Goal: Task Accomplishment & Management: Contribute content

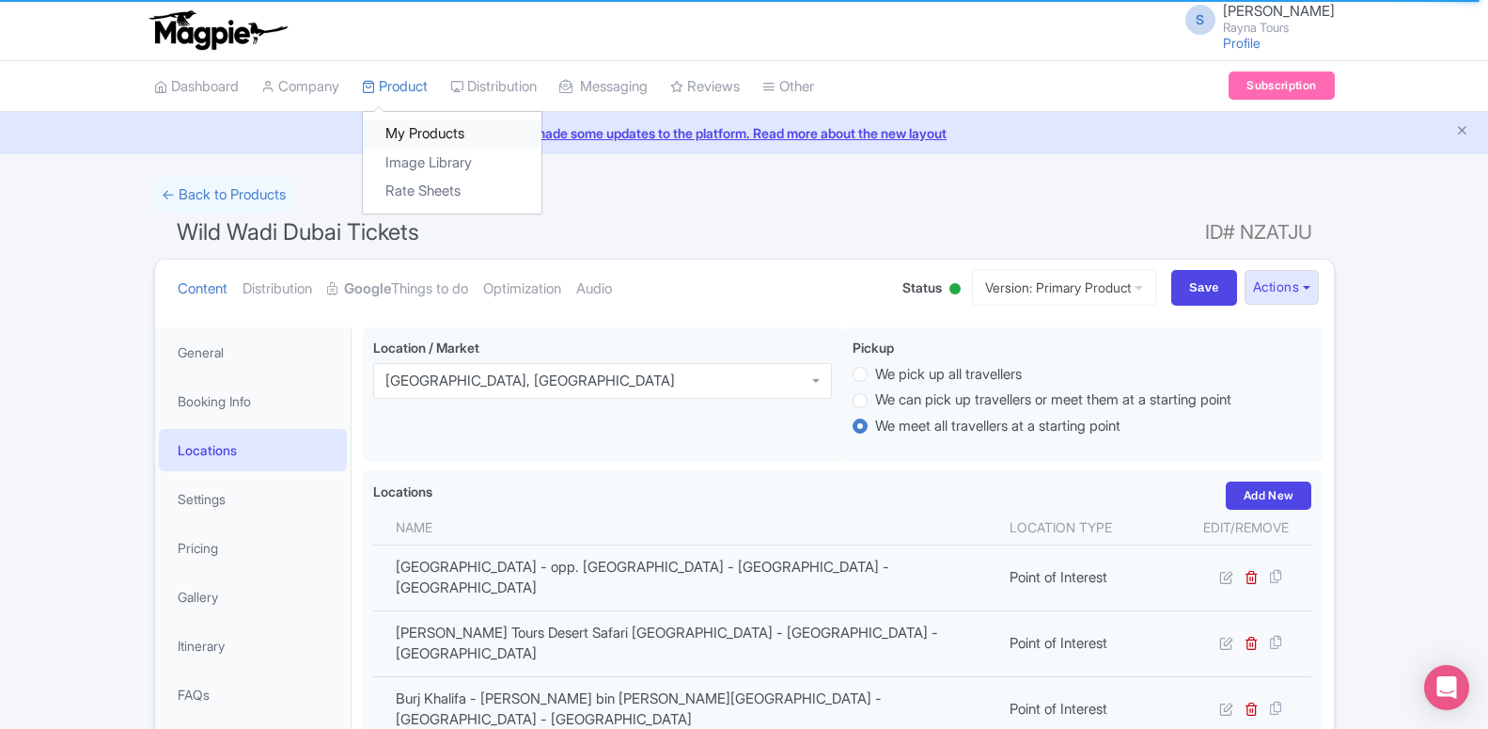
click at [404, 129] on link "My Products" at bounding box center [452, 133] width 179 height 29
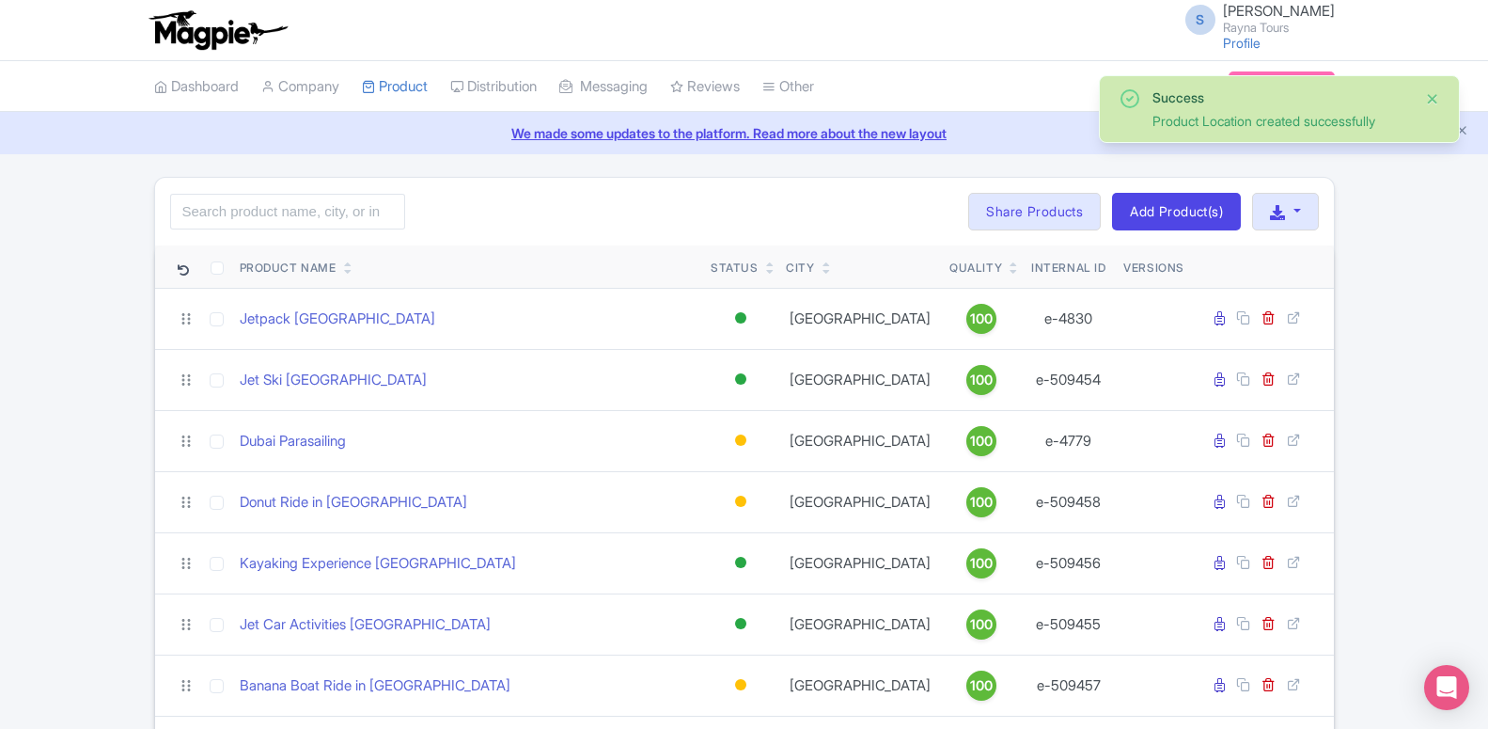
click at [1430, 99] on button "Close" at bounding box center [1432, 98] width 15 height 23
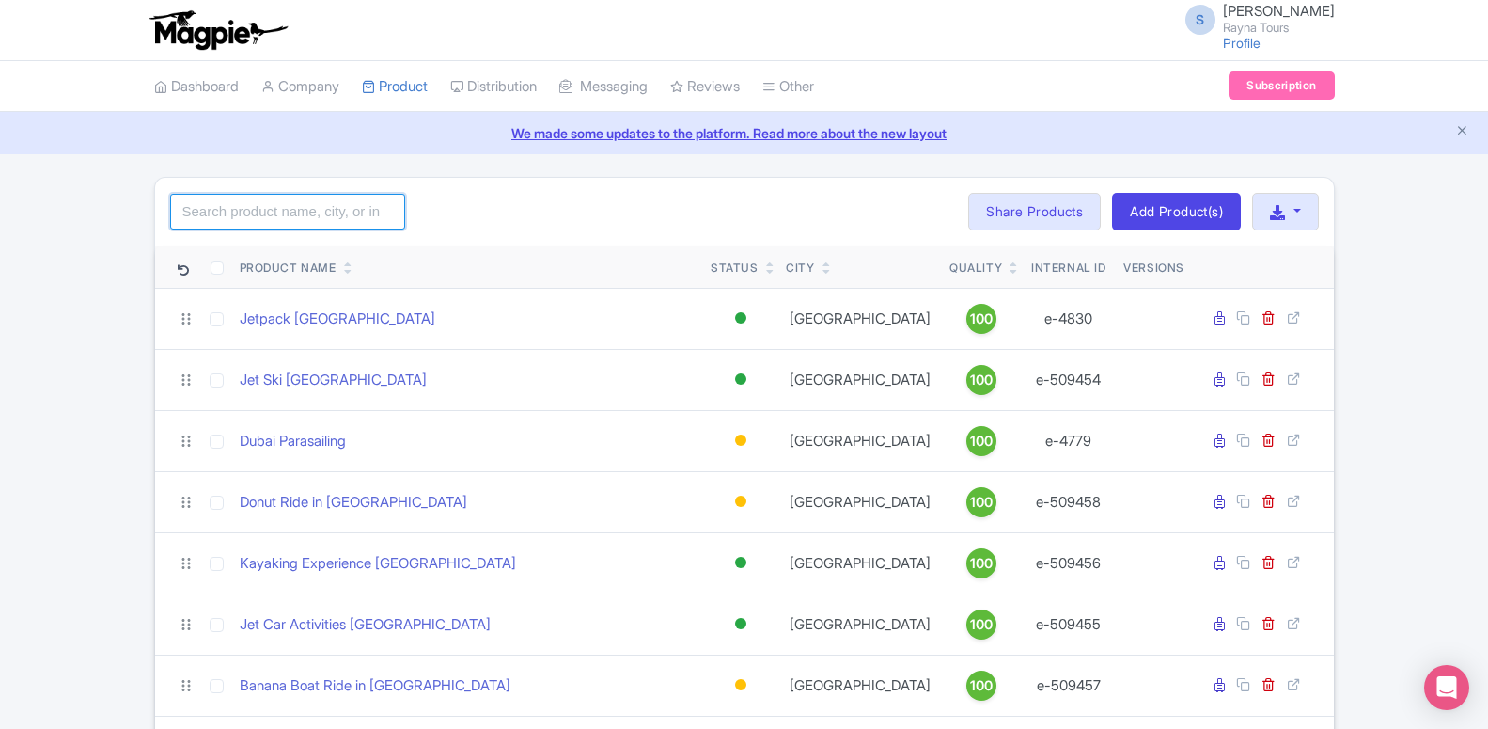
click at [366, 211] on input "search" at bounding box center [287, 212] width 235 height 36
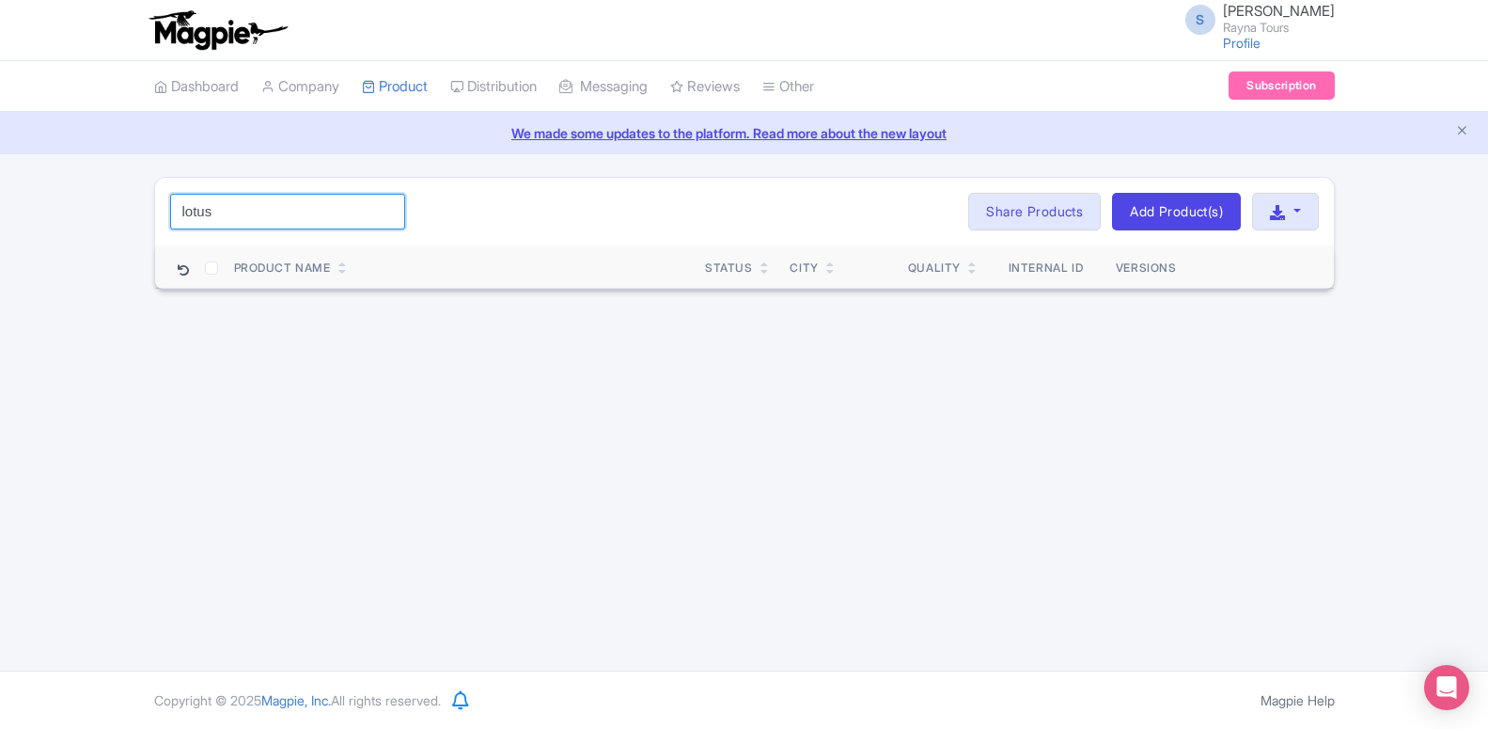
click at [224, 206] on input "lotus" at bounding box center [287, 212] width 235 height 36
type input "z"
drag, startPoint x: 190, startPoint y: 211, endPoint x: 212, endPoint y: 223, distance: 24.8
click at [212, 223] on input "xlu" at bounding box center [287, 212] width 235 height 36
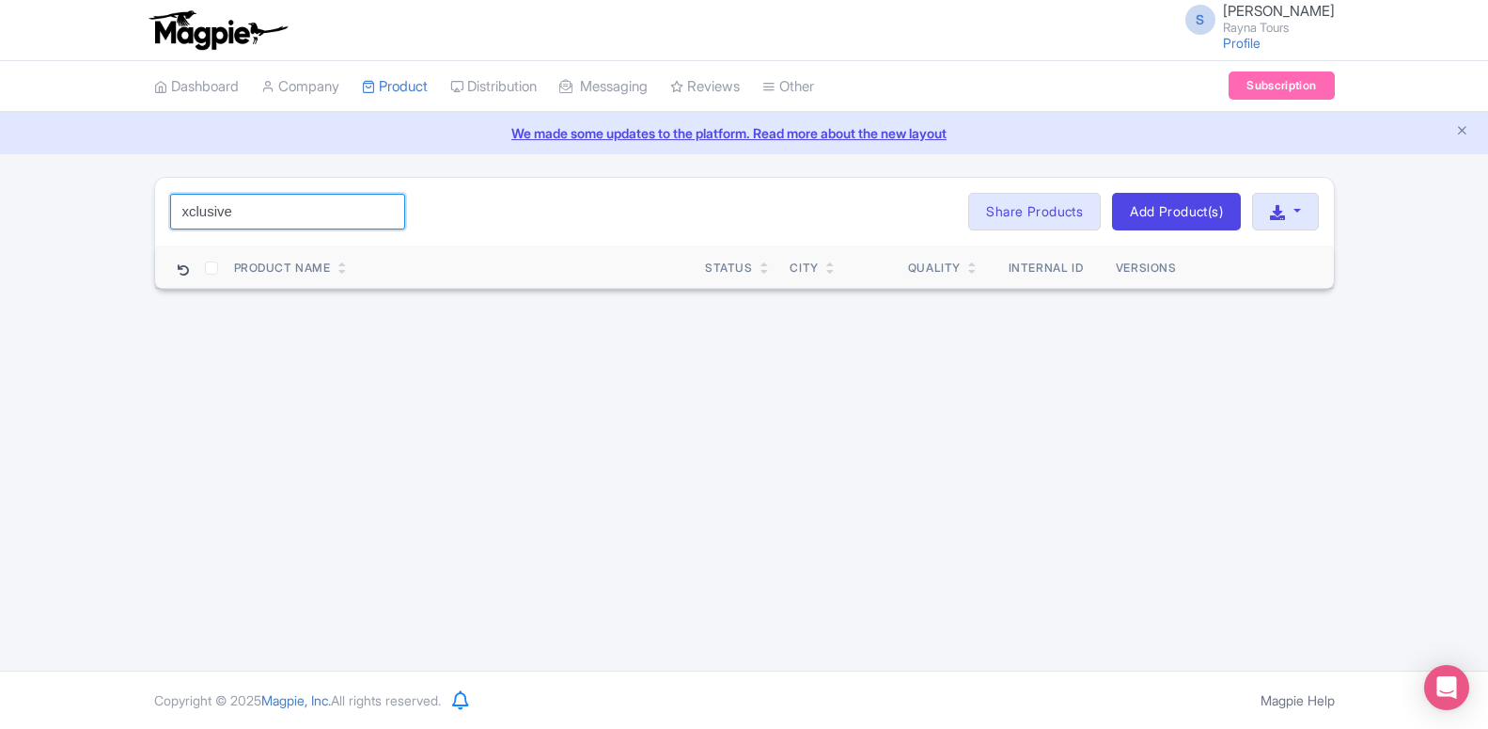
click at [232, 213] on input "xclusive" at bounding box center [287, 212] width 235 height 36
click at [227, 208] on input "1 hour" at bounding box center [287, 212] width 235 height 36
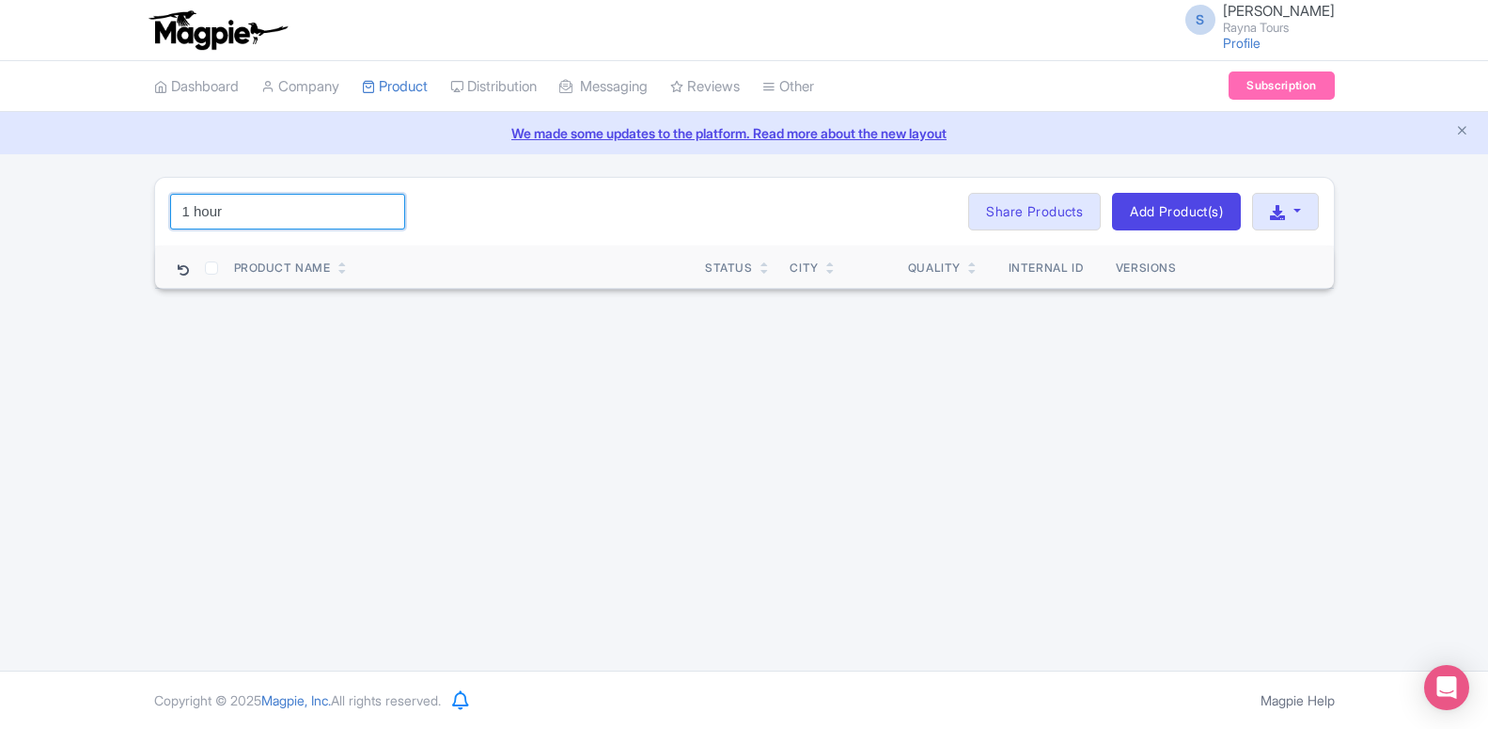
click at [227, 208] on input "1 hour" at bounding box center [287, 212] width 235 height 36
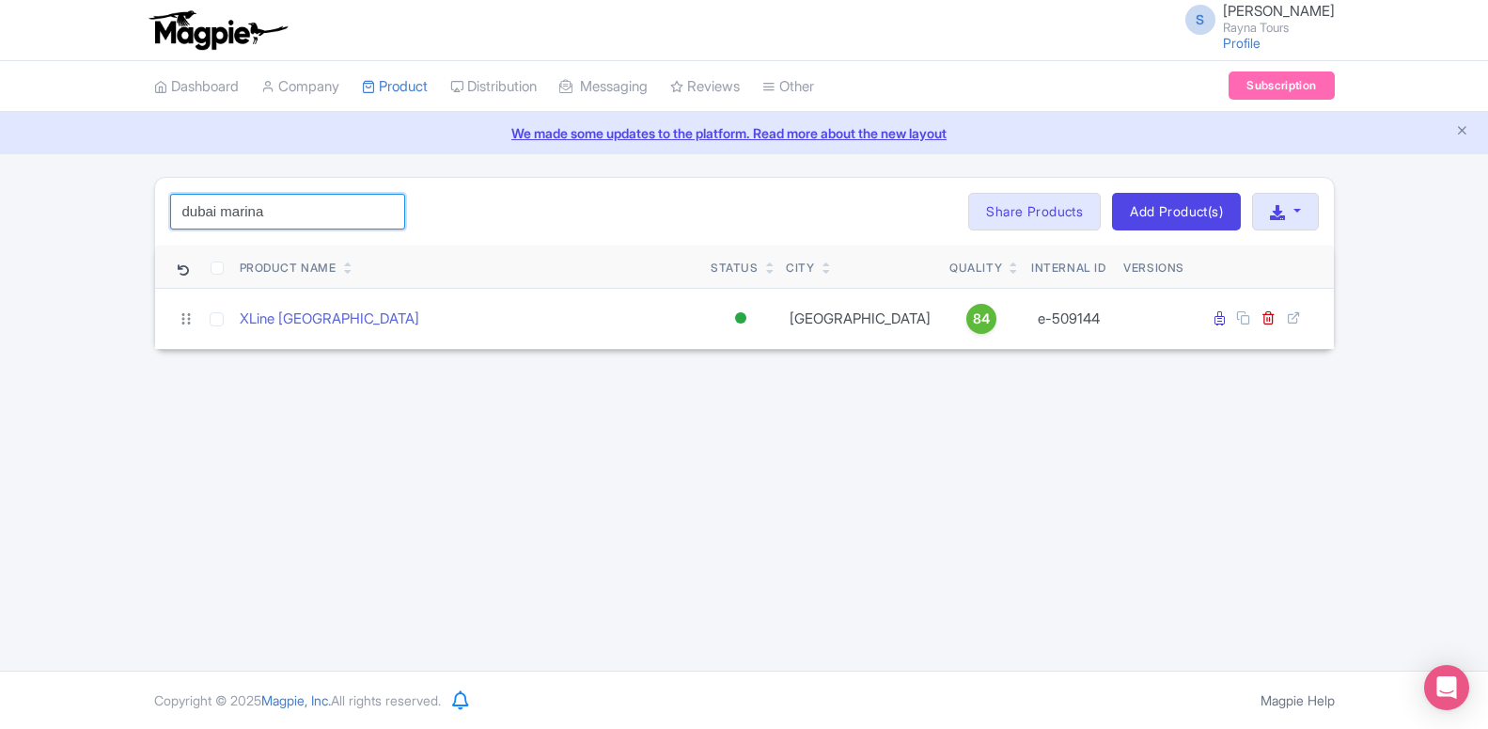
click at [264, 202] on input "dubai marina" at bounding box center [287, 212] width 235 height 36
click at [254, 229] on div "yacht Search Bulk Actions Delete Add to Collection Share Products Add to Collec…" at bounding box center [744, 212] width 1179 height 68
click at [248, 202] on input "yacht" at bounding box center [287, 212] width 235 height 36
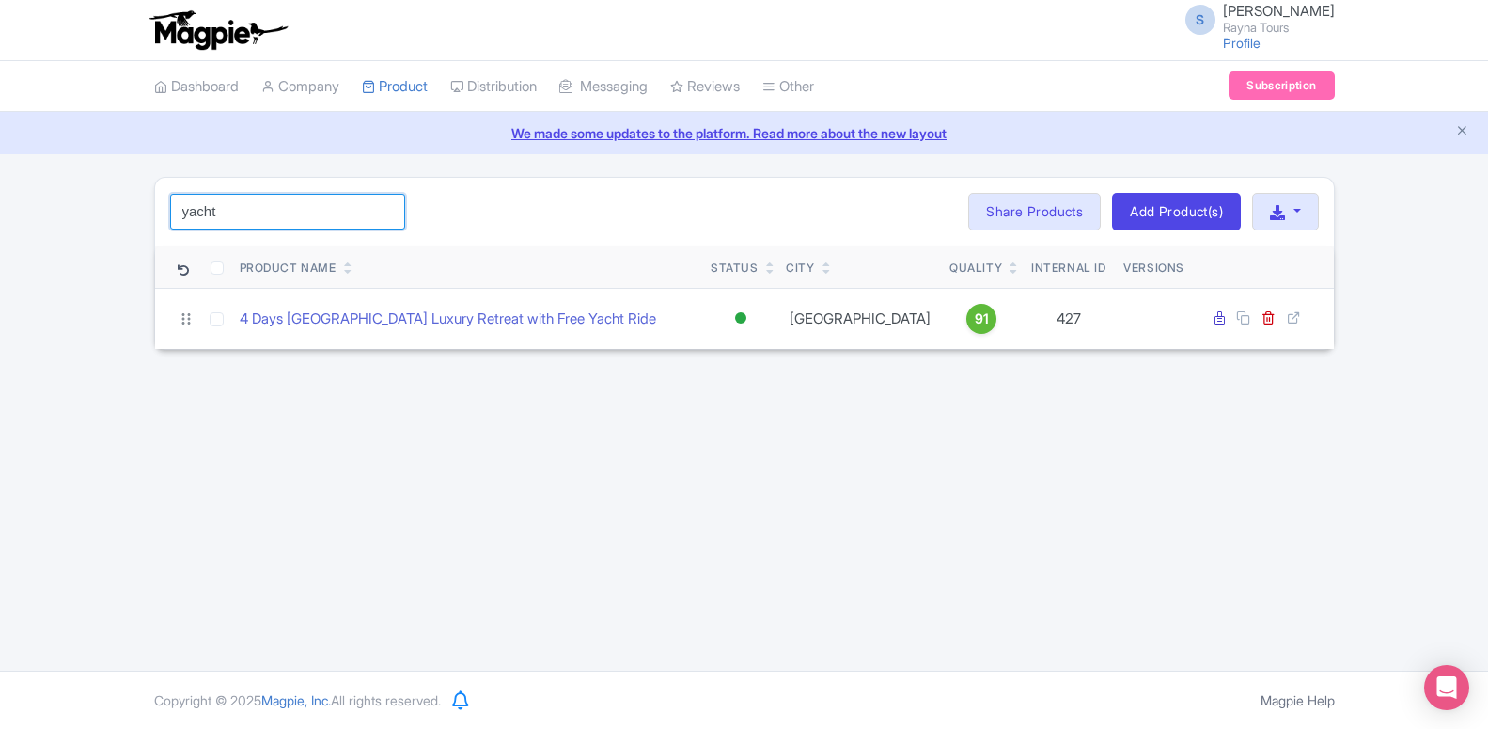
click at [248, 202] on input "yacht" at bounding box center [287, 212] width 235 height 36
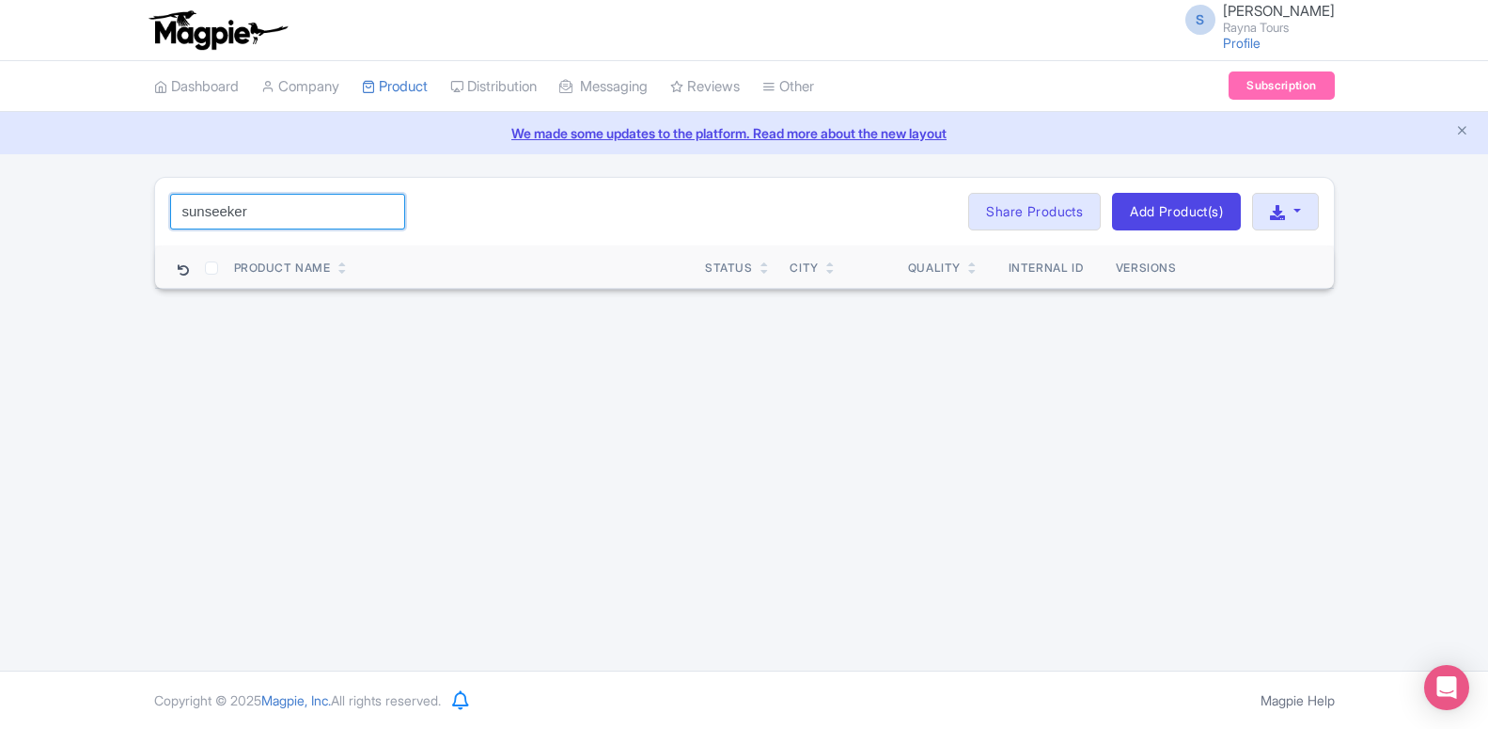
click at [294, 208] on input "sunseeker" at bounding box center [287, 212] width 235 height 36
click at [171, 212] on input "dinner cru" at bounding box center [287, 212] width 235 height 36
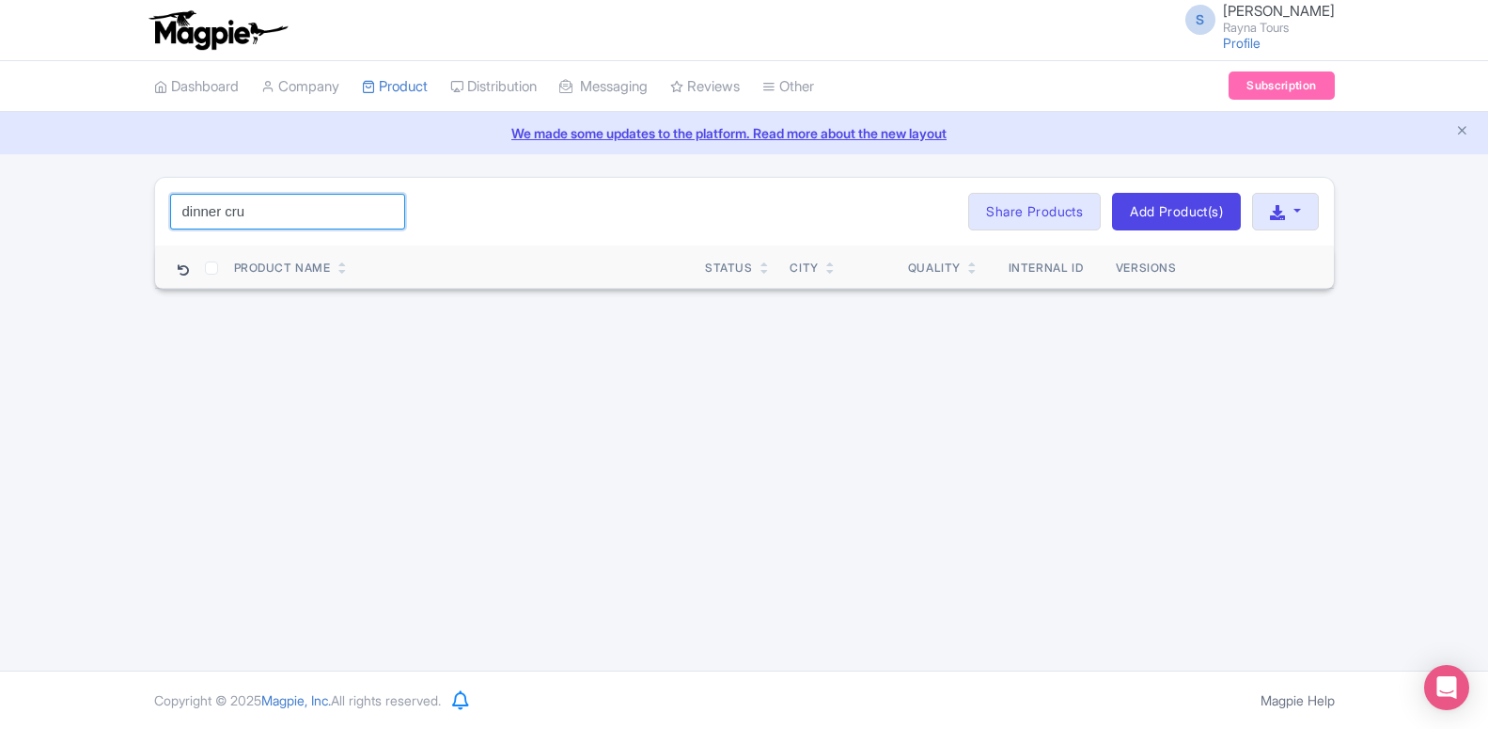
click at [171, 212] on input "dinner cru" at bounding box center [287, 212] width 235 height 36
click at [197, 219] on input "sumset cruise" at bounding box center [287, 212] width 235 height 36
click at [260, 222] on input "sunset cruise" at bounding box center [287, 212] width 235 height 36
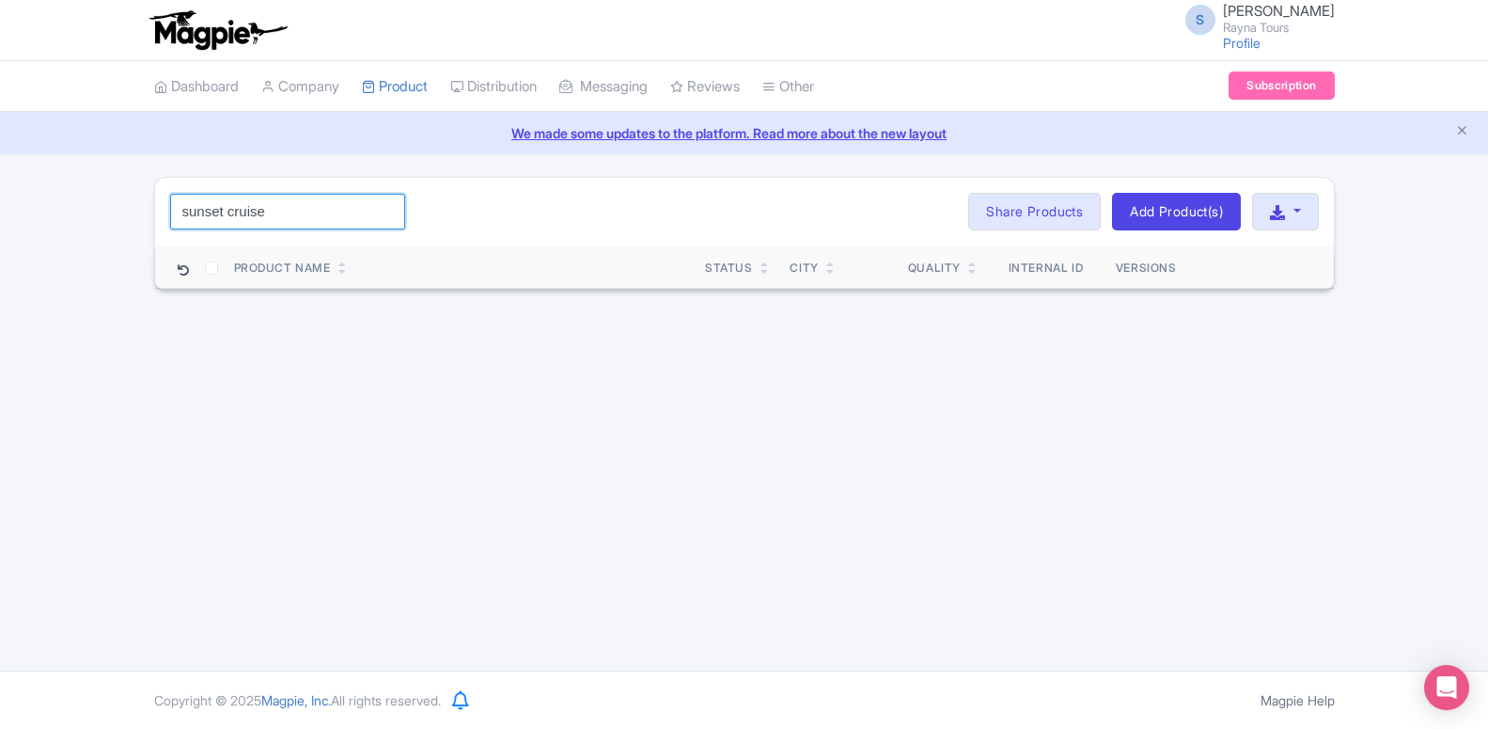
click at [260, 222] on input "sunset cruise" at bounding box center [287, 212] width 235 height 36
click at [272, 197] on input "lotus mega" at bounding box center [287, 212] width 235 height 36
click at [235, 197] on input "ocean empress" at bounding box center [287, 212] width 235 height 36
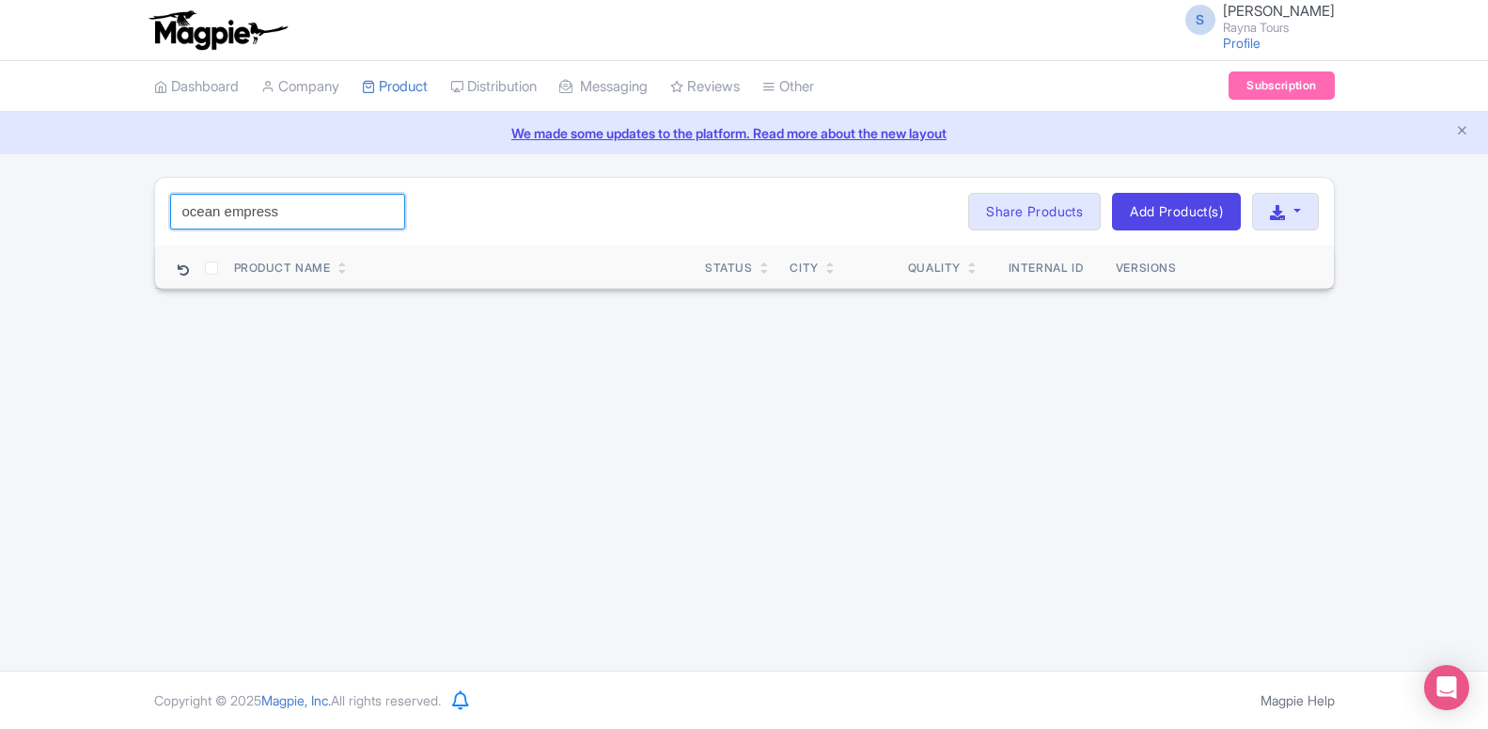
click at [235, 197] on input "ocean empress" at bounding box center [287, 212] width 235 height 36
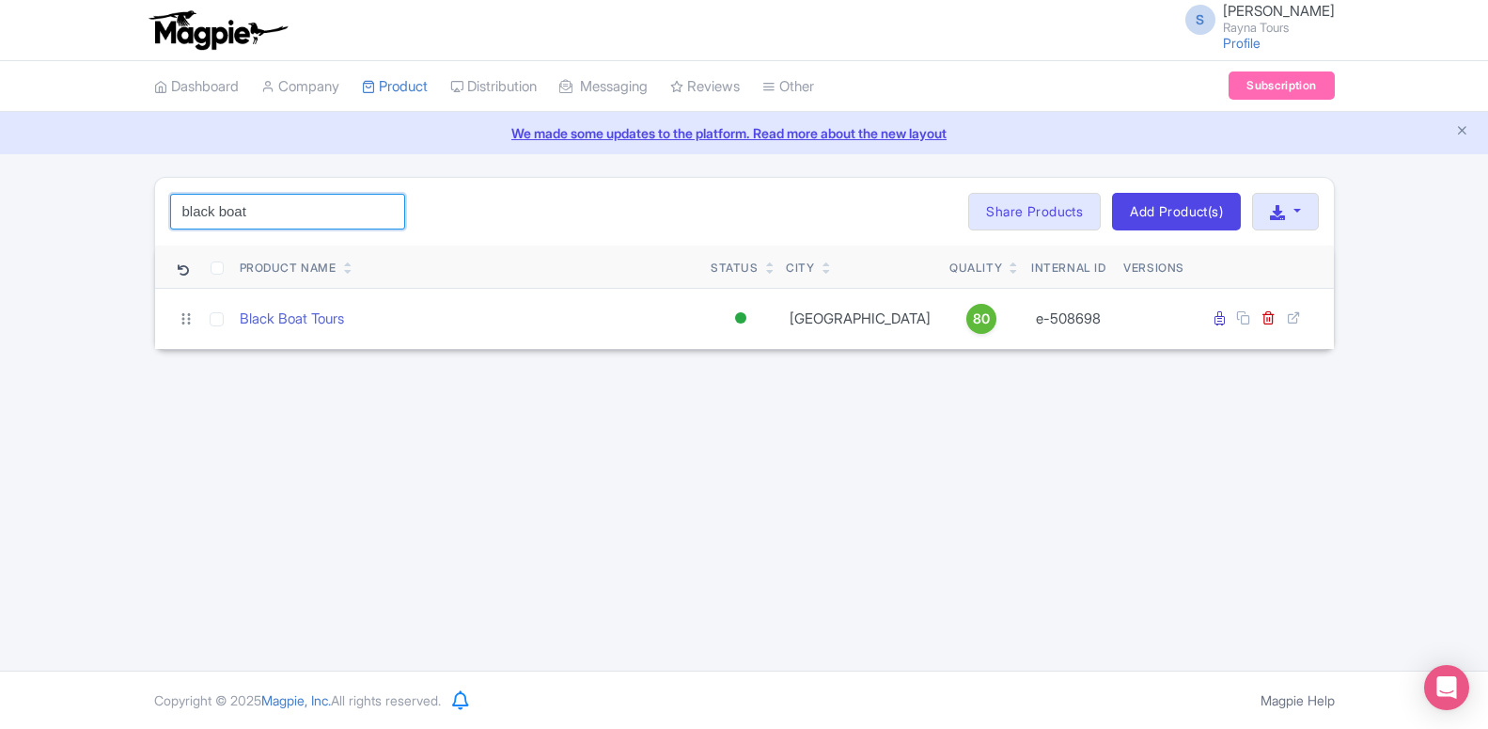
click at [255, 223] on input "black boat" at bounding box center [287, 212] width 235 height 36
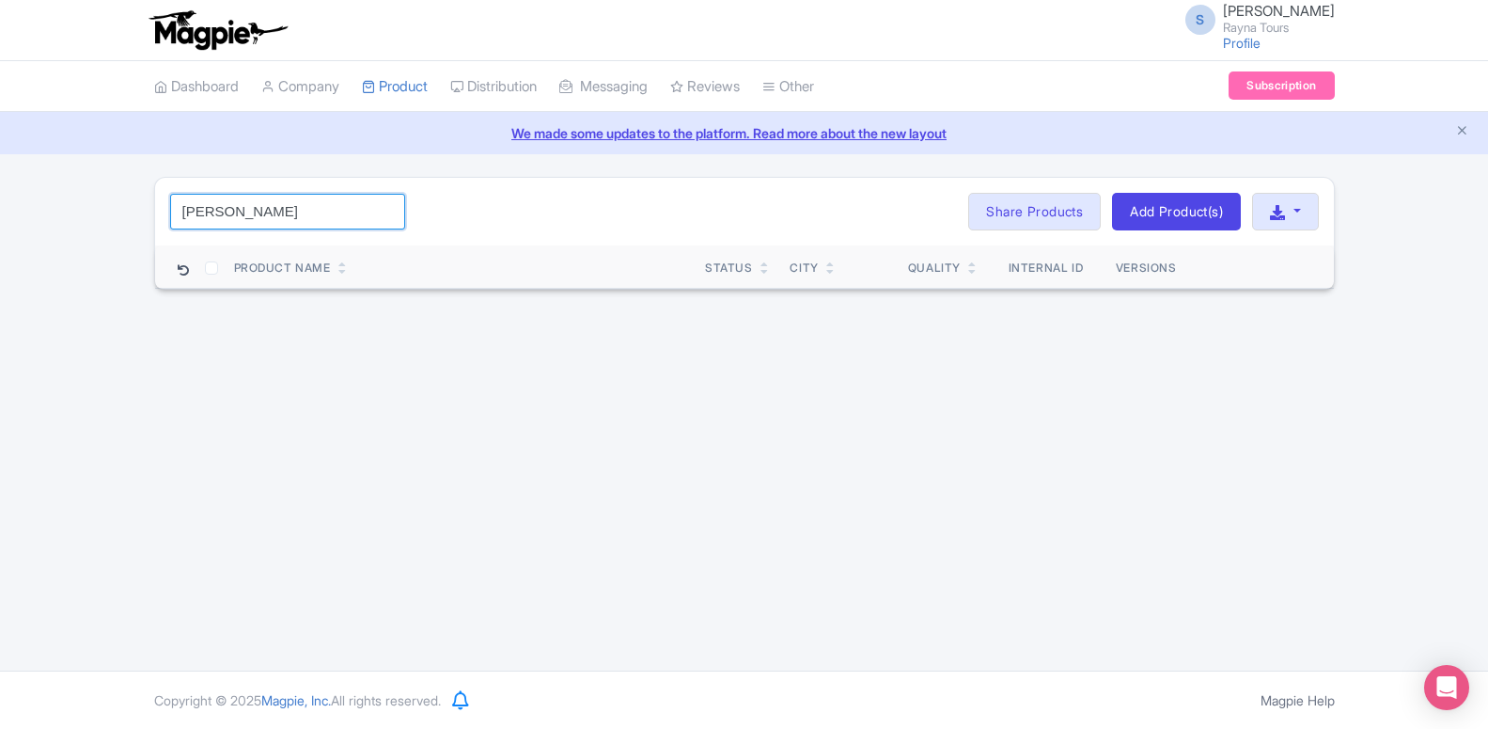
click at [203, 220] on input "sky walker" at bounding box center [287, 212] width 235 height 36
type input "luxuary"
click at [208, 214] on input "luxuary" at bounding box center [287, 212] width 235 height 36
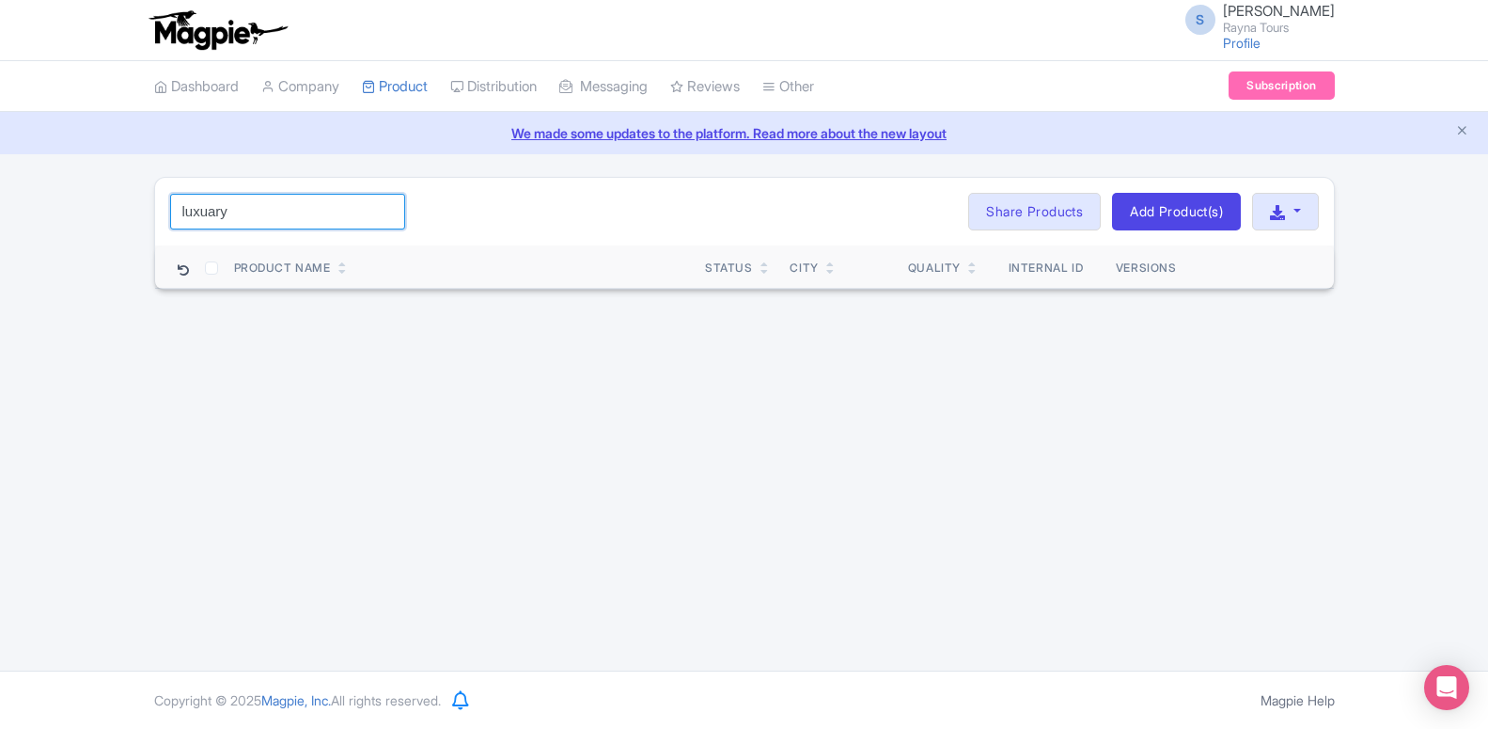
click at [208, 214] on input "luxuary" at bounding box center [287, 212] width 235 height 36
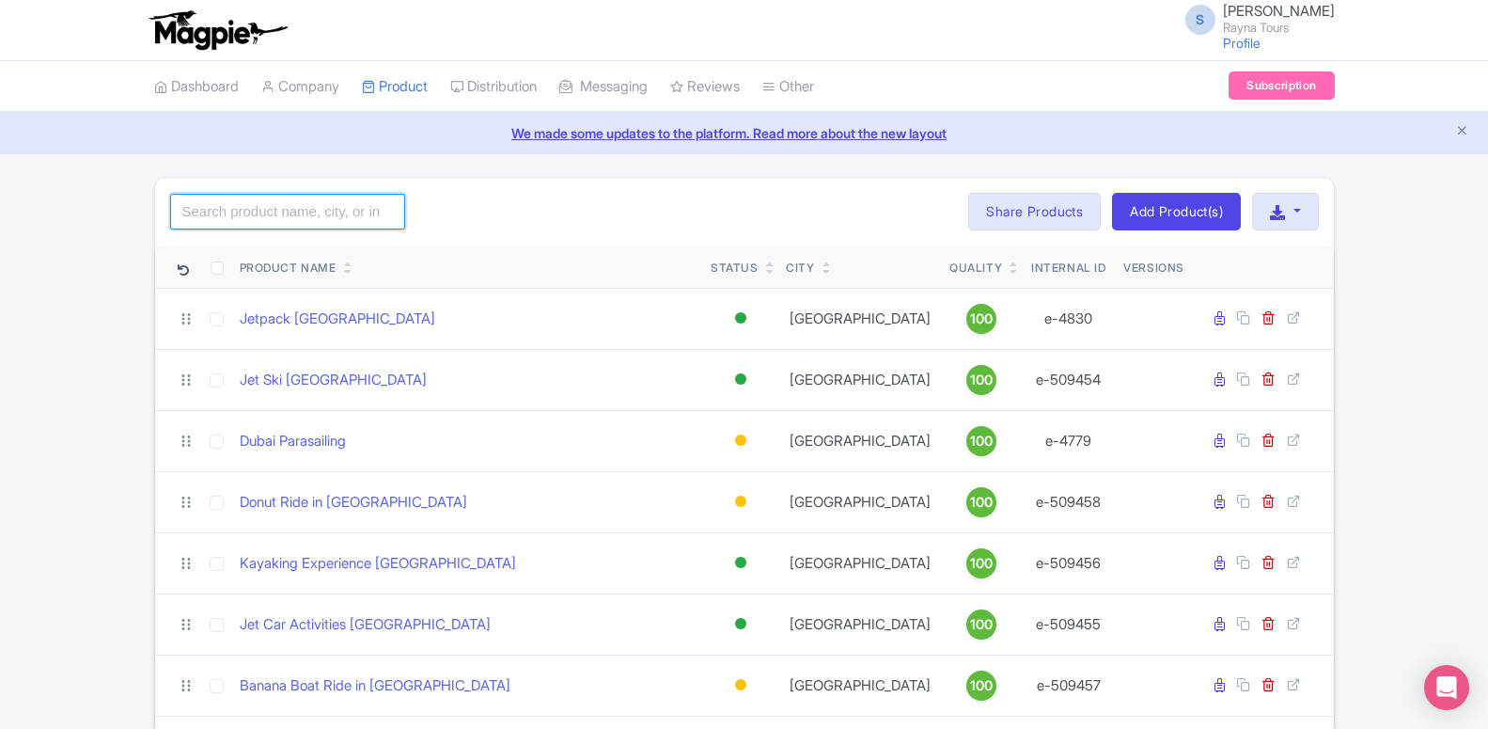
click at [205, 218] on input "search" at bounding box center [287, 212] width 235 height 36
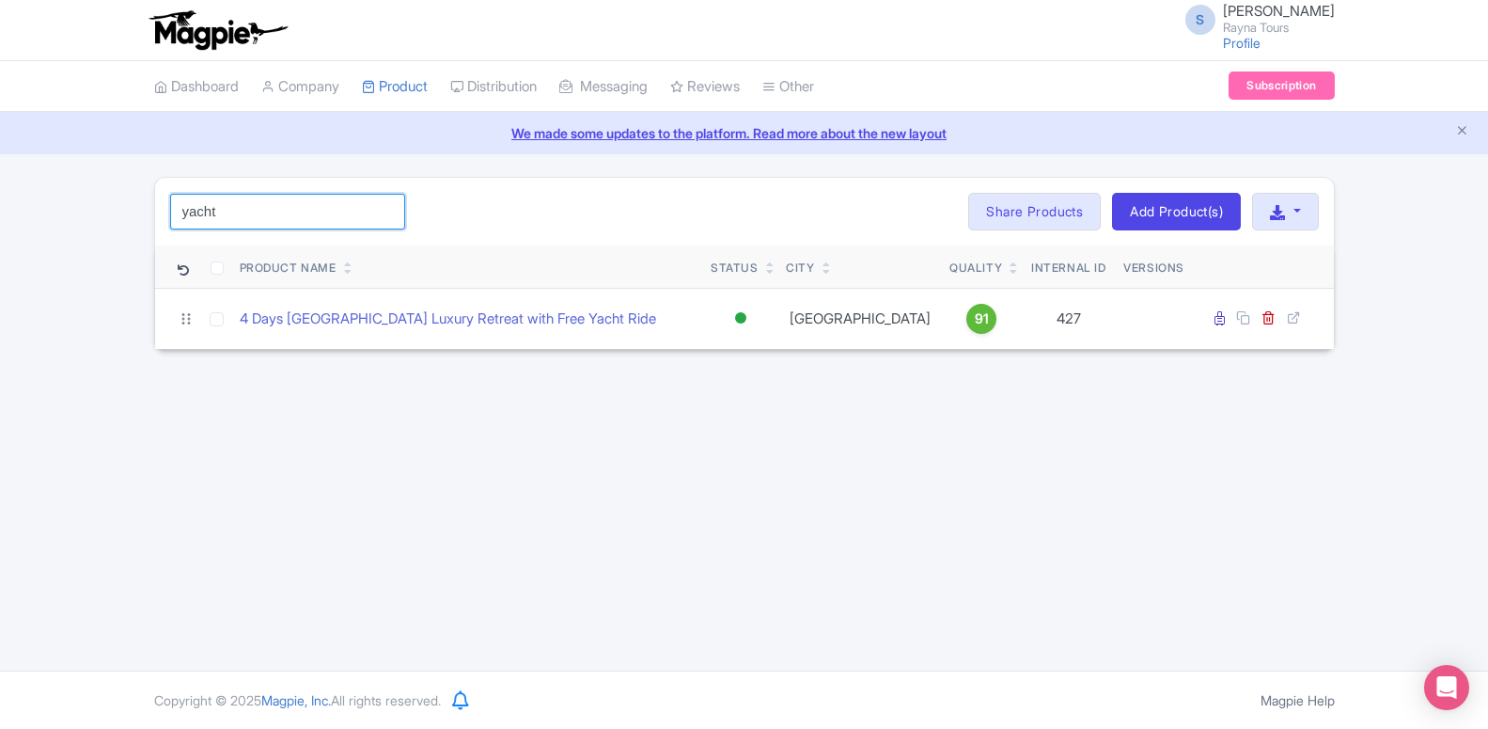
type input "yacht"
click button "Search" at bounding box center [0, 0] width 0 height 0
click at [229, 220] on input "yacht" at bounding box center [287, 212] width 235 height 36
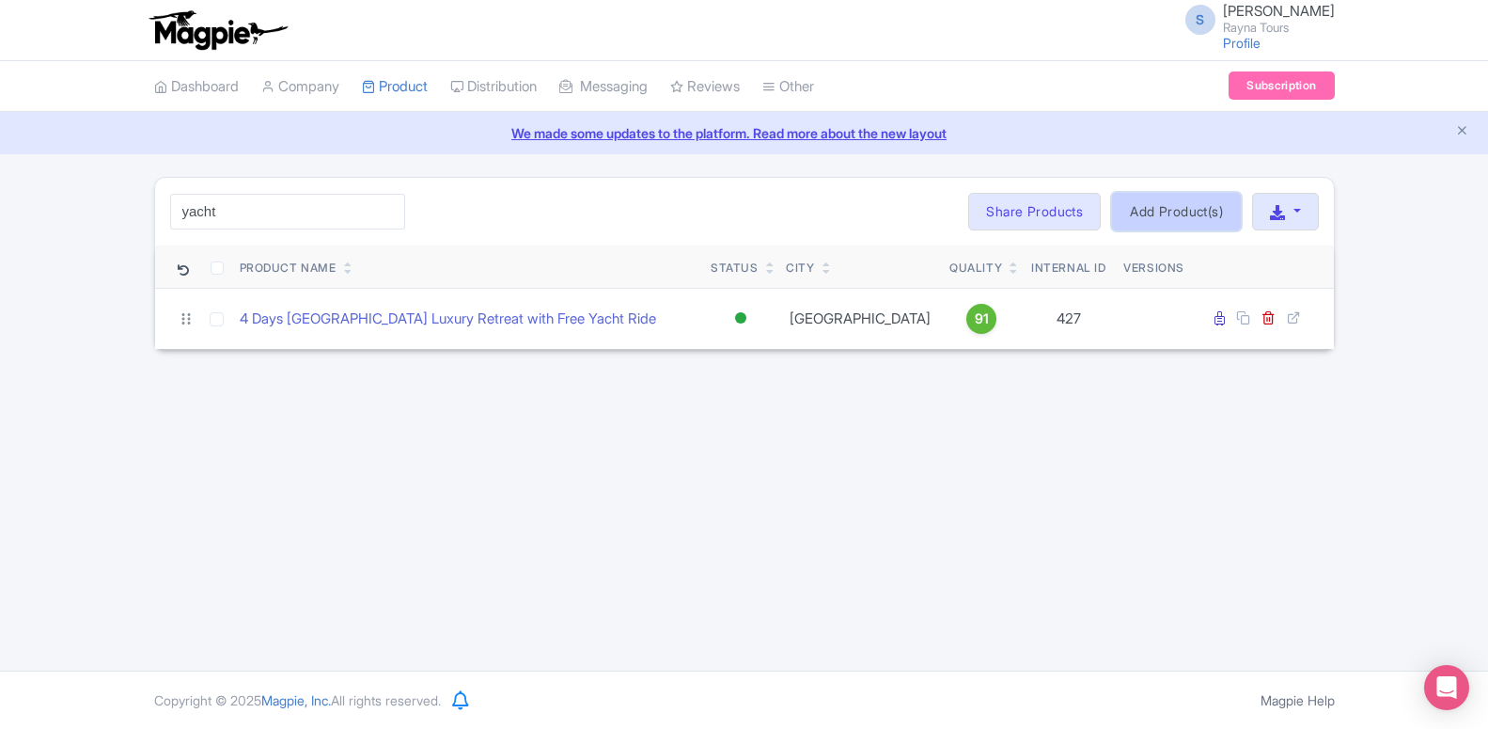
click at [1144, 221] on link "Add Product(s)" at bounding box center [1176, 212] width 129 height 38
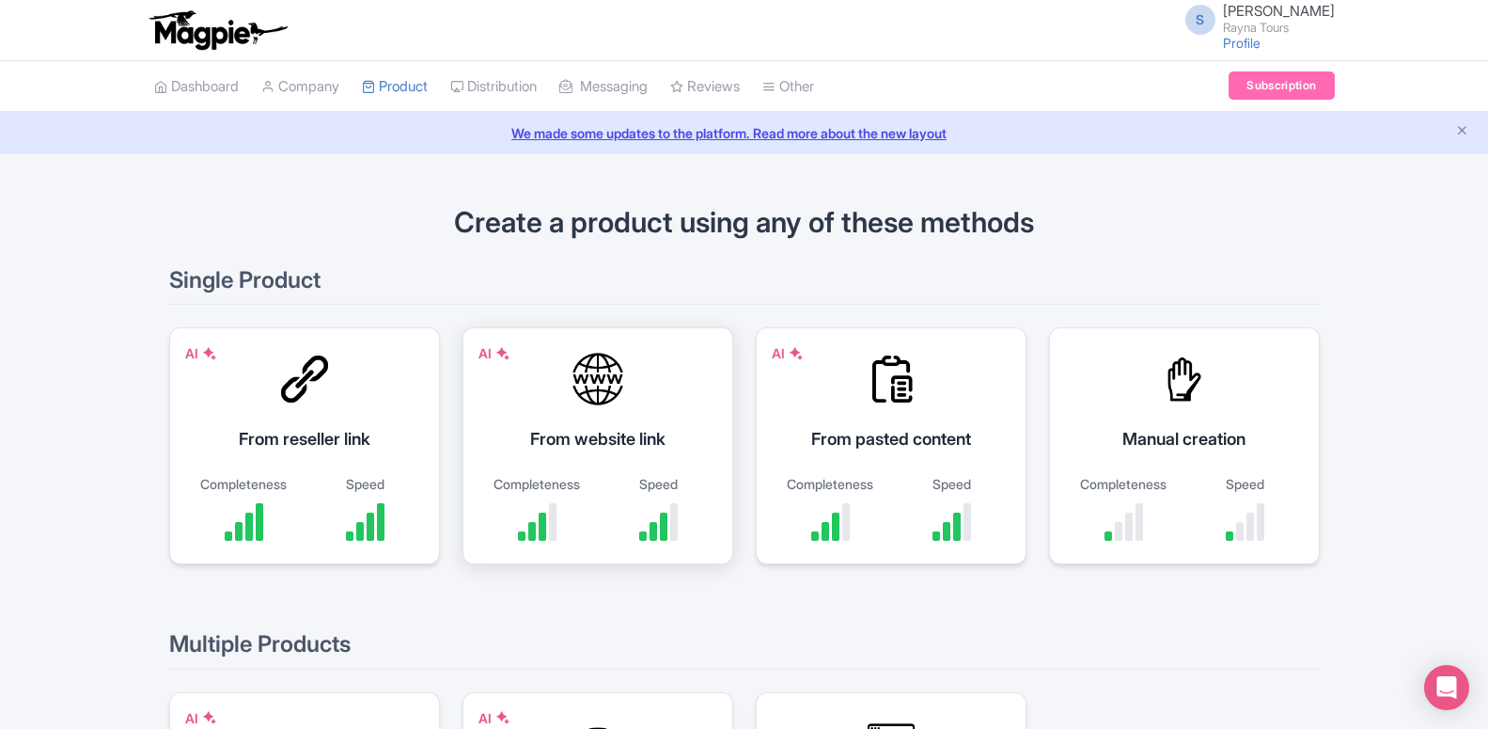
click at [600, 410] on div "AI From website link Completeness Speed" at bounding box center [597, 445] width 271 height 237
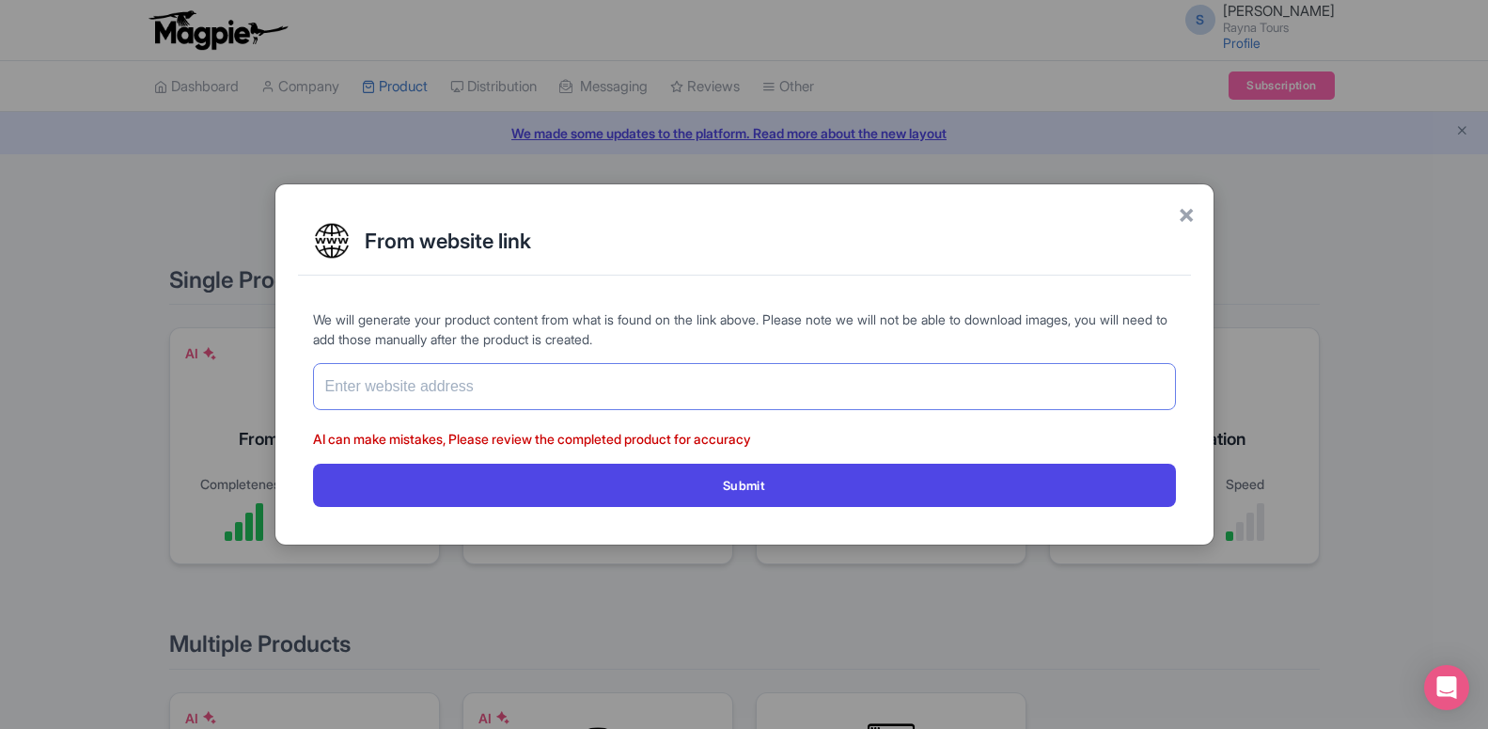
click at [553, 365] on input "text" at bounding box center [744, 386] width 863 height 47
paste input "[URL][DOMAIN_NAME]"
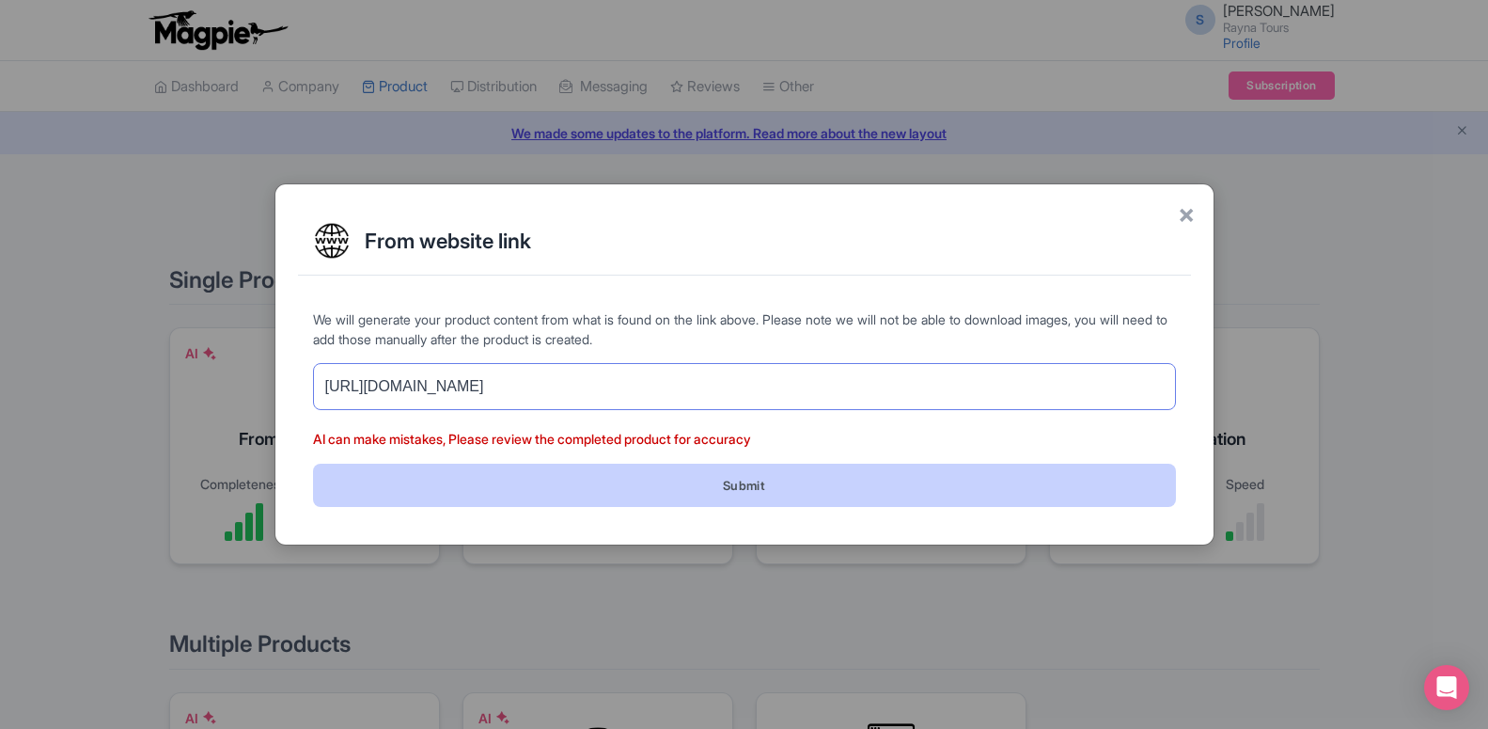
type input "[URL][DOMAIN_NAME]"
click at [601, 474] on button "Submit" at bounding box center [744, 484] width 863 height 42
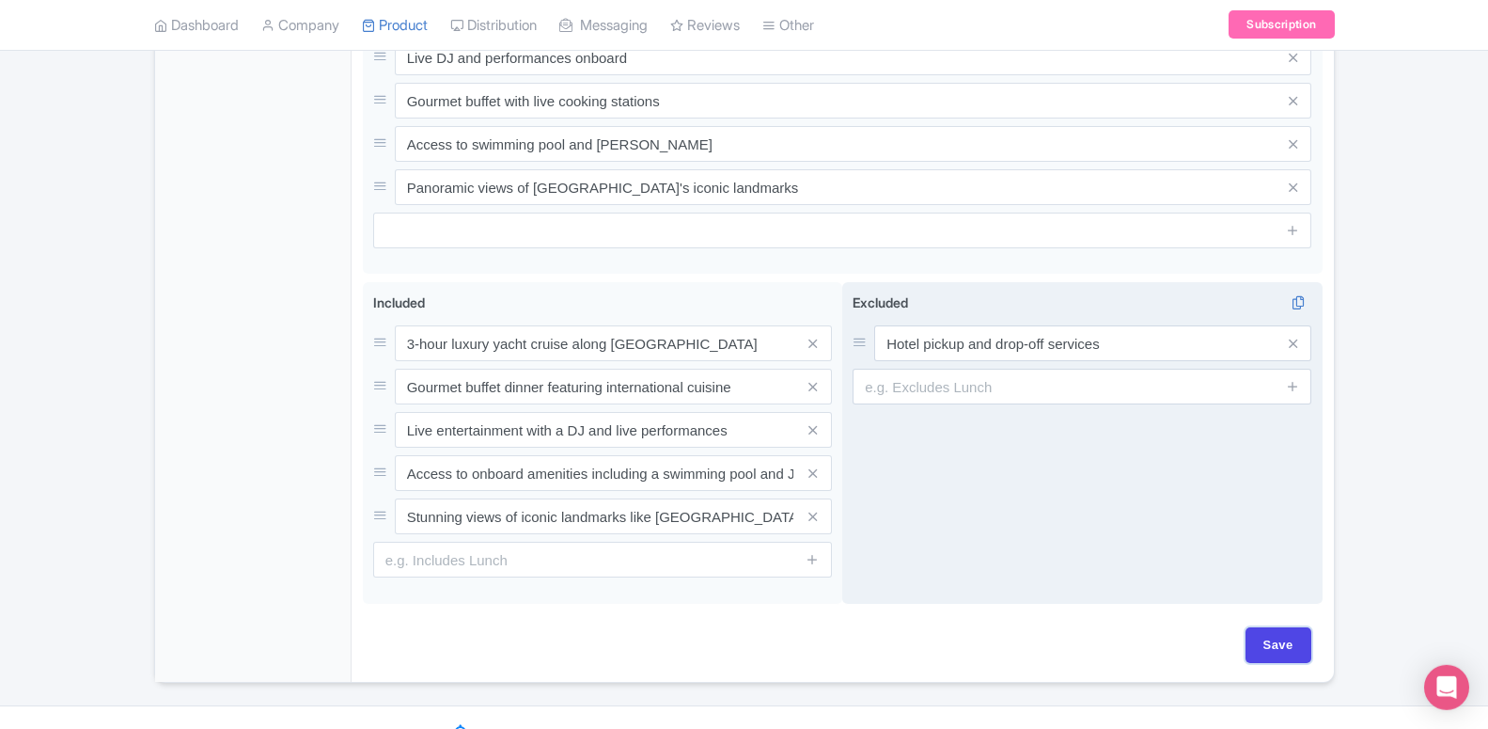
scroll to position [926, 0]
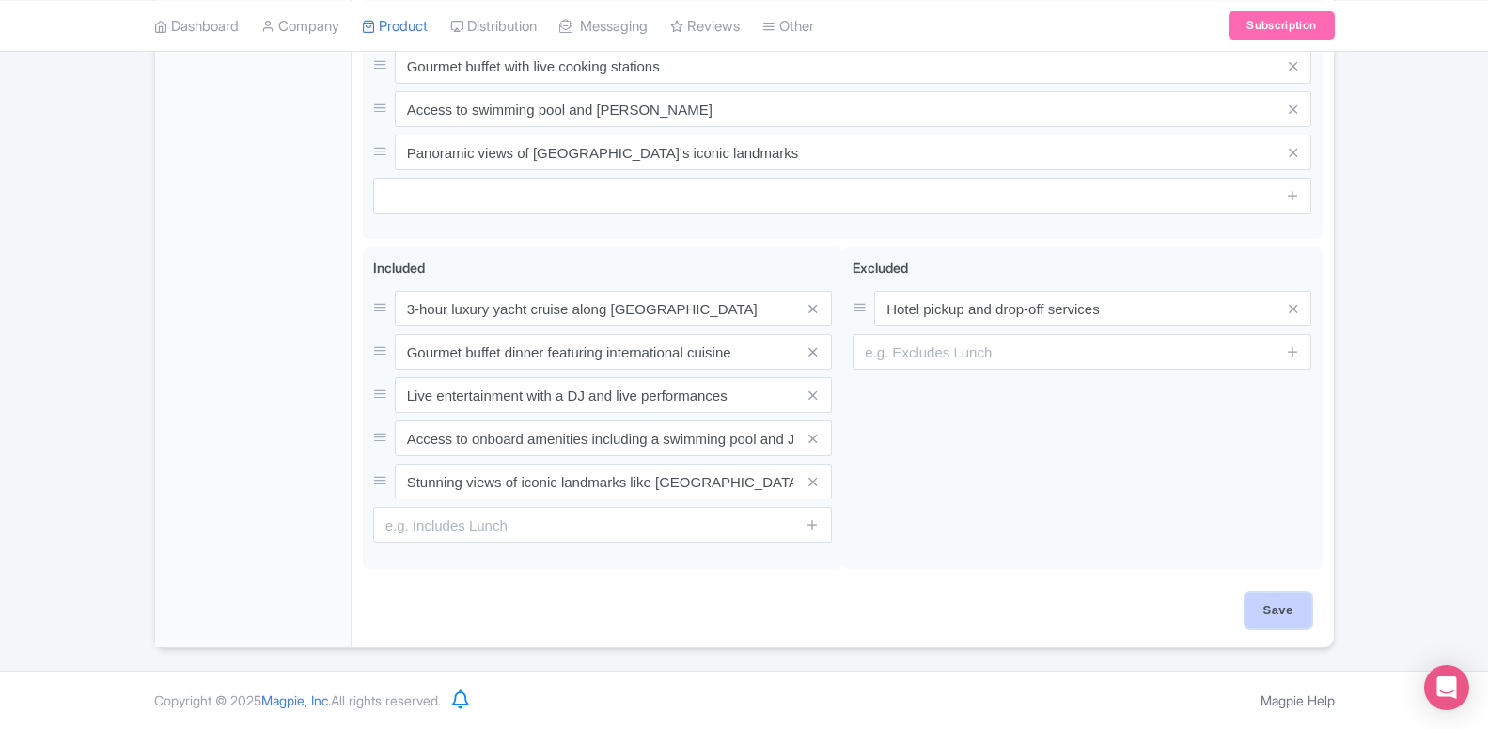
click at [1262, 614] on input "Save" at bounding box center [1279, 610] width 66 height 36
type input "Saving..."
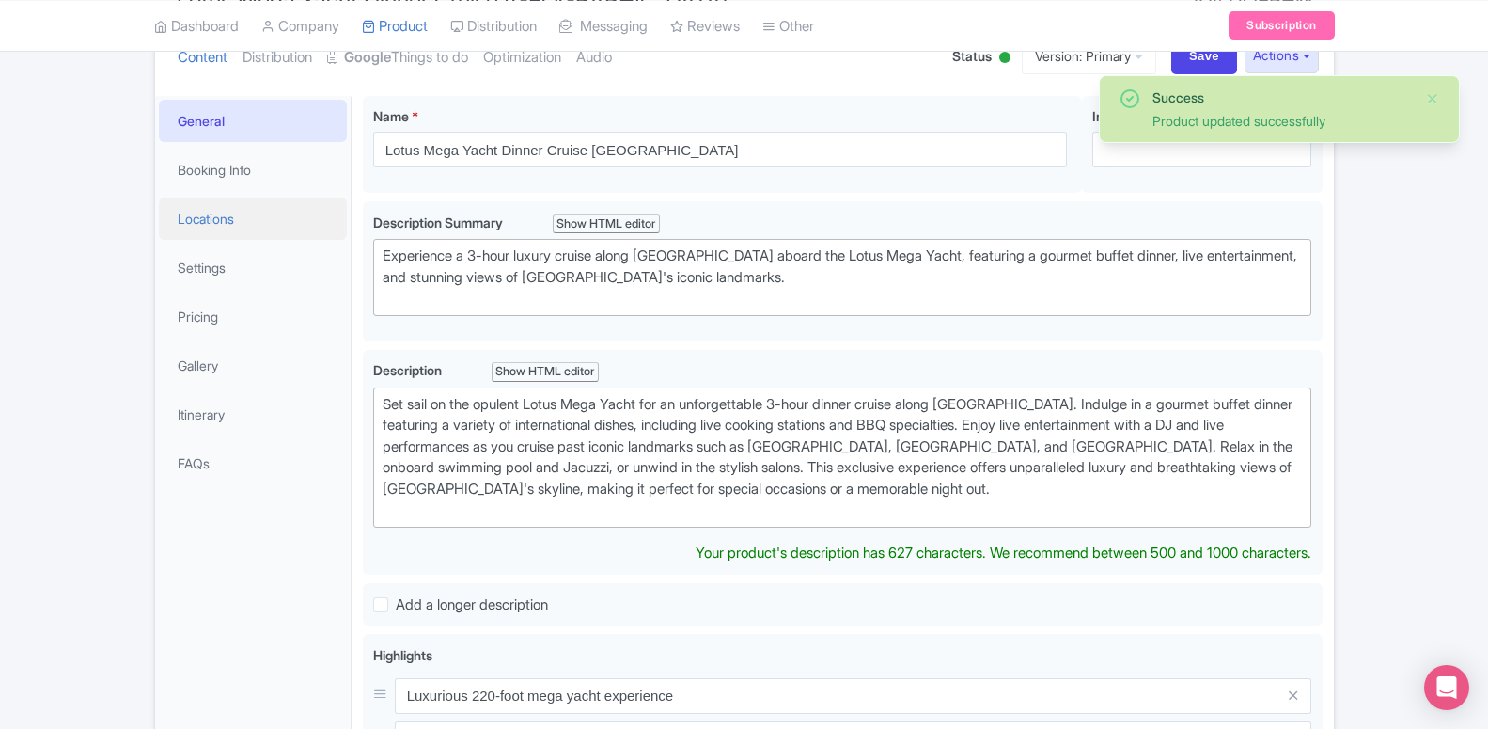
scroll to position [231, 0]
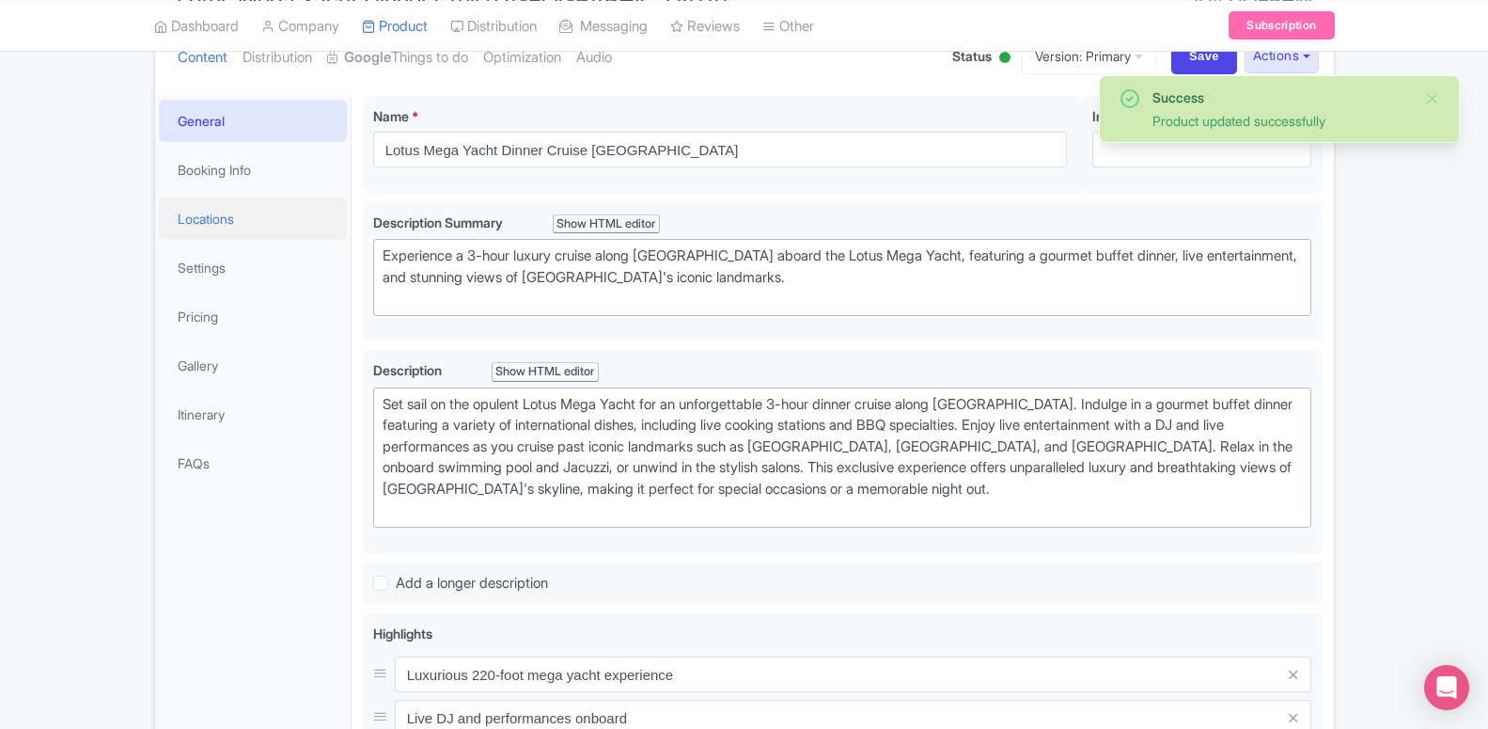
click at [196, 218] on link "Locations" at bounding box center [253, 218] width 188 height 42
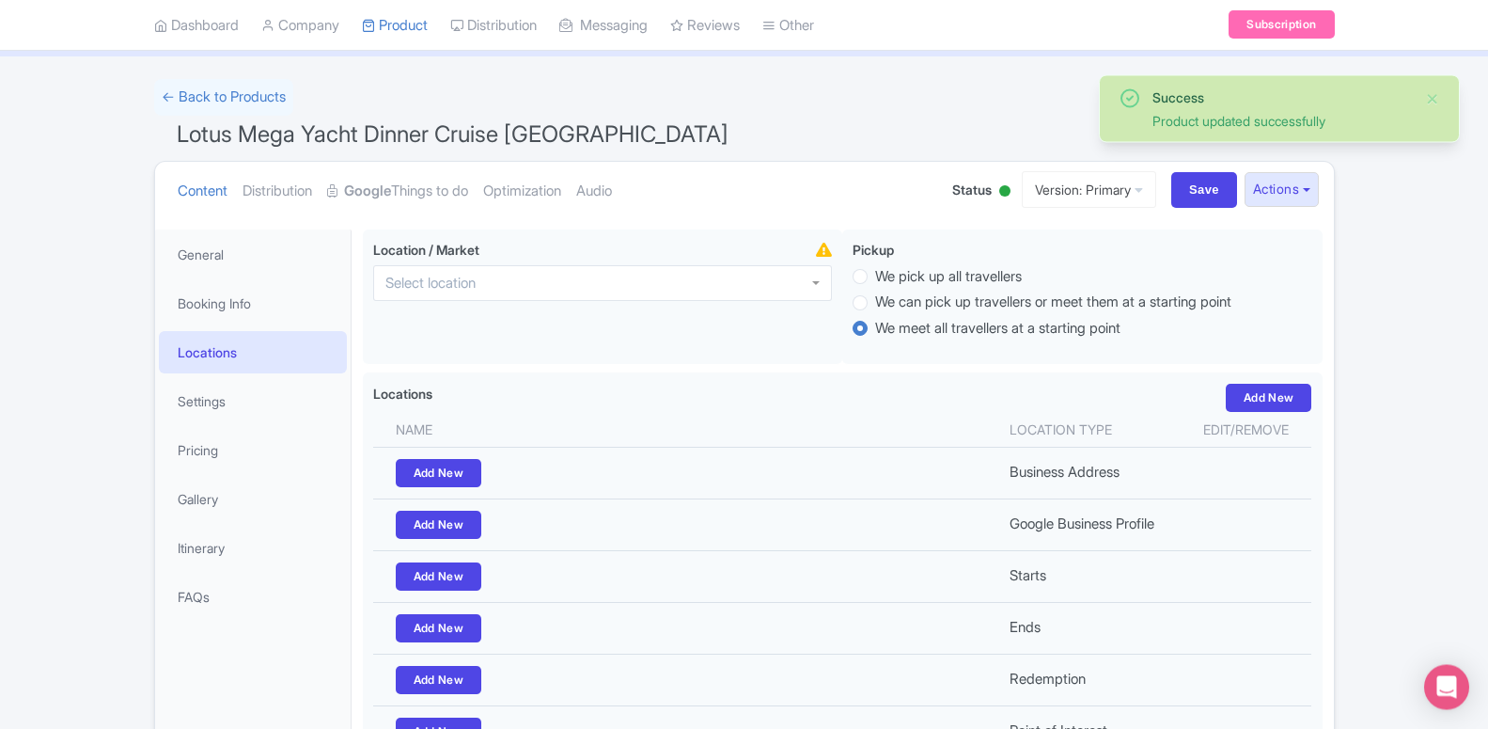
scroll to position [39, 0]
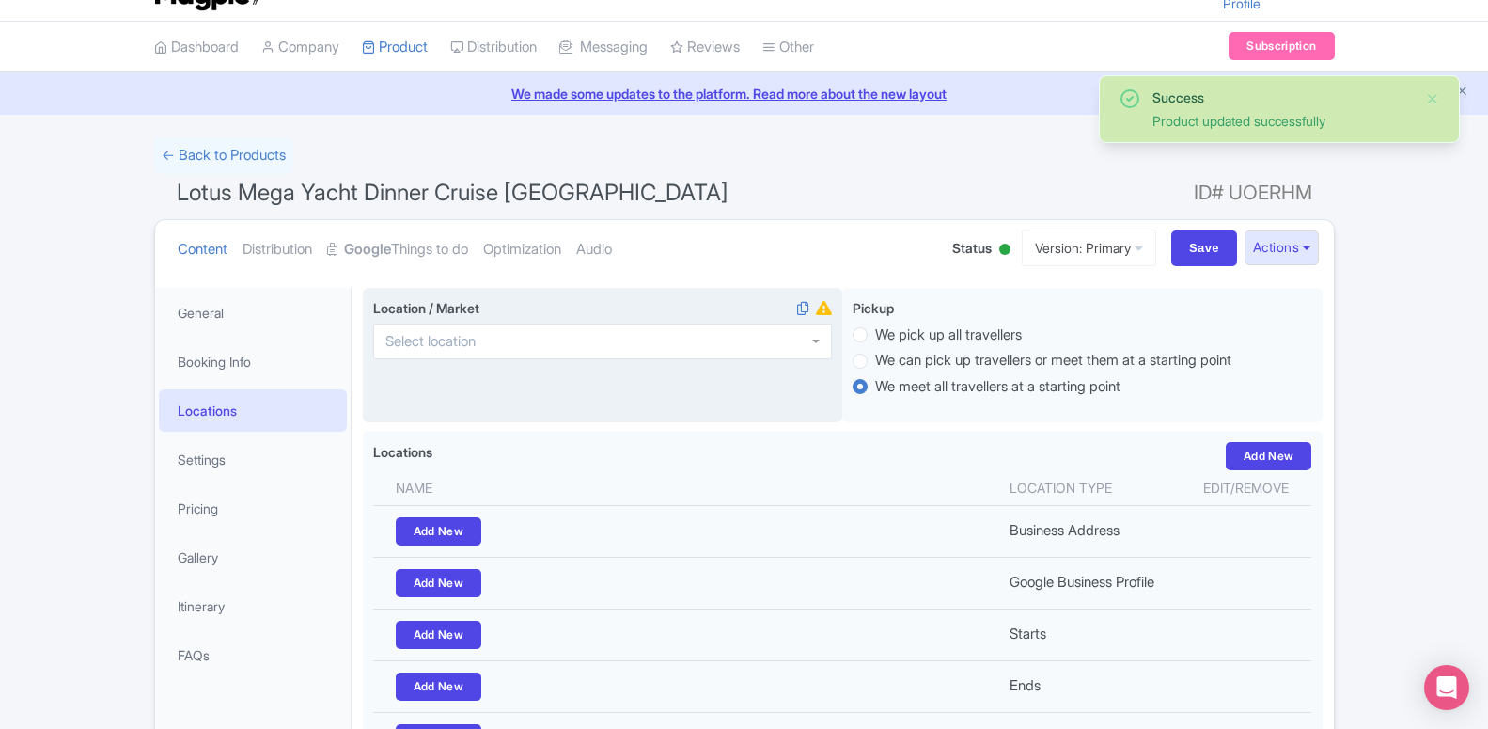
click at [742, 327] on div at bounding box center [602, 341] width 459 height 36
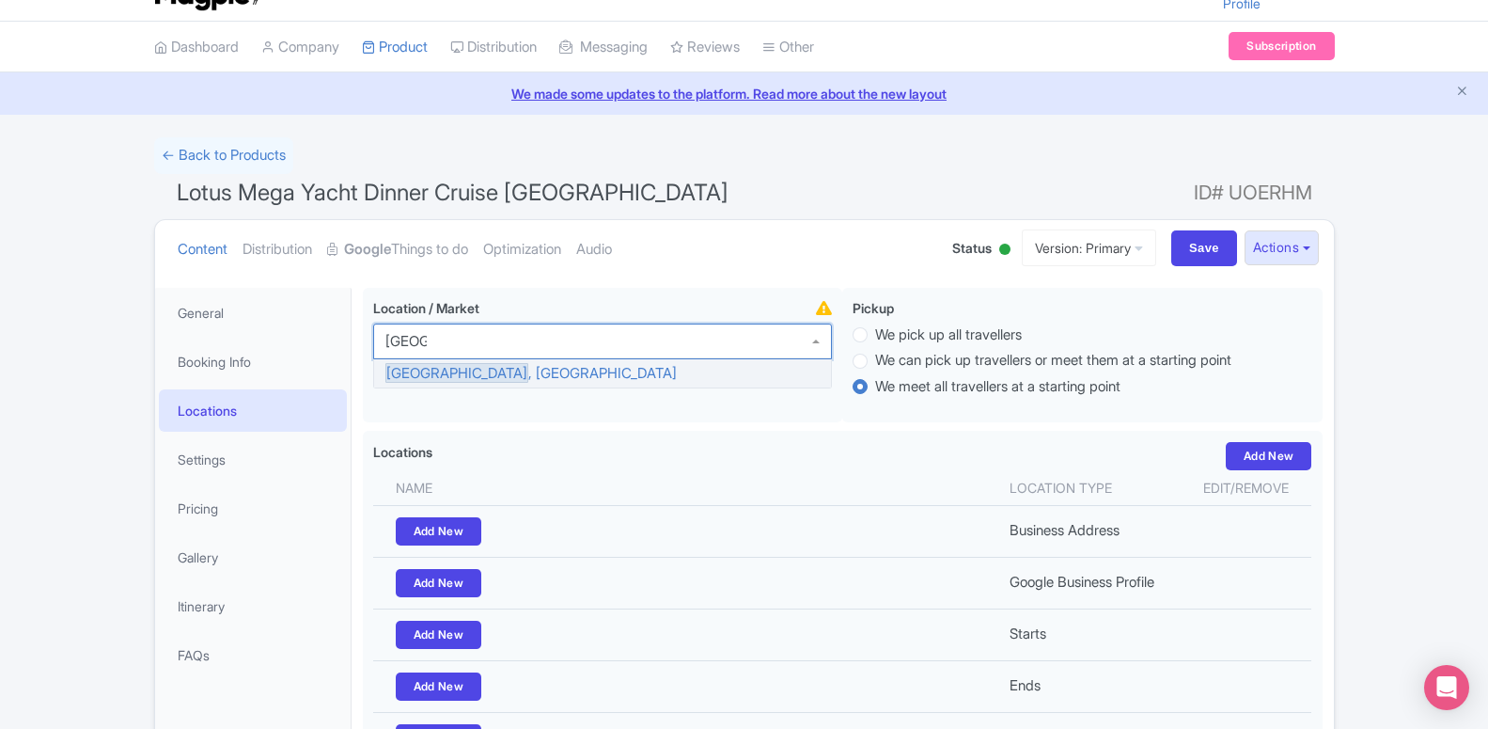
type input "[GEOGRAPHIC_DATA]"
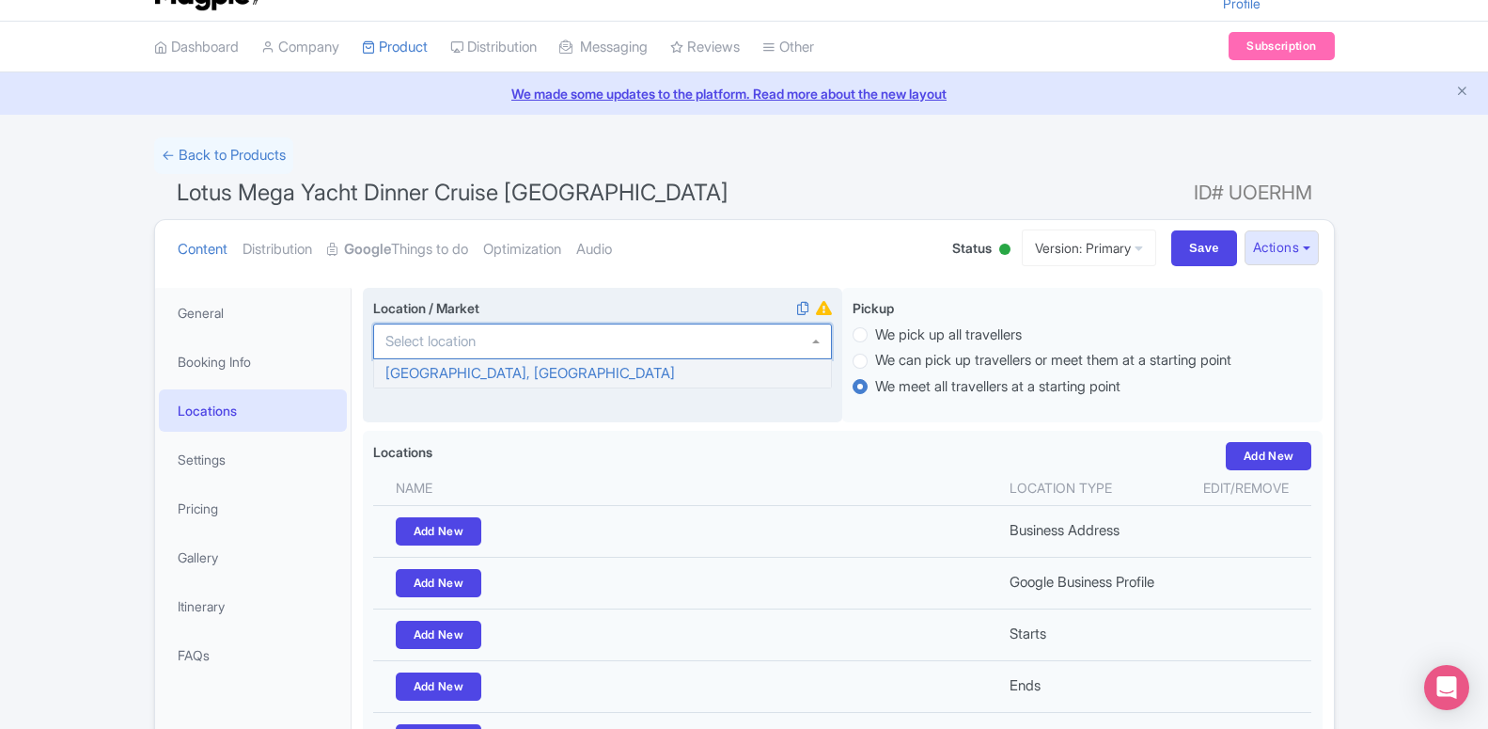
click at [446, 352] on div at bounding box center [602, 341] width 459 height 36
click at [453, 347] on input "Location / Market i" at bounding box center [429, 341] width 88 height 17
type input "d"
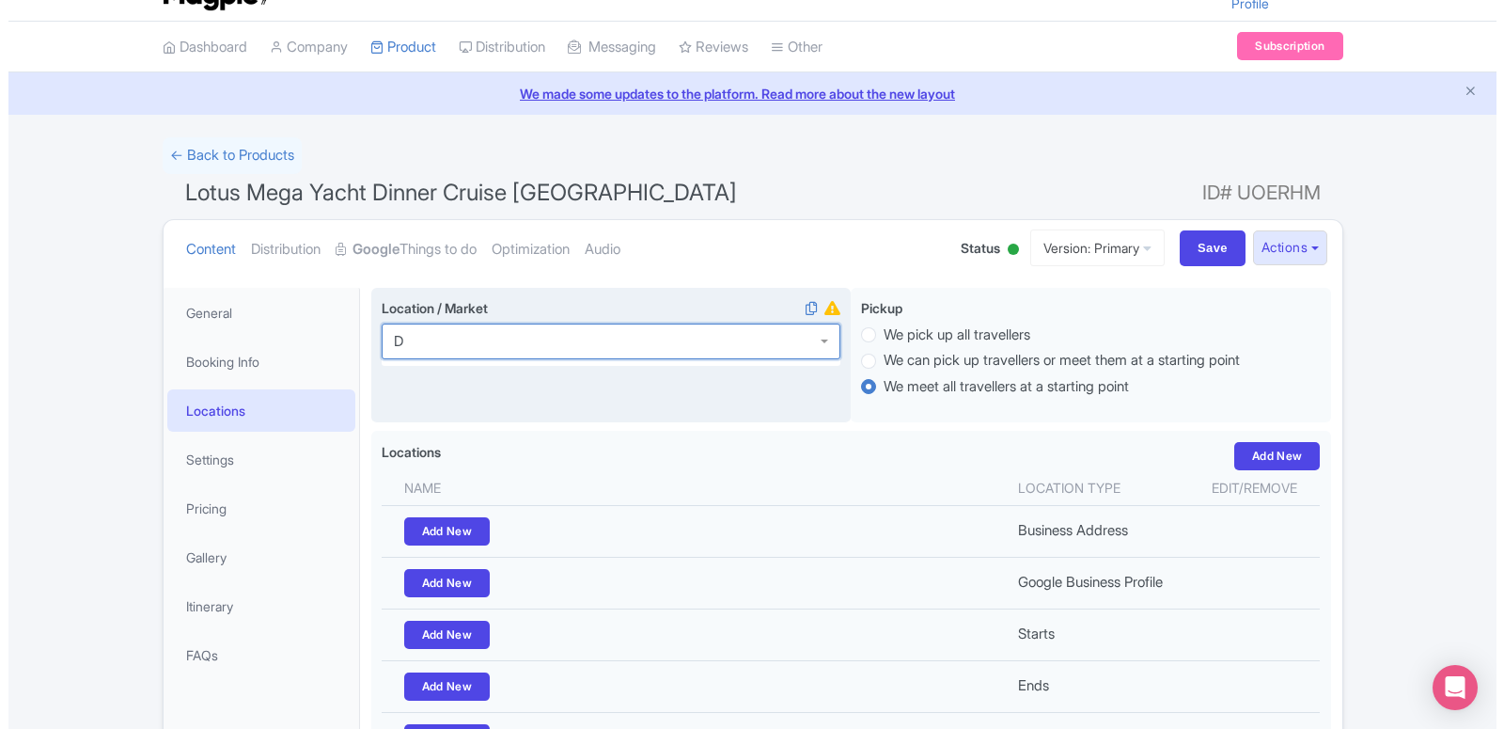
scroll to position [0, 0]
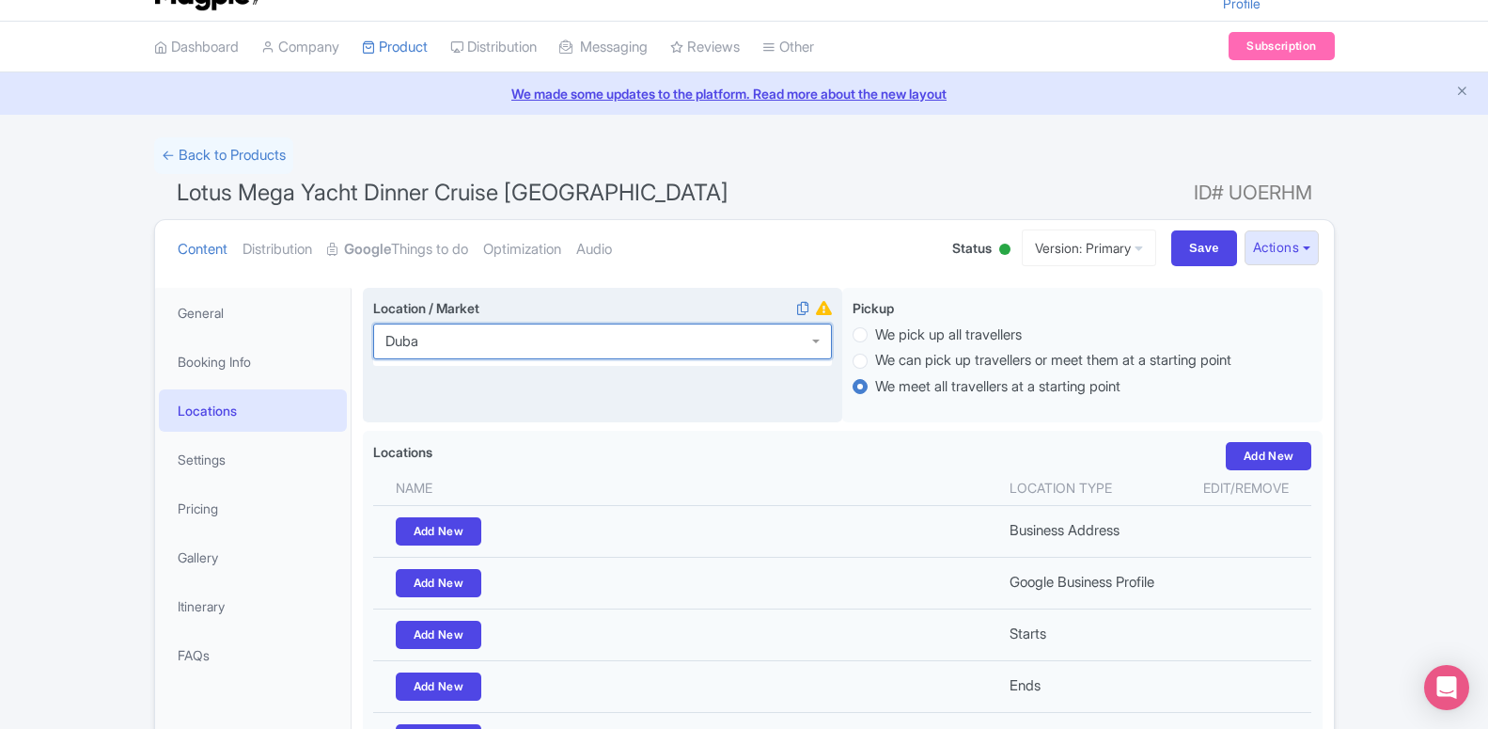
type input "Dubai"
click at [453, 365] on div "Location / Market i Dubai , United Arab Emirates" at bounding box center [603, 355] width 480 height 135
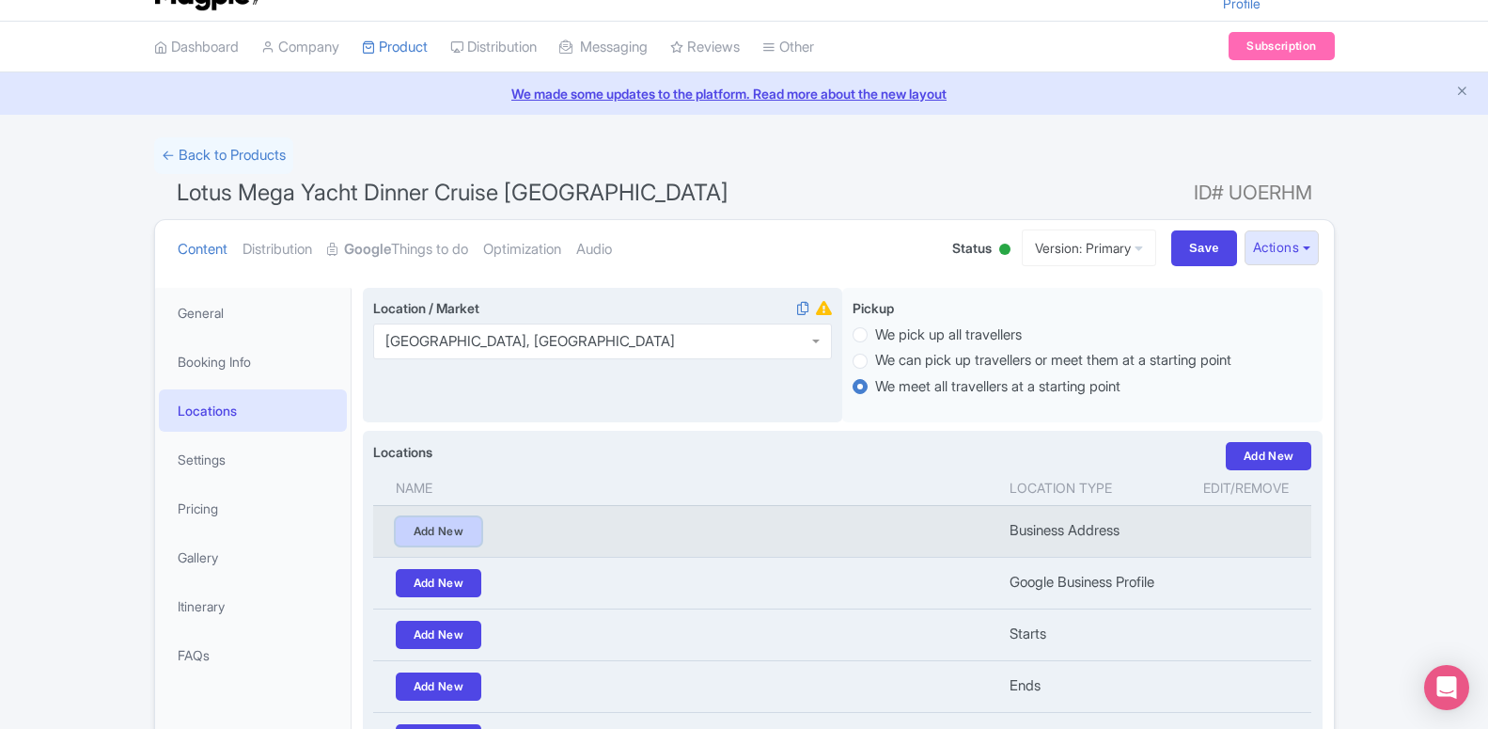
click at [419, 538] on link "Add New" at bounding box center [439, 531] width 86 height 28
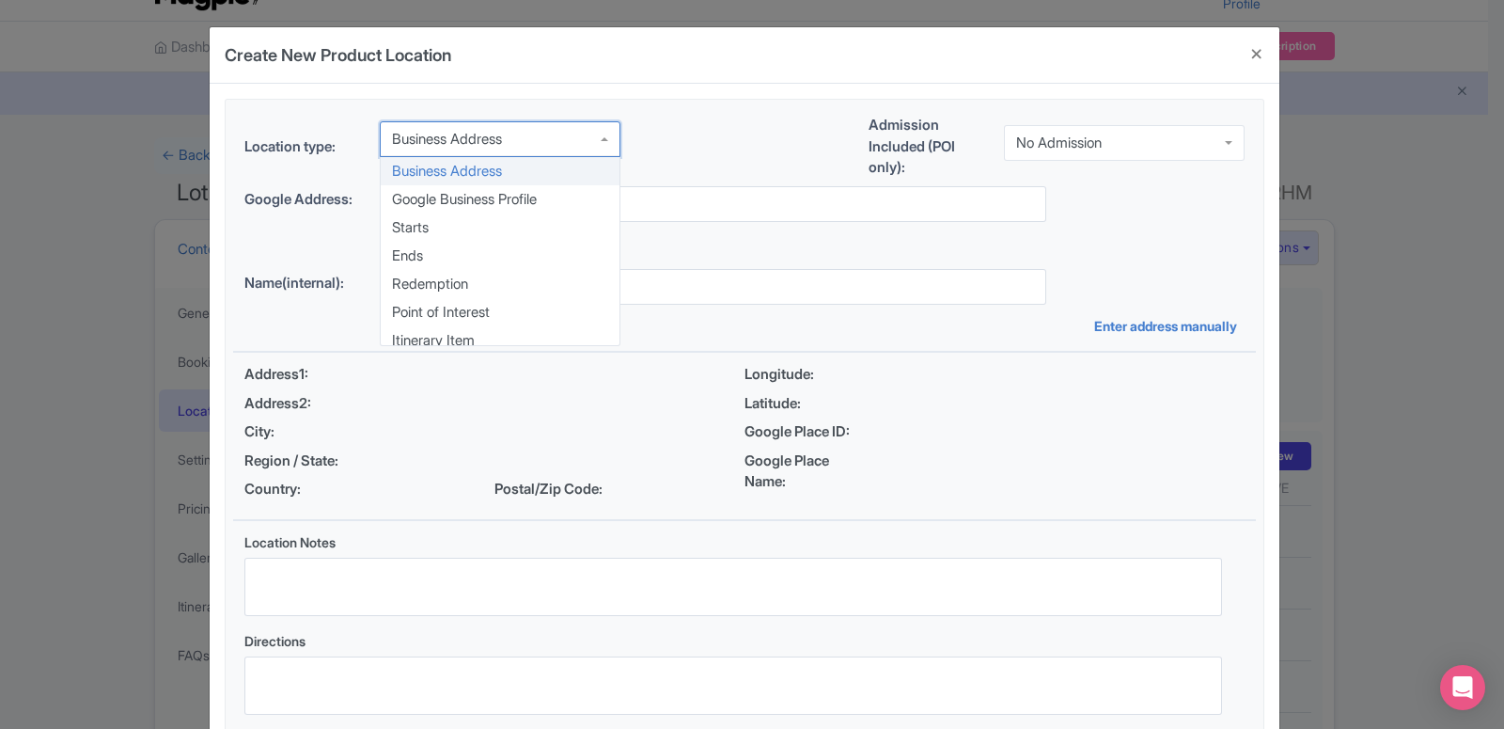
click at [463, 153] on div "Business Address" at bounding box center [500, 139] width 241 height 36
click at [430, 233] on div "Location type: Business Address Business Address Business Address Google Busine…" at bounding box center [744, 420] width 1023 height 641
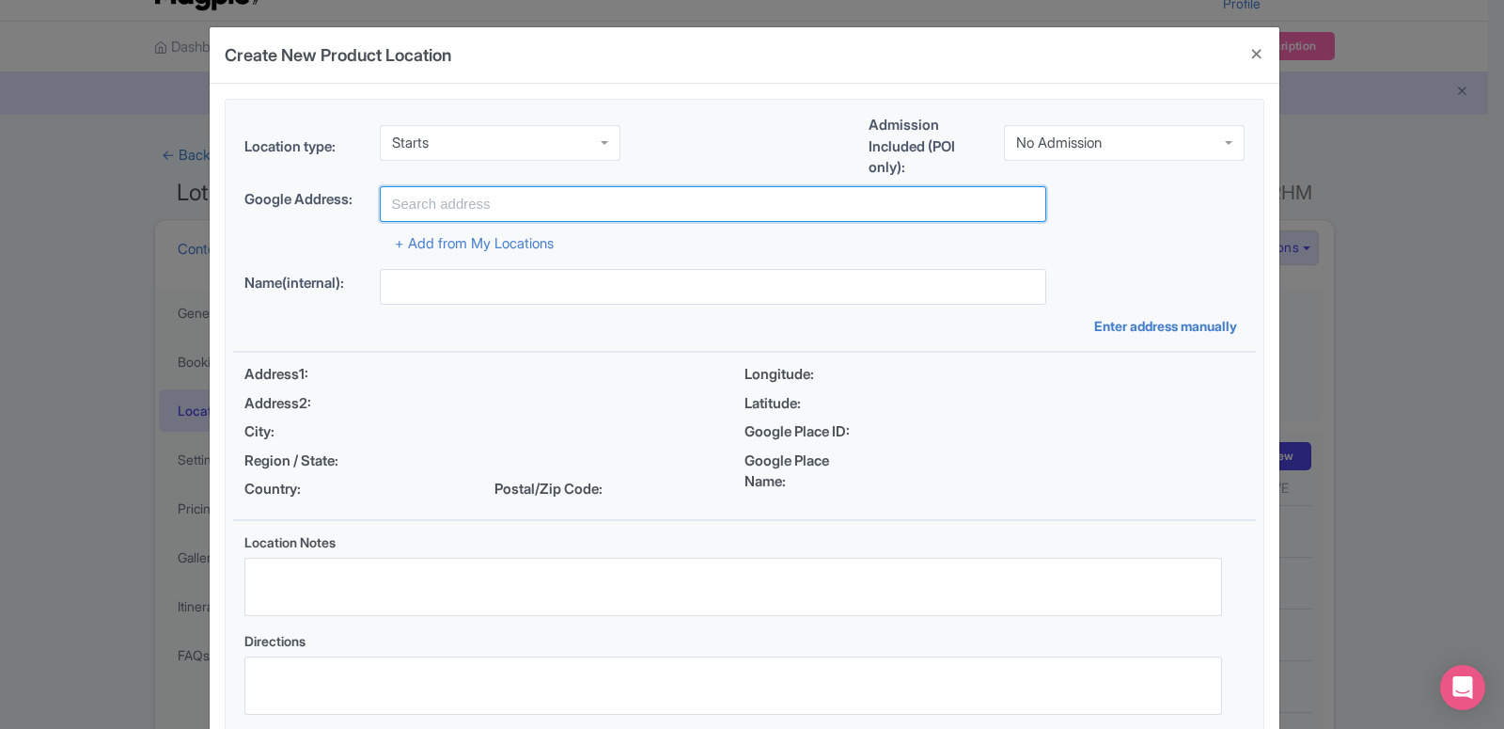
click at [448, 212] on input "text" at bounding box center [713, 204] width 666 height 36
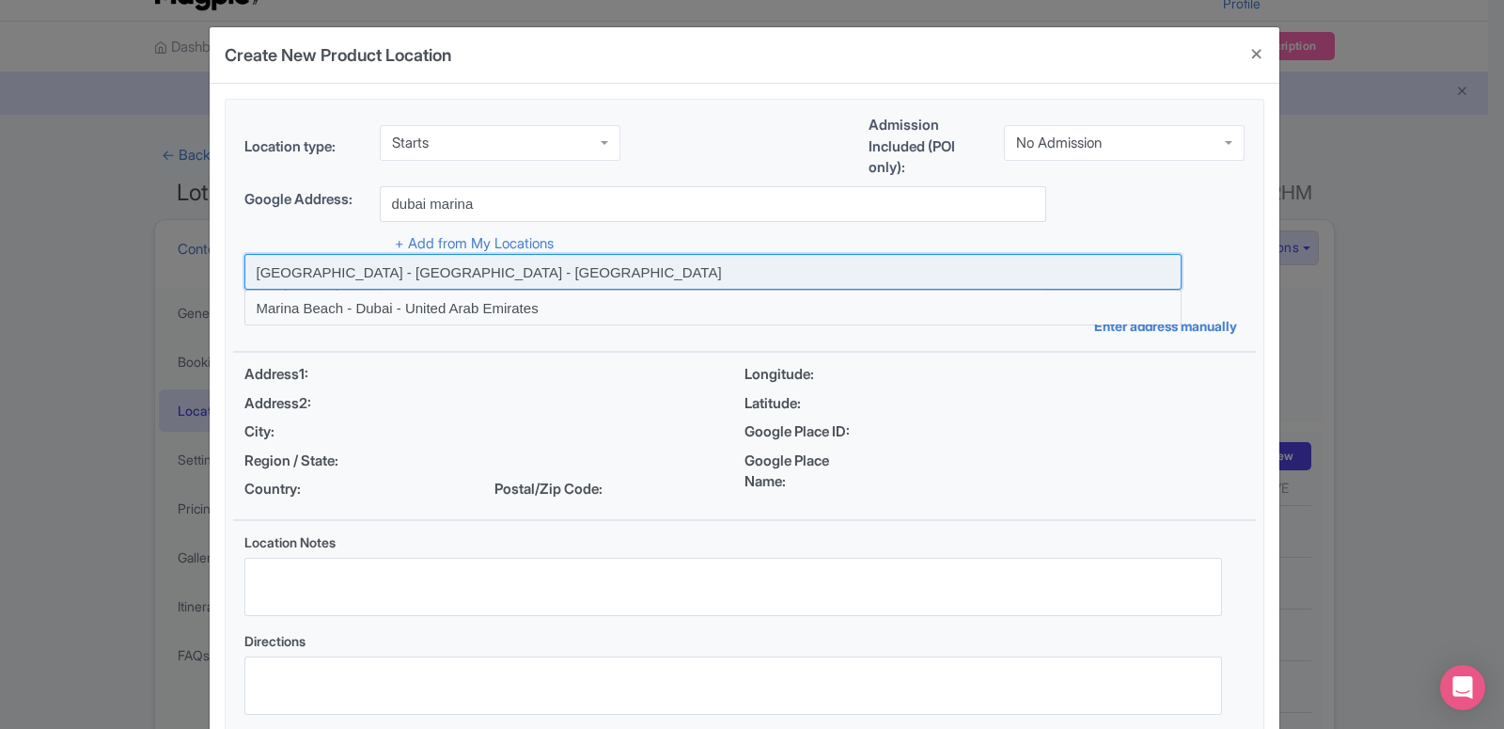
click at [449, 282] on input at bounding box center [712, 272] width 937 height 36
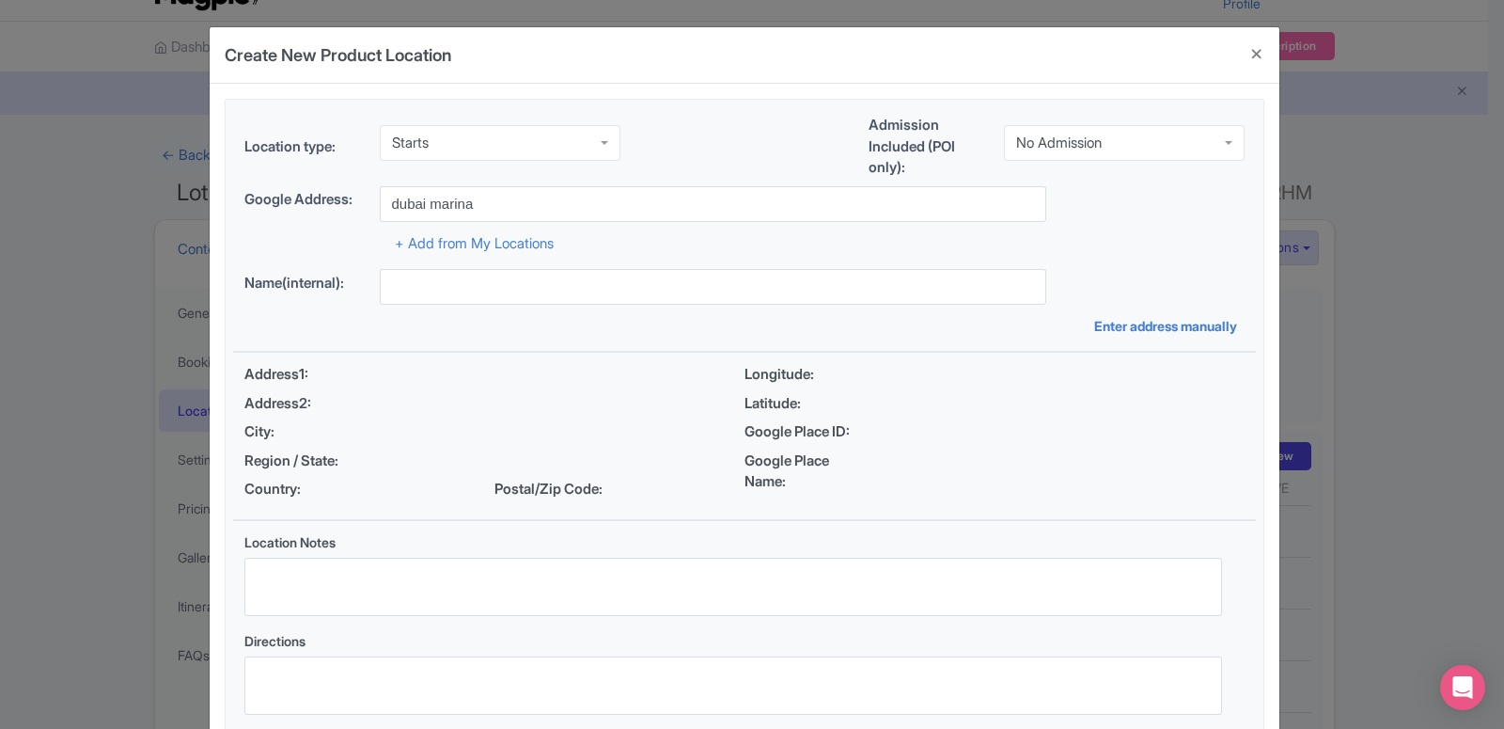
type input "[GEOGRAPHIC_DATA] - [GEOGRAPHIC_DATA] - [GEOGRAPHIC_DATA]"
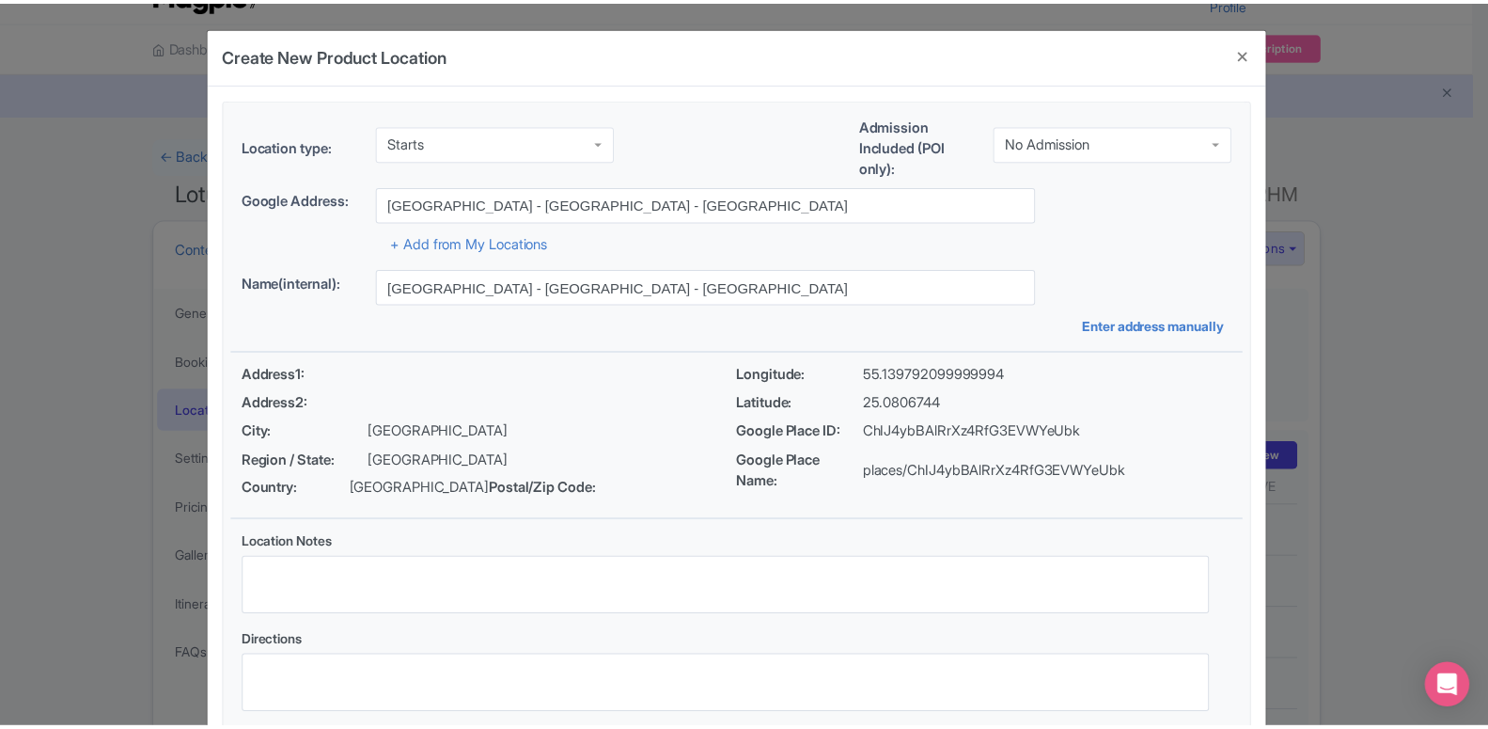
scroll to position [145, 0]
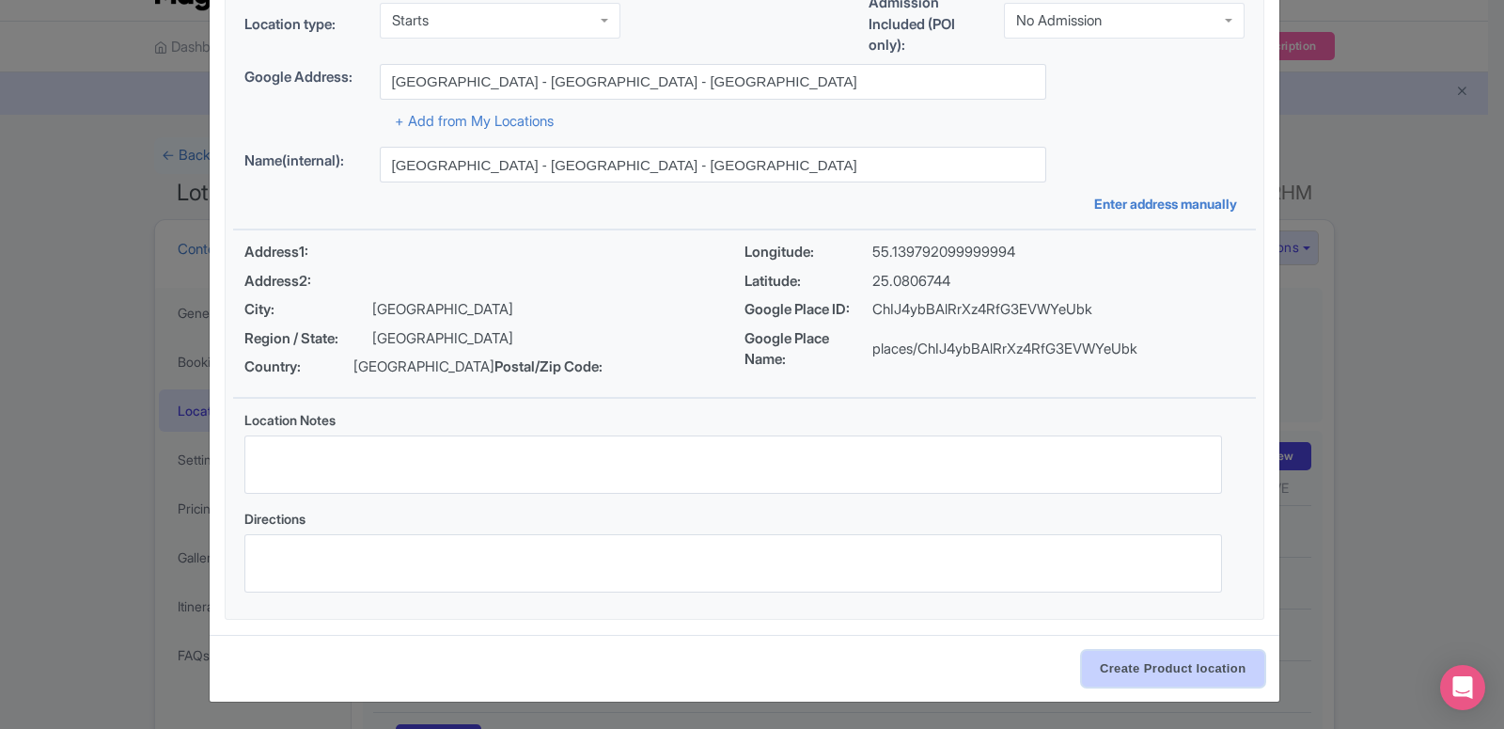
click at [1157, 662] on input "Create Product location" at bounding box center [1173, 669] width 182 height 36
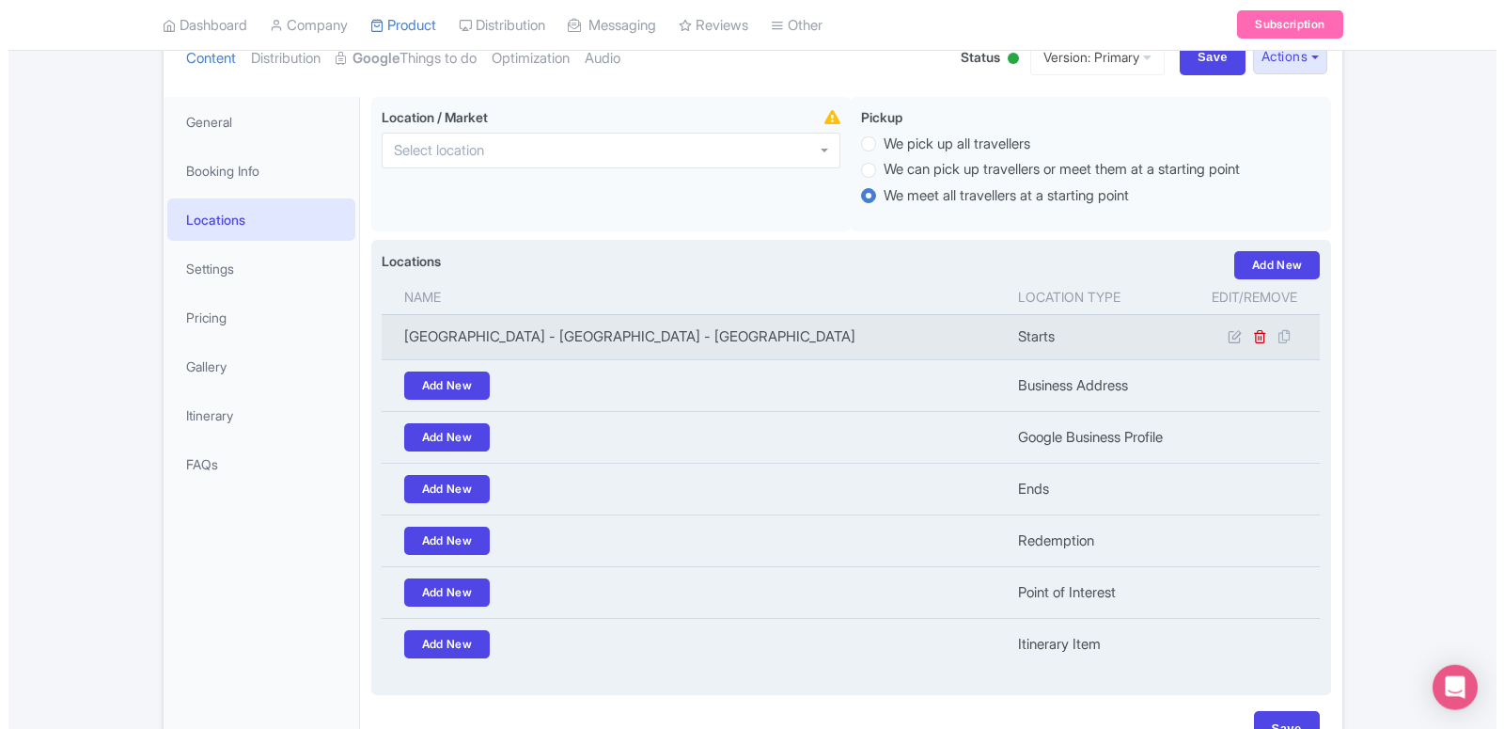
scroll to position [231, 0]
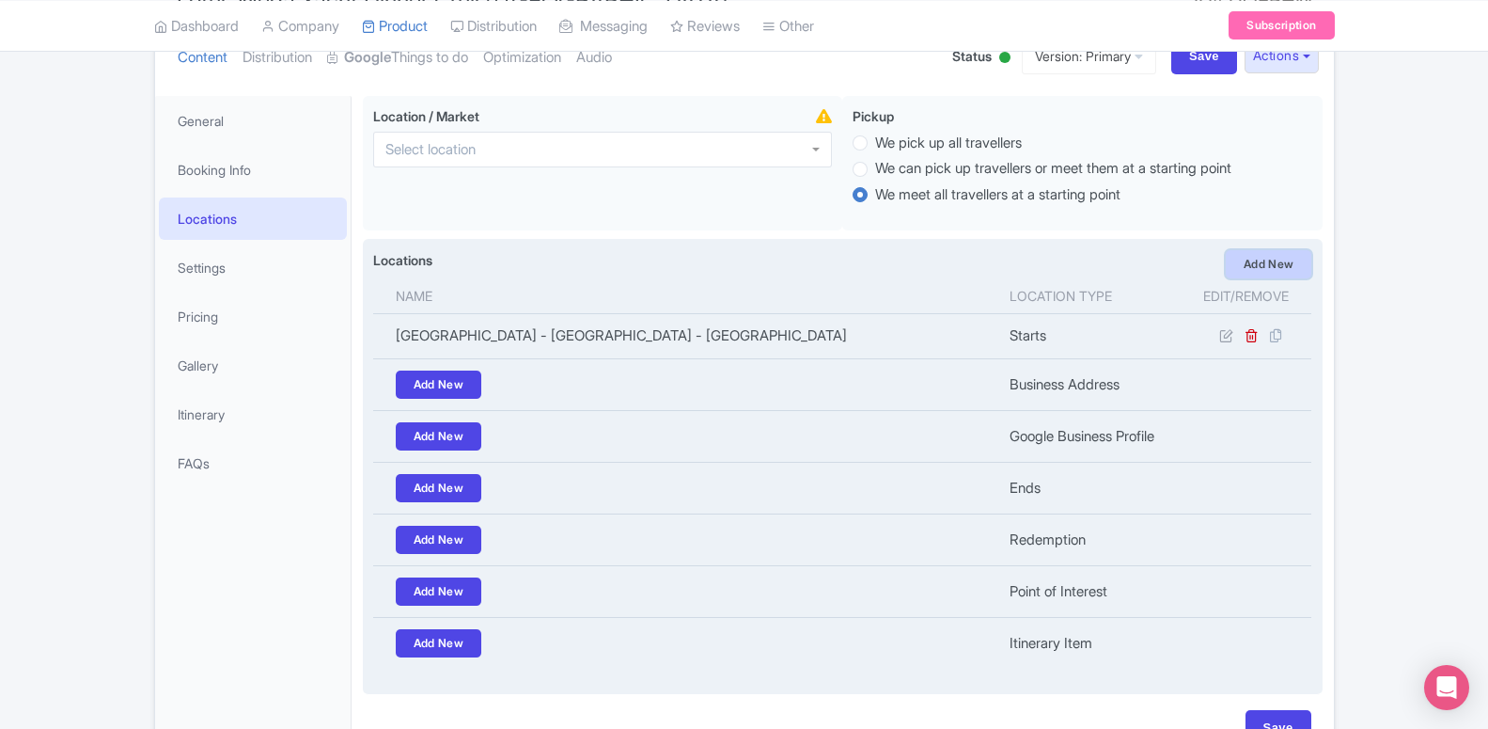
click at [1273, 260] on link "Add New" at bounding box center [1269, 264] width 86 height 28
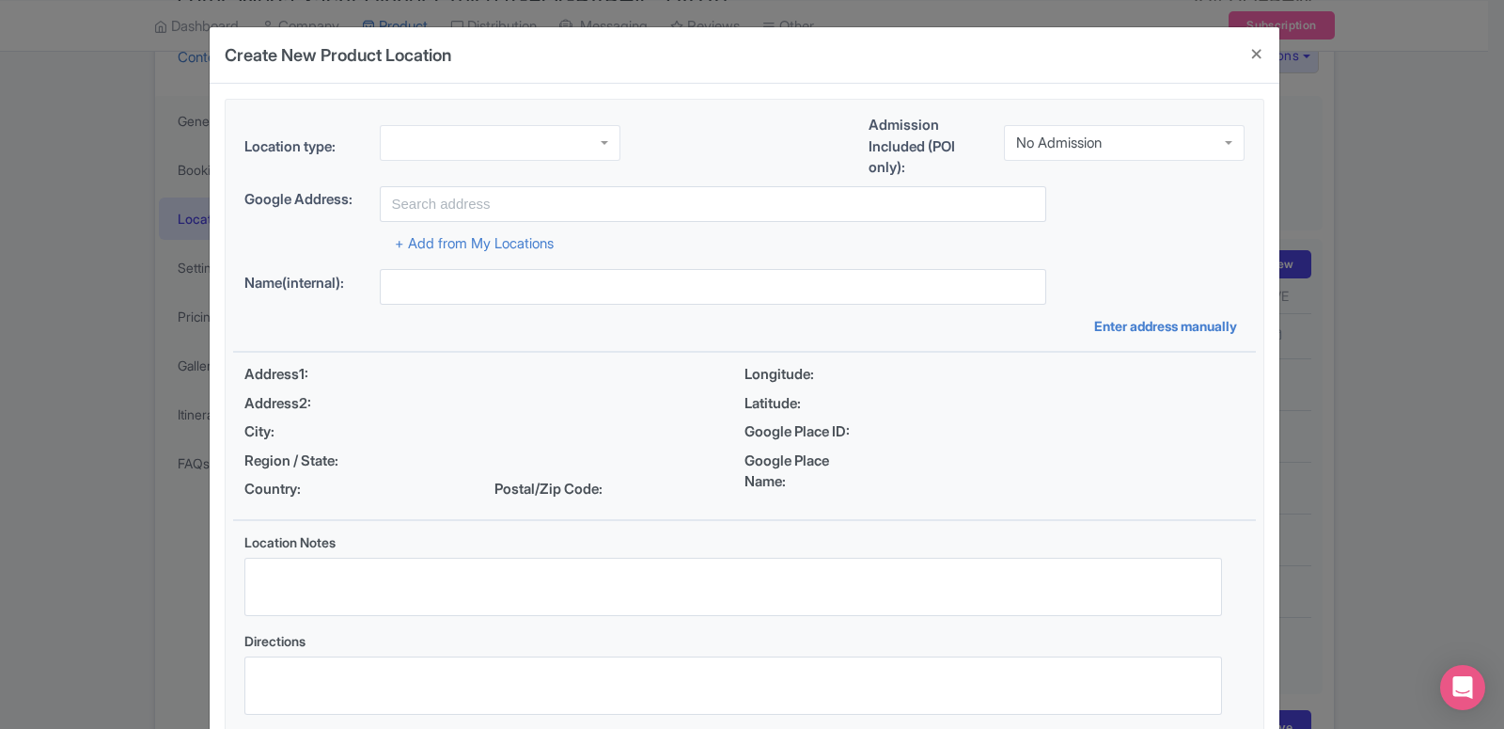
click at [428, 142] on div at bounding box center [500, 143] width 241 height 36
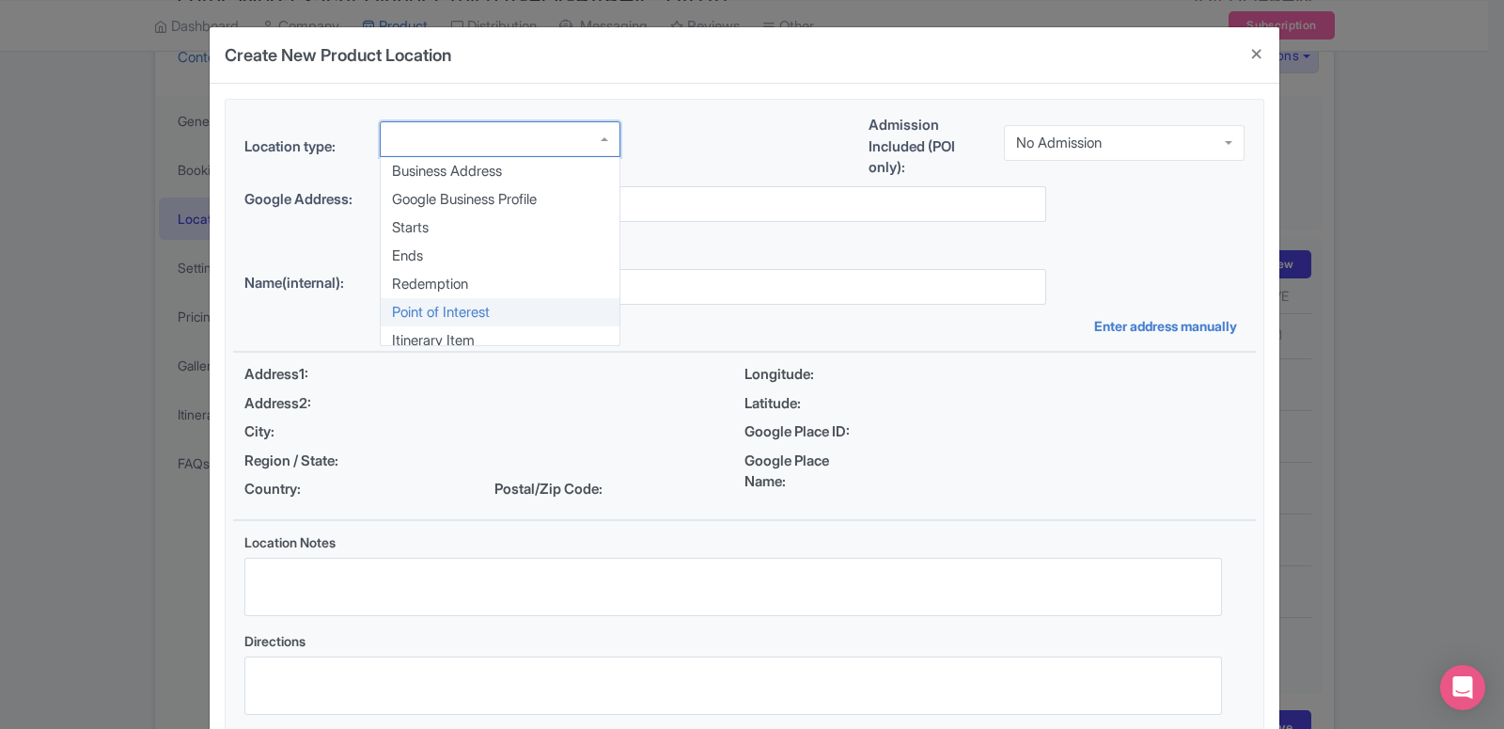
click at [450, 305] on div "Location type: Business Address Google Business Profile Starts Ends Redemption …" at bounding box center [744, 420] width 1023 height 641
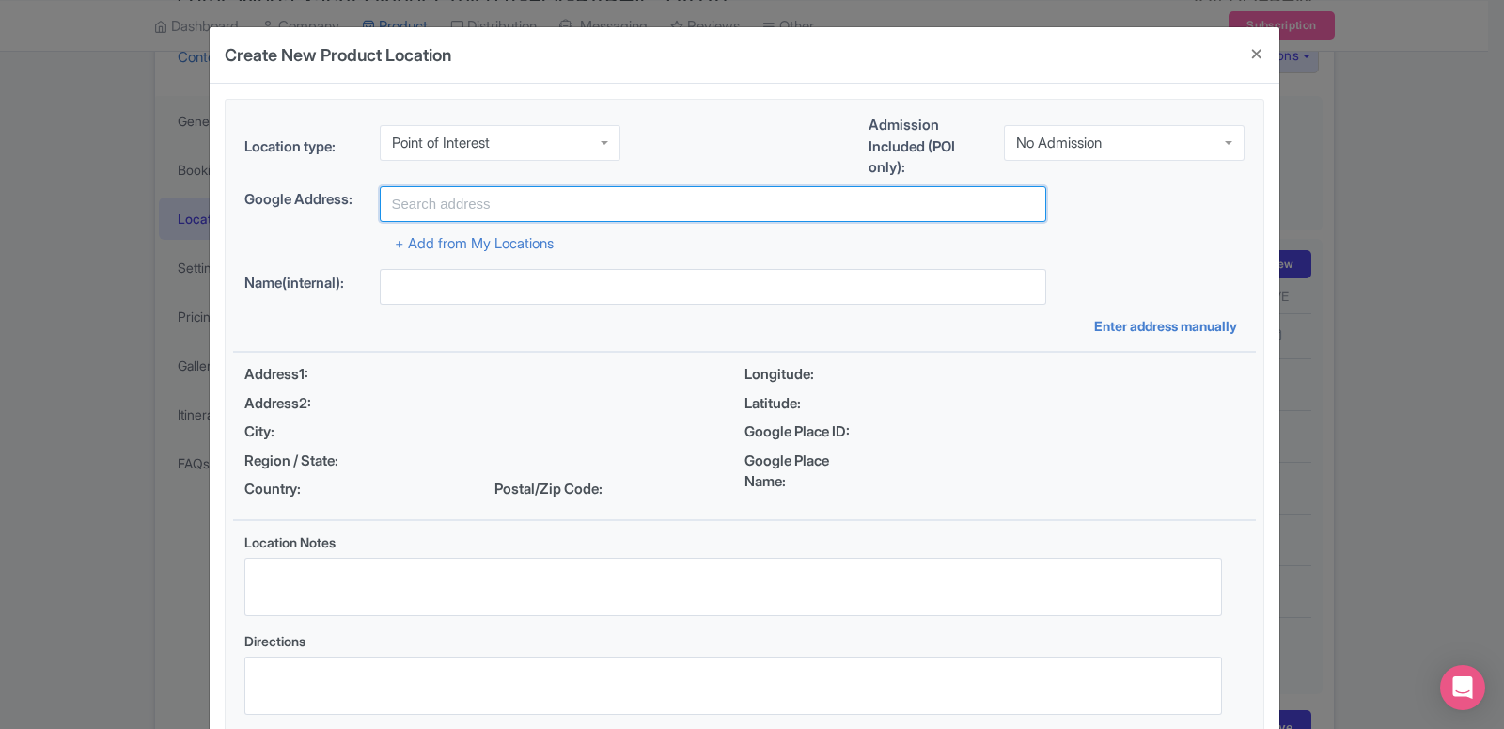
click at [494, 209] on input "text" at bounding box center [713, 204] width 666 height 36
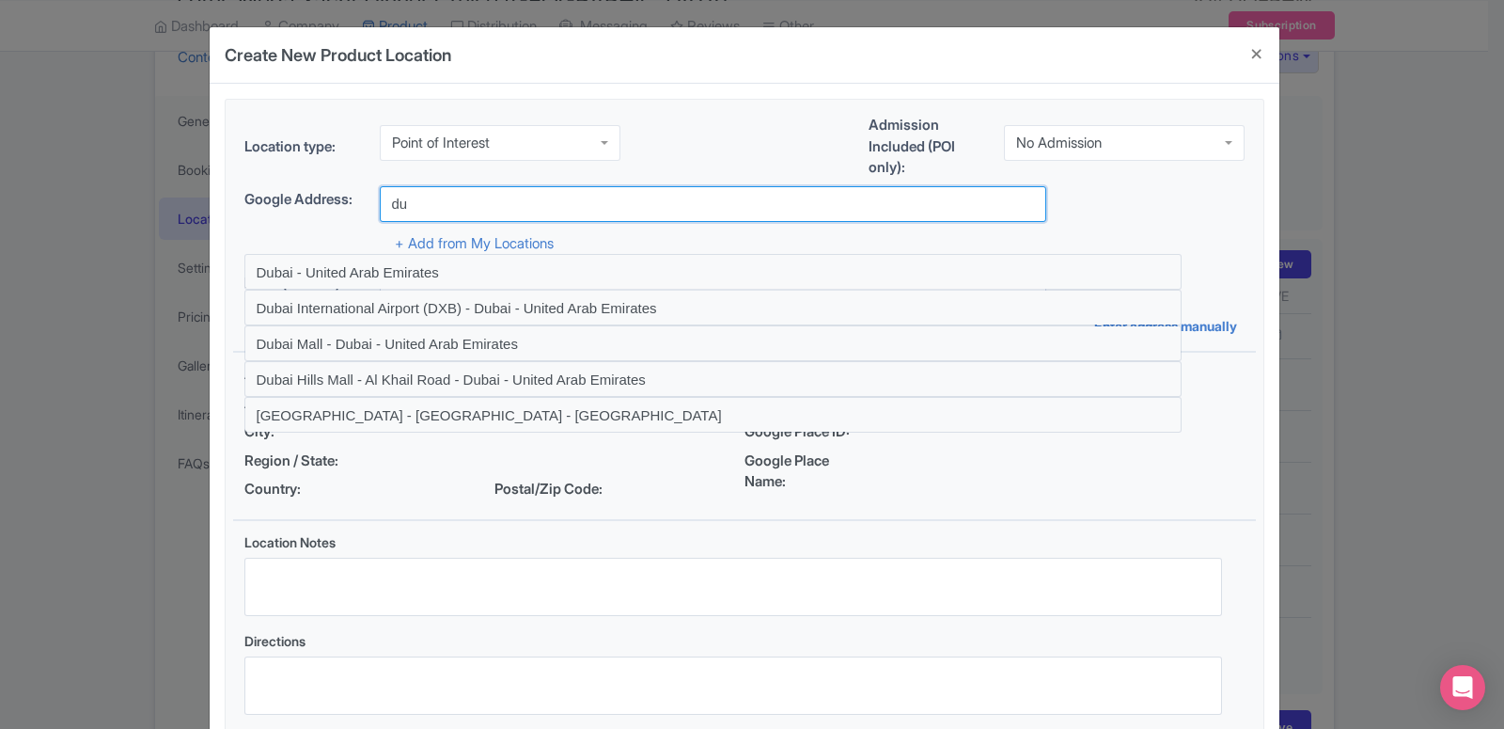
type input "d"
type input "p"
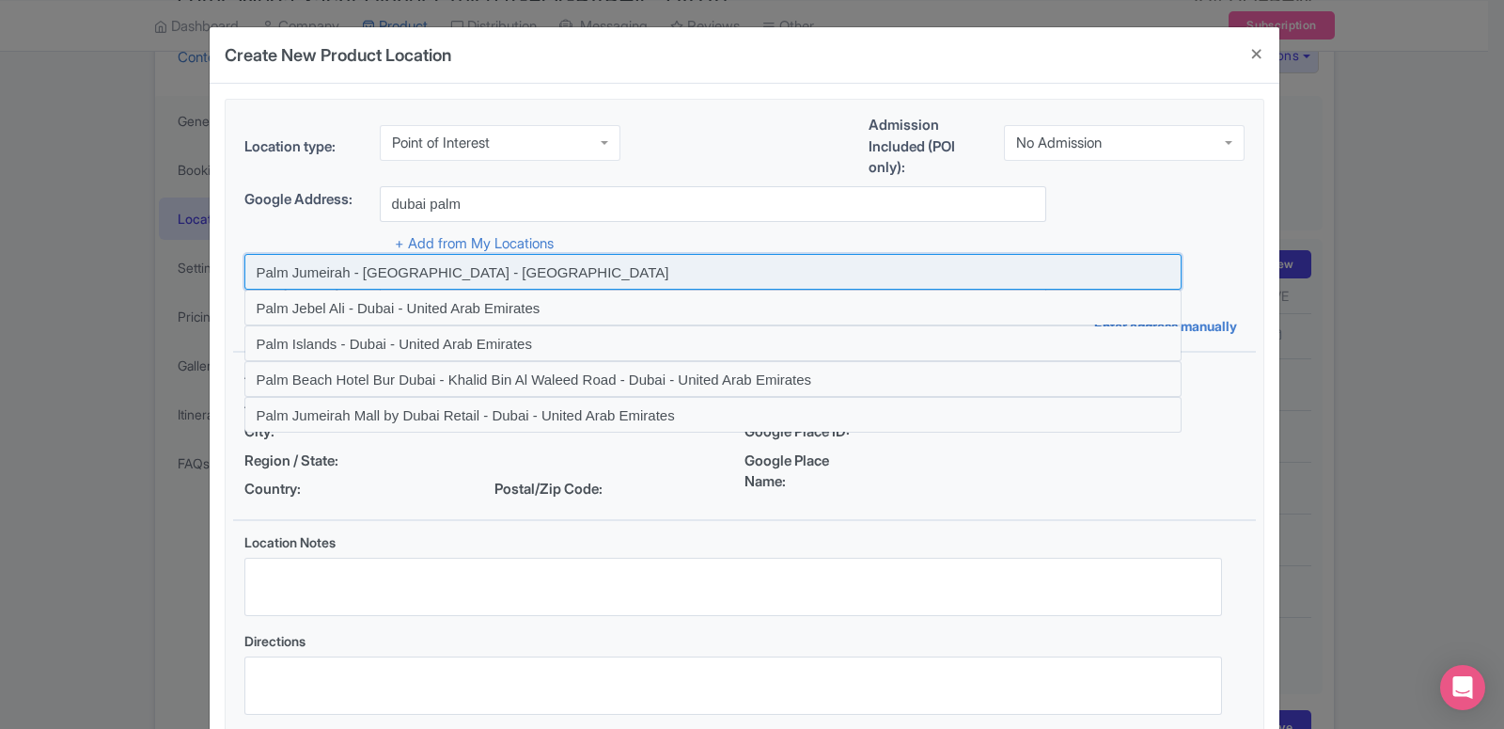
click at [280, 284] on input at bounding box center [712, 272] width 937 height 36
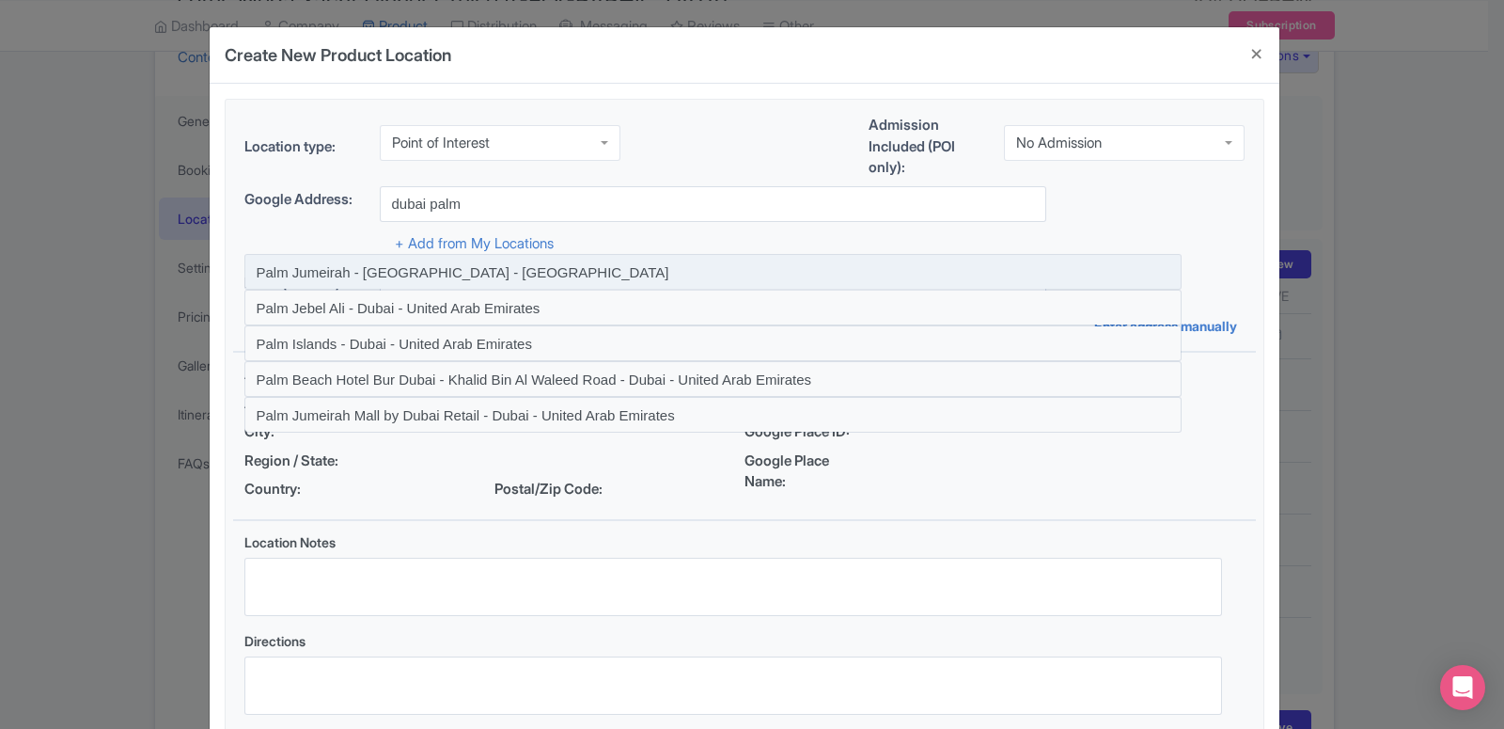
type input "Palm Jumeirah - [GEOGRAPHIC_DATA] - [GEOGRAPHIC_DATA]"
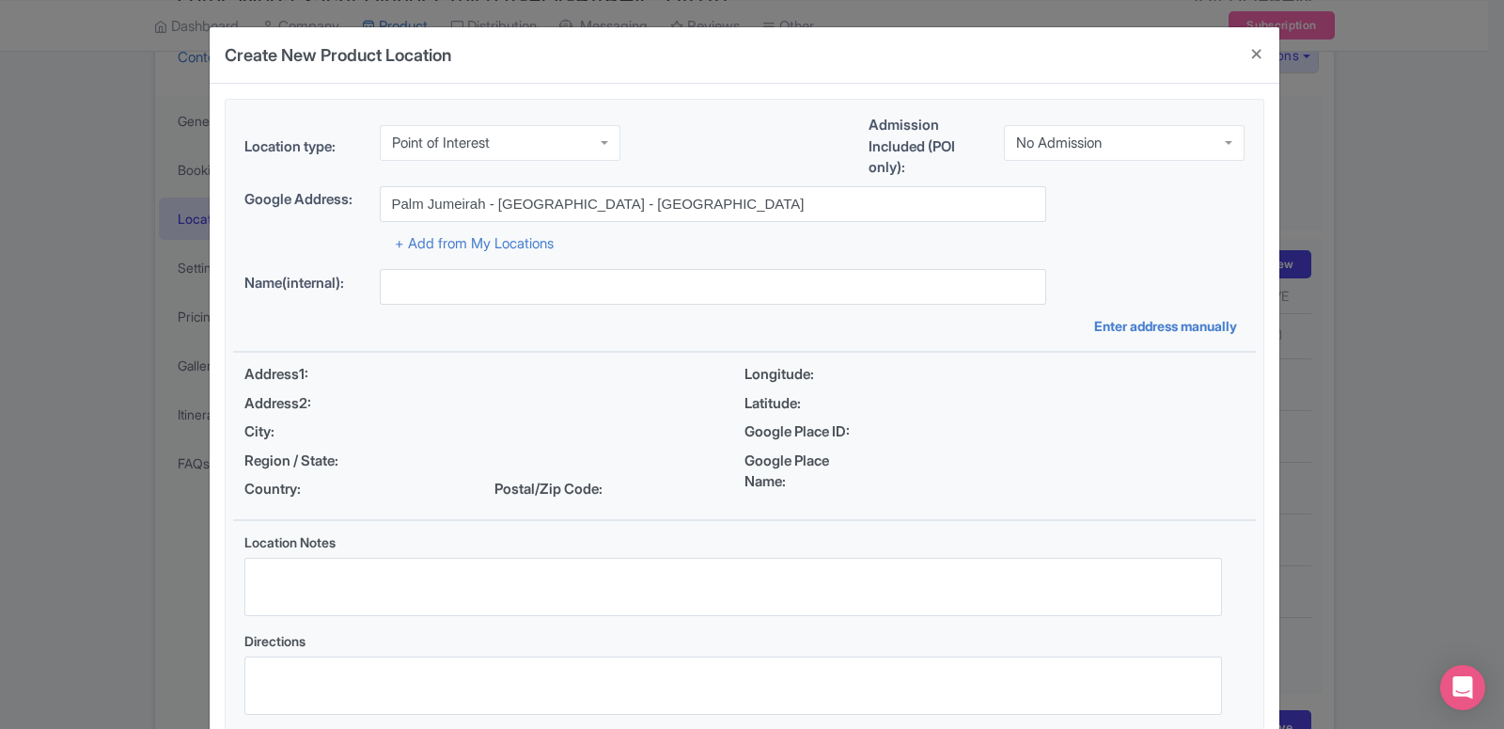
type input "Palm Jumeirah - [GEOGRAPHIC_DATA] - [GEOGRAPHIC_DATA]"
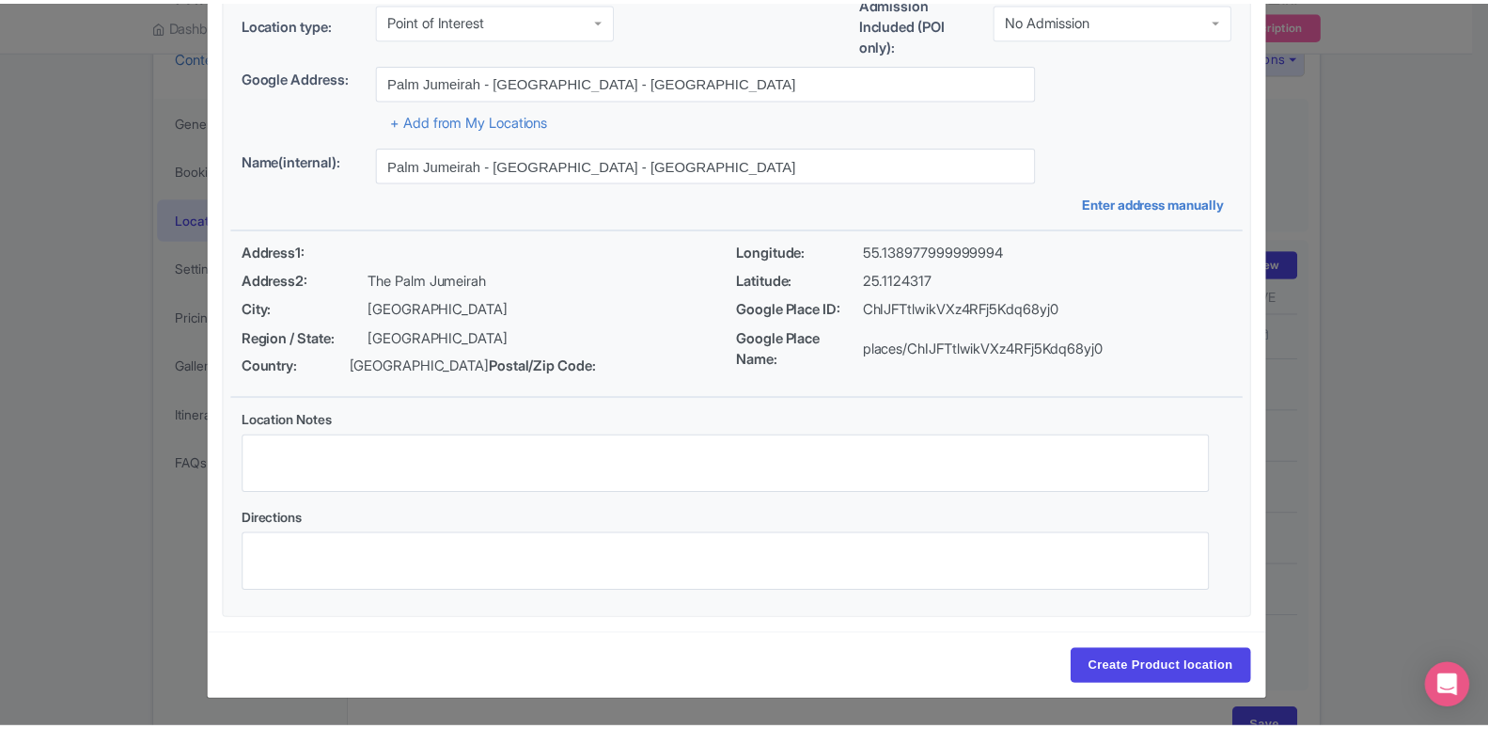
scroll to position [145, 0]
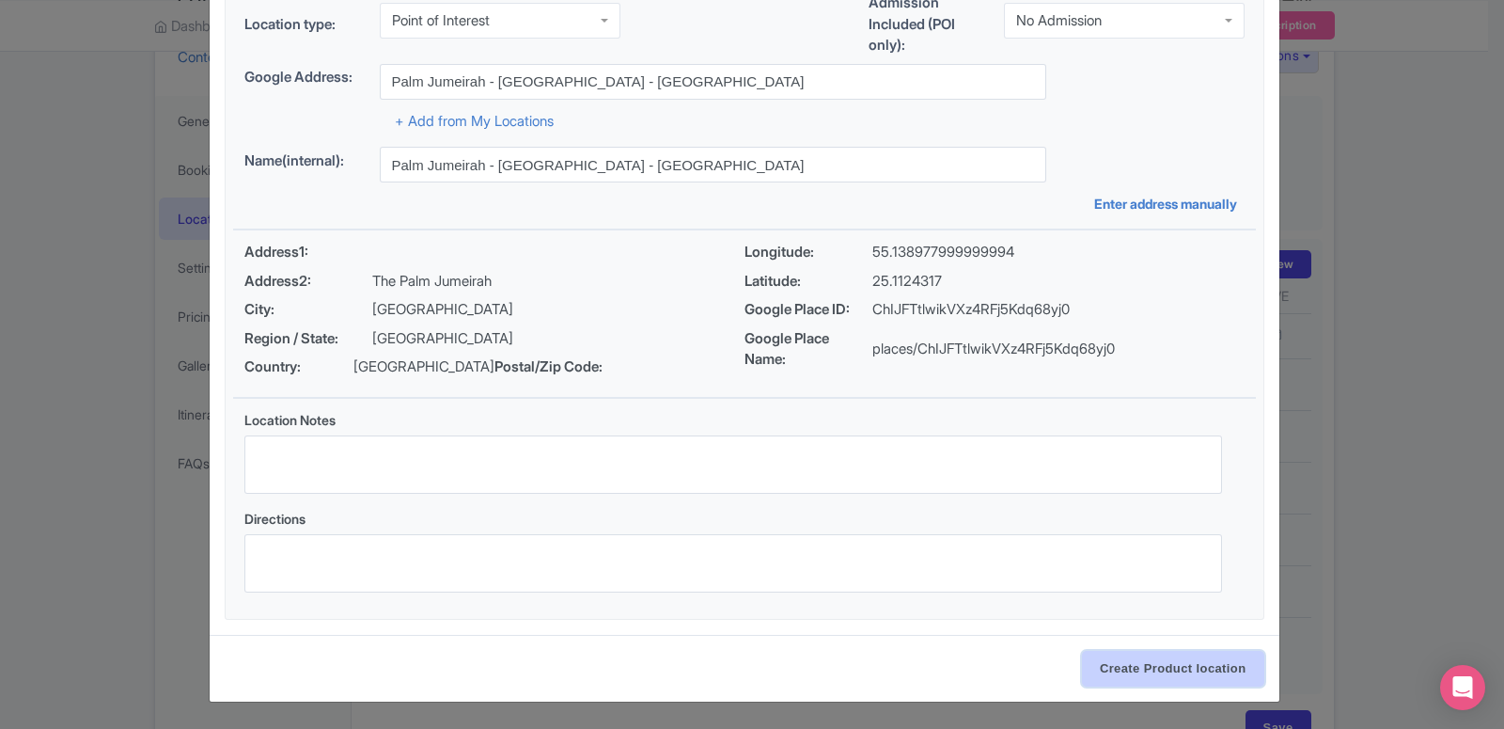
click at [1191, 666] on input "Create Product location" at bounding box center [1173, 669] width 182 height 36
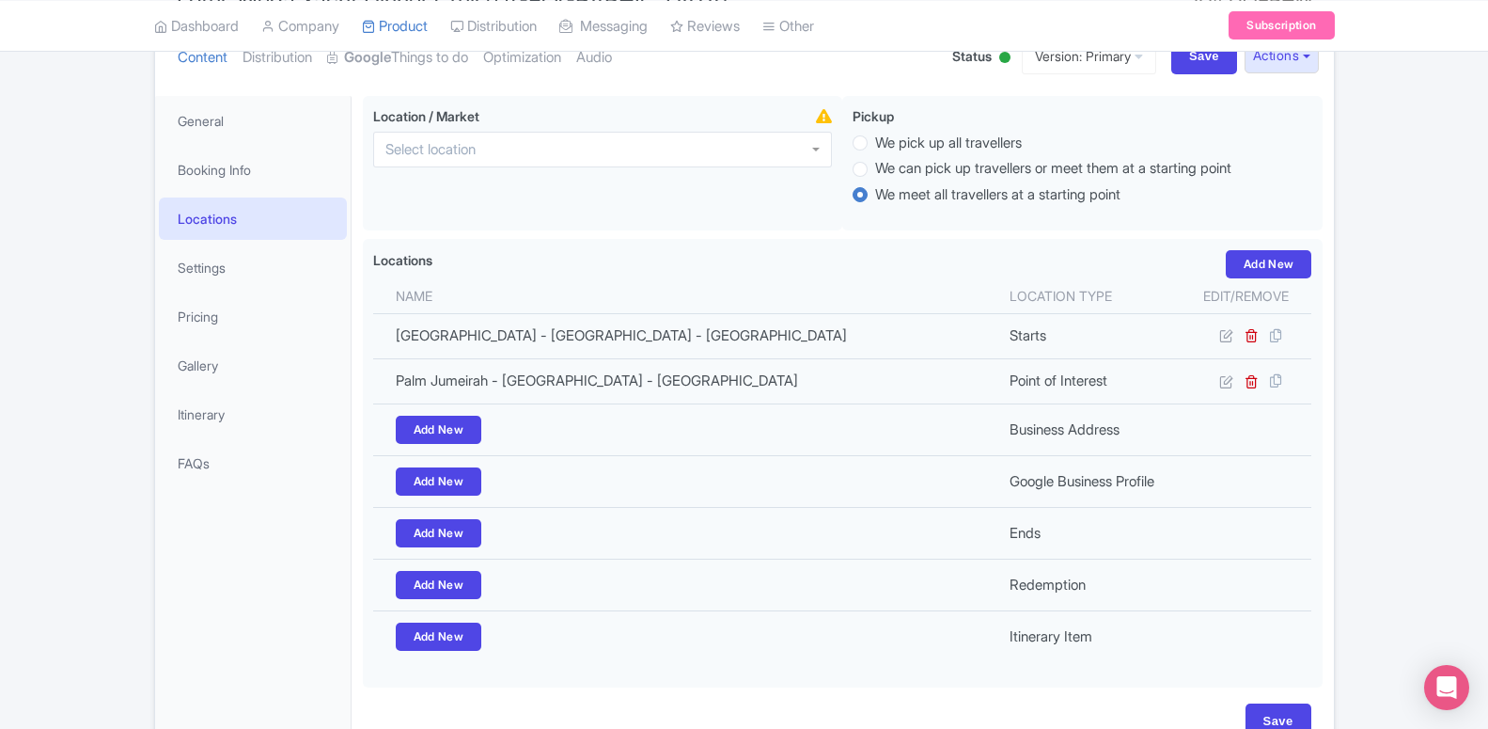
scroll to position [347, 0]
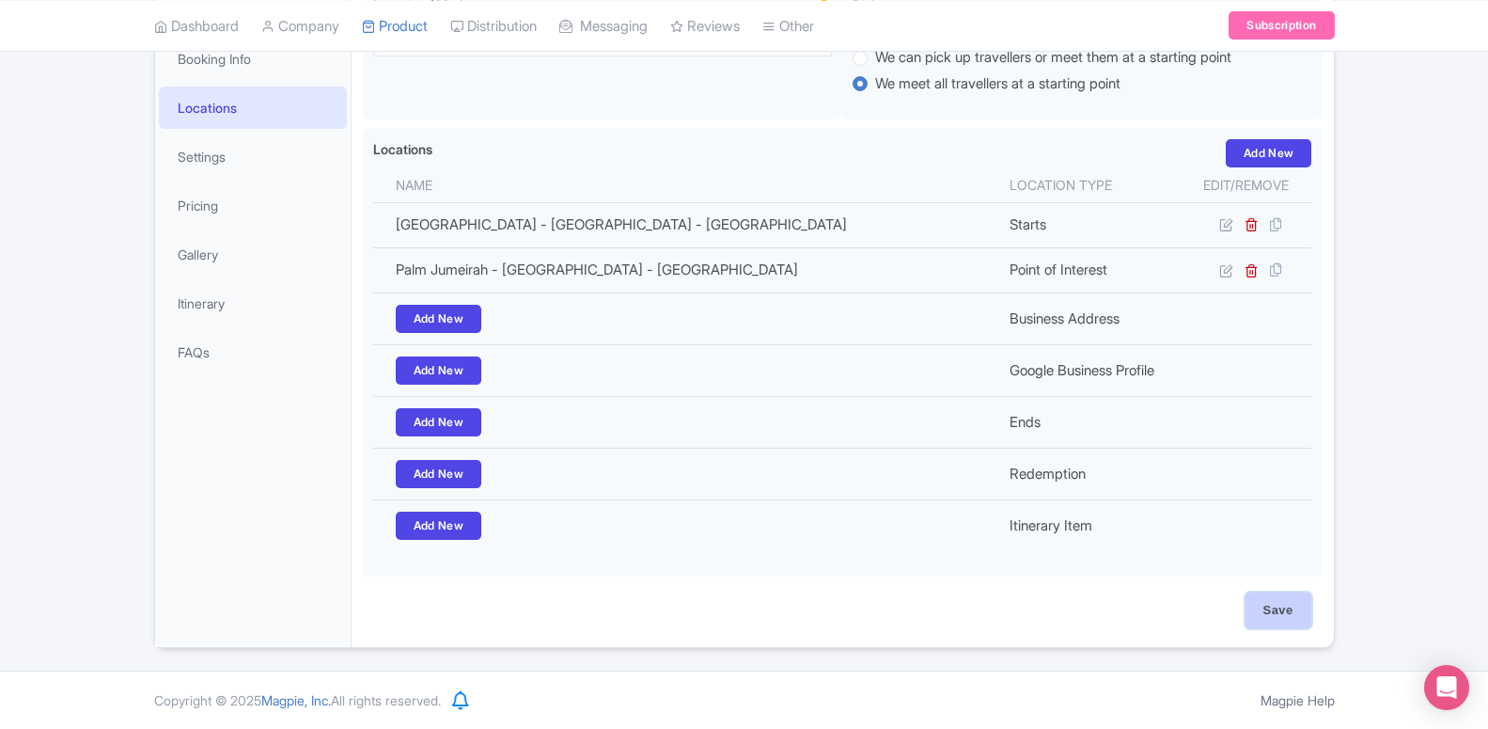
click at [1287, 605] on input "Save" at bounding box center [1279, 610] width 66 height 36
type input "Update Product"
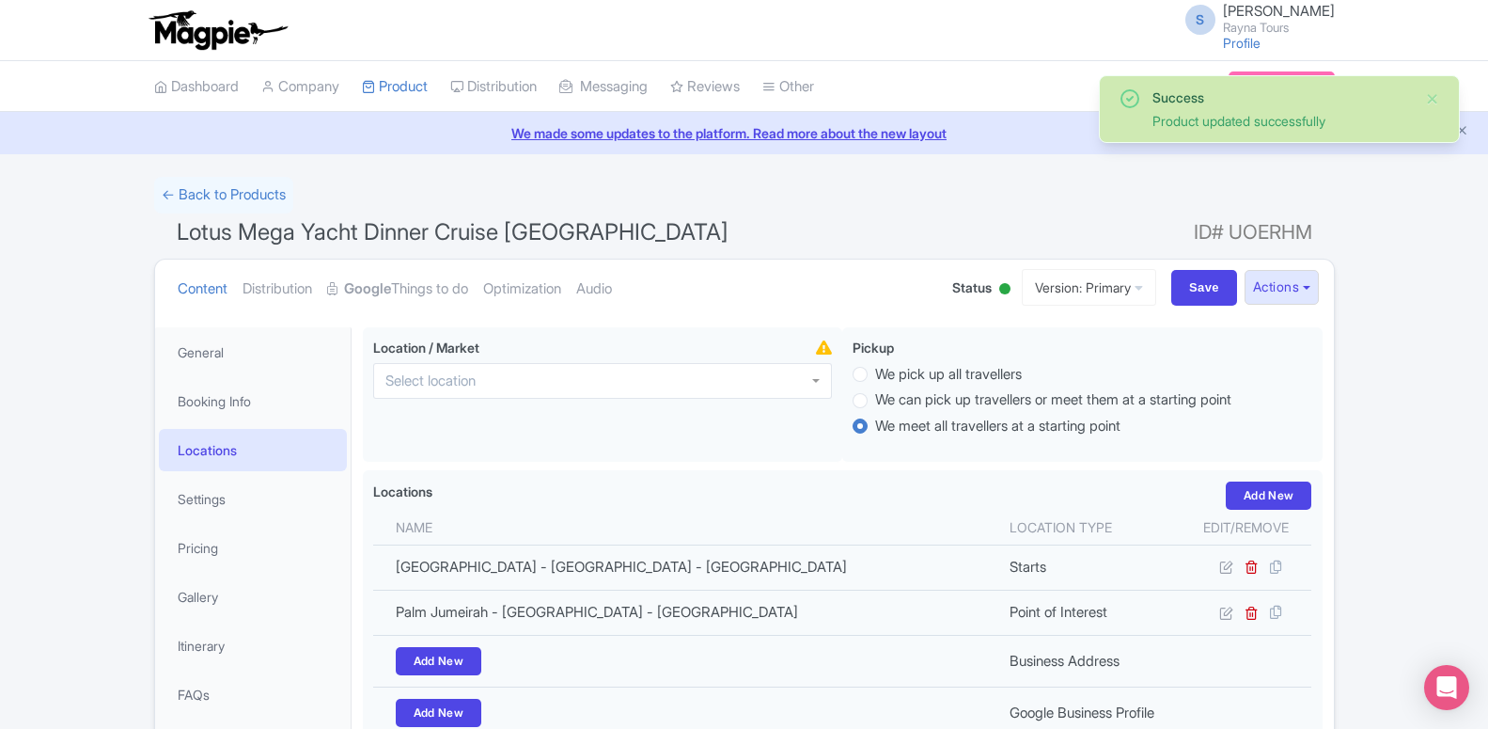
scroll to position [59, 0]
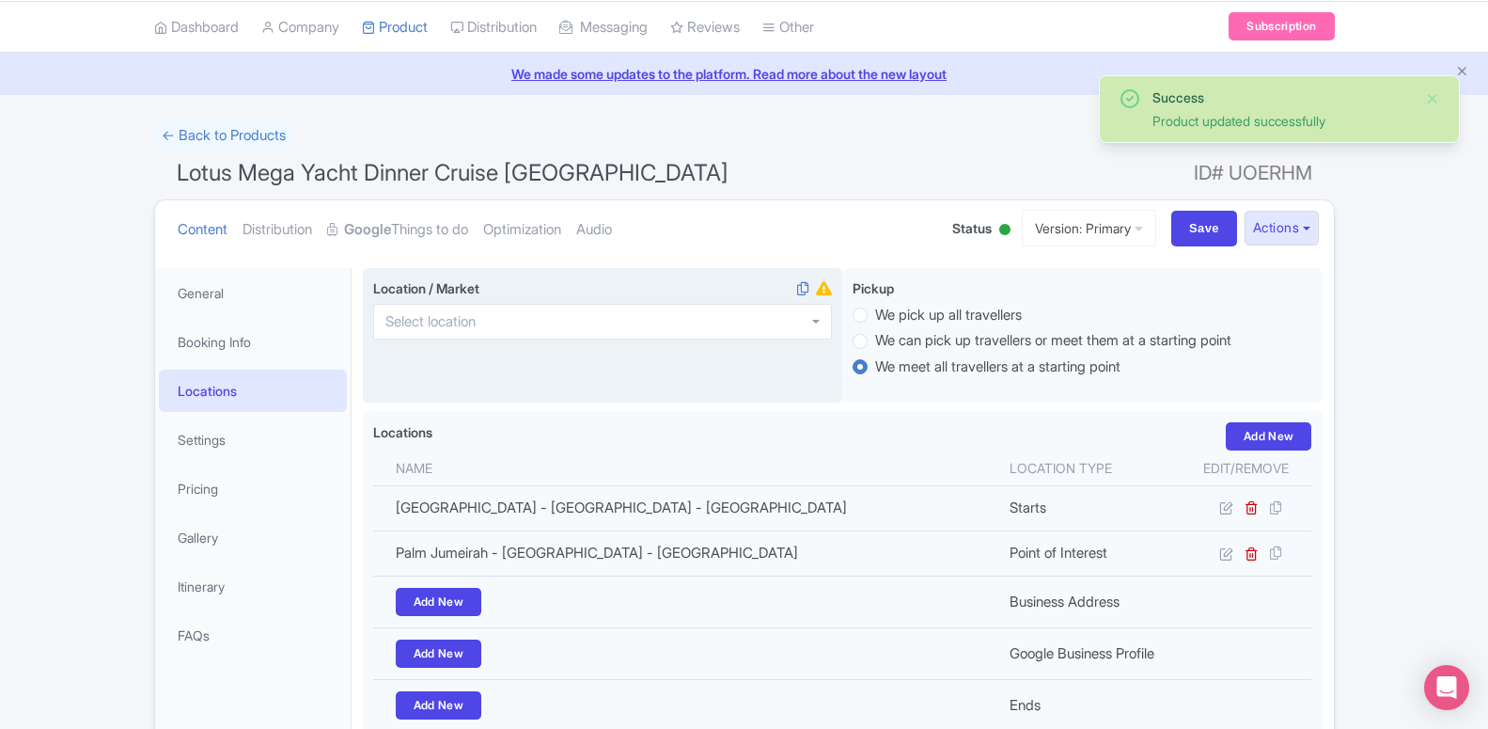
click at [822, 297] on span at bounding box center [824, 289] width 16 height 22
click at [821, 292] on icon at bounding box center [824, 288] width 16 height 14
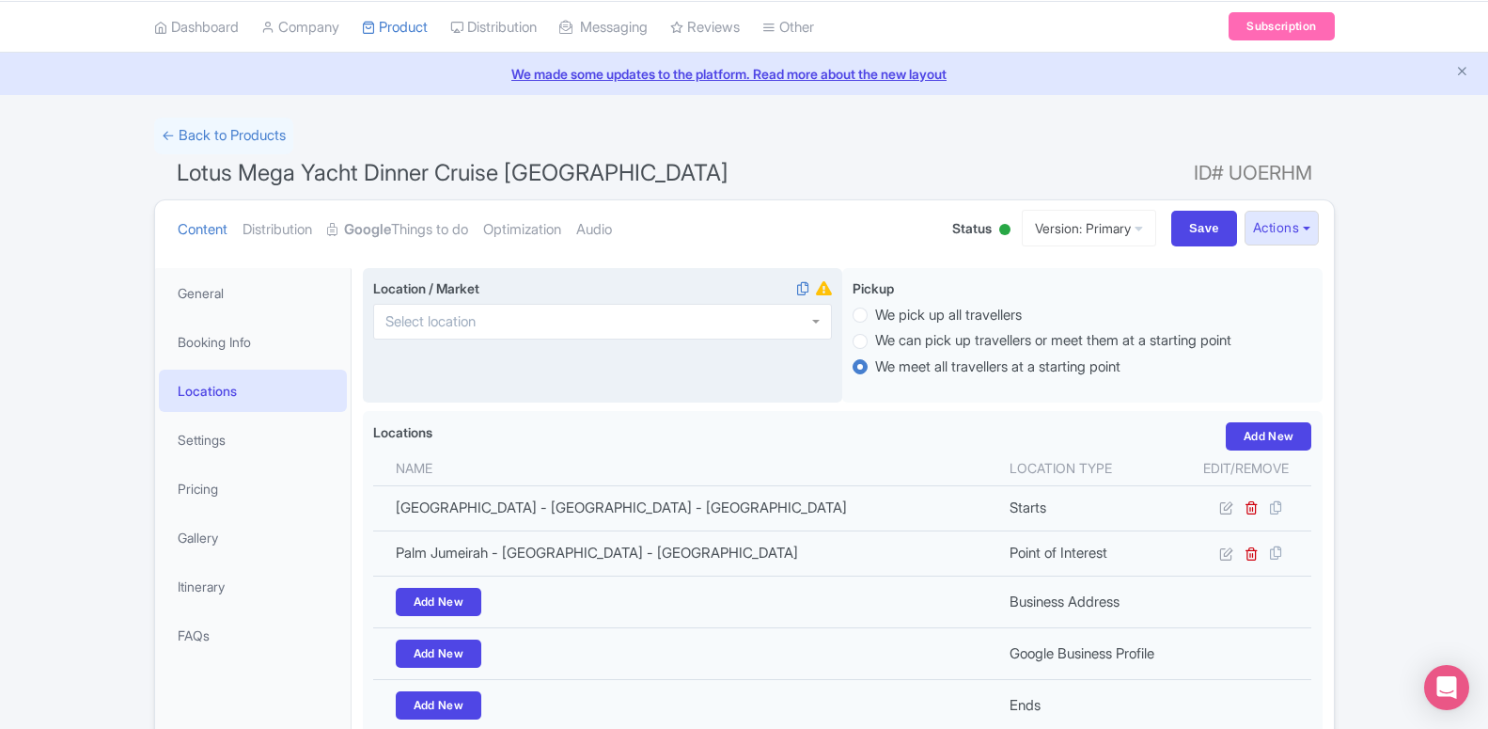
click at [560, 310] on div at bounding box center [602, 322] width 459 height 36
type input "duba"
click at [545, 353] on div "Location / Market i Duba i, United Arab Emirates" at bounding box center [603, 335] width 480 height 135
click at [1198, 242] on input "Save" at bounding box center [1204, 229] width 66 height 36
type input "Saving..."
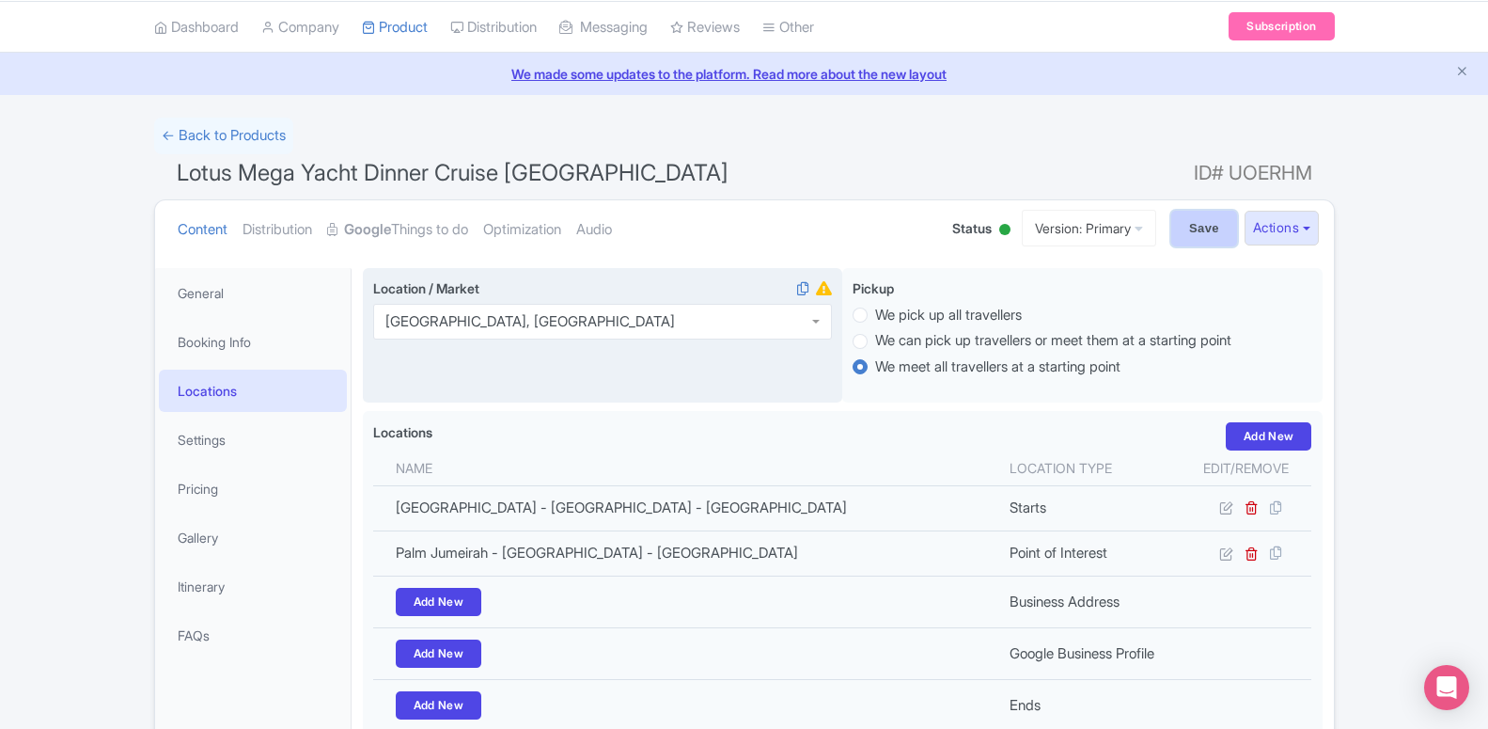
type input "Saving..."
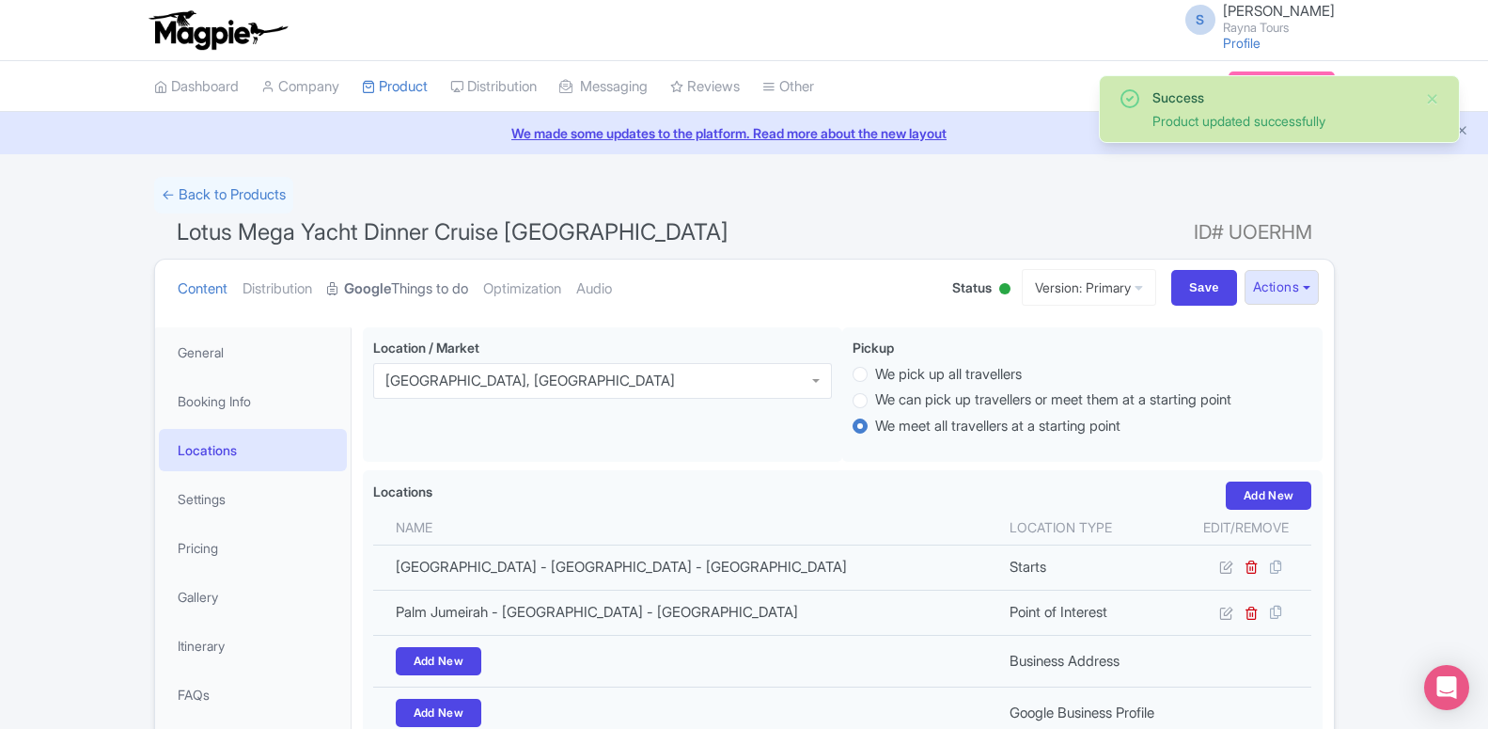
click at [357, 294] on strong "Google" at bounding box center [367, 289] width 47 height 22
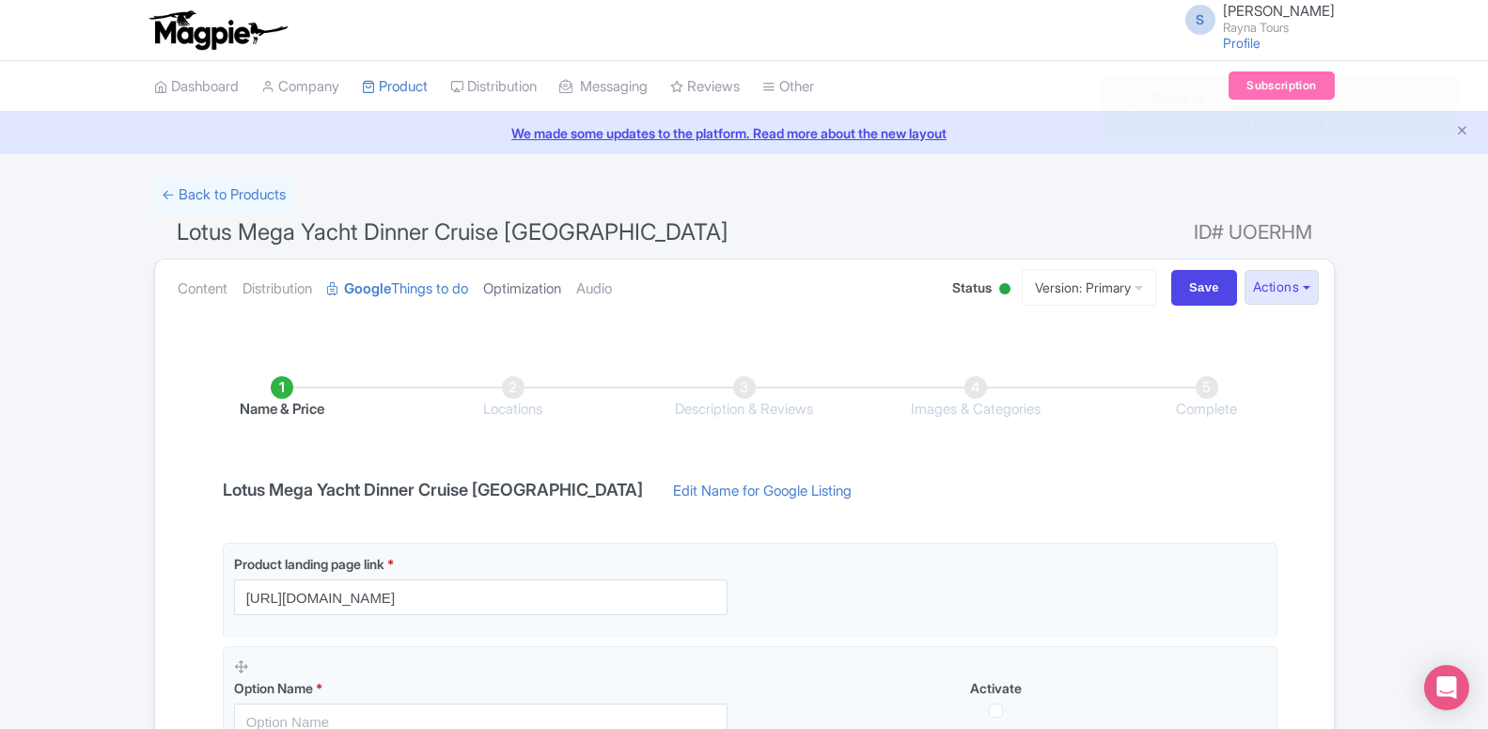
click at [494, 293] on link "Optimization" at bounding box center [522, 288] width 78 height 59
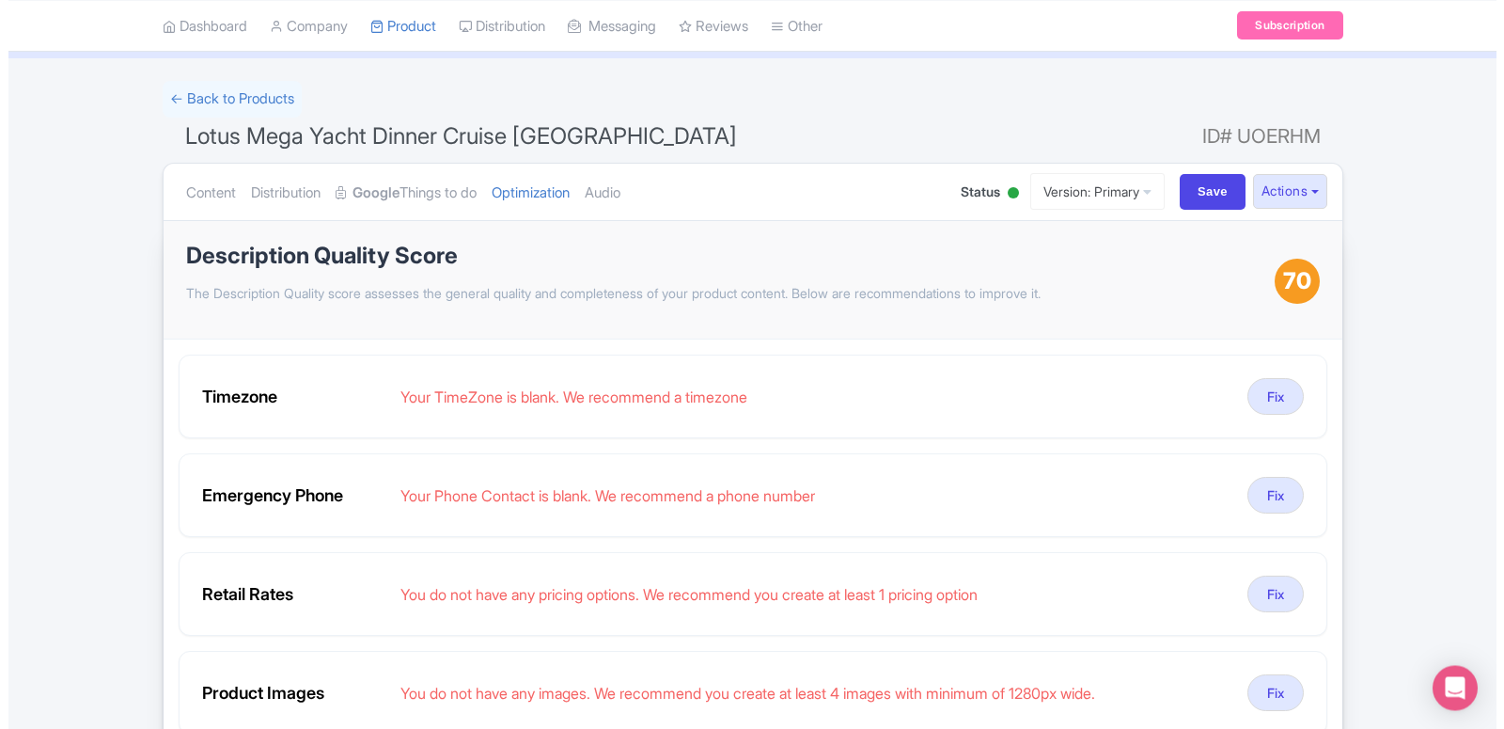
scroll to position [192, 0]
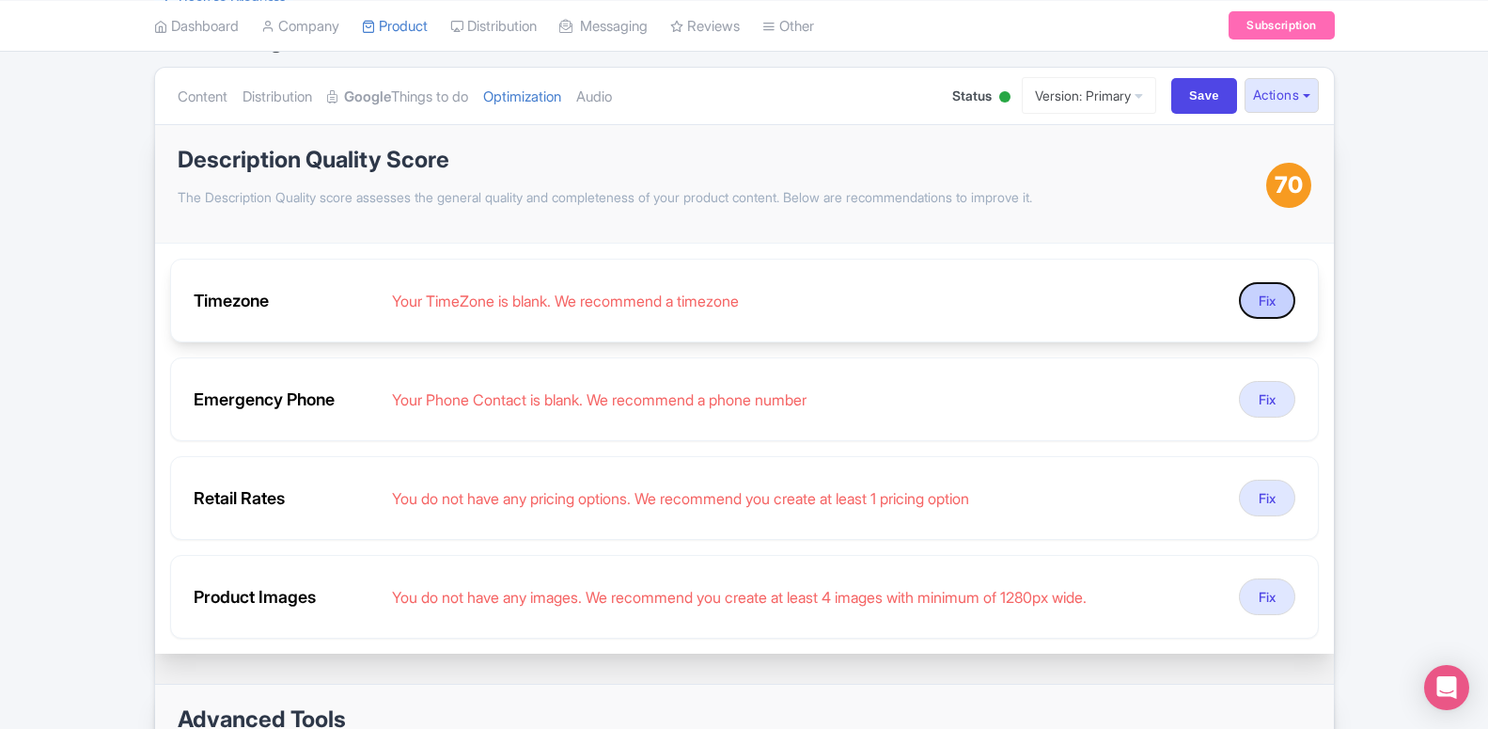
click at [1262, 304] on button "Fix" at bounding box center [1267, 300] width 56 height 37
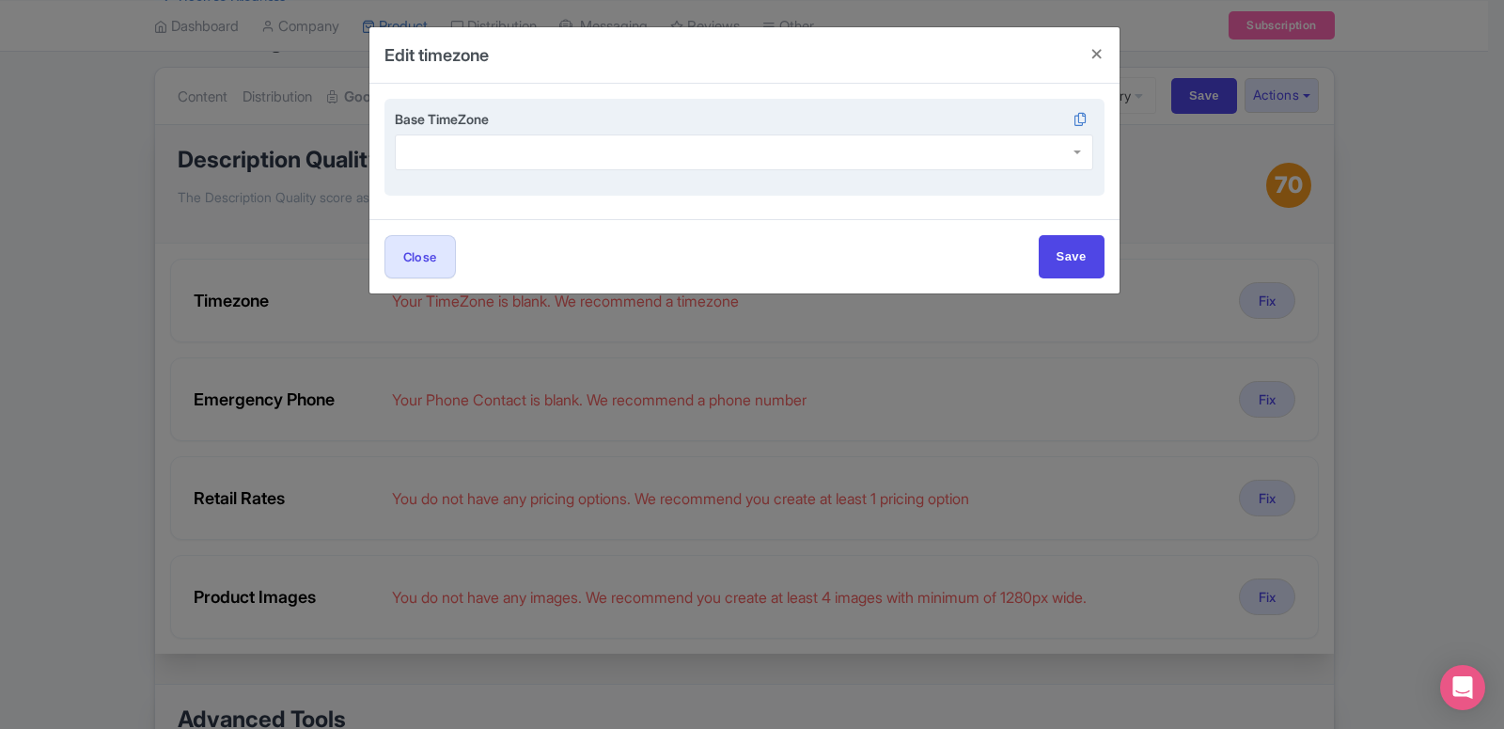
click at [506, 169] on div at bounding box center [744, 152] width 699 height 36
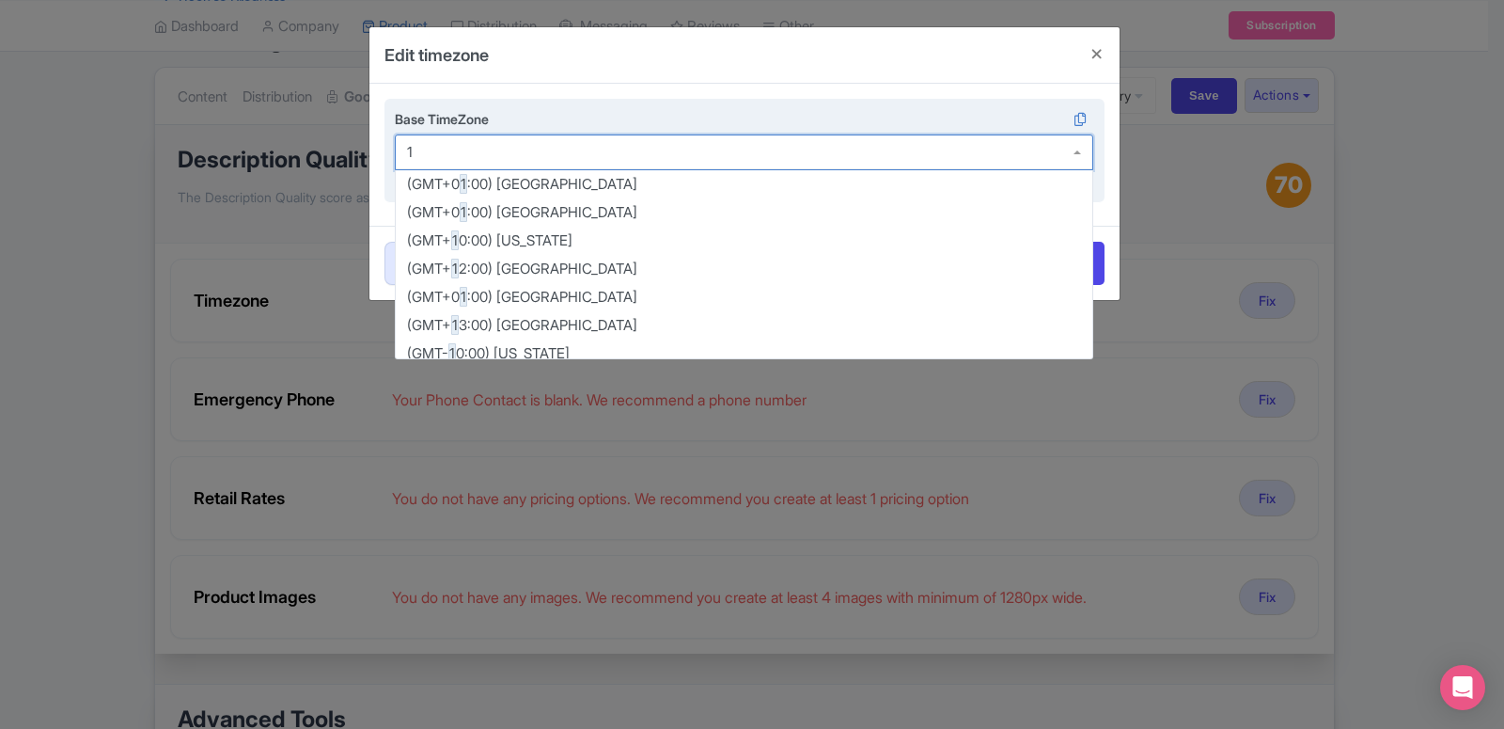
scroll to position [1165, 0]
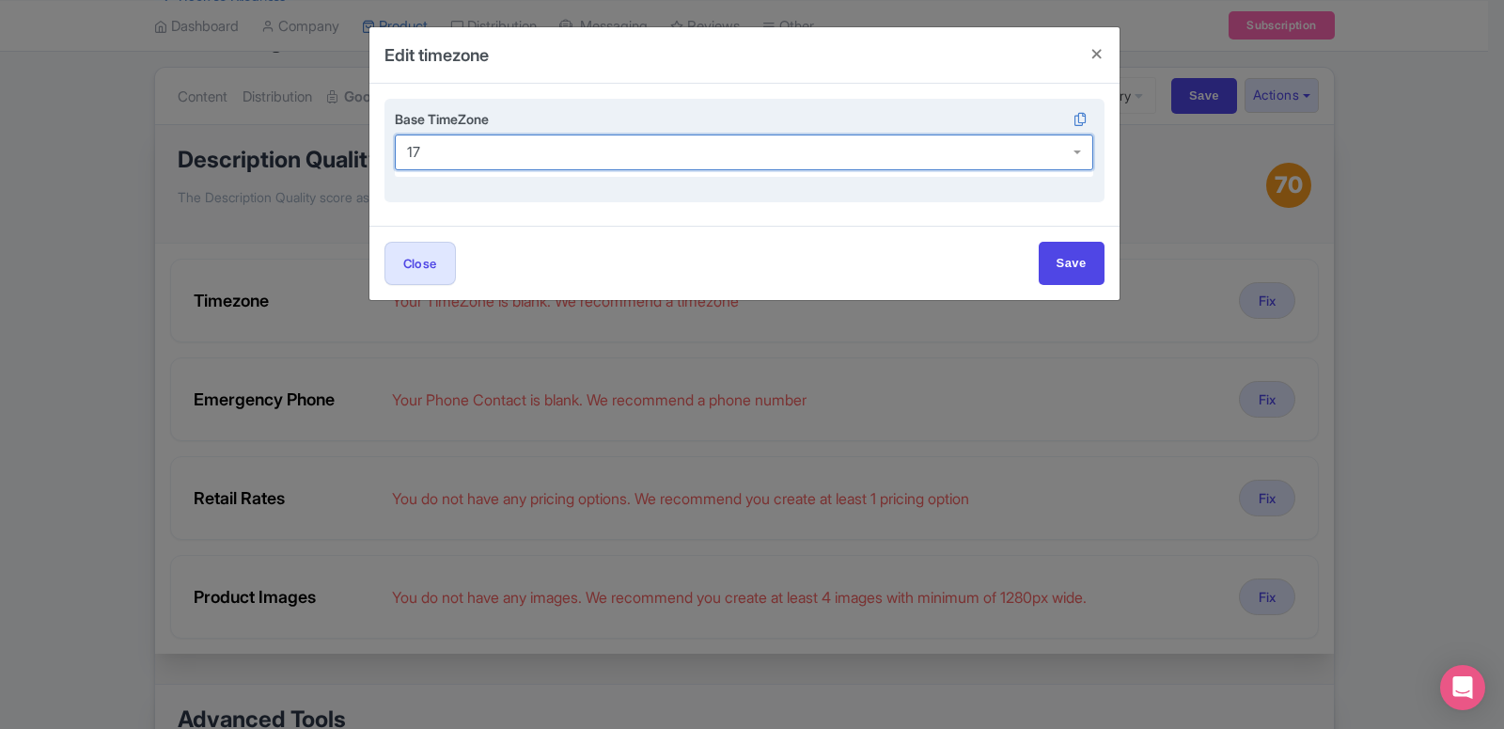
type input "1"
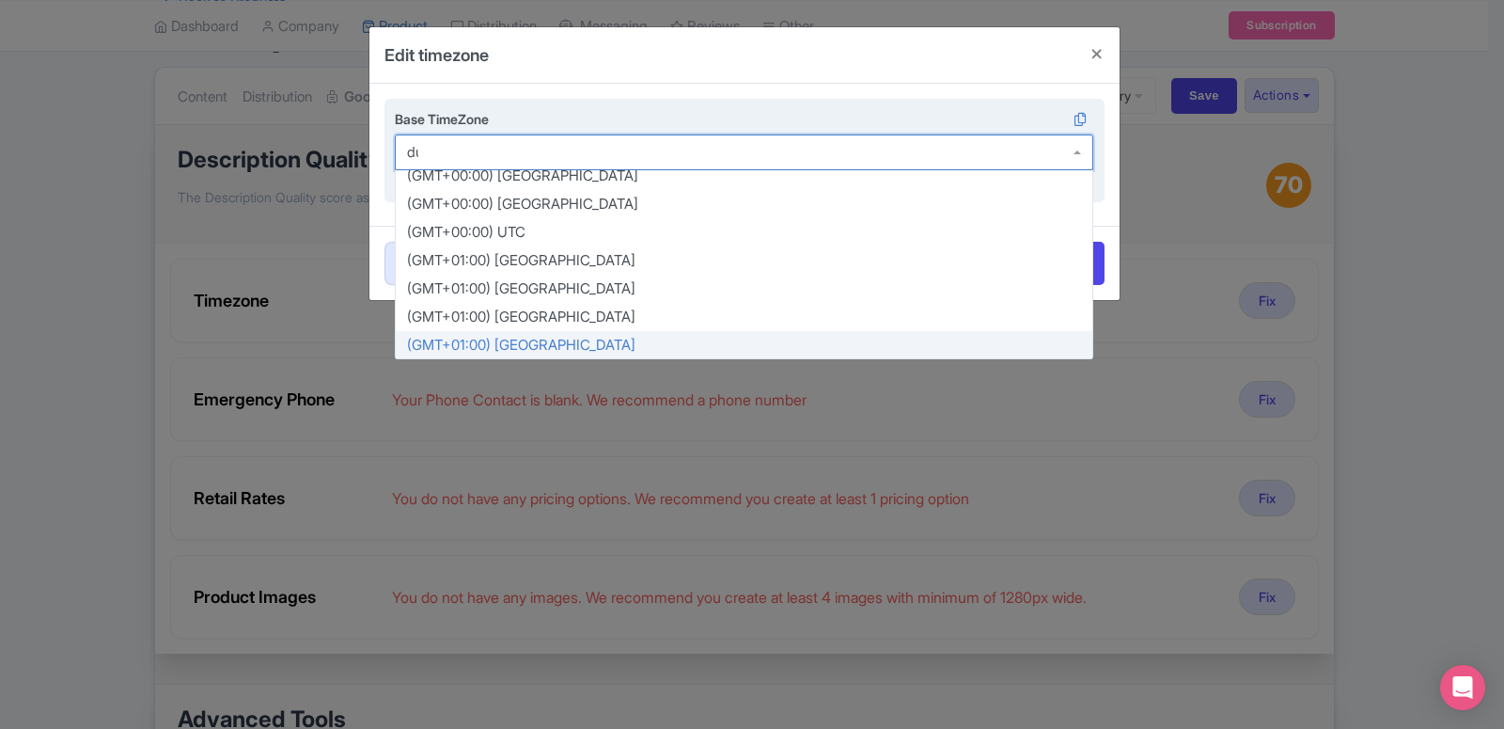
scroll to position [0, 0]
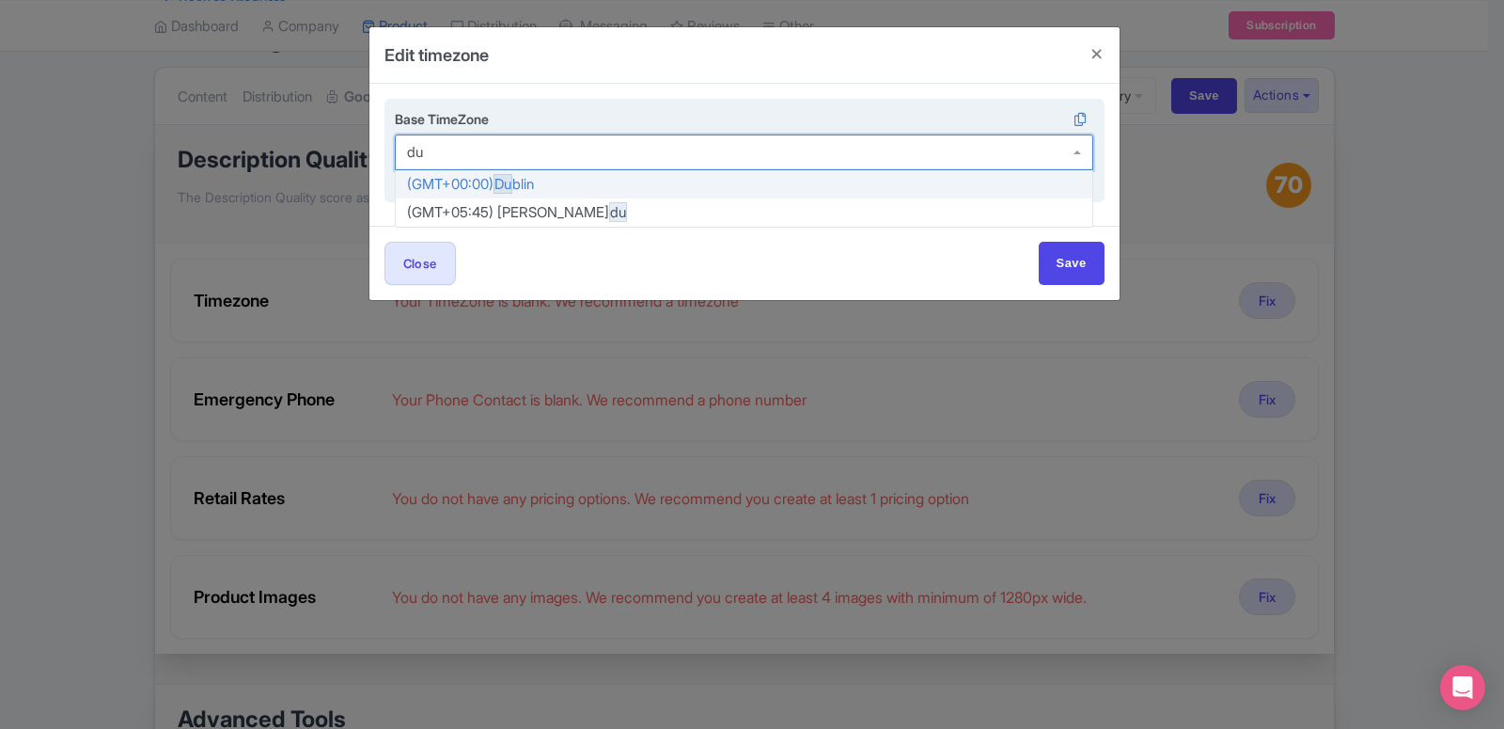
type input "d"
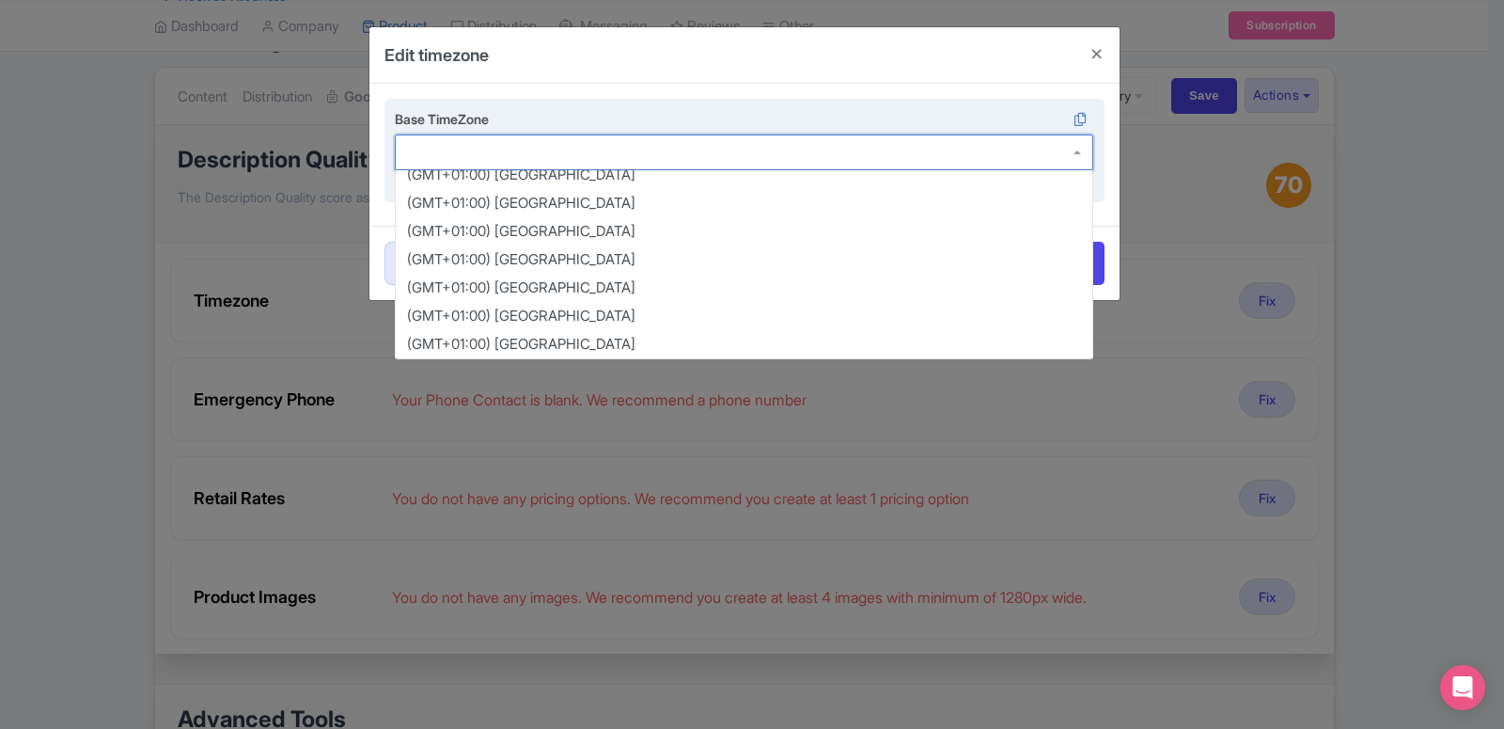
scroll to position [1176, 0]
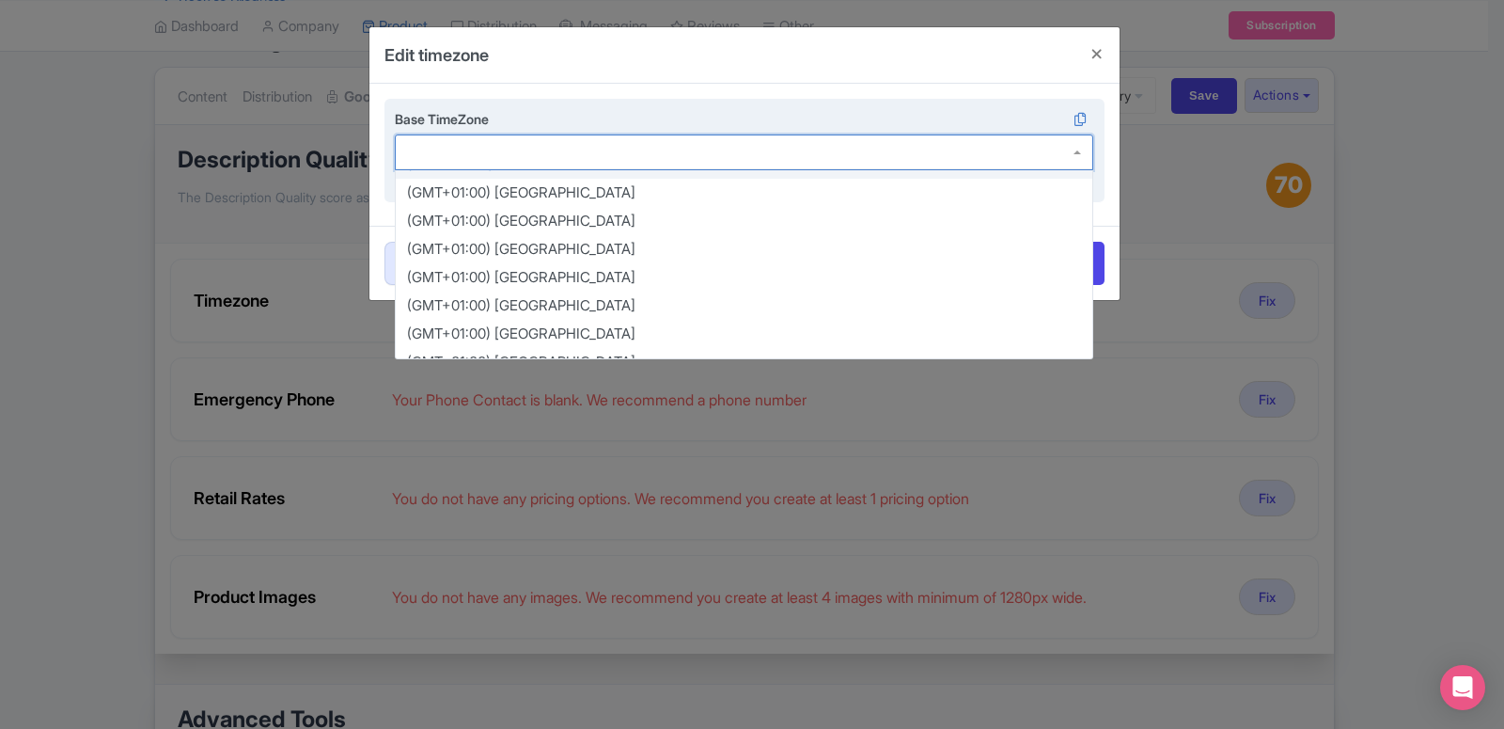
click at [444, 154] on div at bounding box center [744, 152] width 699 height 36
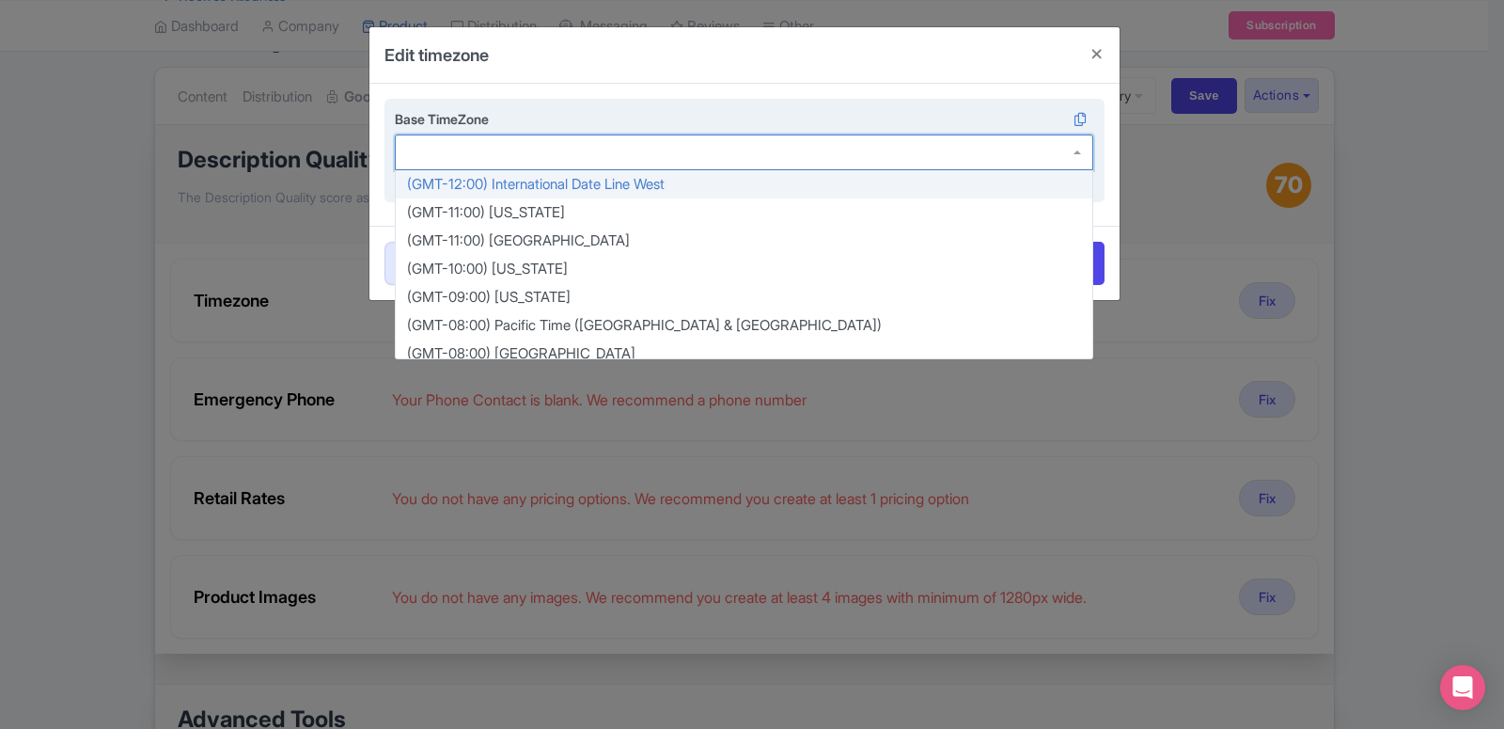
type input "s"
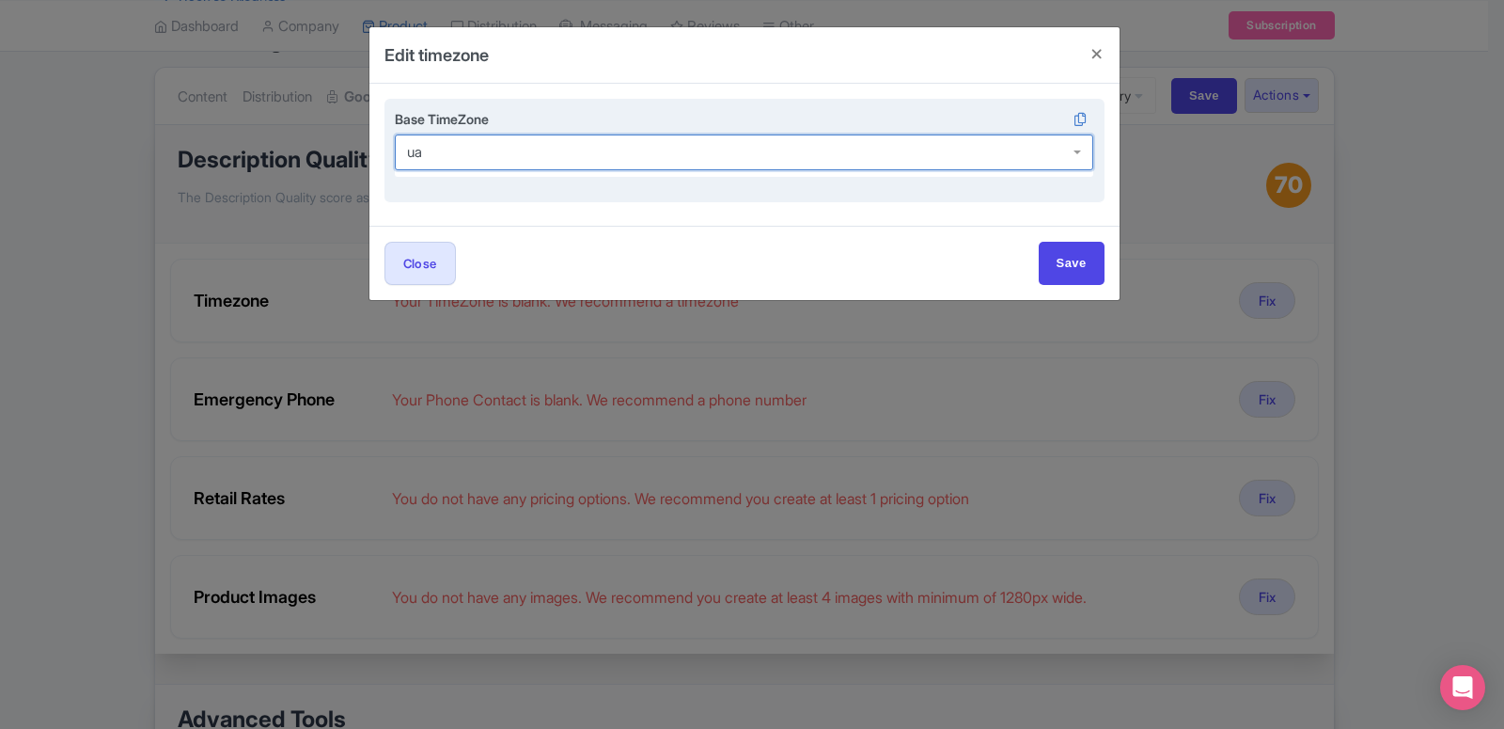
type input "u"
type input "d"
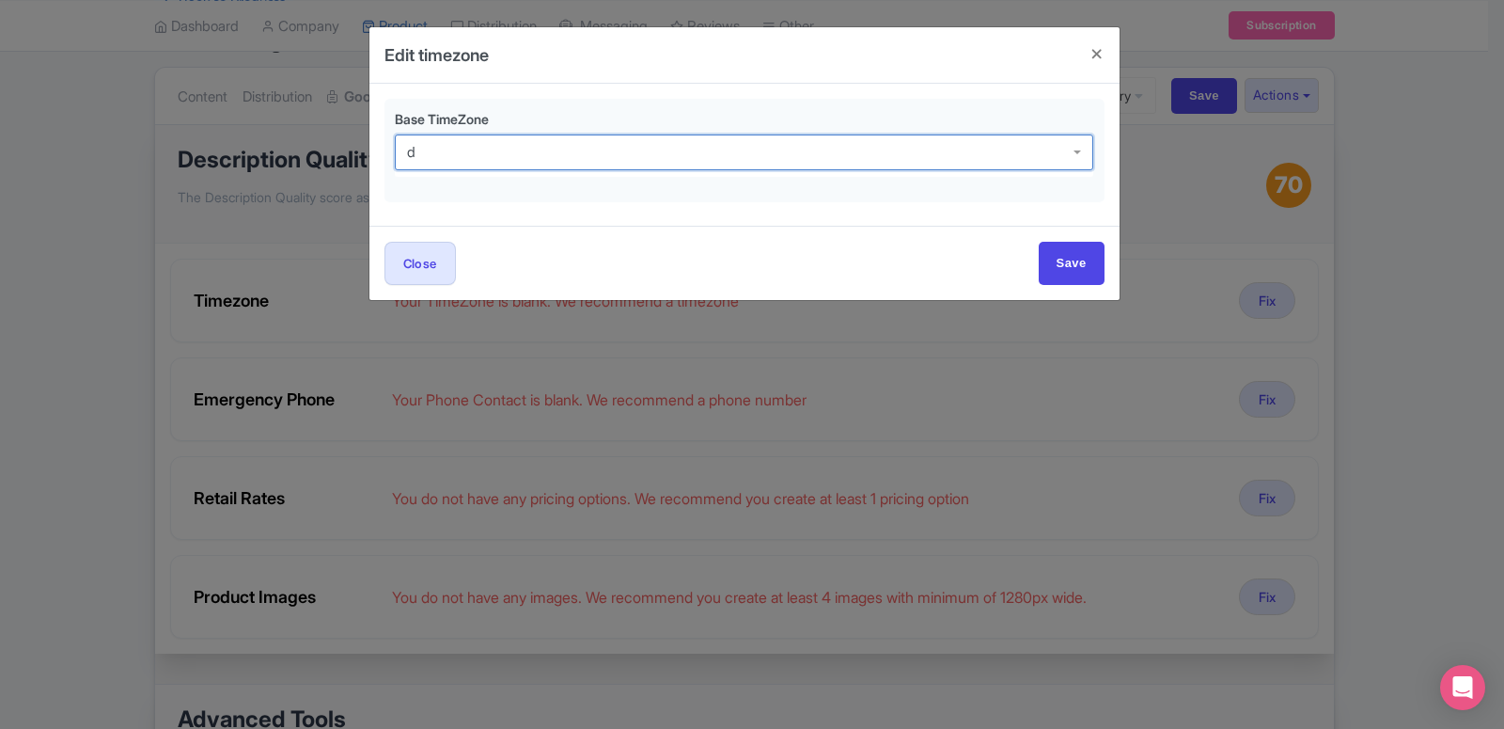
drag, startPoint x: 433, startPoint y: 155, endPoint x: 273, endPoint y: 154, distance: 160.7
click at [273, 154] on div "Edit timezone Base TimeZone (GMT+06:00) D haka (GMT+00:00) D ublin (GMT+00:00) …" at bounding box center [752, 364] width 1504 height 729
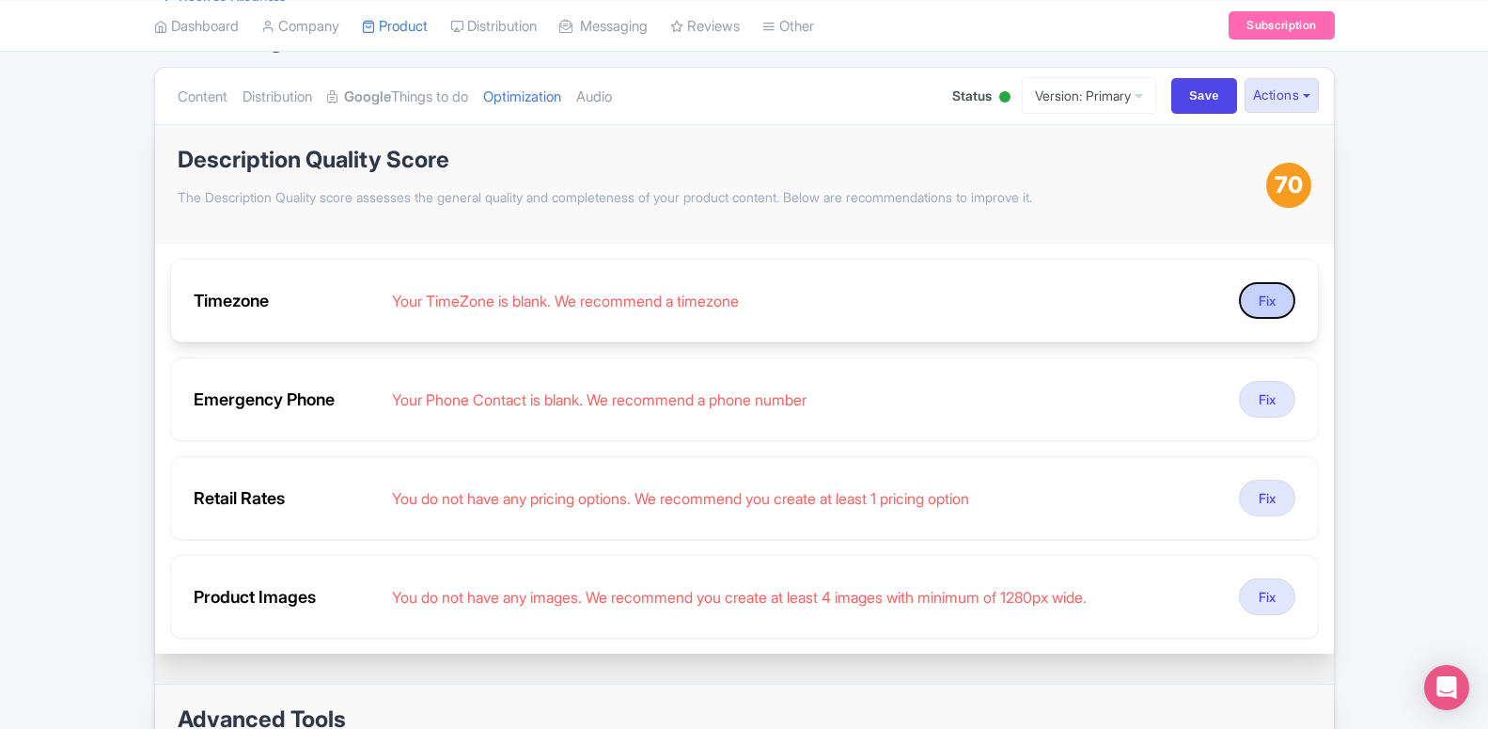
click at [1247, 302] on button "Fix" at bounding box center [1267, 300] width 56 height 37
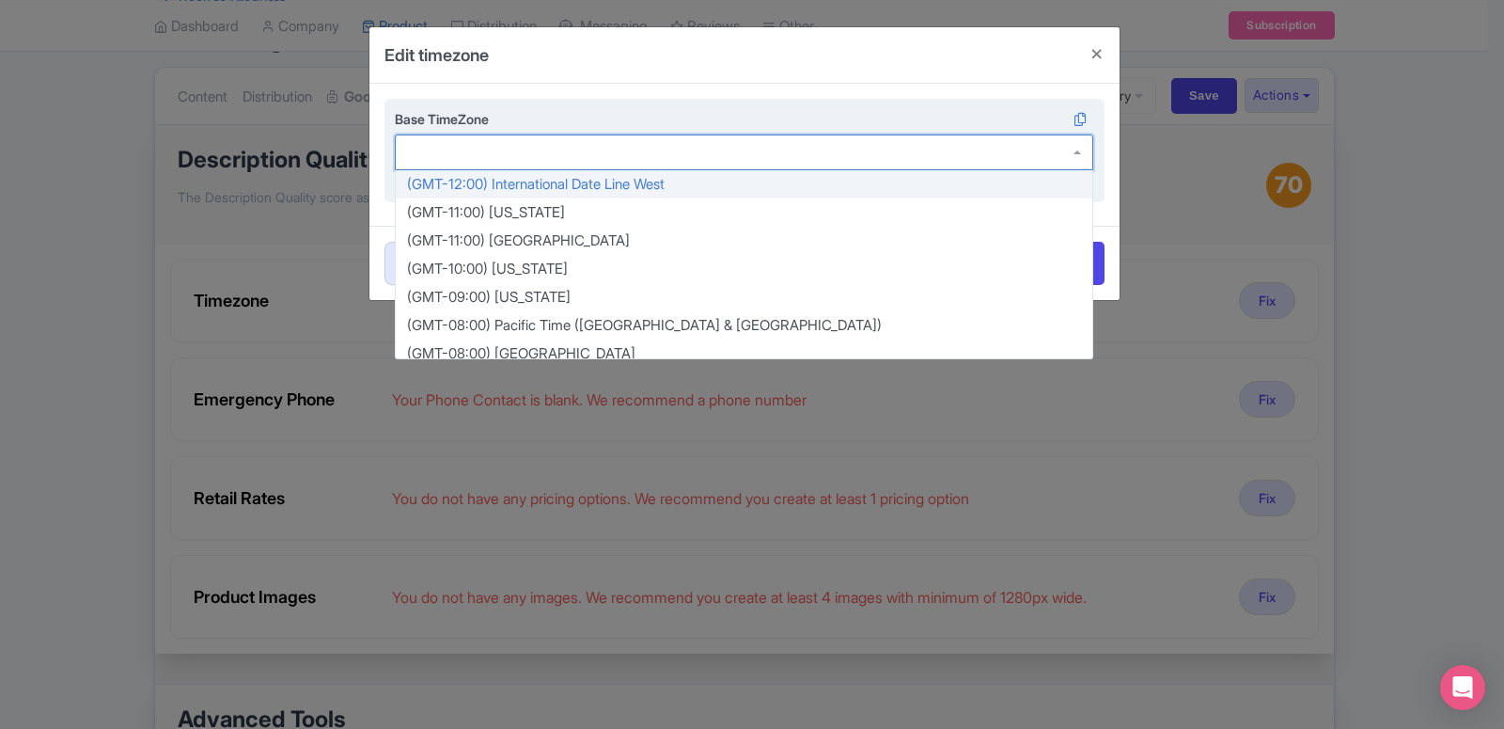
click at [1064, 168] on div at bounding box center [744, 152] width 699 height 36
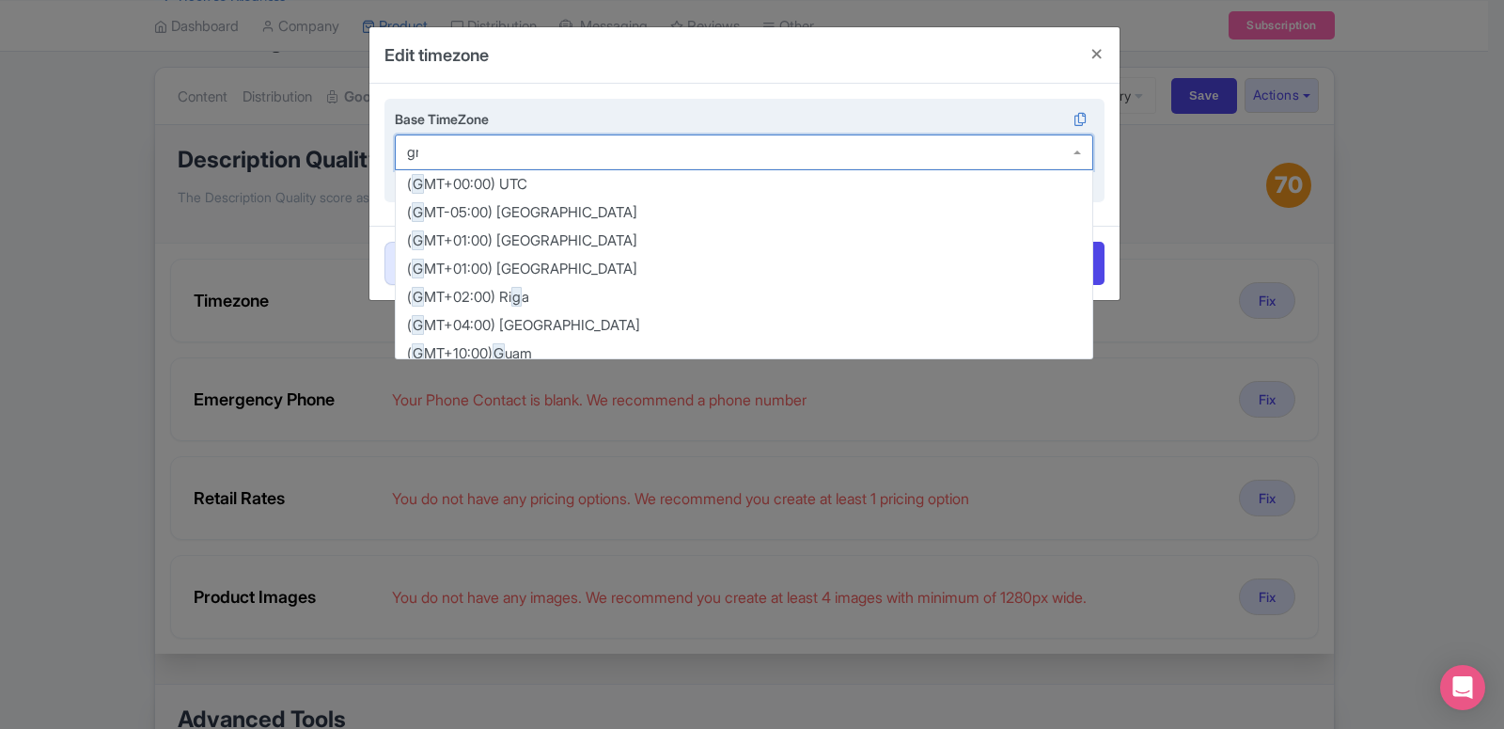
scroll to position [3986, 0]
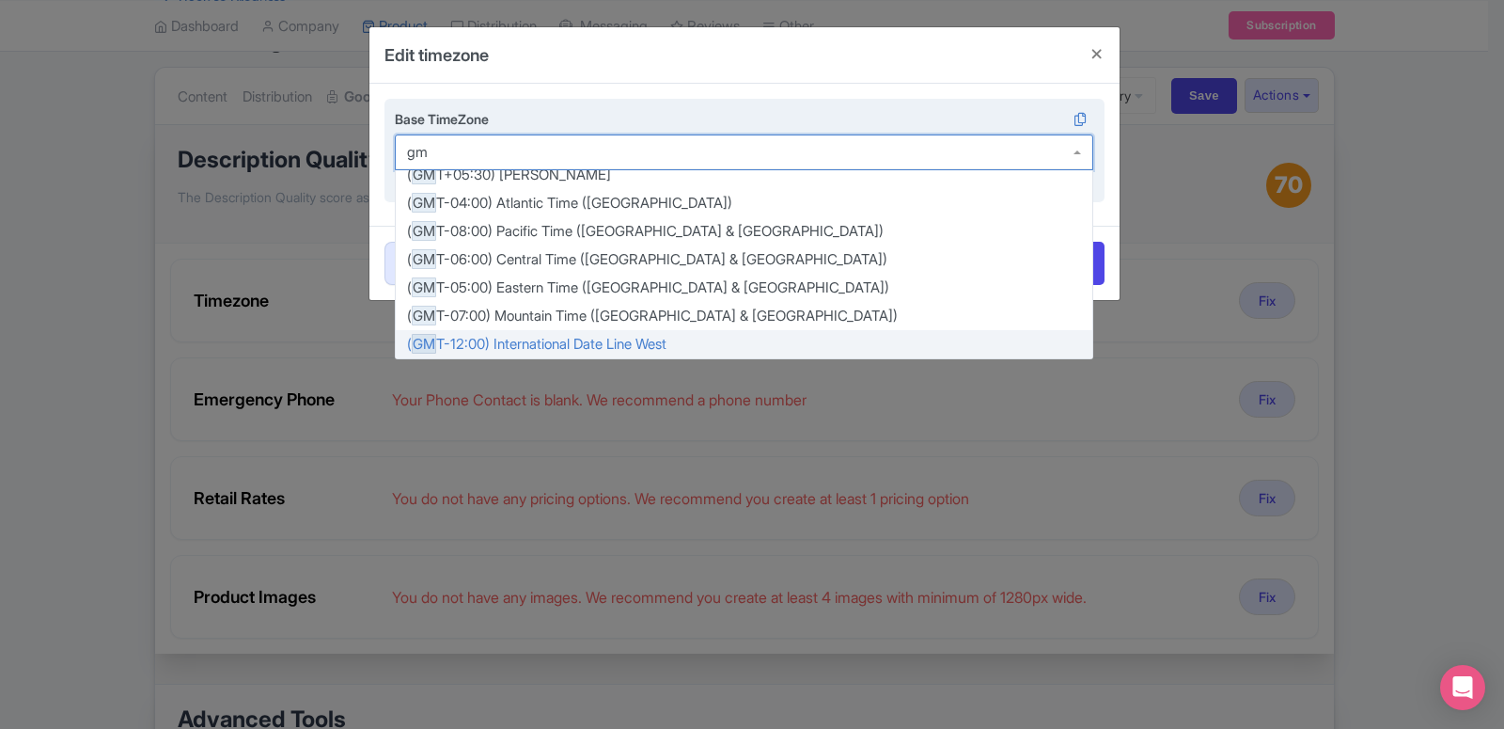
type input "gmt"
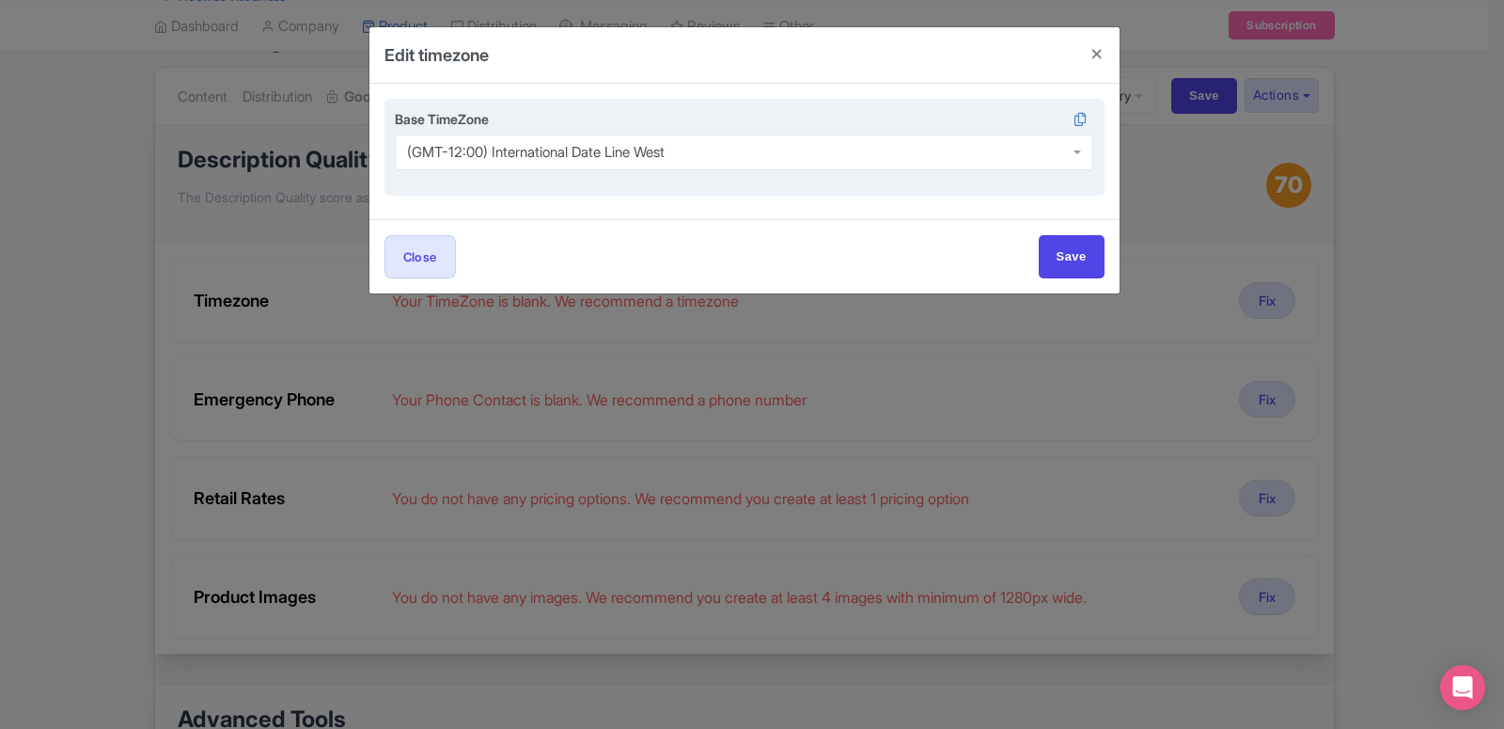
click at [526, 152] on div "(GMT-12:00) International Date Line West" at bounding box center [536, 152] width 258 height 17
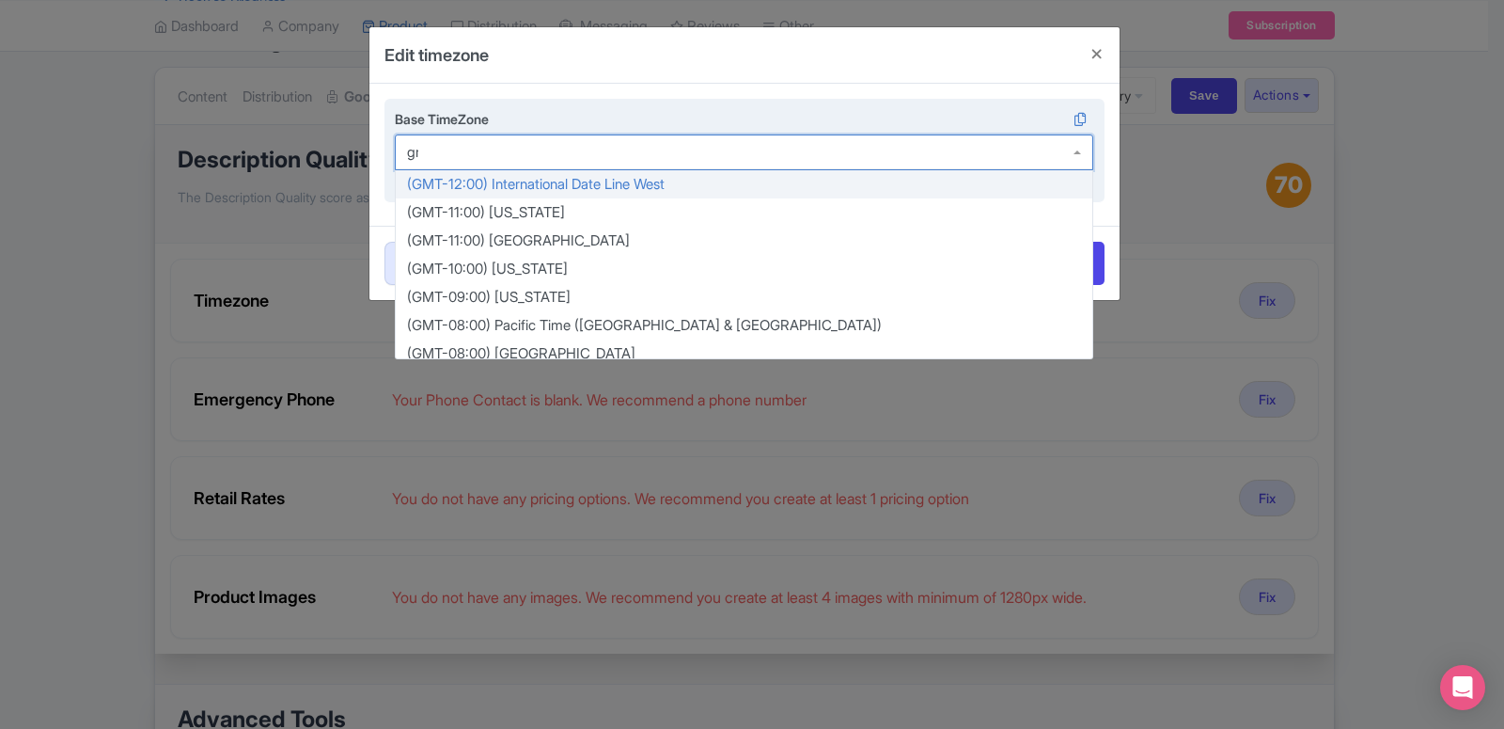
scroll to position [3986, 0]
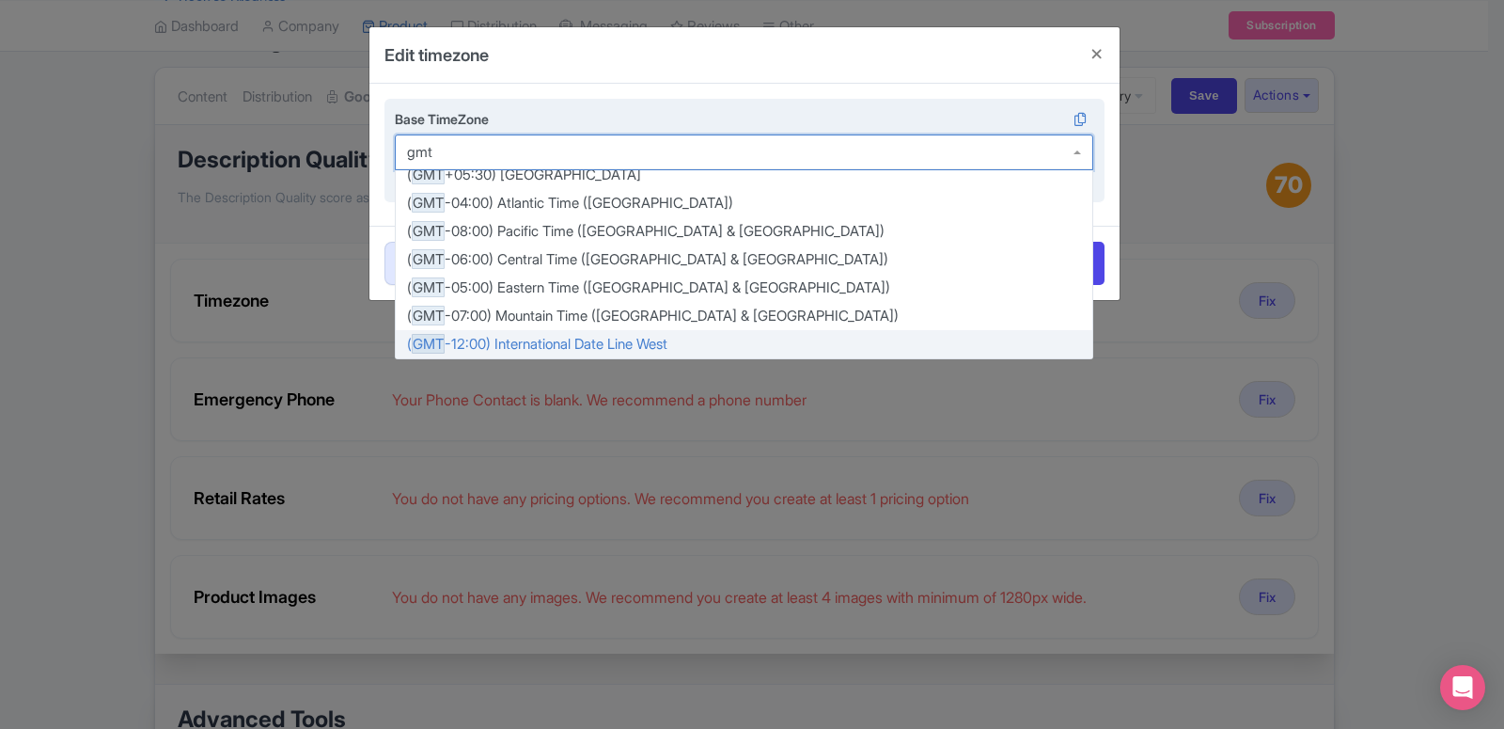
type input "gmt 4"
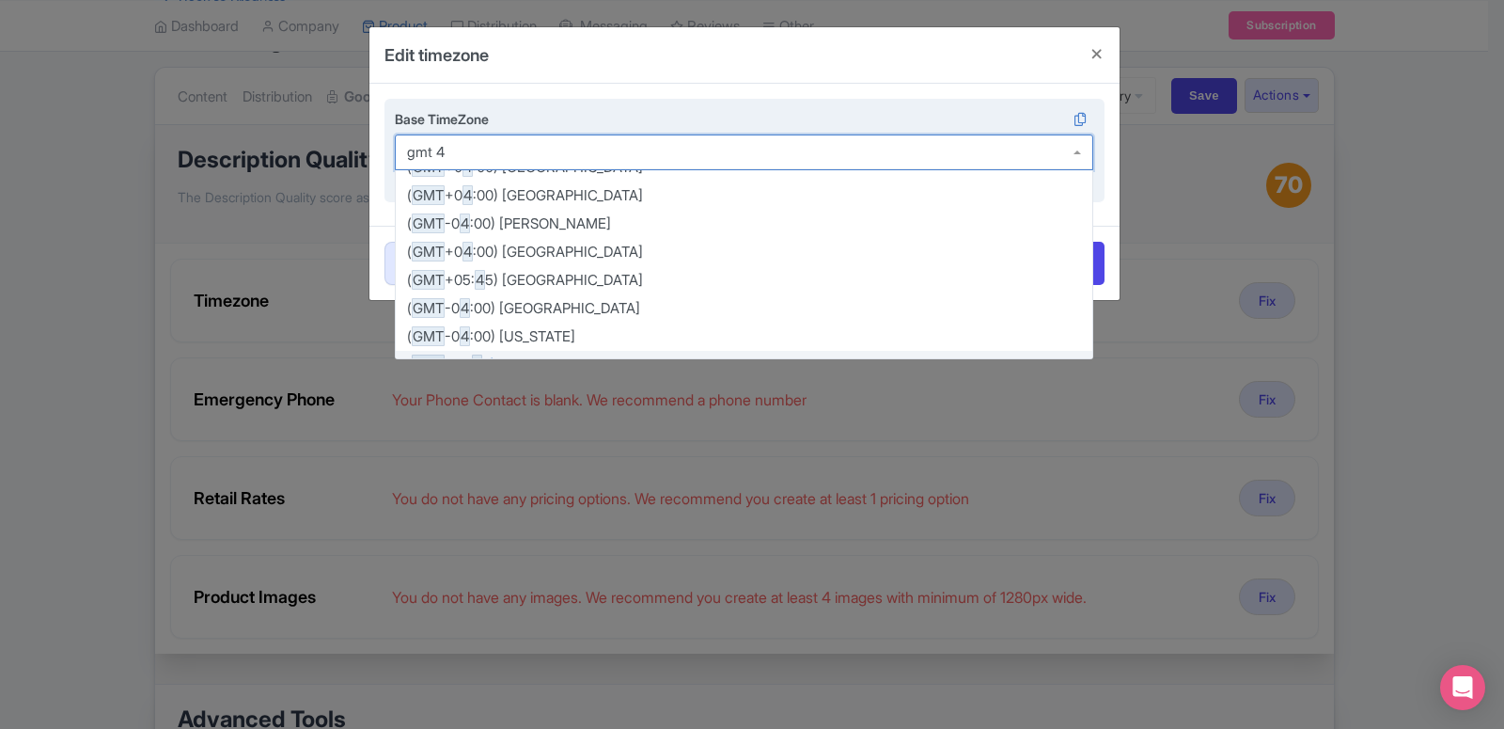
scroll to position [128, 0]
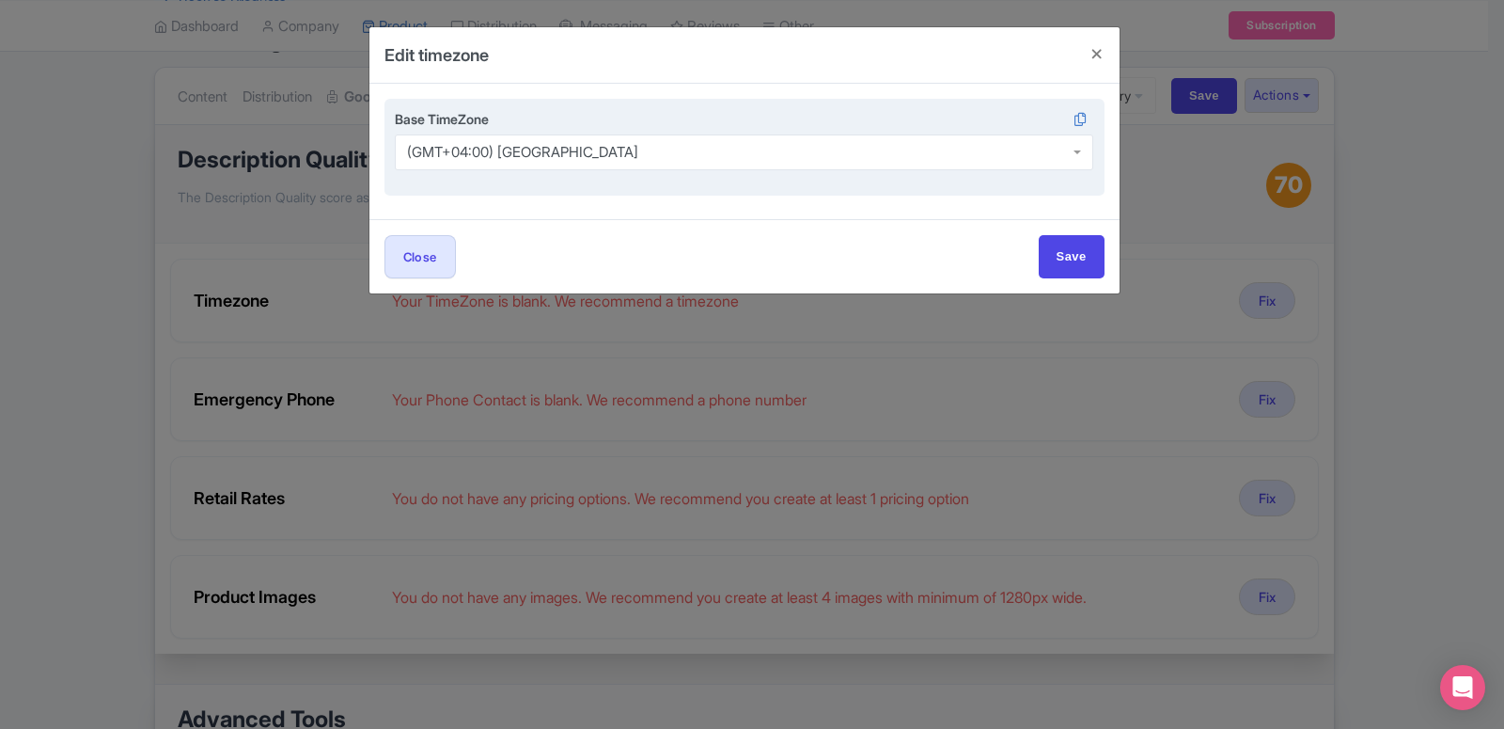
click at [557, 312] on div "Edit timezone Base TimeZone (GMT+04:00) [GEOGRAPHIC_DATA] (GMT+04:00) [GEOGRAPH…" at bounding box center [752, 364] width 1504 height 729
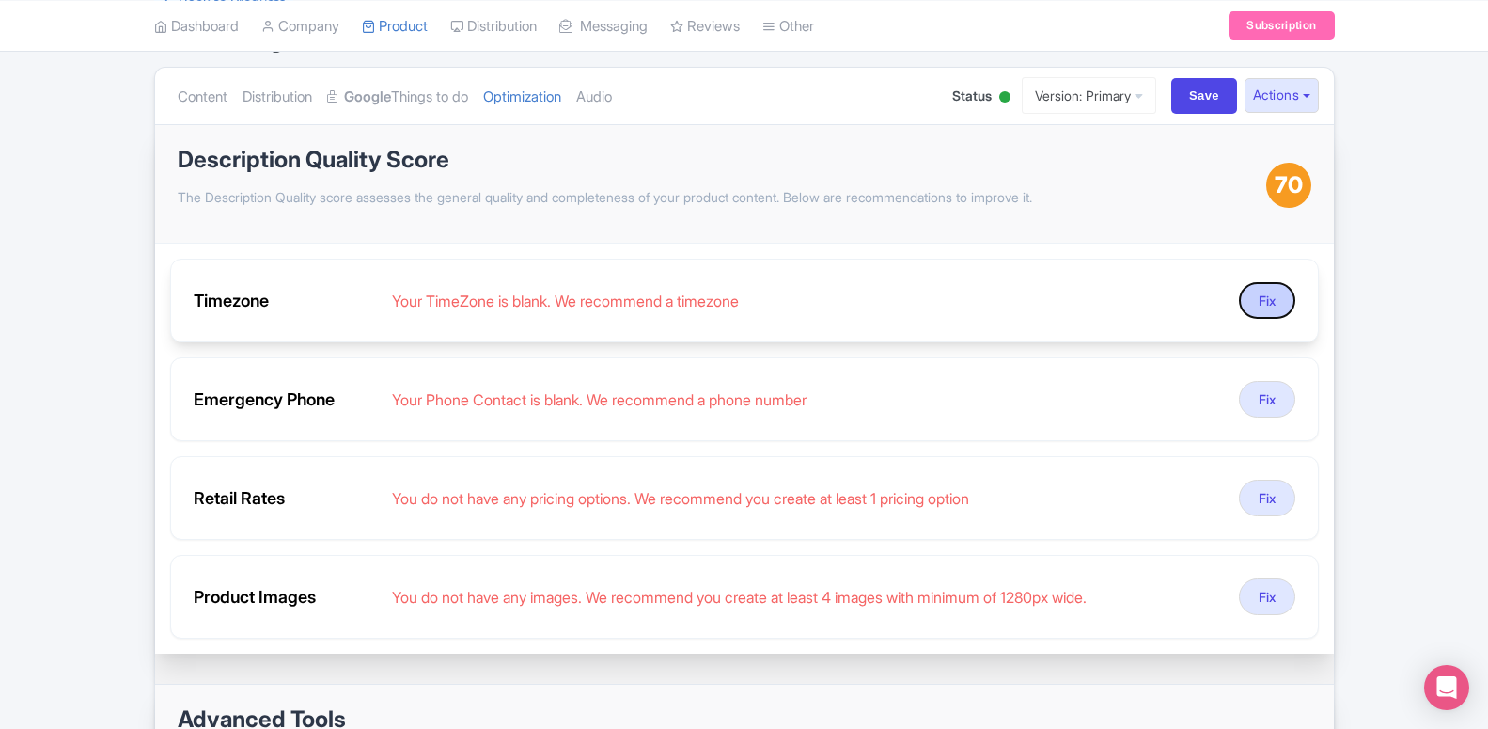
click at [1270, 307] on button "Fix" at bounding box center [1267, 300] width 56 height 37
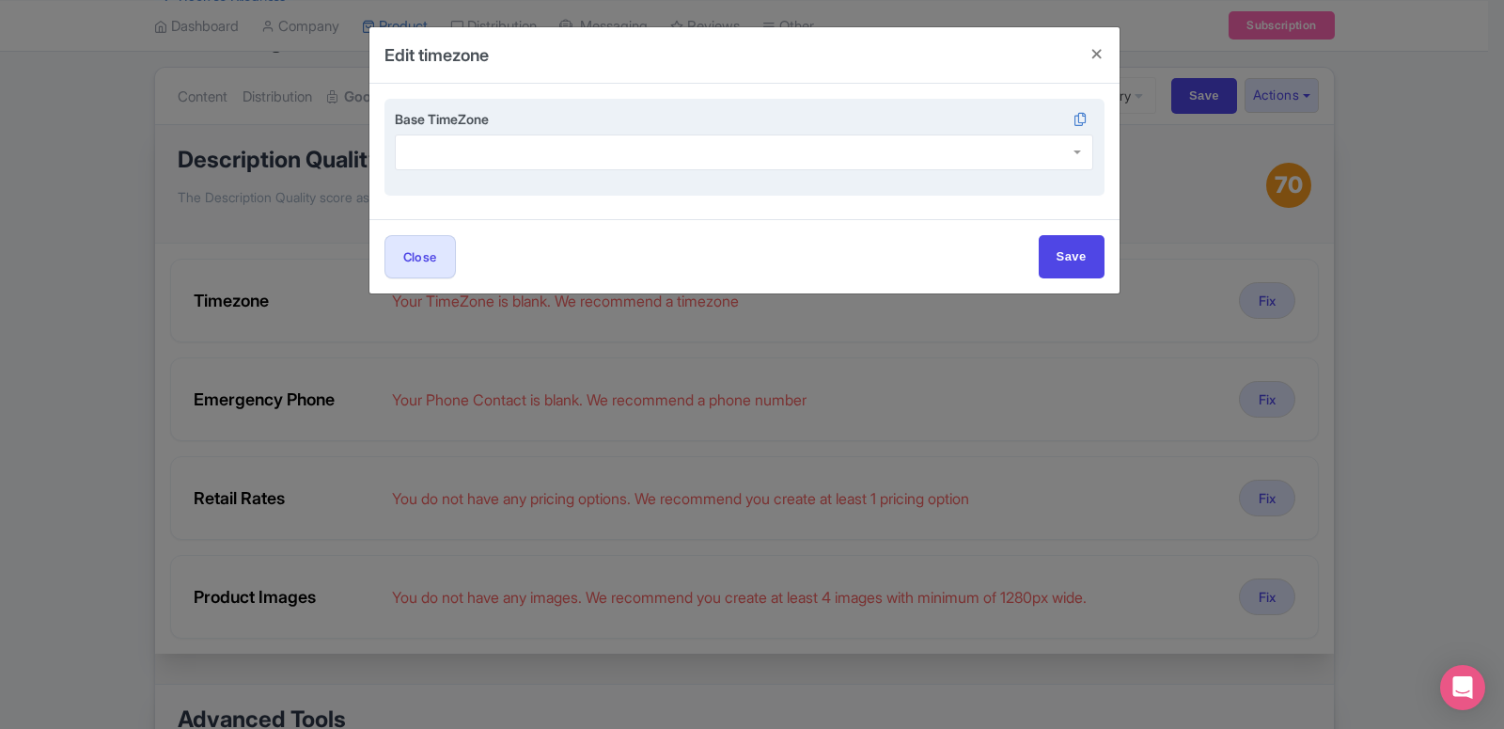
click at [571, 166] on div at bounding box center [744, 152] width 699 height 36
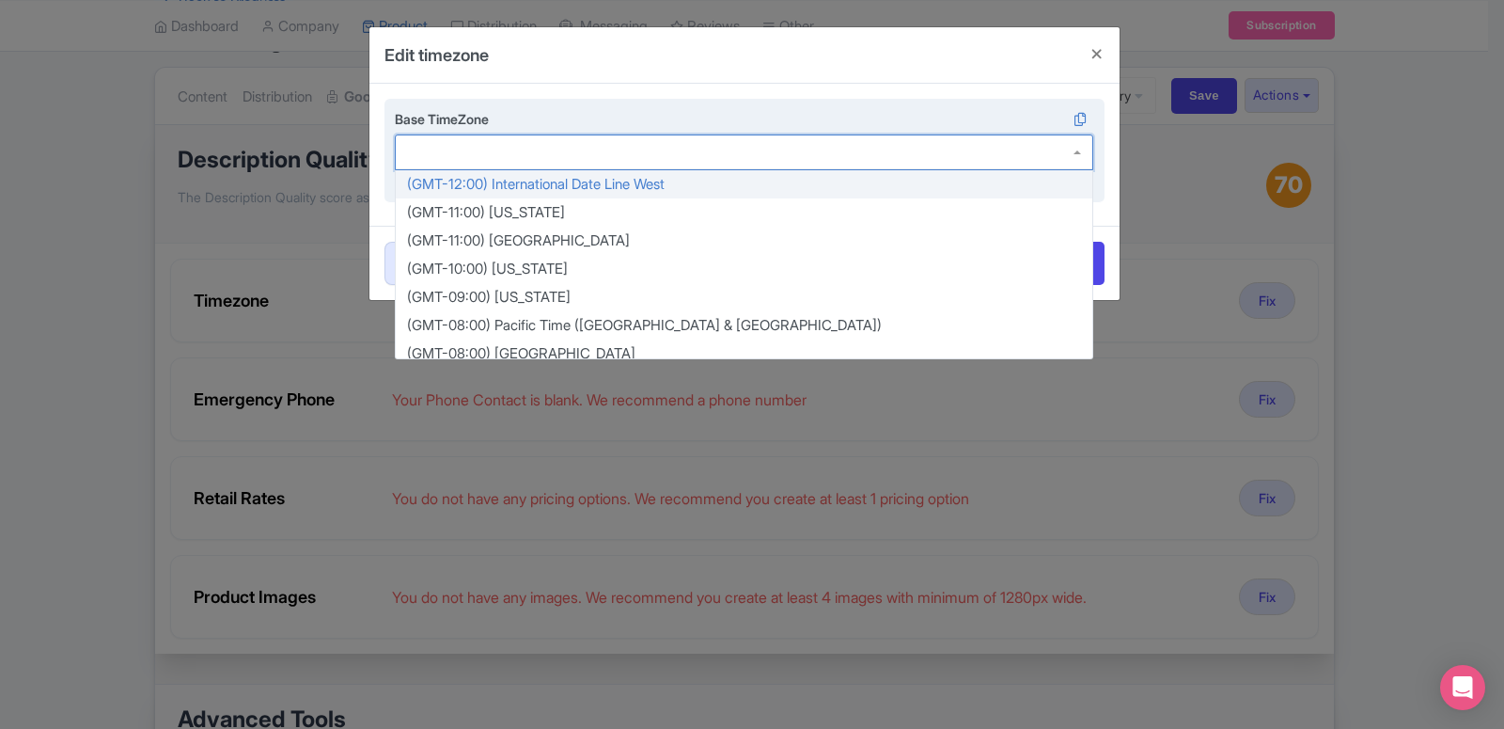
scroll to position [0, 0]
type input "a"
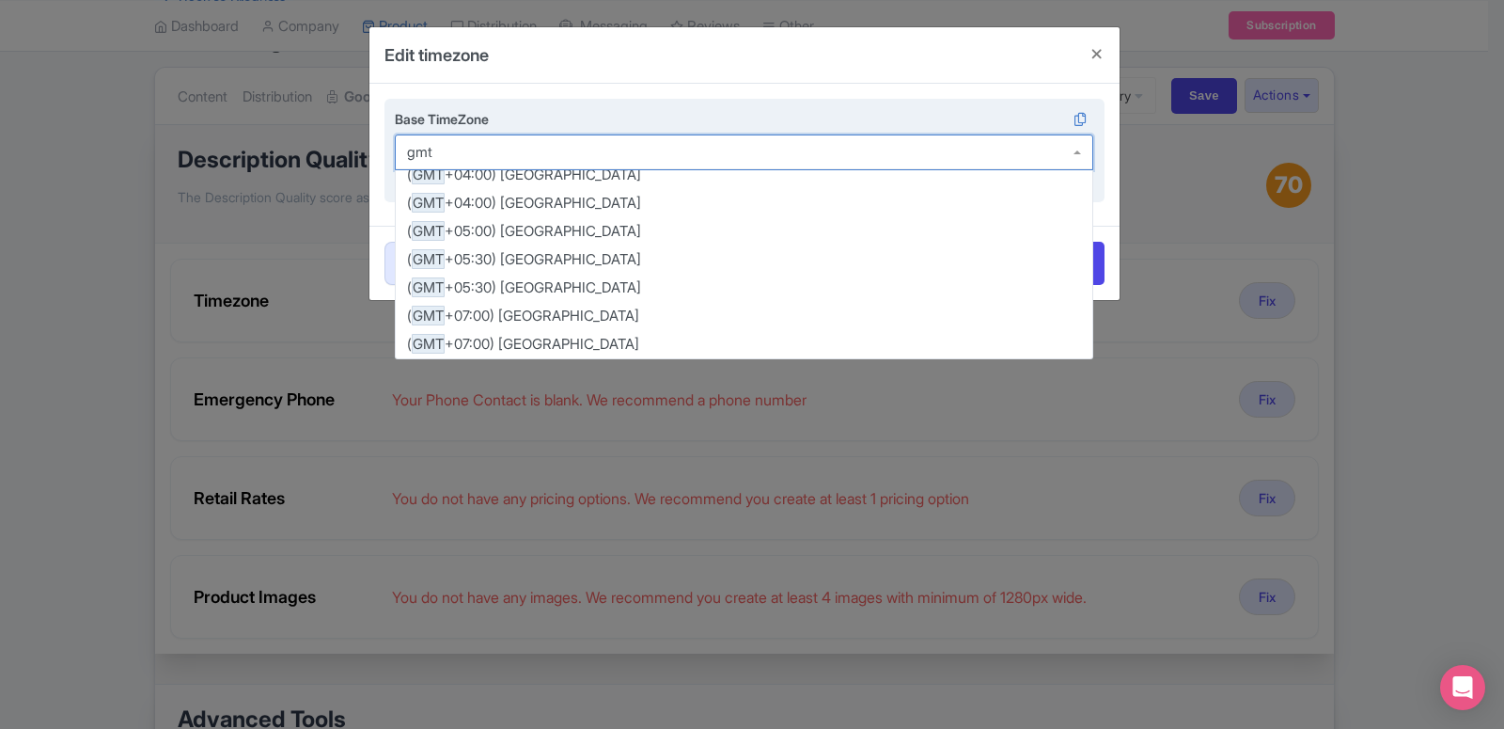
scroll to position [3985, 0]
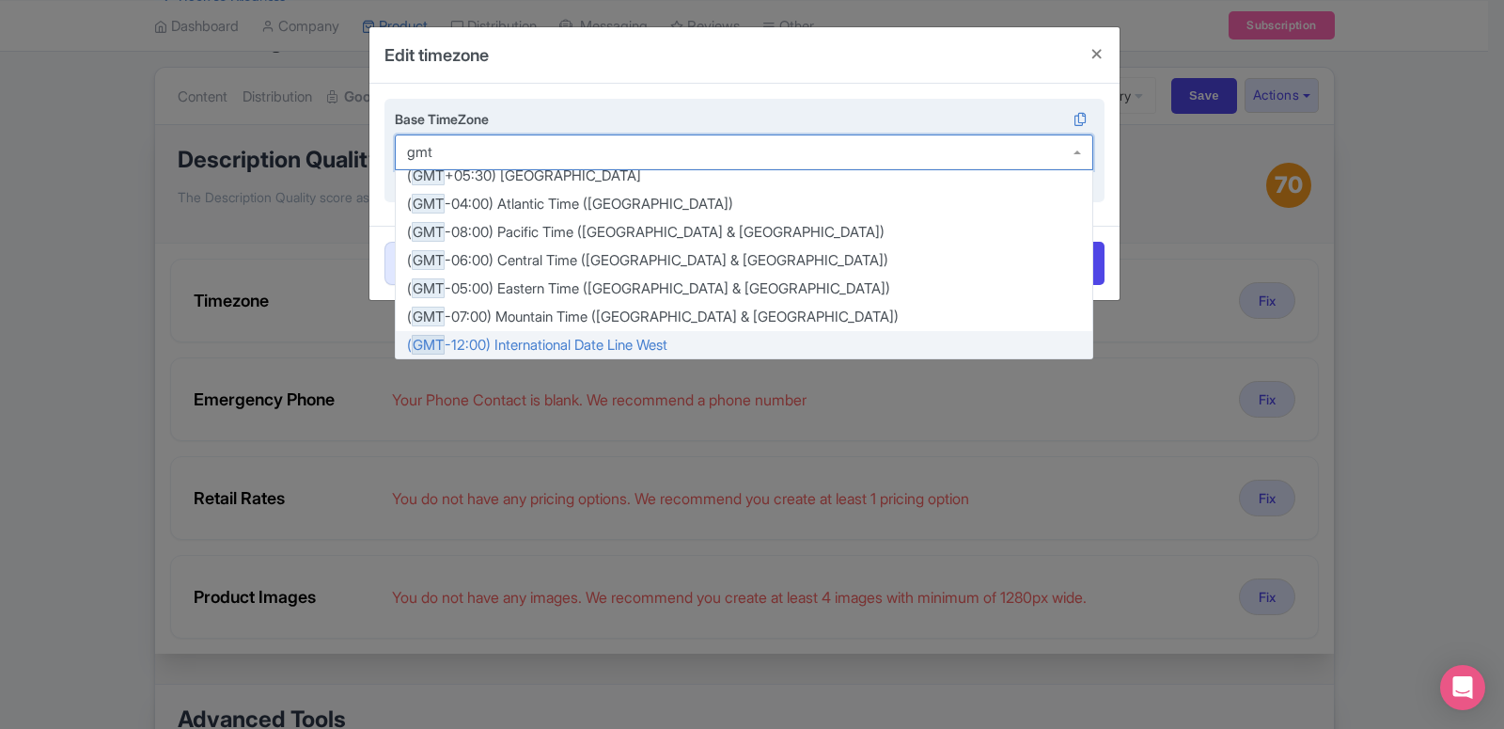
type input "gmt 4"
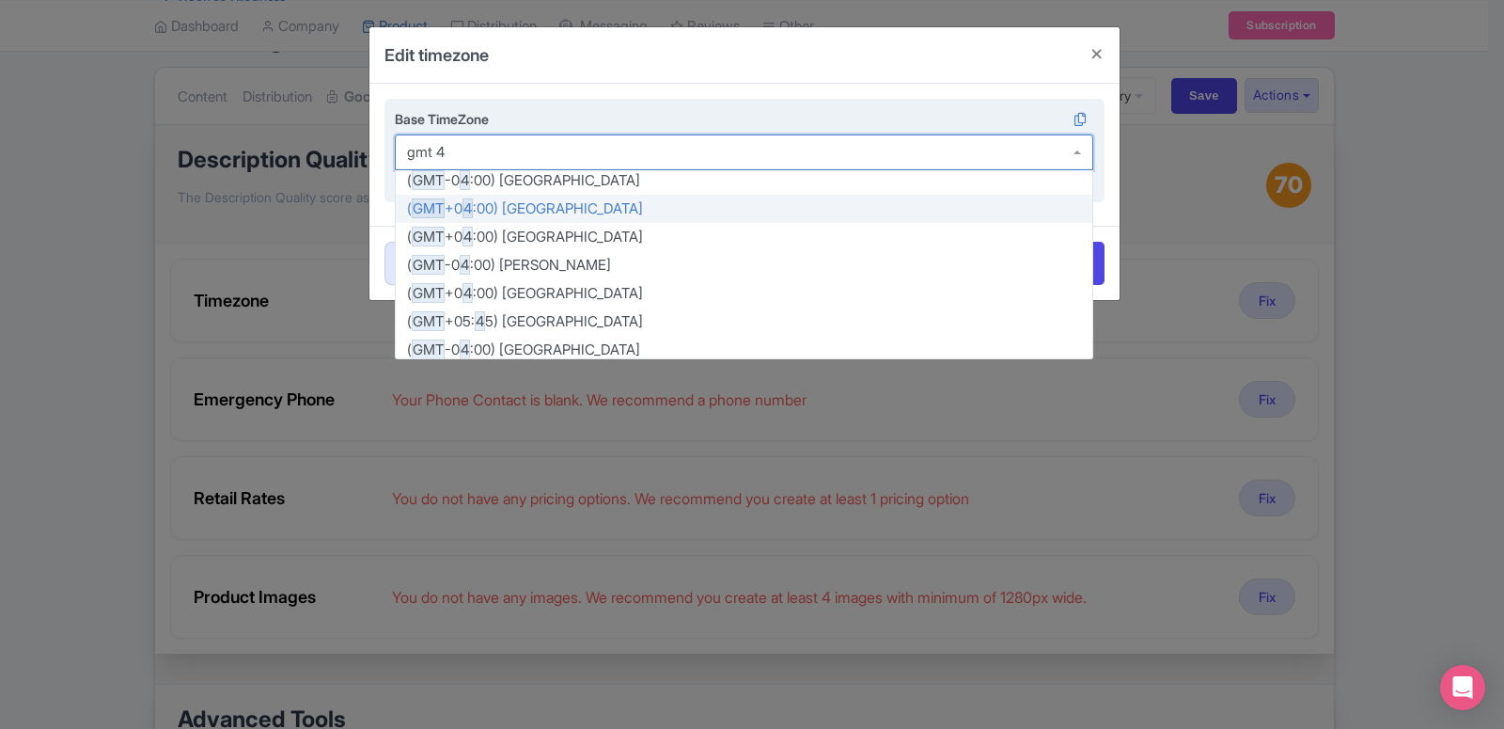
scroll to position [214, 0]
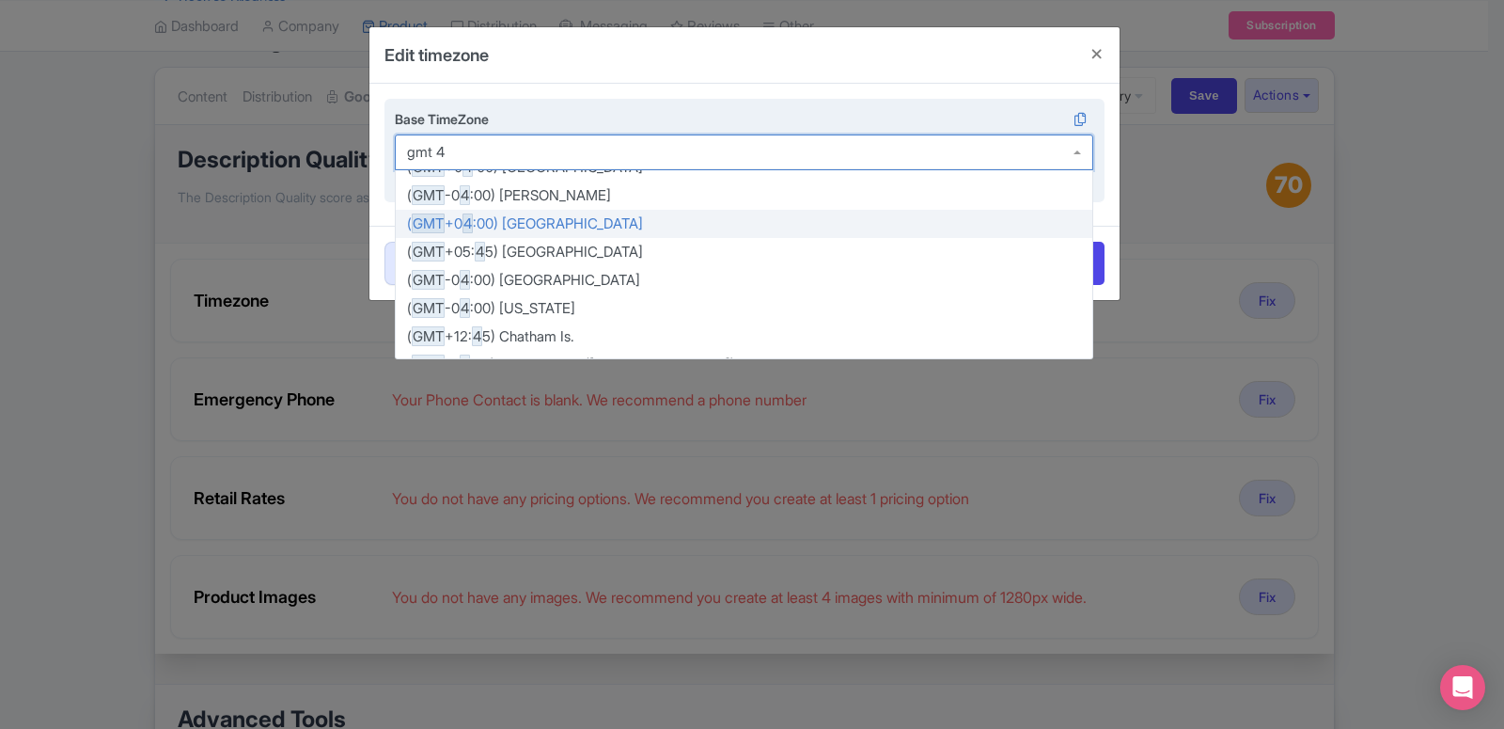
click at [531, 223] on form "Base TimeZone ( GMT +0 4 :00) [GEOGRAPHIC_DATA] ( GMT +0 4 :30) [GEOGRAPHIC_DAT…" at bounding box center [744, 192] width 750 height 216
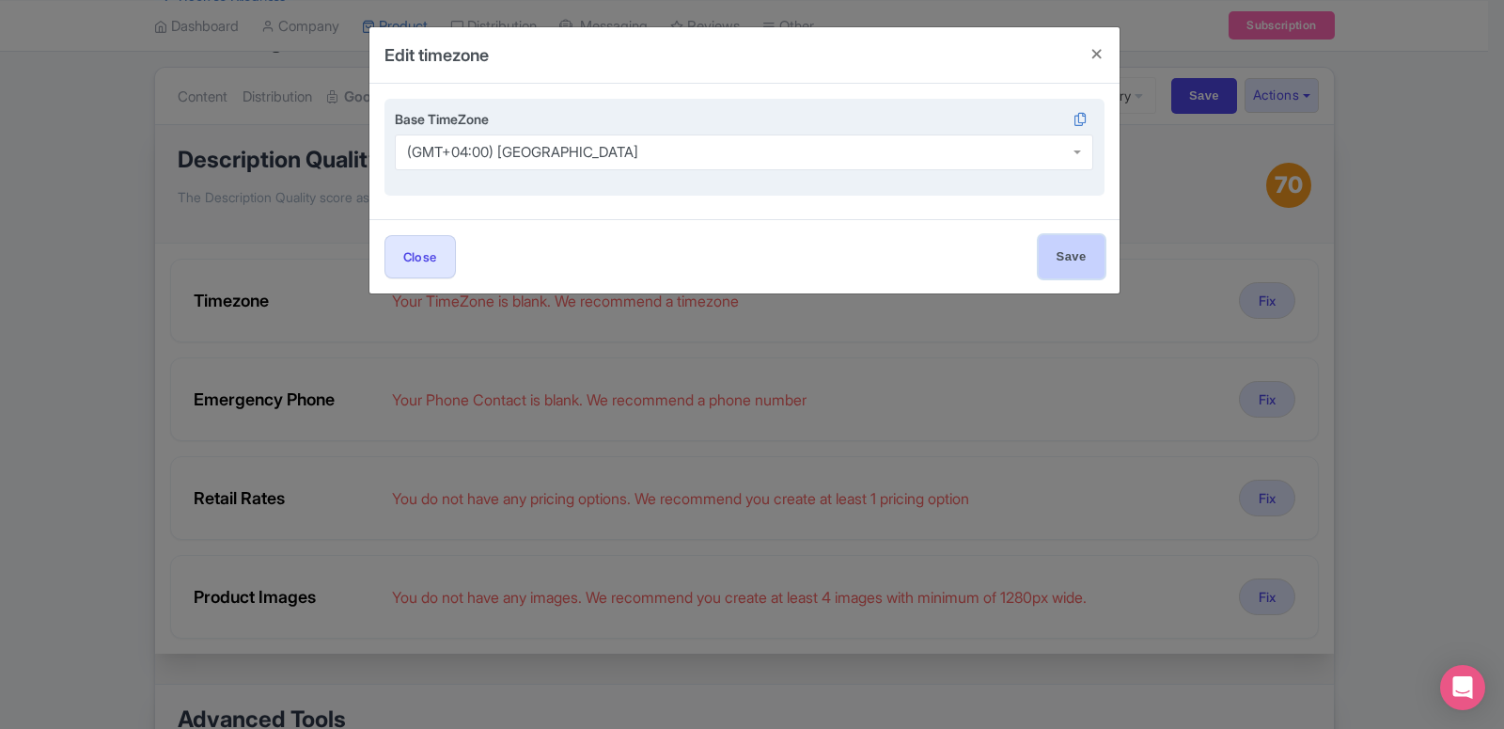
click at [1042, 258] on input "Save" at bounding box center [1072, 256] width 66 height 42
type input "Save"
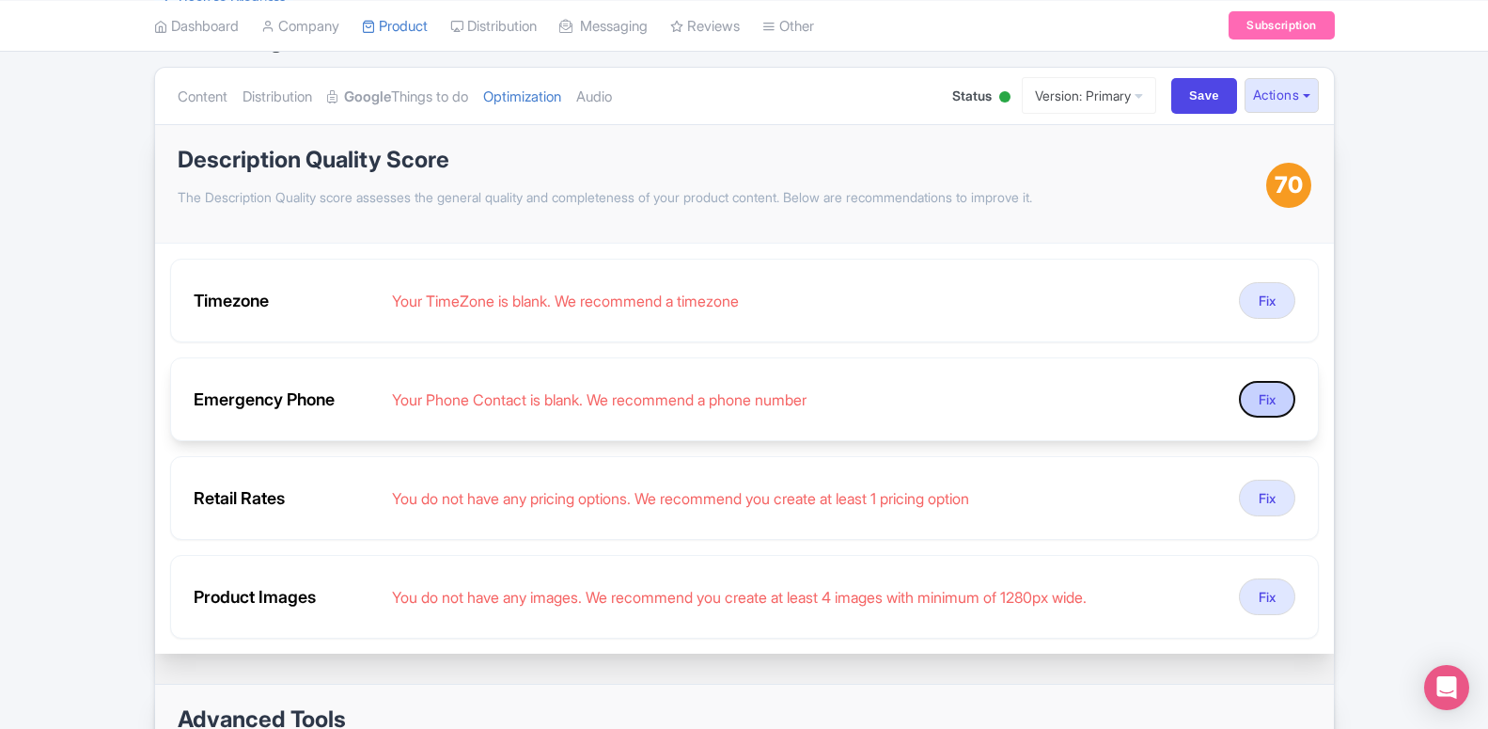
click at [1256, 399] on button "Fix" at bounding box center [1267, 399] width 56 height 37
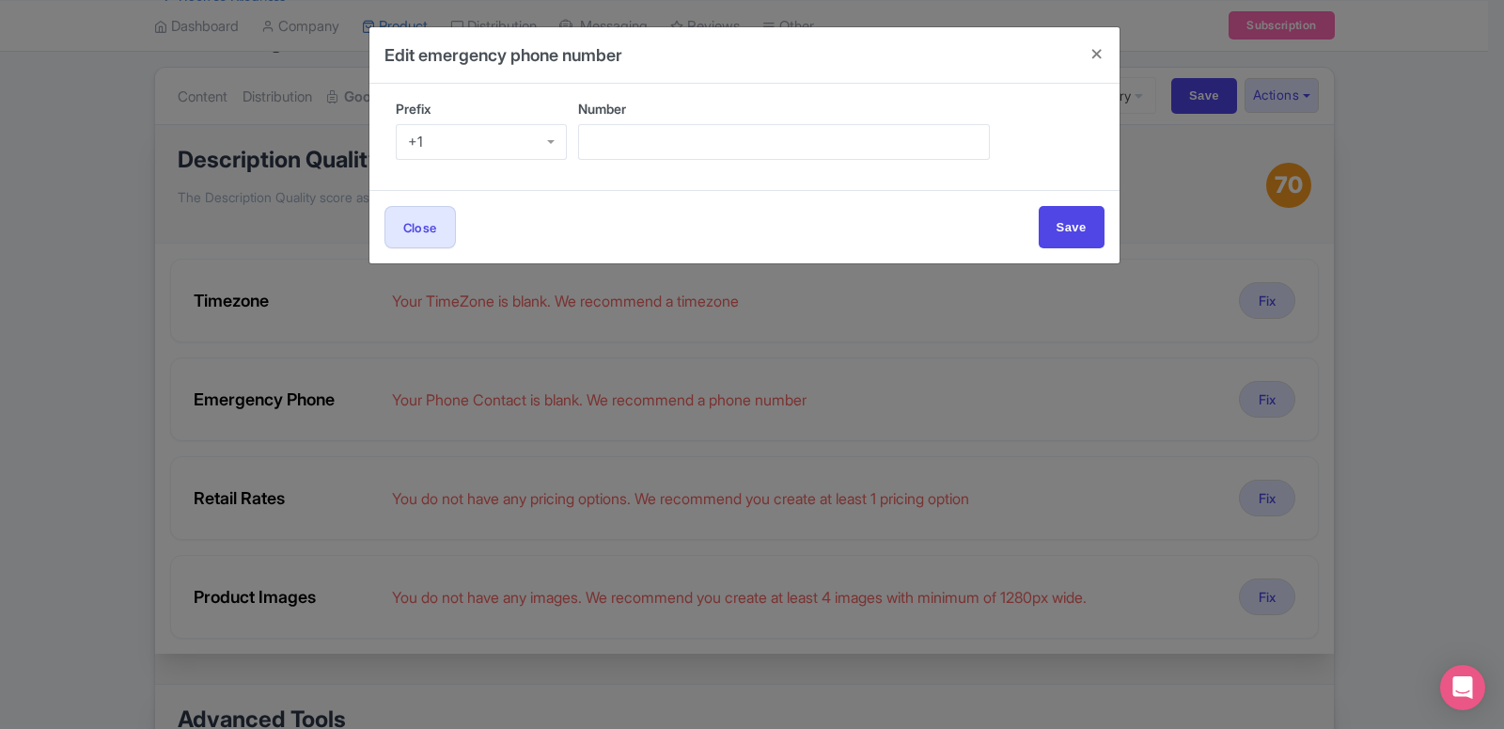
click at [514, 144] on div "+1" at bounding box center [482, 142] width 172 height 36
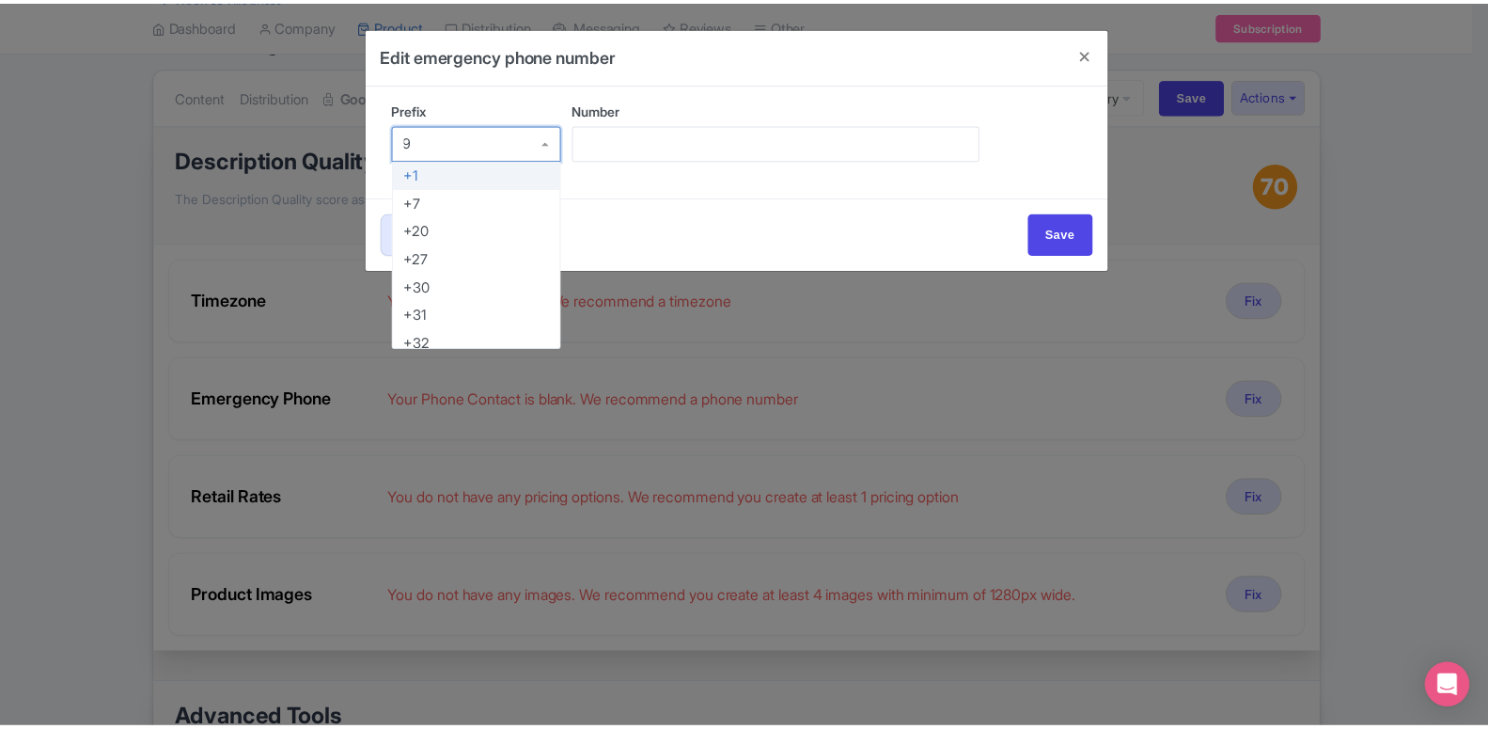
scroll to position [0, 0]
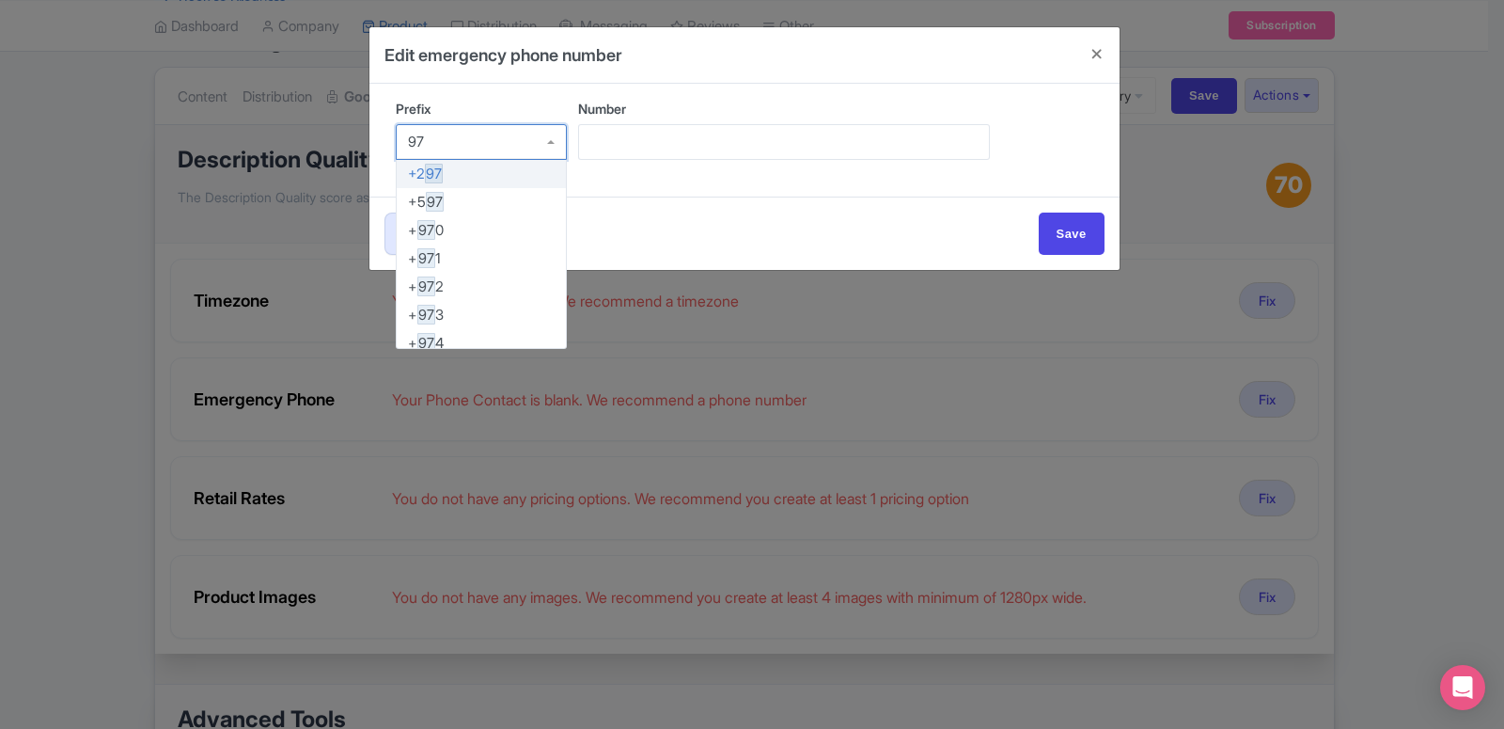
type input "971"
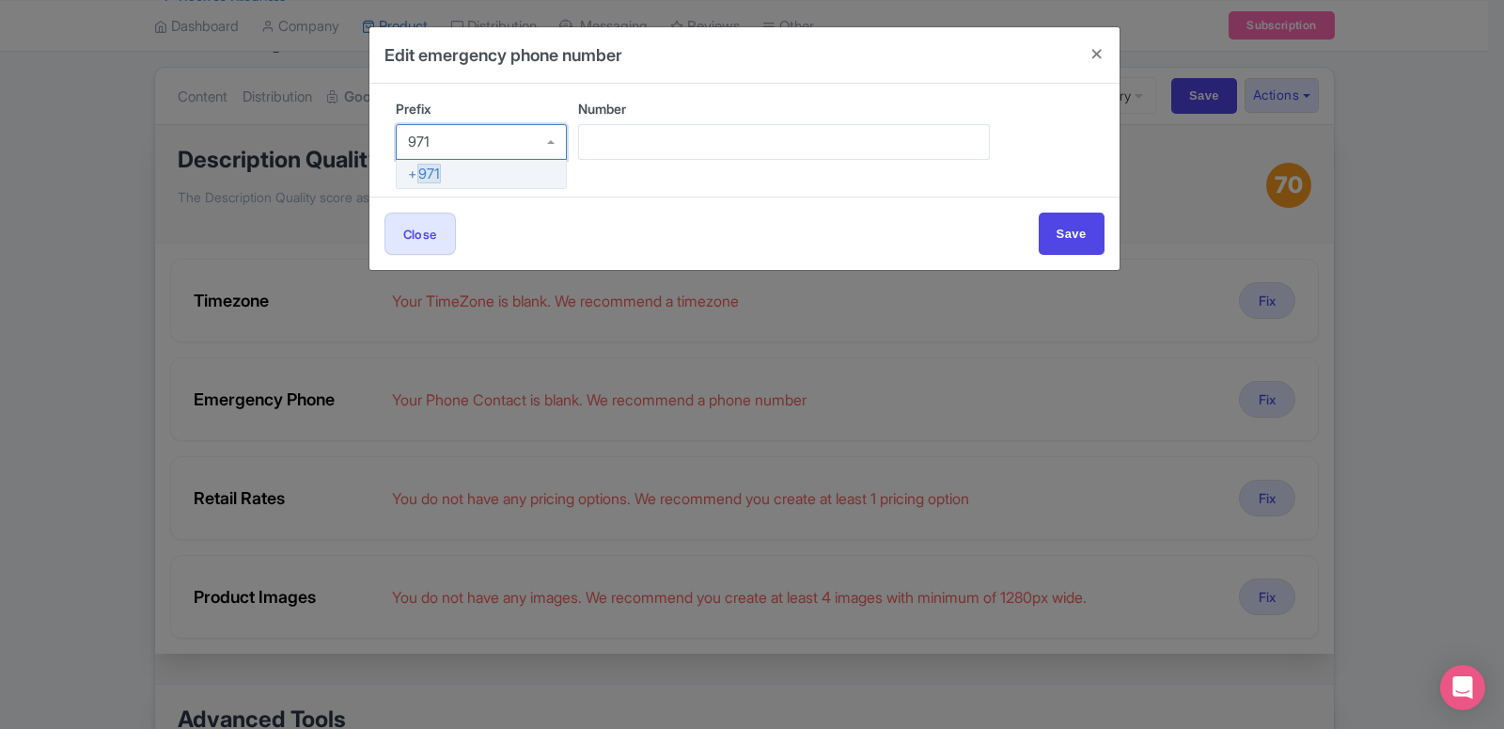
click at [415, 175] on div "Prefix + 971 Number" at bounding box center [744, 140] width 750 height 113
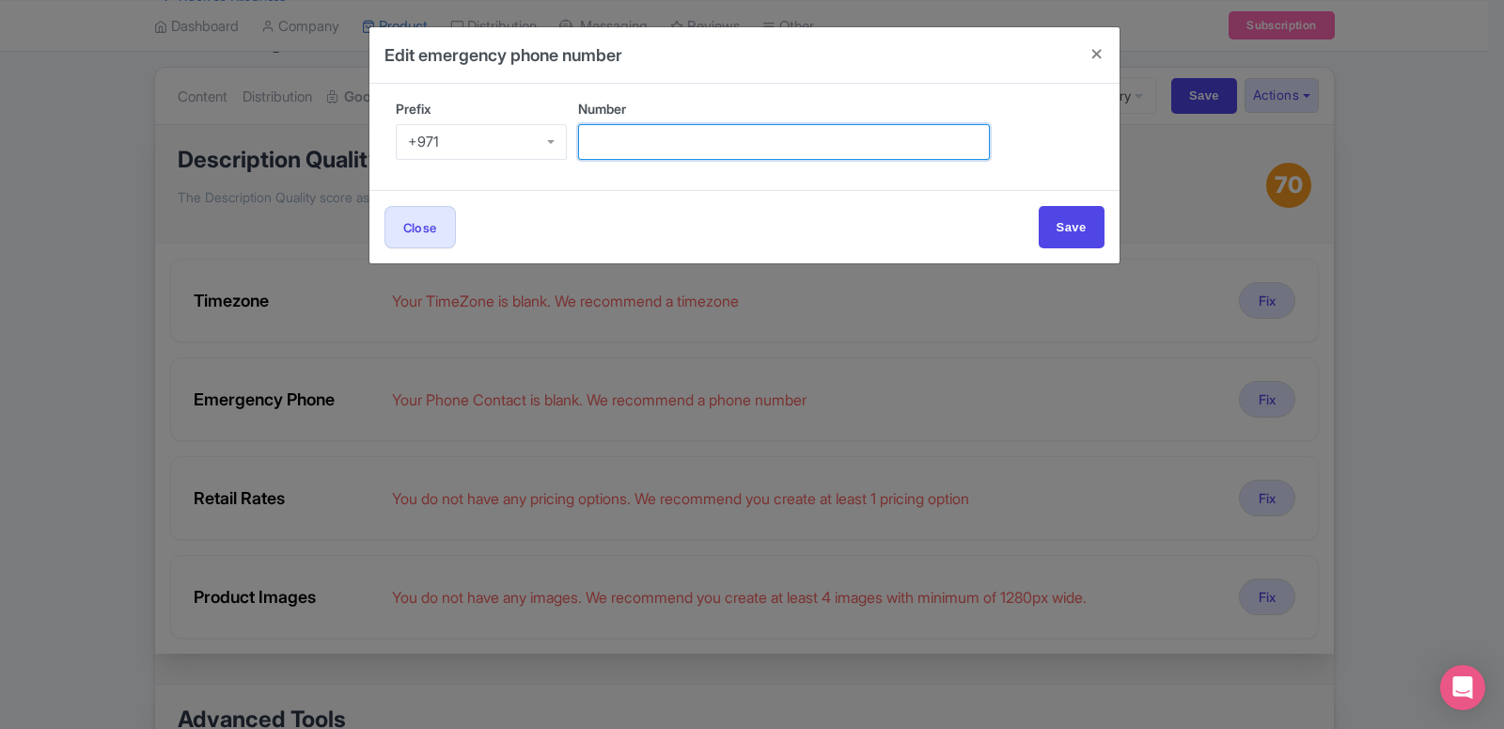
click at [676, 136] on input "Number" at bounding box center [784, 142] width 412 height 36
paste input "971- 42087433"
drag, startPoint x: 619, startPoint y: 140, endPoint x: 494, endPoint y: 148, distance: 125.3
click at [578, 148] on input "971- 42087433" at bounding box center [784, 142] width 412 height 36
type input "42087433"
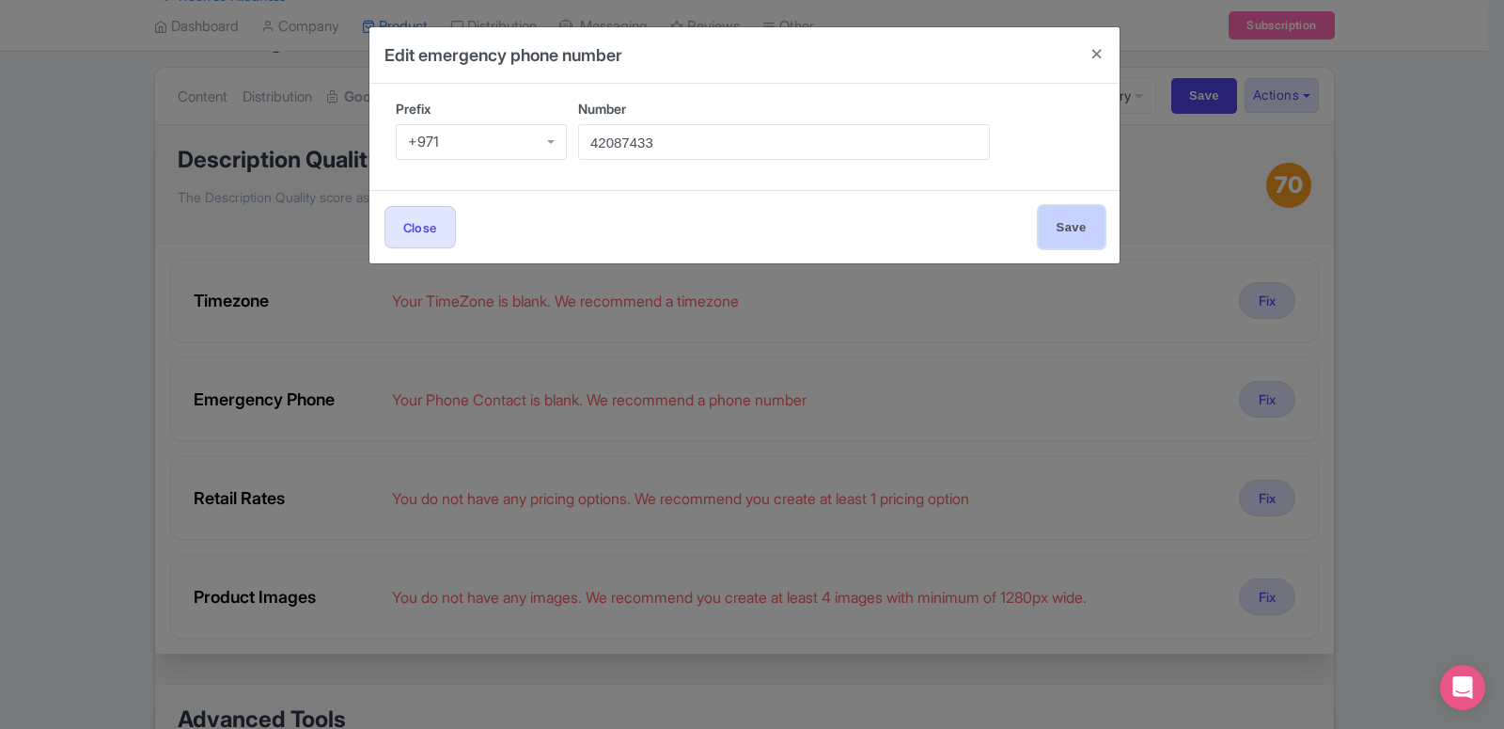
click at [1058, 225] on input "Save" at bounding box center [1072, 227] width 66 height 42
type input "Save"
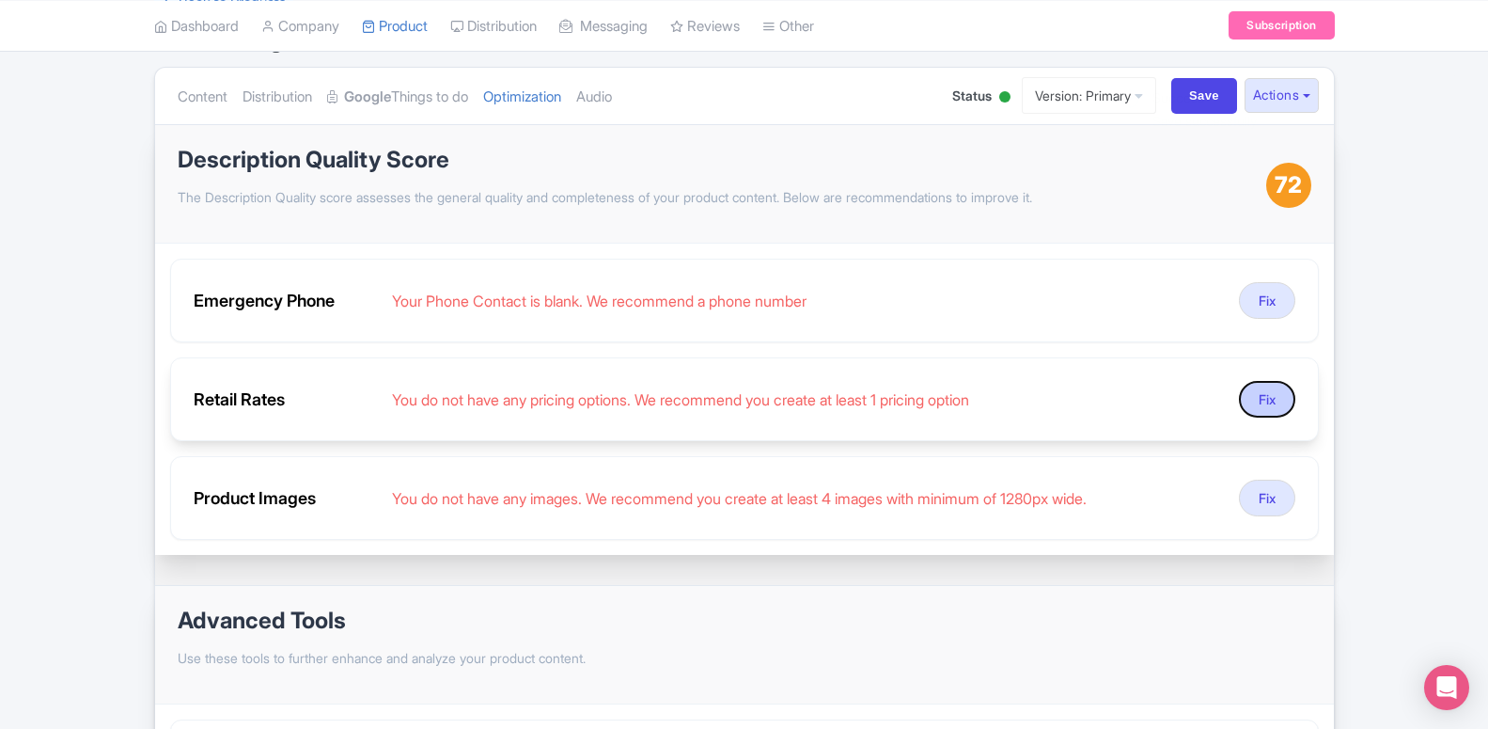
click at [1268, 402] on button "Fix" at bounding box center [1267, 399] width 56 height 37
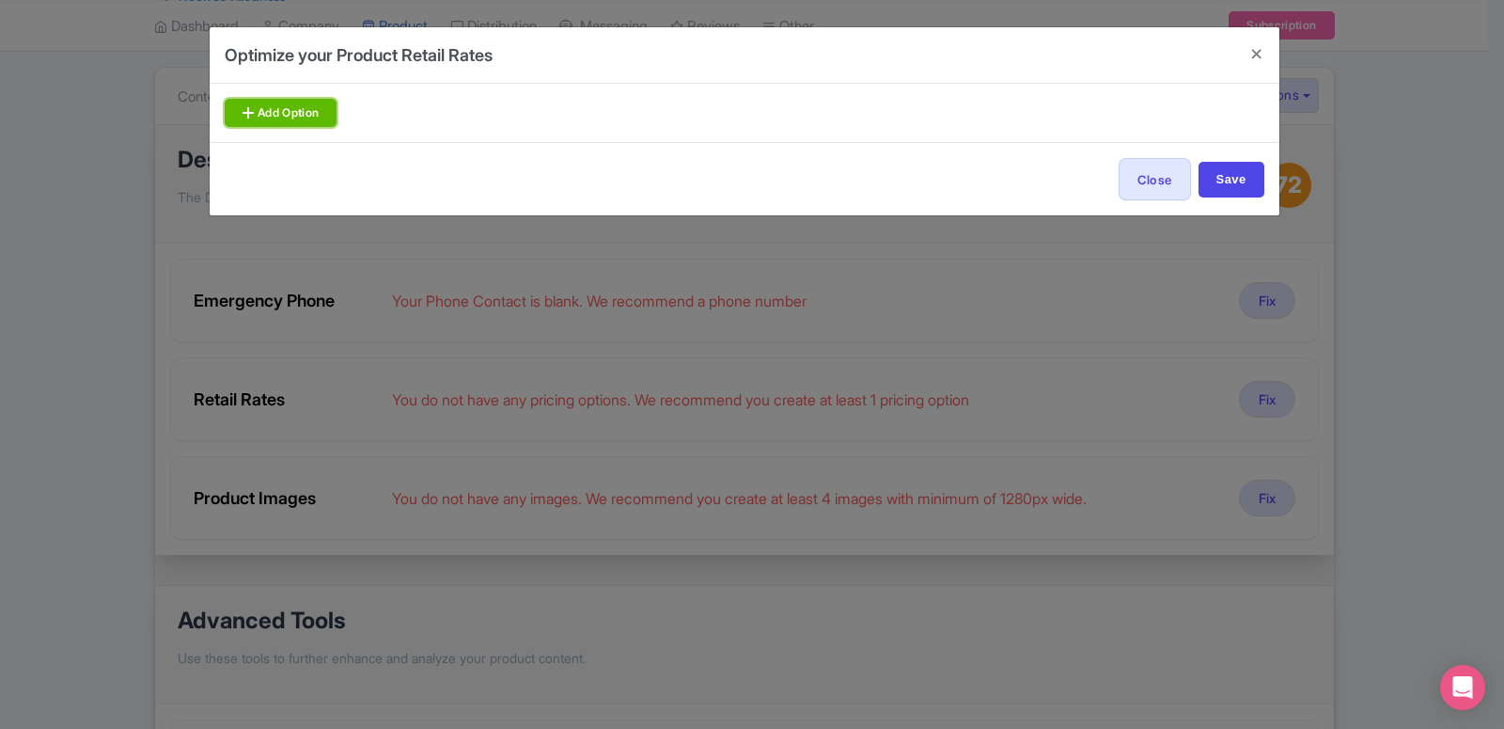
click at [328, 114] on link "Add Option" at bounding box center [281, 113] width 113 height 28
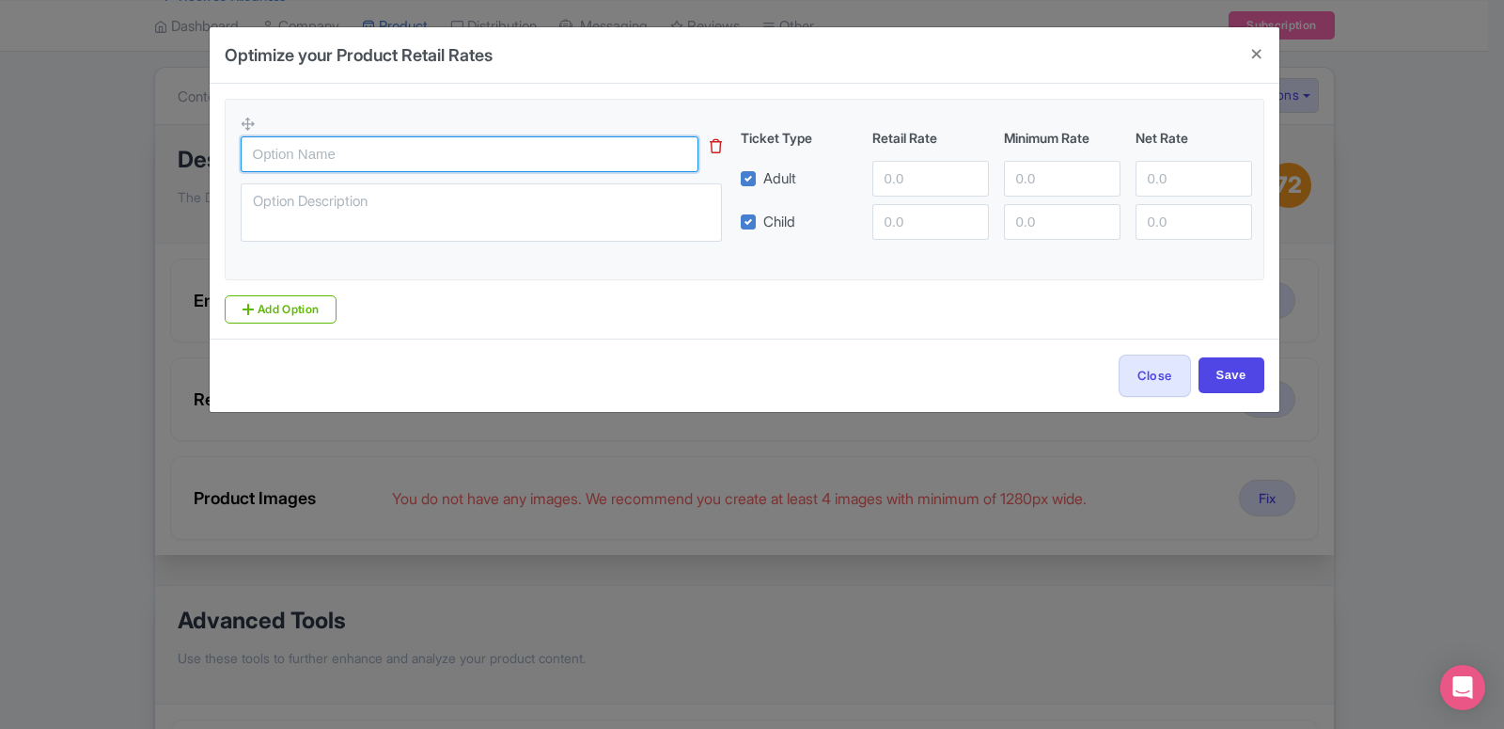
click at [437, 161] on input "text" at bounding box center [470, 154] width 458 height 36
paste input "Lotus Megayacht dinner cruise- Food only"
type input "Lotus Megayacht dinner cruise- Food only"
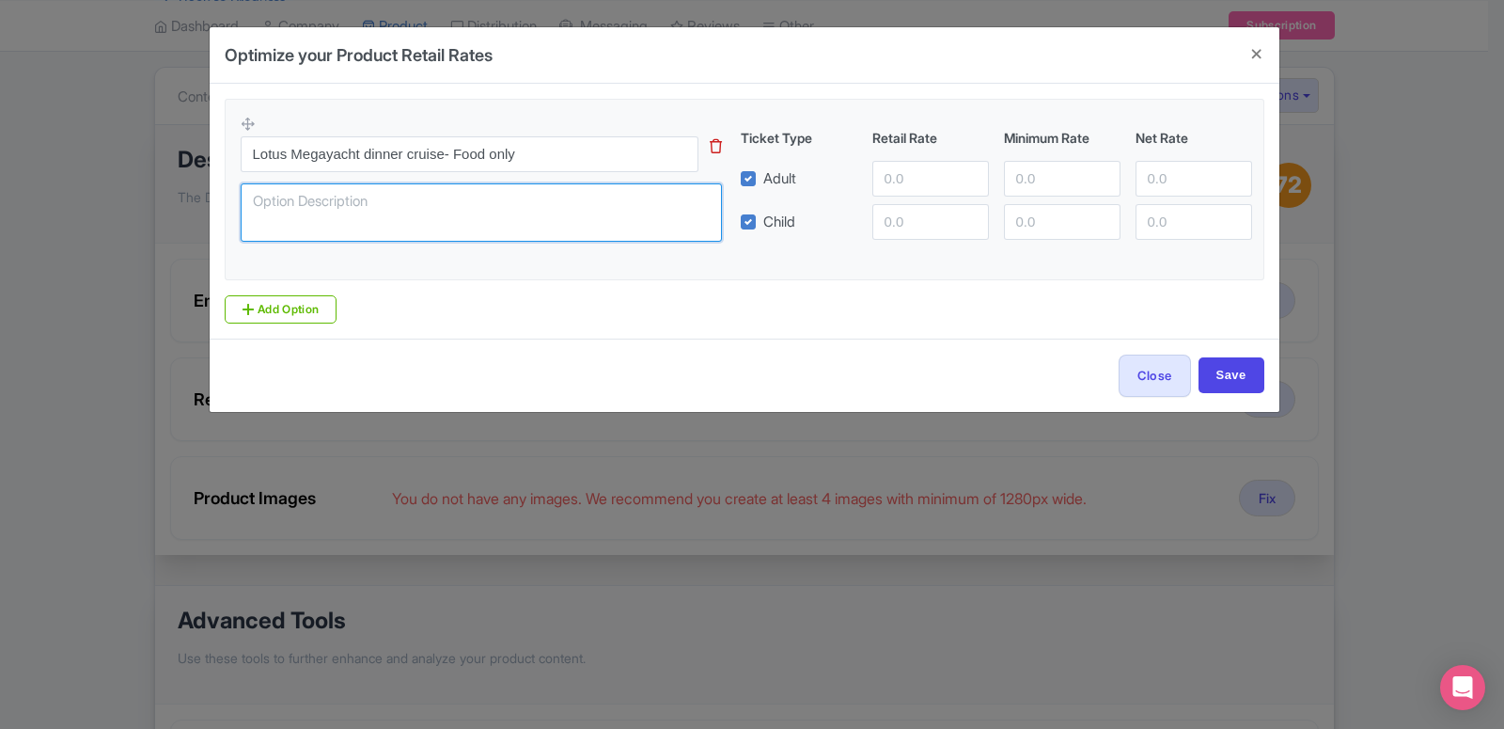
click at [441, 206] on textarea at bounding box center [481, 212] width 481 height 58
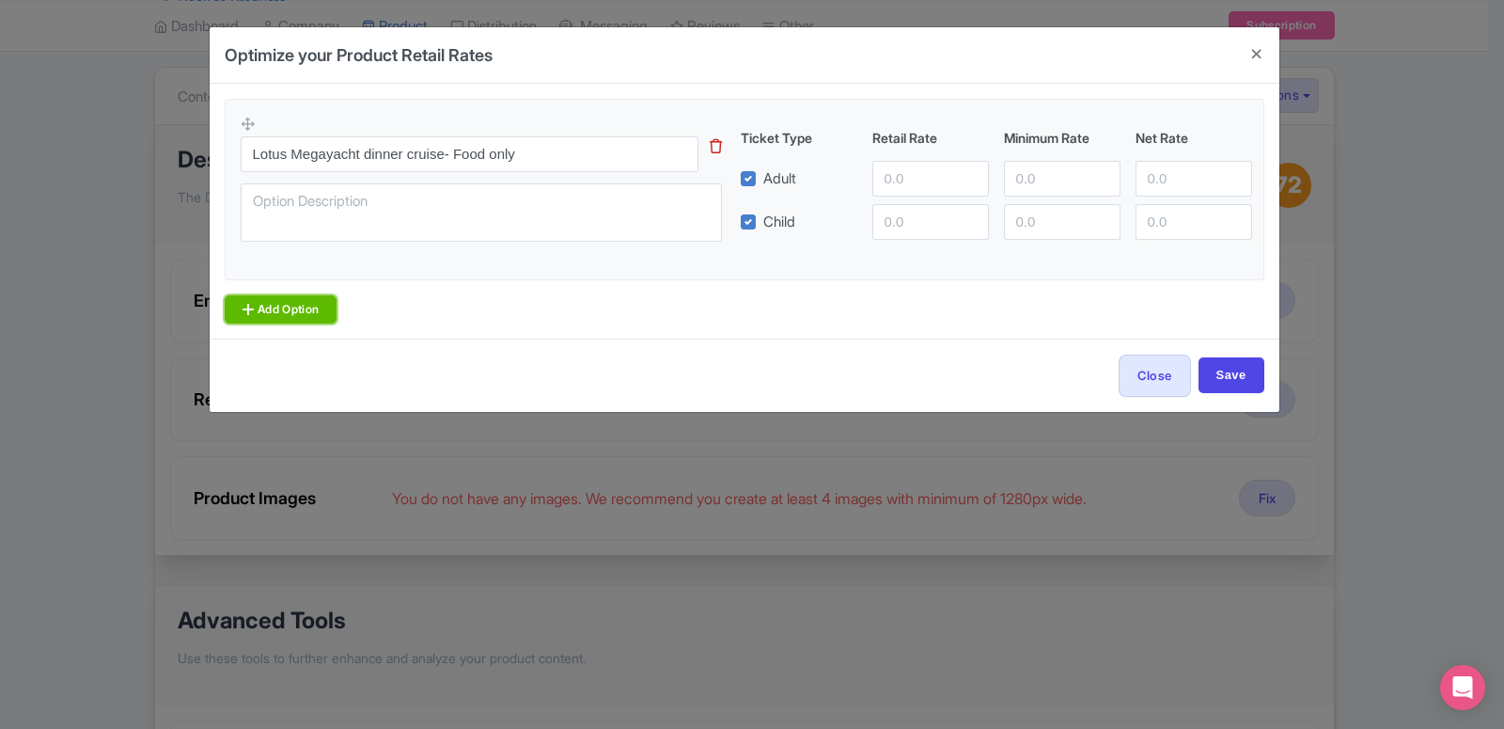
click at [276, 295] on link "Add Option" at bounding box center [281, 309] width 113 height 28
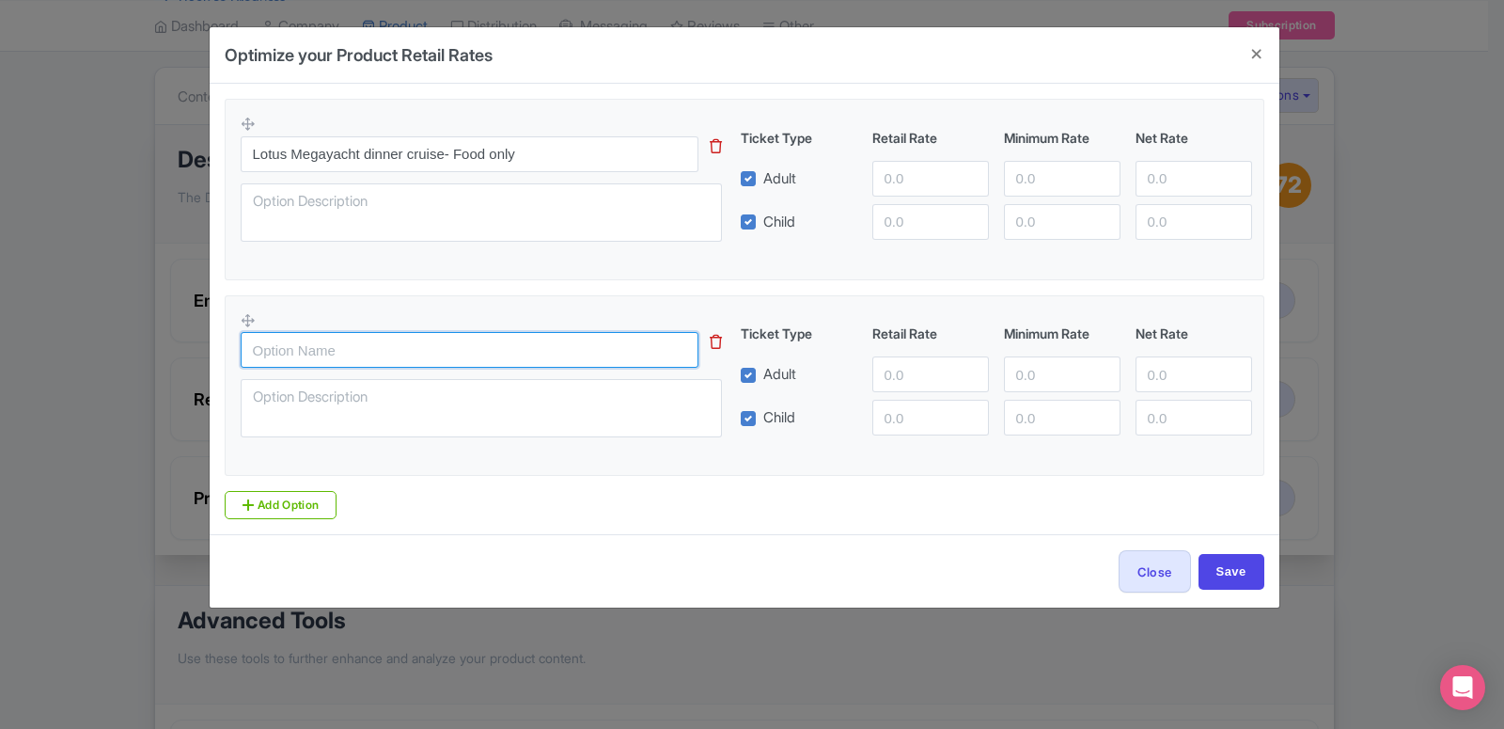
click at [358, 357] on input "text" at bounding box center [470, 350] width 458 height 36
paste input "Lotus Megayacht dinner cruise (VIP ticket)"
type input "Lotus Megayacht dinner cruise (VIP ticket)"
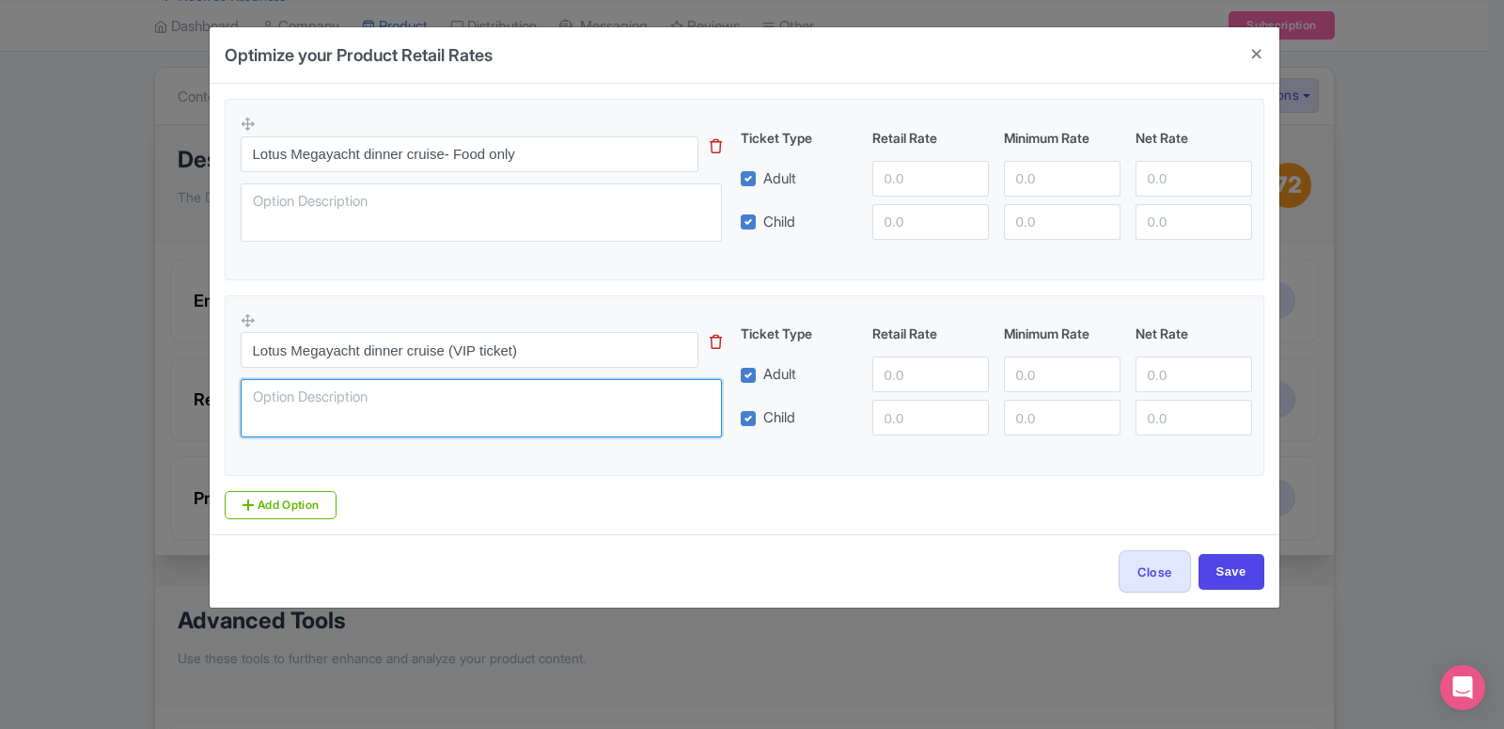
click at [368, 392] on textarea at bounding box center [481, 408] width 481 height 58
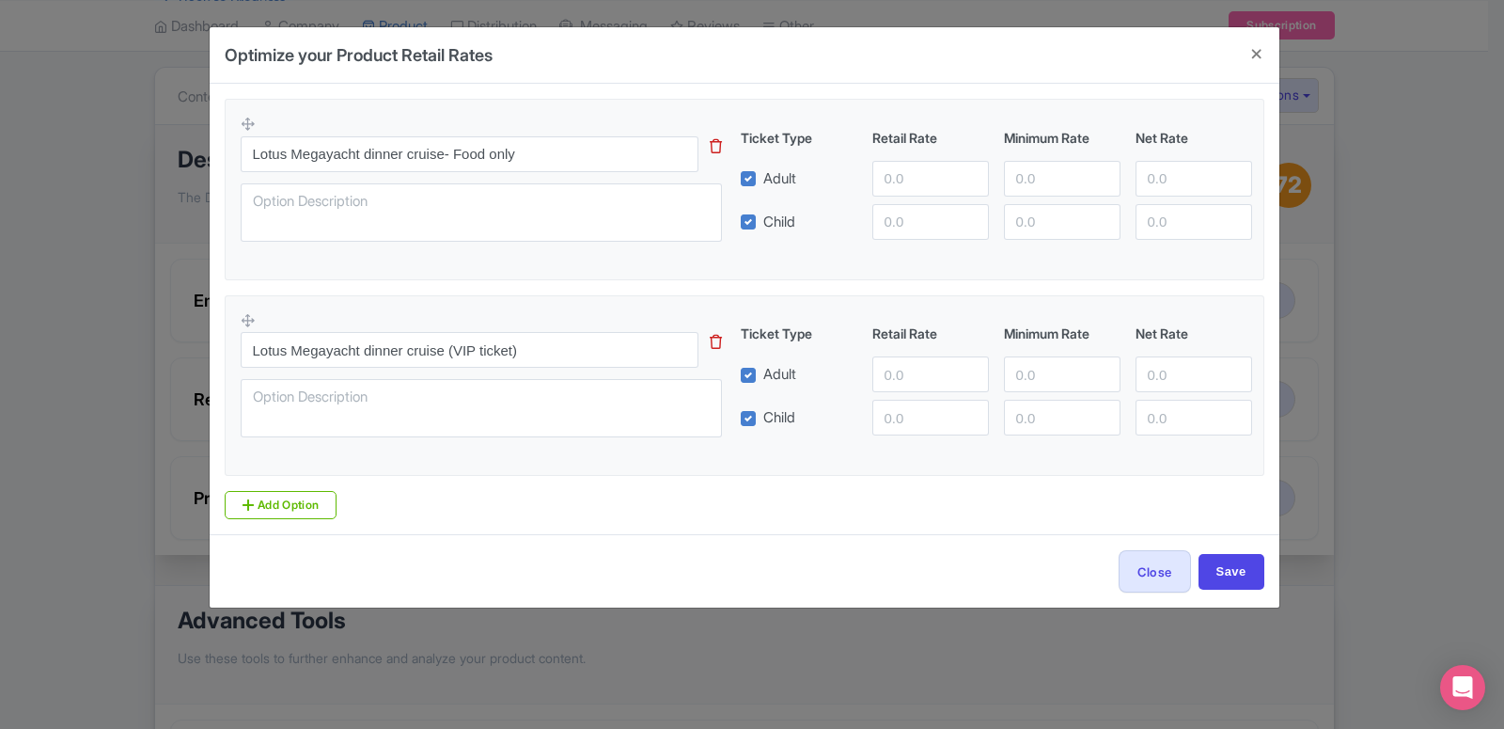
click at [713, 150] on icon at bounding box center [716, 146] width 12 height 14
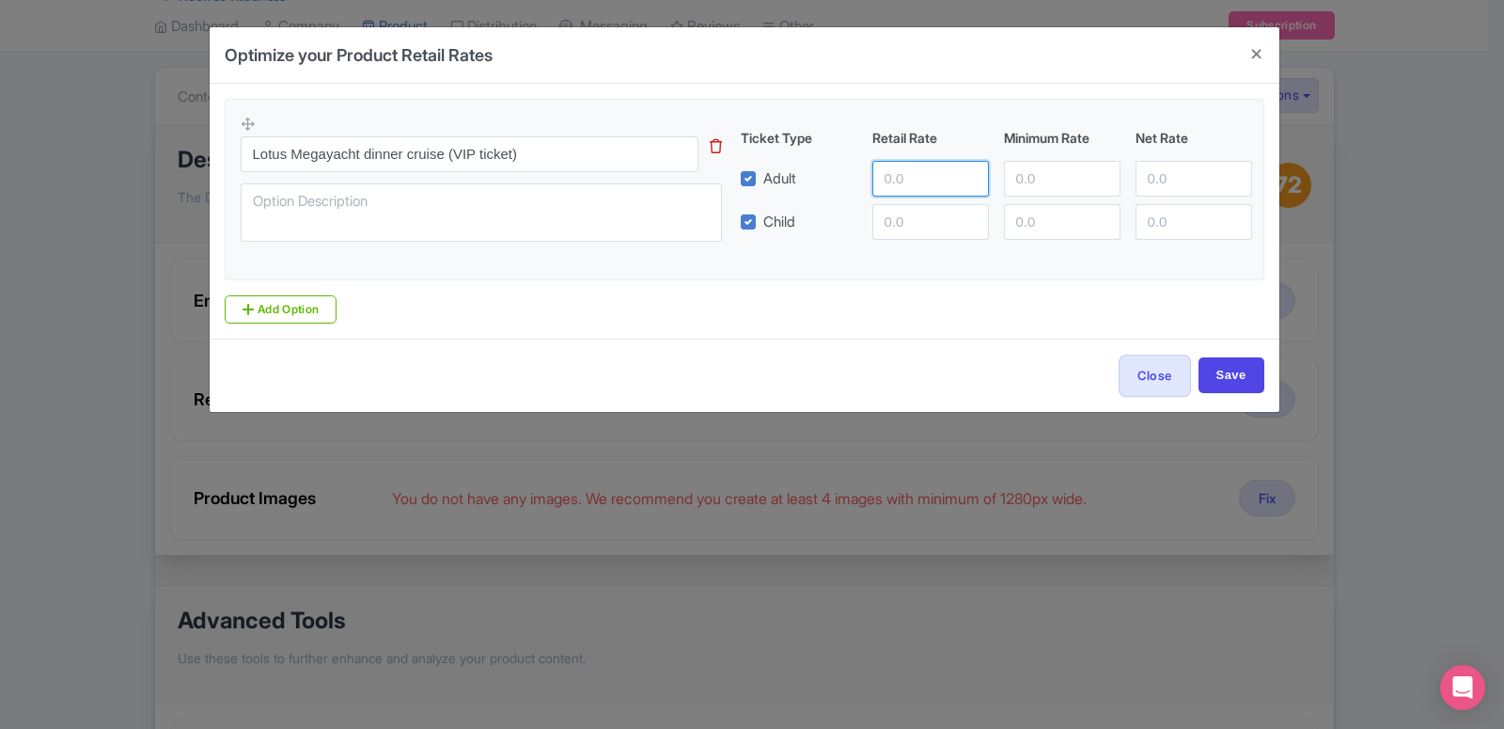
click at [911, 190] on input "number" at bounding box center [930, 179] width 117 height 36
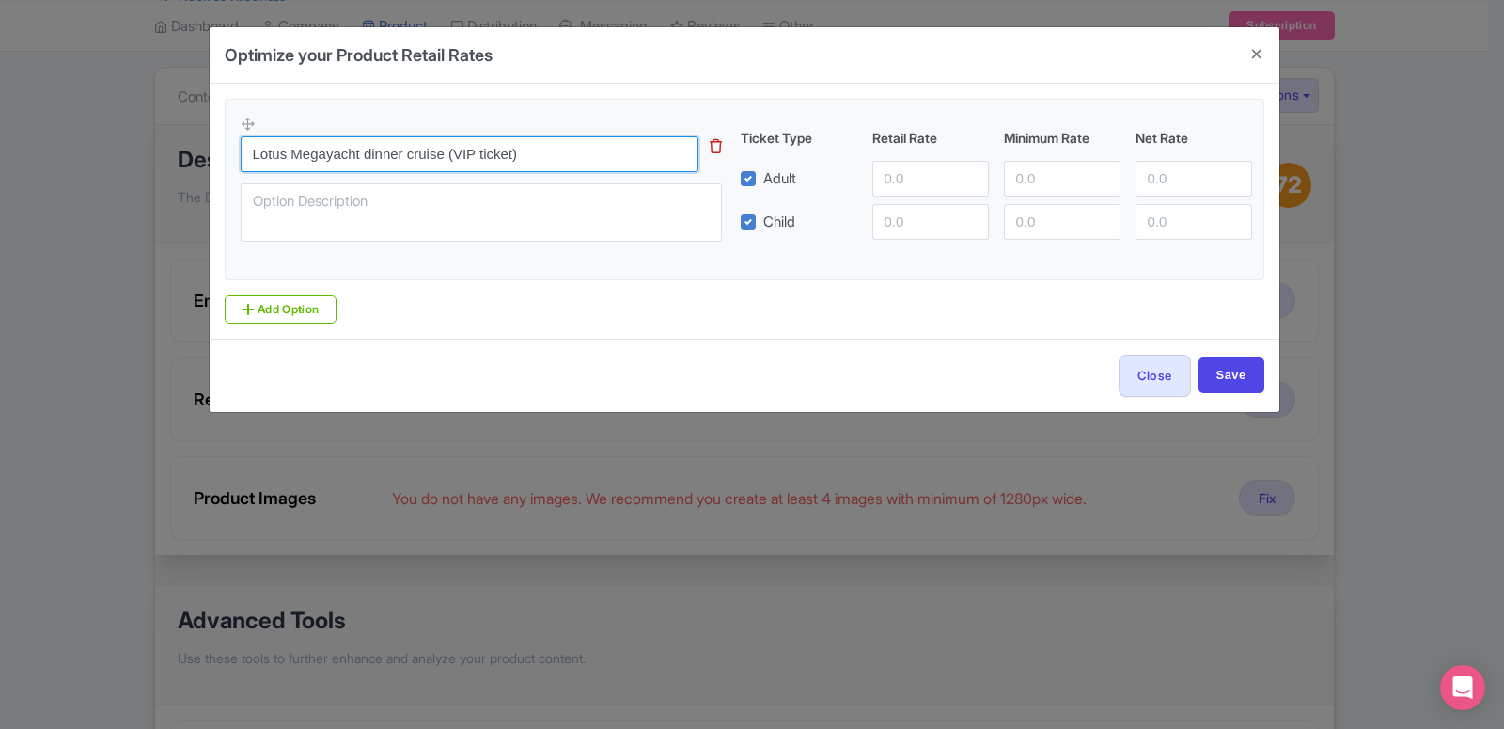
click at [418, 165] on input "Lotus Megayacht dinner cruise (VIP ticket)" at bounding box center [470, 154] width 458 height 36
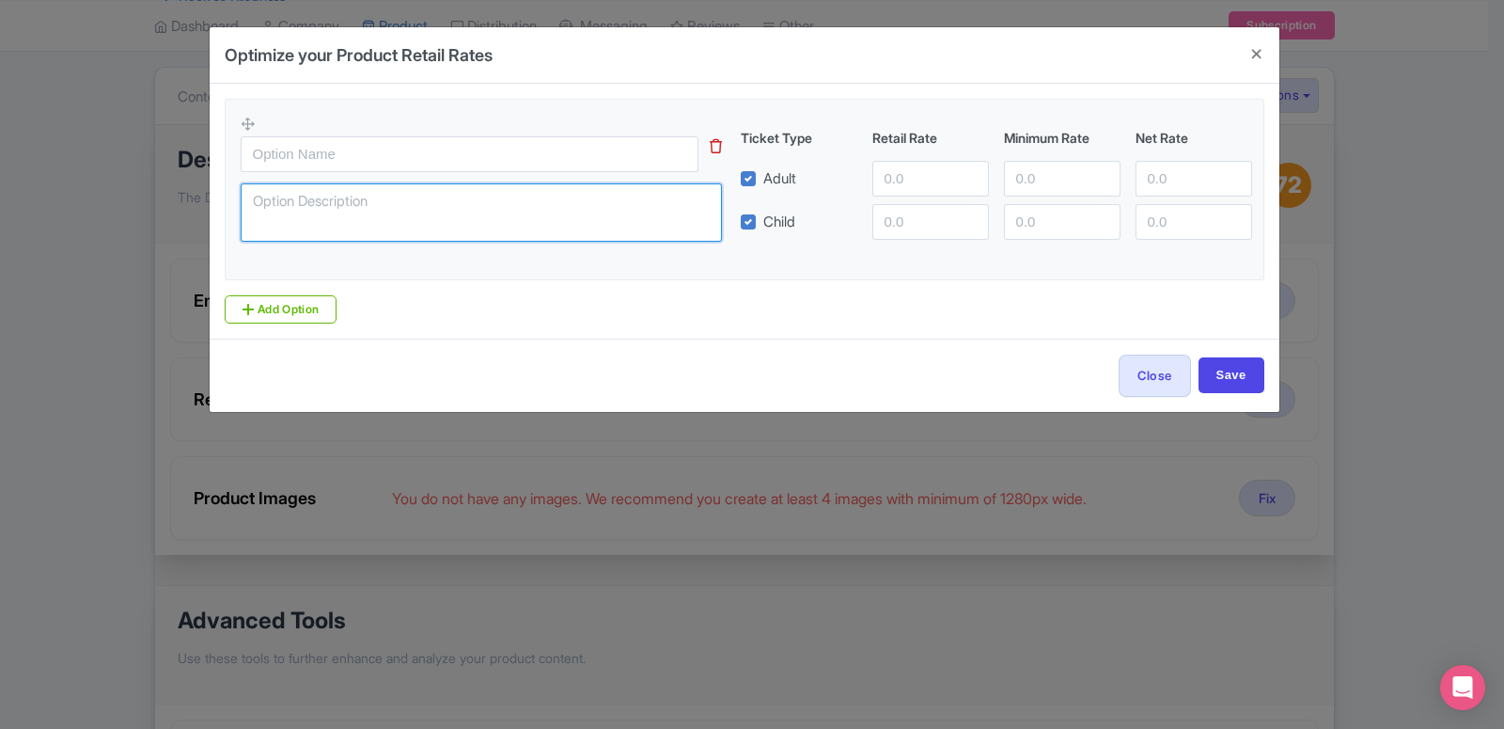
click at [282, 190] on textarea at bounding box center [481, 212] width 481 height 58
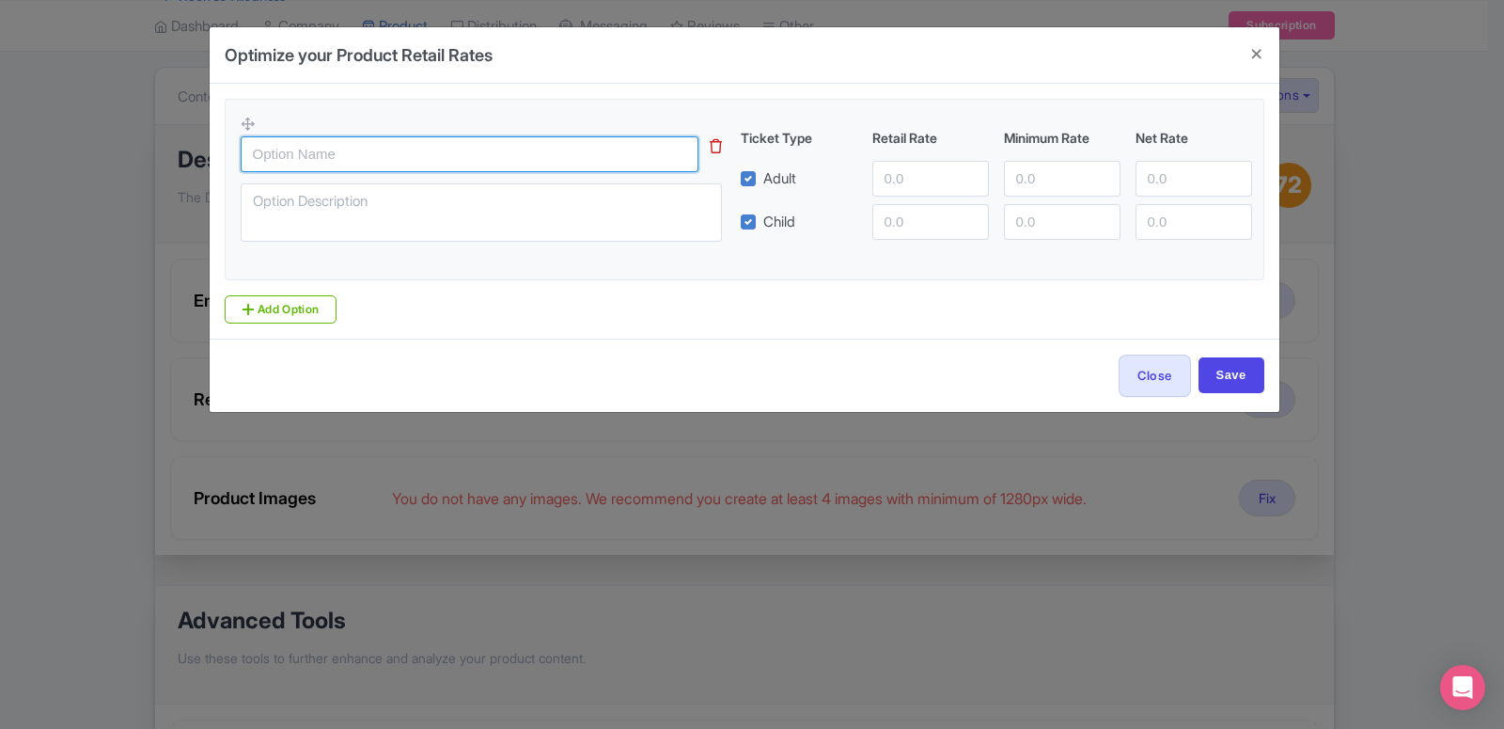
click at [283, 169] on input "text" at bounding box center [470, 154] width 458 height 36
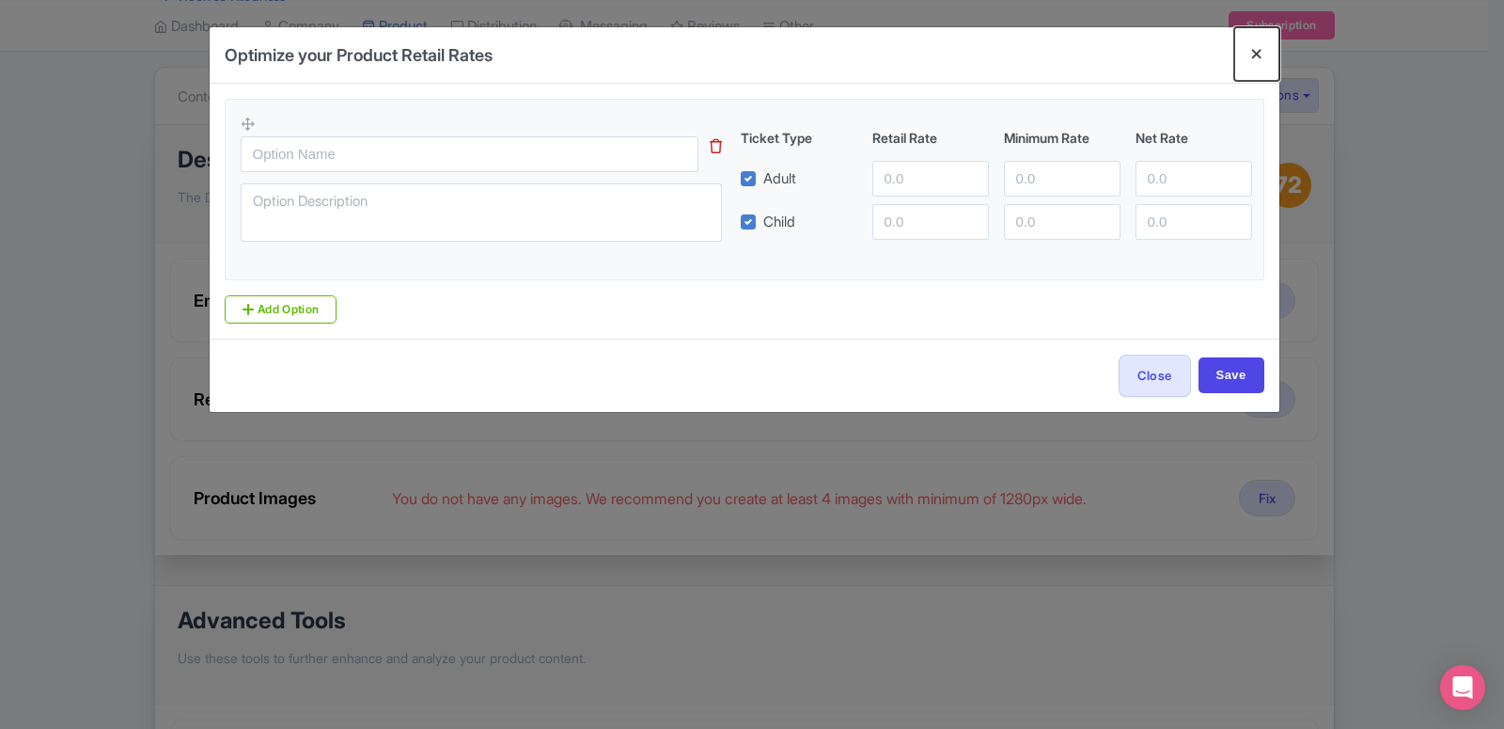
click at [1251, 58] on button "Close" at bounding box center [1256, 54] width 45 height 54
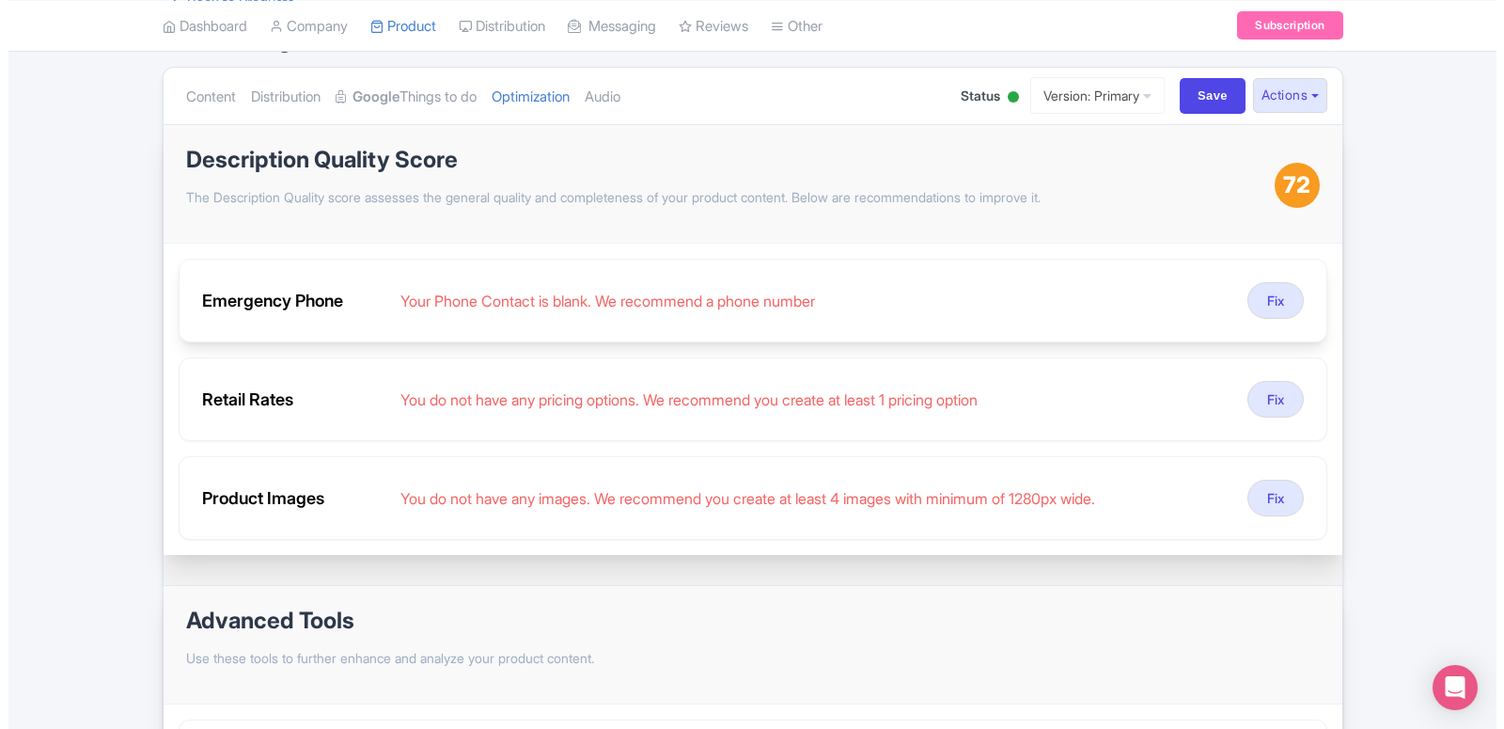
scroll to position [288, 0]
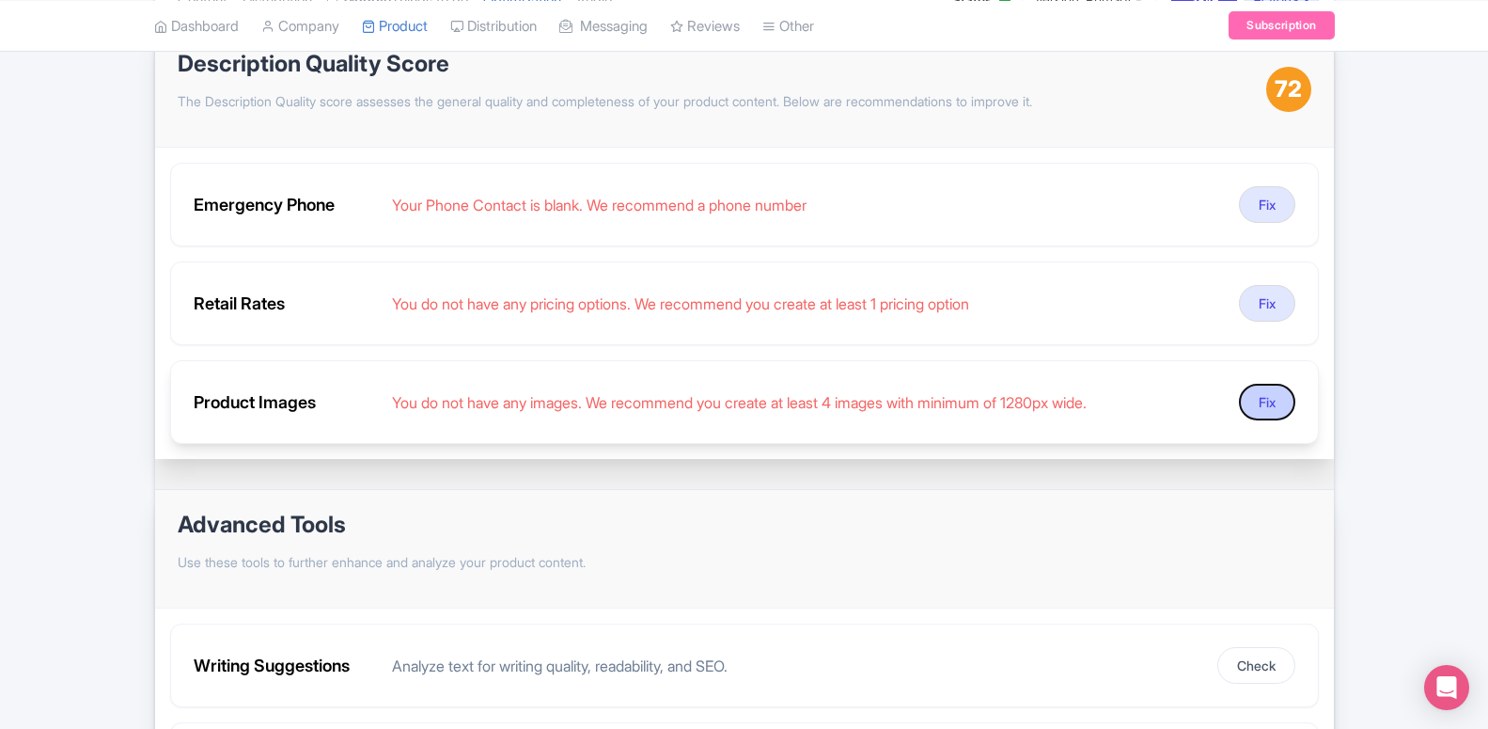
click at [1269, 400] on button "Fix" at bounding box center [1267, 402] width 56 height 37
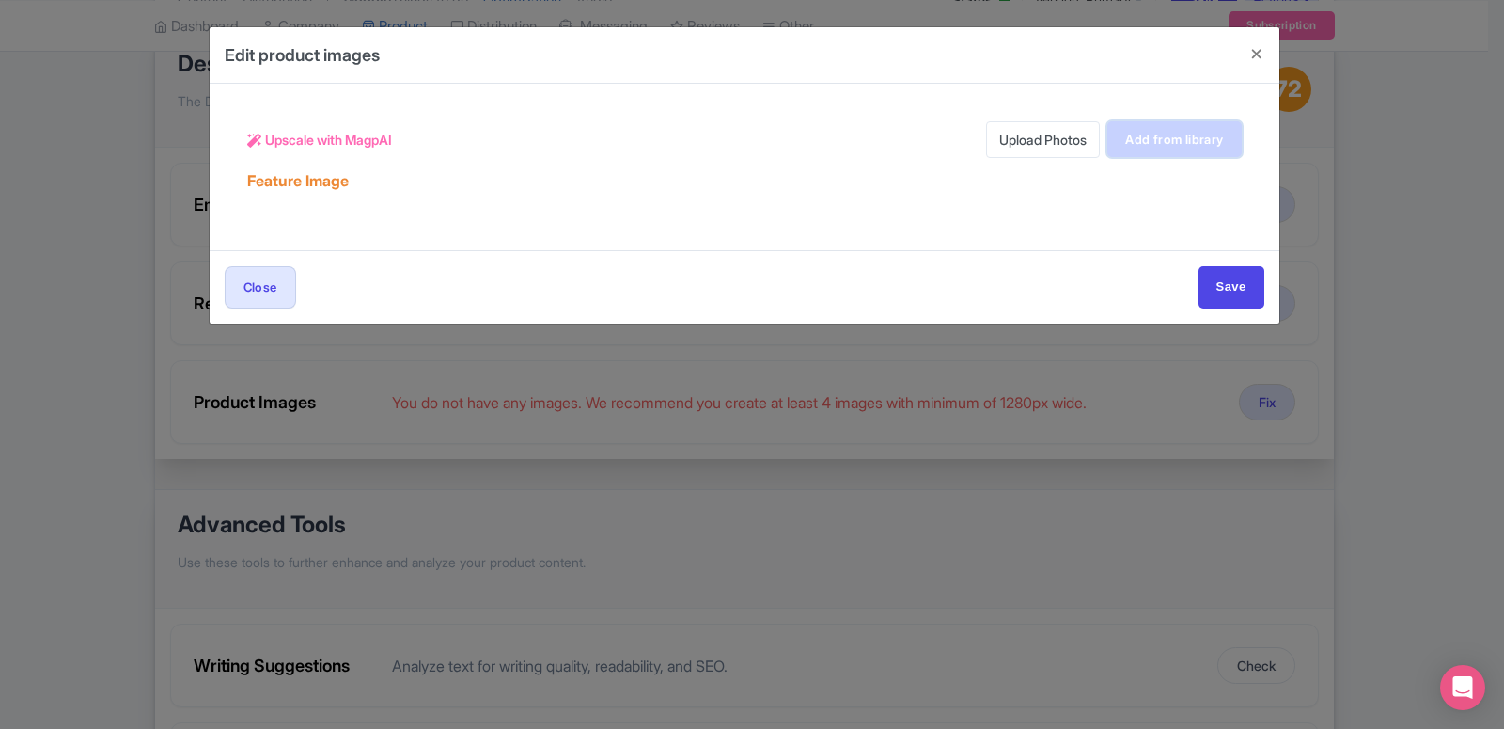
click at [1121, 147] on link "Add from library" at bounding box center [1173, 139] width 133 height 36
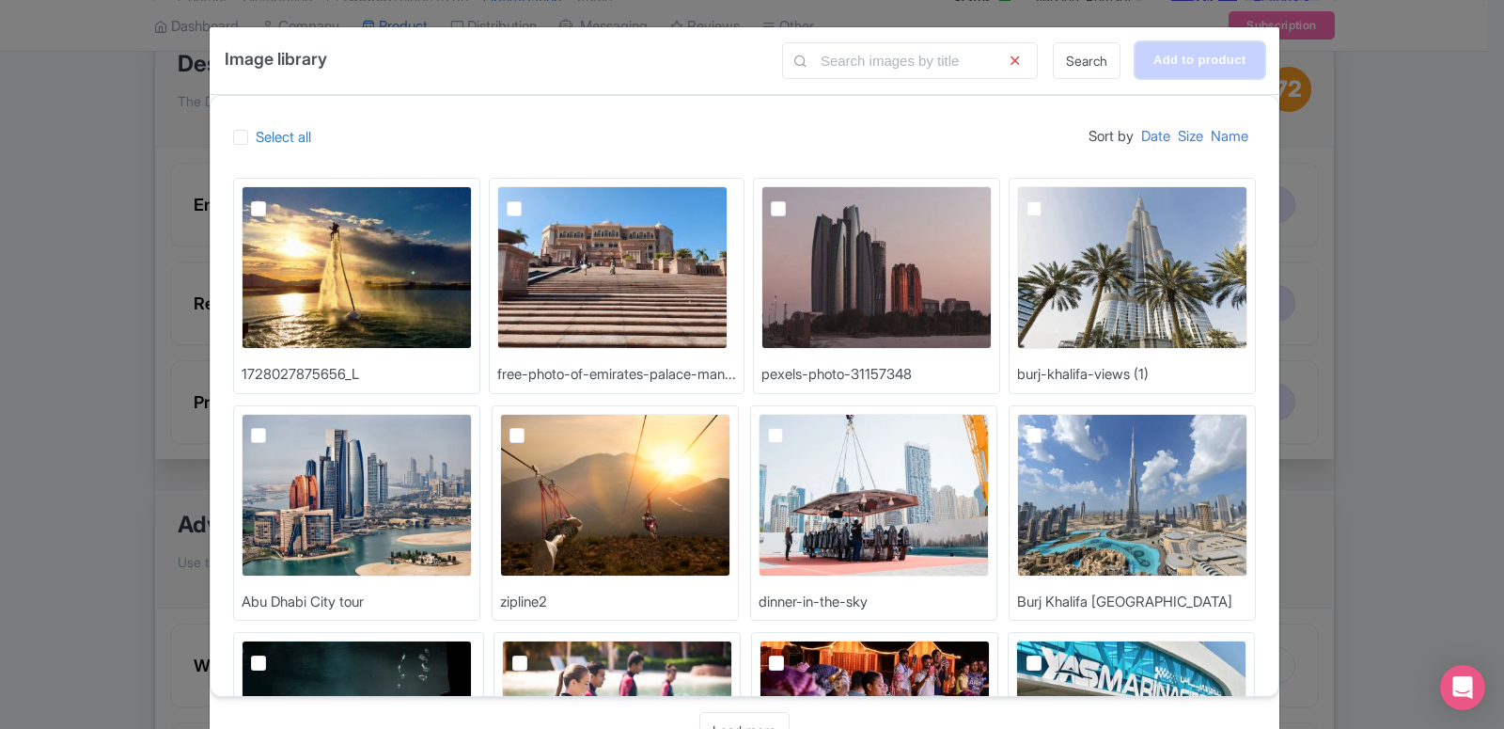
click at [1154, 55] on input "Add to product" at bounding box center [1200, 60] width 129 height 36
type input "Adding..."
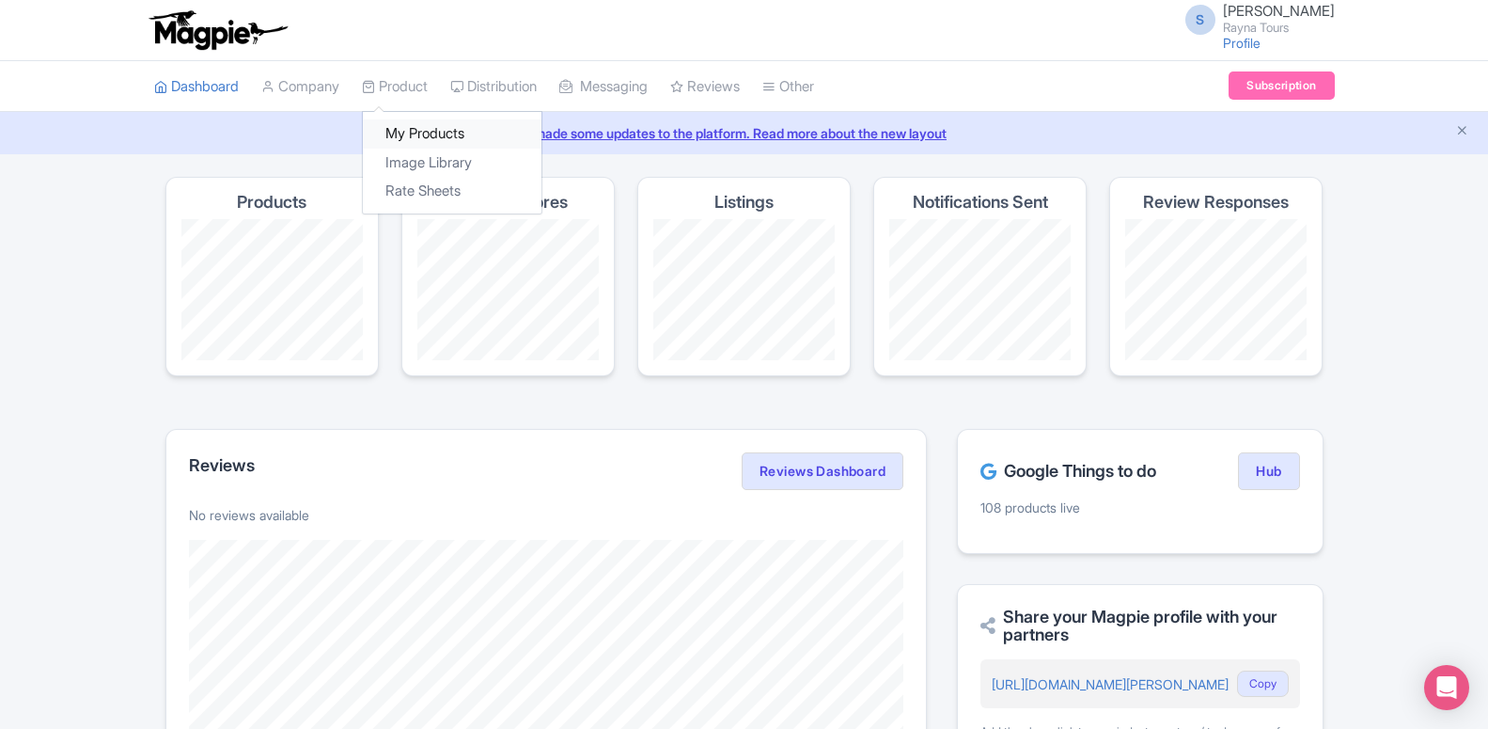
click at [420, 139] on link "My Products" at bounding box center [452, 133] width 179 height 29
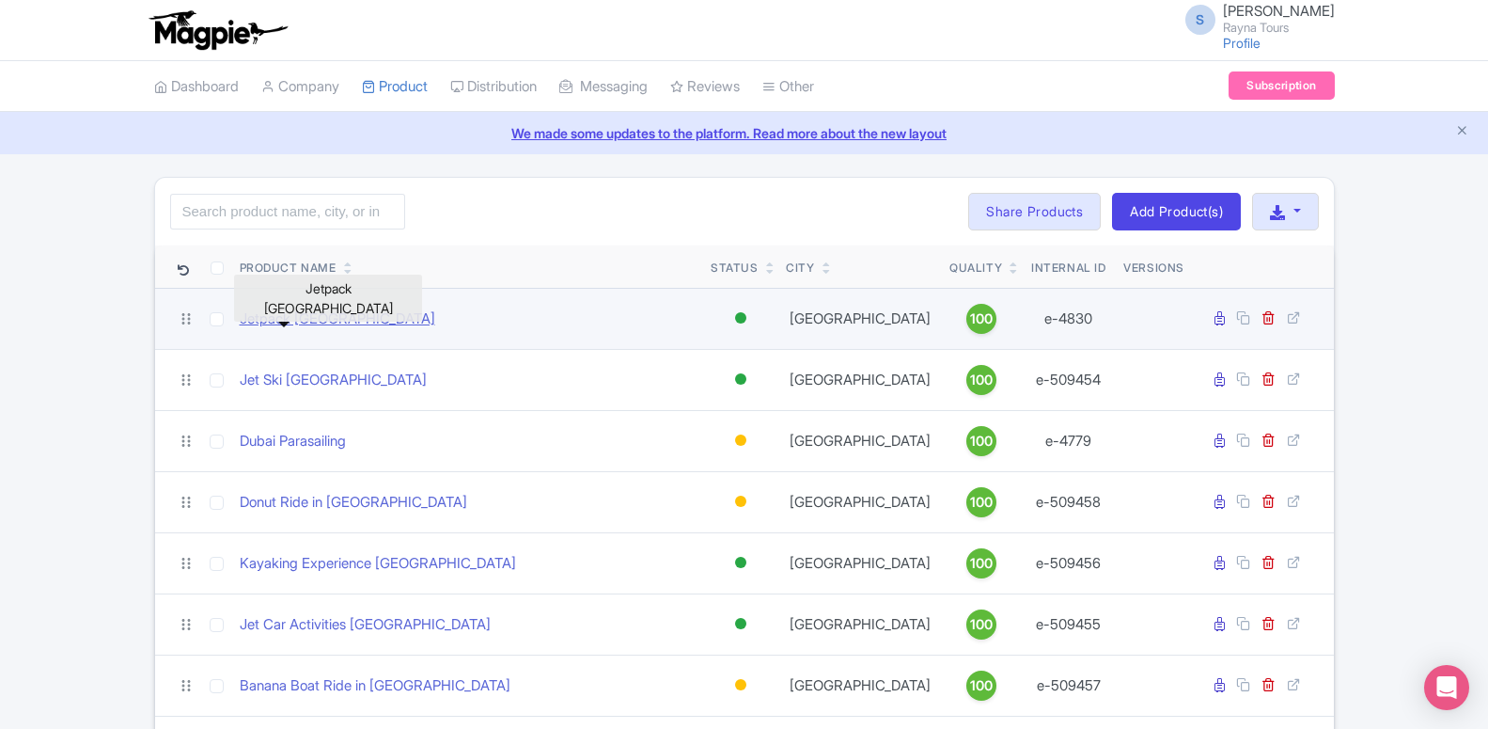
click at [307, 321] on link "Jetpack [GEOGRAPHIC_DATA]" at bounding box center [338, 319] width 196 height 22
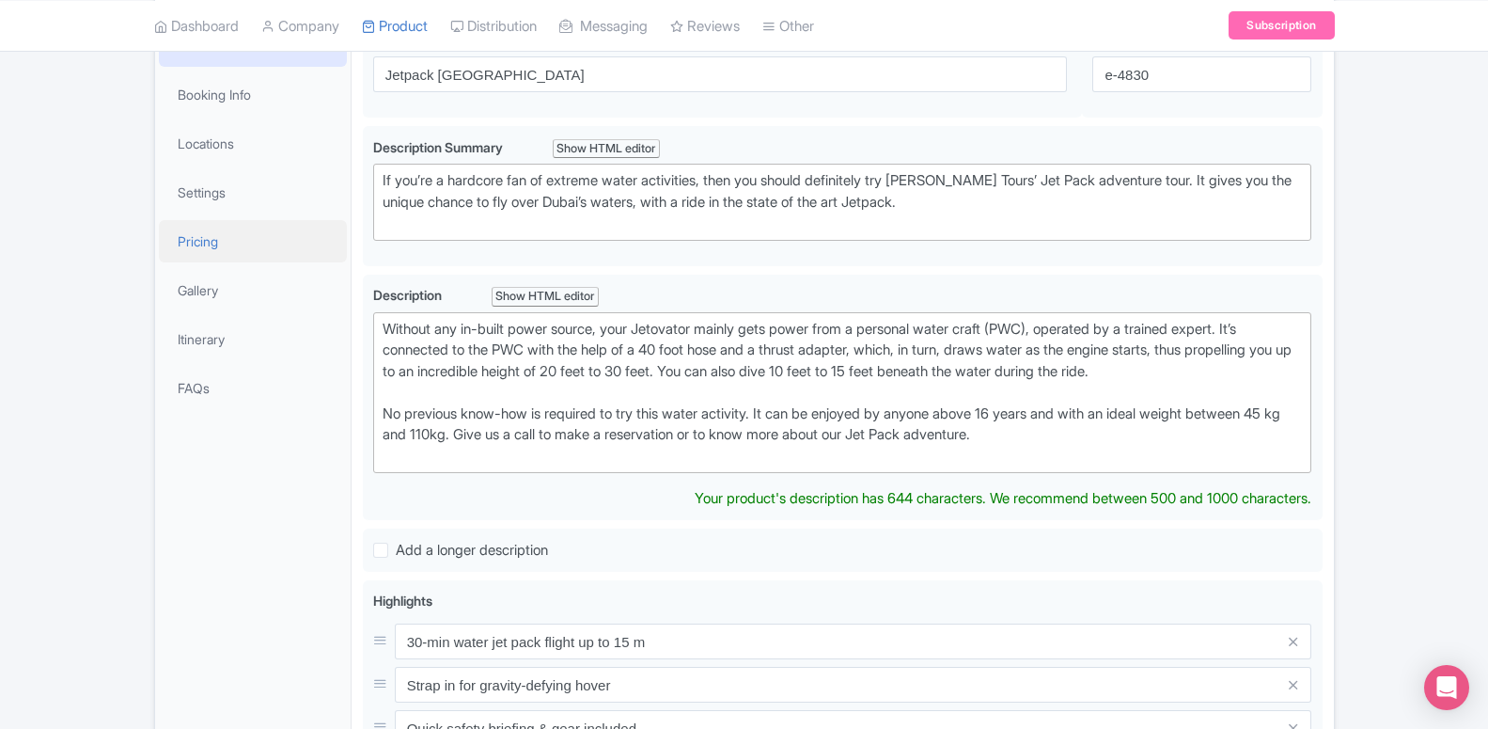
scroll to position [306, 0]
click at [217, 144] on link "Locations" at bounding box center [253, 143] width 188 height 42
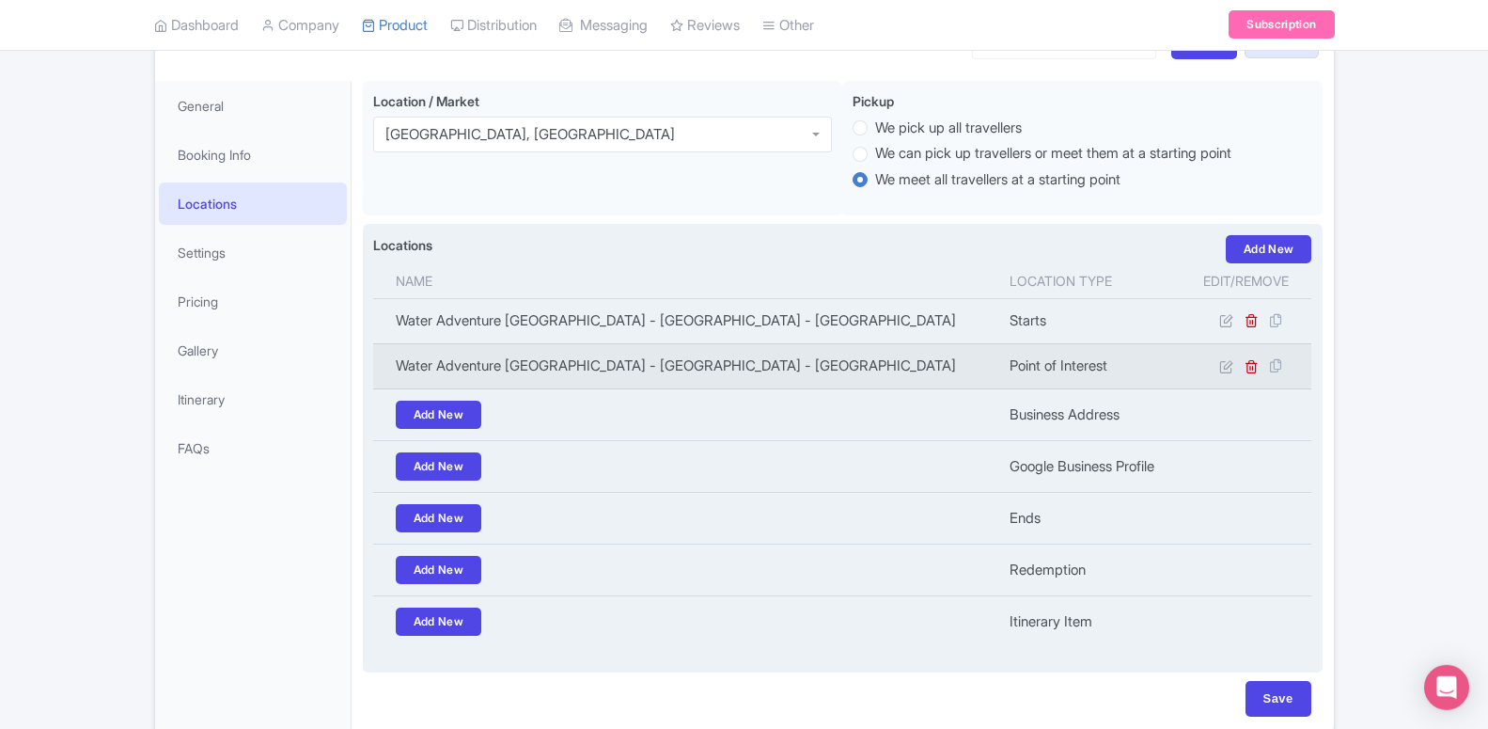
scroll to position [243, 0]
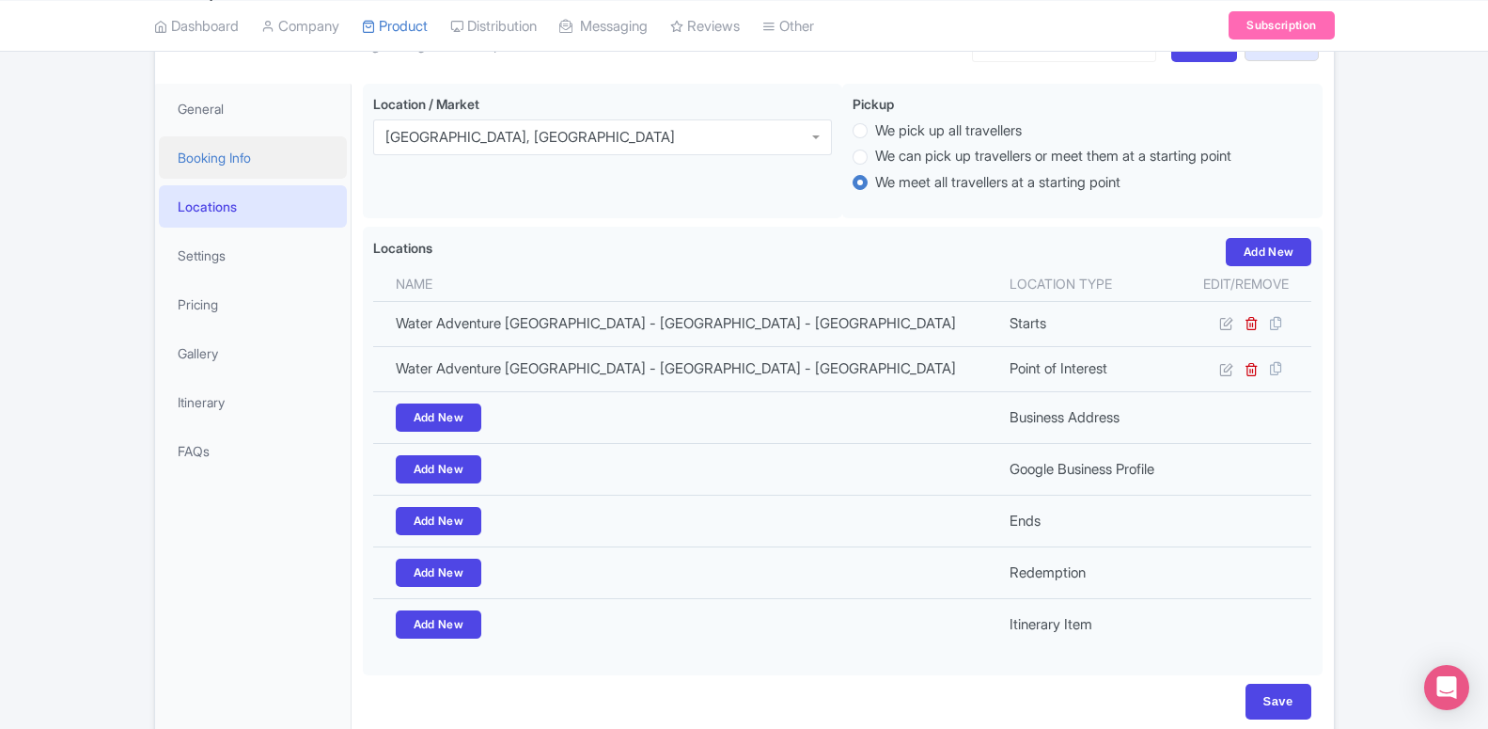
click at [260, 176] on link "Booking Info" at bounding box center [253, 157] width 188 height 42
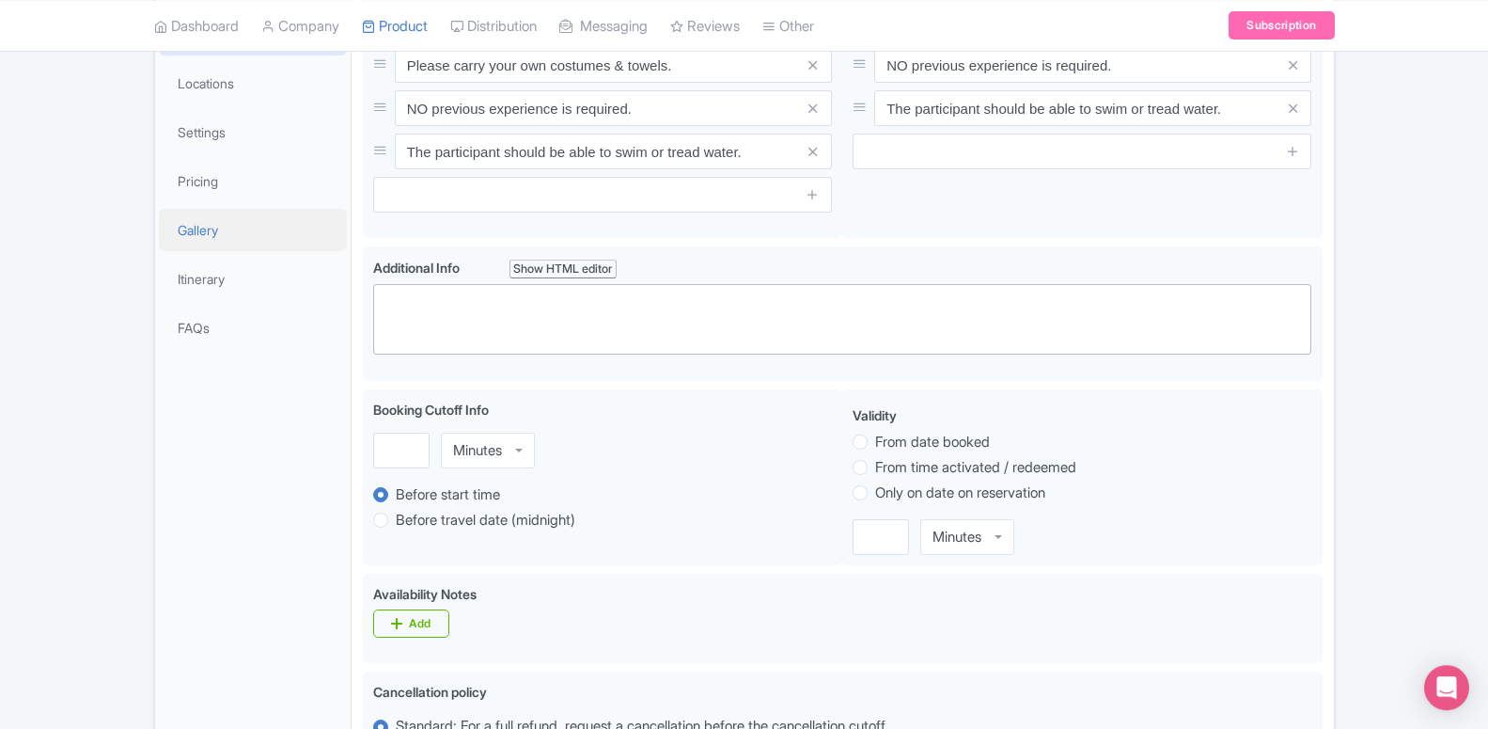
scroll to position [342, 0]
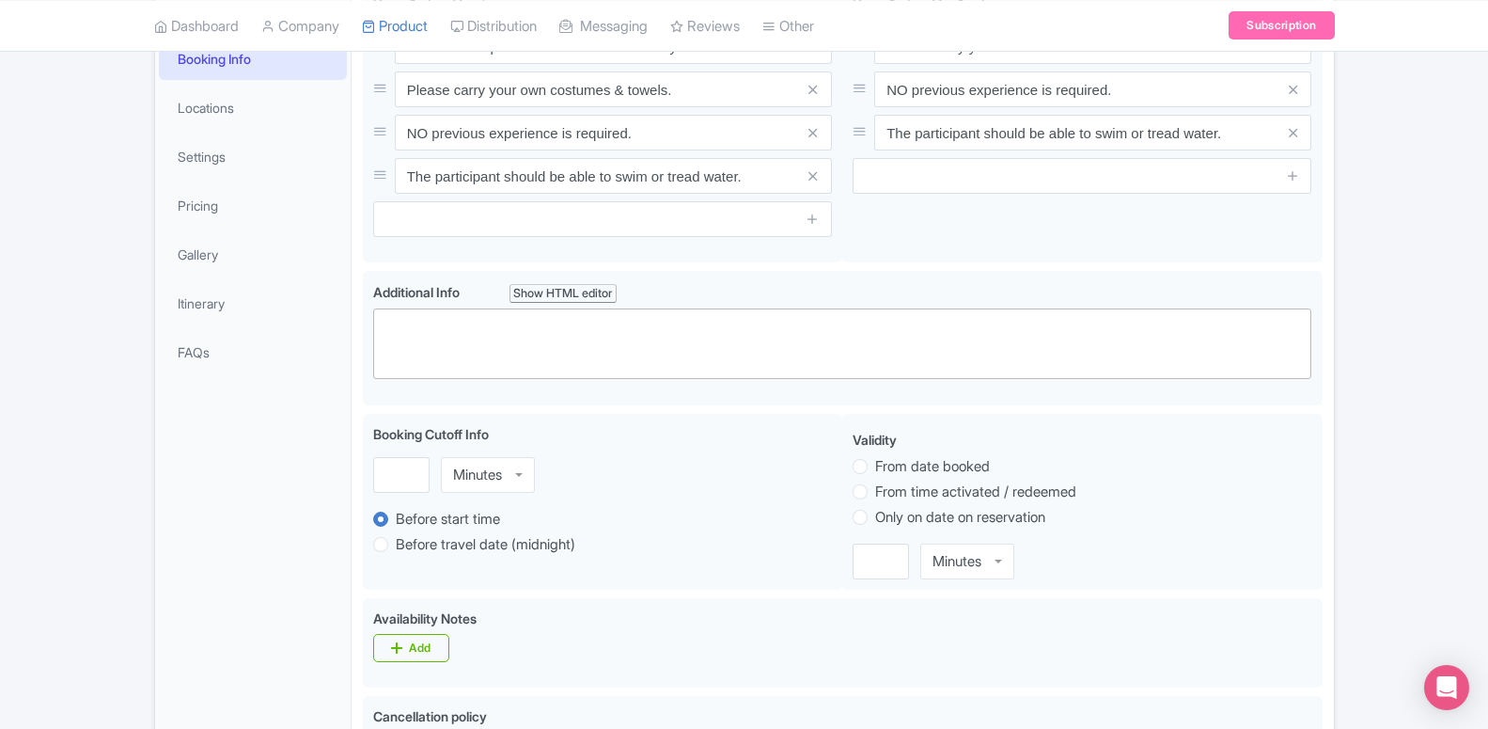
click at [206, 75] on link "Booking Info" at bounding box center [253, 59] width 188 height 42
click at [214, 163] on link "Settings" at bounding box center [253, 156] width 188 height 42
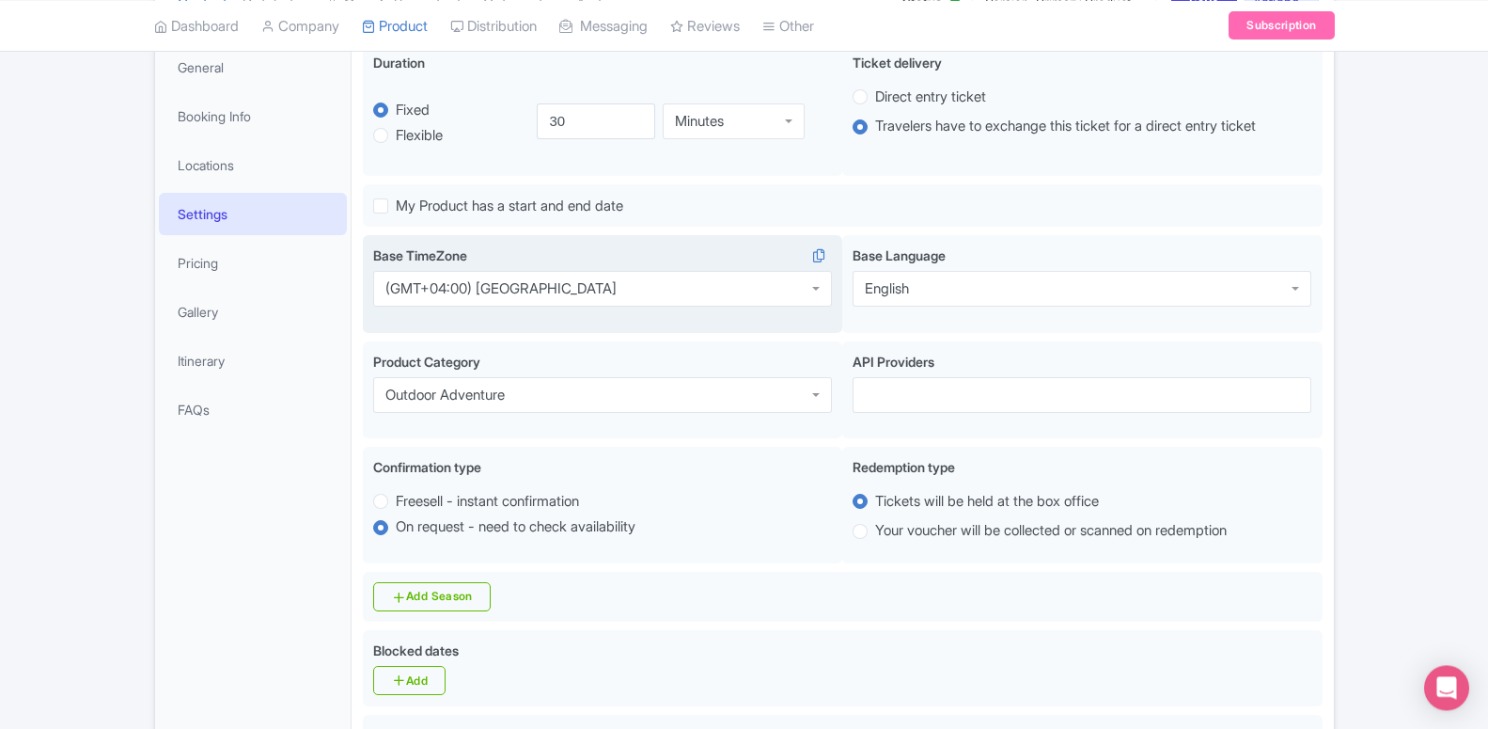
scroll to position [246, 0]
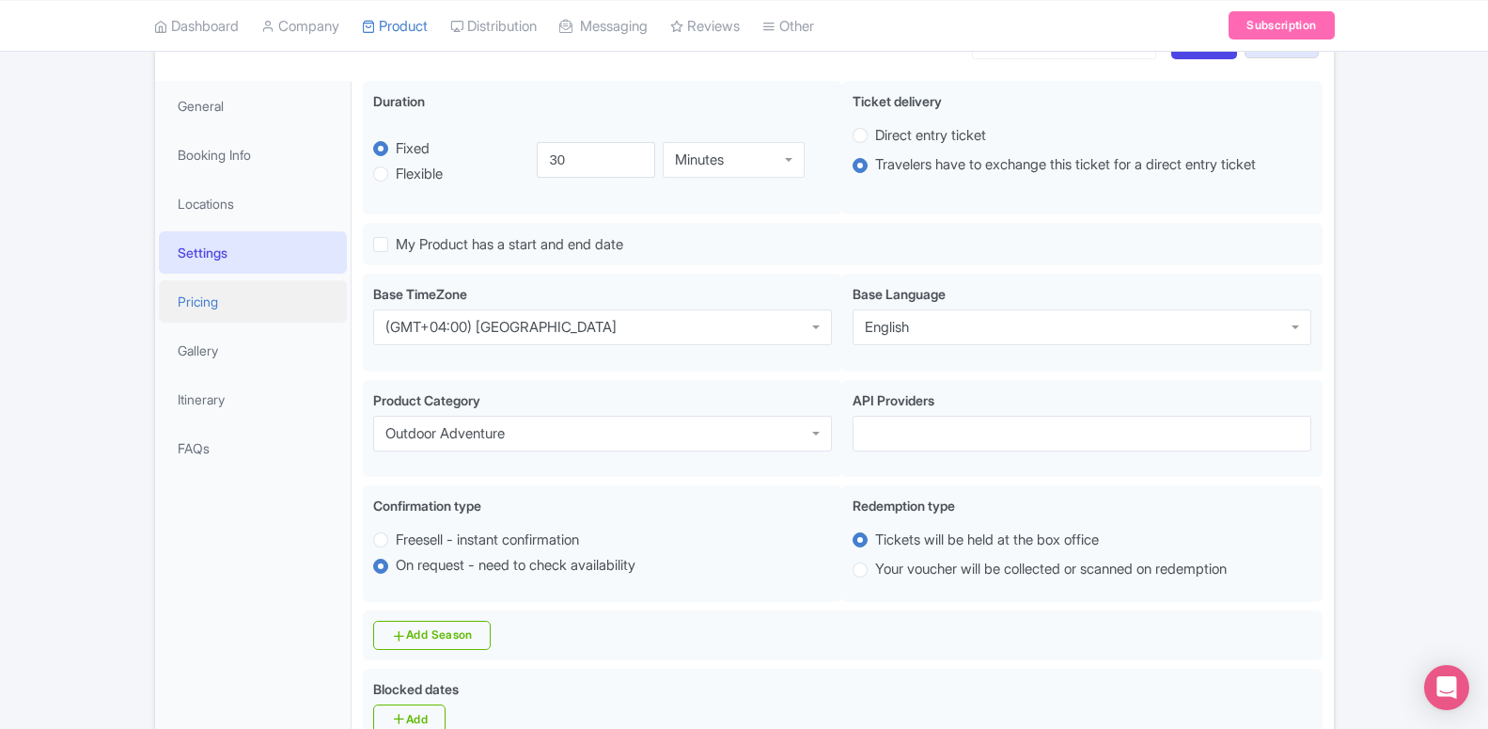
click at [216, 303] on link "Pricing" at bounding box center [253, 301] width 188 height 42
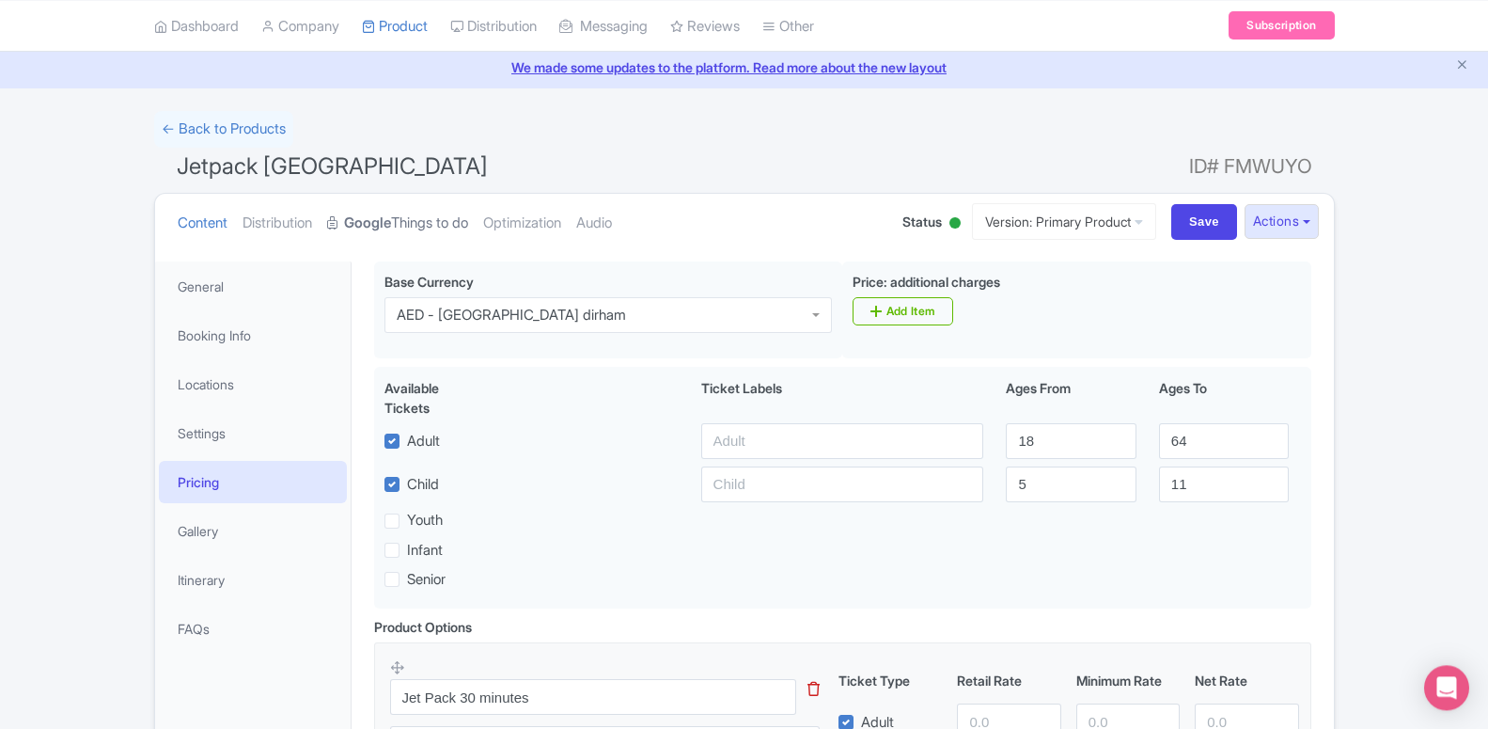
scroll to position [0, 0]
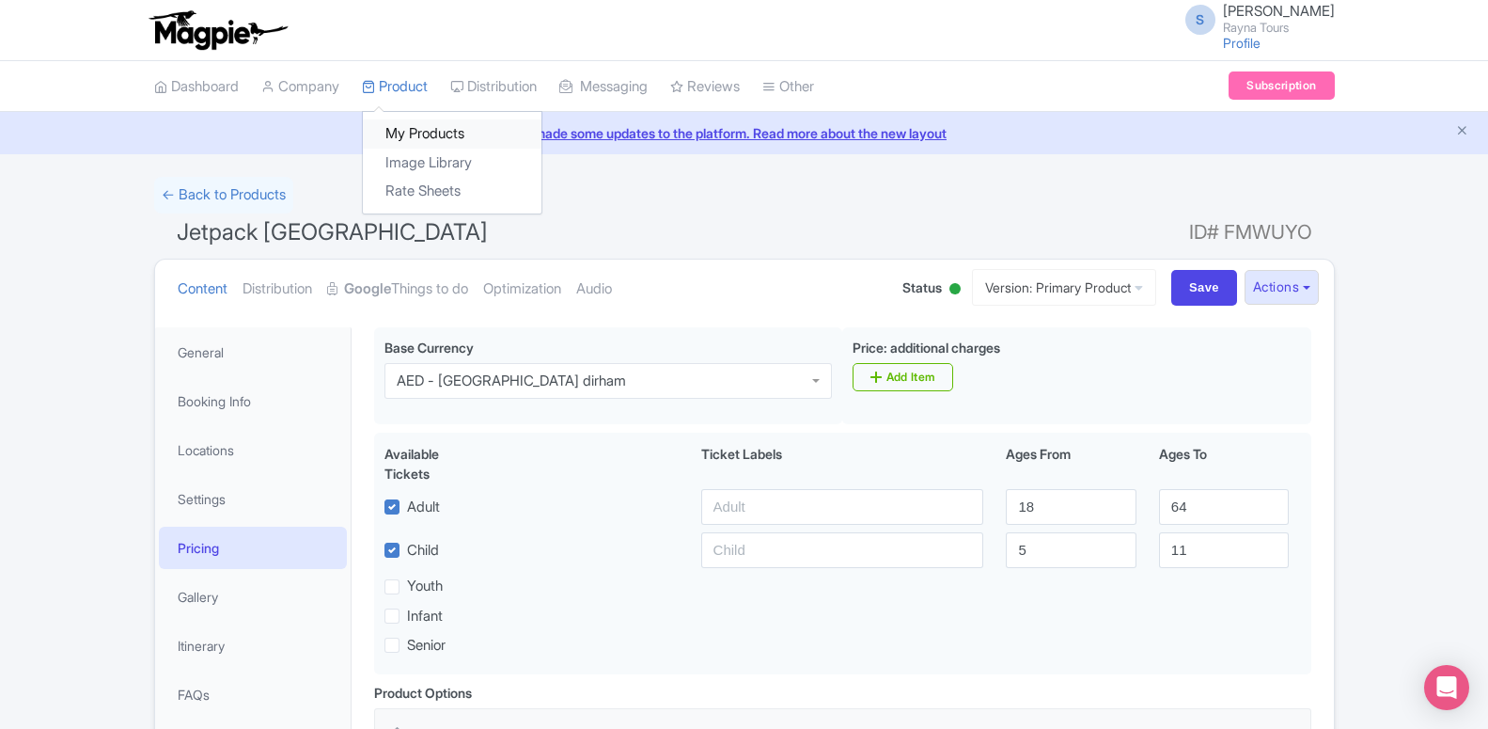
click at [413, 138] on link "My Products" at bounding box center [452, 133] width 179 height 29
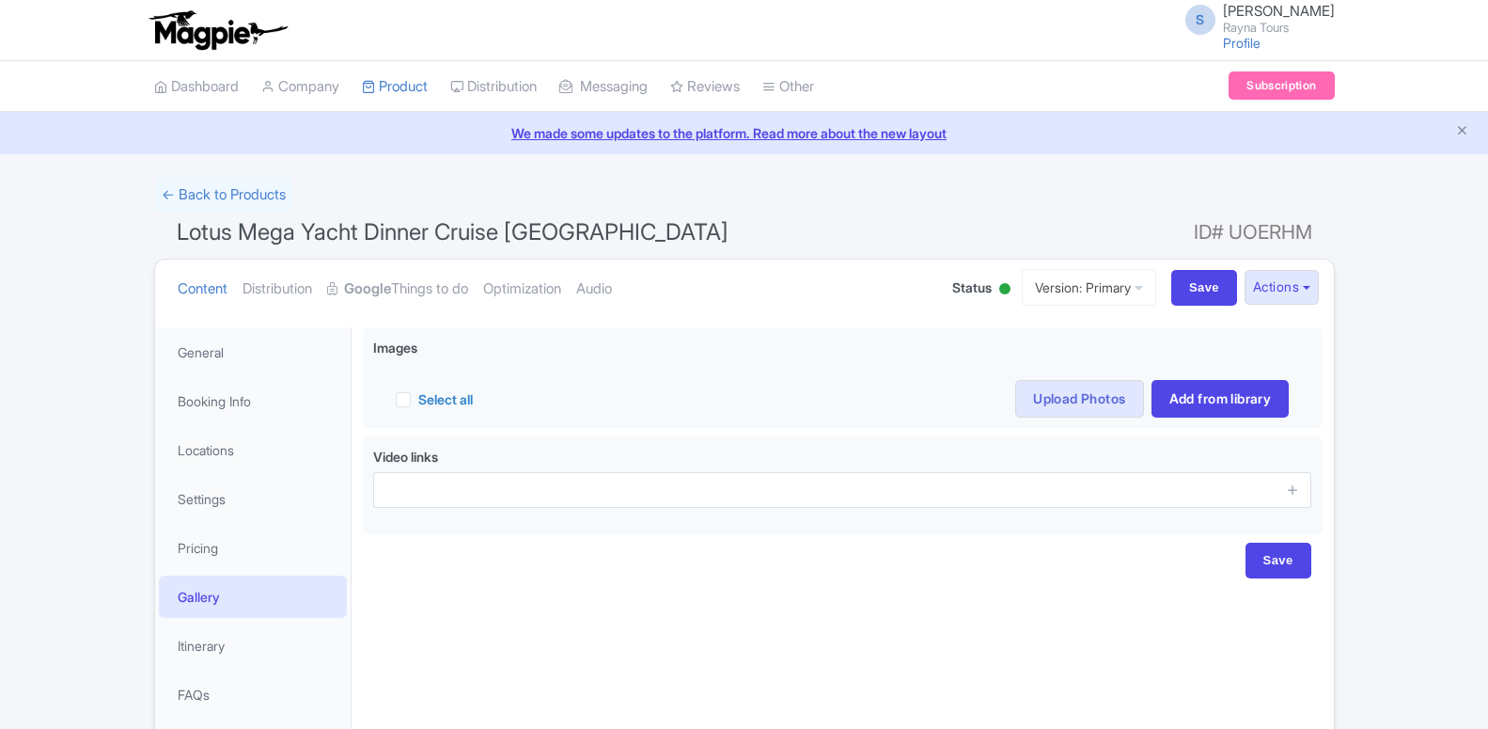
scroll to position [94, 0]
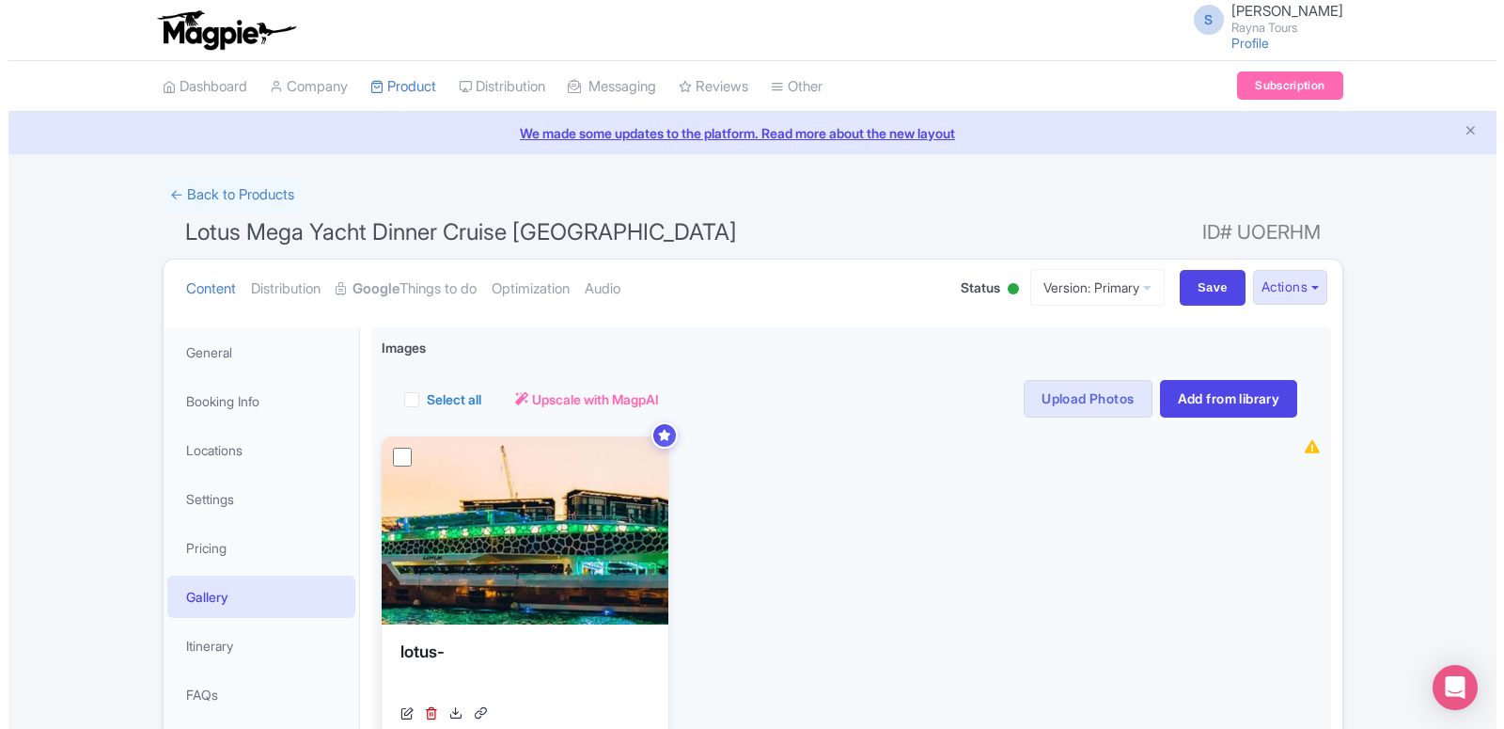
scroll to position [94, 0]
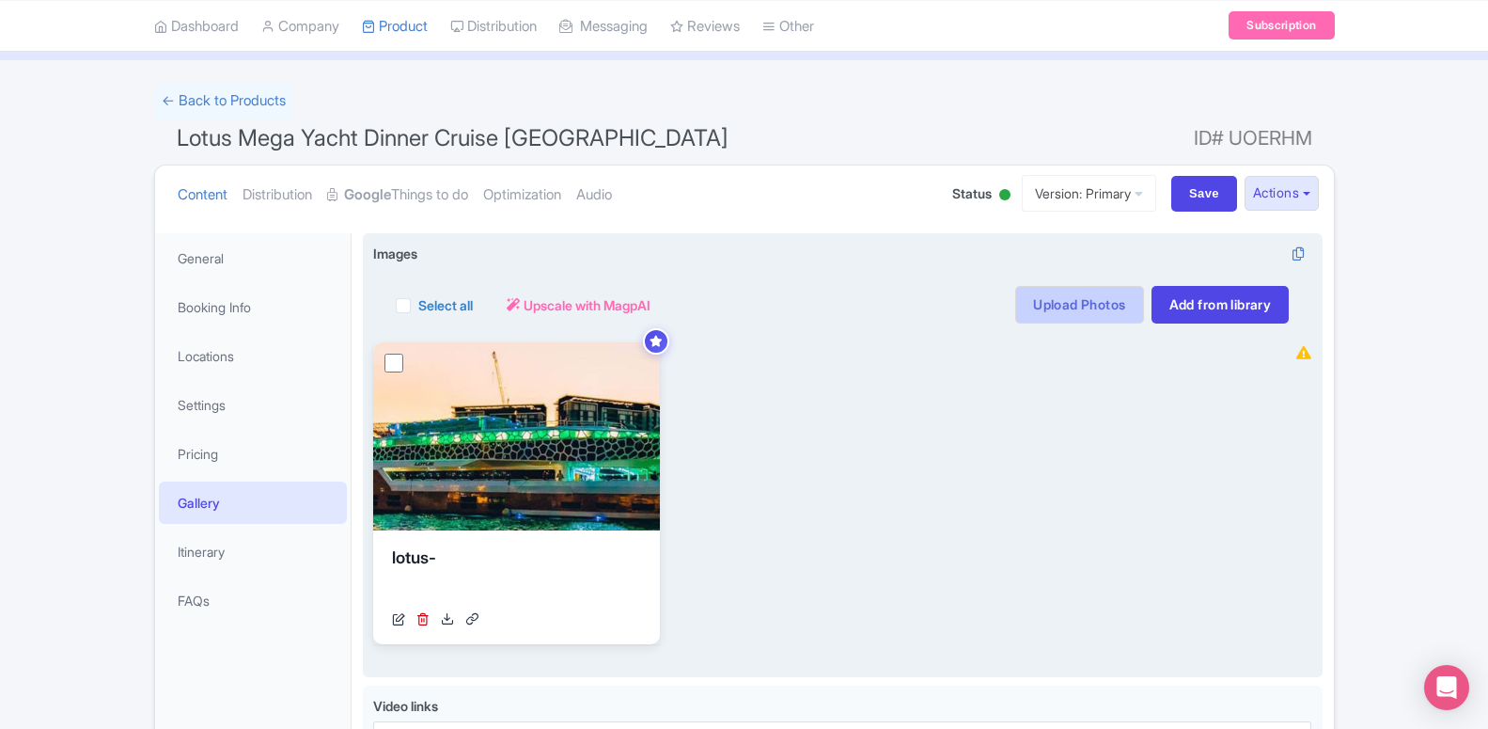
click at [1115, 306] on link "Upload Photos" at bounding box center [1079, 305] width 128 height 38
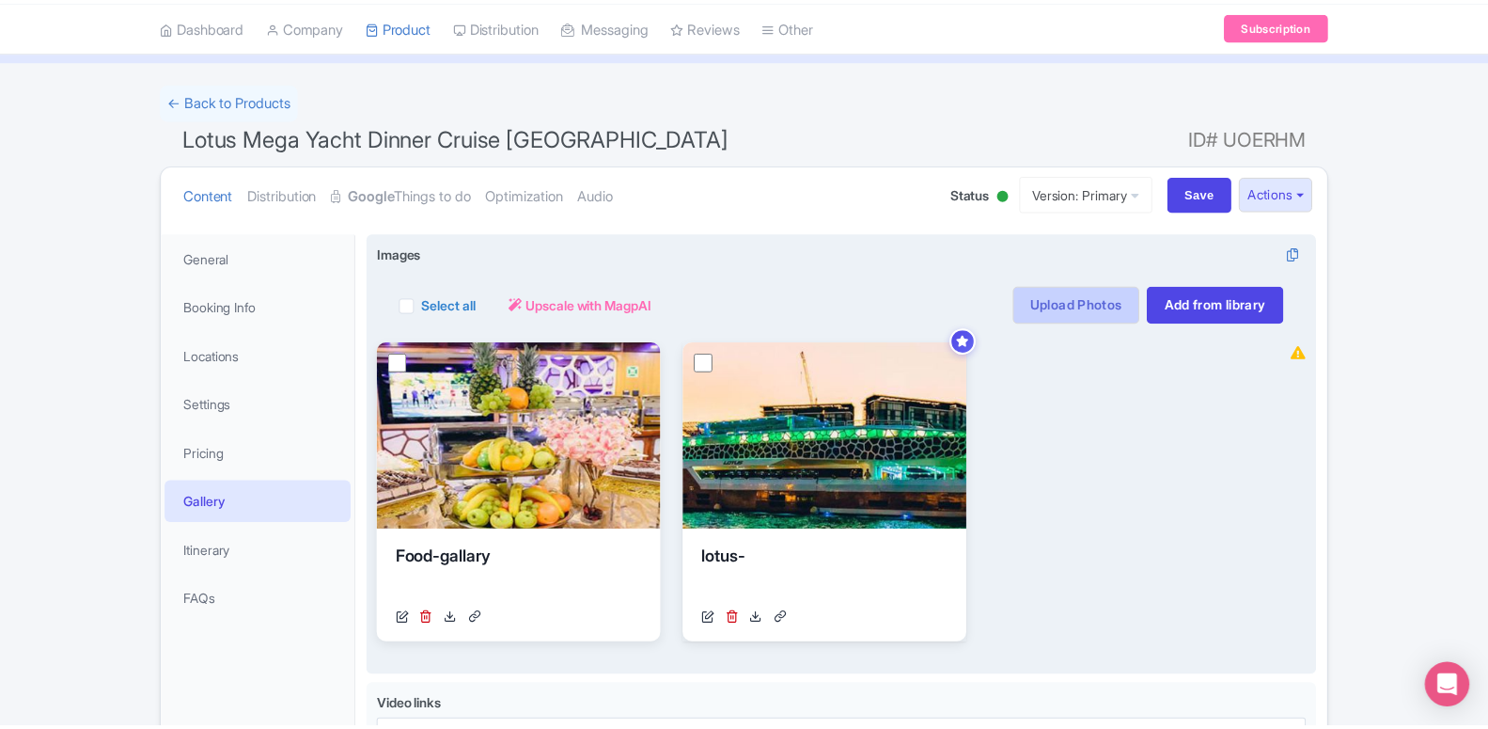
scroll to position [293, 0]
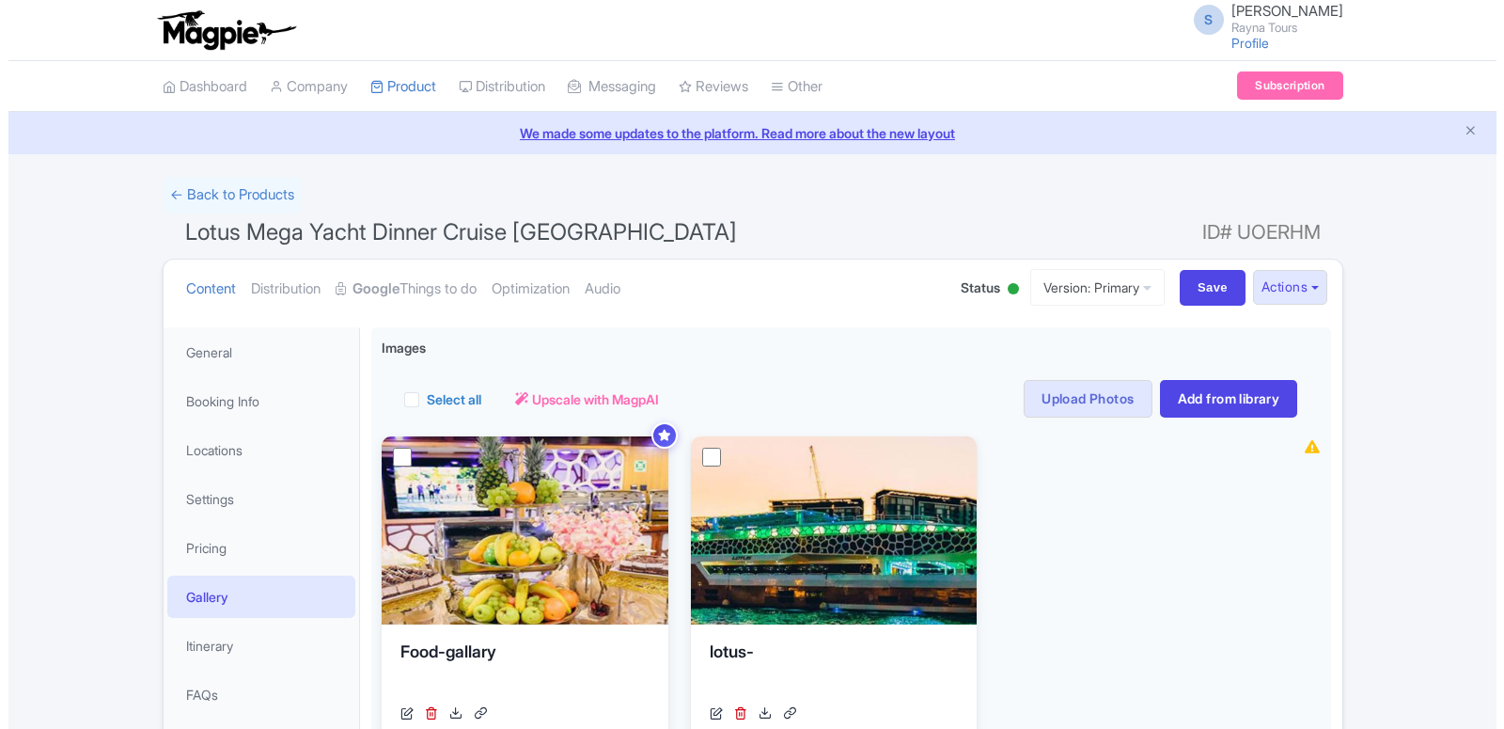
scroll to position [94, 0]
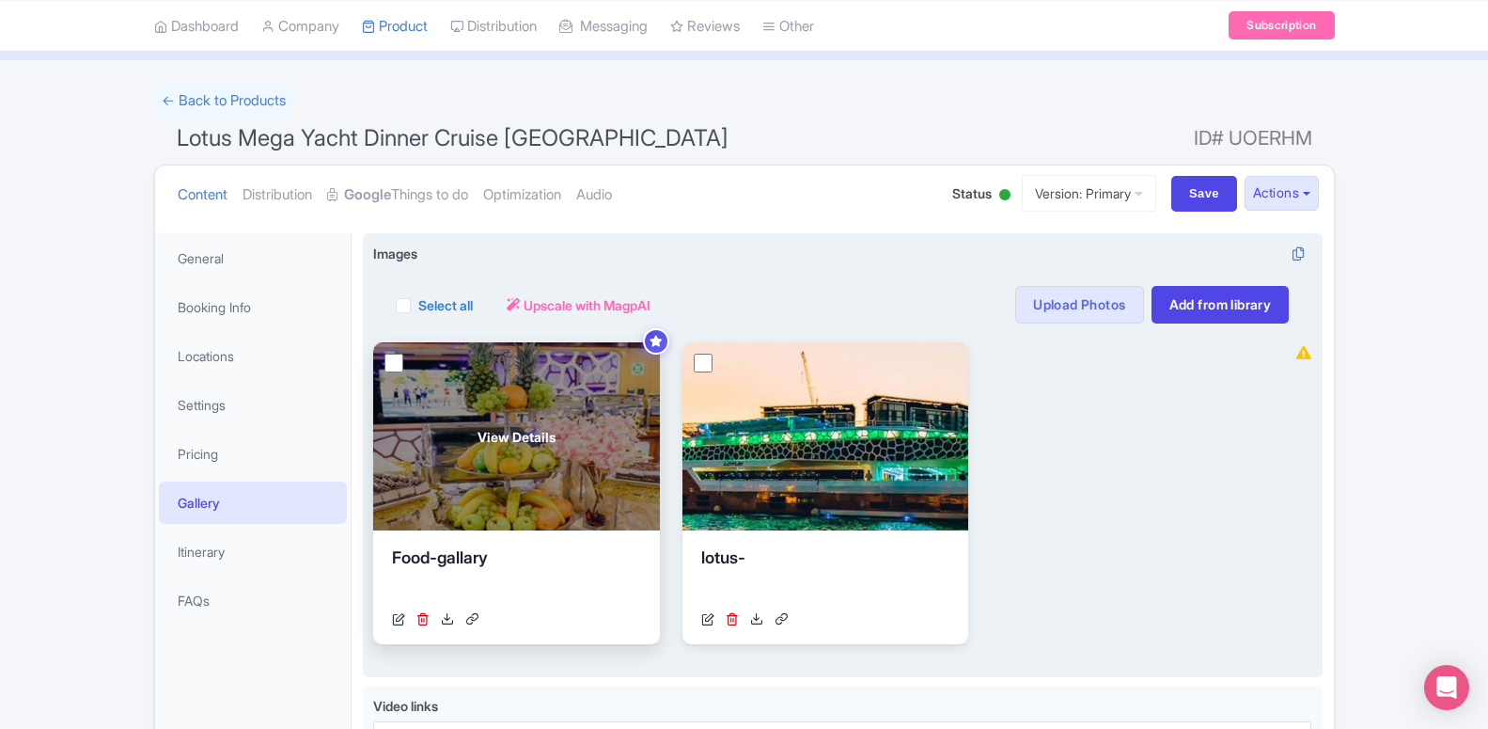
drag, startPoint x: 699, startPoint y: 359, endPoint x: 567, endPoint y: 382, distance: 134.5
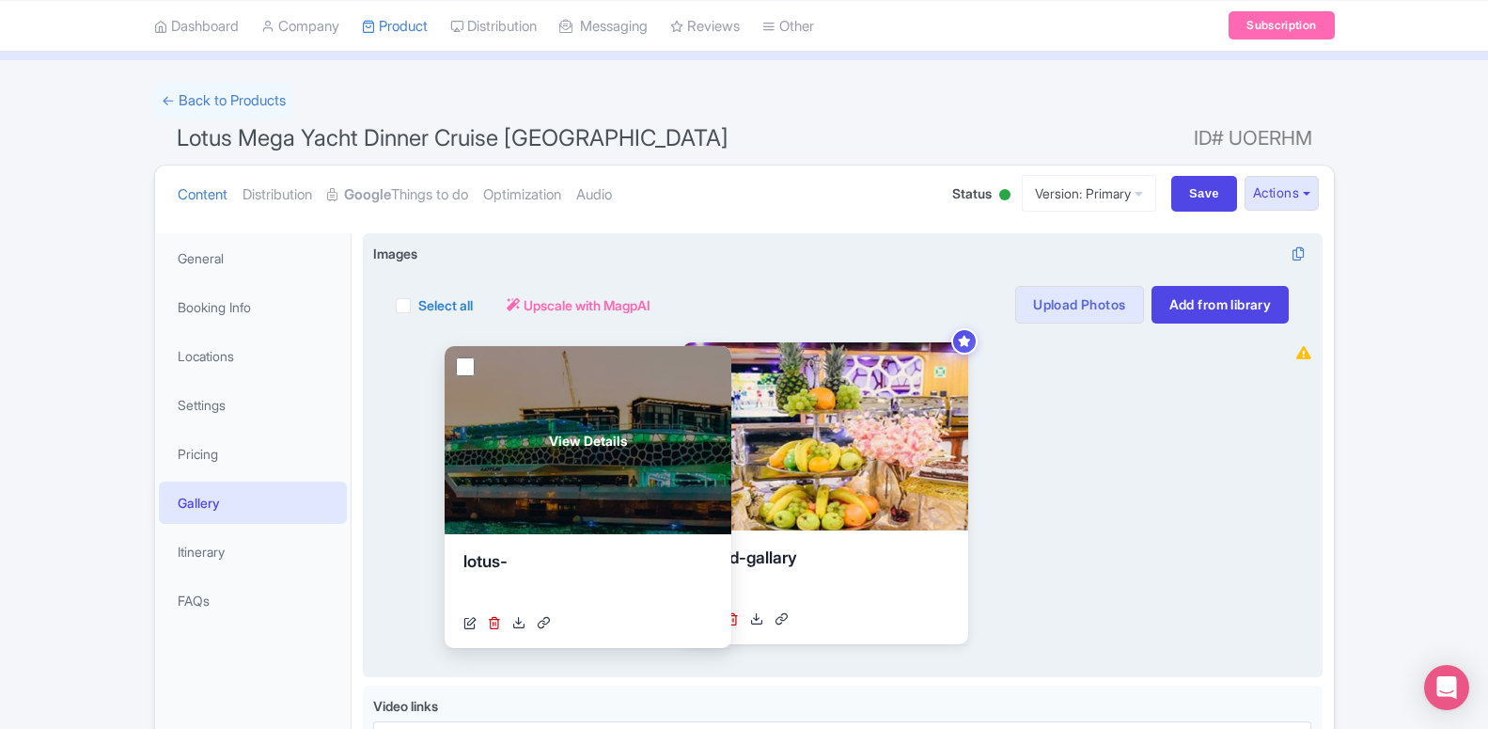
drag, startPoint x: 802, startPoint y: 415, endPoint x: 525, endPoint y: 400, distance: 276.8
click at [525, 400] on div "View Details" at bounding box center [588, 440] width 287 height 188
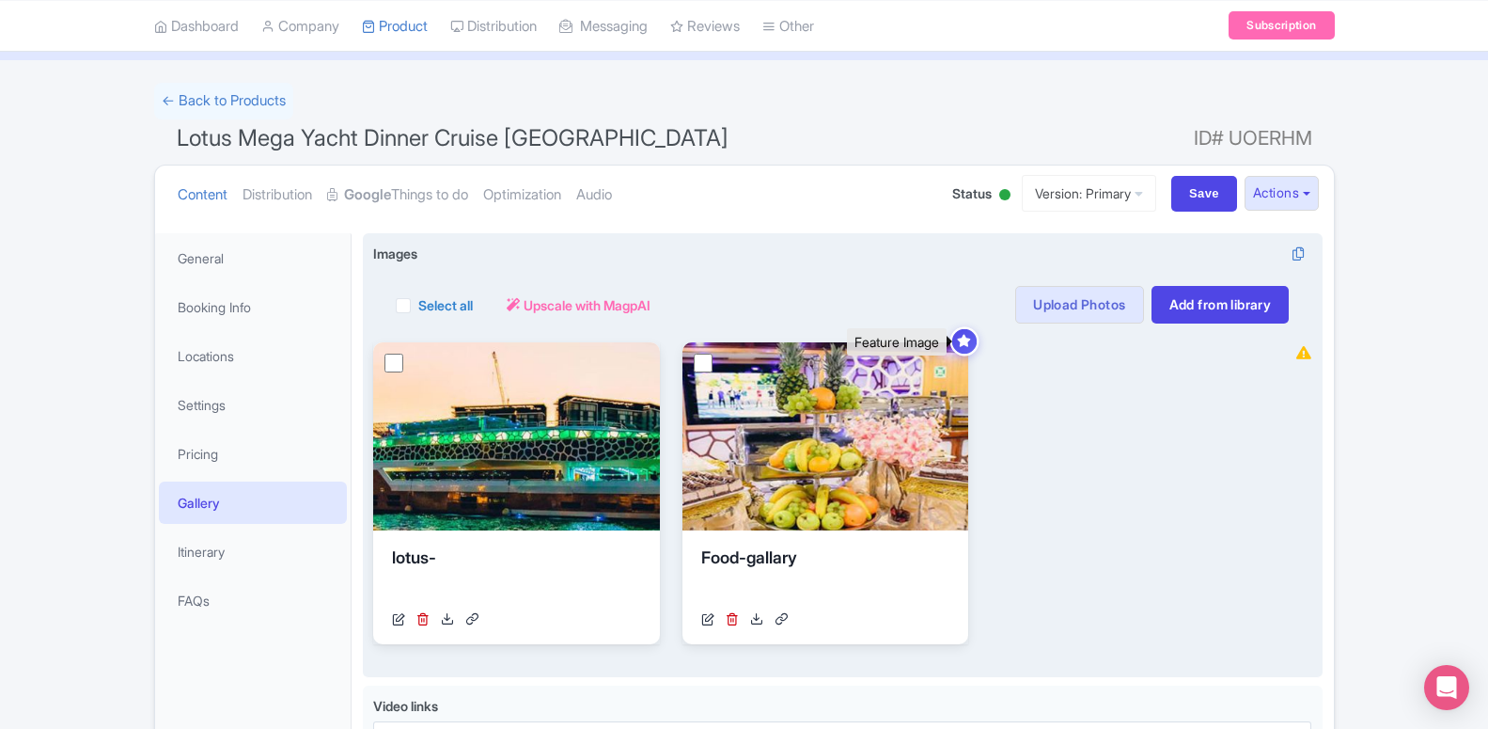
click at [972, 343] on icon at bounding box center [965, 341] width 14 height 12
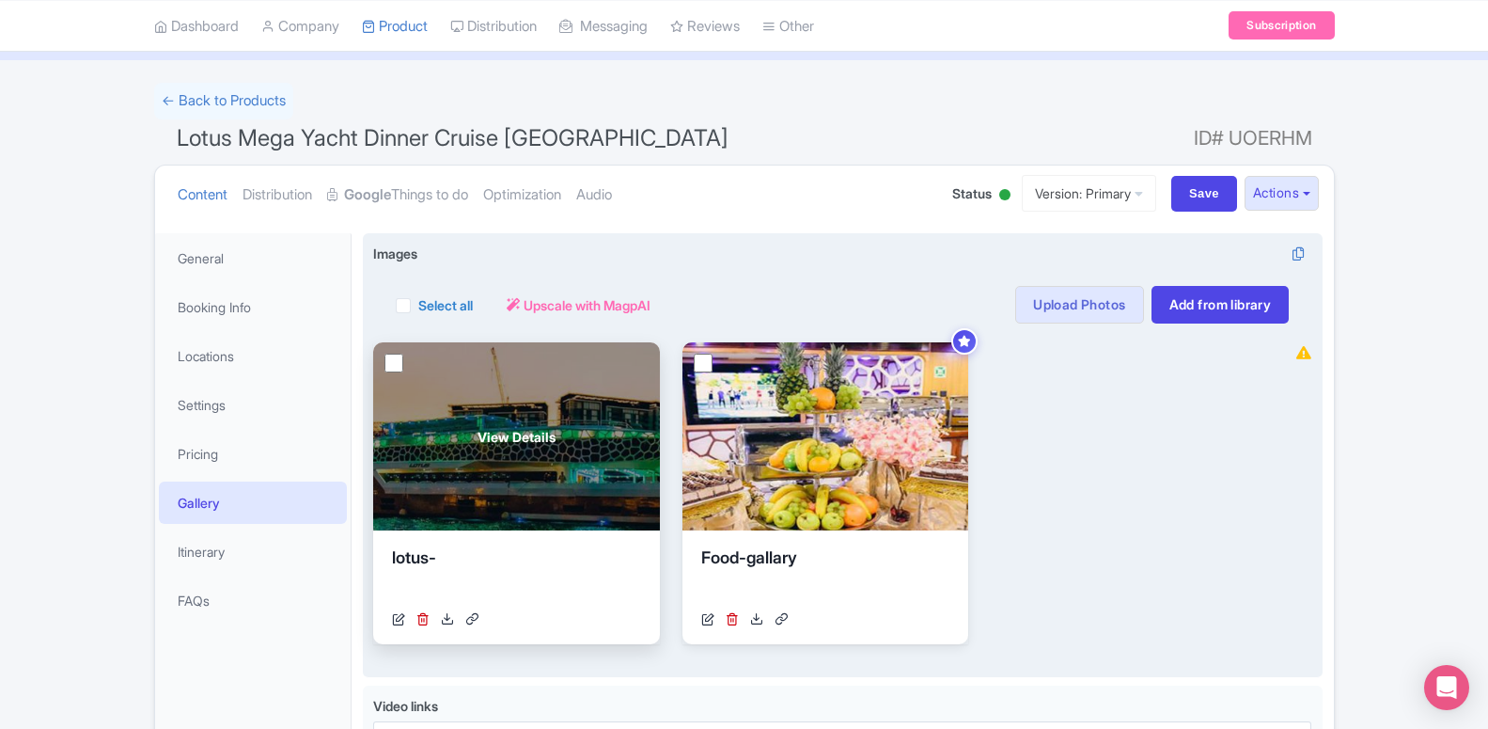
click at [471, 353] on div "View Details" at bounding box center [516, 436] width 287 height 188
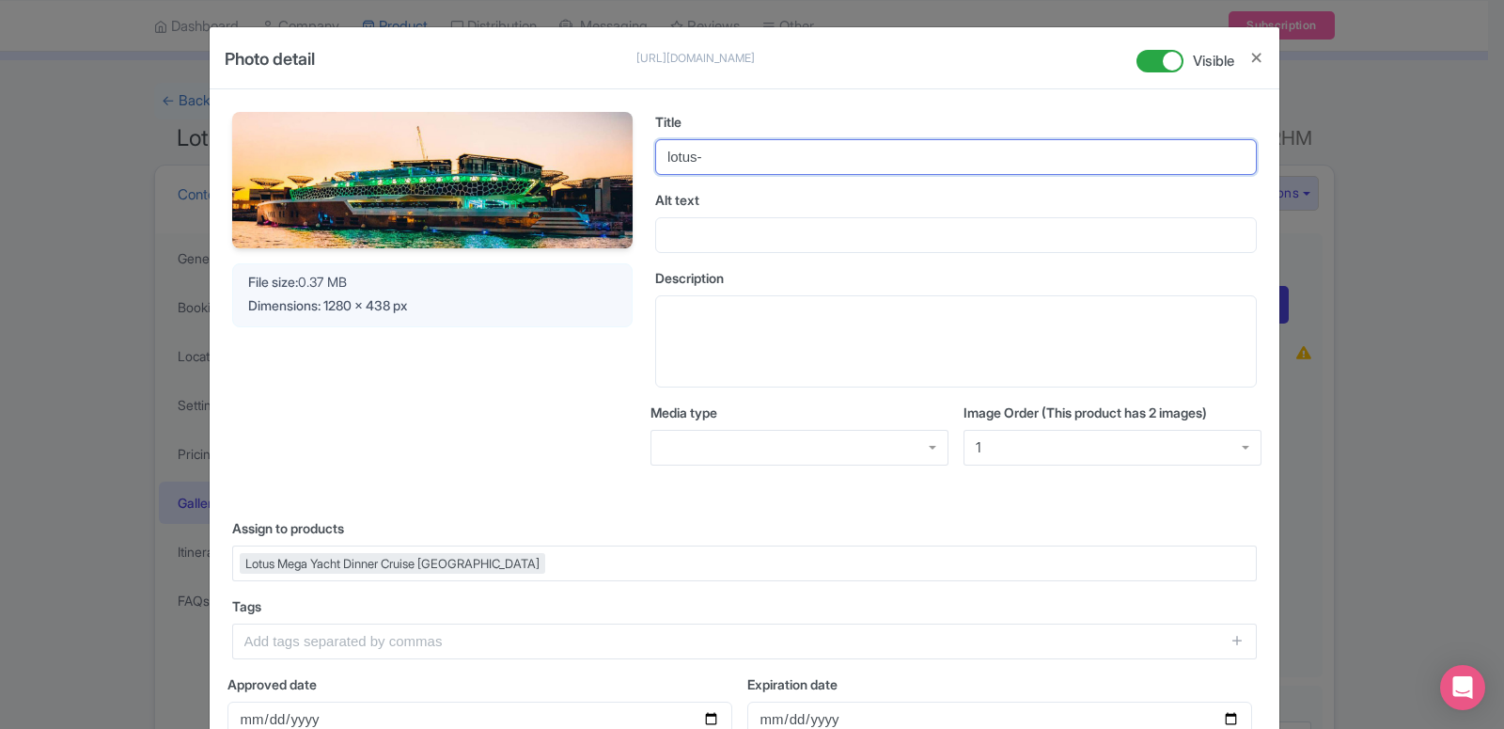
click at [720, 165] on input "lotus-" at bounding box center [956, 157] width 602 height 36
type input "lotus-cruise"
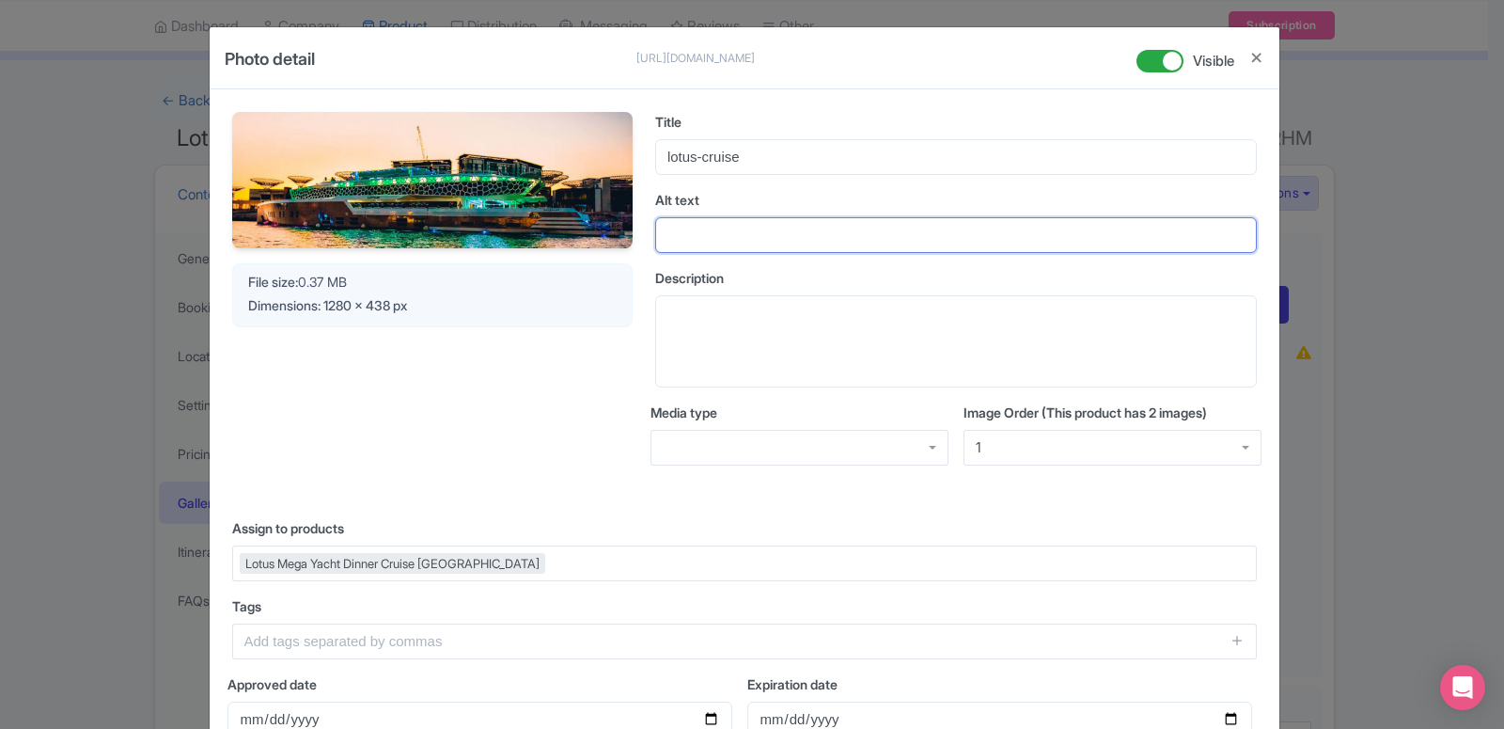
click at [712, 237] on input "Alt text" at bounding box center [956, 235] width 602 height 36
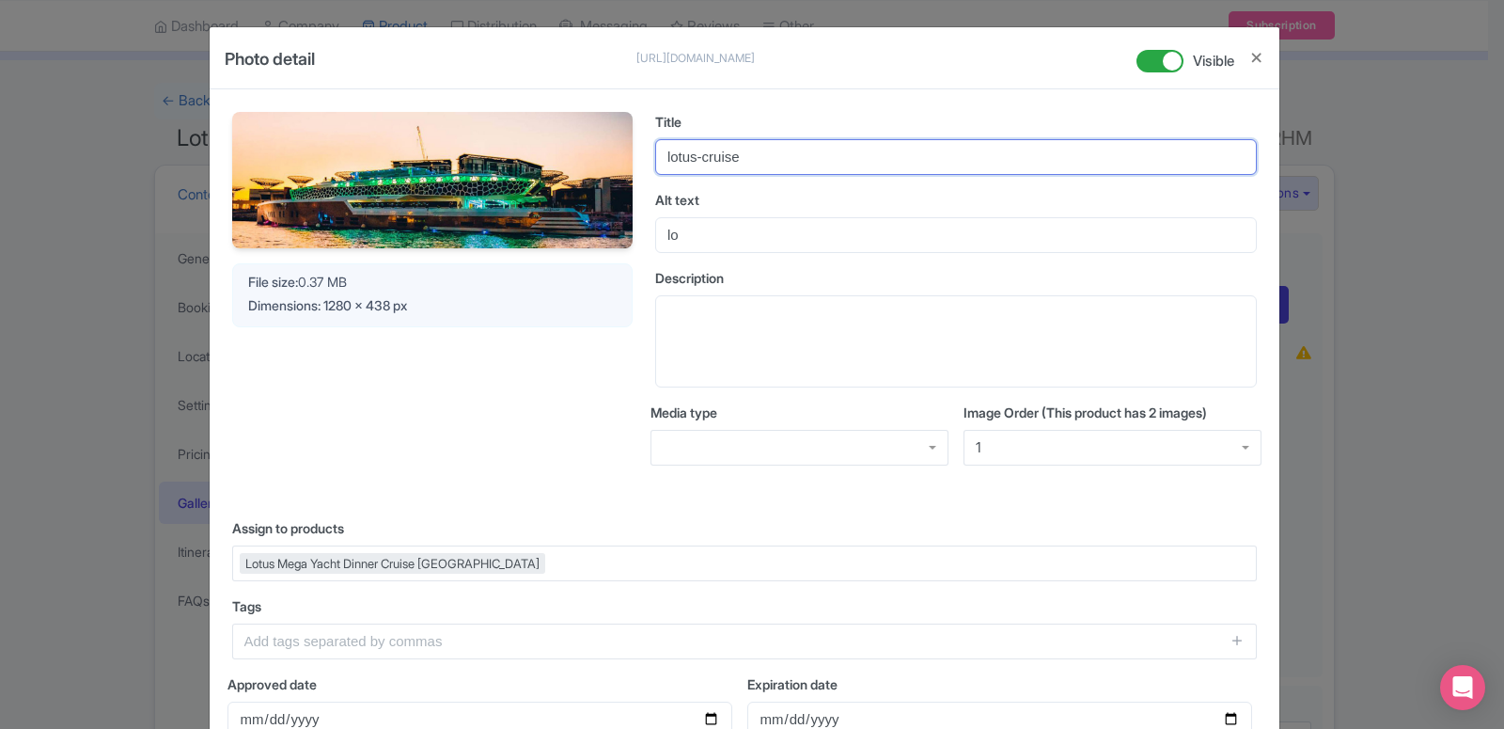
click at [697, 162] on input "lotus-cruise" at bounding box center [956, 157] width 602 height 36
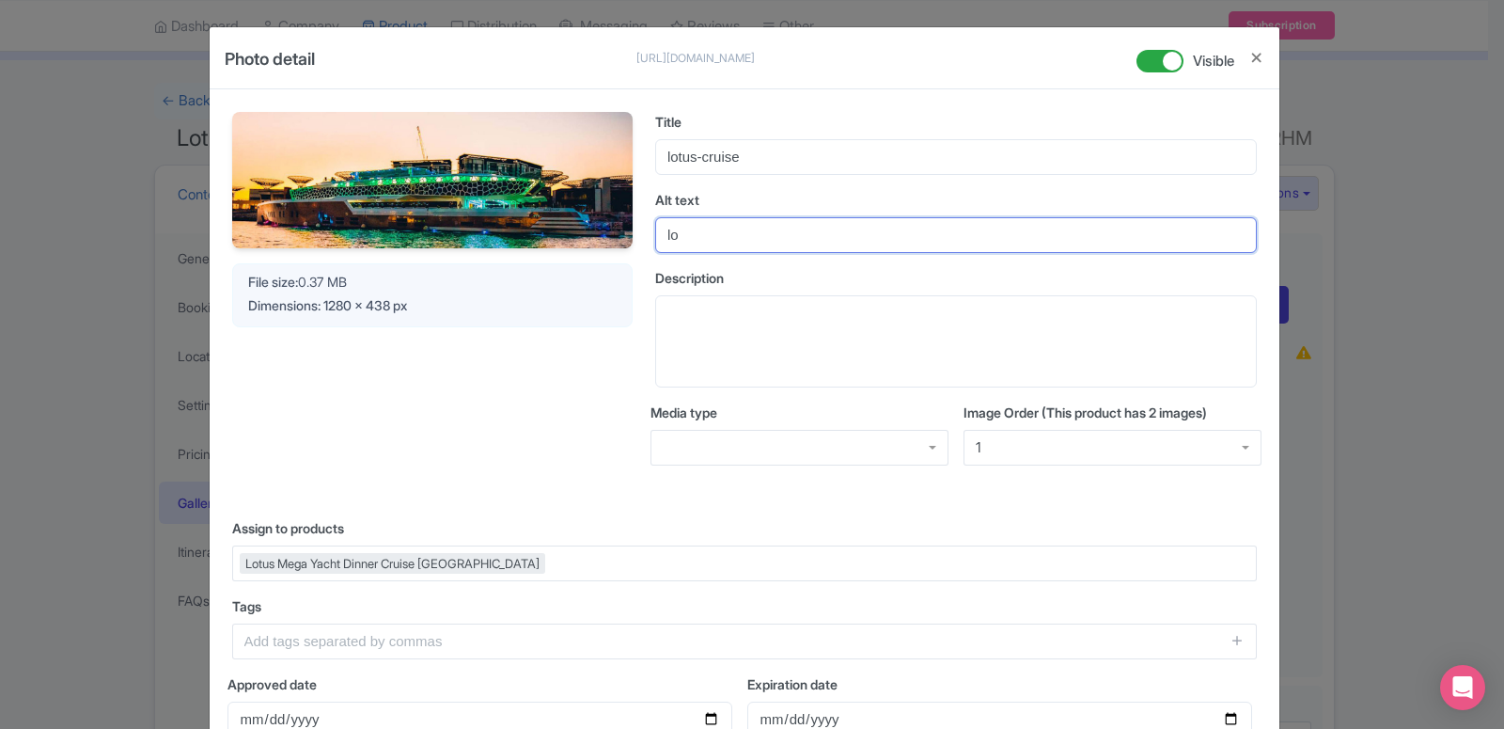
click at [693, 244] on input "lo" at bounding box center [956, 235] width 602 height 36
paste input "tus-cruise"
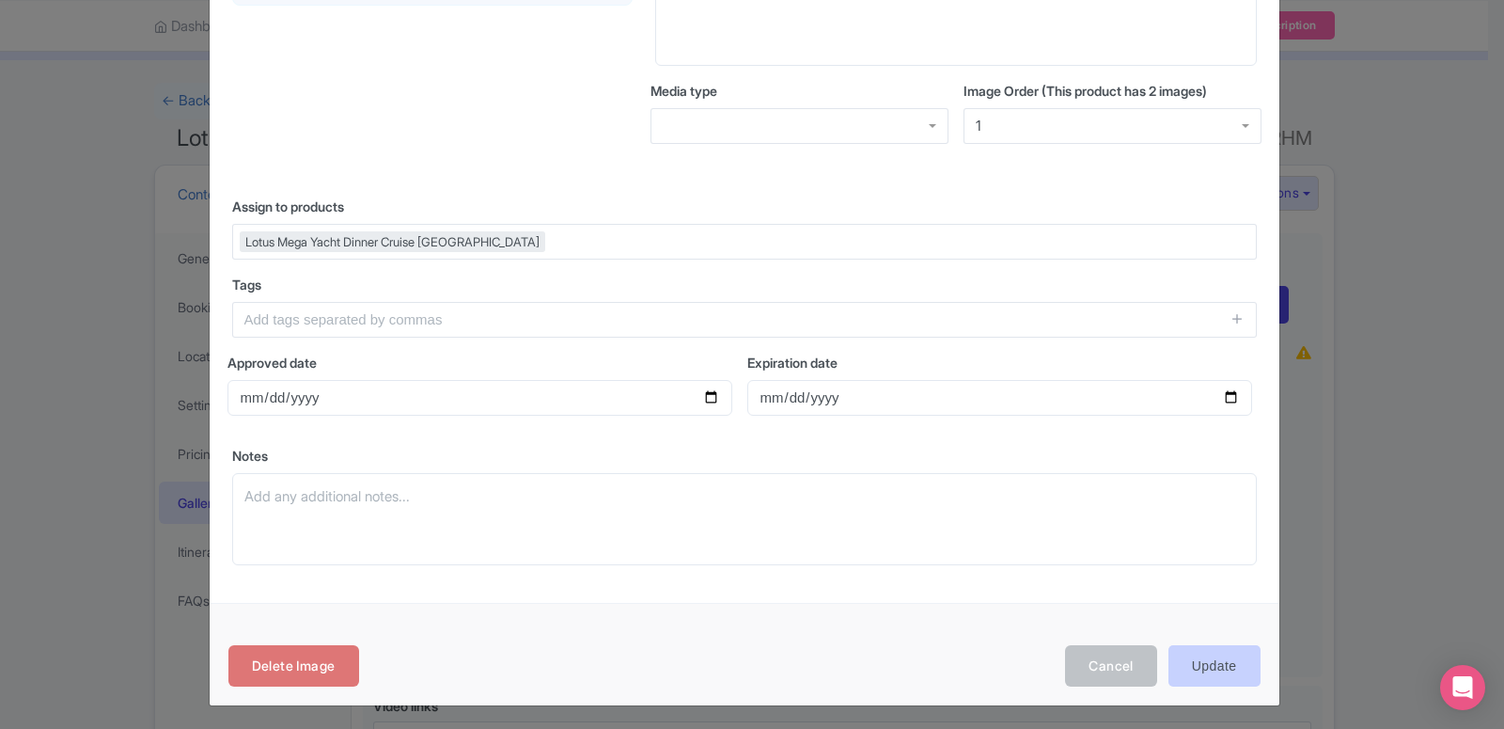
type input "lotus-cruise"
click at [1203, 659] on input "Update" at bounding box center [1214, 666] width 92 height 42
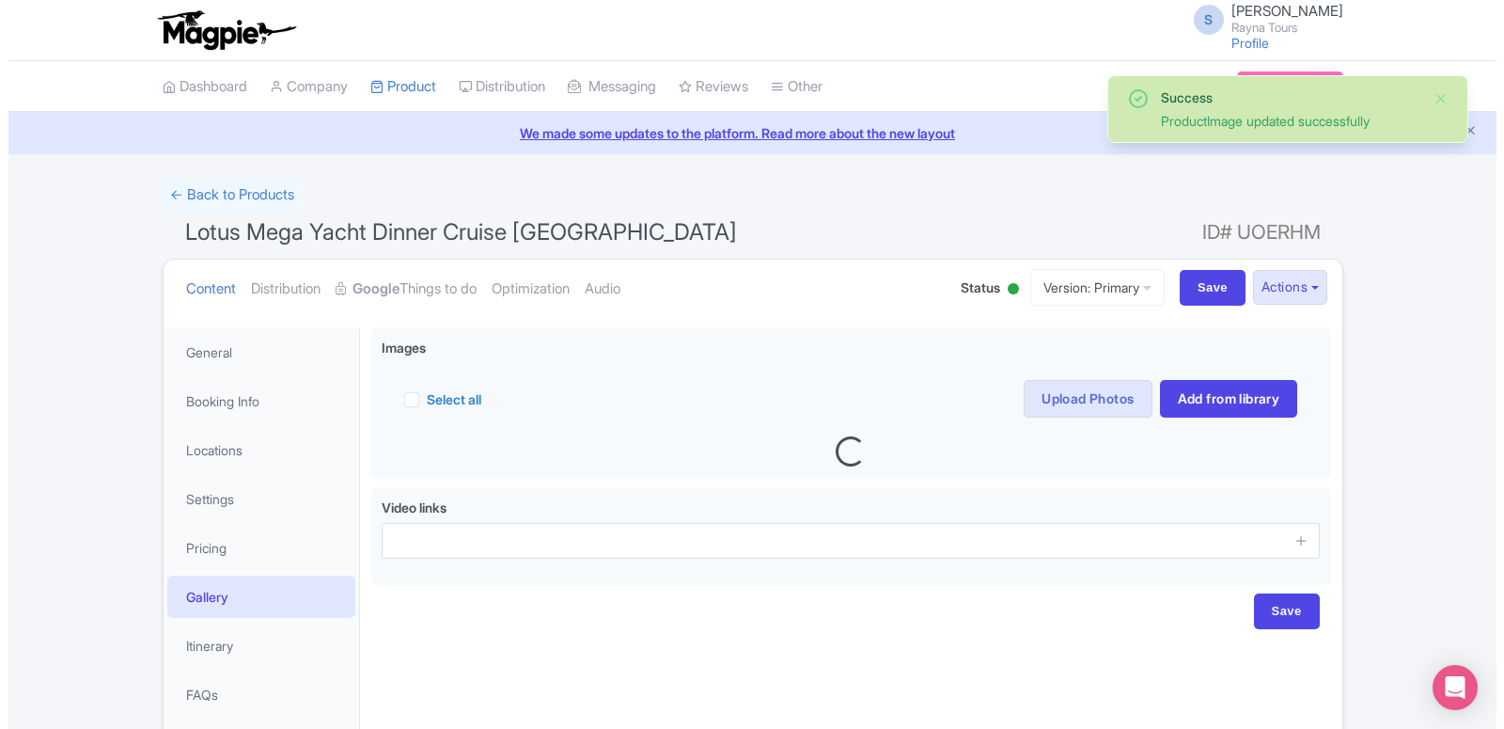
scroll to position [94, 0]
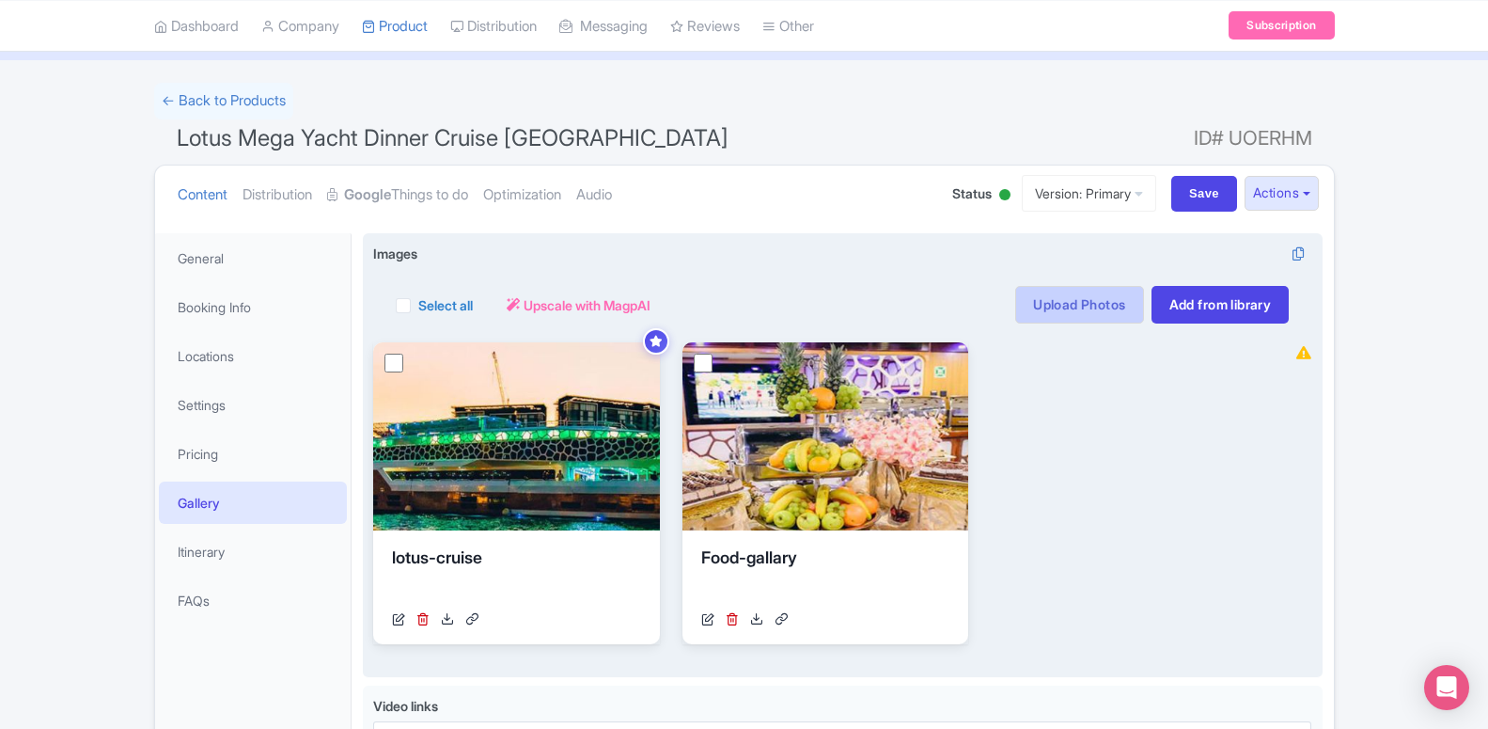
click at [1070, 304] on link "Upload Photos" at bounding box center [1079, 305] width 128 height 38
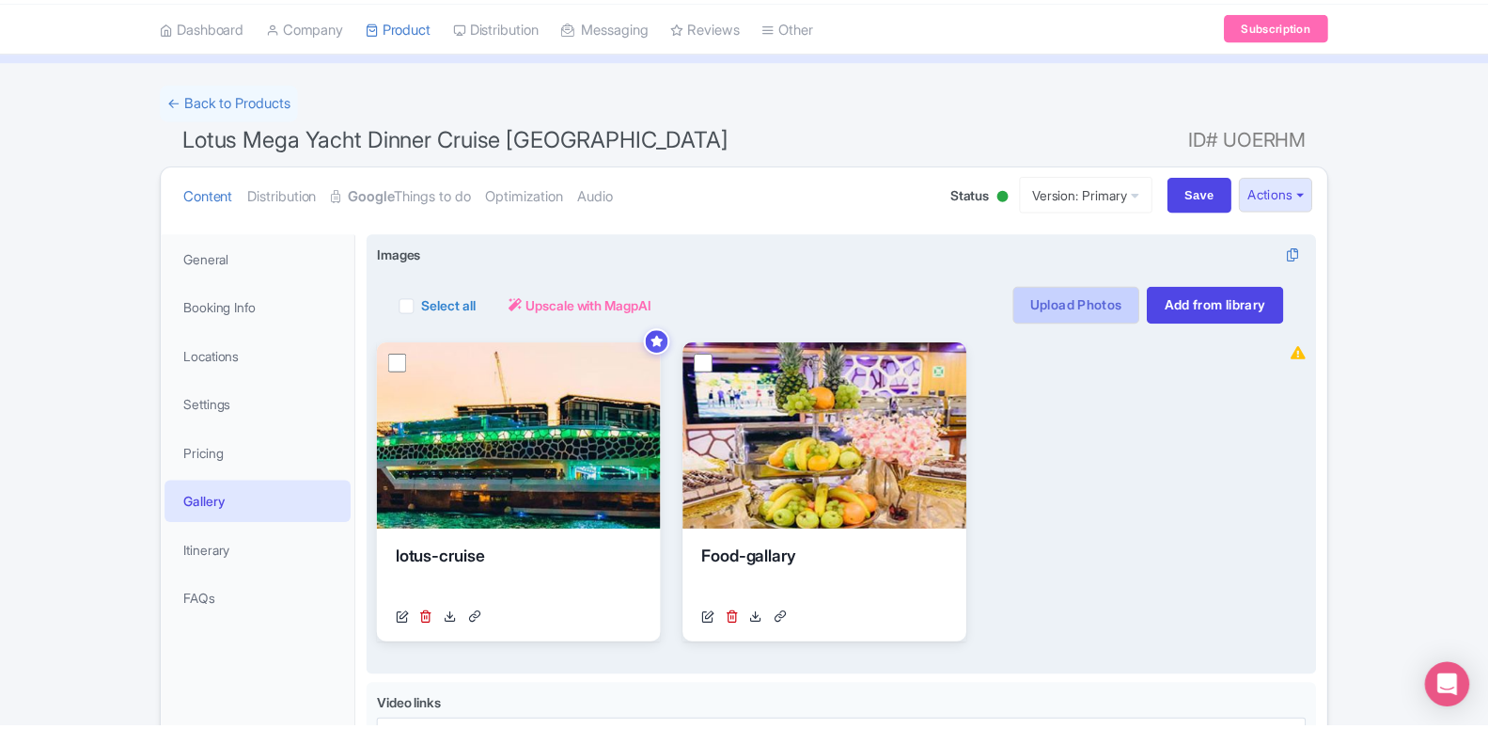
scroll to position [293, 0]
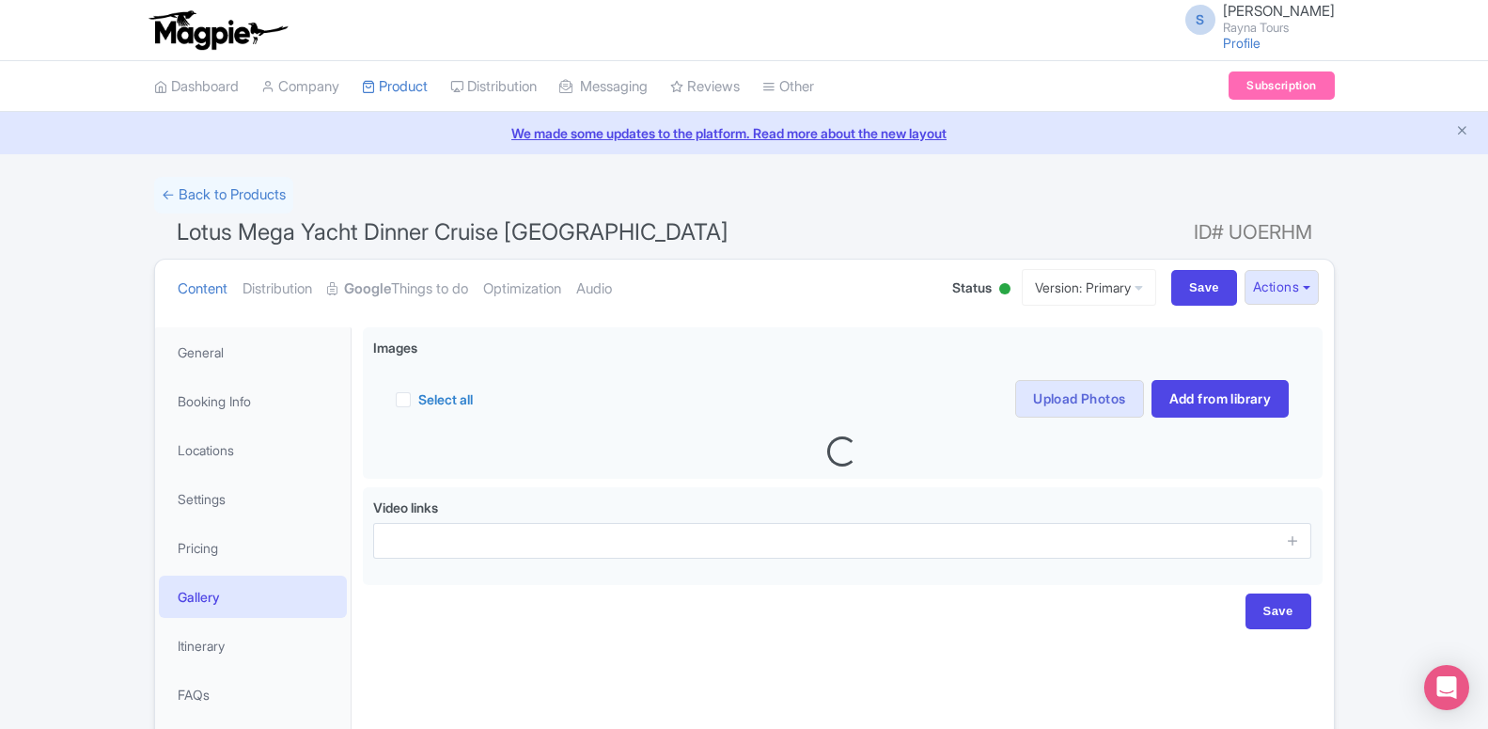
scroll to position [94, 0]
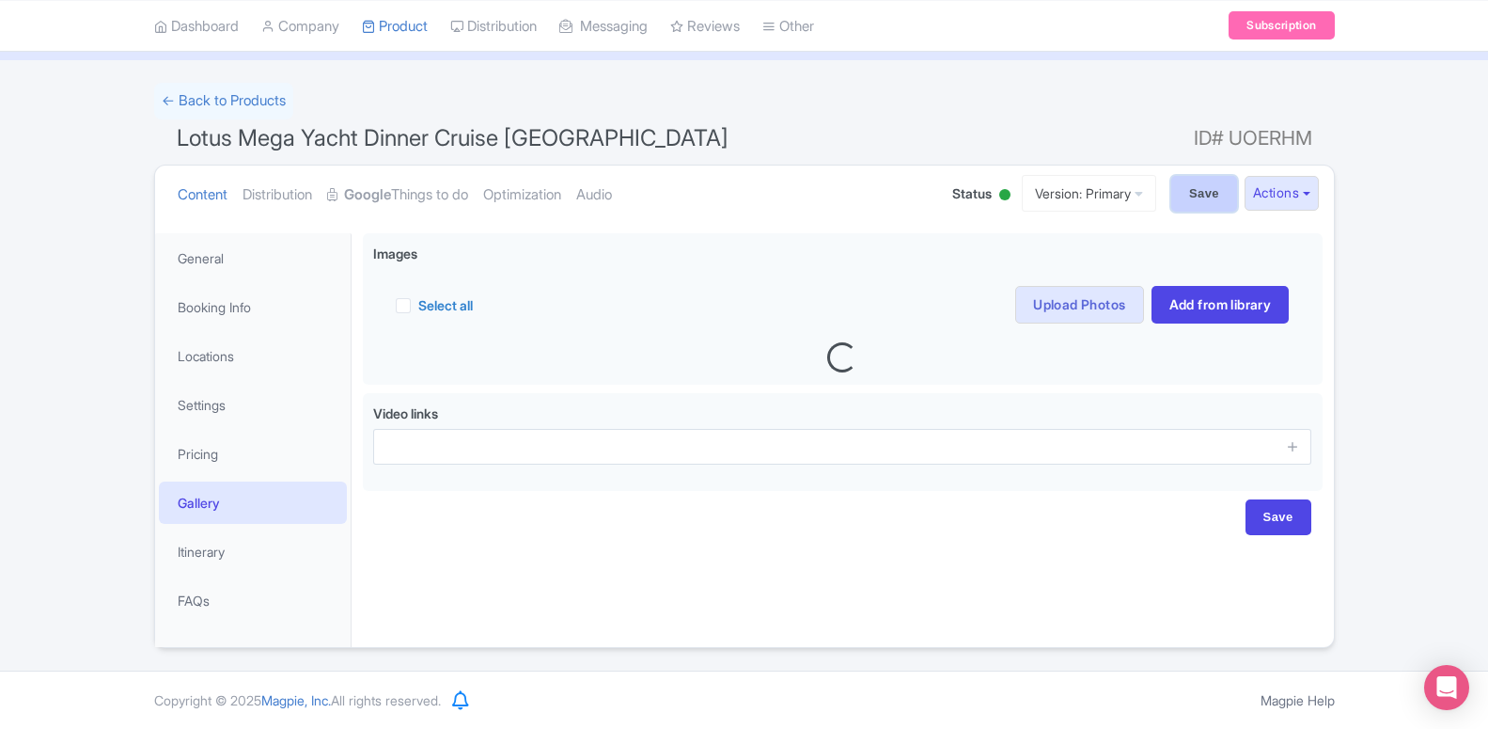
click at [1203, 204] on input "Save" at bounding box center [1204, 194] width 66 height 36
type input "Saving..."
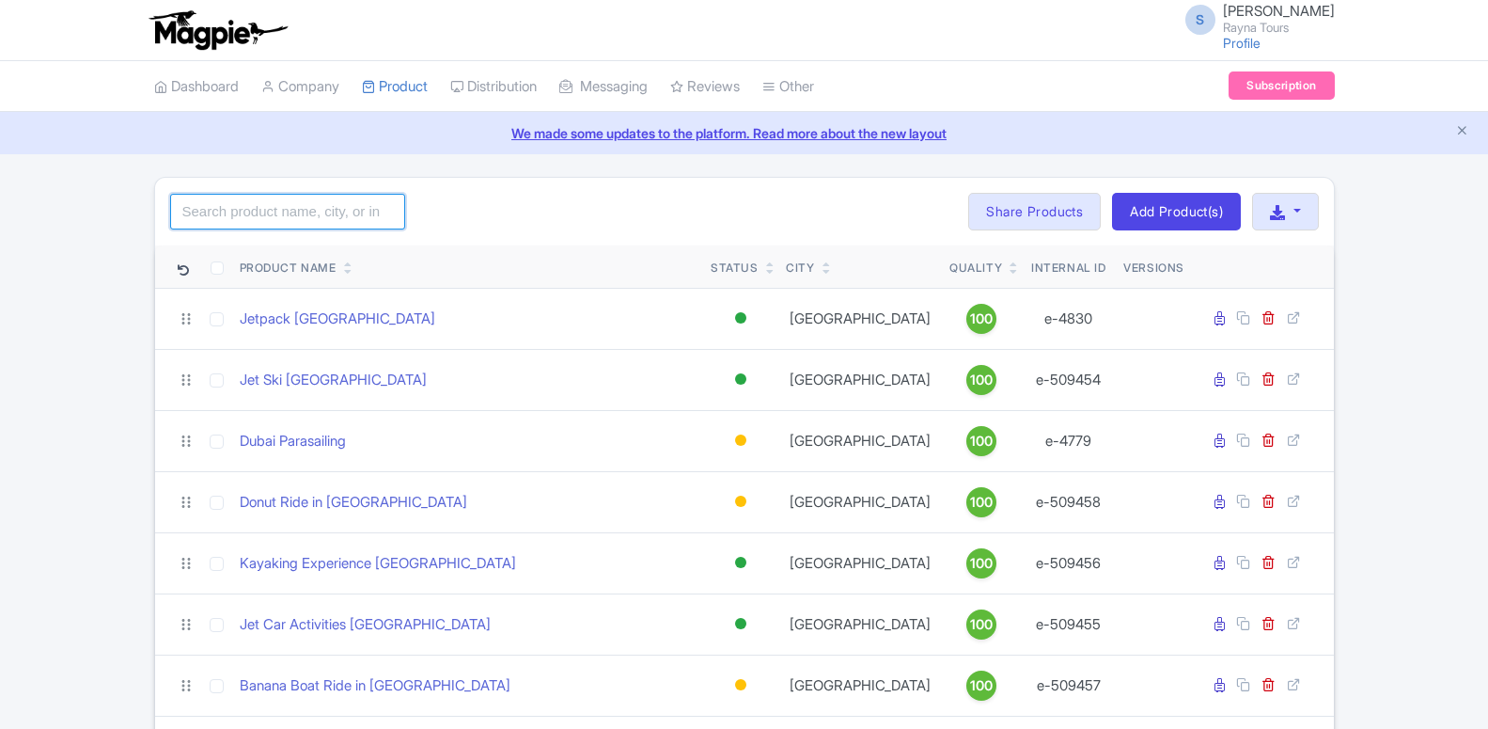
click at [327, 224] on input "search" at bounding box center [287, 212] width 235 height 36
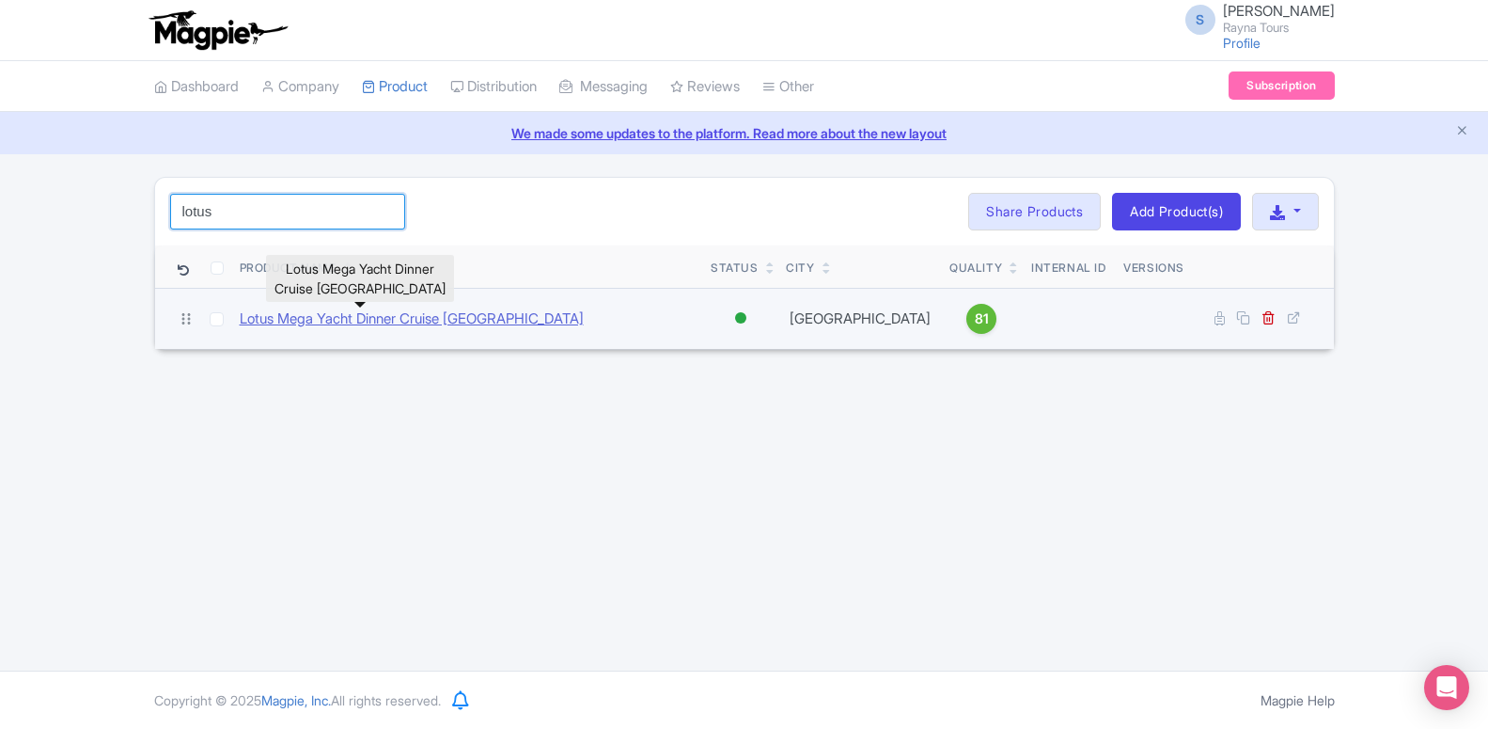
type input "lotus"
click at [353, 317] on link "Lotus Mega Yacht Dinner Cruise [GEOGRAPHIC_DATA]" at bounding box center [412, 319] width 344 height 22
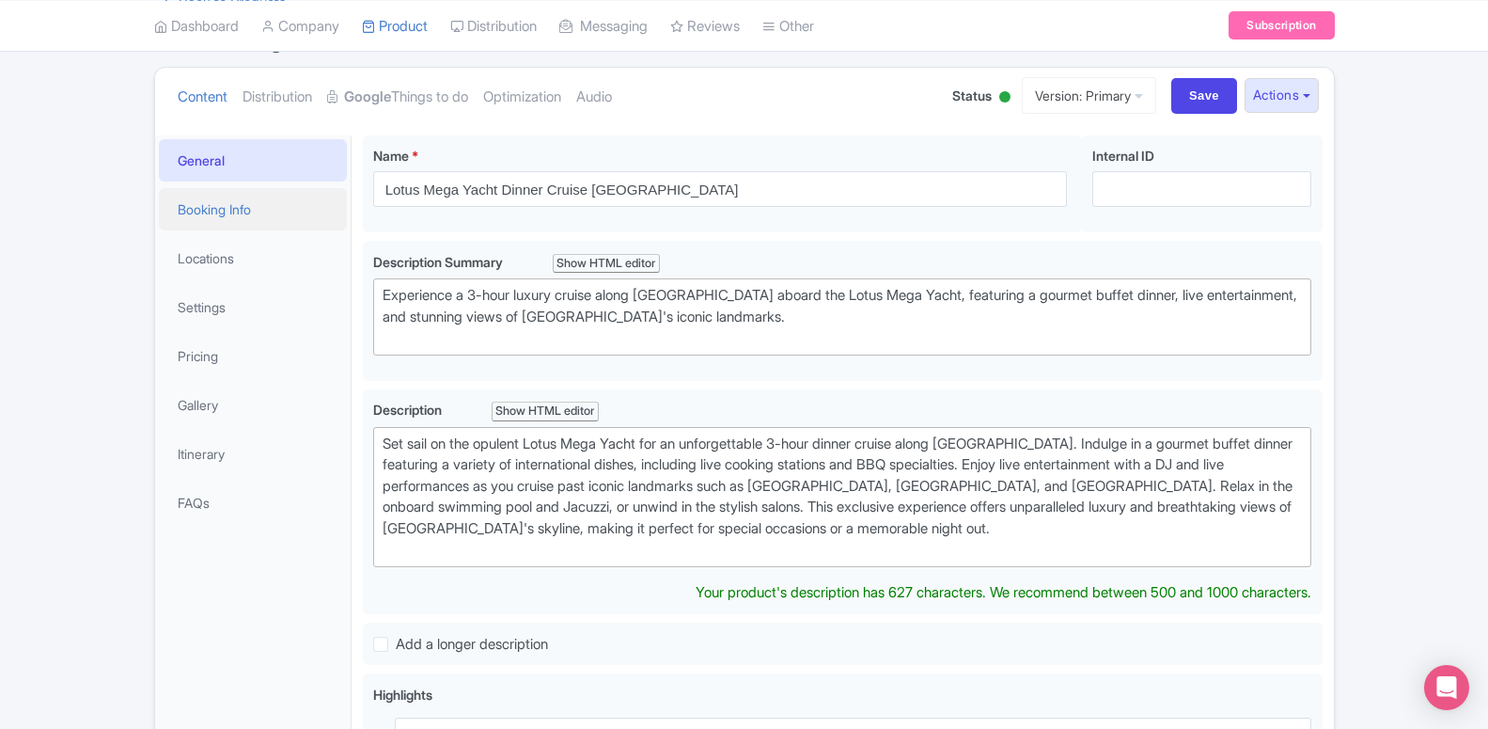
scroll to position [192, 0]
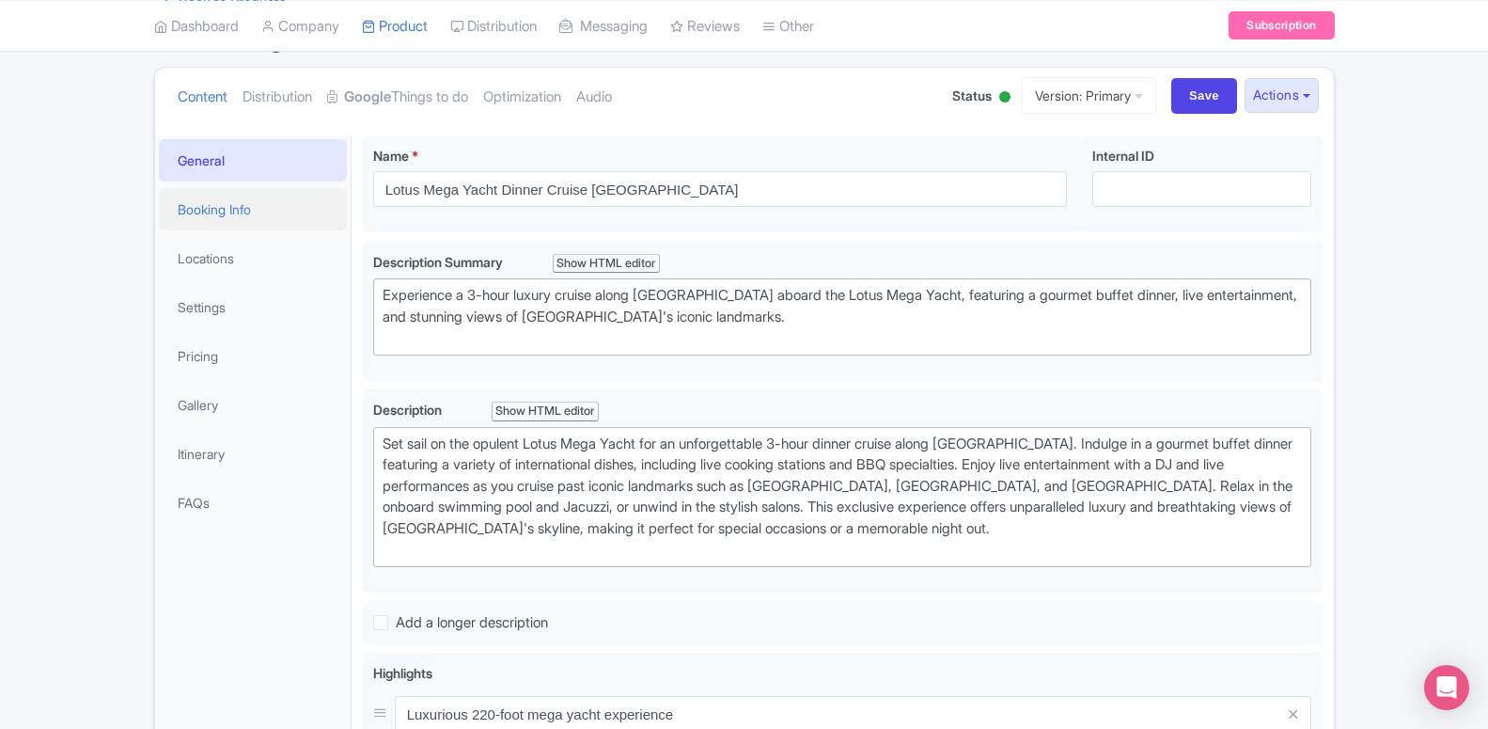
click at [234, 215] on link "Booking Info" at bounding box center [253, 209] width 188 height 42
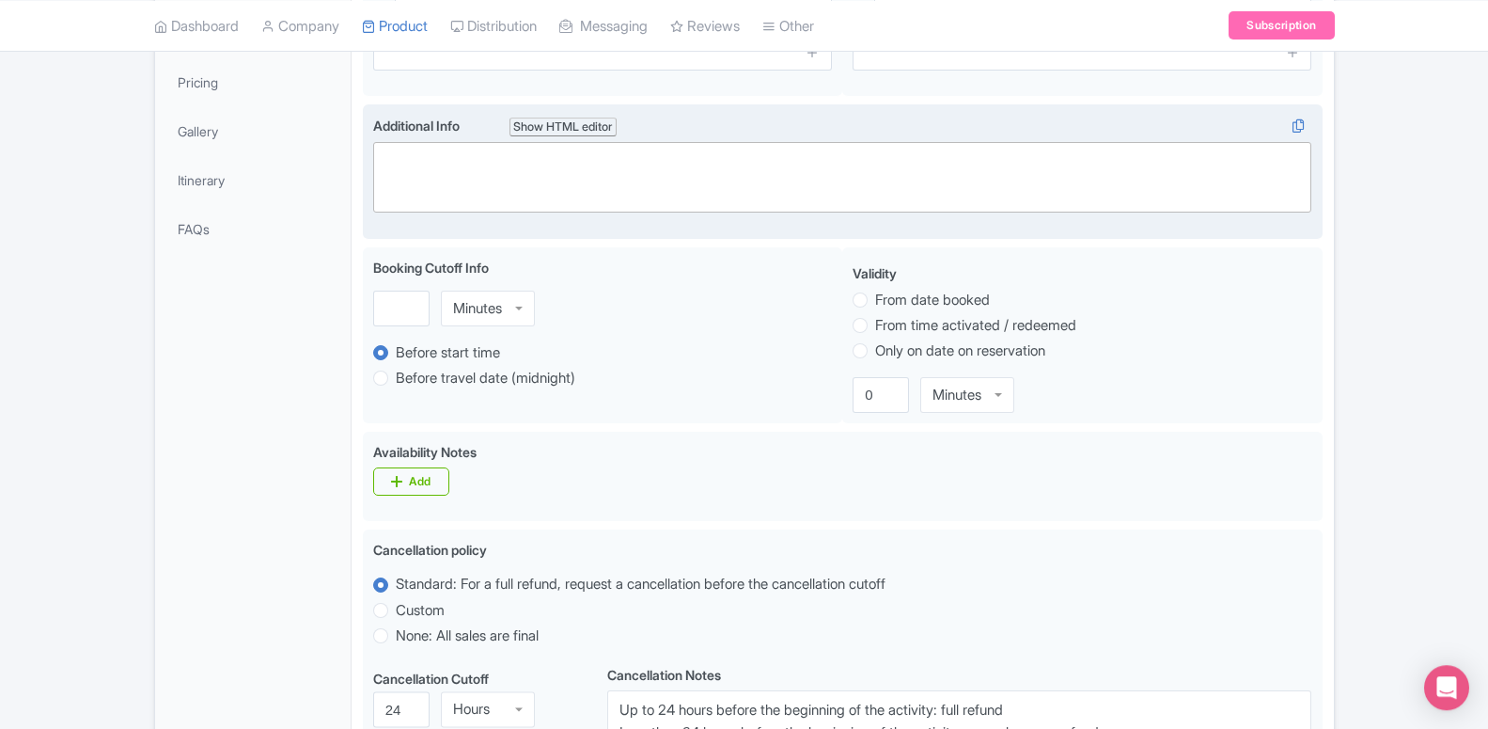
scroll to position [479, 0]
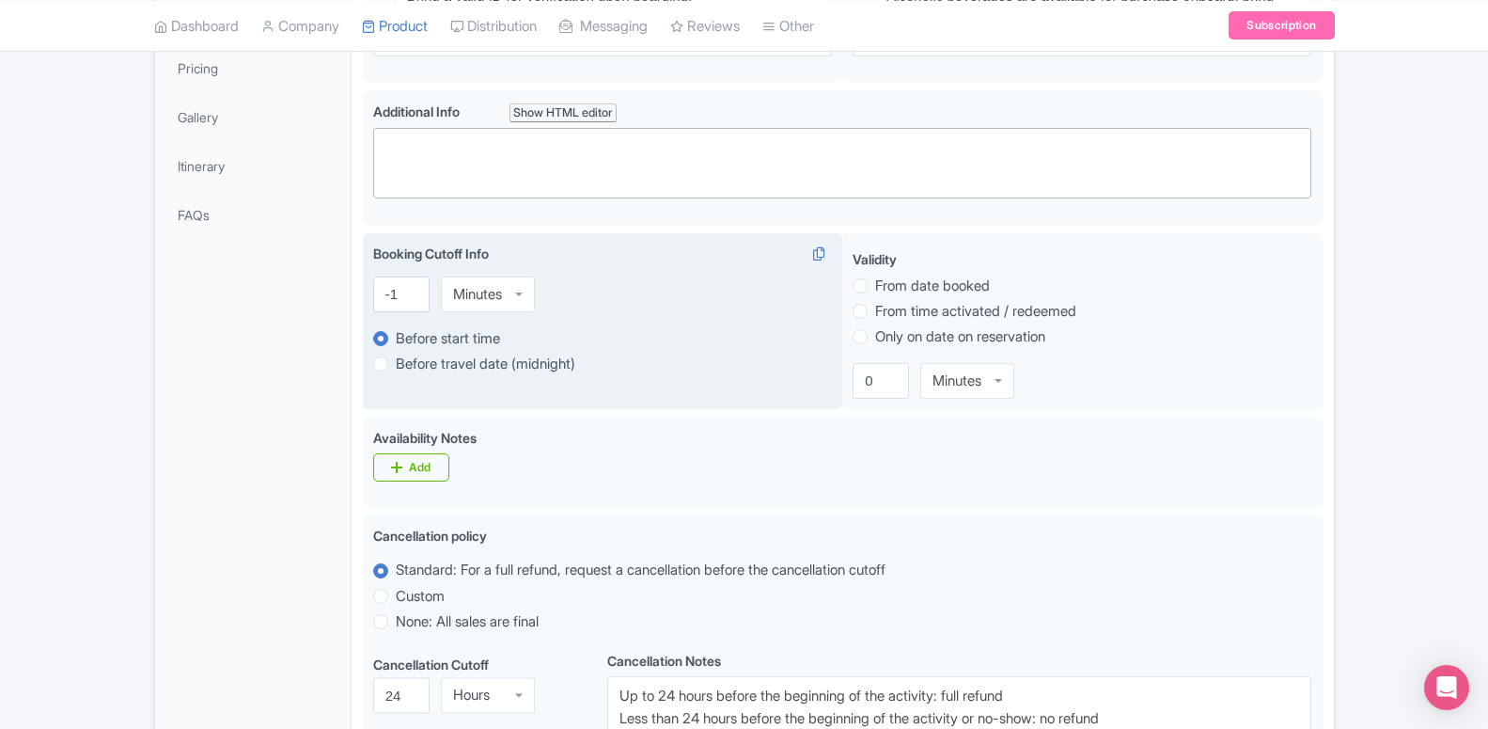
click at [413, 296] on input "-1" at bounding box center [401, 294] width 56 height 36
click at [413, 296] on input "-2" at bounding box center [401, 294] width 56 height 36
click at [413, 296] on input "-3" at bounding box center [401, 294] width 56 height 36
click at [413, 287] on input "-1" at bounding box center [401, 294] width 56 height 36
type input "0"
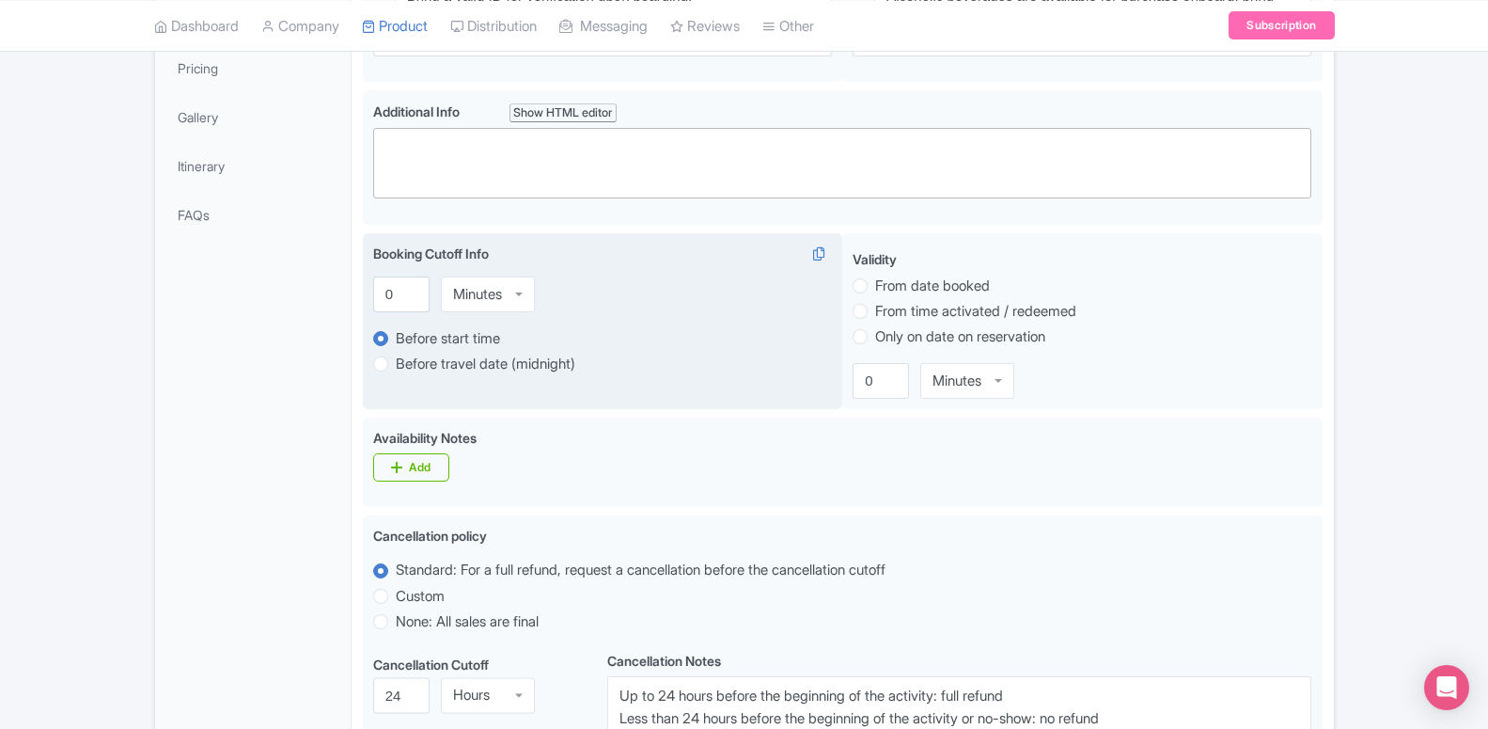
click at [413, 287] on input "0" at bounding box center [401, 294] width 56 height 36
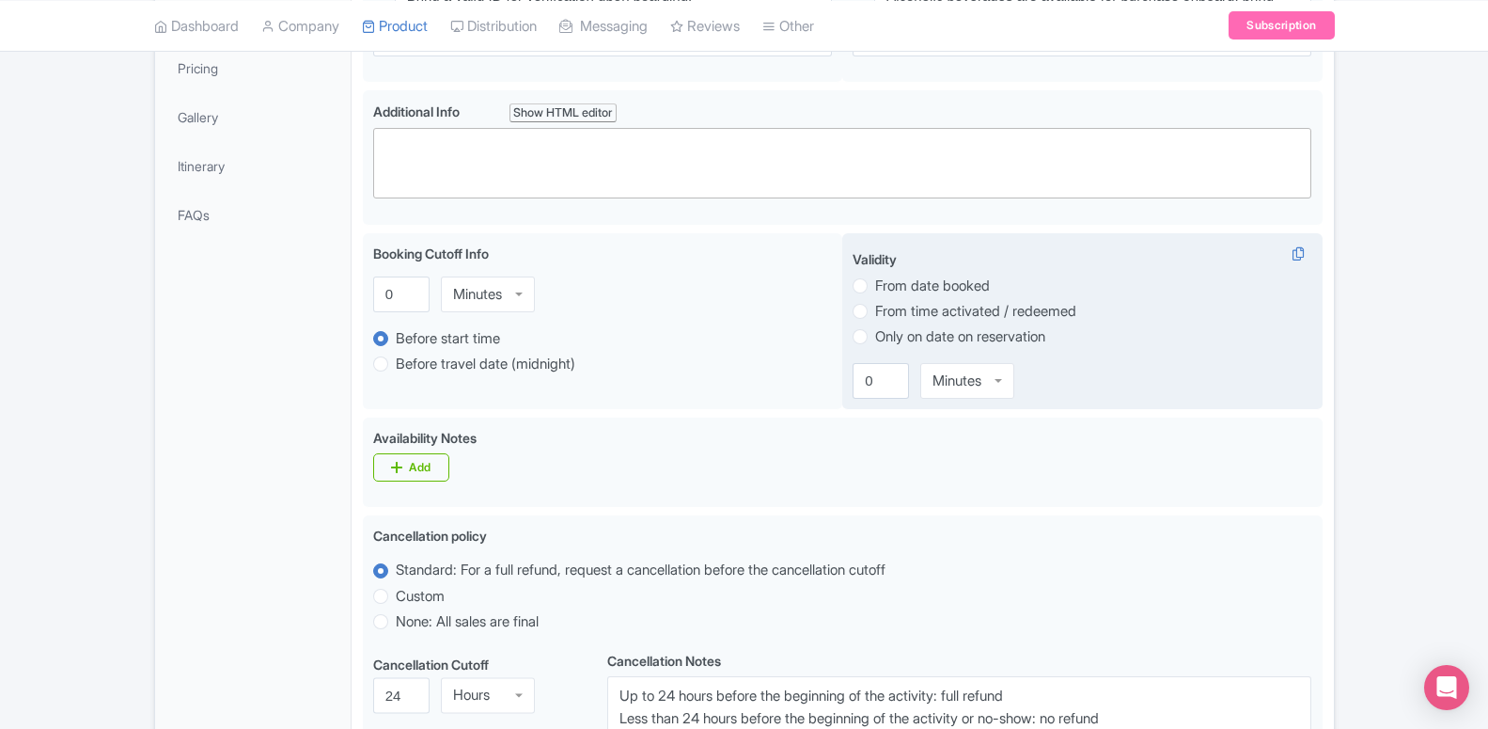
click at [875, 337] on label "Only on date on reservation" at bounding box center [960, 337] width 170 height 22
click at [875, 337] on input "Only on date on reservation" at bounding box center [884, 334] width 19 height 19
radio input "true"
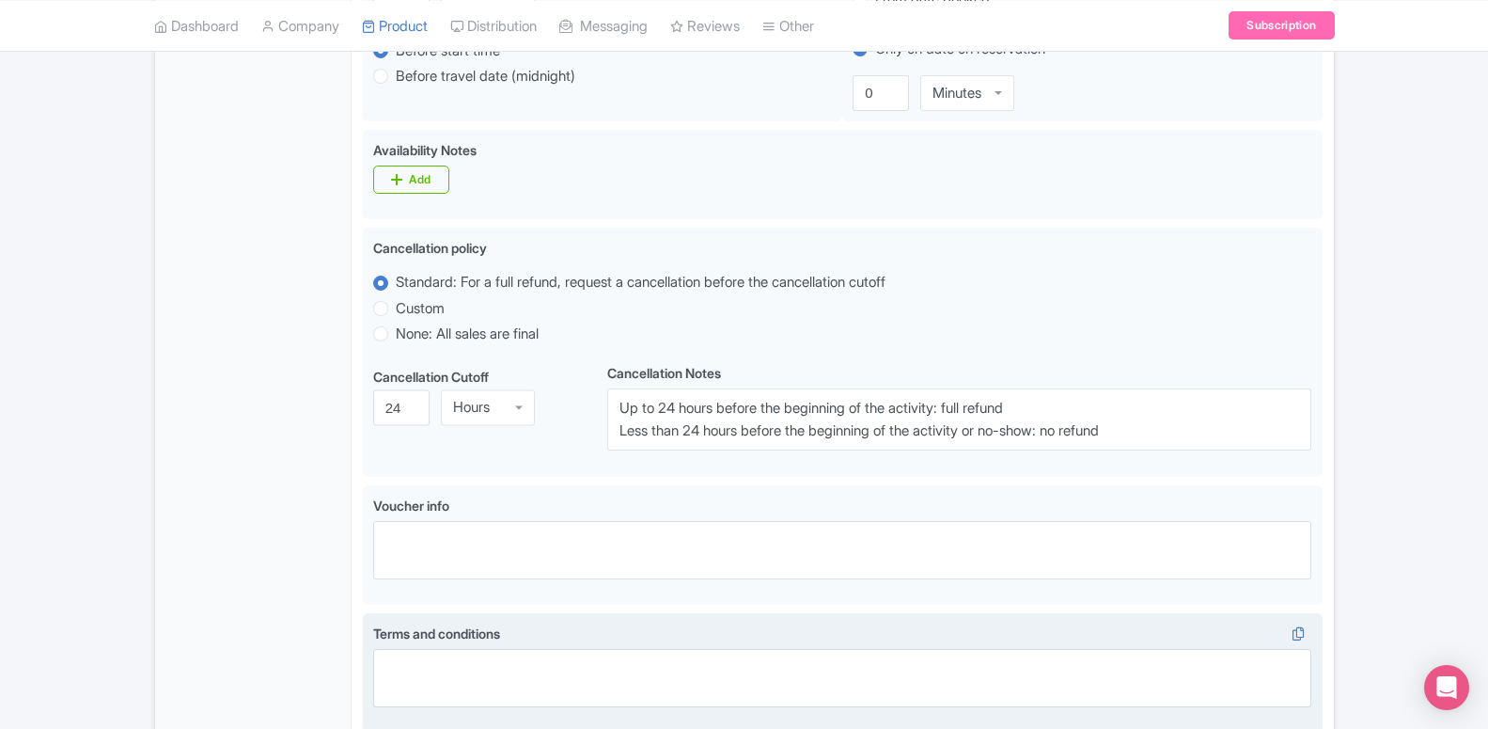
scroll to position [1066, 0]
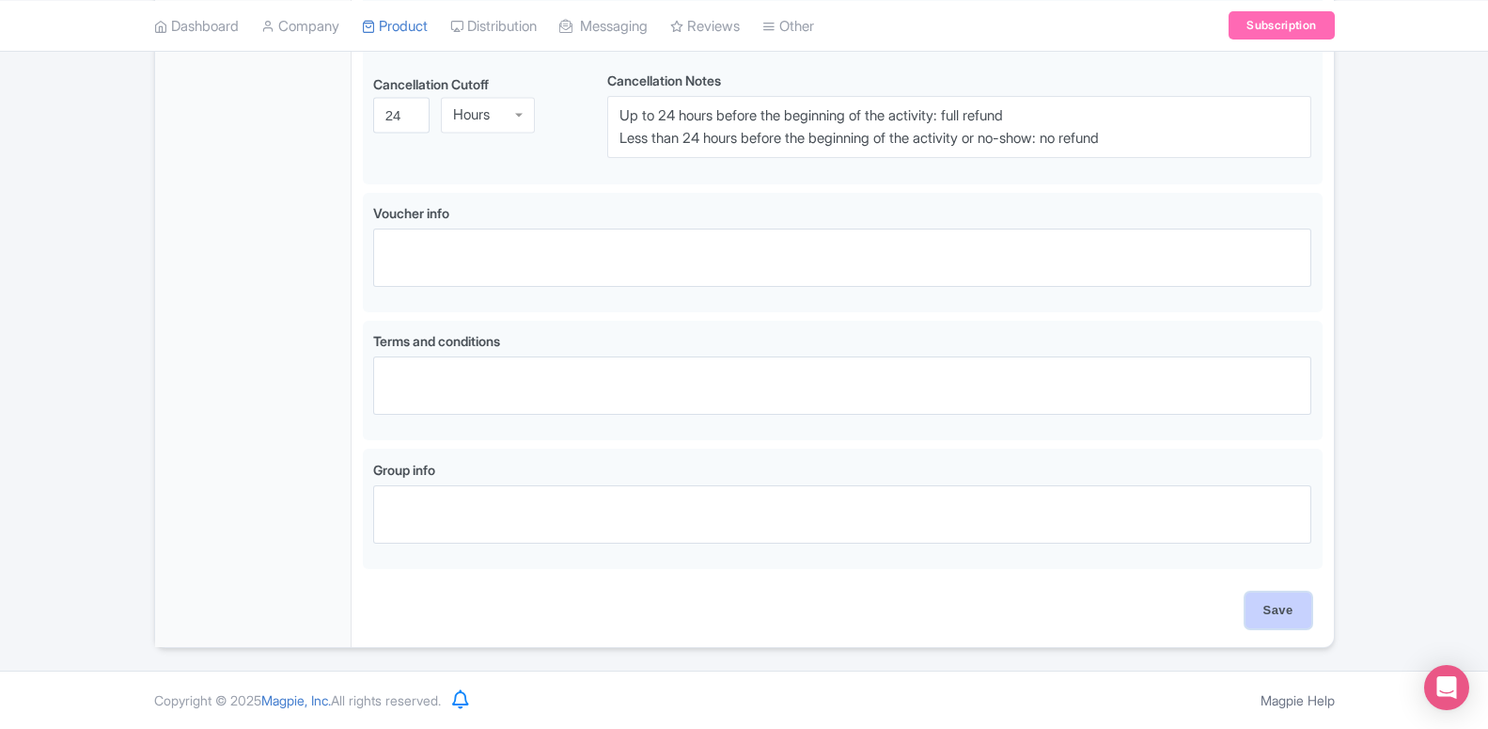
click at [1279, 611] on input "Save" at bounding box center [1279, 610] width 66 height 36
type input "Update Product"
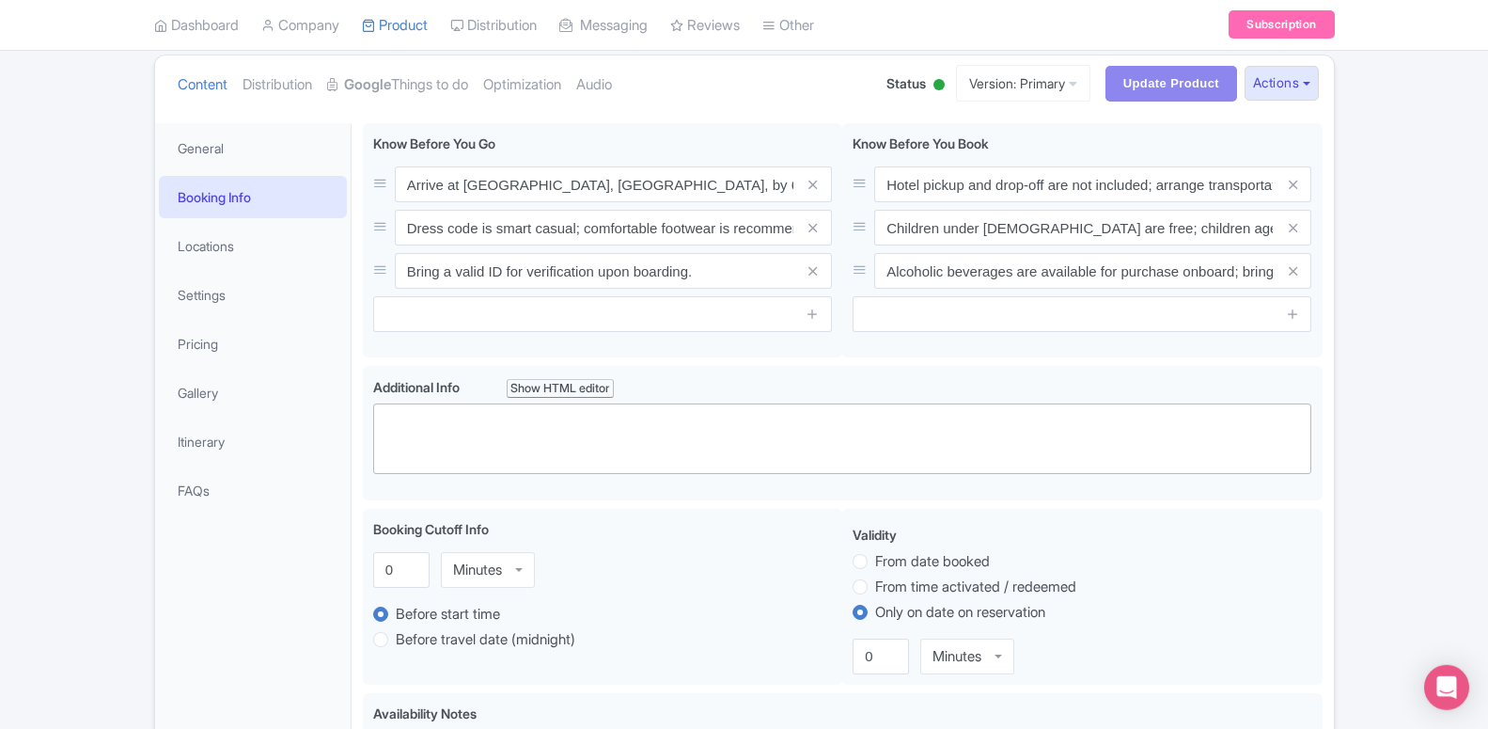
scroll to position [203, 0]
click at [232, 274] on link "Settings" at bounding box center [253, 295] width 188 height 42
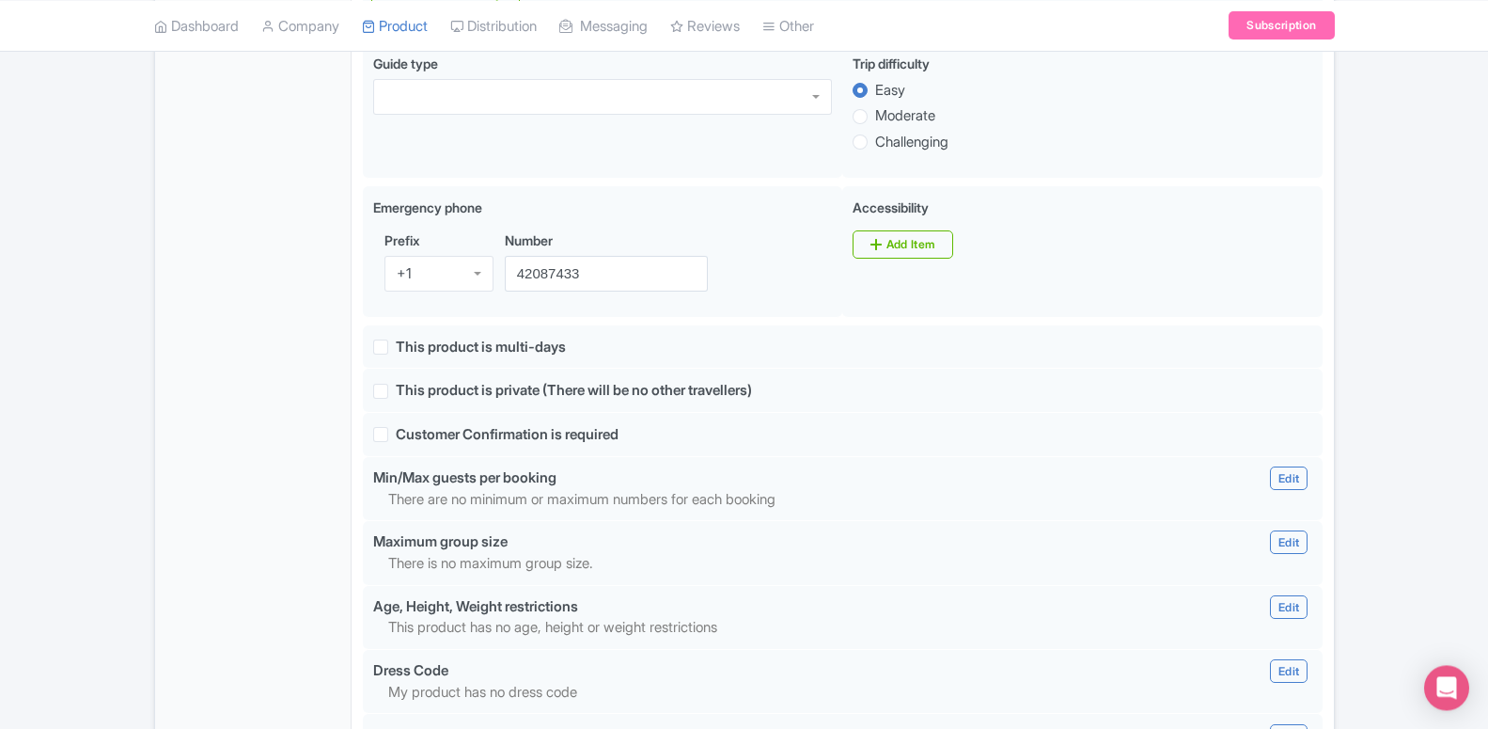
scroll to position [1066, 0]
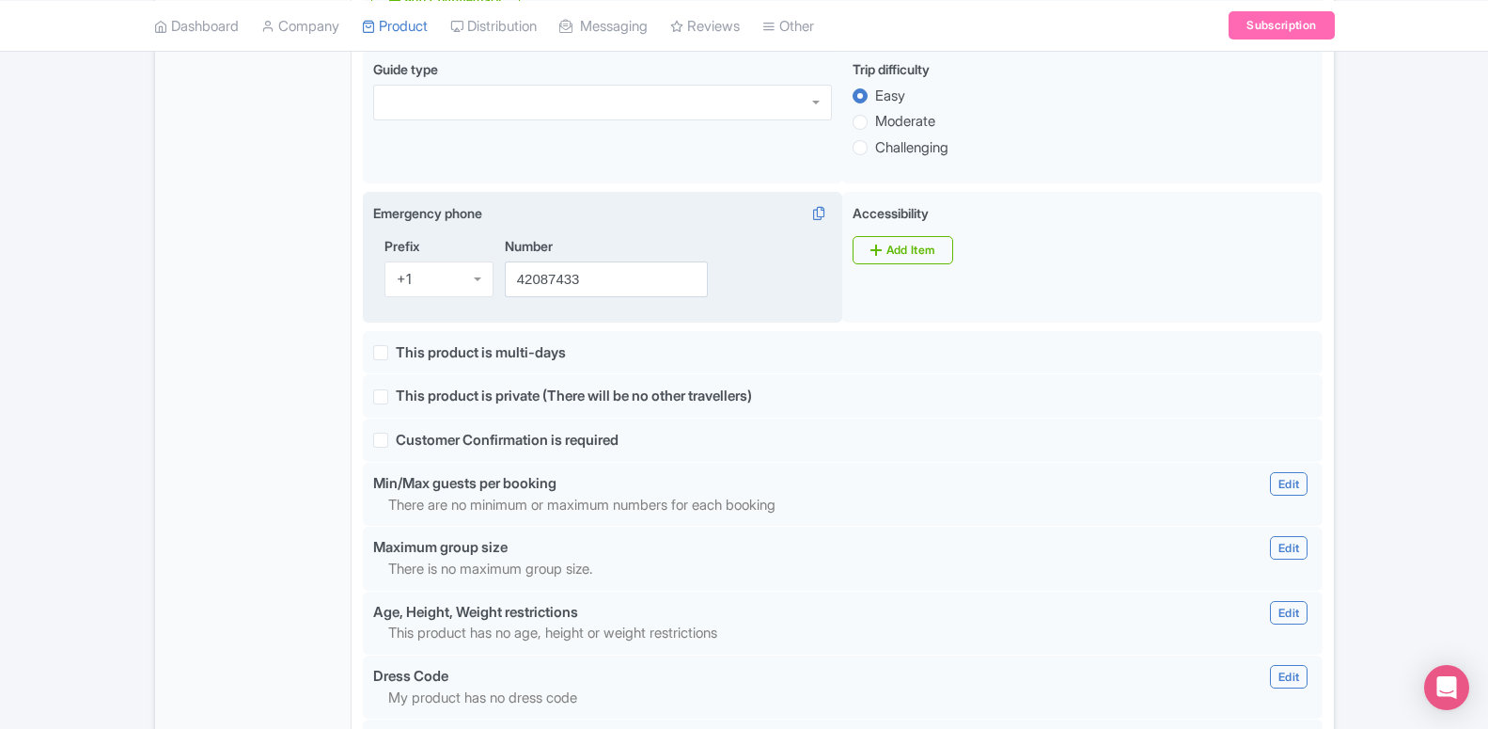
click at [431, 297] on div "+1" at bounding box center [438, 279] width 109 height 36
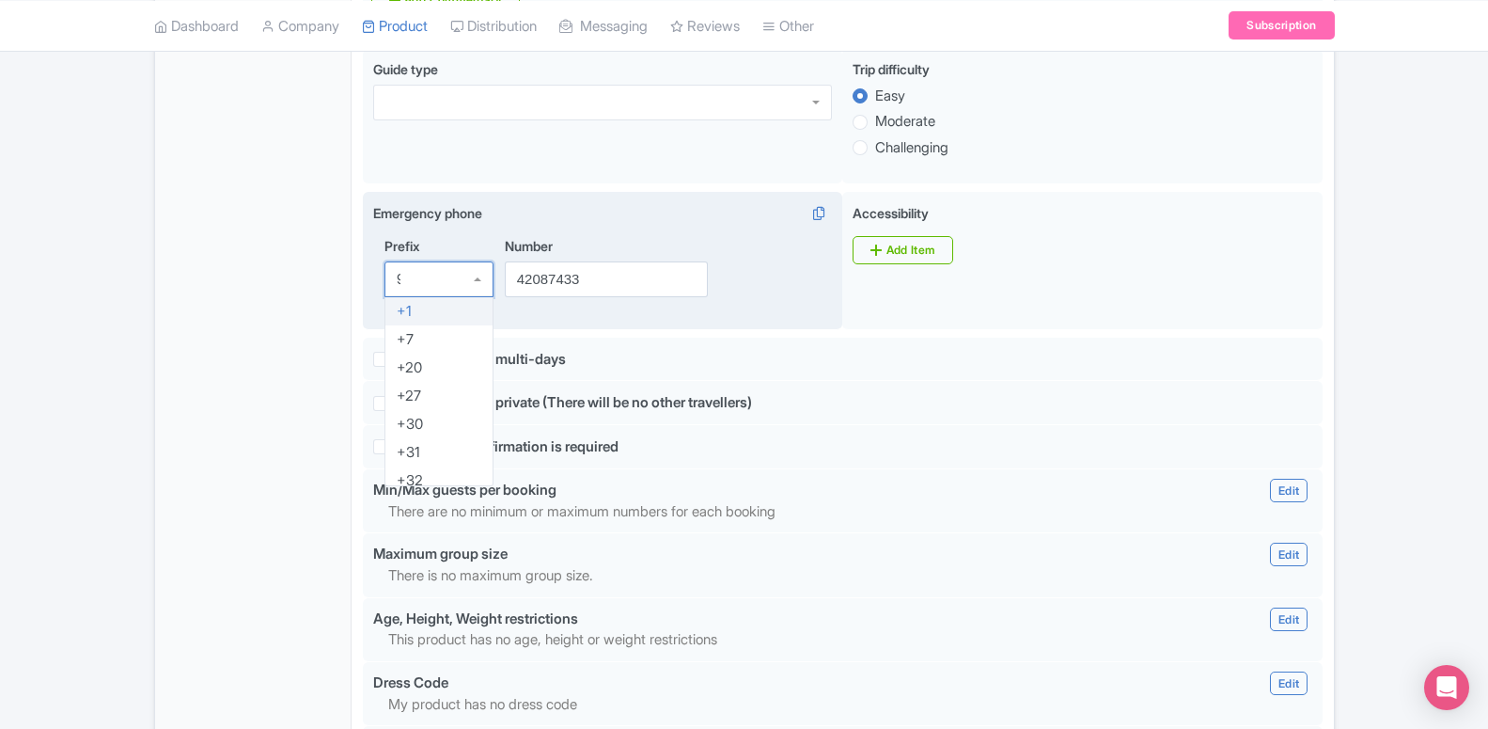
scroll to position [0, 0]
type input "971"
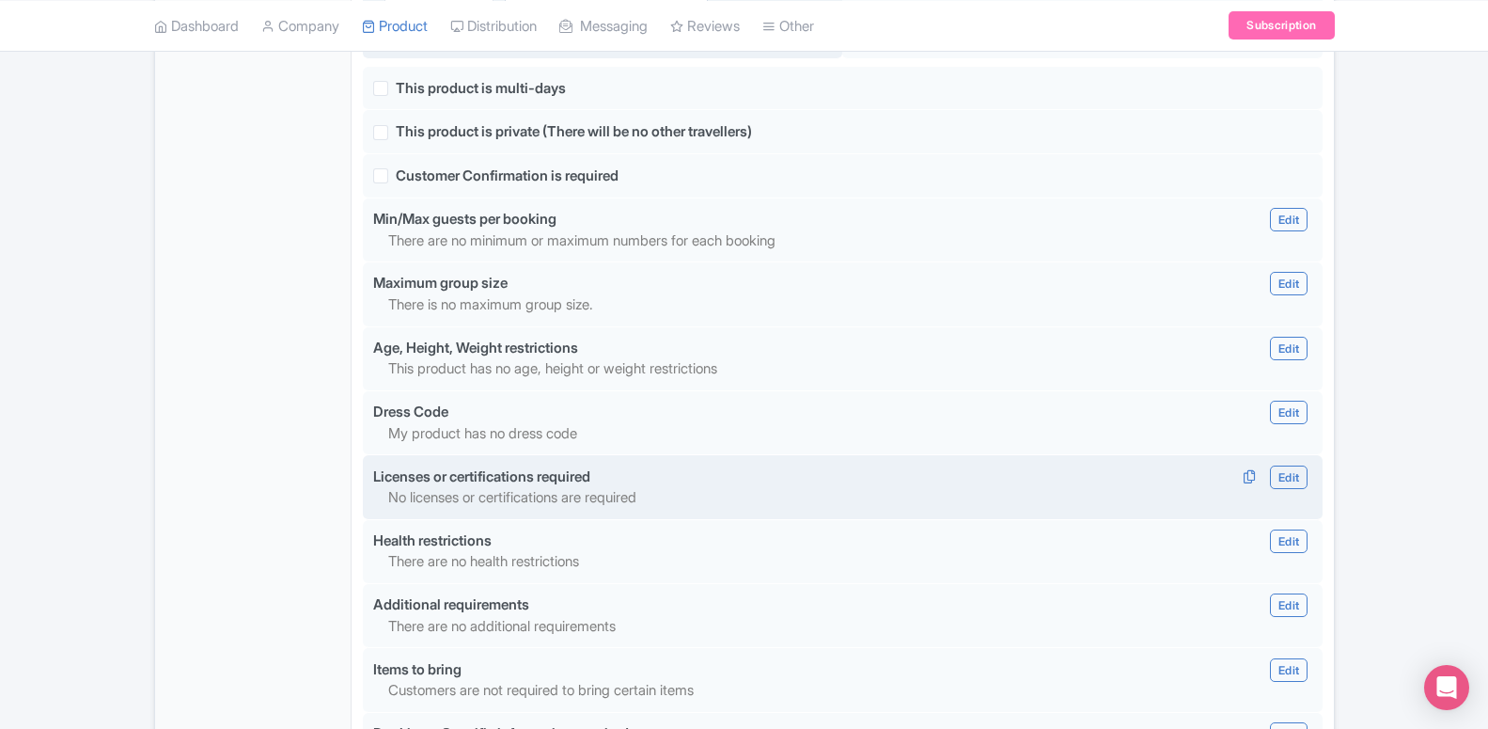
scroll to position [1714, 0]
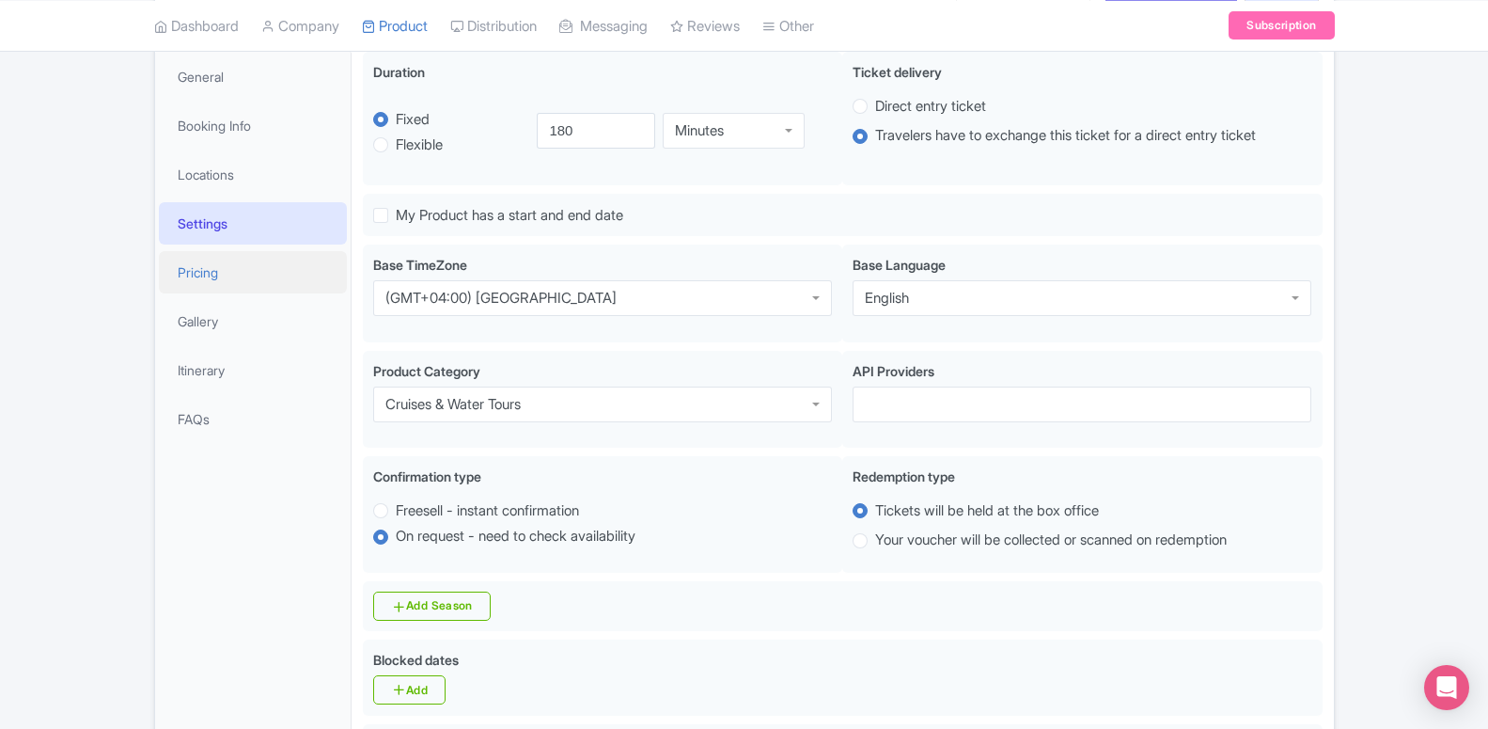
click at [224, 272] on link "Pricing" at bounding box center [253, 272] width 188 height 42
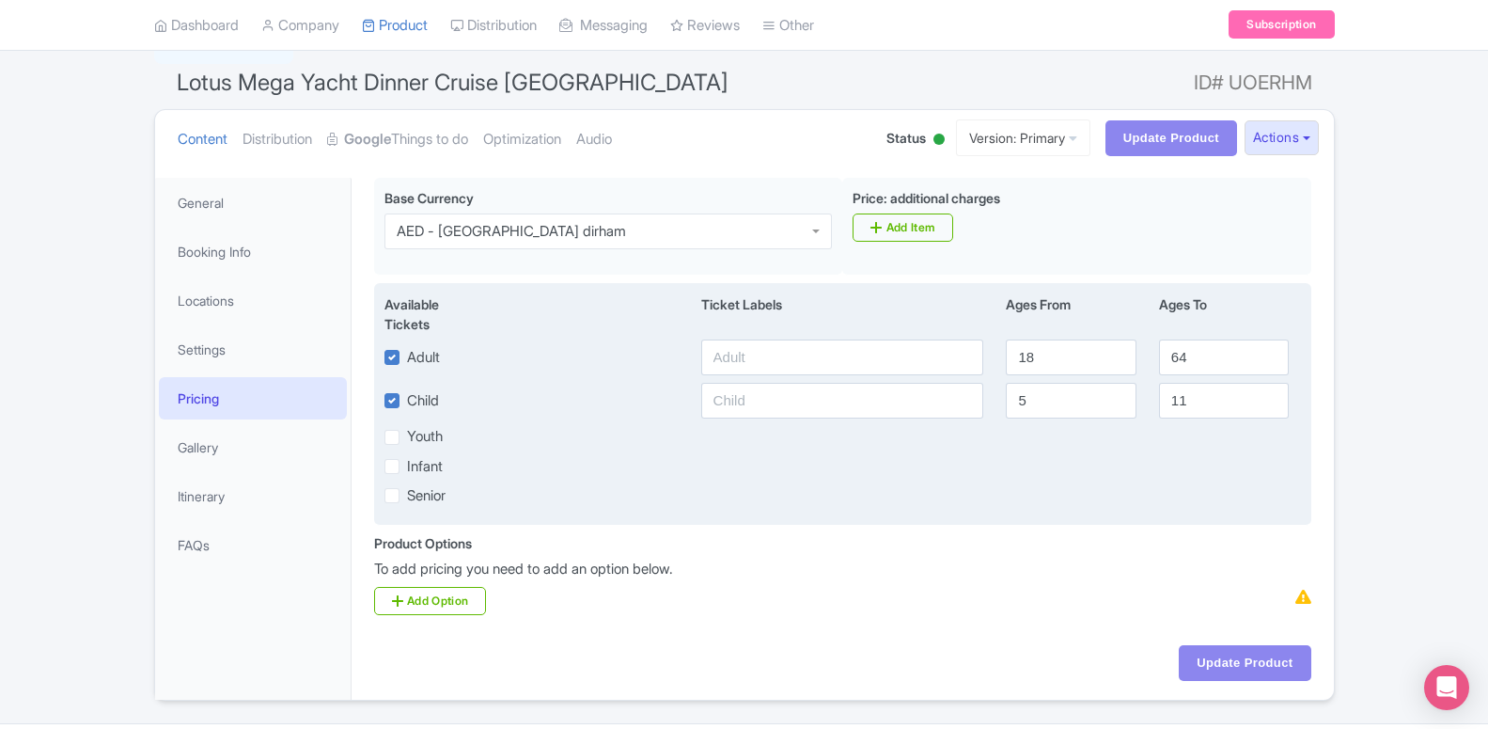
scroll to position [192, 0]
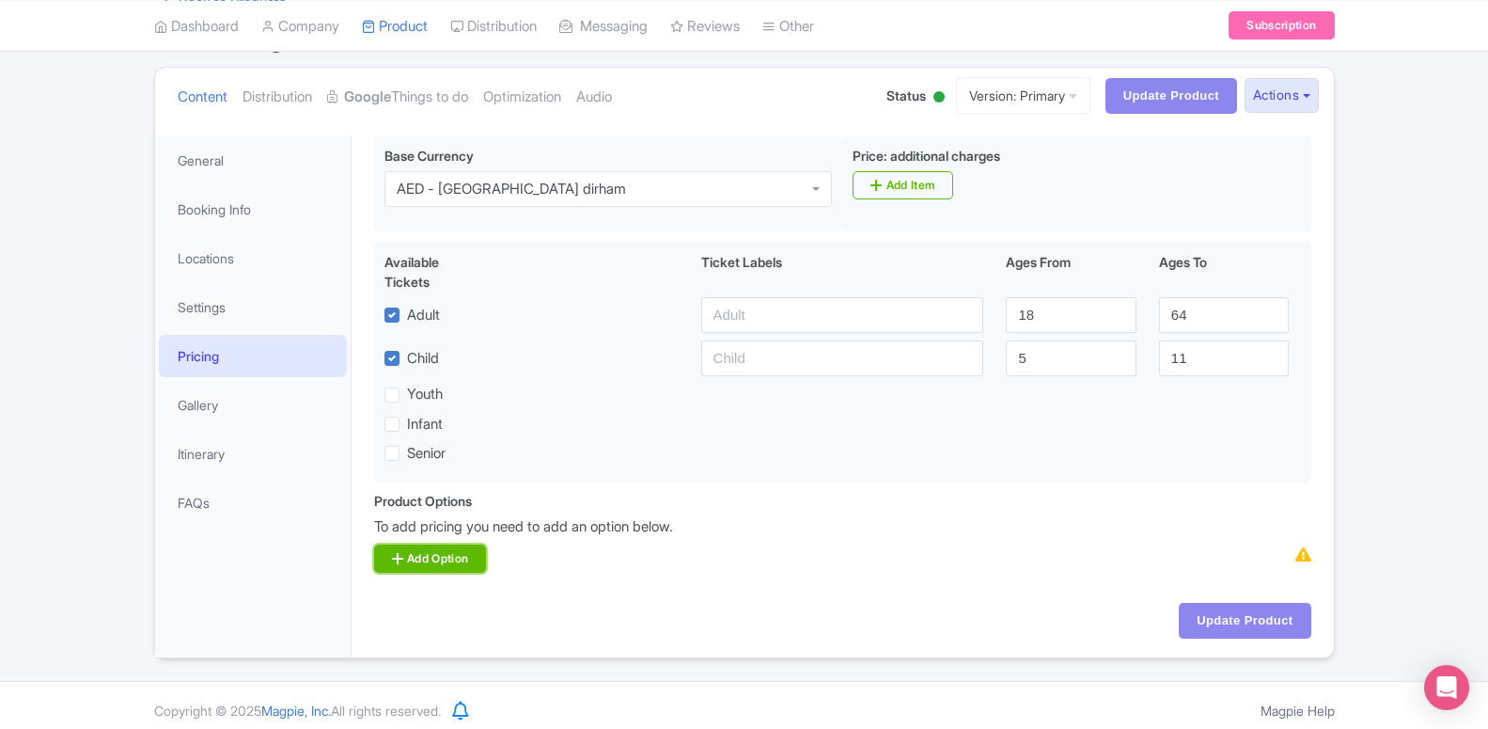
click at [426, 555] on link "Add Option" at bounding box center [430, 558] width 113 height 28
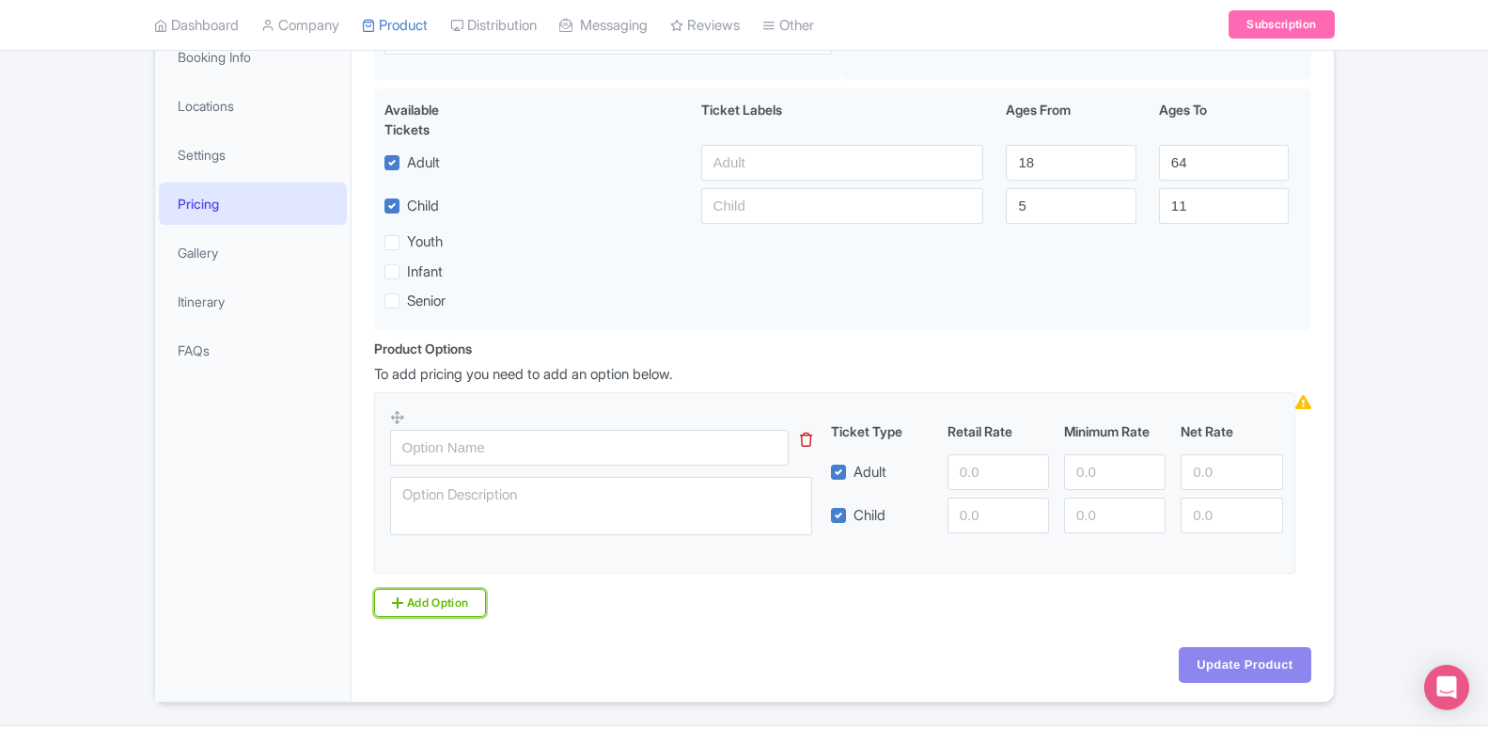
scroll to position [403, 0]
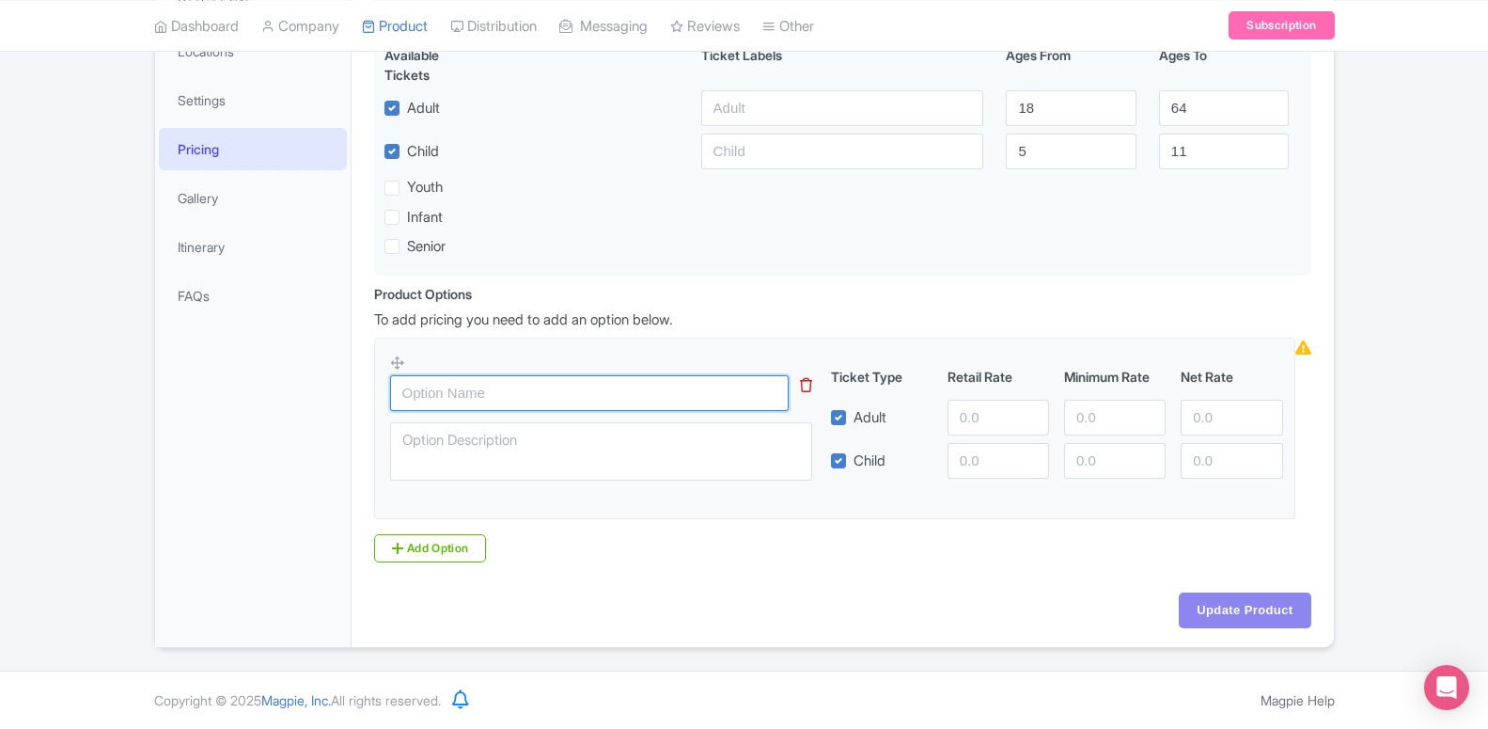
click at [445, 382] on input "text" at bounding box center [589, 393] width 399 height 36
paste input "Lotus Megayacht dinner cruise- Food only"
type input "Lotus Megayacht dinner cruise- Food only"
click at [977, 410] on input "number" at bounding box center [999, 418] width 102 height 36
type input "229"
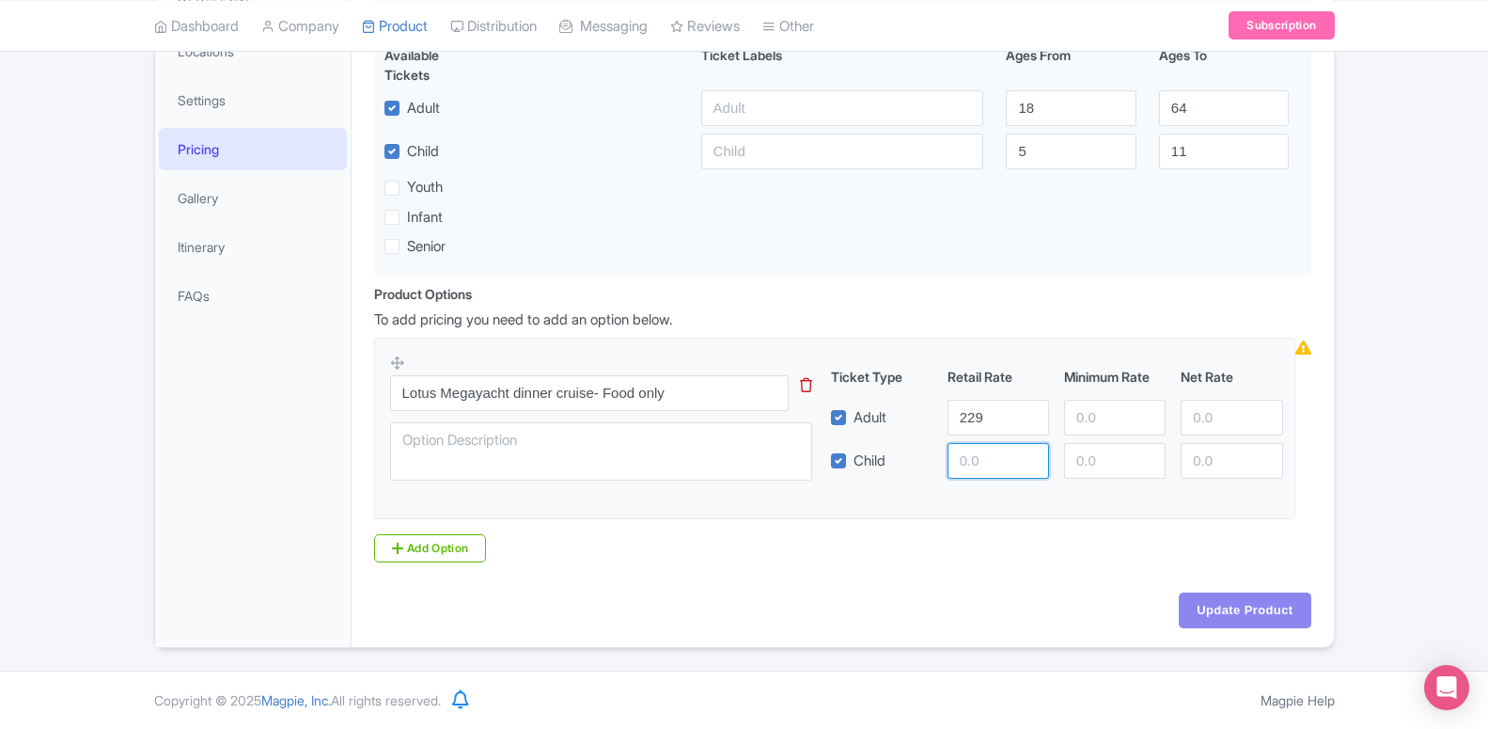
click at [969, 446] on input "number" at bounding box center [999, 461] width 102 height 36
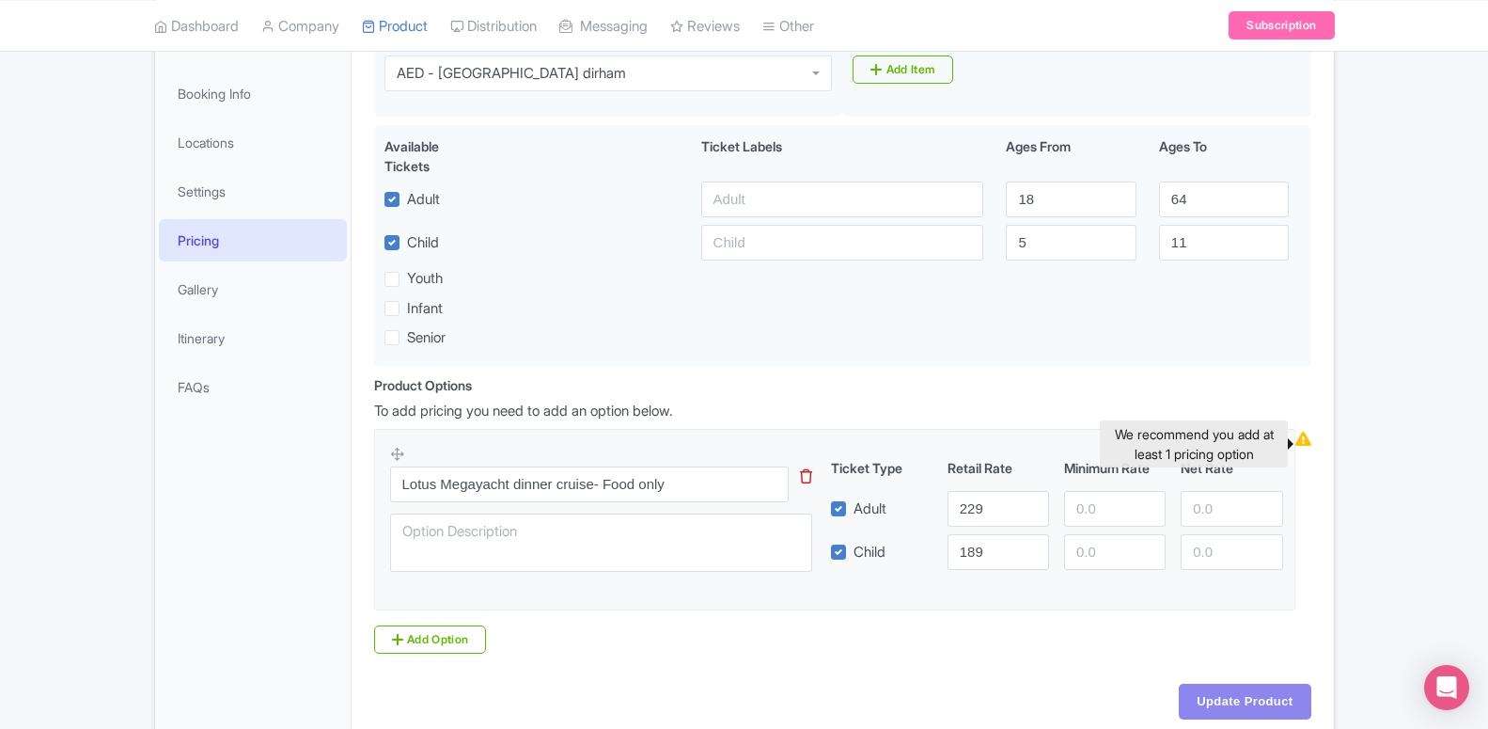
click at [1306, 446] on icon at bounding box center [1303, 438] width 16 height 14
click at [1298, 446] on icon at bounding box center [1303, 438] width 16 height 14
click at [1009, 561] on input "189" at bounding box center [999, 552] width 102 height 36
click at [1004, 633] on div "Product Options i To add pricing you need to add an option below. Lotus Megayac…" at bounding box center [843, 514] width 960 height 278
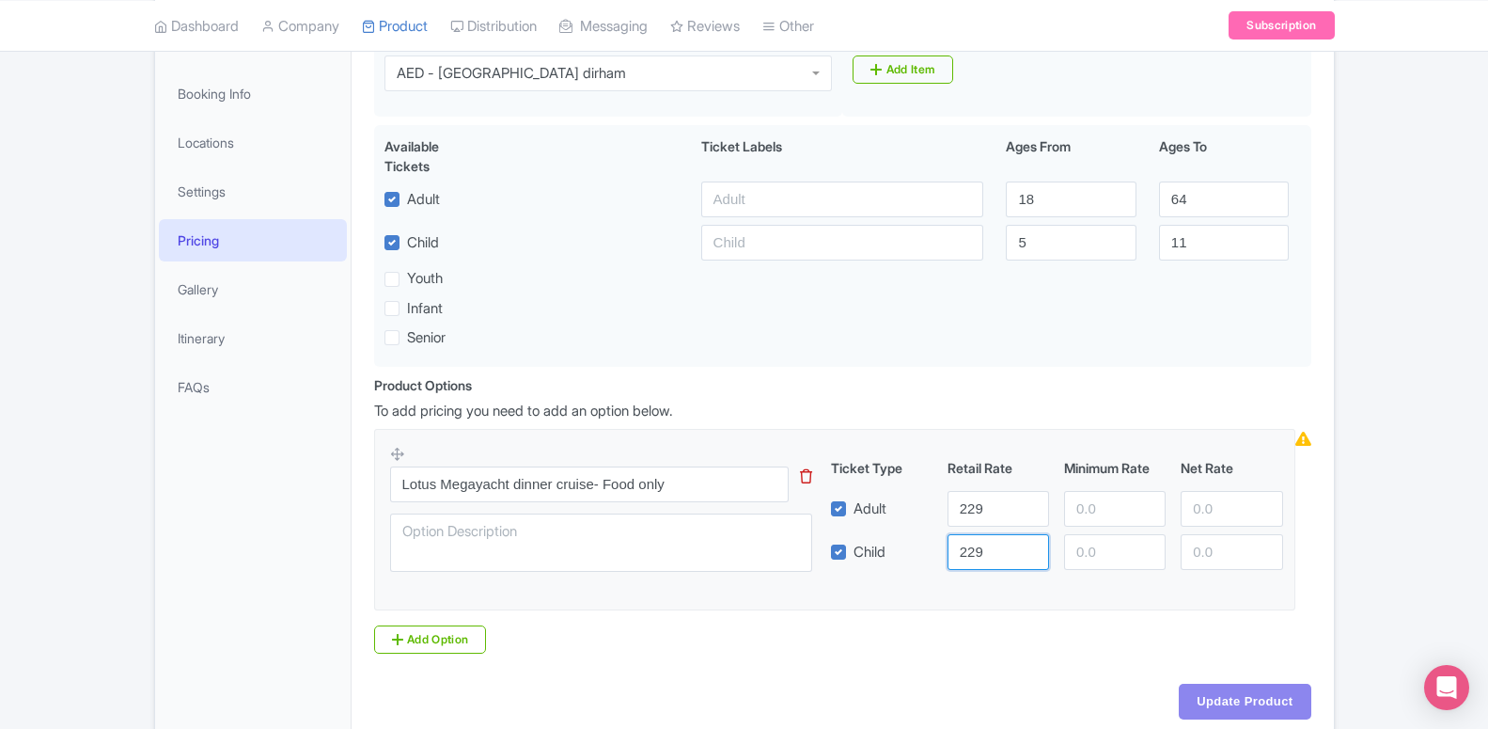
click at [991, 561] on input "229" at bounding box center [999, 552] width 102 height 36
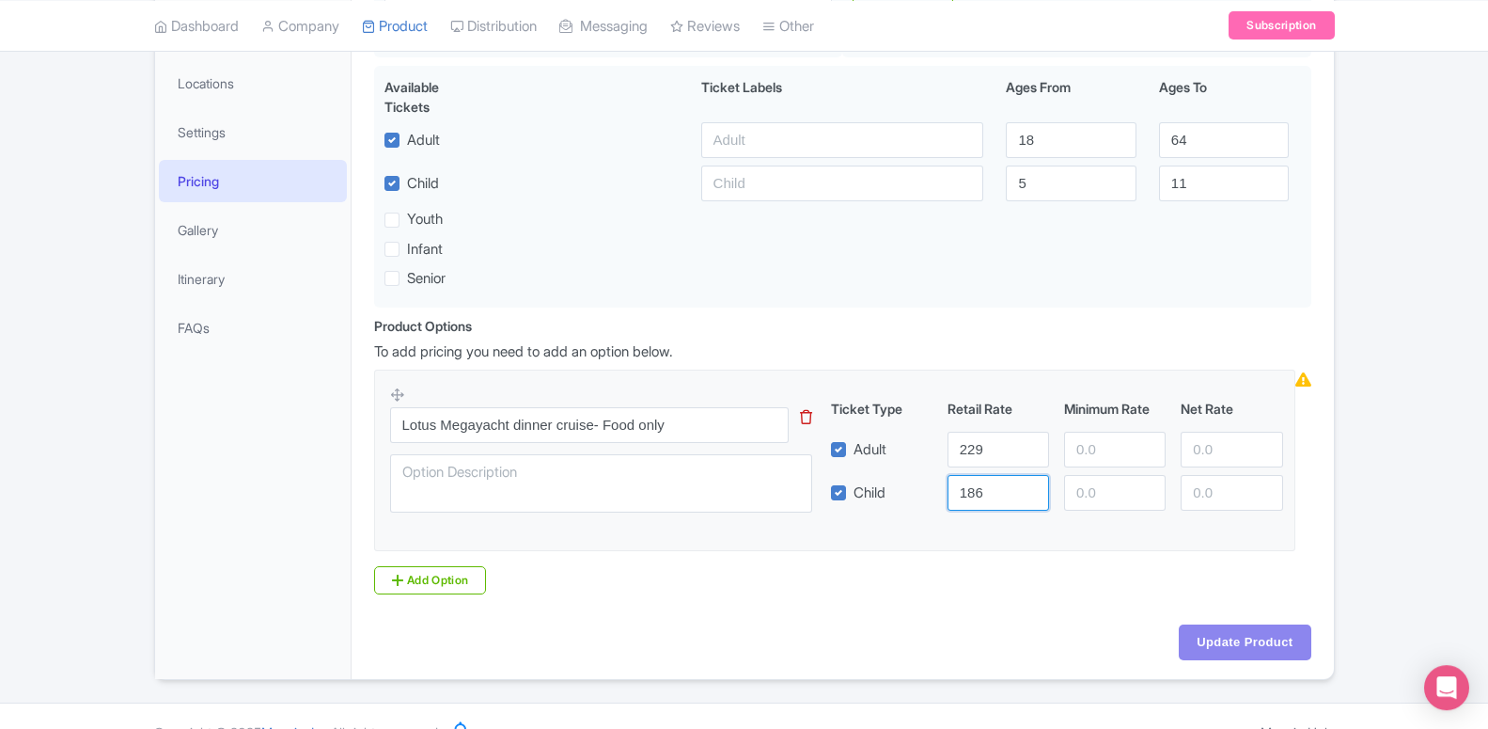
scroll to position [403, 0]
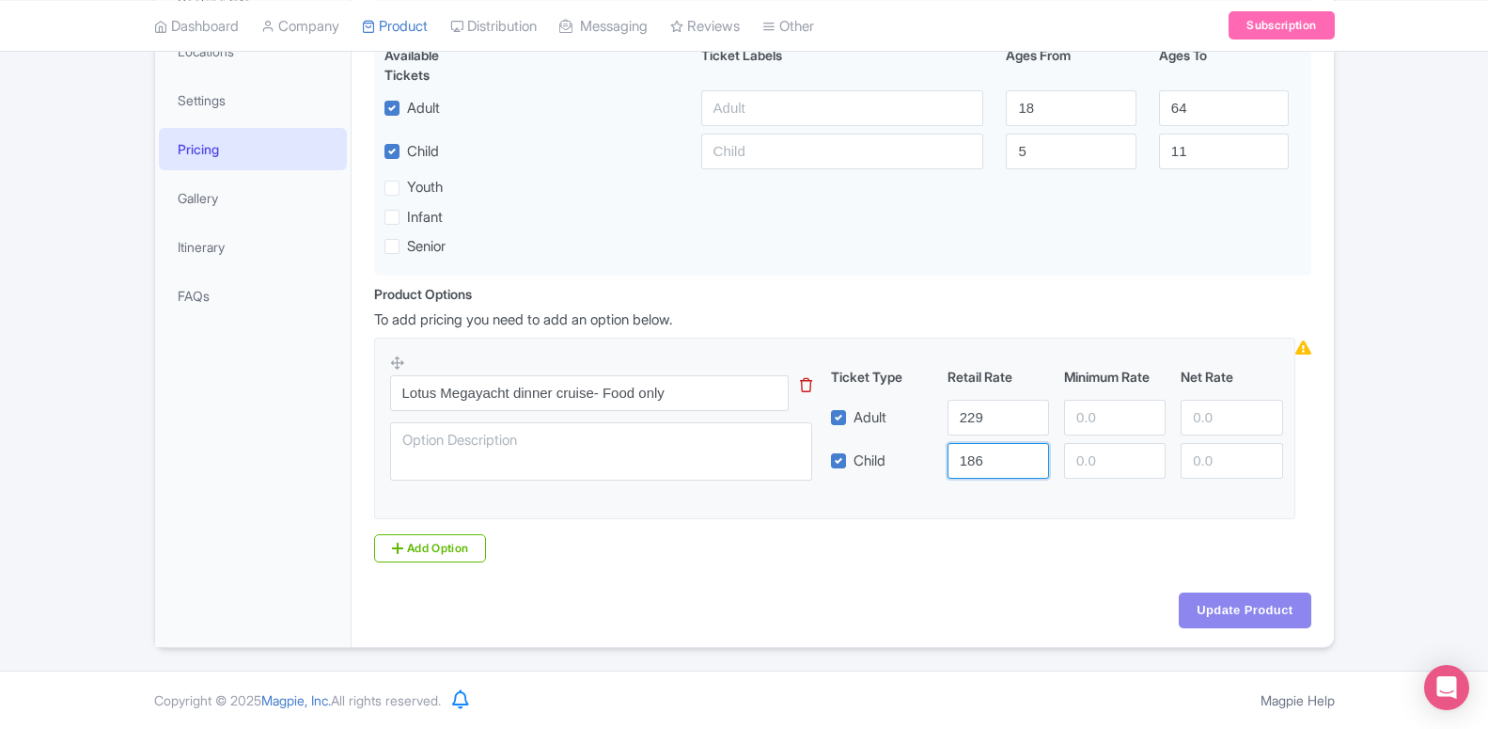
click at [1000, 462] on input "186" at bounding box center [999, 461] width 102 height 36
type input "189"
click at [448, 557] on link "Add Option" at bounding box center [430, 548] width 113 height 28
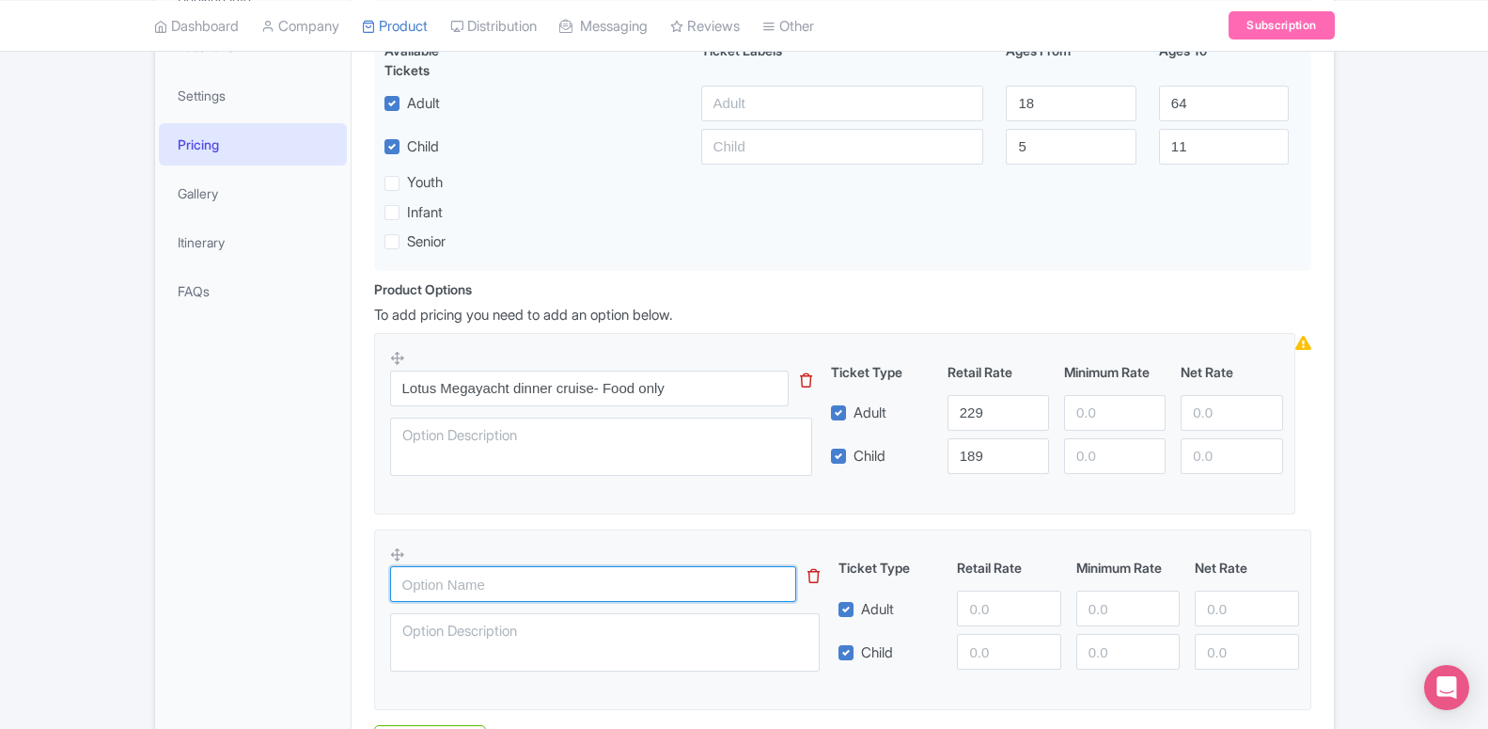
click at [503, 586] on input "text" at bounding box center [593, 584] width 407 height 36
paste input "Lotus Megayacht dinner cruise (VIP ticket)"
type input "Lotus Megayacht dinner cruise (VIP ticket)"
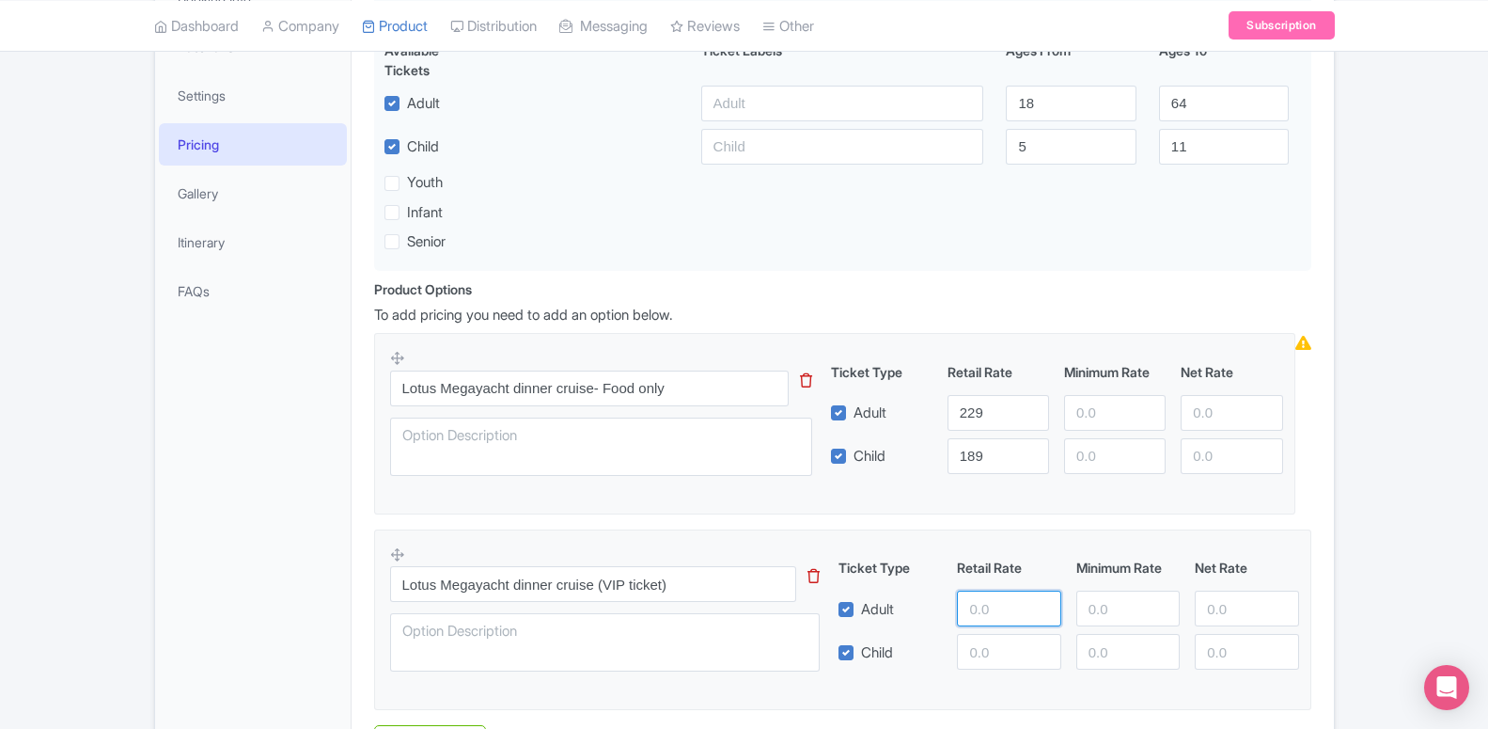
click at [995, 614] on input "number" at bounding box center [1008, 608] width 103 height 36
type input "475"
click at [991, 665] on input "number" at bounding box center [1008, 652] width 103 height 36
type input "389"
click at [1284, 545] on fieldset "Lotus Megayacht dinner cruise (VIP ticket) Ticket Type Retail Rate Minimum Rate…" at bounding box center [842, 619] width 937 height 181
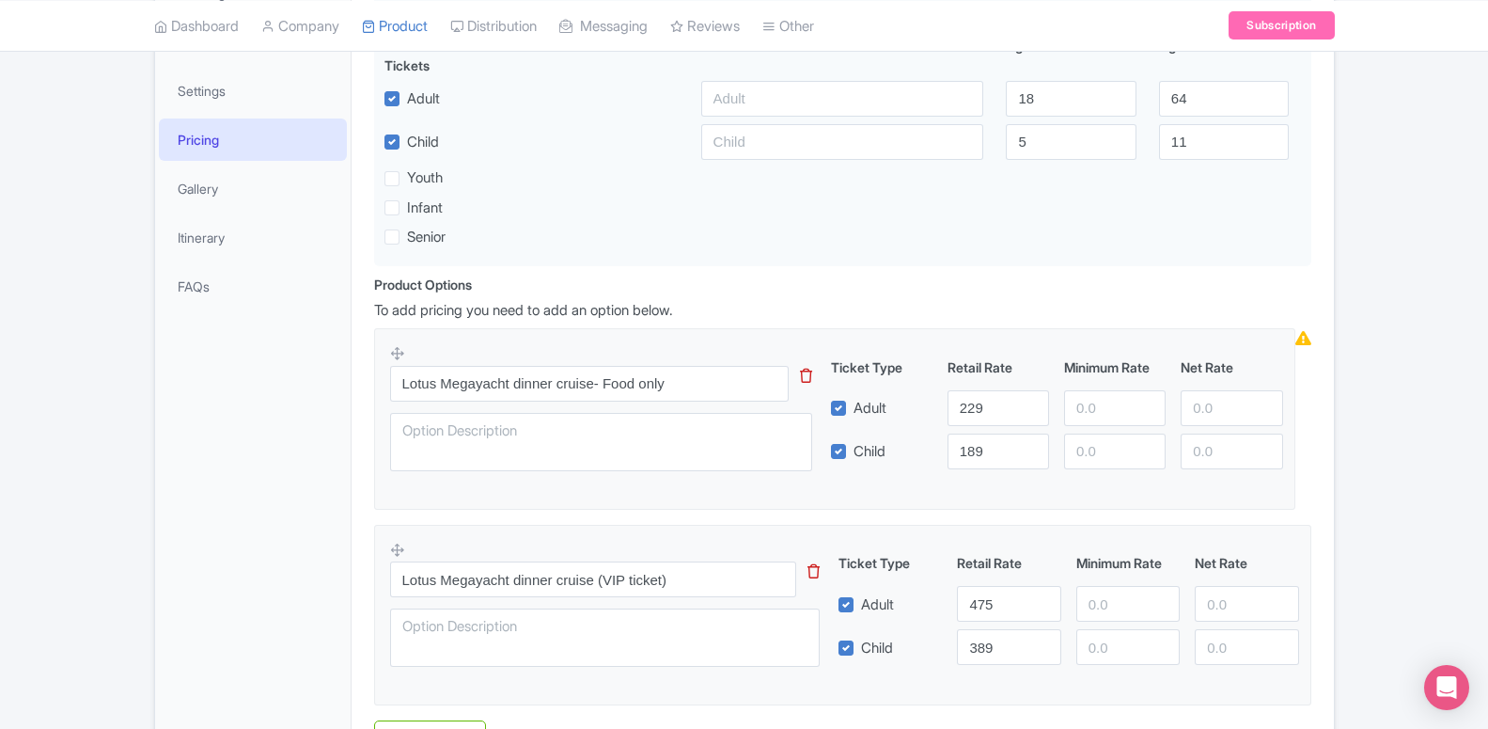
scroll to position [120, 0]
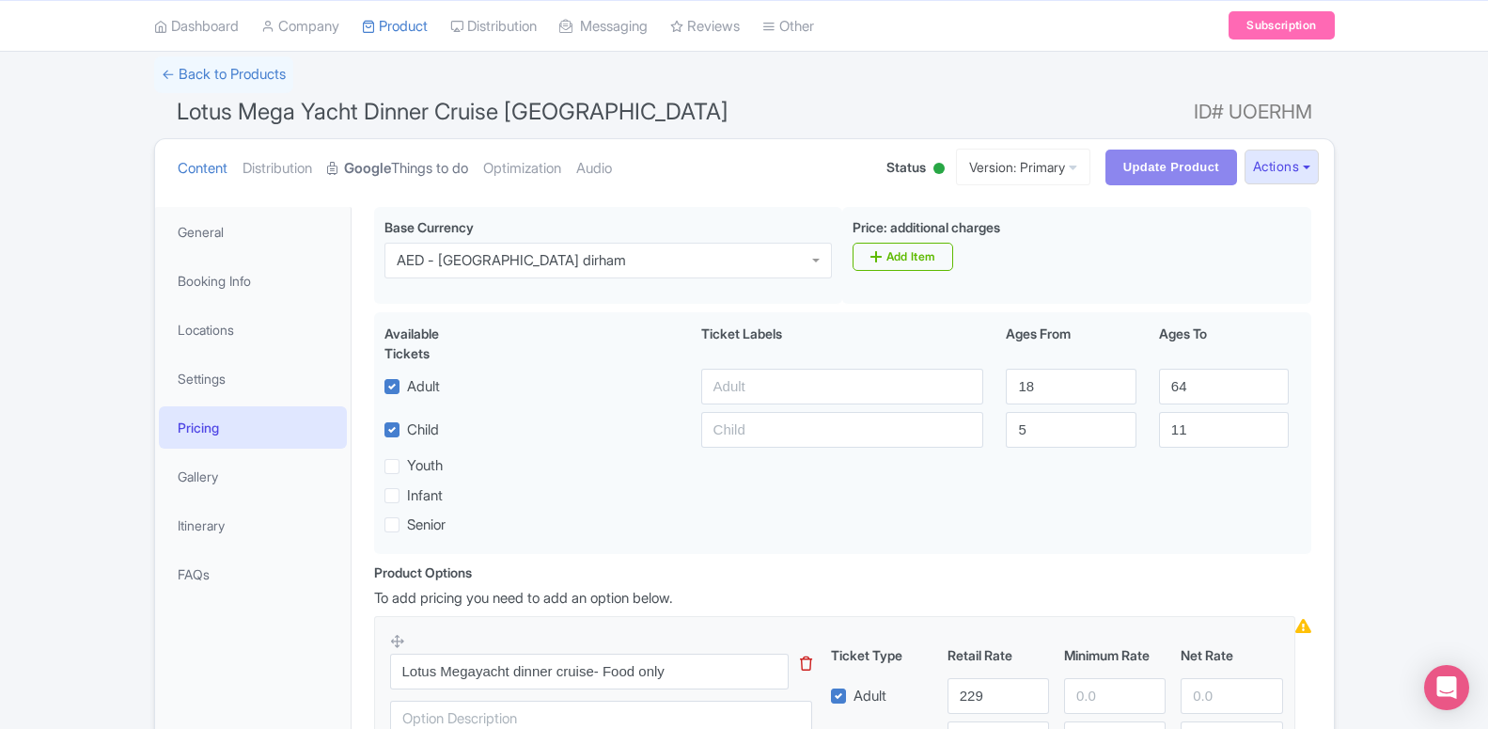
click at [424, 172] on link "Google Things to do" at bounding box center [397, 168] width 141 height 59
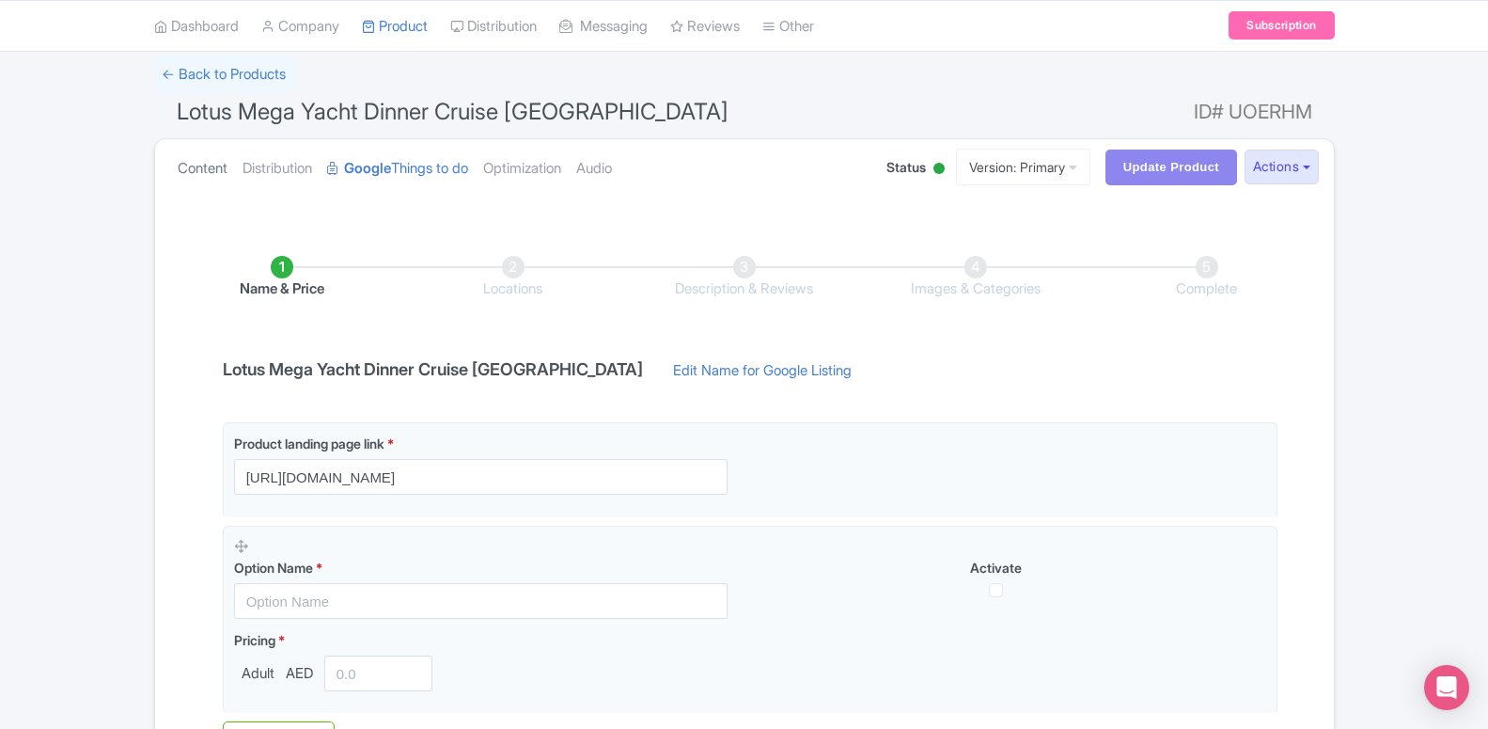
click at [206, 156] on link "Content" at bounding box center [203, 168] width 50 height 59
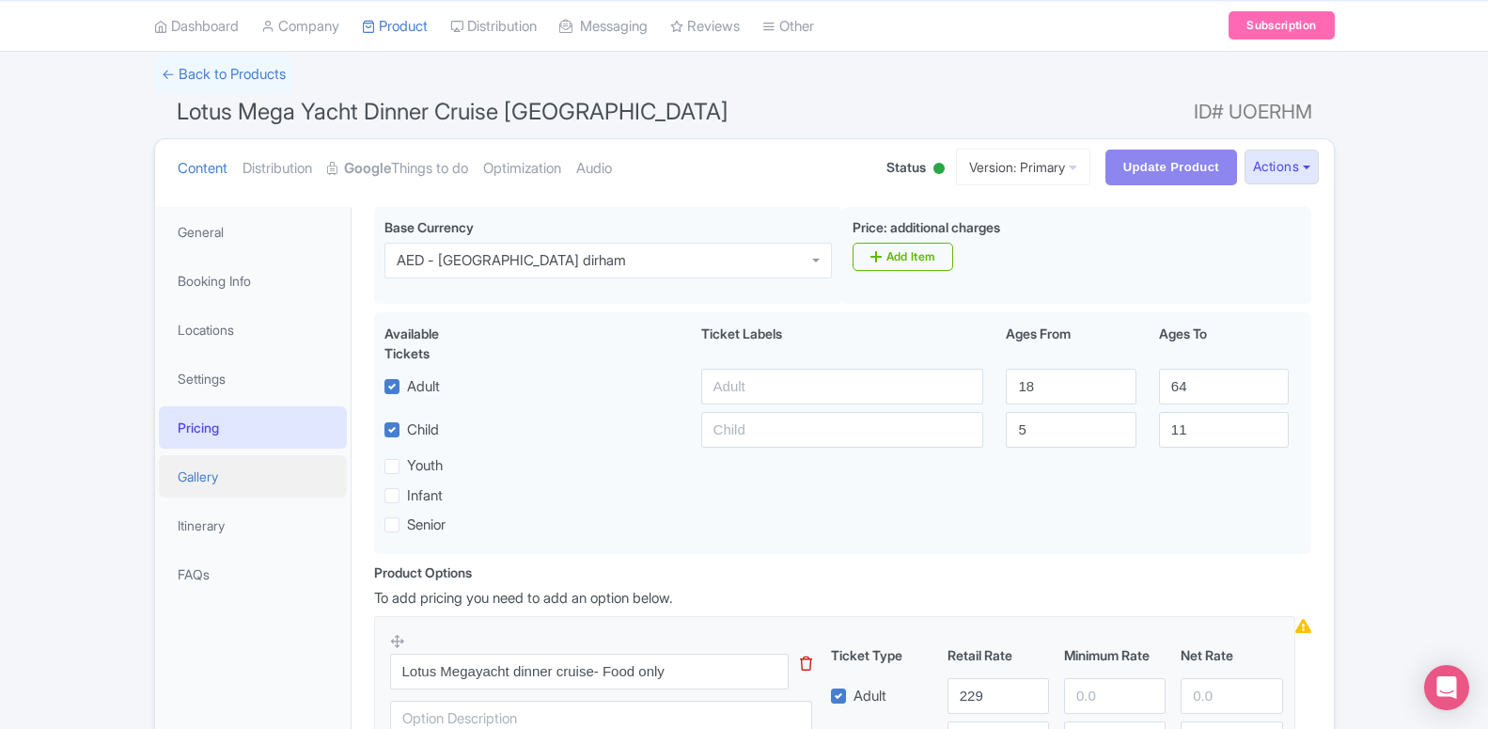
click at [243, 472] on link "Gallery" at bounding box center [253, 476] width 188 height 42
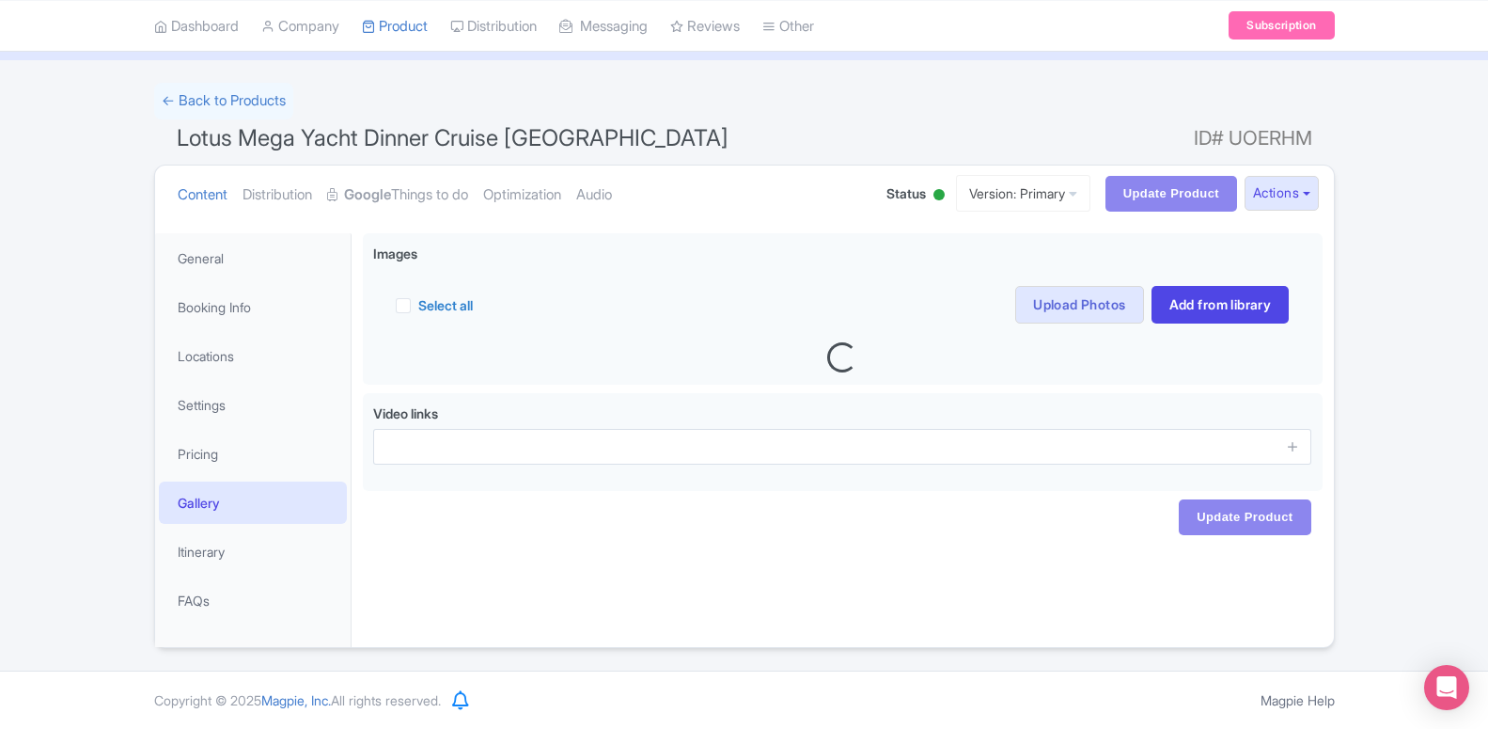
scroll to position [94, 0]
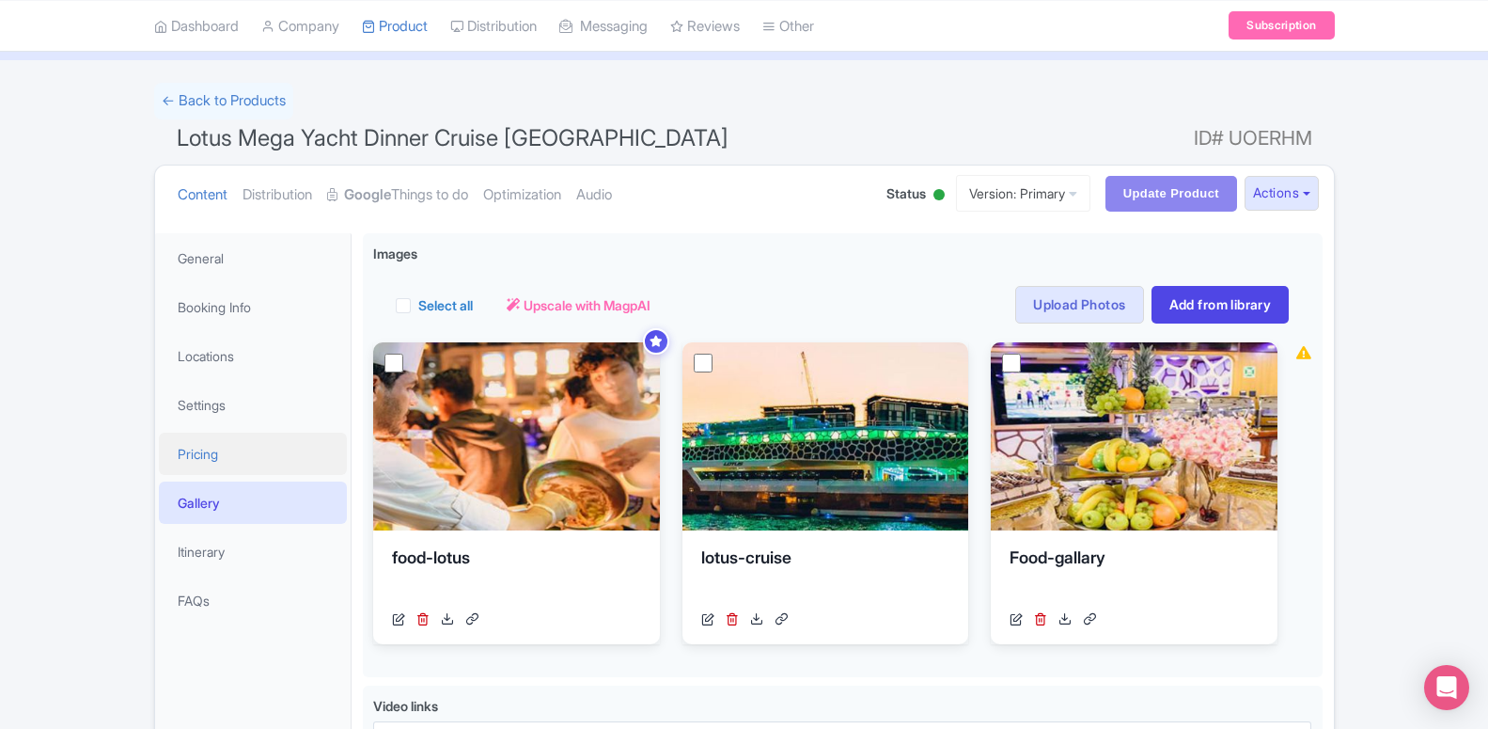
click at [226, 450] on link "Pricing" at bounding box center [253, 453] width 188 height 42
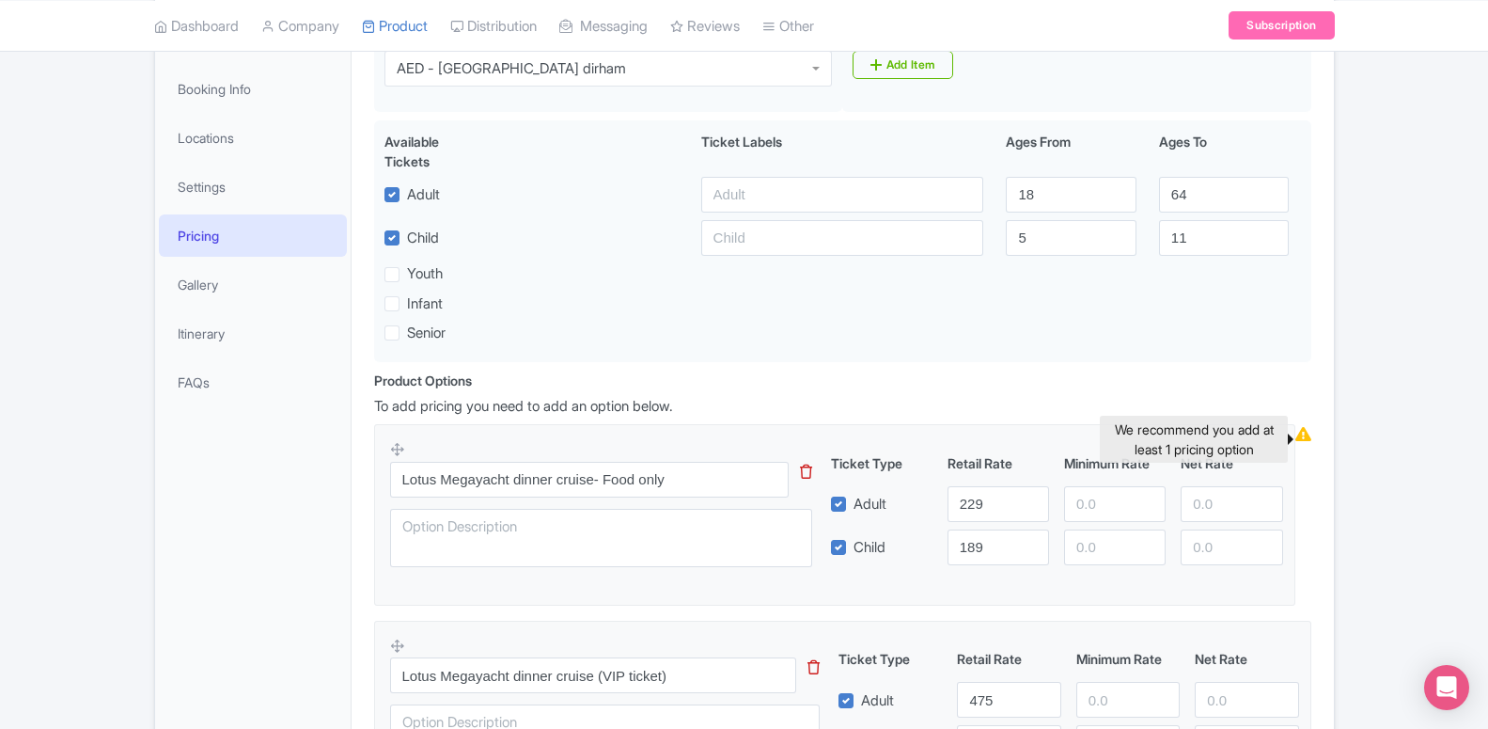
scroll to position [600, 0]
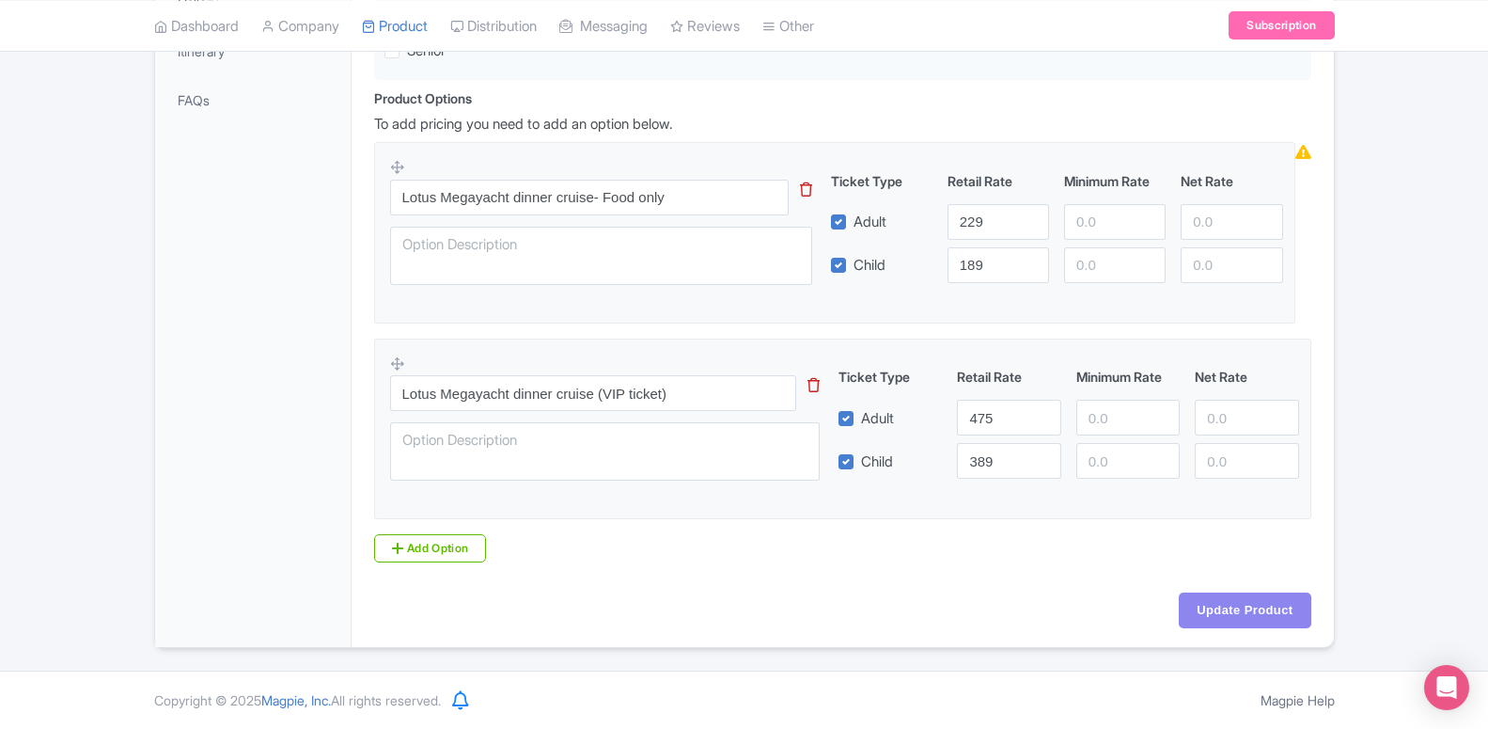
click at [812, 387] on icon at bounding box center [813, 385] width 12 height 14
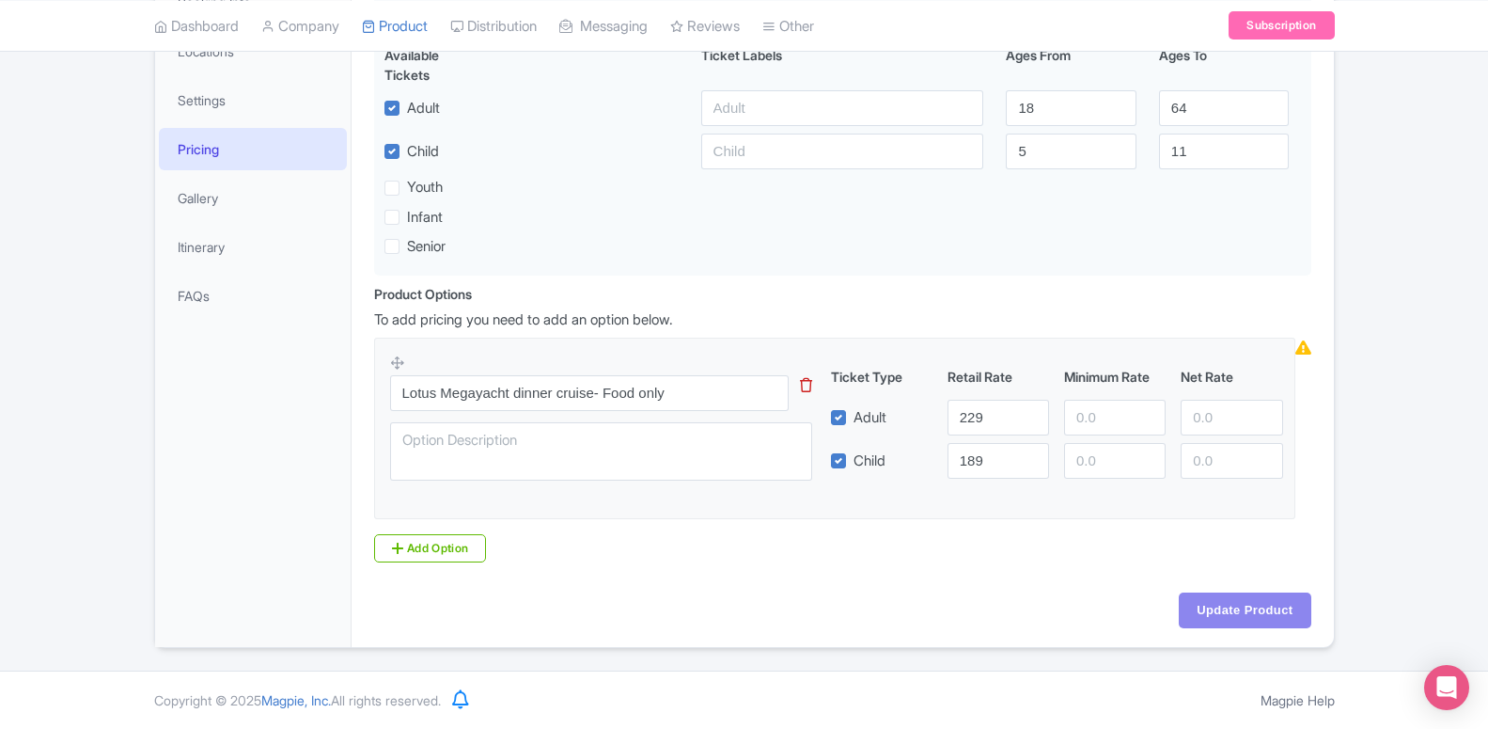
scroll to position [403, 0]
click at [1301, 354] on icon at bounding box center [1303, 347] width 16 height 14
click at [966, 481] on div "Lotus Megayacht dinner cruise- Food only Ticket Type Retail Rate Minimum Rate N…" at bounding box center [834, 422] width 889 height 138
click at [969, 461] on input "189" at bounding box center [999, 461] width 102 height 36
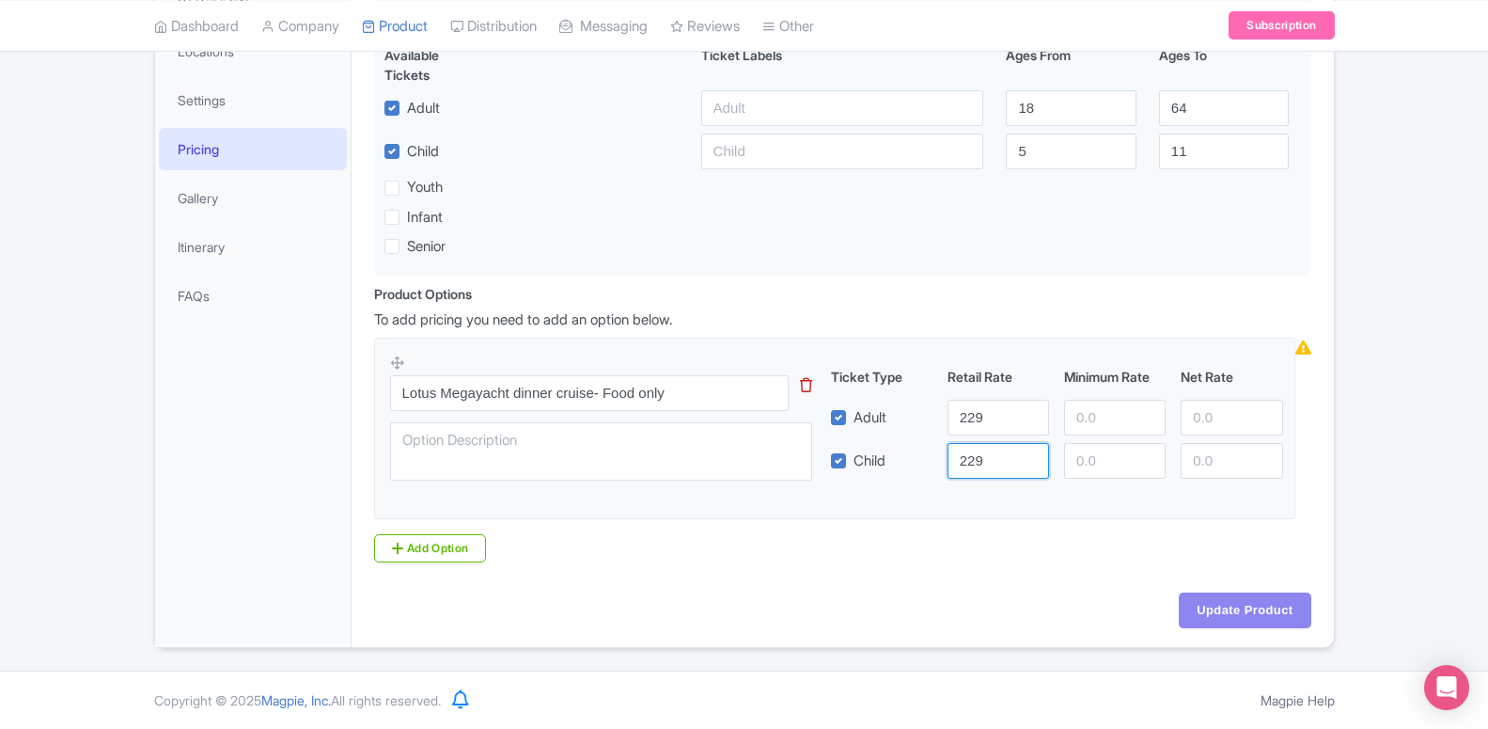
click at [969, 470] on input "229" at bounding box center [999, 461] width 102 height 36
type input "189"
click at [419, 534] on link "Add Option" at bounding box center [430, 548] width 113 height 28
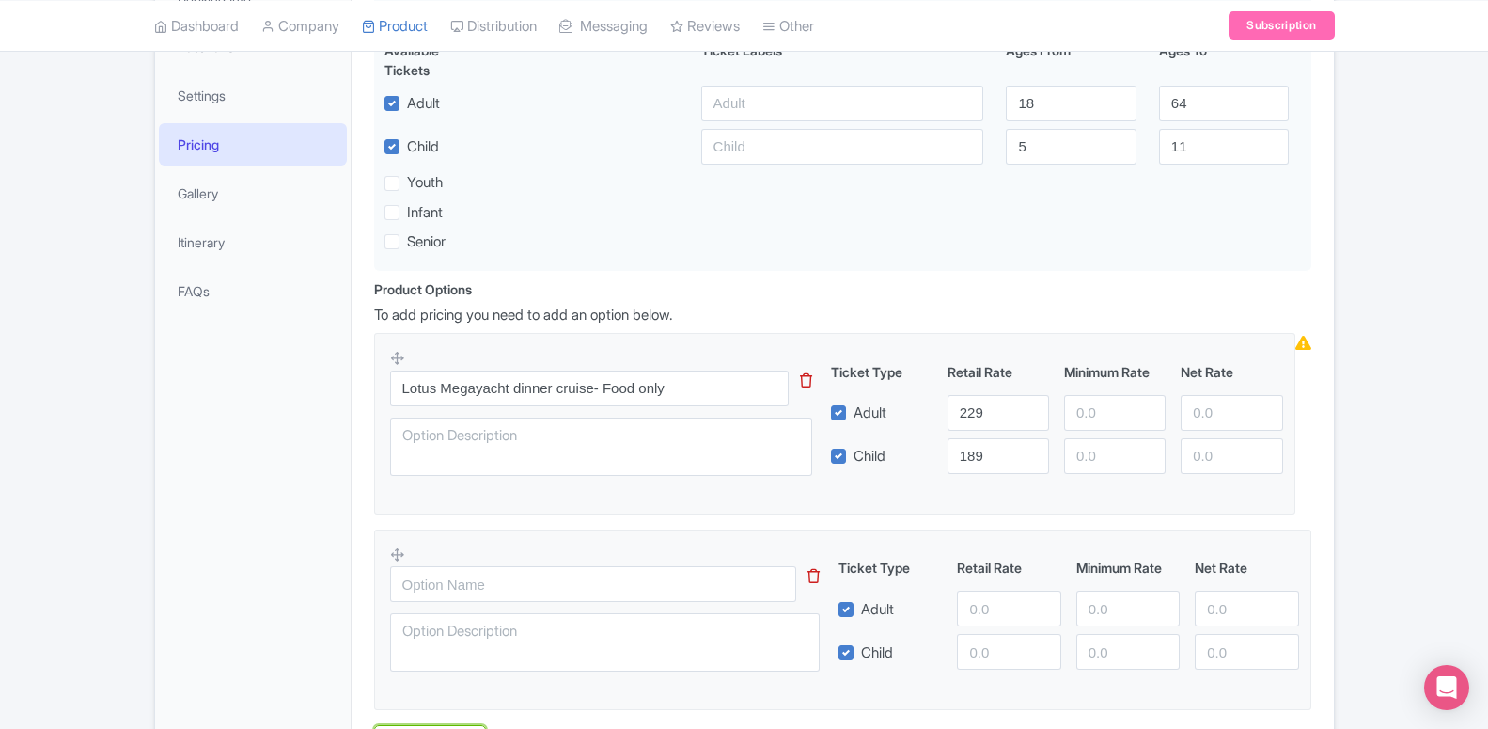
scroll to position [600, 0]
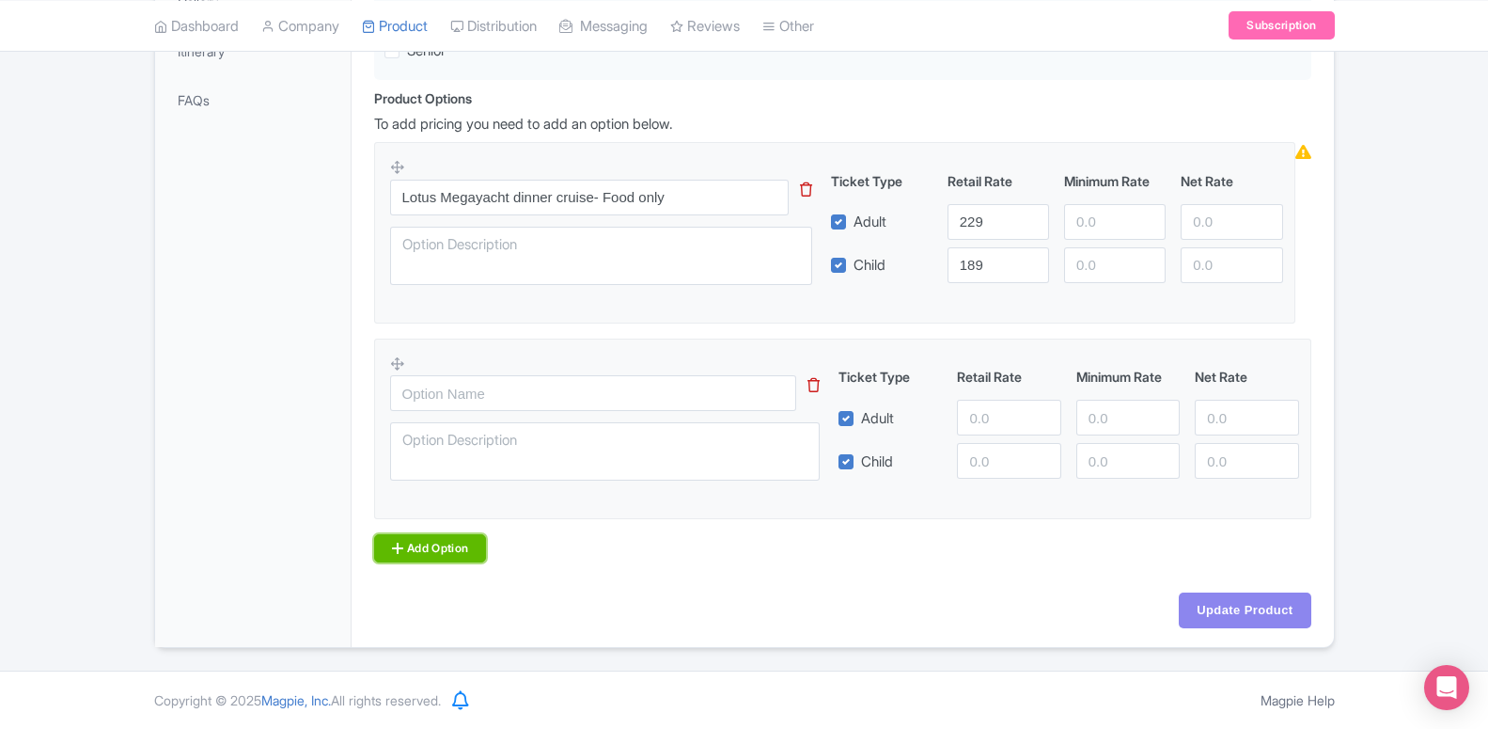
click at [424, 546] on link "Add Option" at bounding box center [430, 548] width 113 height 28
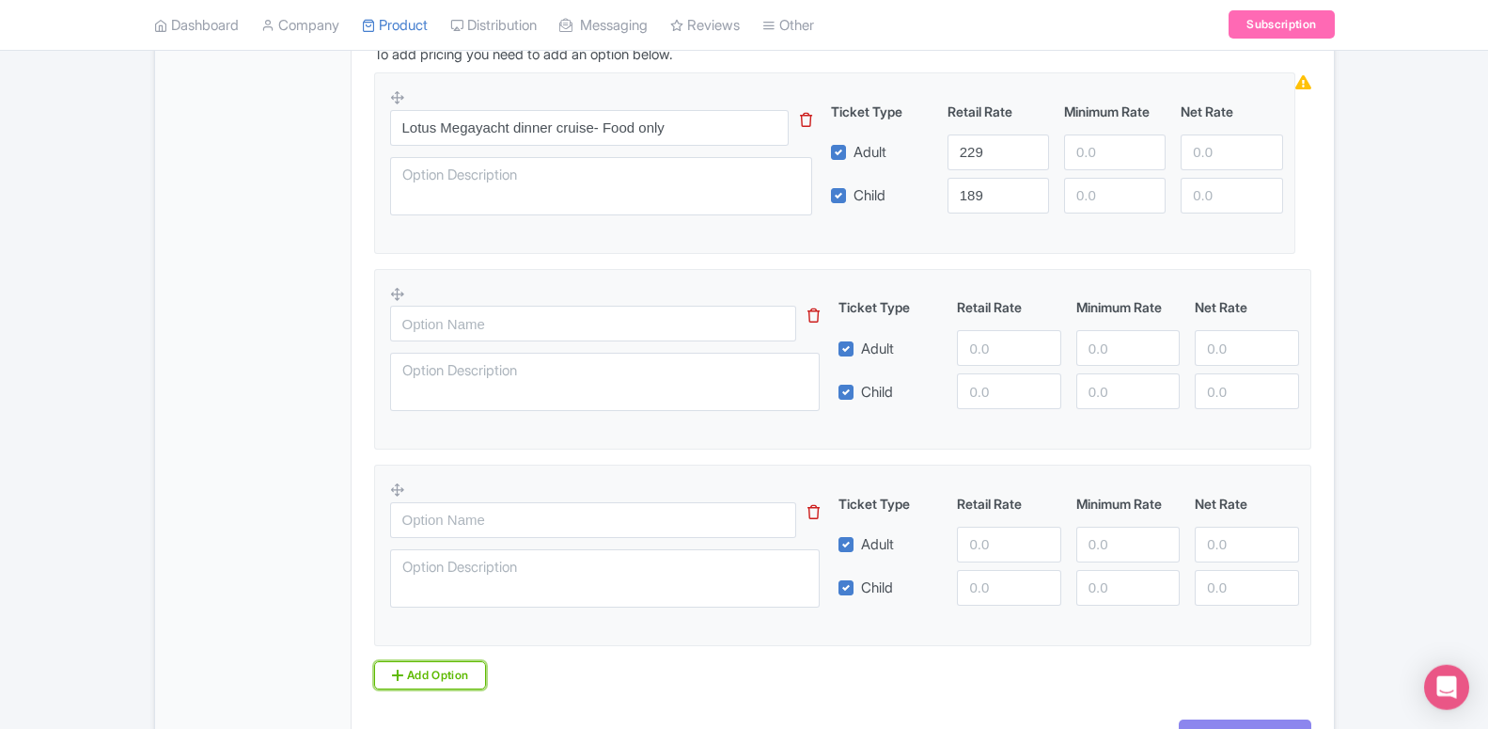
scroll to position [508, 0]
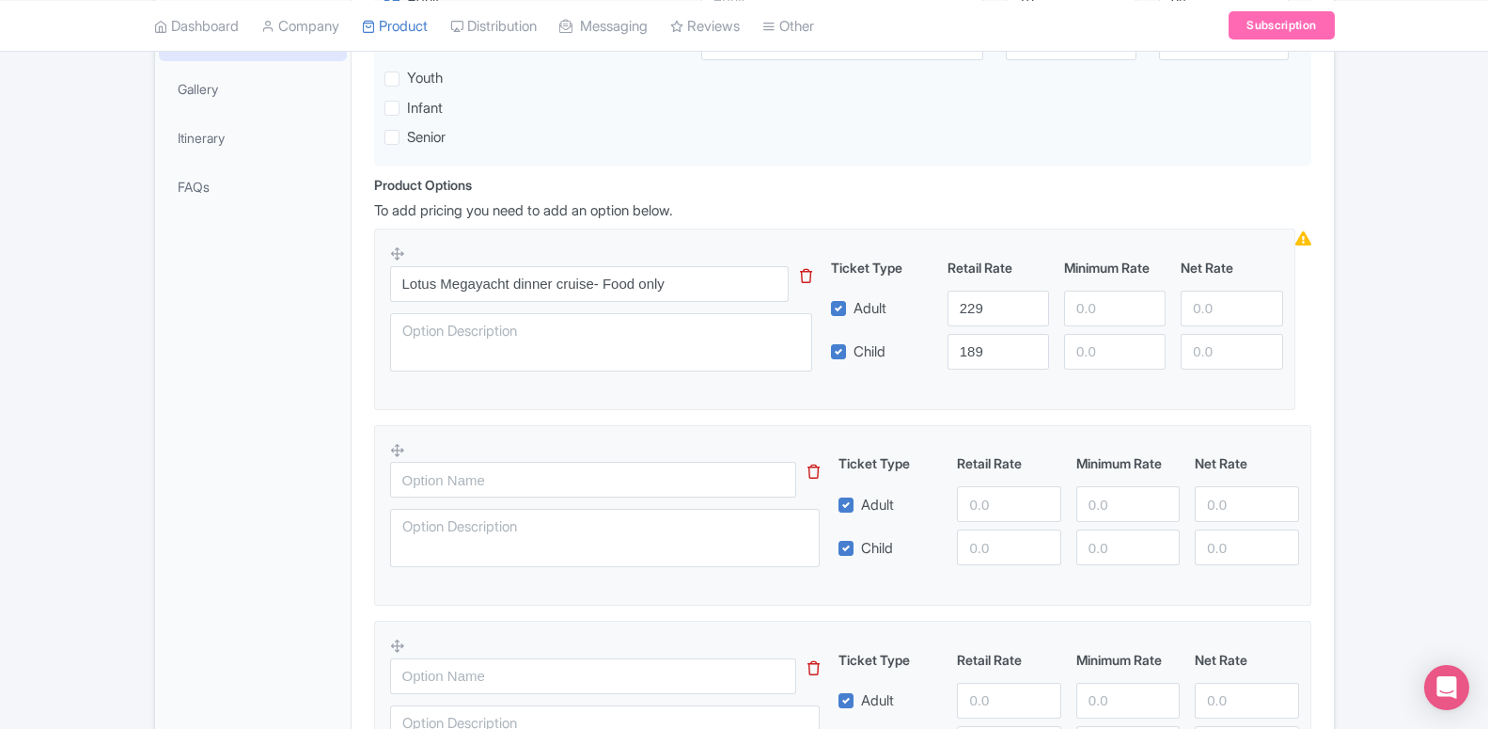
click at [804, 282] on icon at bounding box center [806, 276] width 12 height 14
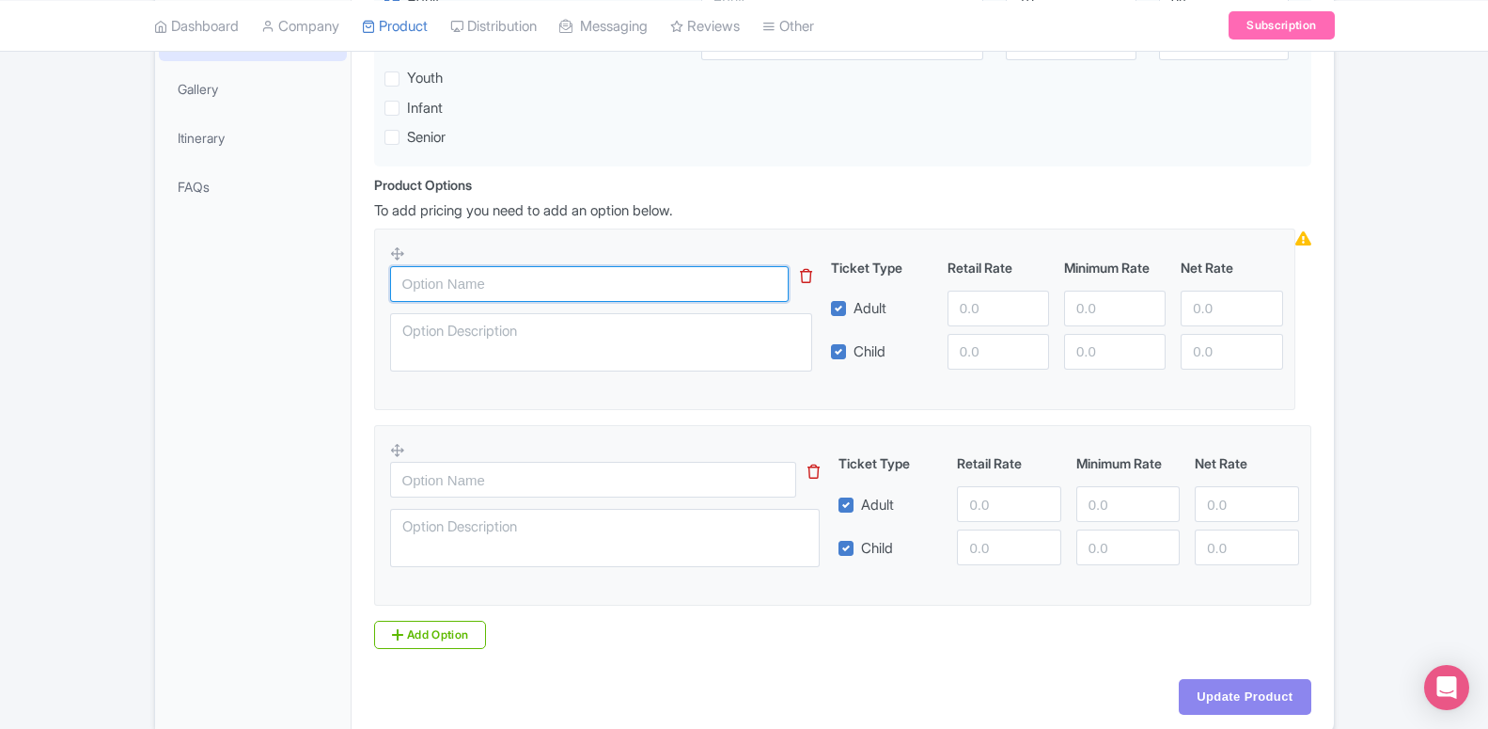
click at [452, 293] on input "text" at bounding box center [589, 284] width 399 height 36
paste input "Lotus Megayacht dinner cruise- Food only"
type input "Lotus Megayacht dinner cruise- Food only"
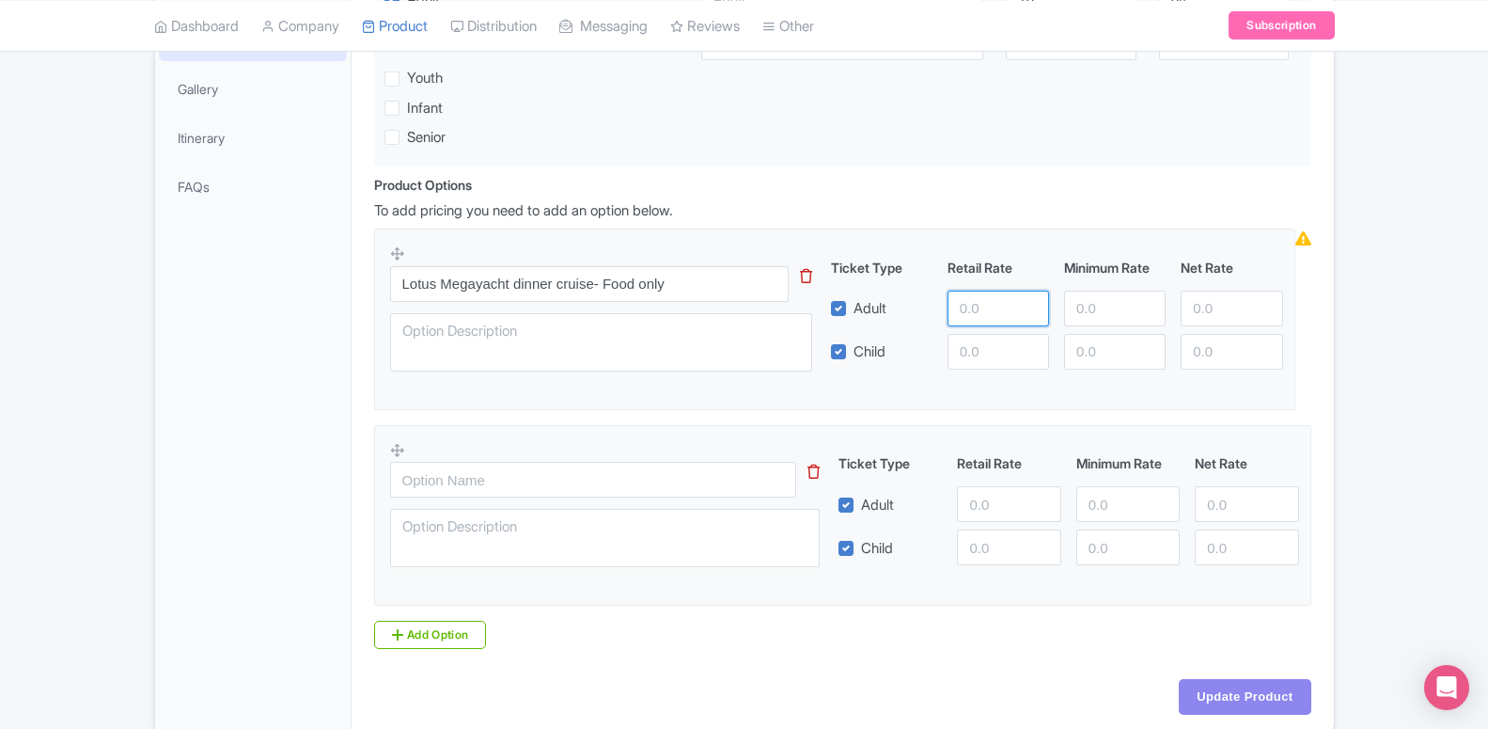
click at [985, 303] on input "number" at bounding box center [999, 308] width 102 height 36
type input "229"
click at [990, 346] on input "number" at bounding box center [999, 352] width 102 height 36
type input "189"
click at [1306, 245] on icon at bounding box center [1303, 238] width 16 height 14
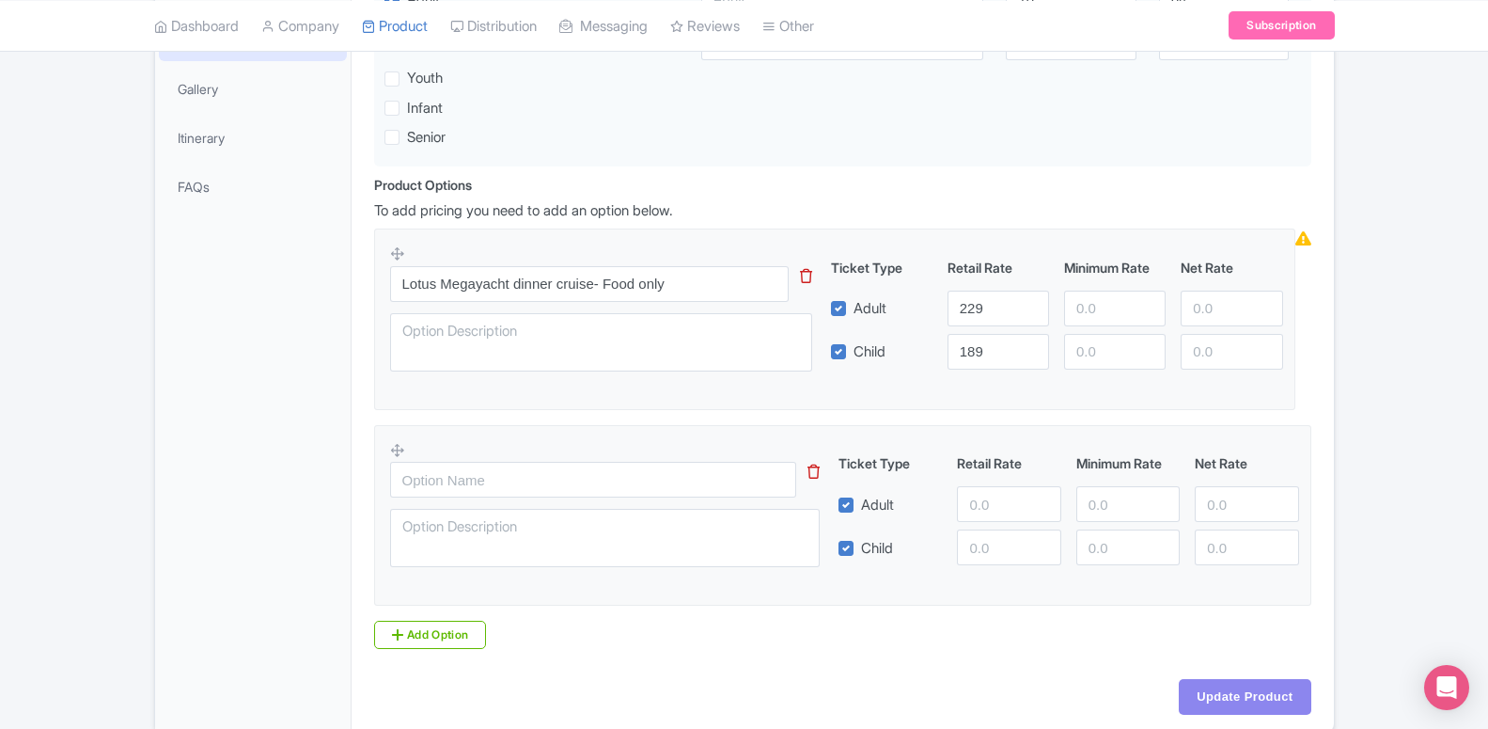
click at [1306, 245] on icon at bounding box center [1303, 238] width 16 height 14
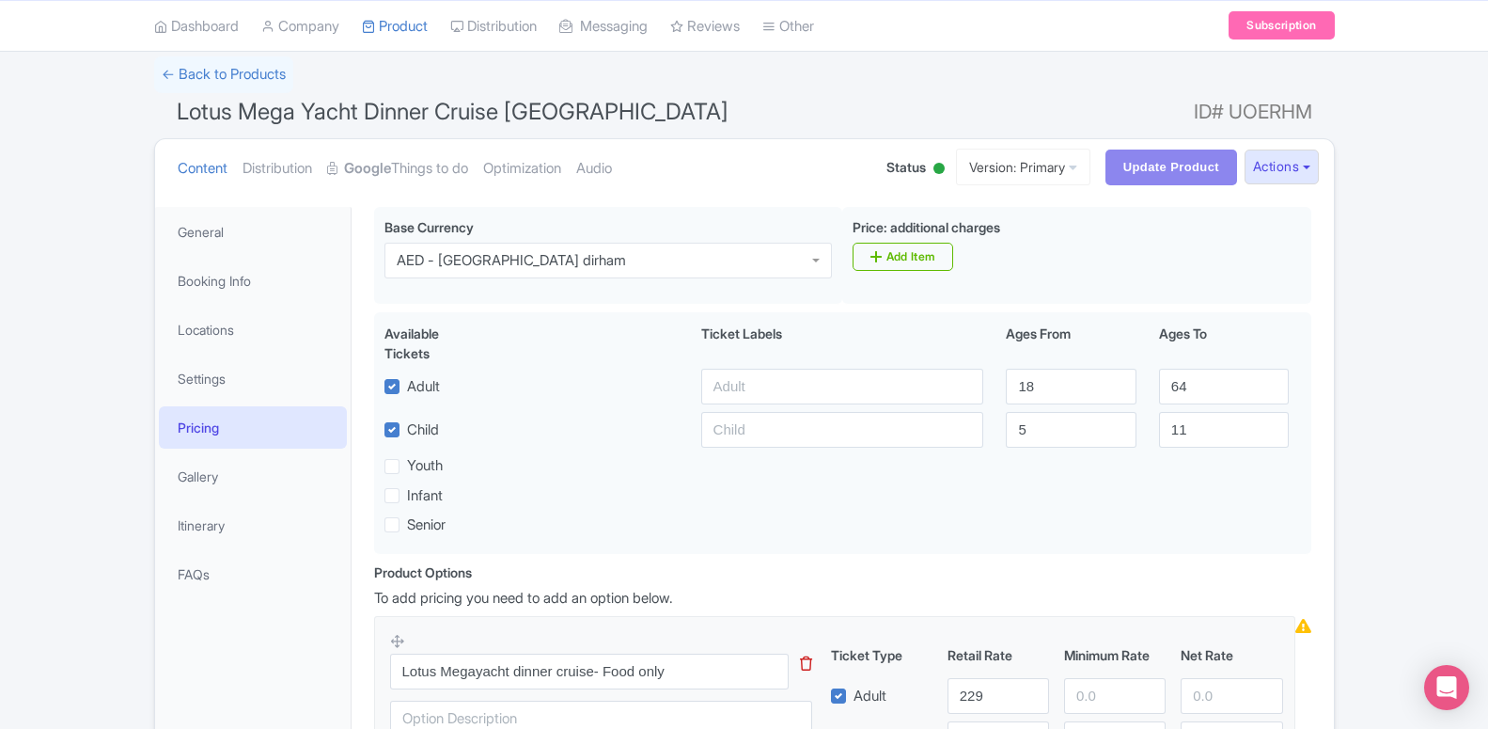
scroll to position [216, 0]
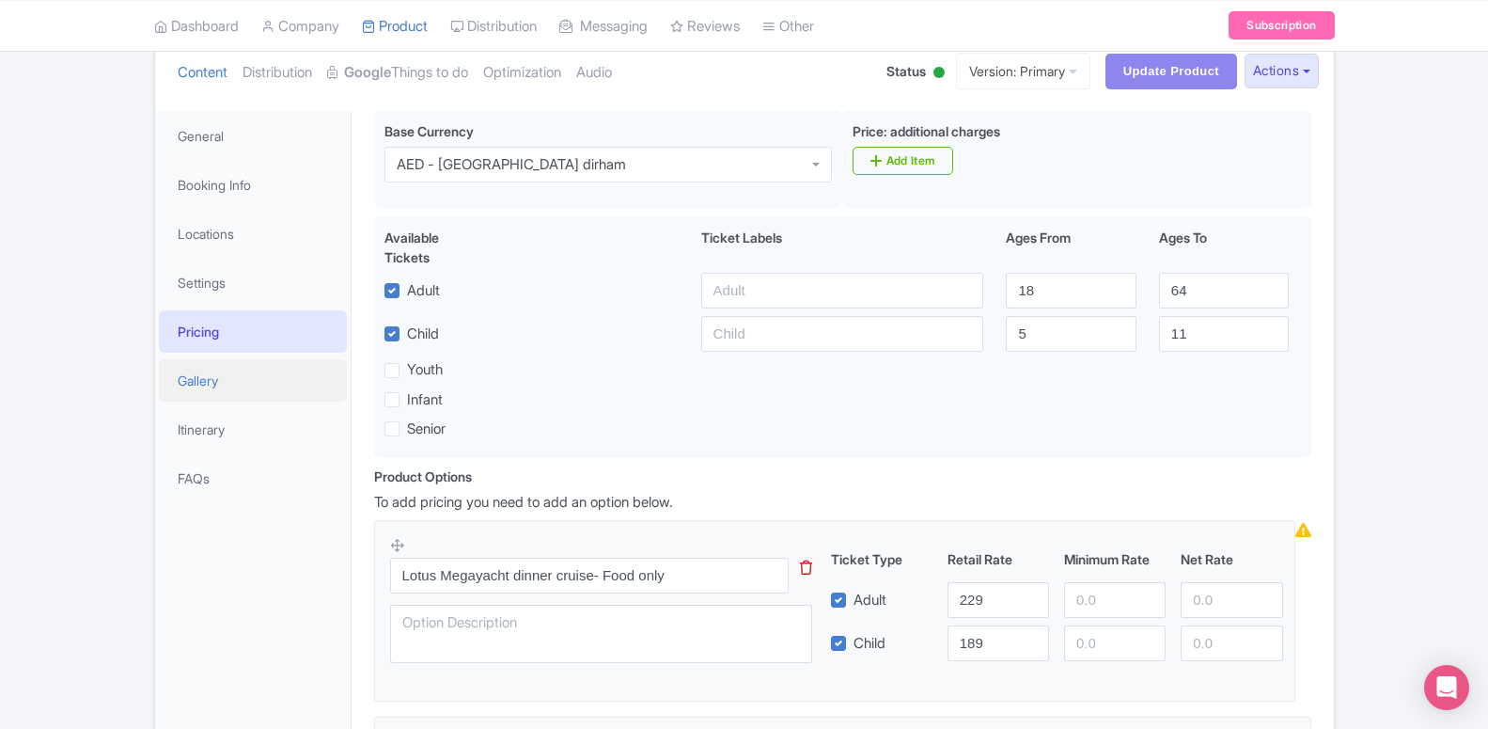
click at [167, 386] on link "Gallery" at bounding box center [253, 380] width 188 height 42
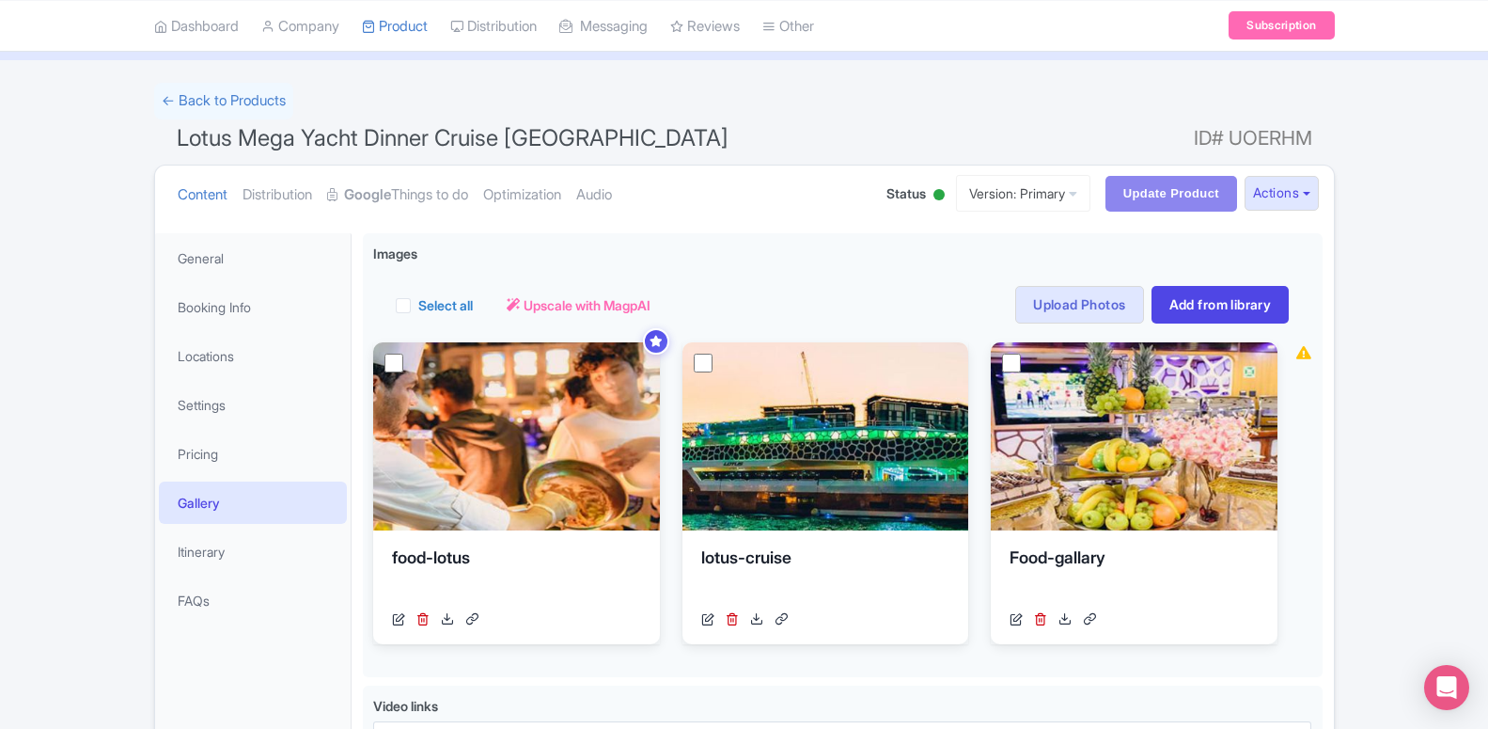
scroll to position [293, 0]
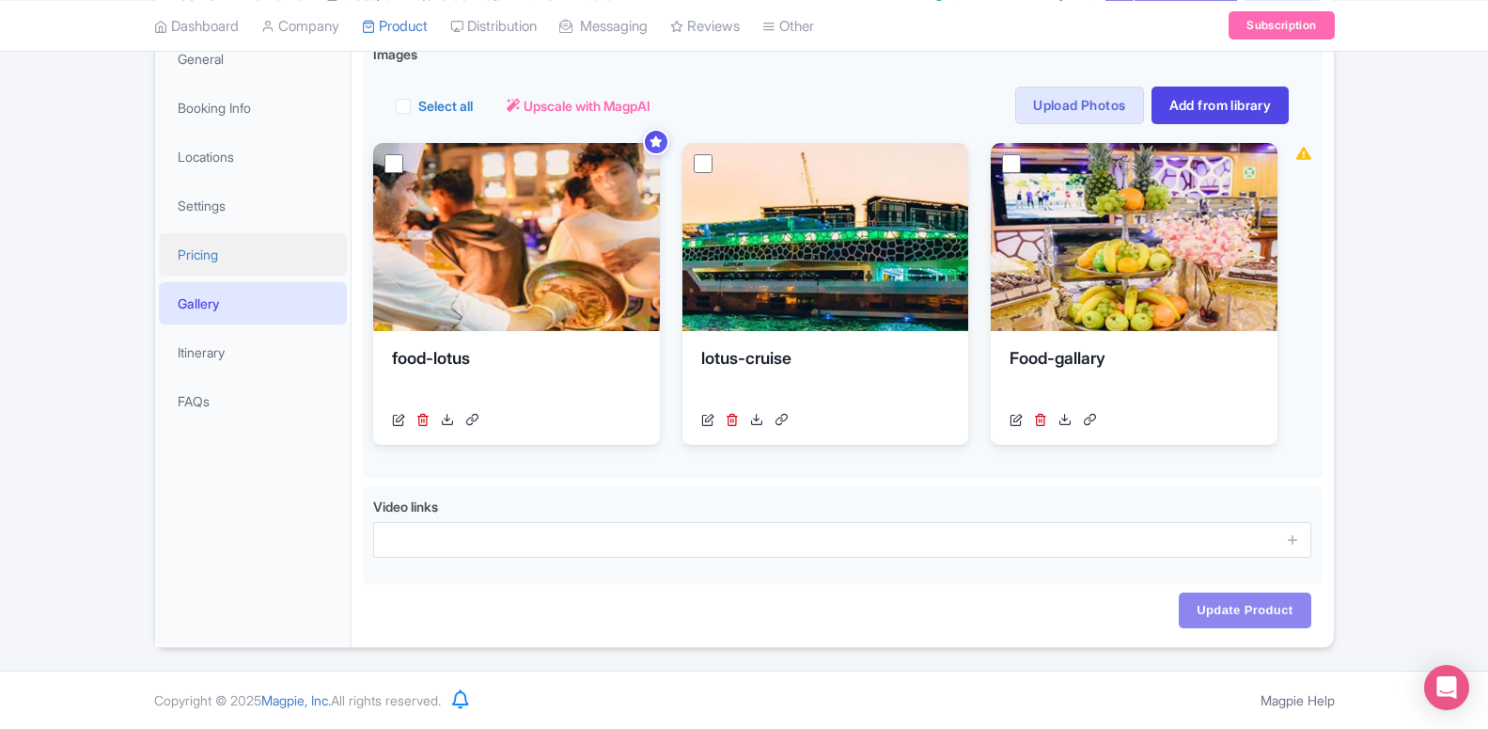
click at [191, 259] on link "Pricing" at bounding box center [253, 254] width 188 height 42
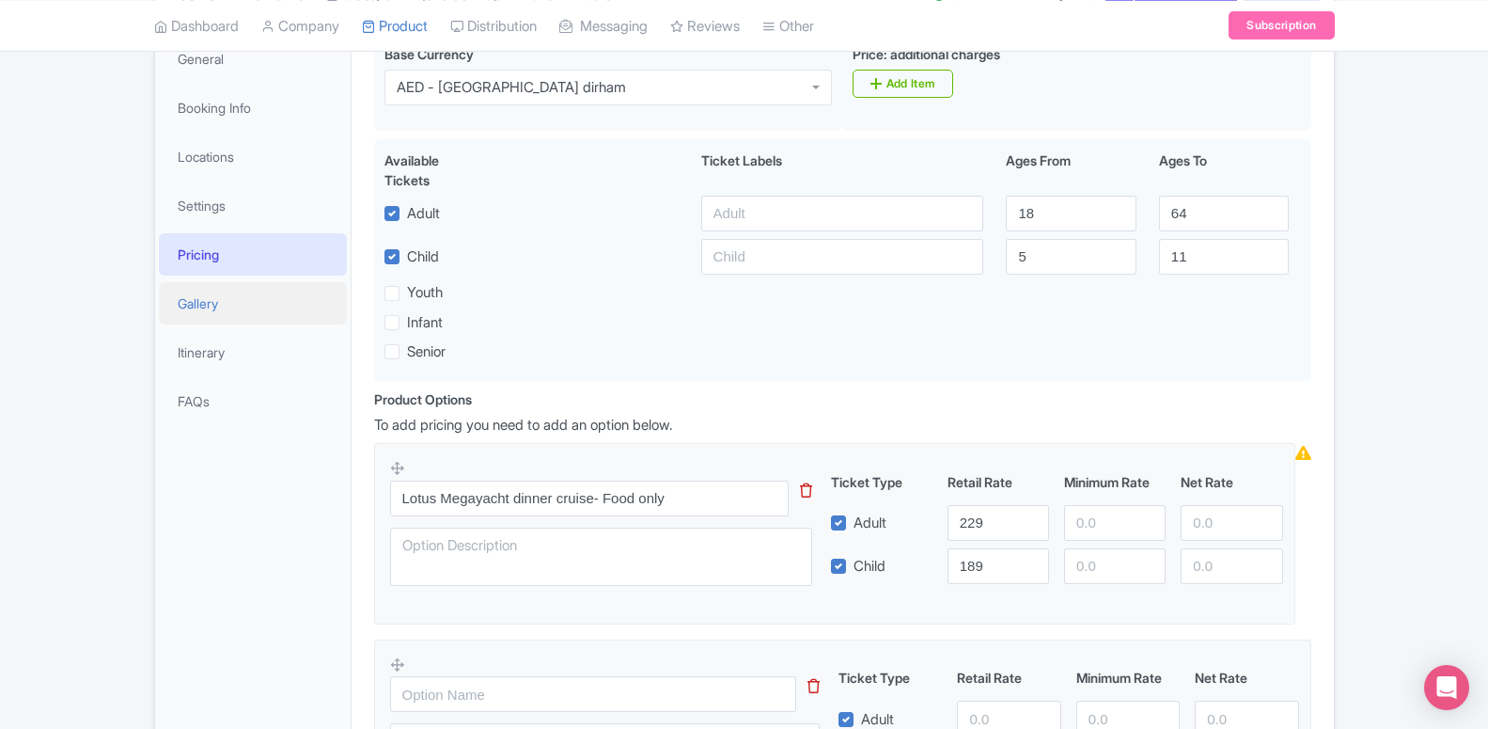
click at [196, 306] on link "Gallery" at bounding box center [253, 303] width 188 height 42
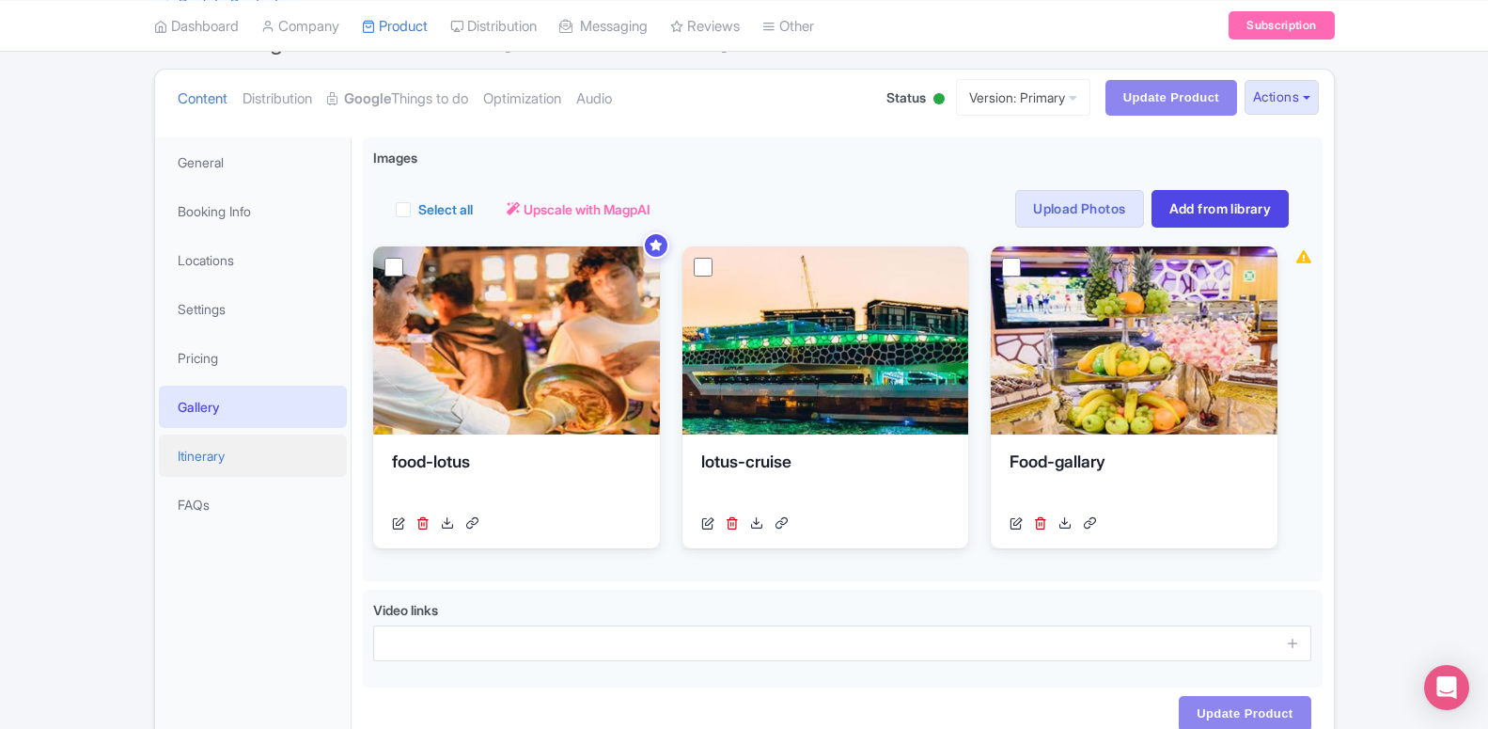
scroll to position [94, 0]
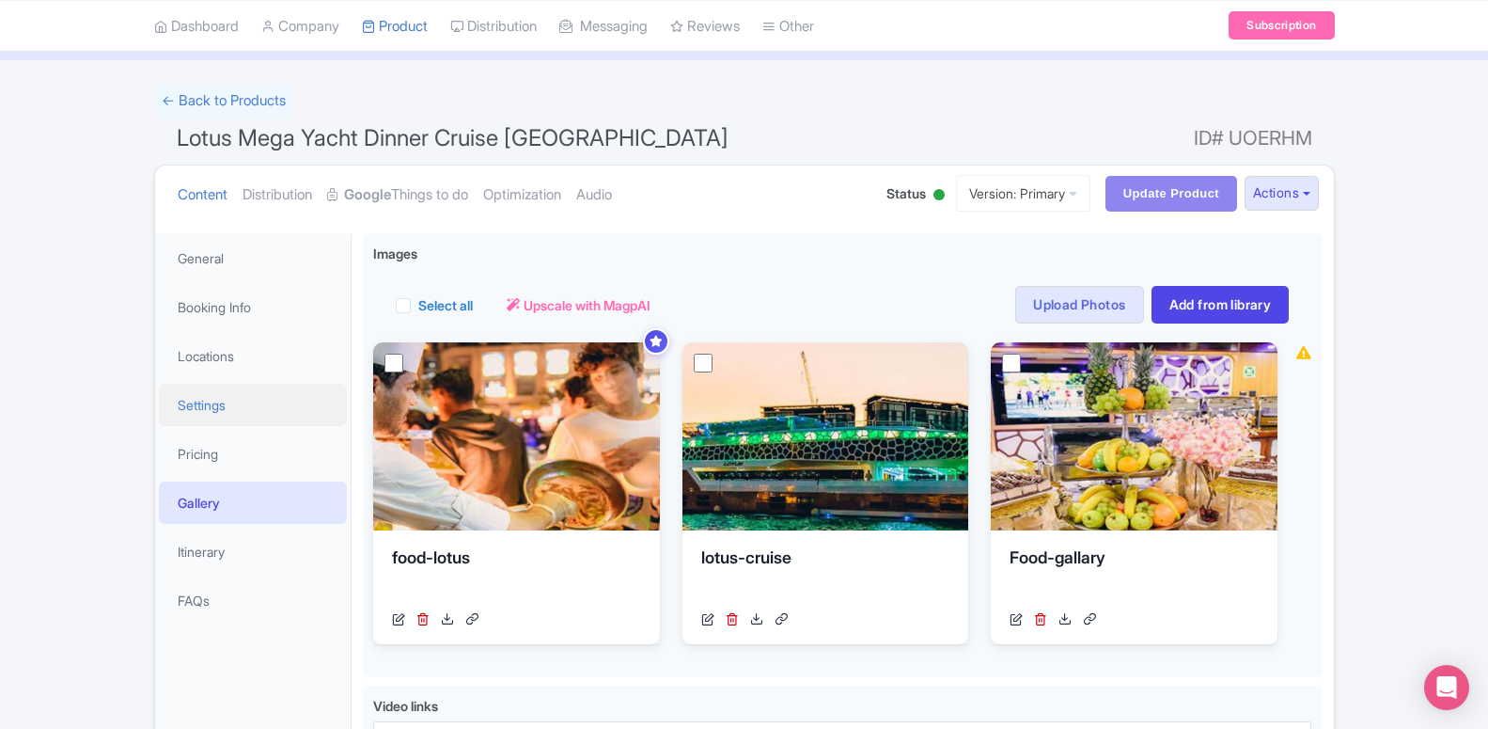
click at [208, 411] on link "Settings" at bounding box center [253, 405] width 188 height 42
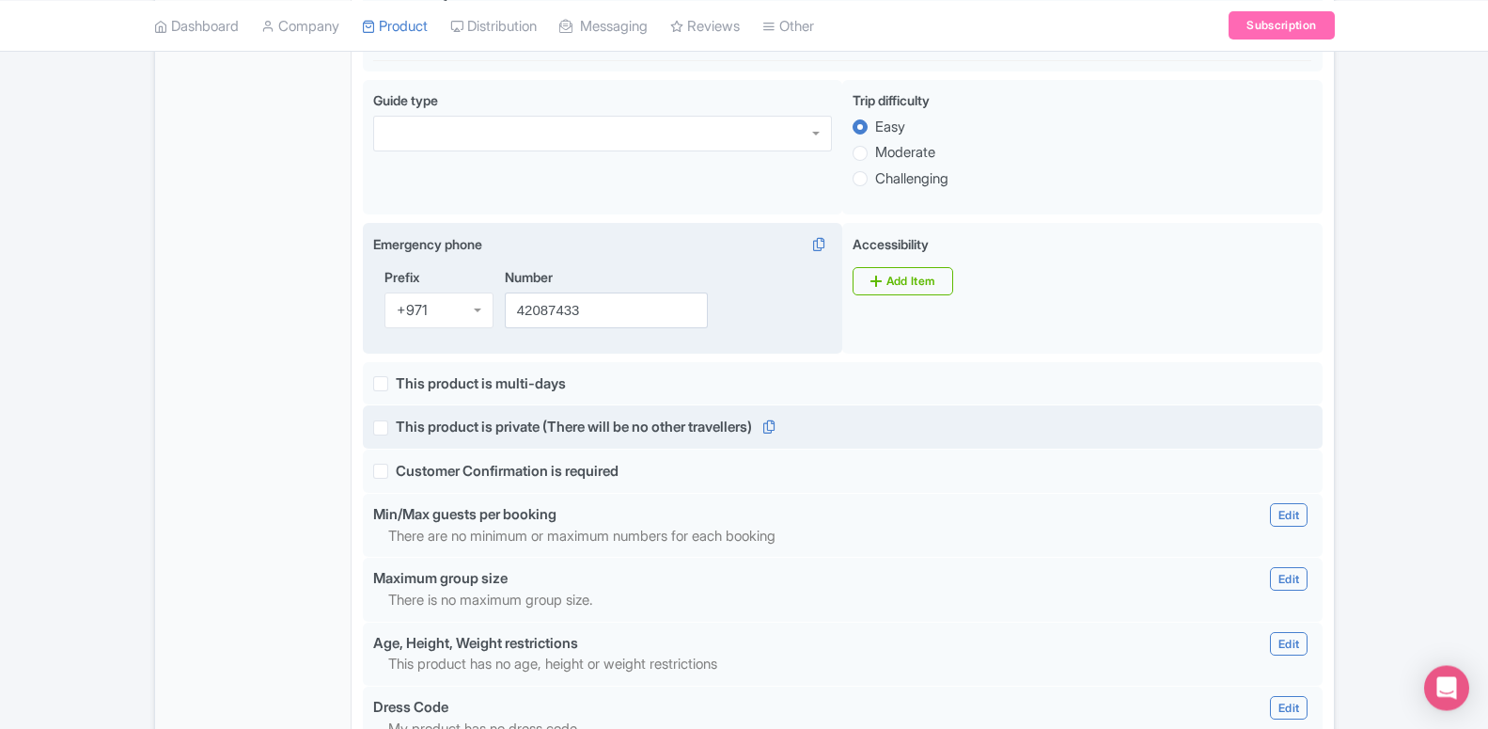
scroll to position [1053, 0]
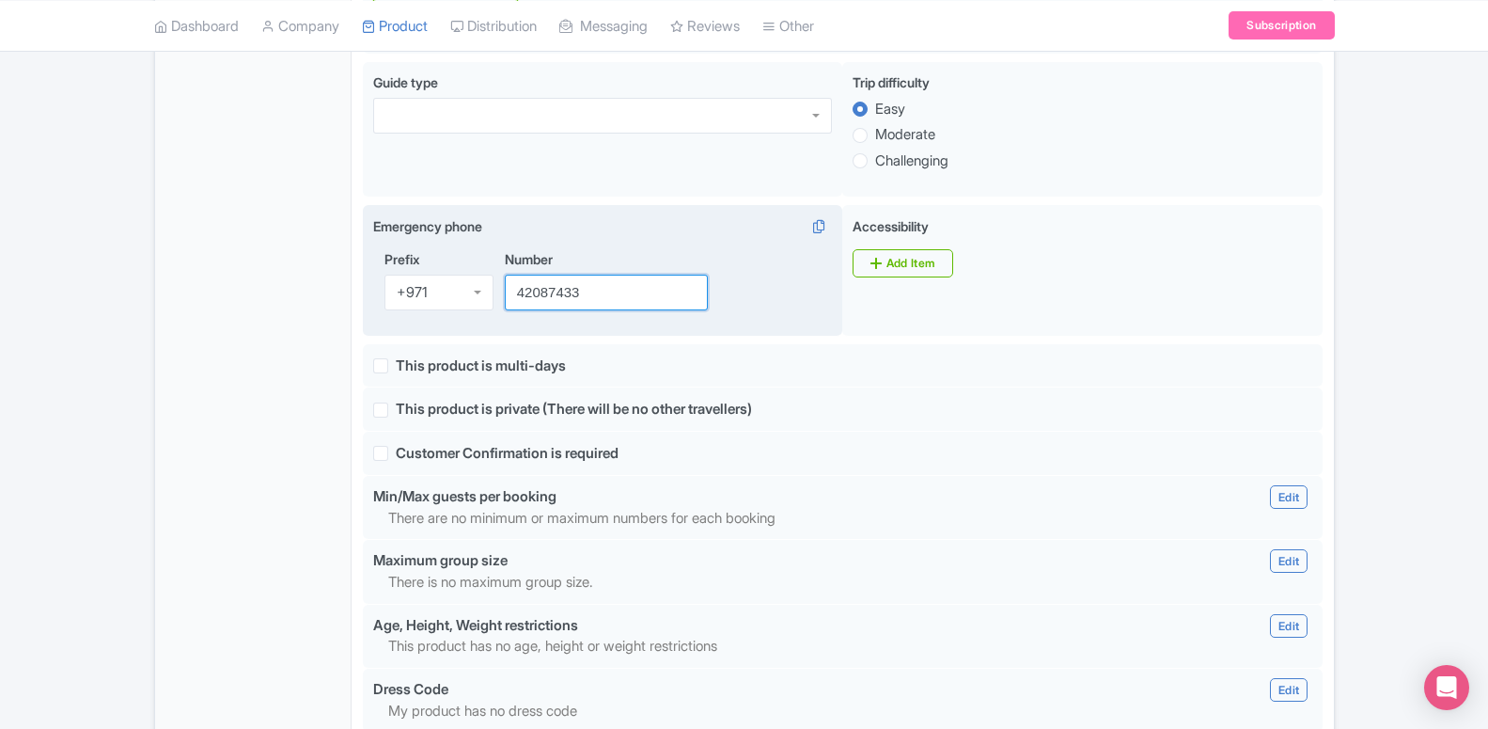
click at [533, 309] on input "42087433" at bounding box center [607, 292] width 204 height 36
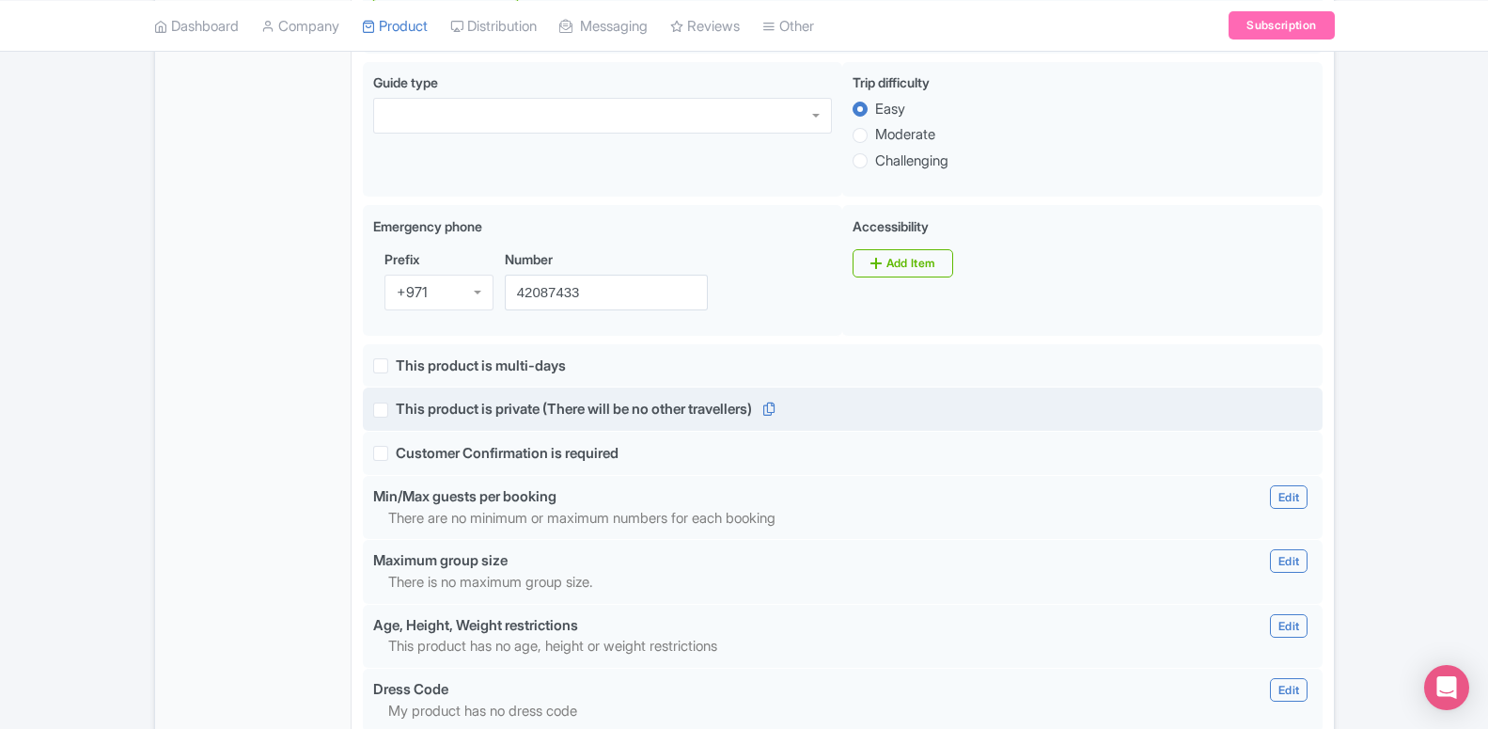
click at [986, 431] on div "This product is private (There will be no other travellers)" at bounding box center [843, 409] width 960 height 44
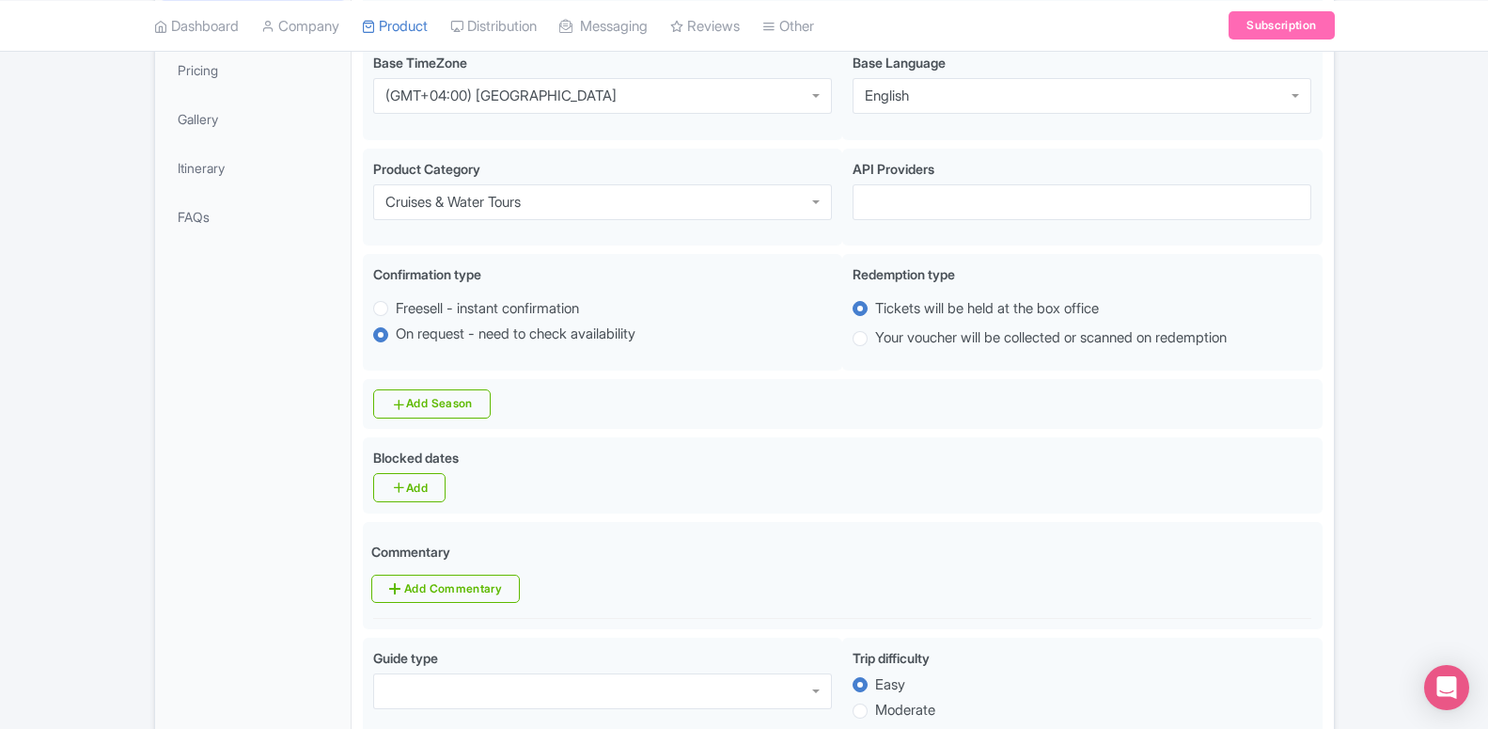
scroll to position [286, 0]
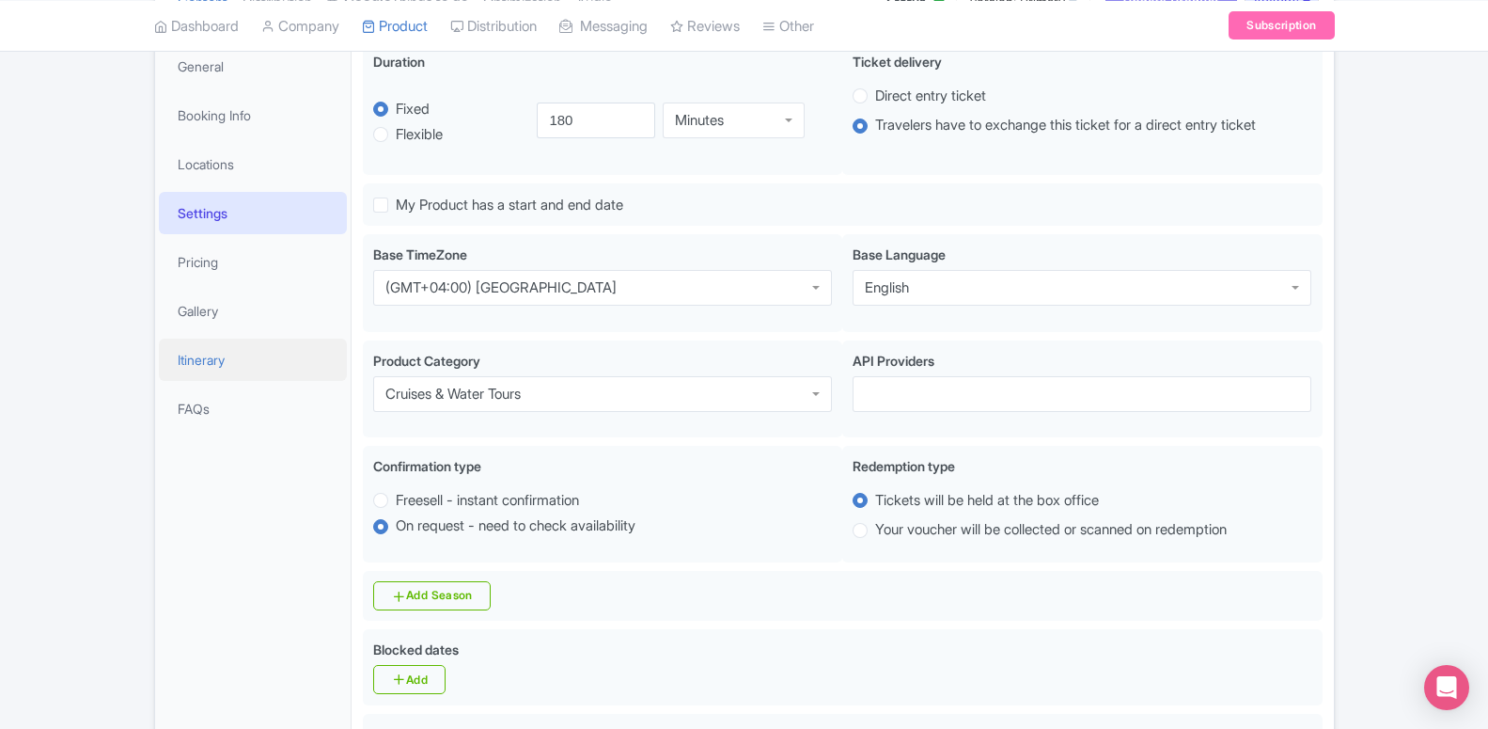
click at [221, 363] on link "Itinerary" at bounding box center [253, 359] width 188 height 42
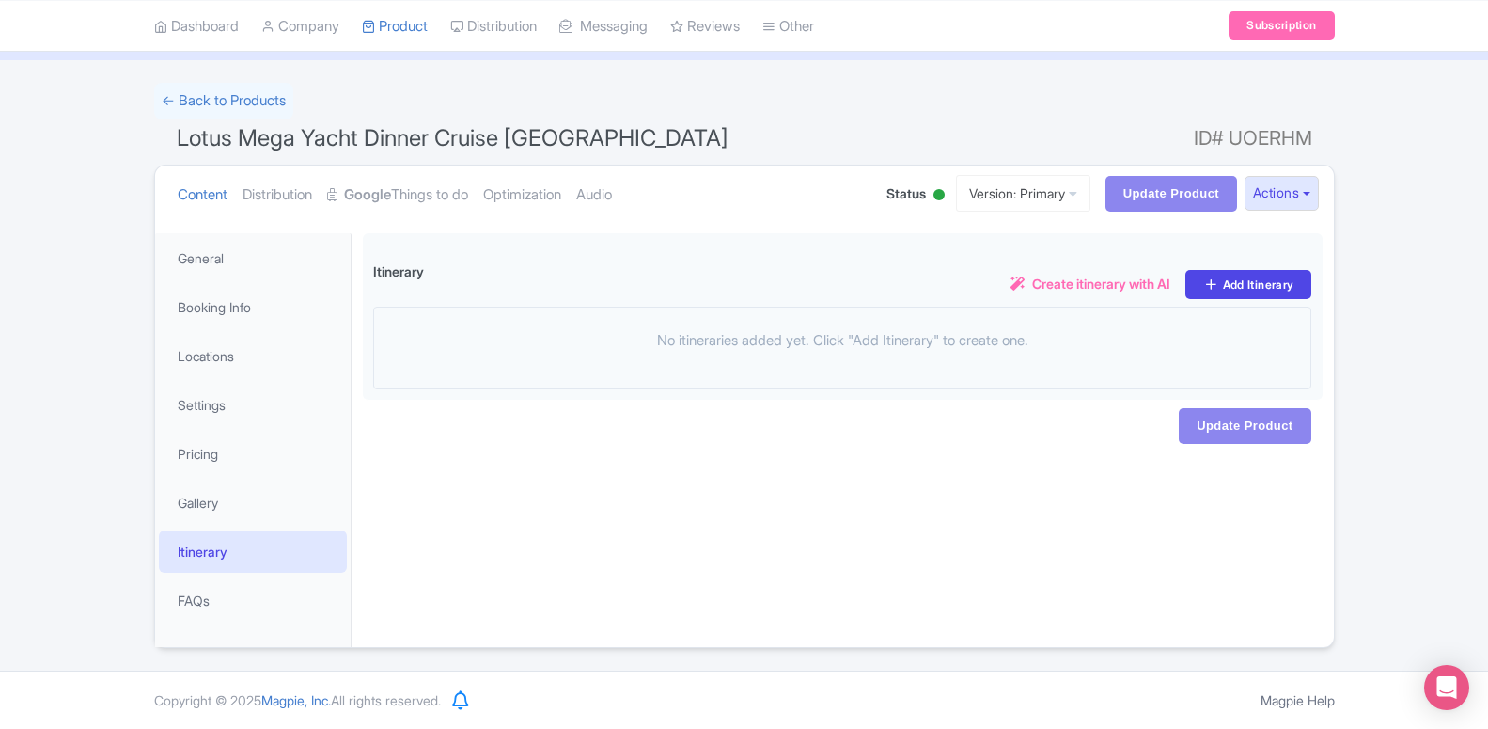
scroll to position [94, 0]
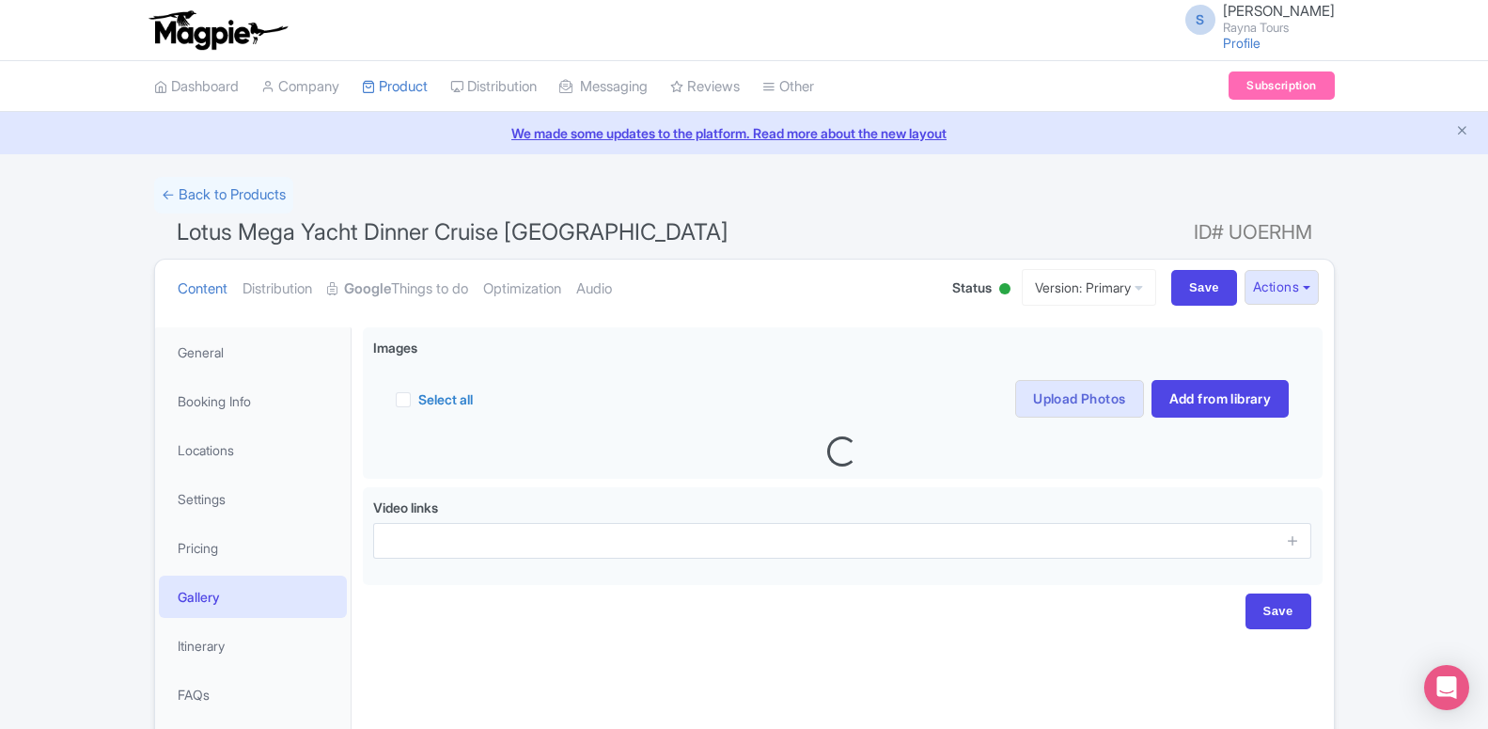
scroll to position [94, 0]
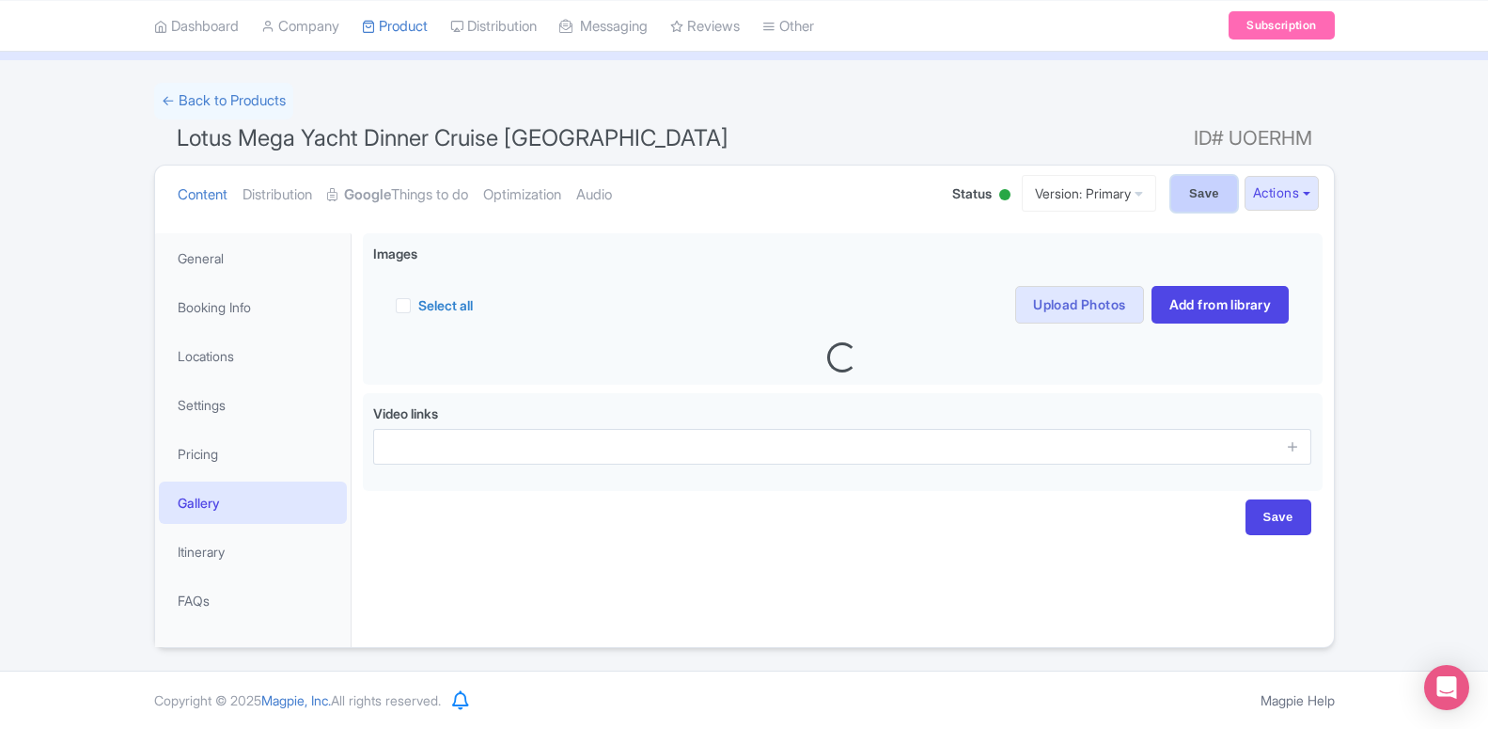
click at [1197, 192] on input "Save" at bounding box center [1204, 194] width 66 height 36
type input "Saving..."
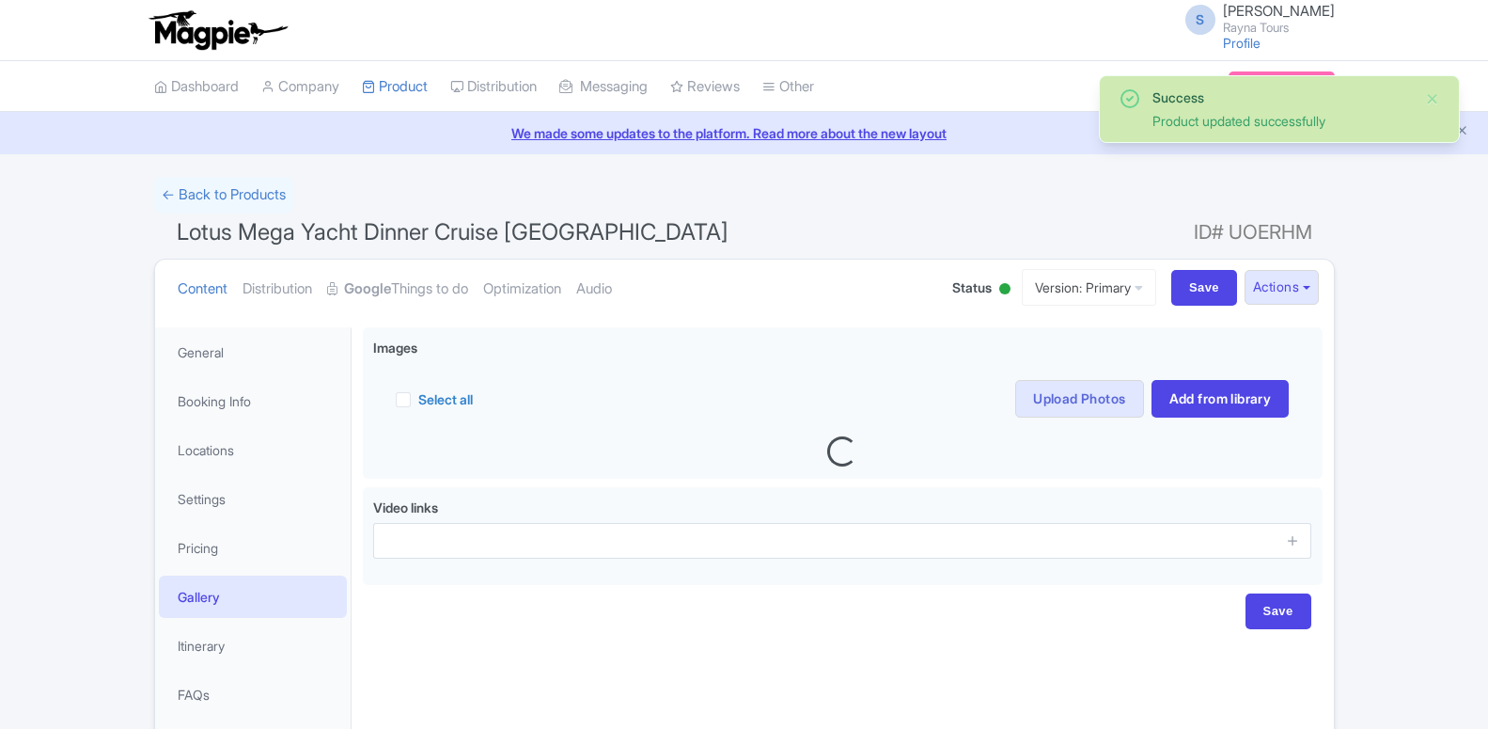
click at [0, 0] on link "My Products" at bounding box center [0, 0] width 0 height 0
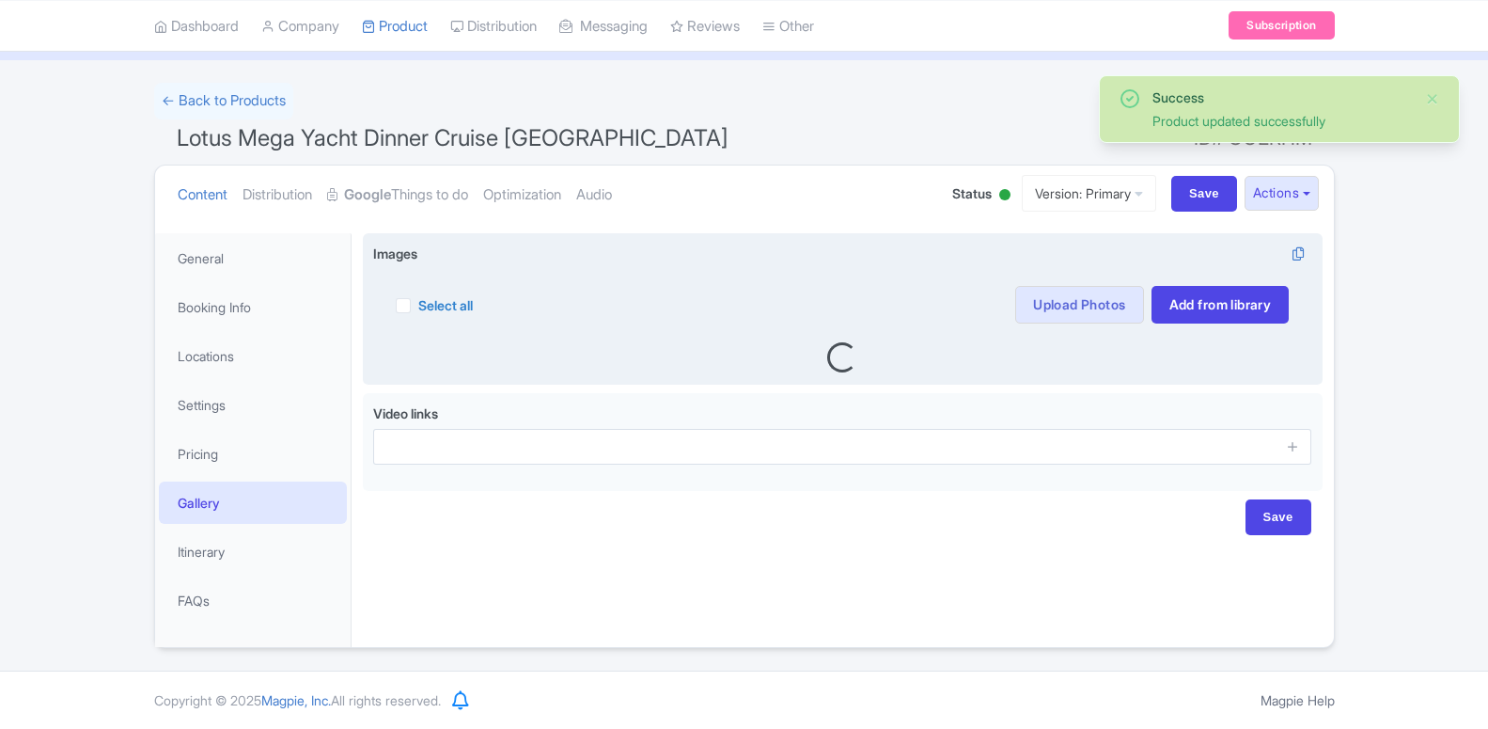
scroll to position [94, 0]
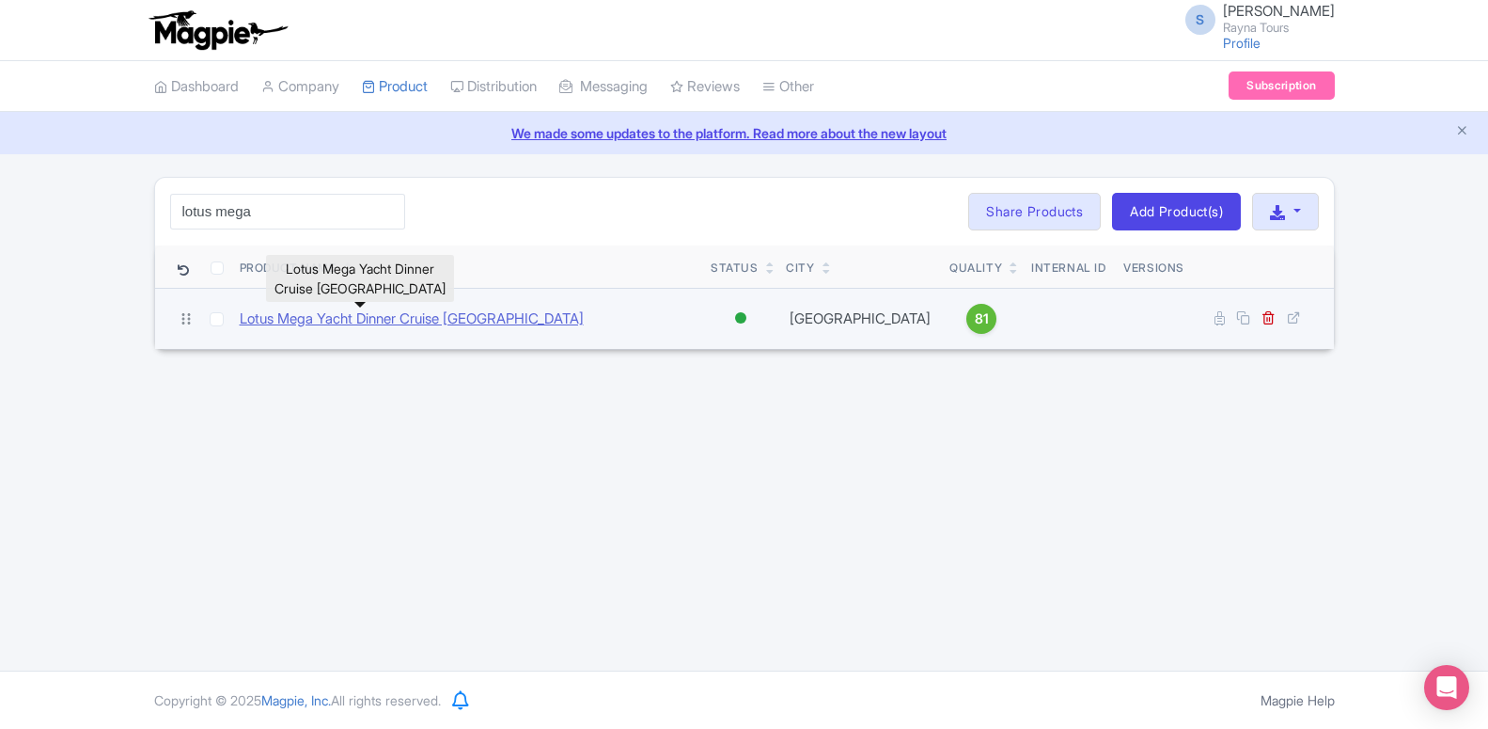
type input "lotus mega"
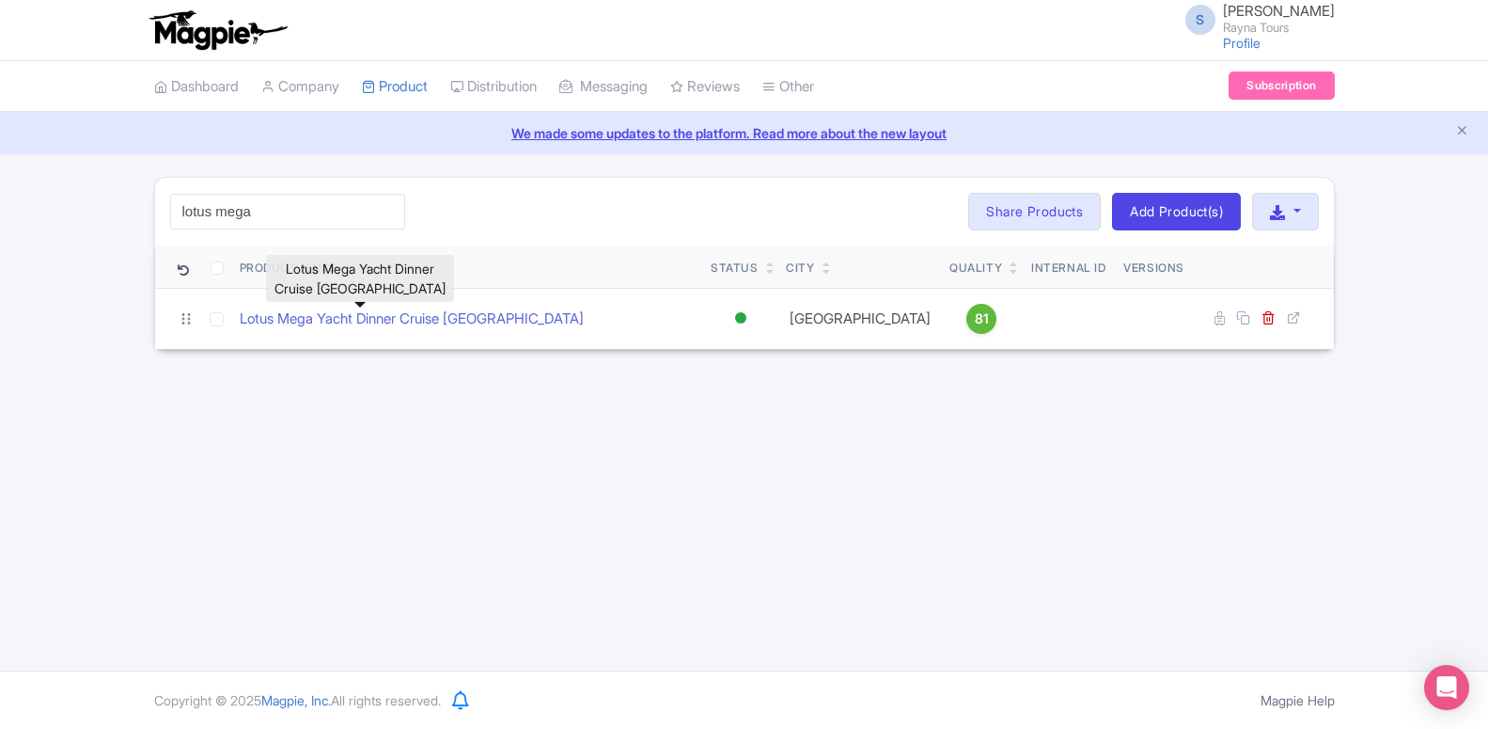
click at [224, 431] on div "S [PERSON_NAME] [PERSON_NAME] Tours Profile Users Settings Sign out Dashboard C…" at bounding box center [744, 335] width 1488 height 670
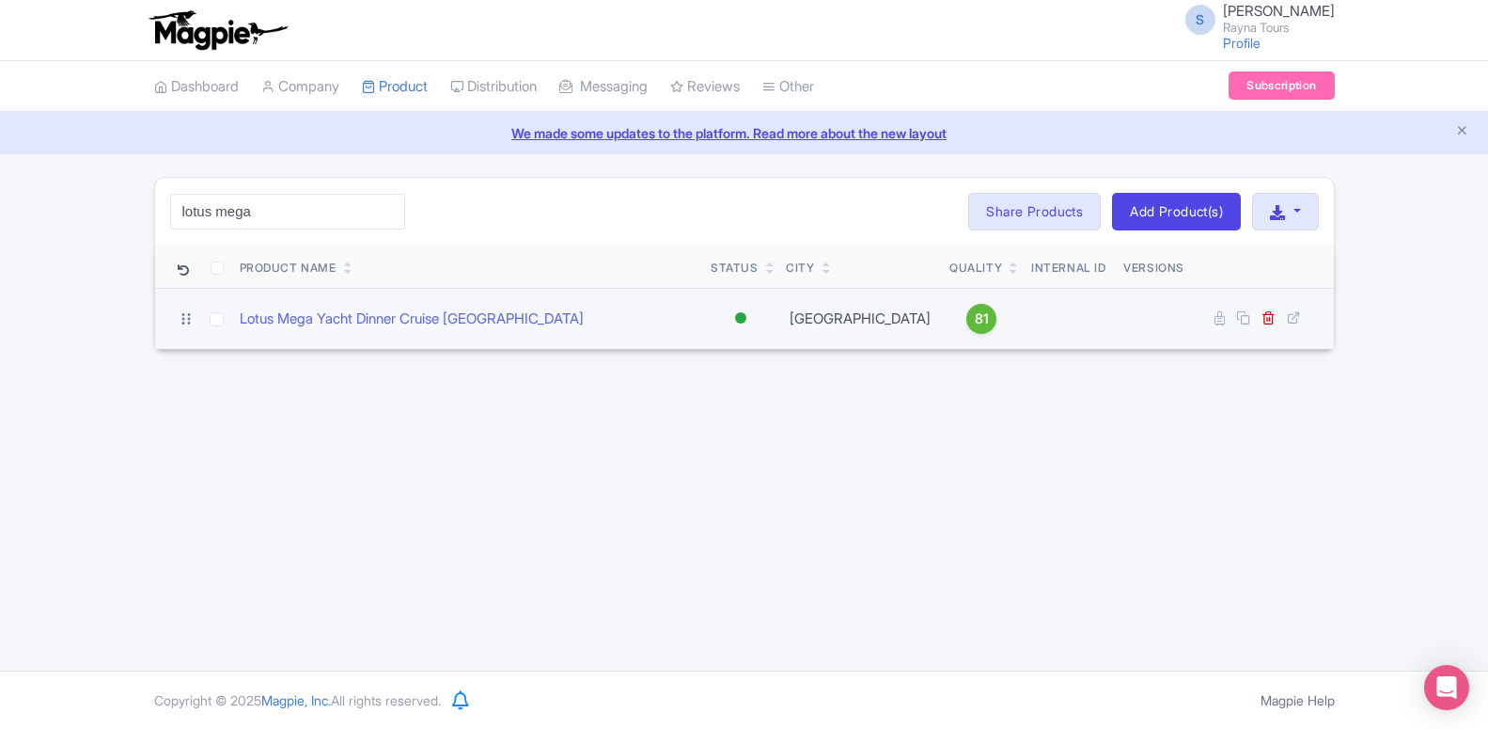
click at [187, 319] on icon at bounding box center [186, 318] width 17 height 17
click at [425, 321] on link "Lotus Mega Yacht Dinner Cruise [GEOGRAPHIC_DATA]" at bounding box center [412, 319] width 344 height 22
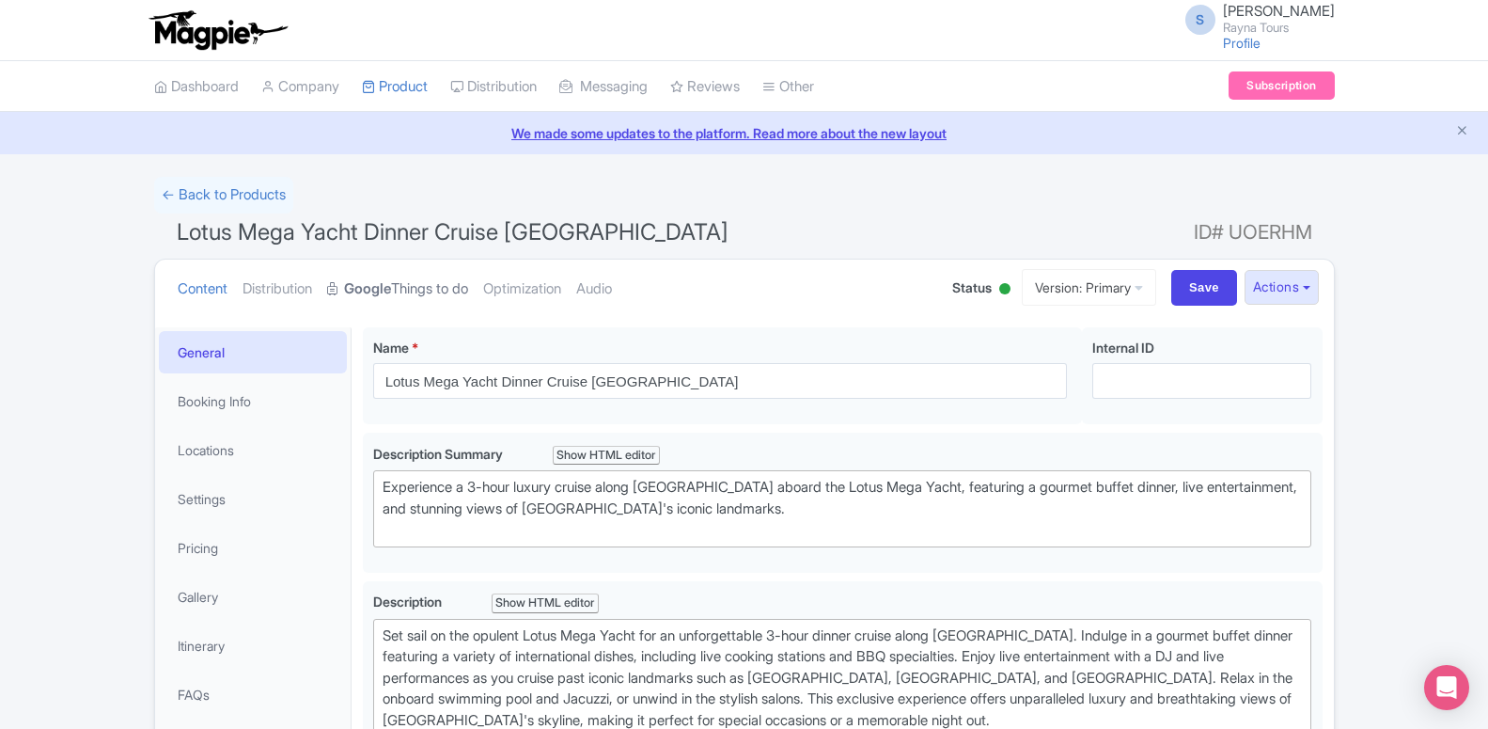
click at [421, 290] on link "Google Things to do" at bounding box center [397, 288] width 141 height 59
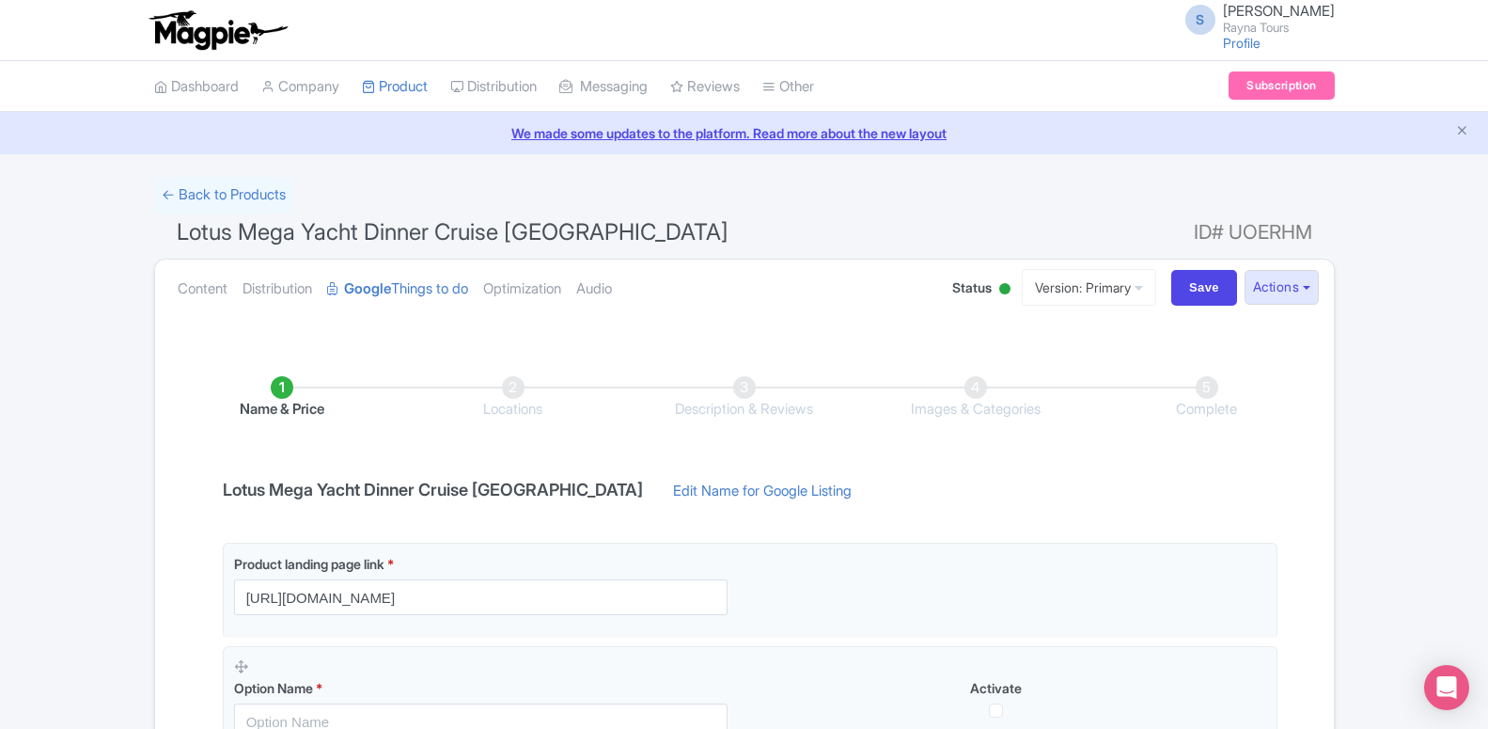
scroll to position [366, 0]
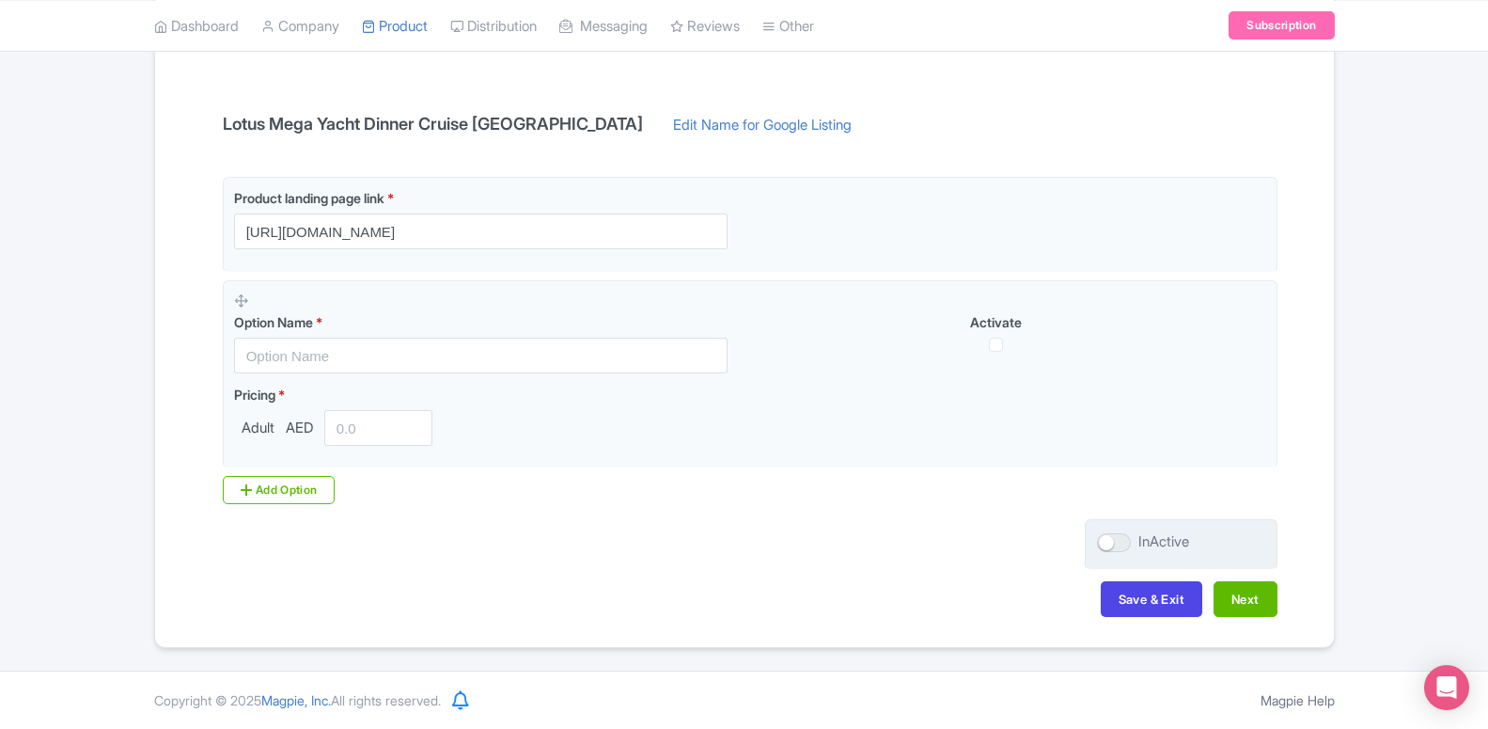
click at [1105, 535] on div at bounding box center [1114, 542] width 34 height 19
click at [1105, 536] on input "InActive" at bounding box center [1103, 542] width 12 height 12
checkbox input "true"
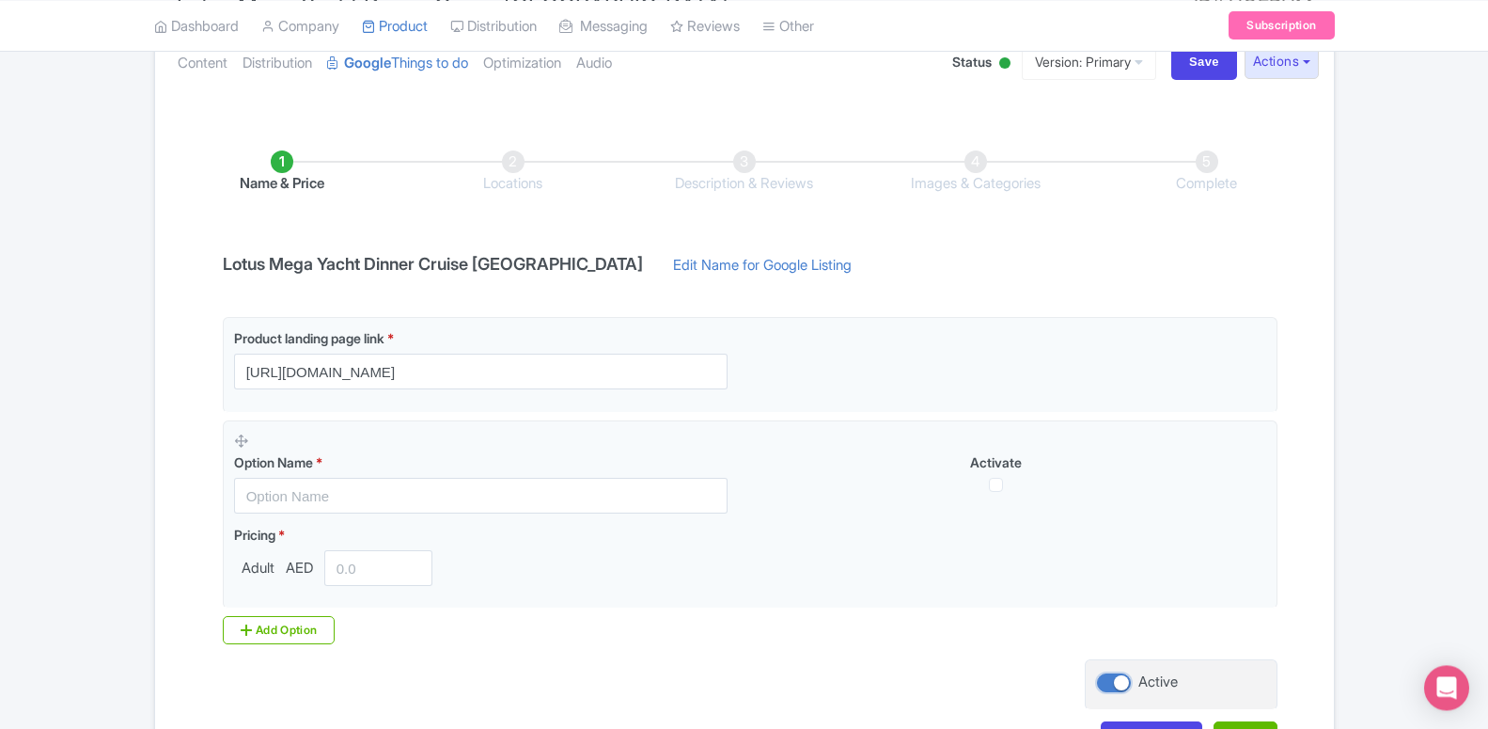
scroll to position [270, 0]
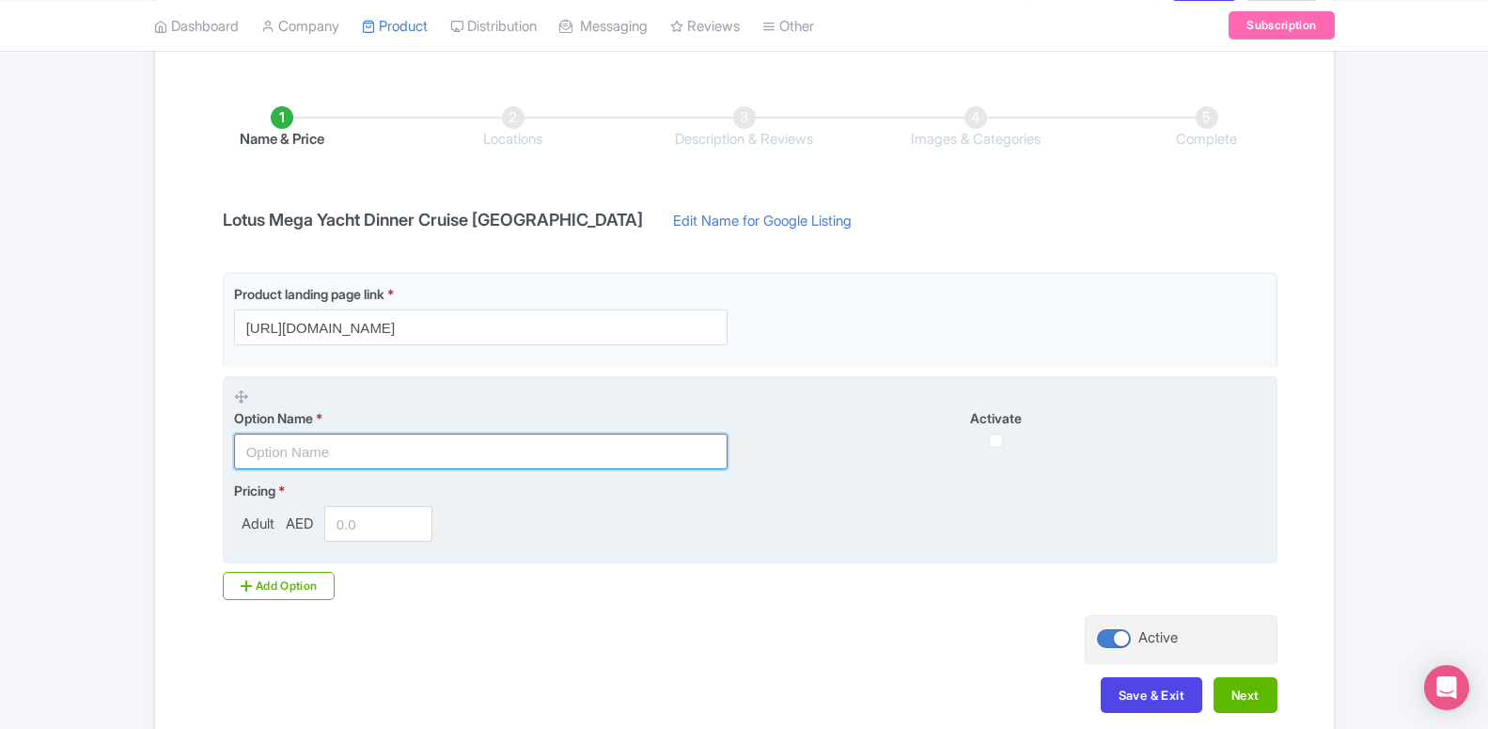
click at [368, 462] on input "text" at bounding box center [481, 451] width 494 height 36
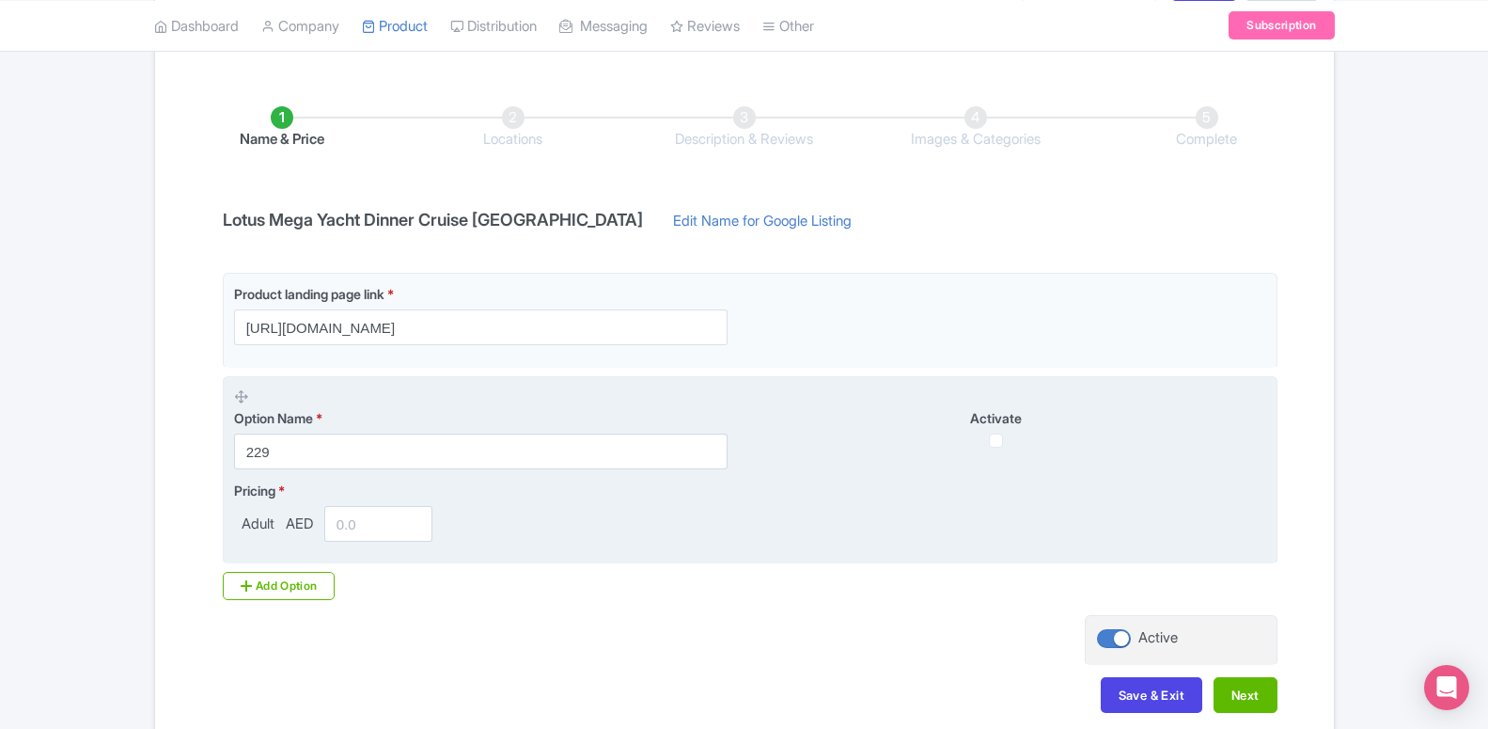
click at [506, 563] on fieldset "Option Name * 229 Activate Pricing * Adult AED" at bounding box center [750, 470] width 1055 height 189
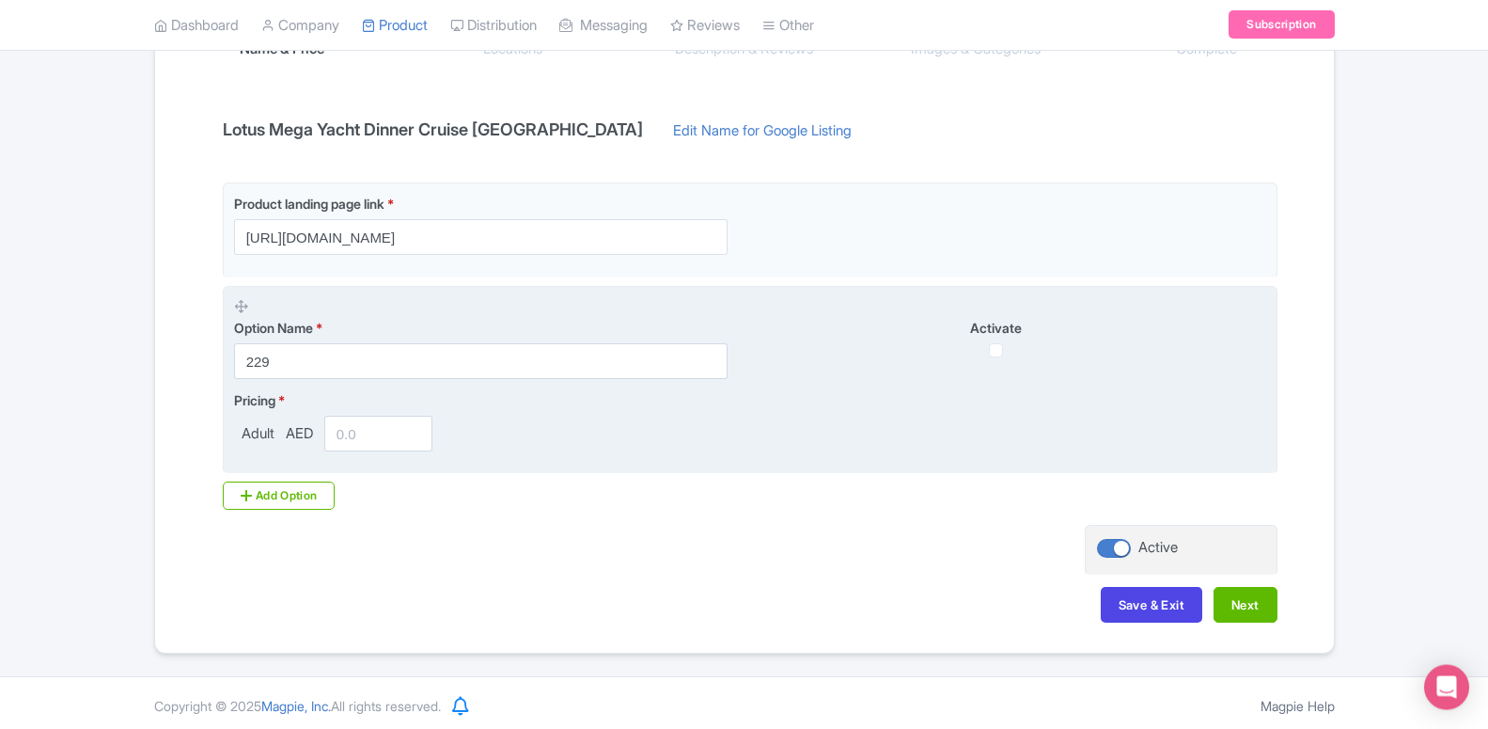
scroll to position [366, 0]
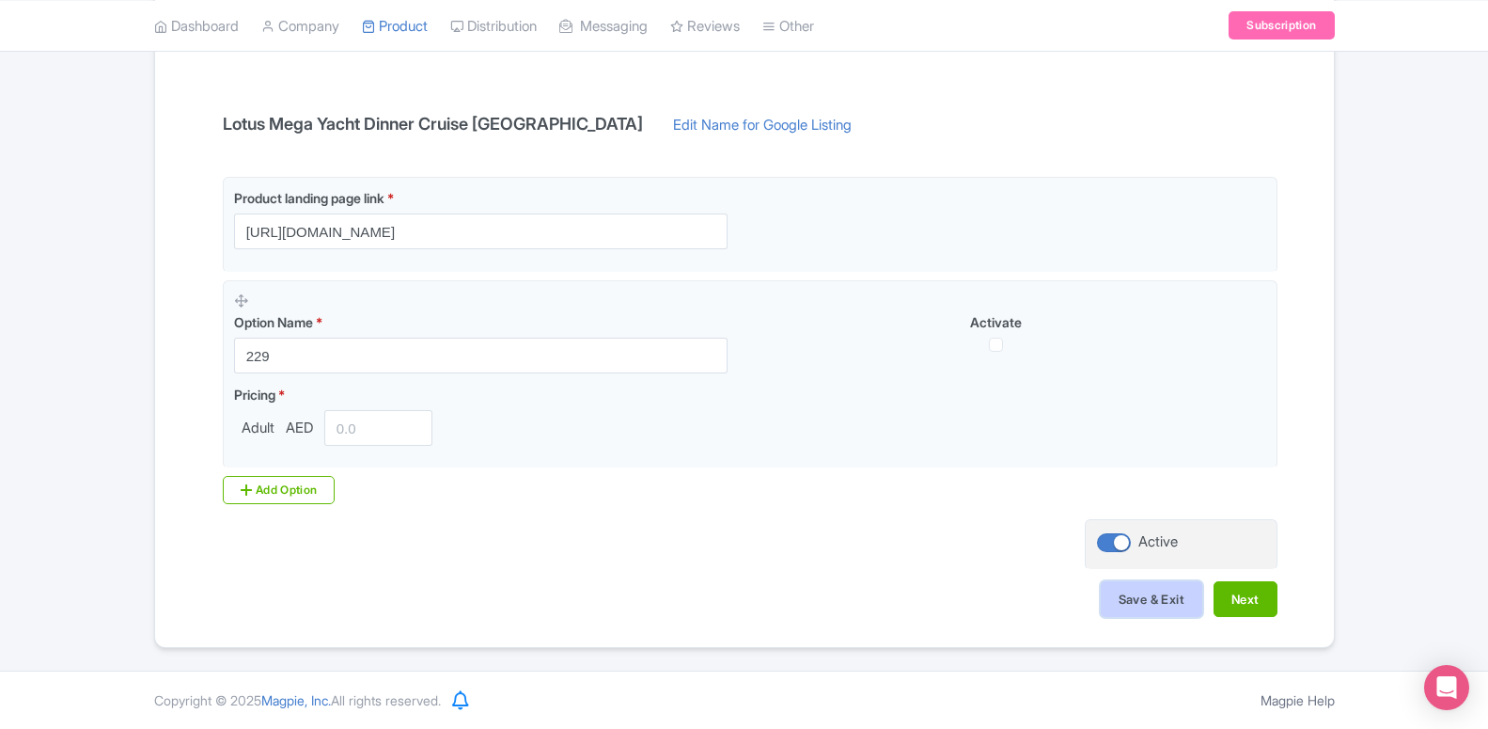
click at [1123, 605] on button "Save & Exit" at bounding box center [1152, 599] width 102 height 36
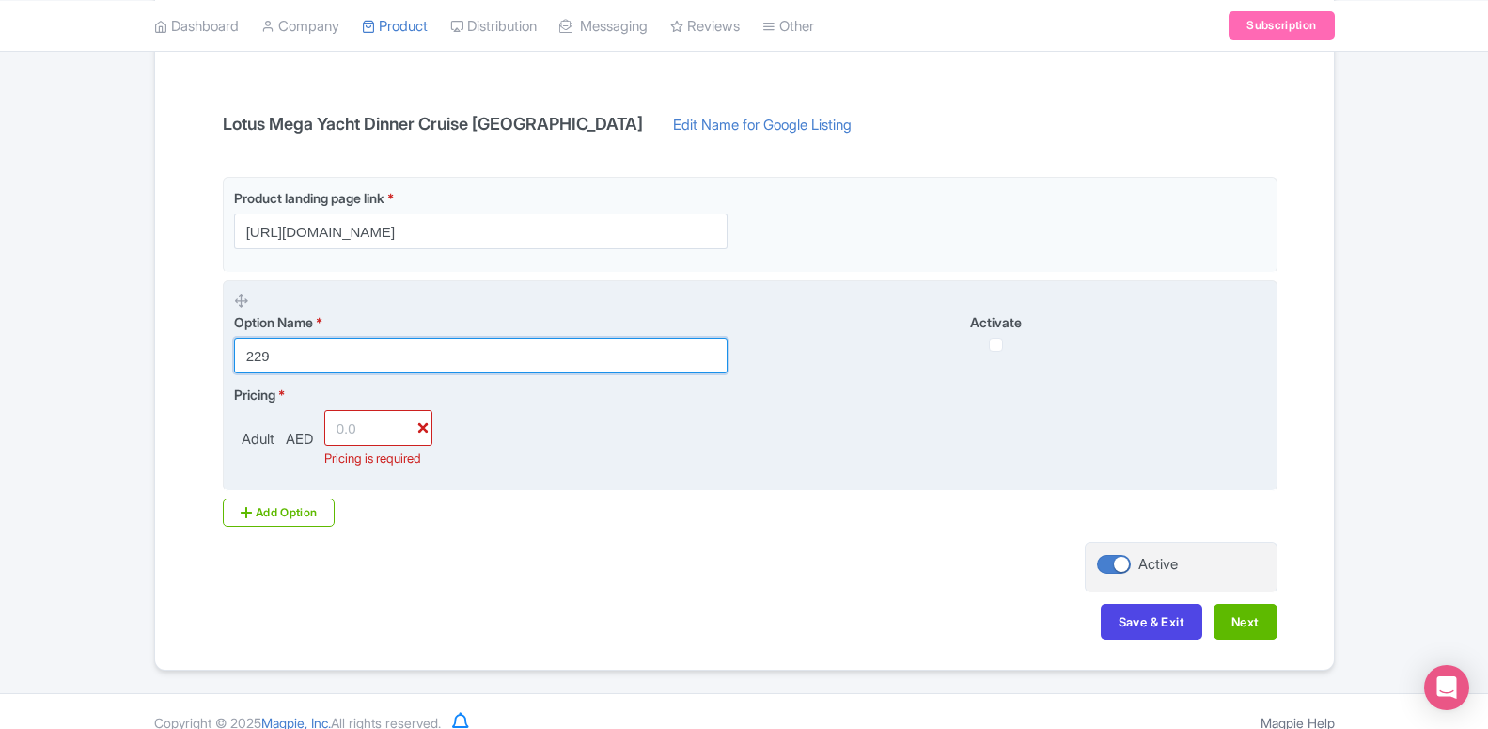
click at [268, 342] on input "229" at bounding box center [481, 355] width 494 height 36
paste input "Lotus Megayacht dinner cruise- Food only"
type input "Lotus Megayacht dinner cruise- Food only"
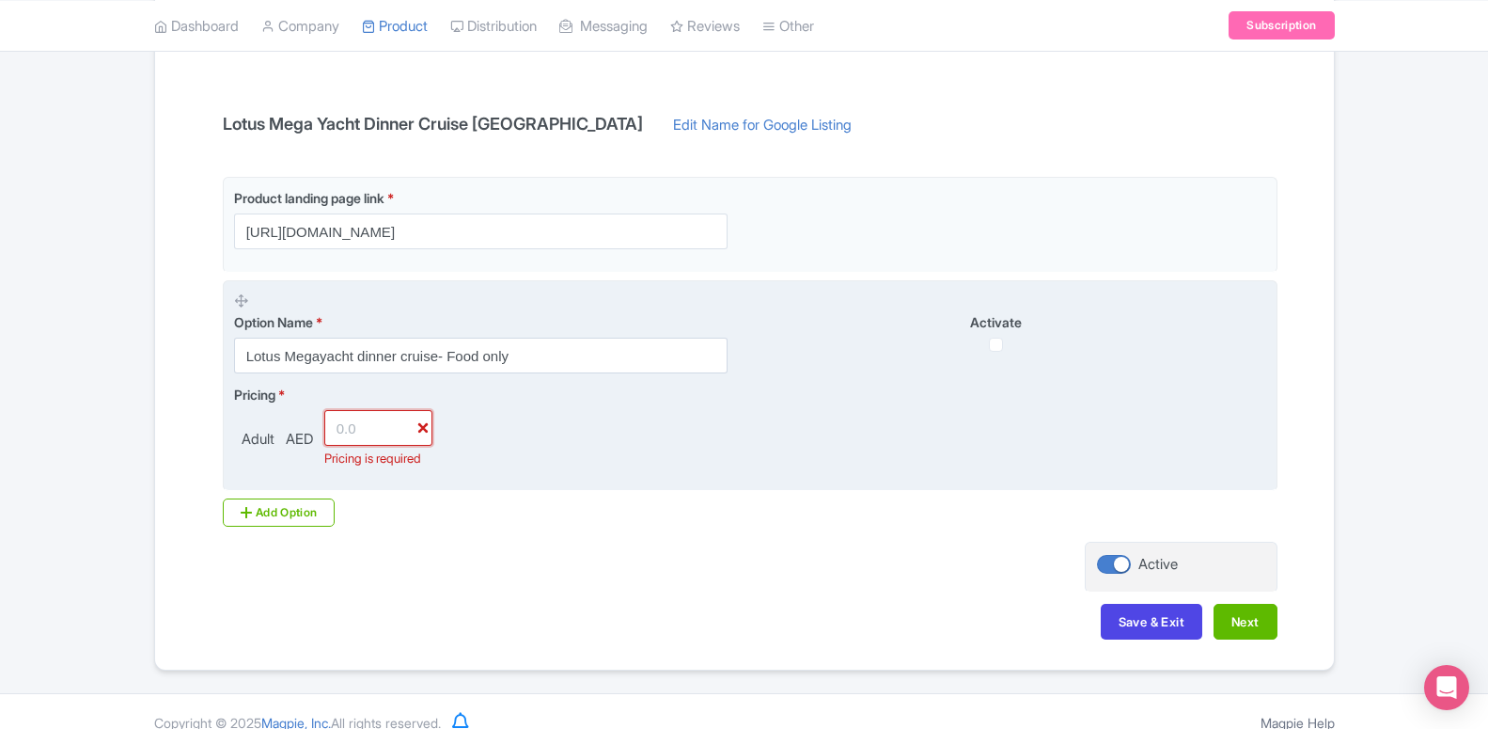
click at [347, 431] on input "number" at bounding box center [378, 428] width 109 height 36
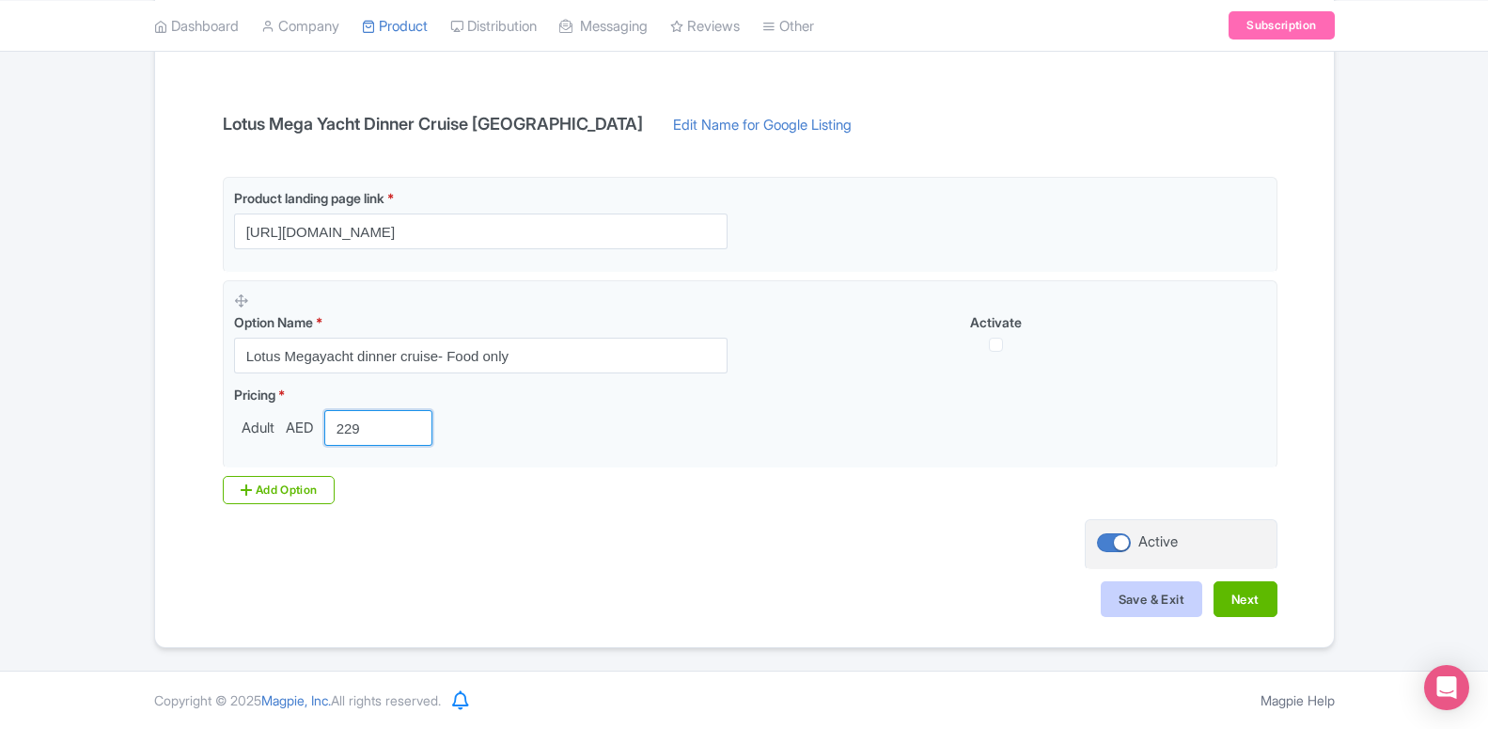
type input "229"
click at [1140, 590] on button "Save & Exit" at bounding box center [1152, 599] width 102 height 36
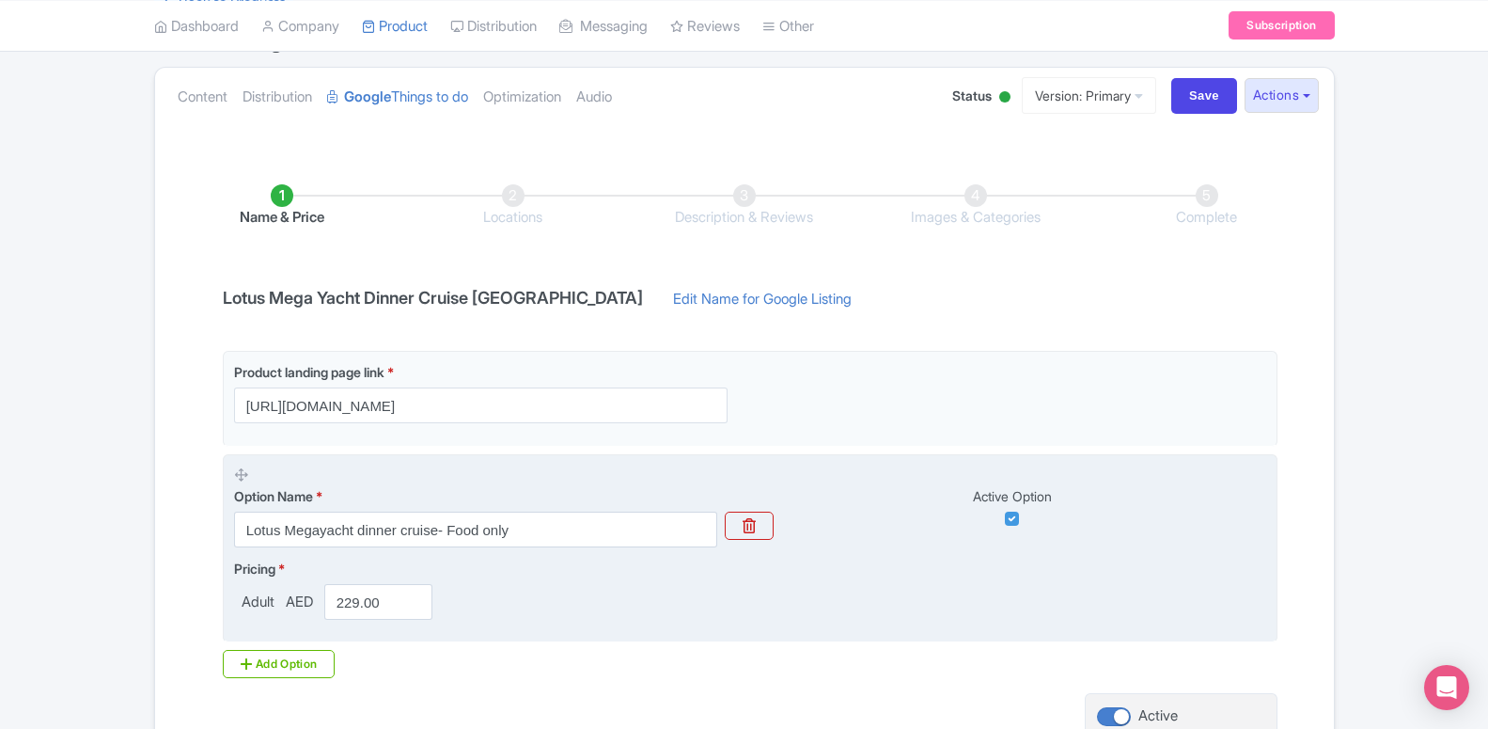
scroll to position [366, 0]
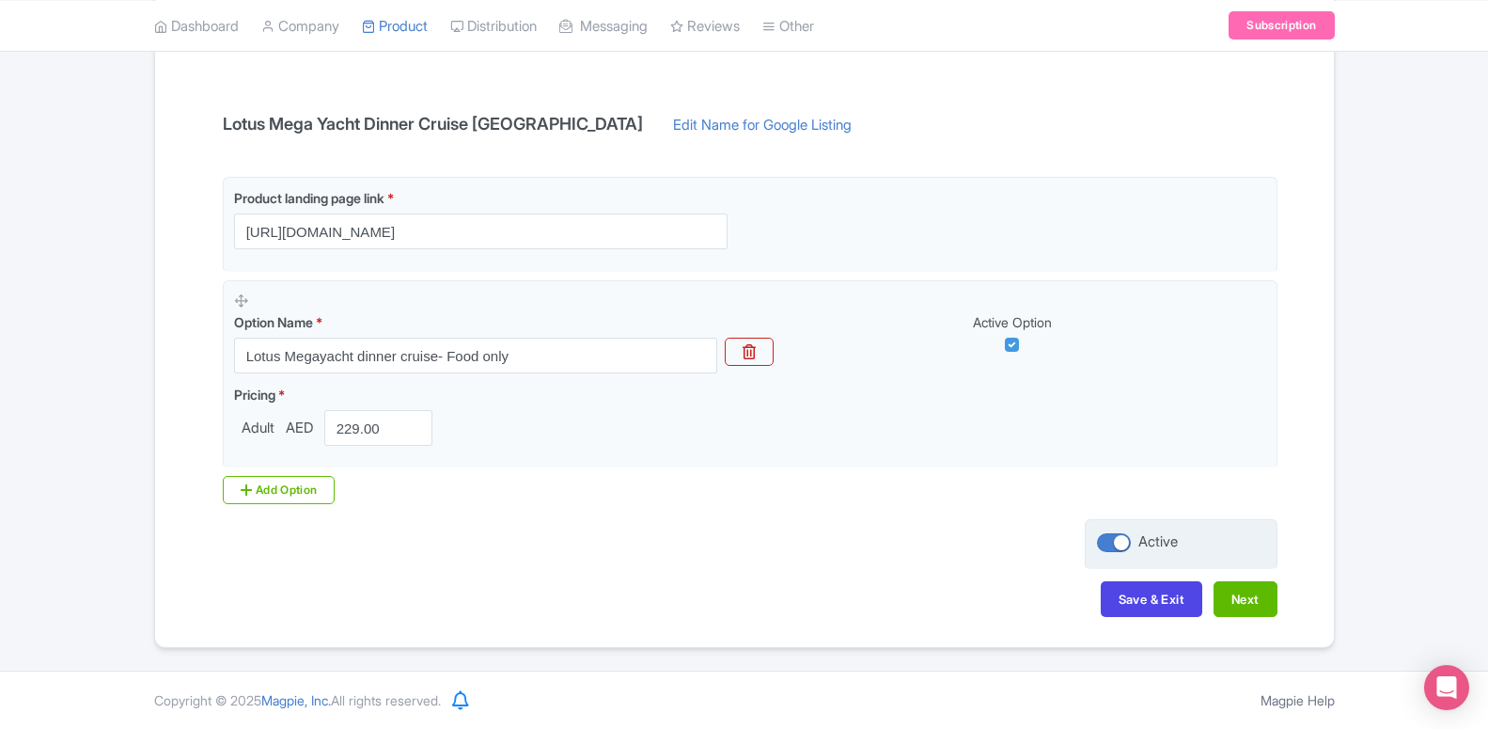
click at [1118, 544] on div at bounding box center [1114, 542] width 34 height 19
click at [1109, 544] on input "Active" at bounding box center [1103, 542] width 12 height 12
click at [1118, 544] on div at bounding box center [1114, 542] width 34 height 19
click at [1109, 544] on input "InActive" at bounding box center [1103, 542] width 12 height 12
checkbox input "true"
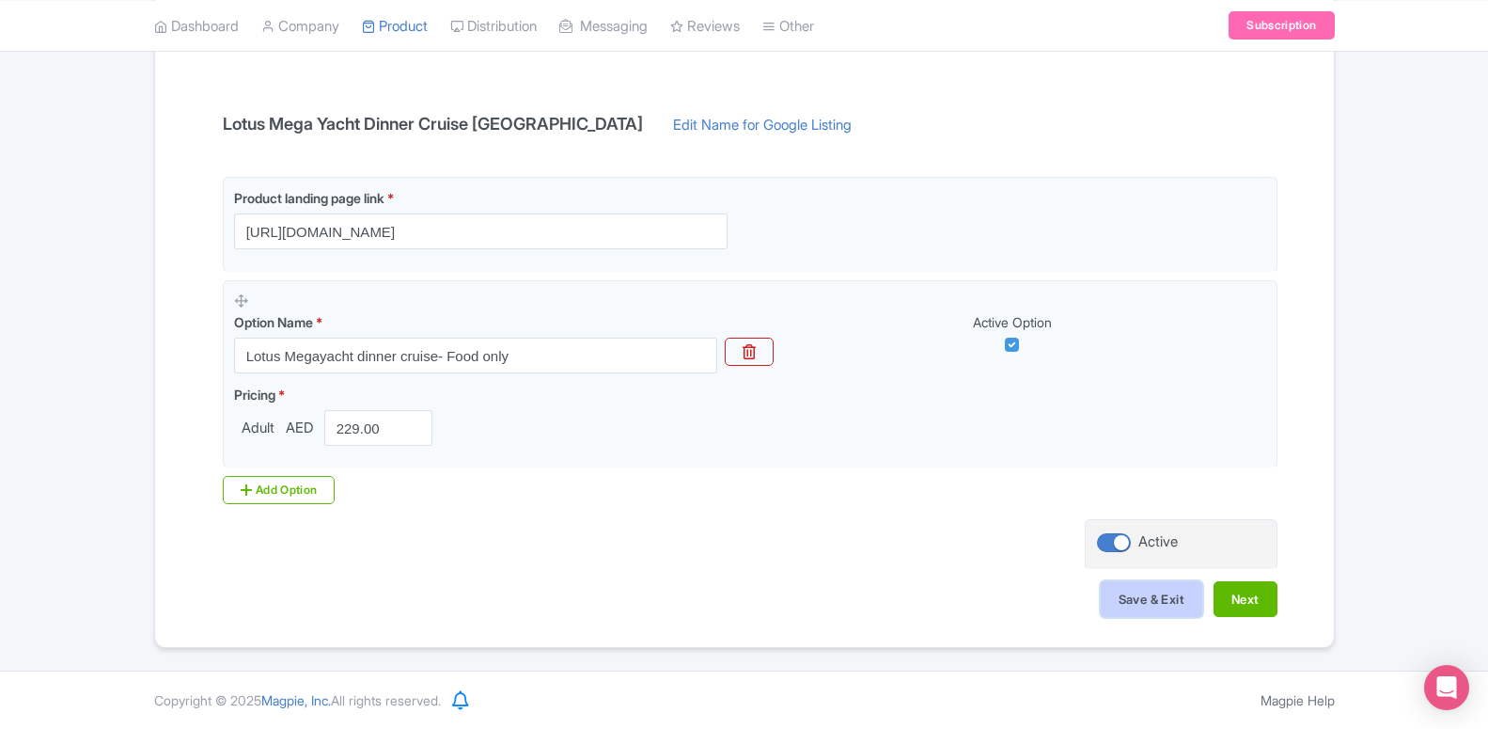
click at [1124, 592] on button "Save & Exit" at bounding box center [1152, 599] width 102 height 36
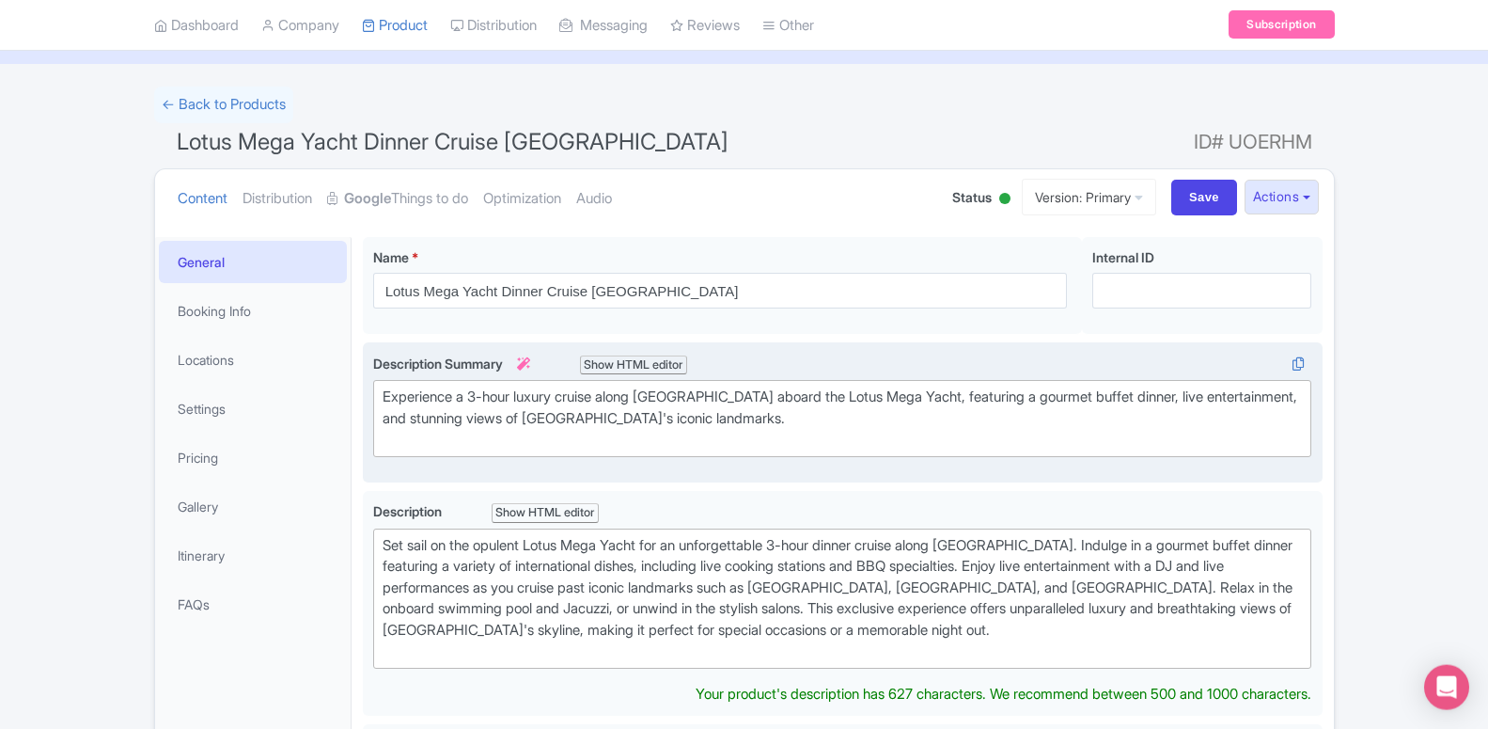
scroll to position [96, 0]
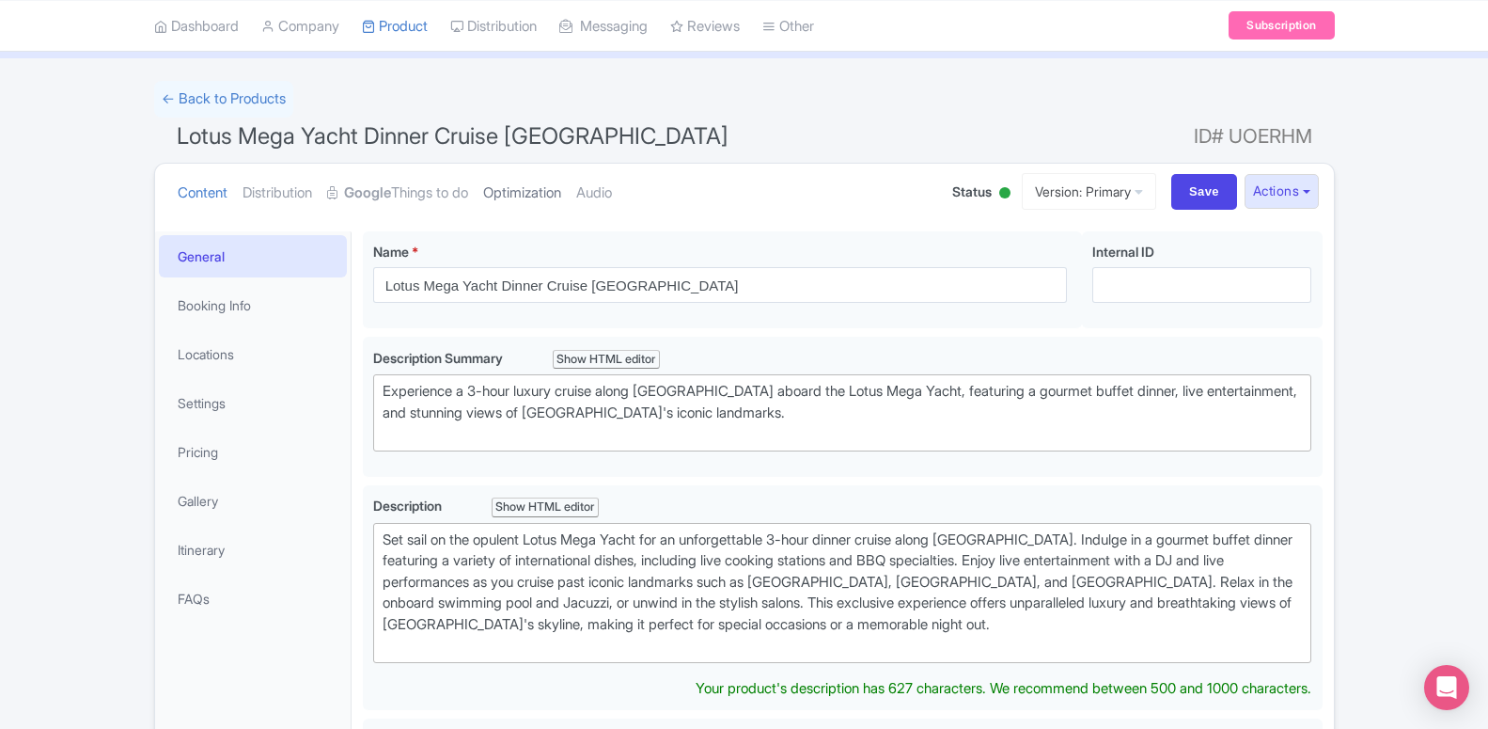
click at [498, 194] on link "Optimization" at bounding box center [522, 193] width 78 height 59
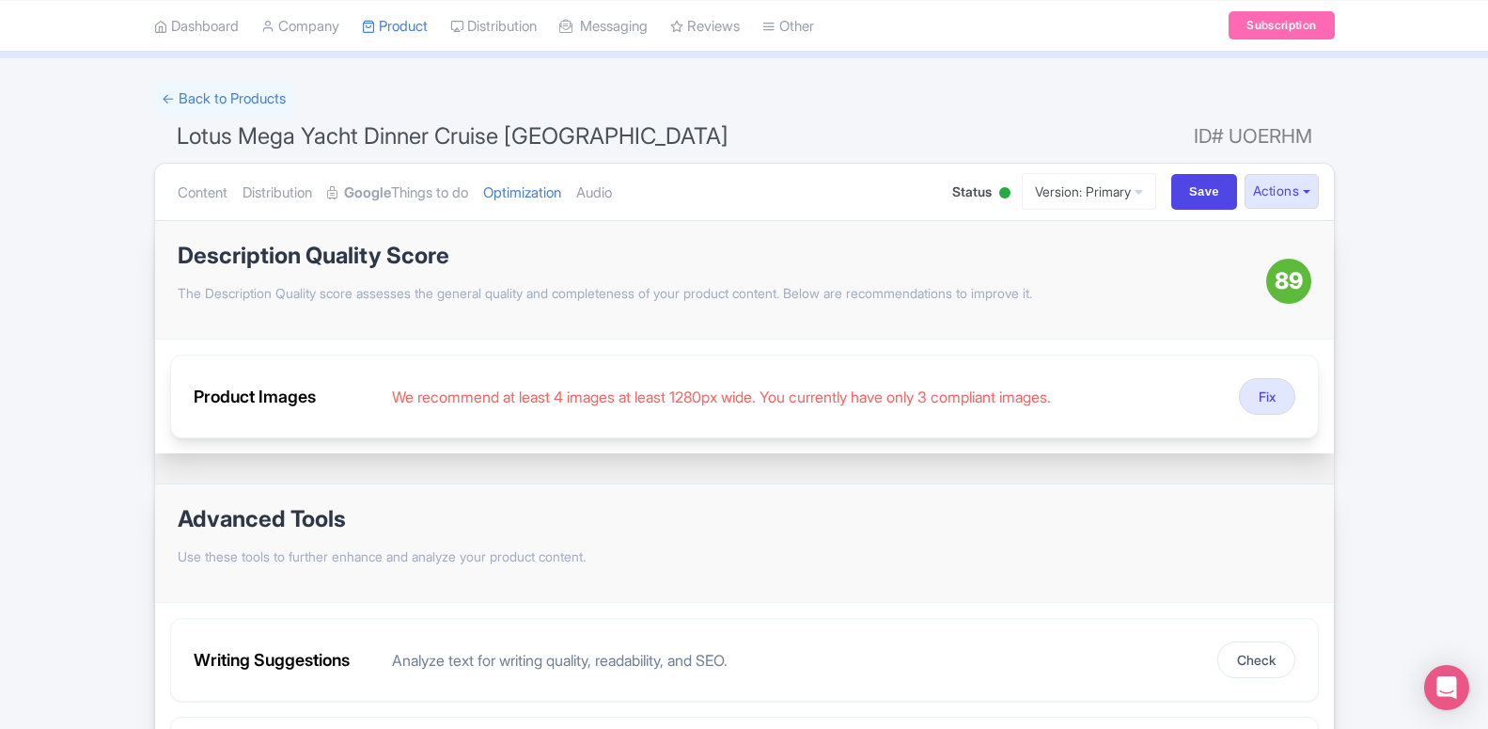
click at [564, 403] on div "We recommend at least 4 images at least 1280px wide. You currently have only 3 …" at bounding box center [808, 396] width 832 height 23
click at [1262, 410] on button "Fix" at bounding box center [1267, 396] width 56 height 37
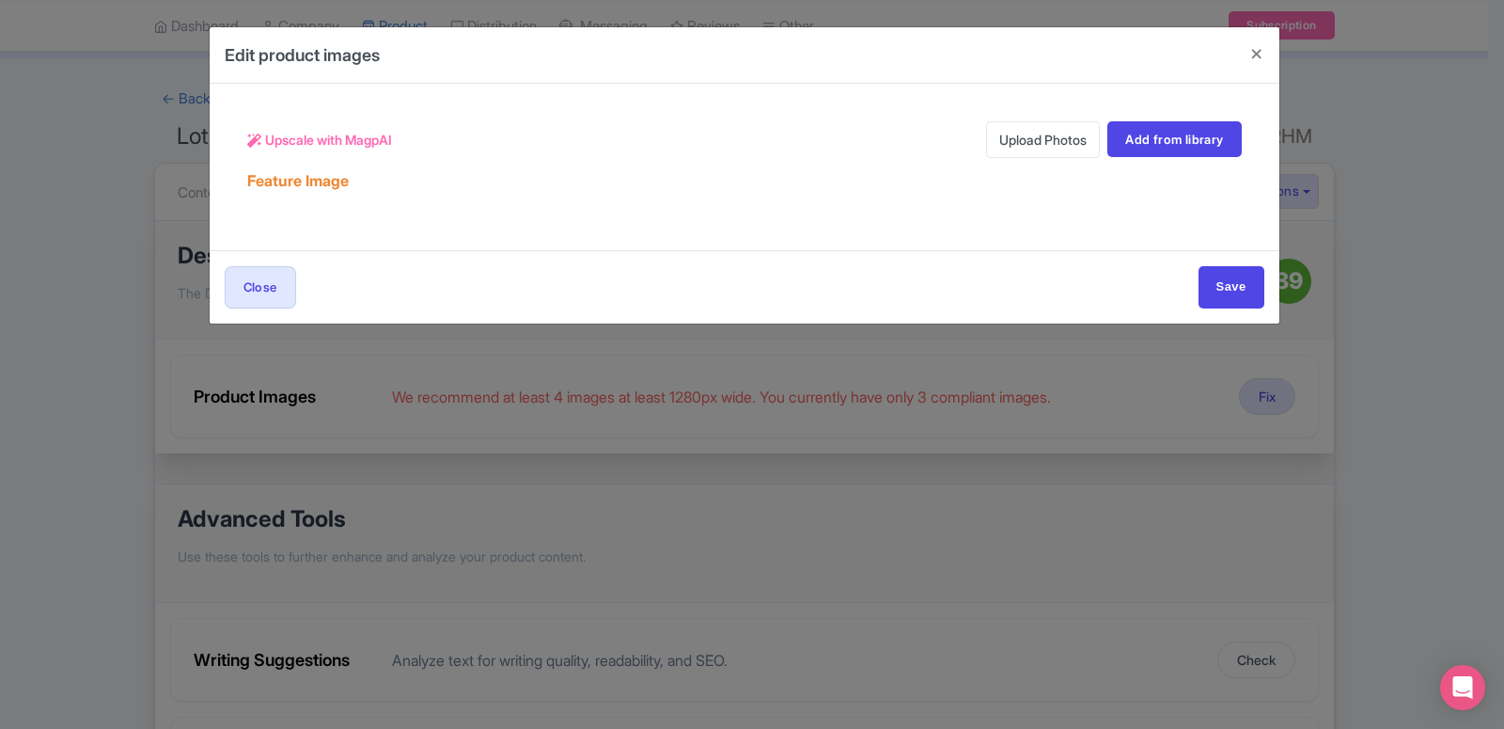
click at [1041, 136] on link "Upload Photos" at bounding box center [1043, 139] width 114 height 37
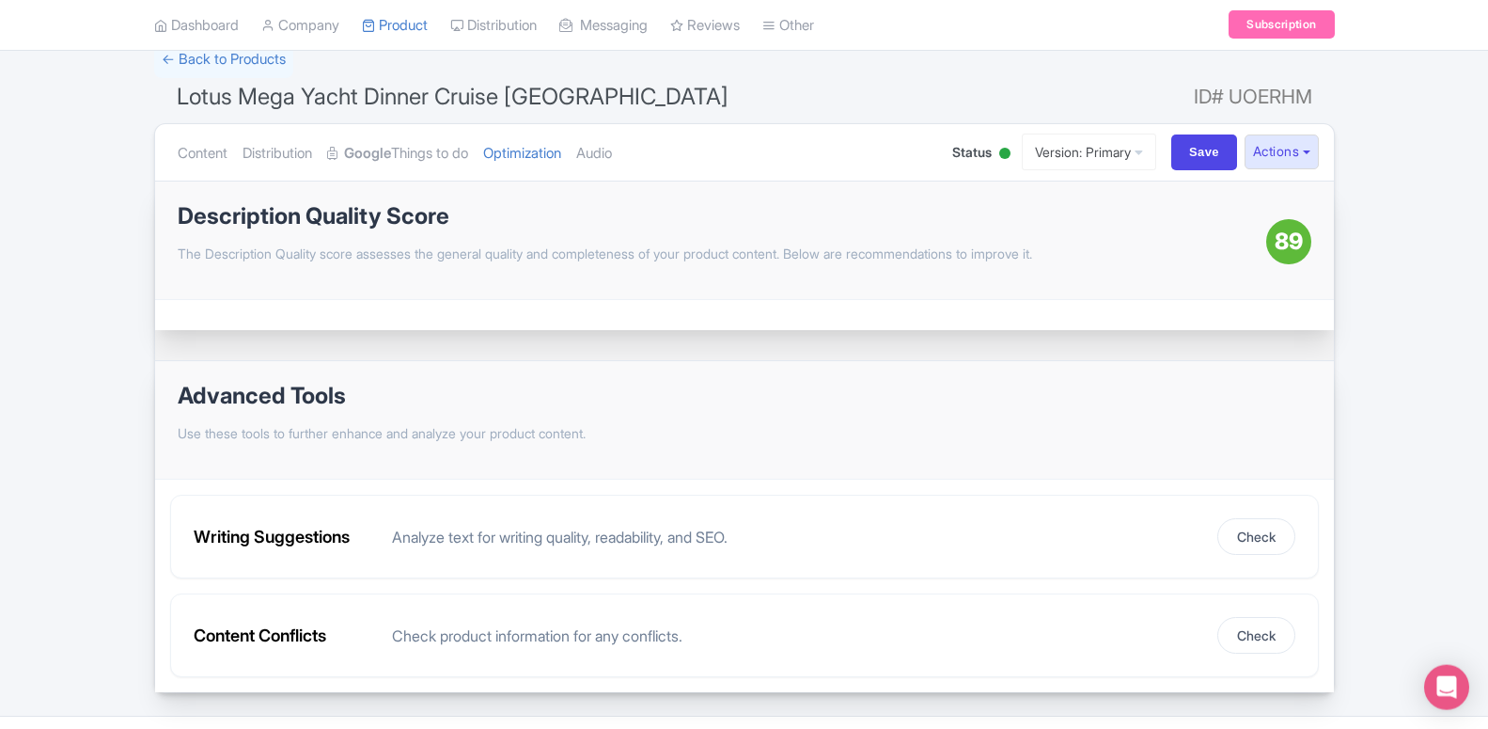
scroll to position [180, 0]
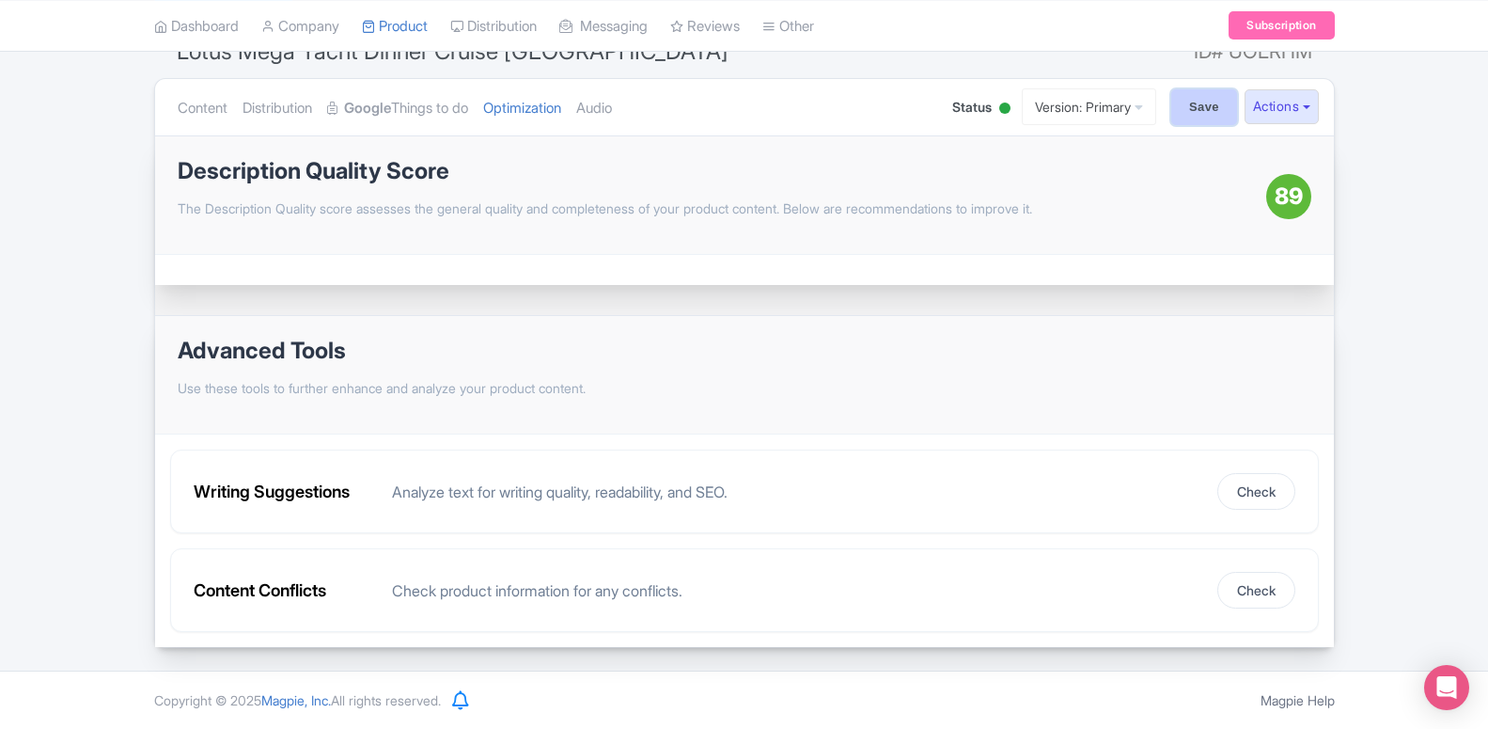
click at [1207, 113] on input "Save" at bounding box center [1204, 107] width 66 height 36
type input "Saving..."
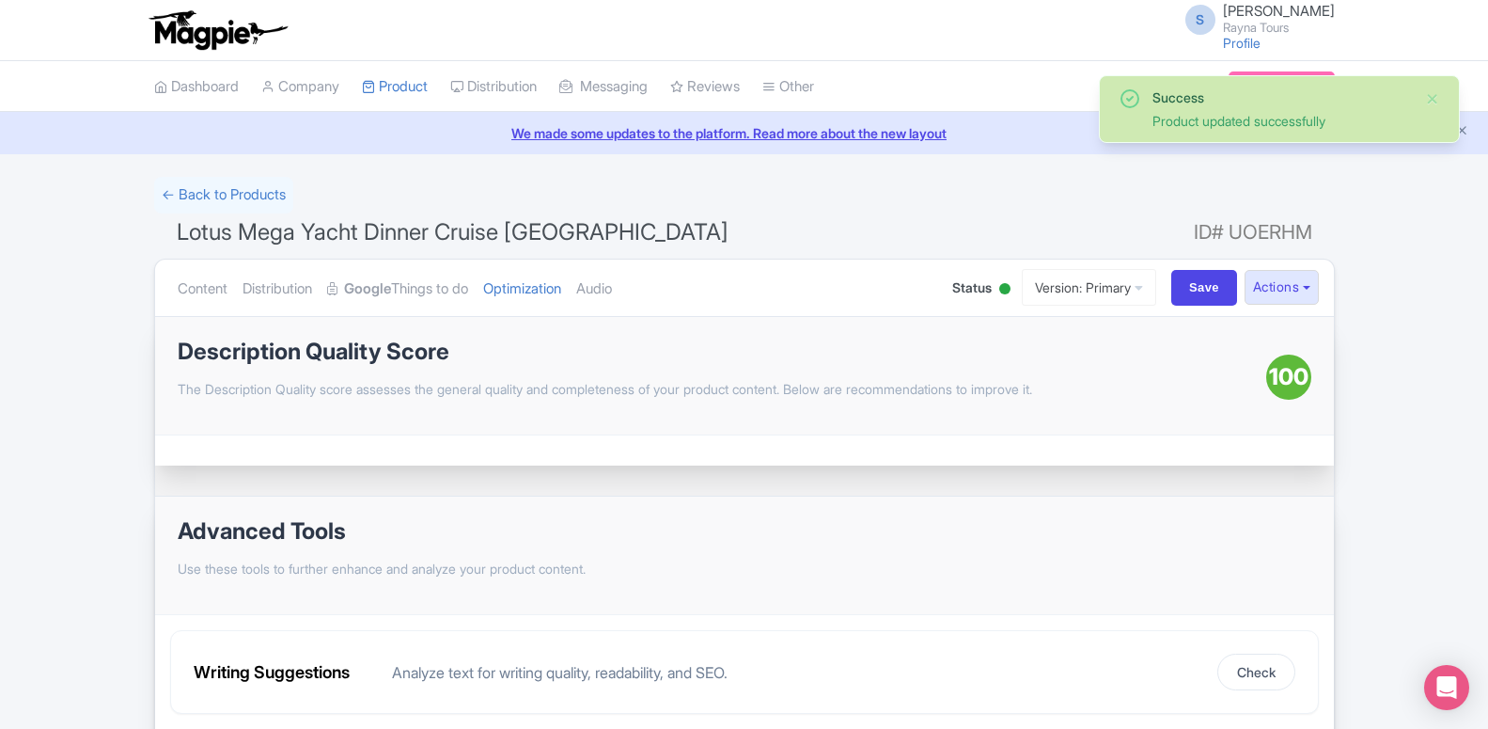
click at [999, 288] on div at bounding box center [1004, 288] width 11 height 11
click at [962, 318] on div "Active" at bounding box center [957, 323] width 111 height 37
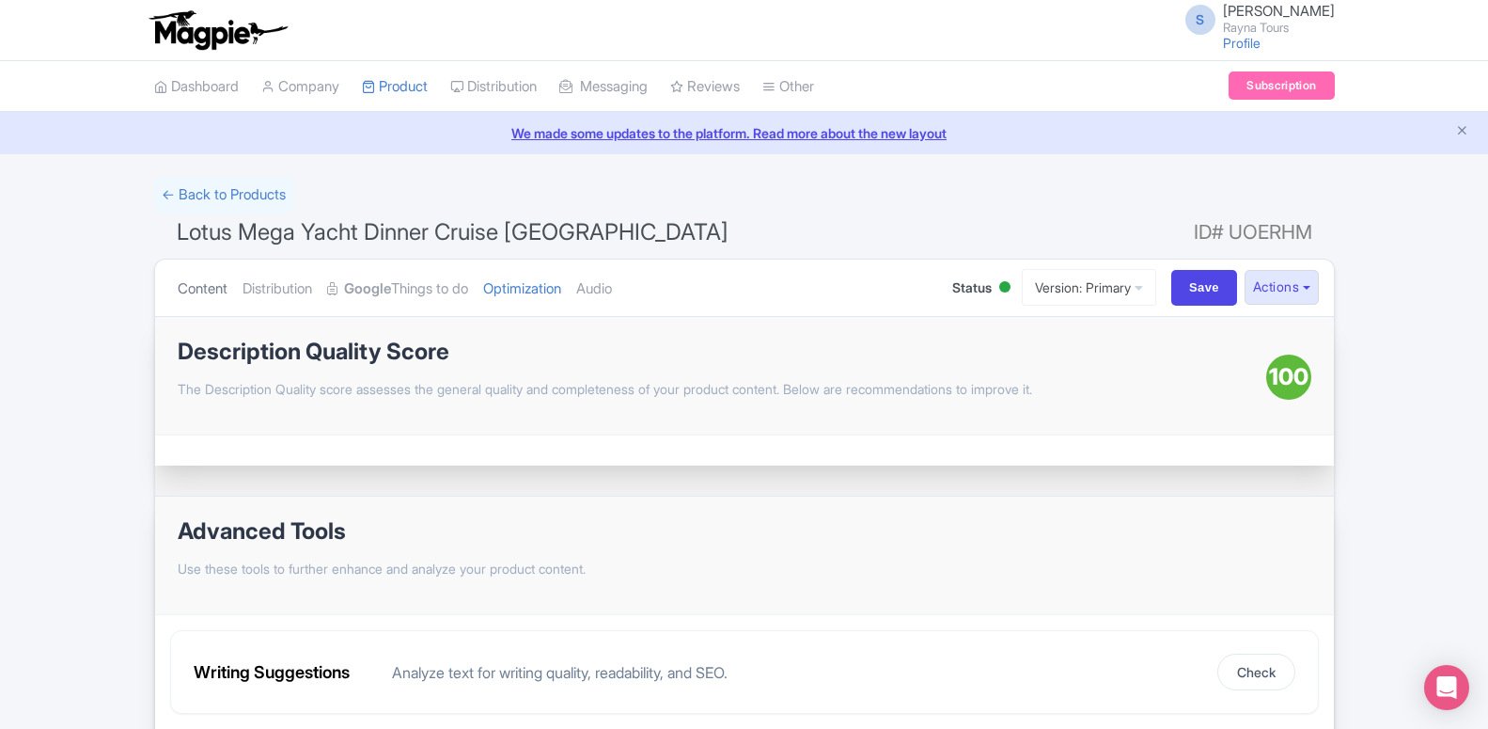
click at [202, 288] on link "Content" at bounding box center [203, 288] width 50 height 59
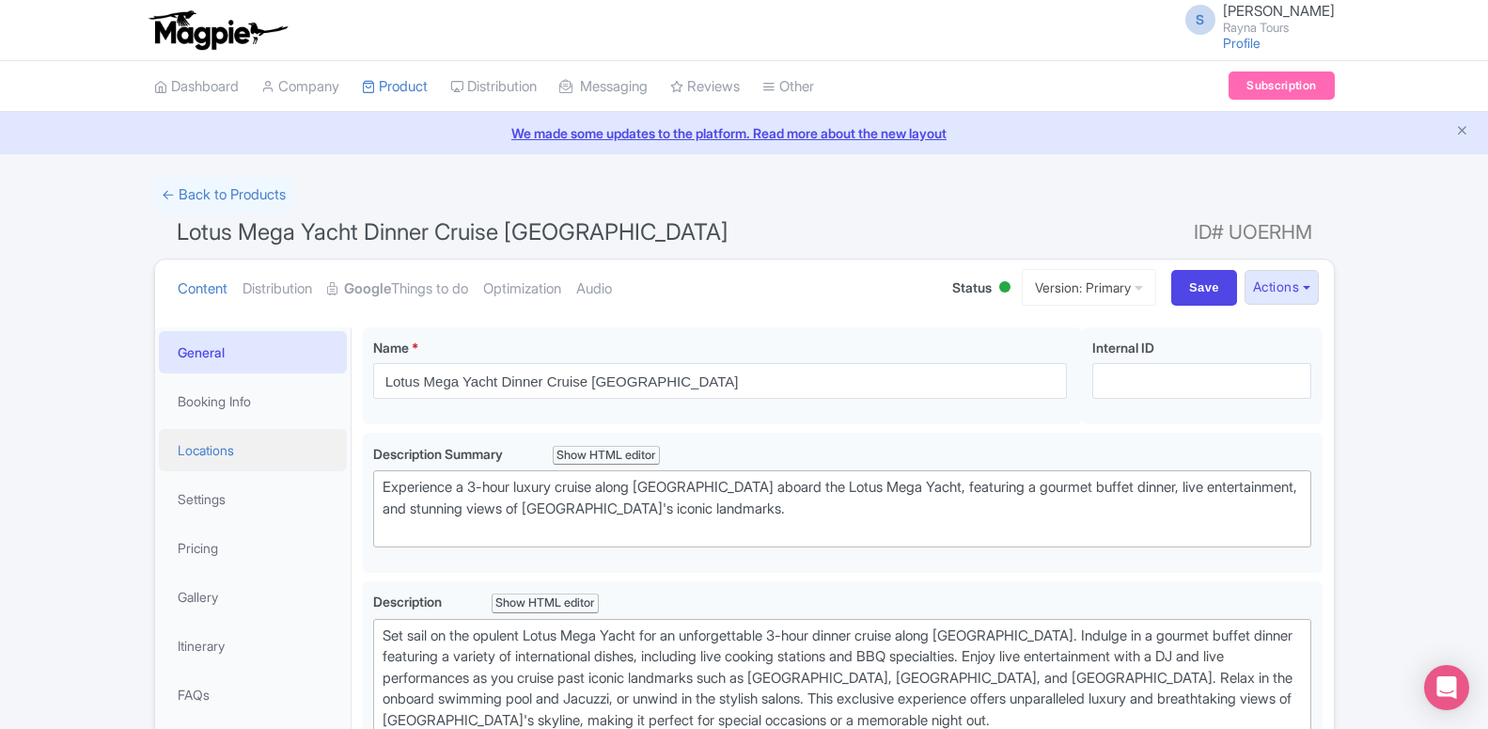
click at [217, 454] on link "Locations" at bounding box center [253, 450] width 188 height 42
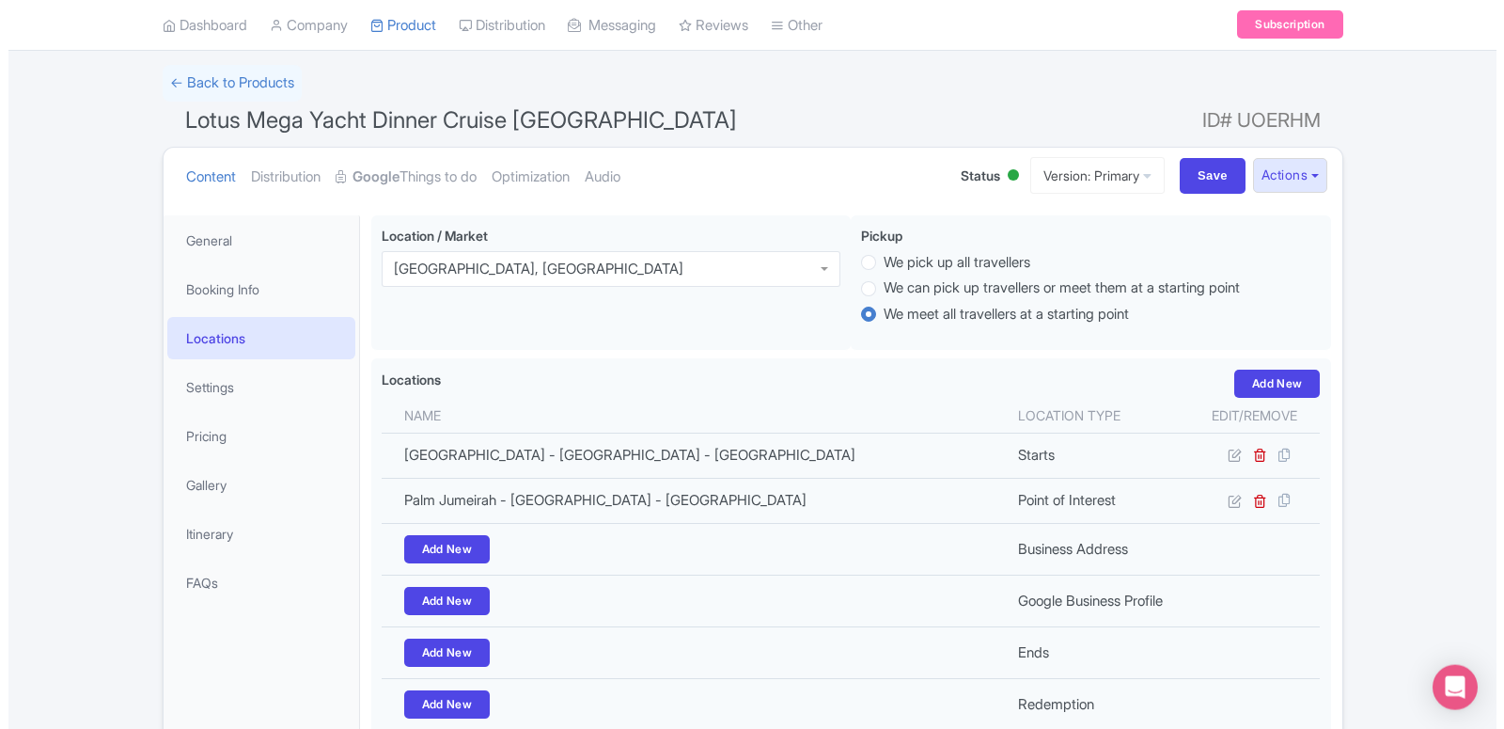
scroll to position [192, 0]
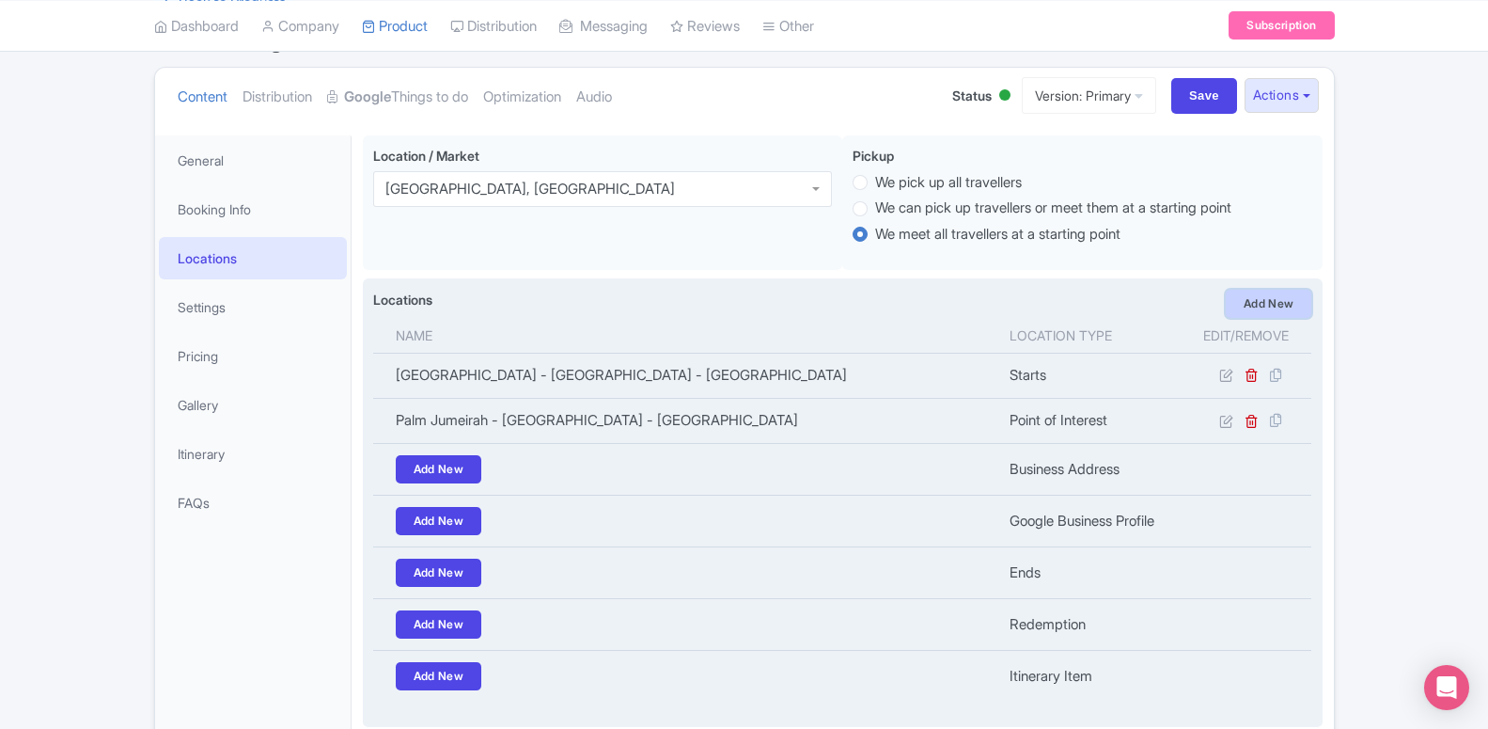
click at [1270, 311] on link "Add New" at bounding box center [1269, 304] width 86 height 28
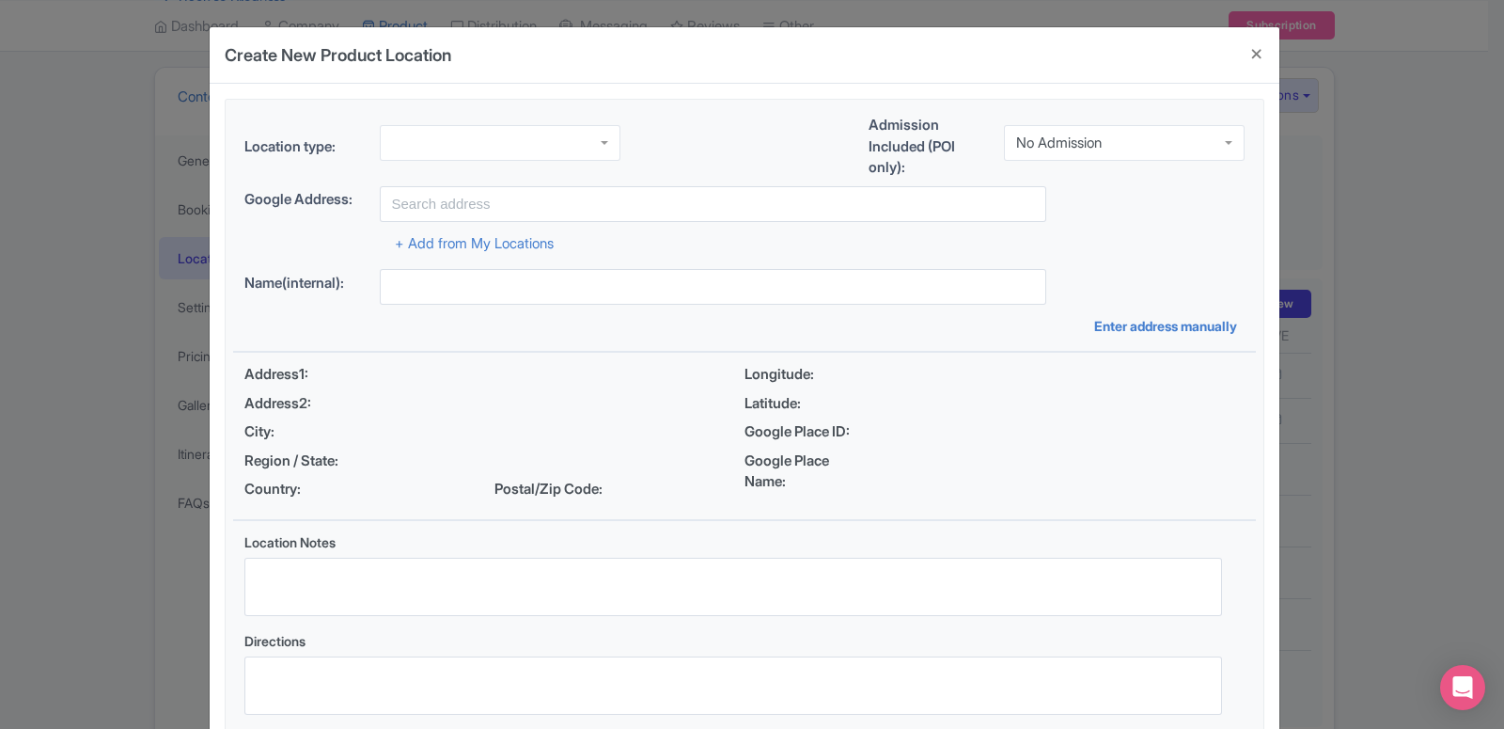
click at [555, 133] on div at bounding box center [500, 143] width 241 height 36
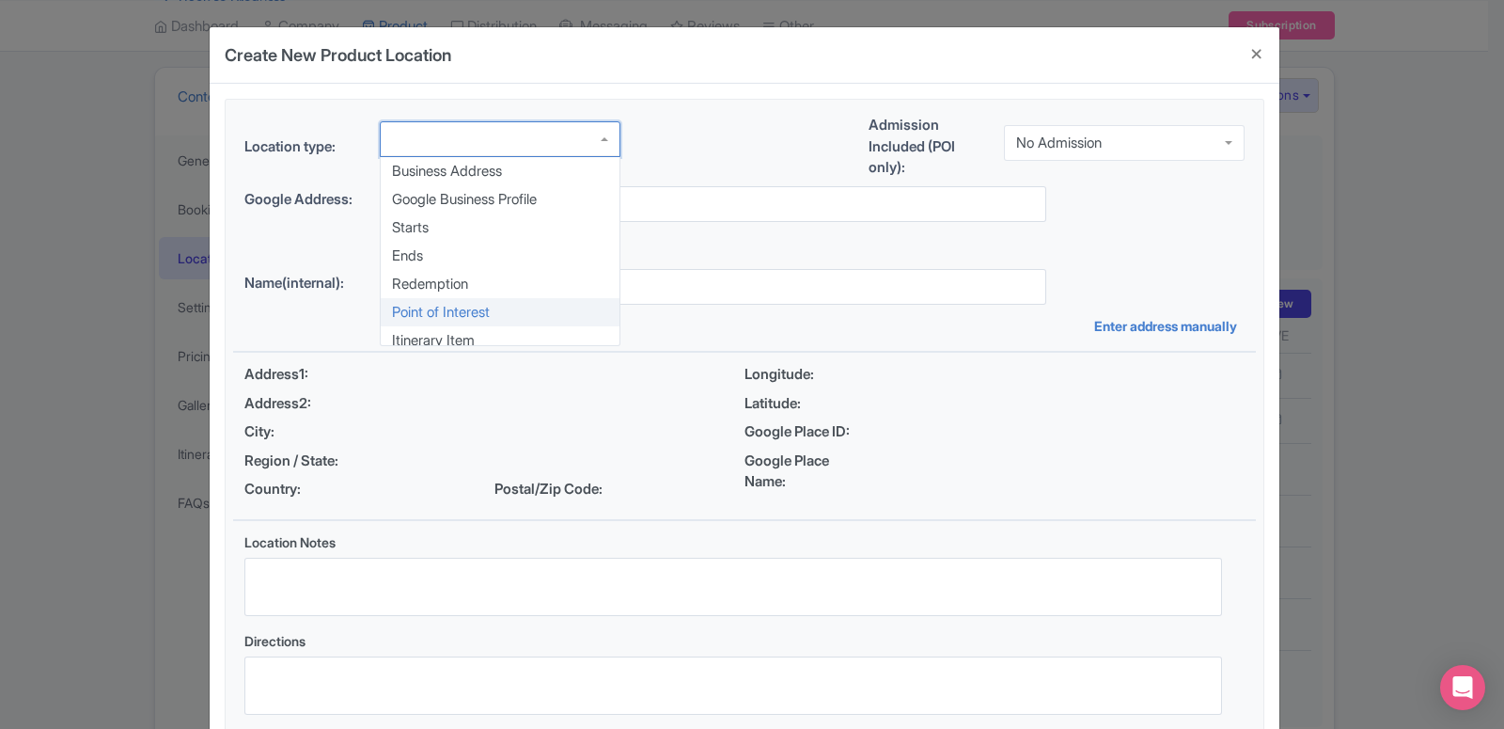
click at [431, 309] on div "Location type: Business Address Google Business Profile Starts Ends Redemption …" at bounding box center [744, 420] width 1023 height 641
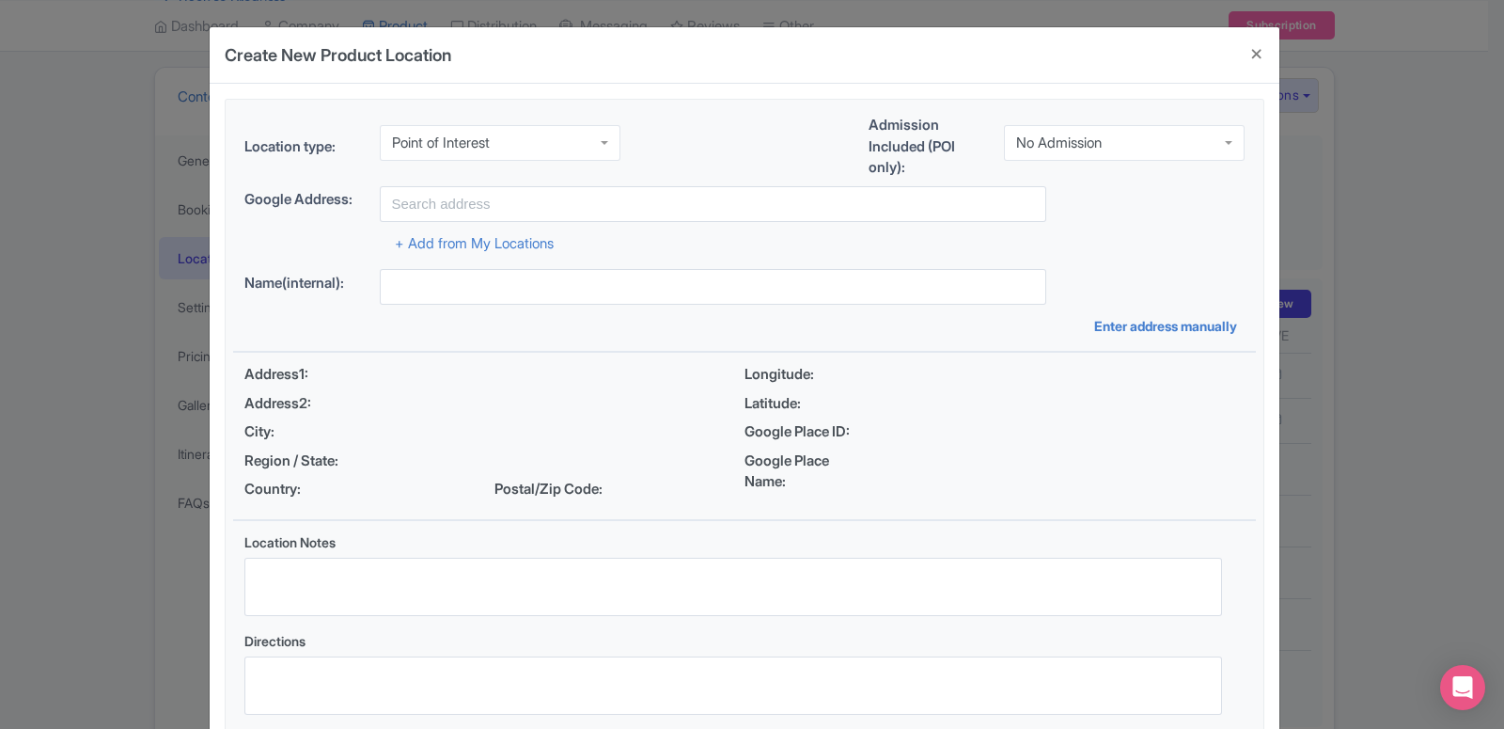
click at [1089, 144] on div "No Admission" at bounding box center [1059, 142] width 86 height 17
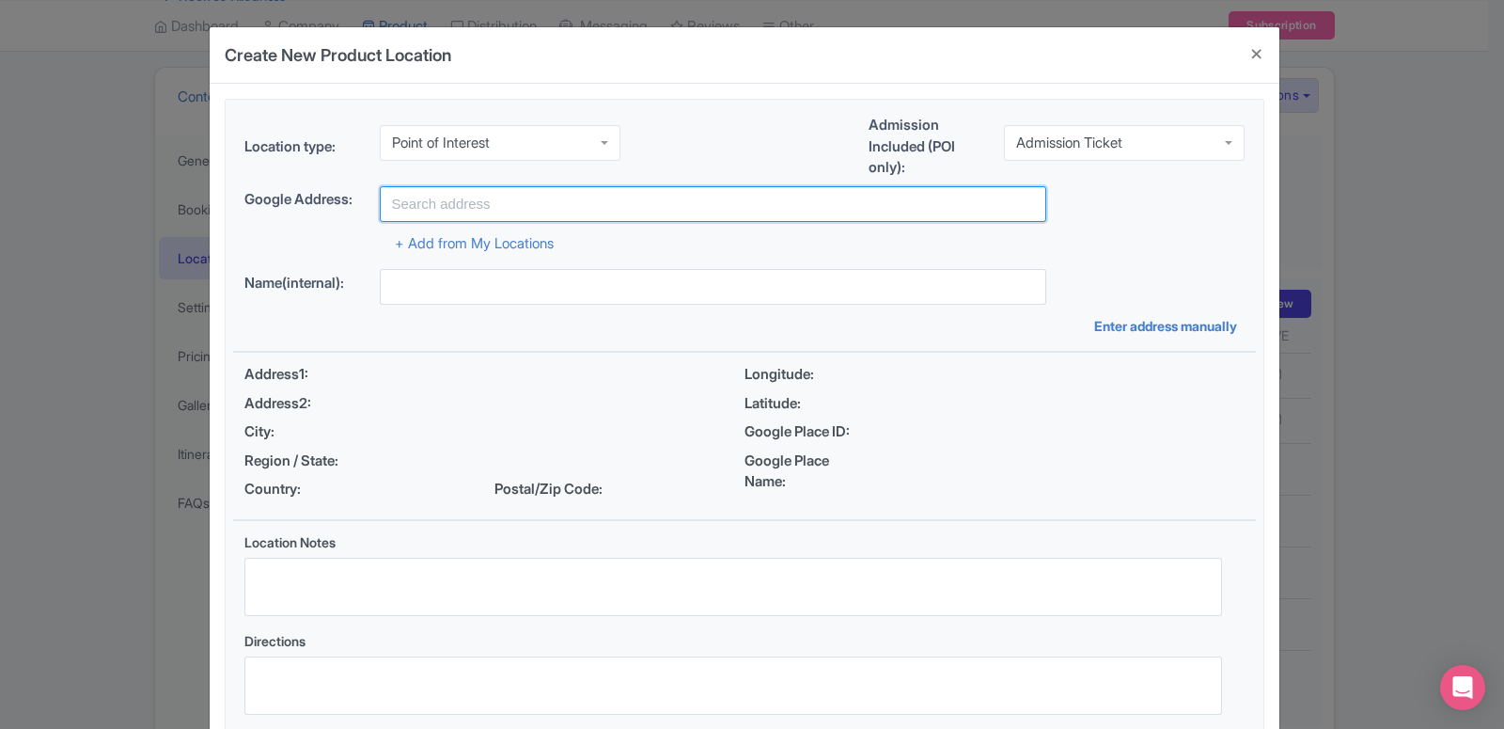
click at [612, 203] on input "text" at bounding box center [713, 204] width 666 height 36
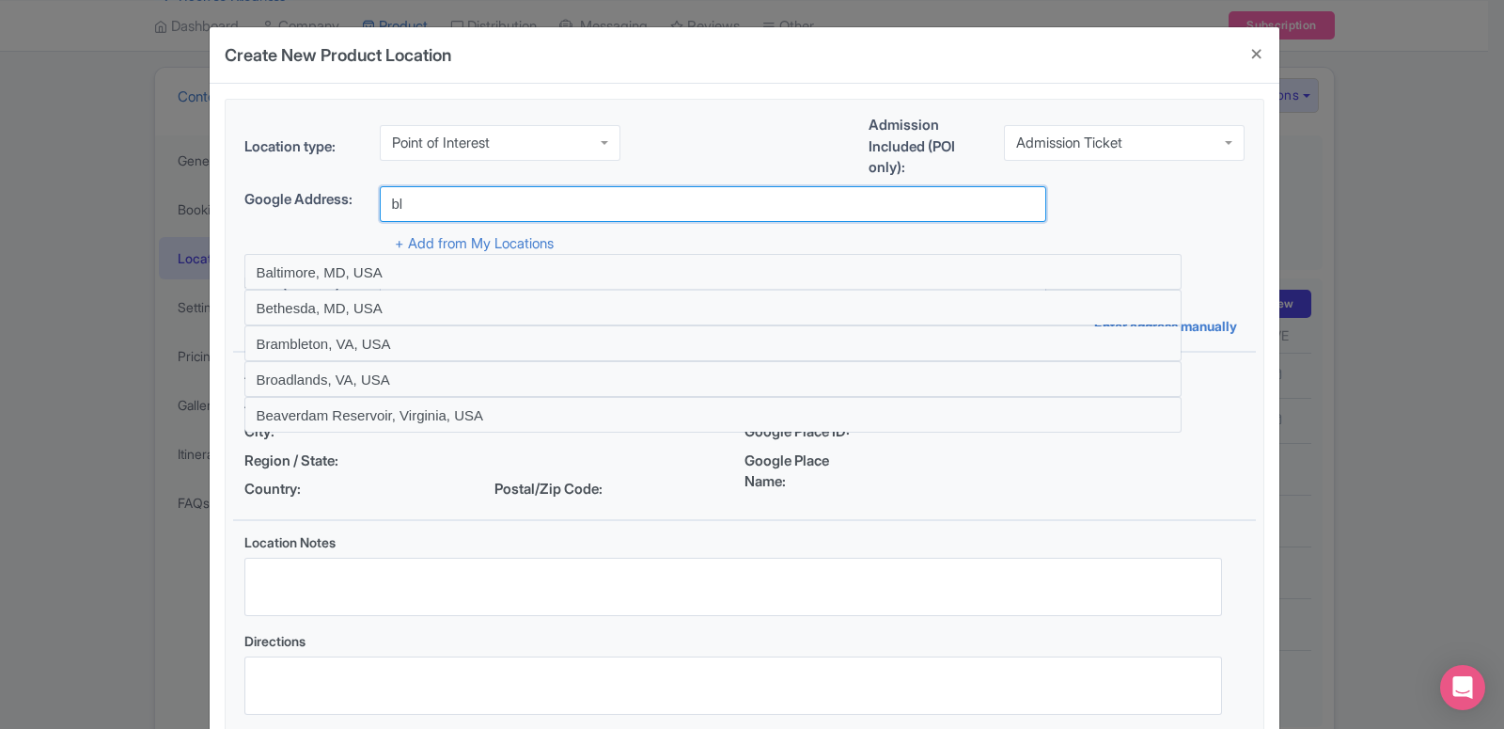
type input "b"
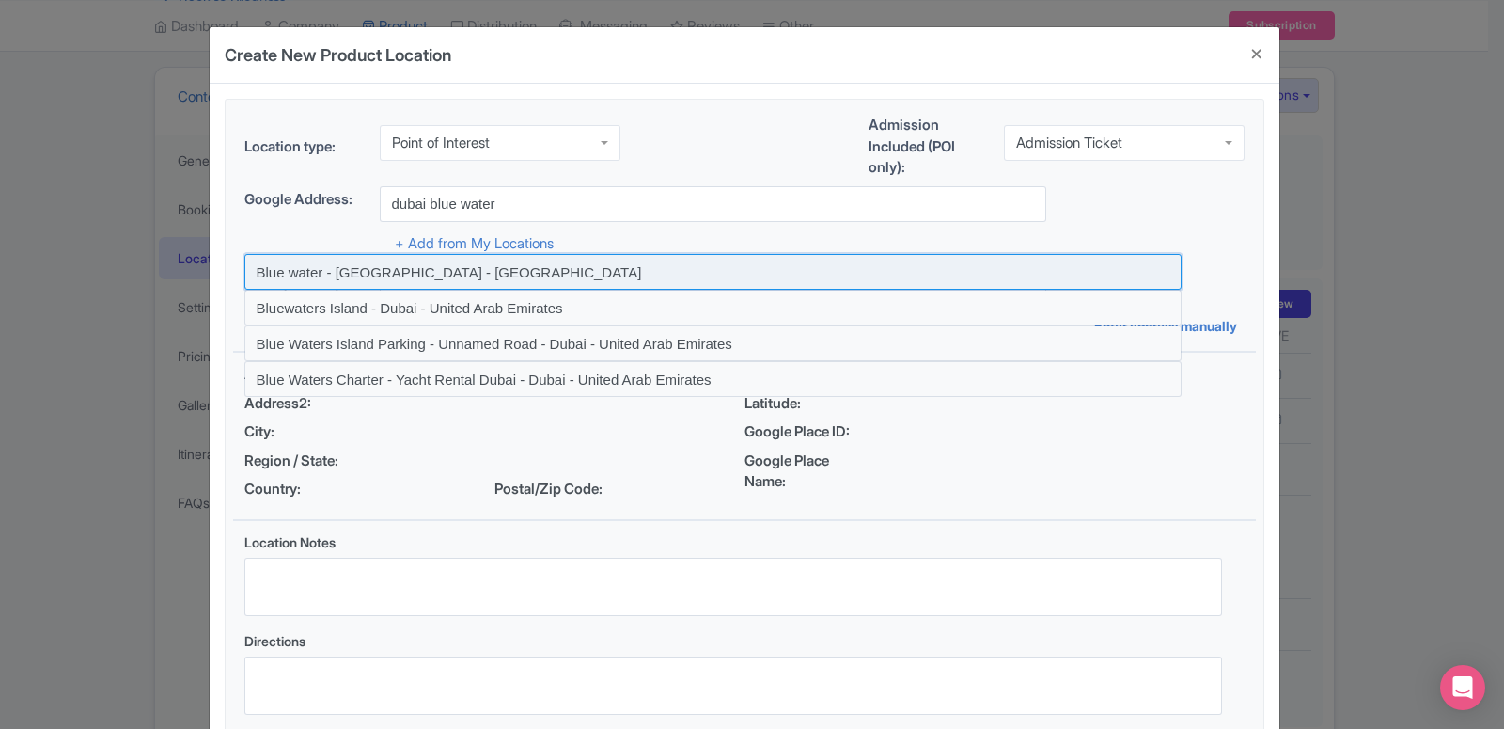
click at [441, 281] on input at bounding box center [712, 272] width 937 height 36
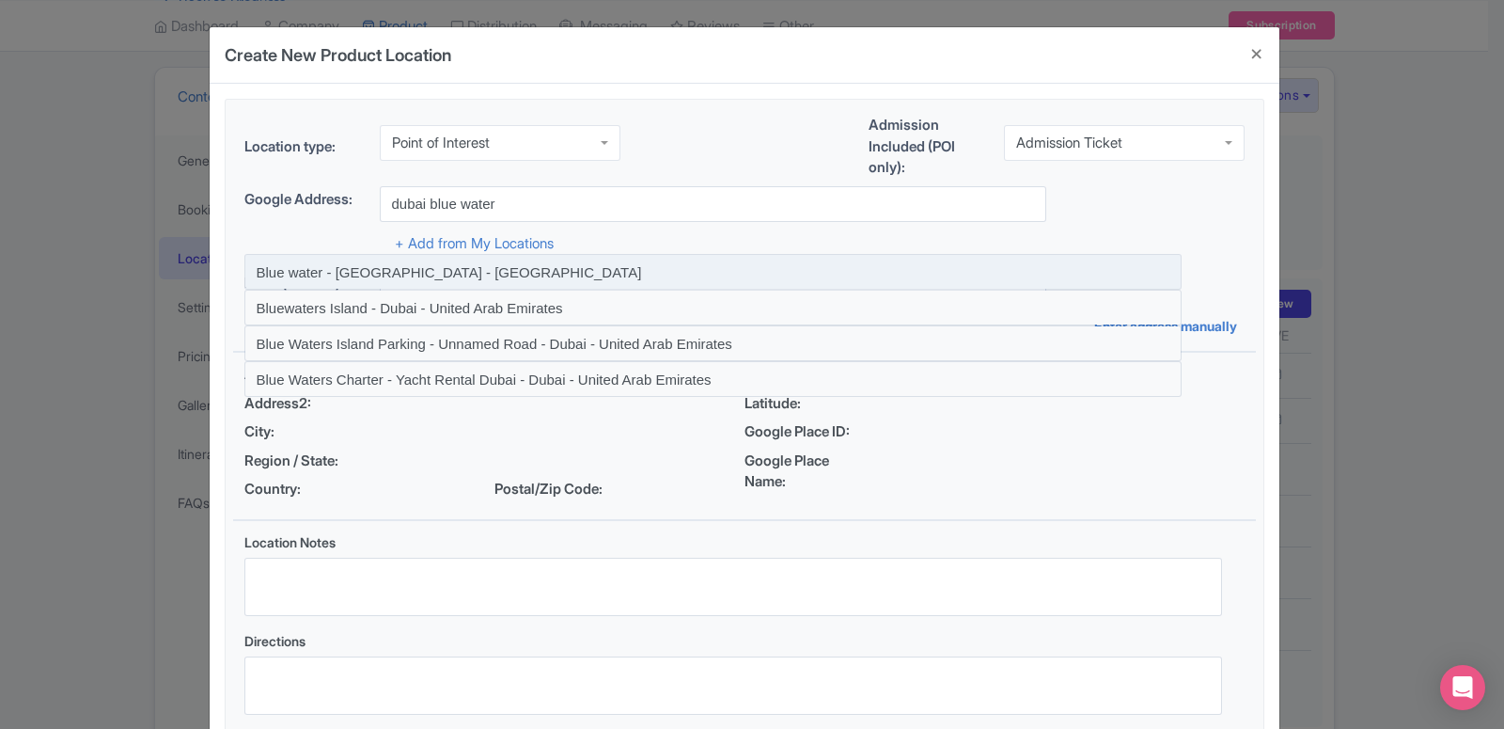
type input "Blue water - [GEOGRAPHIC_DATA] - [GEOGRAPHIC_DATA]"
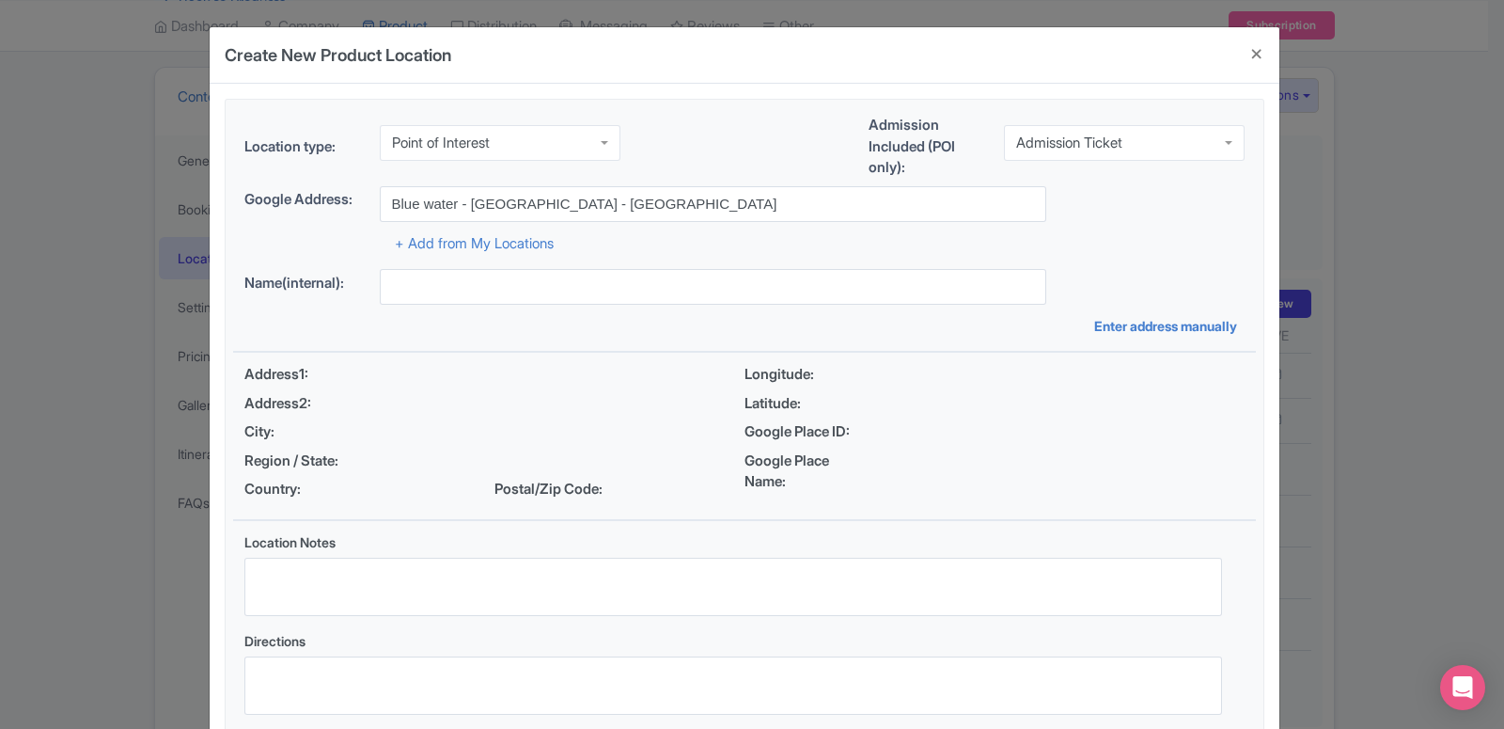
type input "Blue water - [GEOGRAPHIC_DATA] - [GEOGRAPHIC_DATA]"
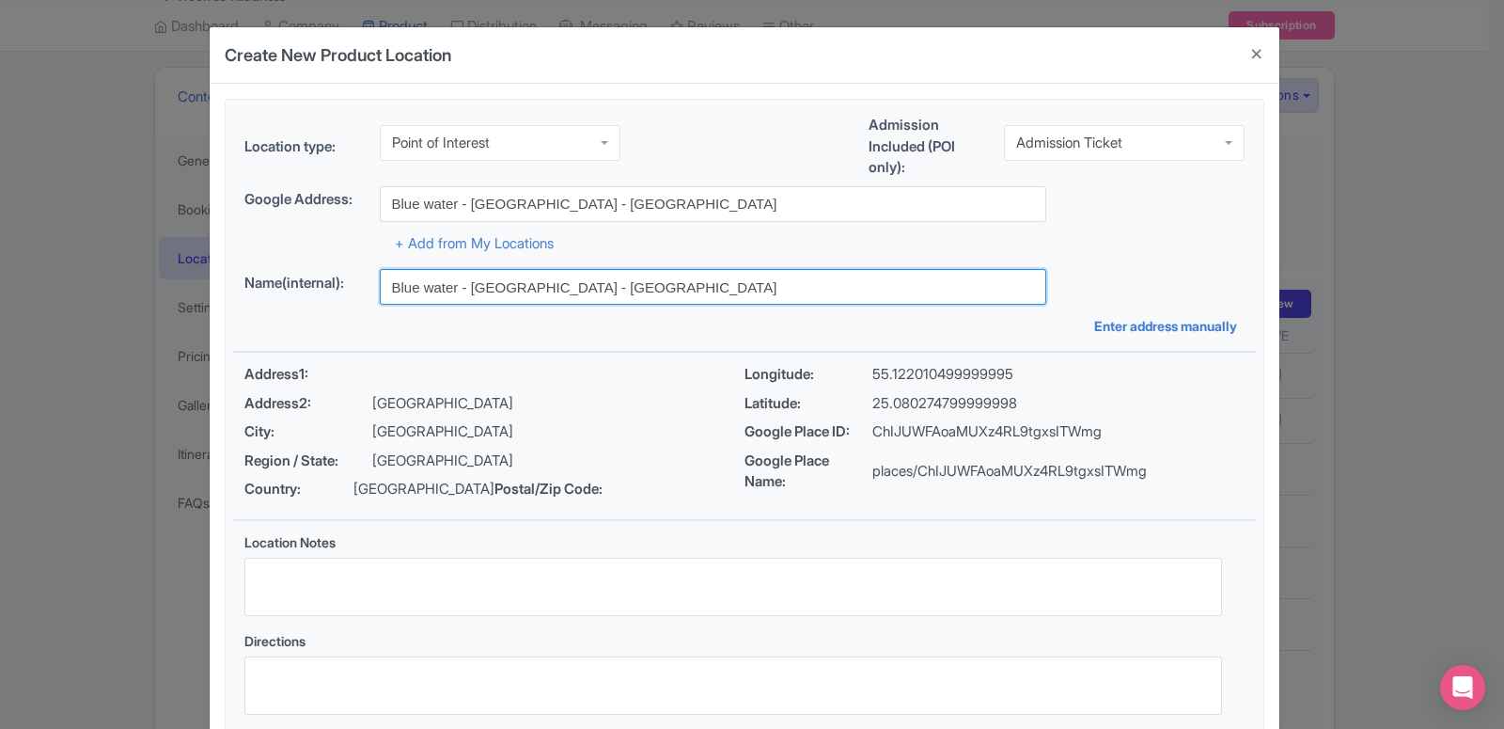
click at [653, 284] on input "Blue water - [GEOGRAPHIC_DATA] - [GEOGRAPHIC_DATA]" at bounding box center [713, 287] width 666 height 36
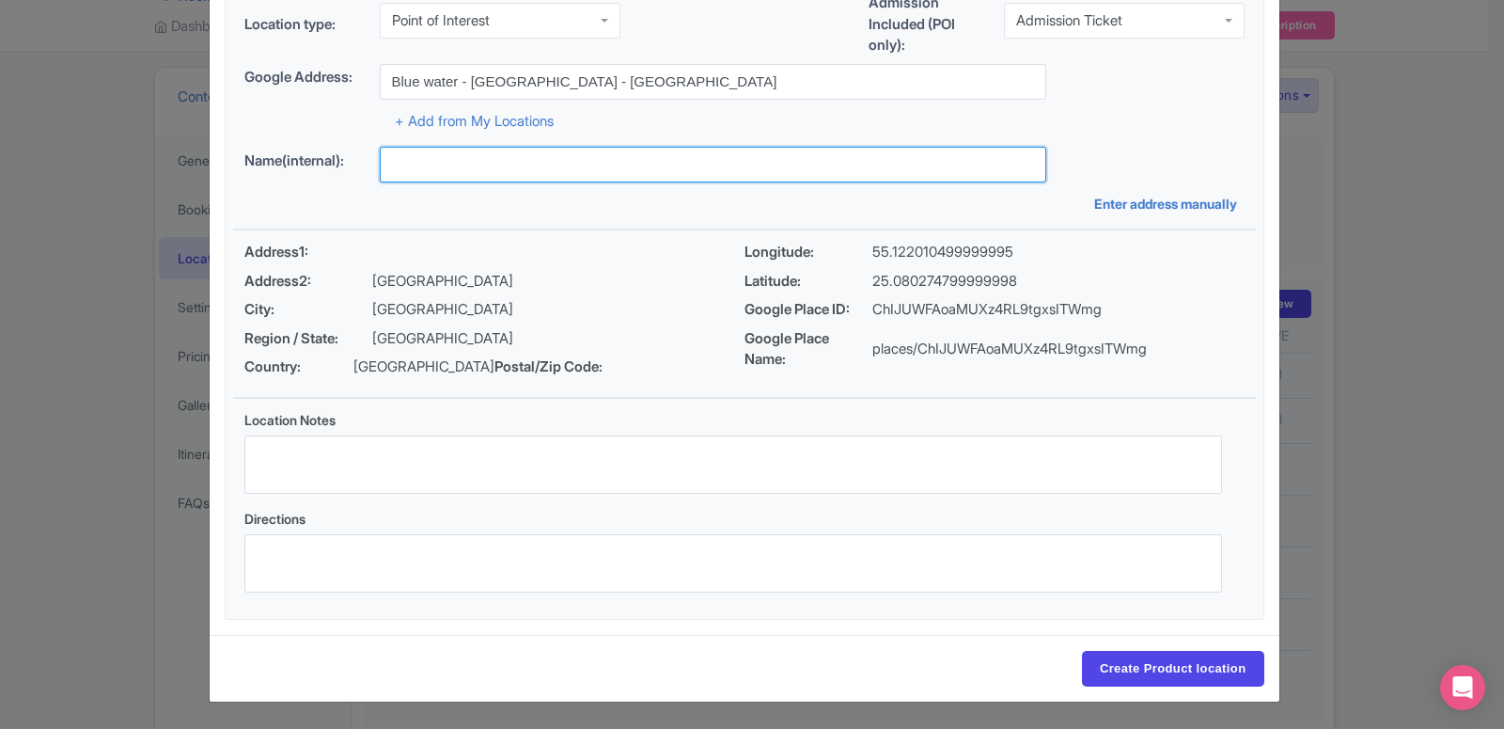
scroll to position [145, 0]
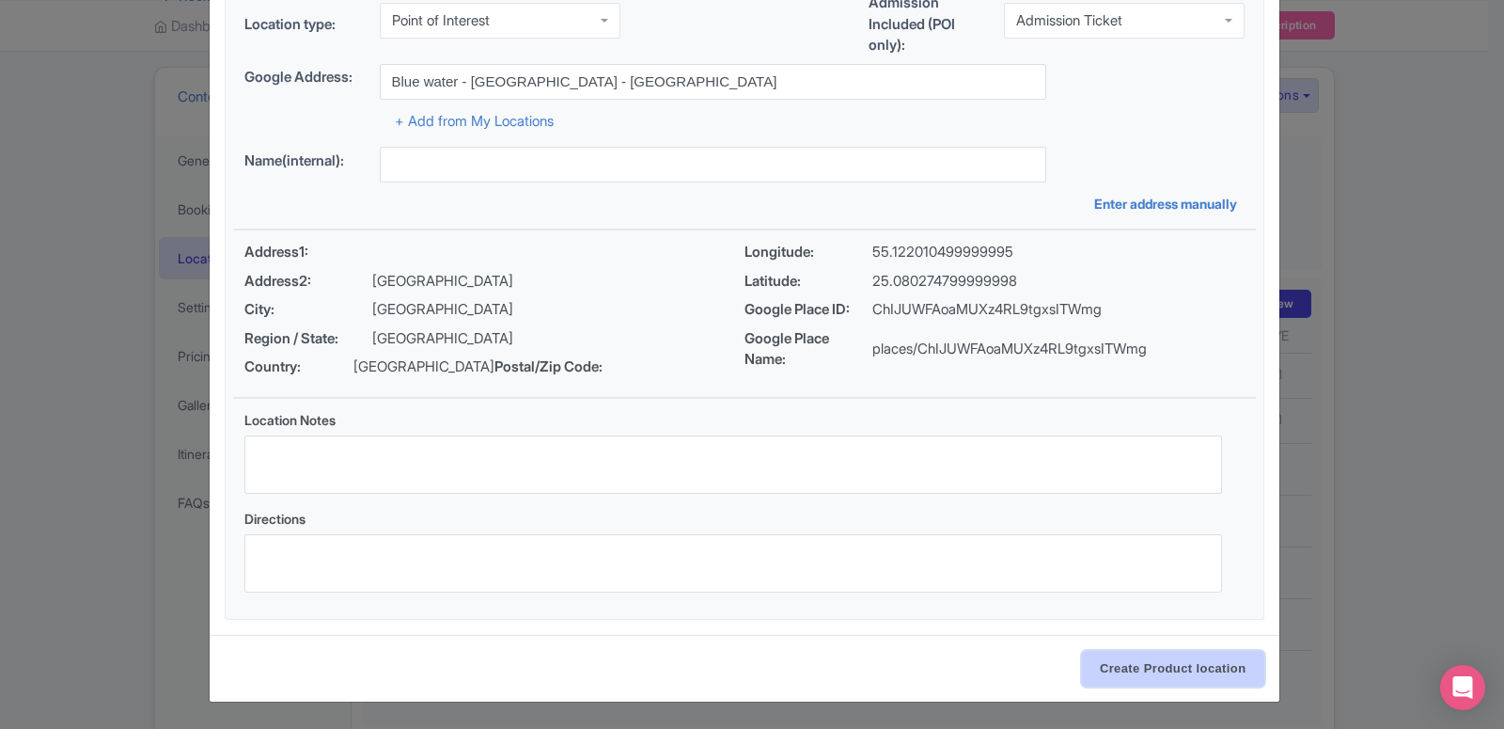
click at [1168, 666] on input "Create Product location" at bounding box center [1173, 669] width 182 height 36
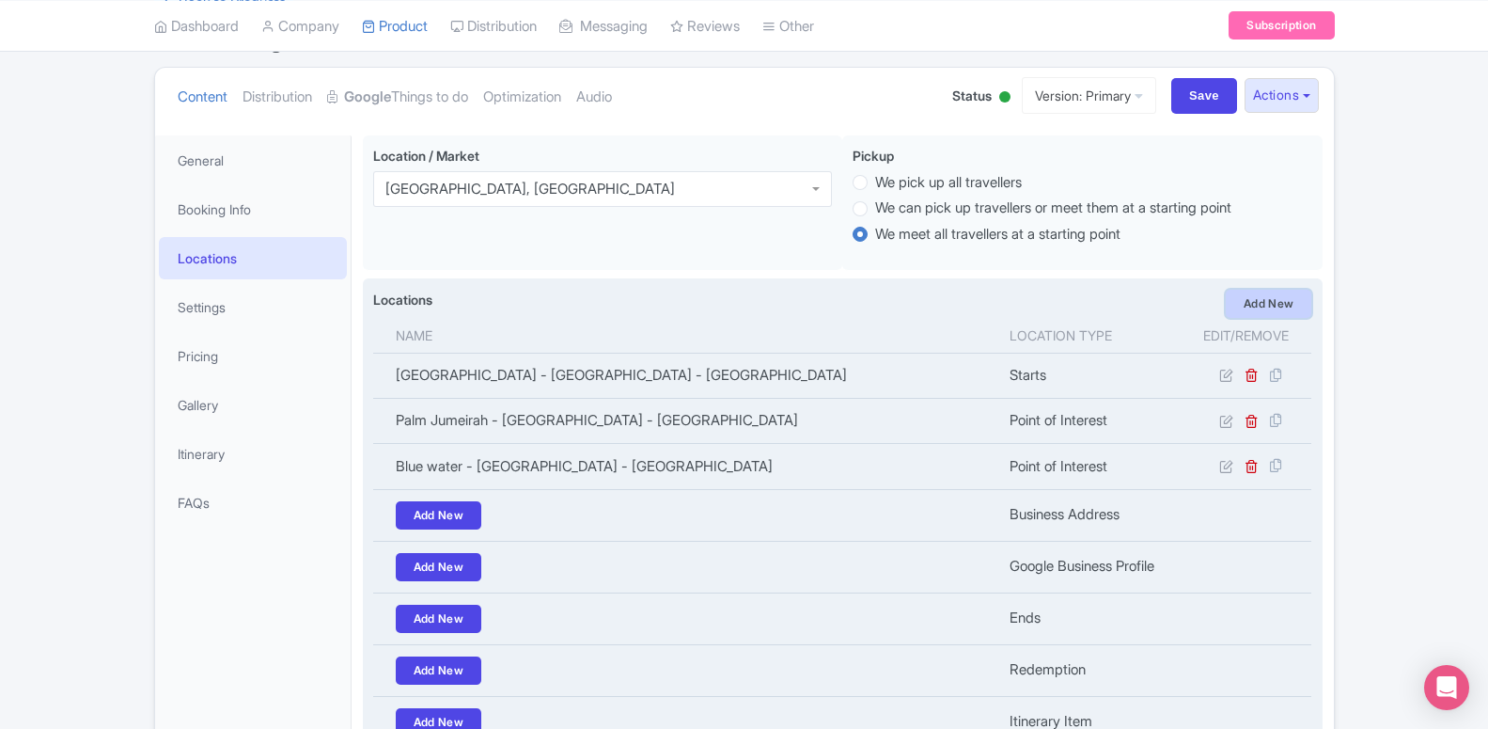
click at [1267, 309] on link "Add New" at bounding box center [1269, 304] width 86 height 28
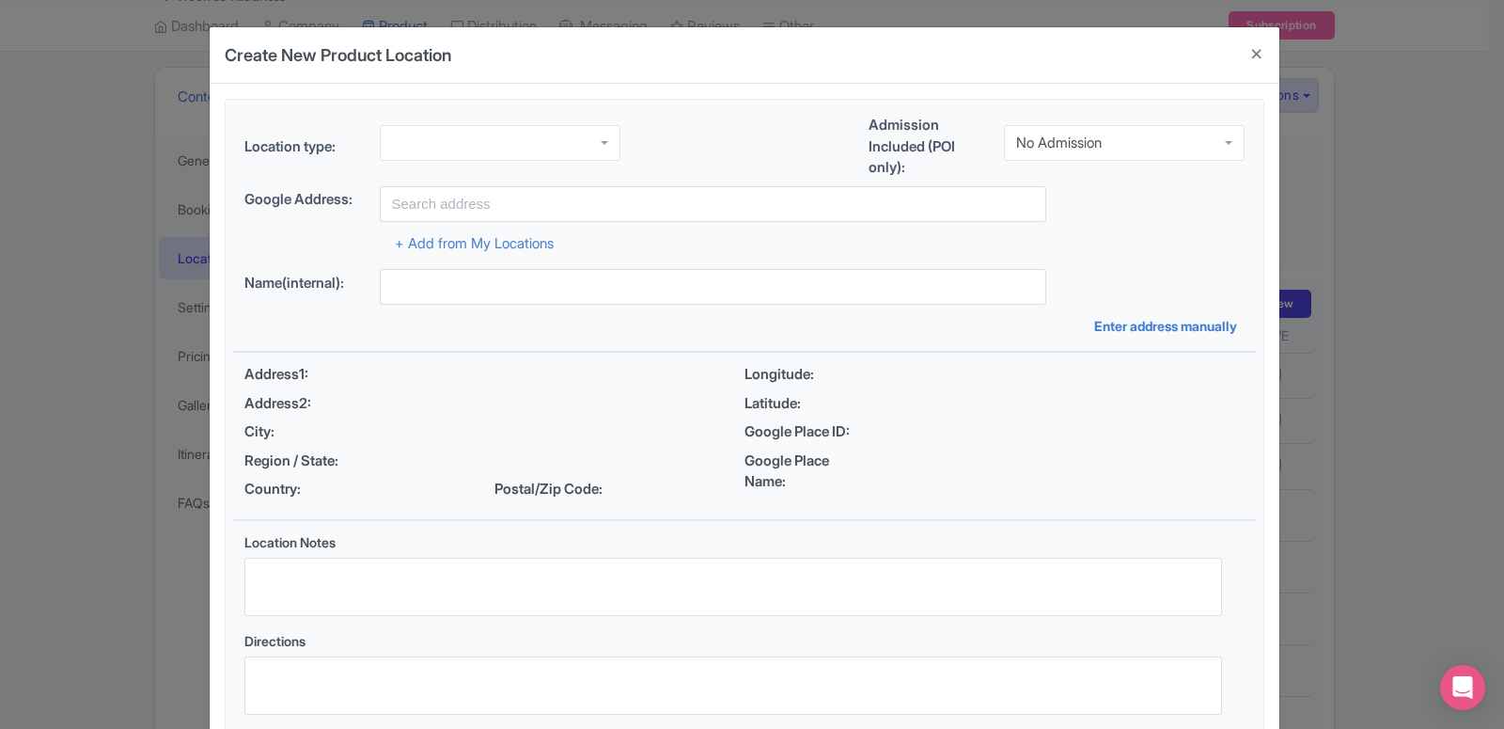
click at [521, 149] on div at bounding box center [500, 143] width 241 height 36
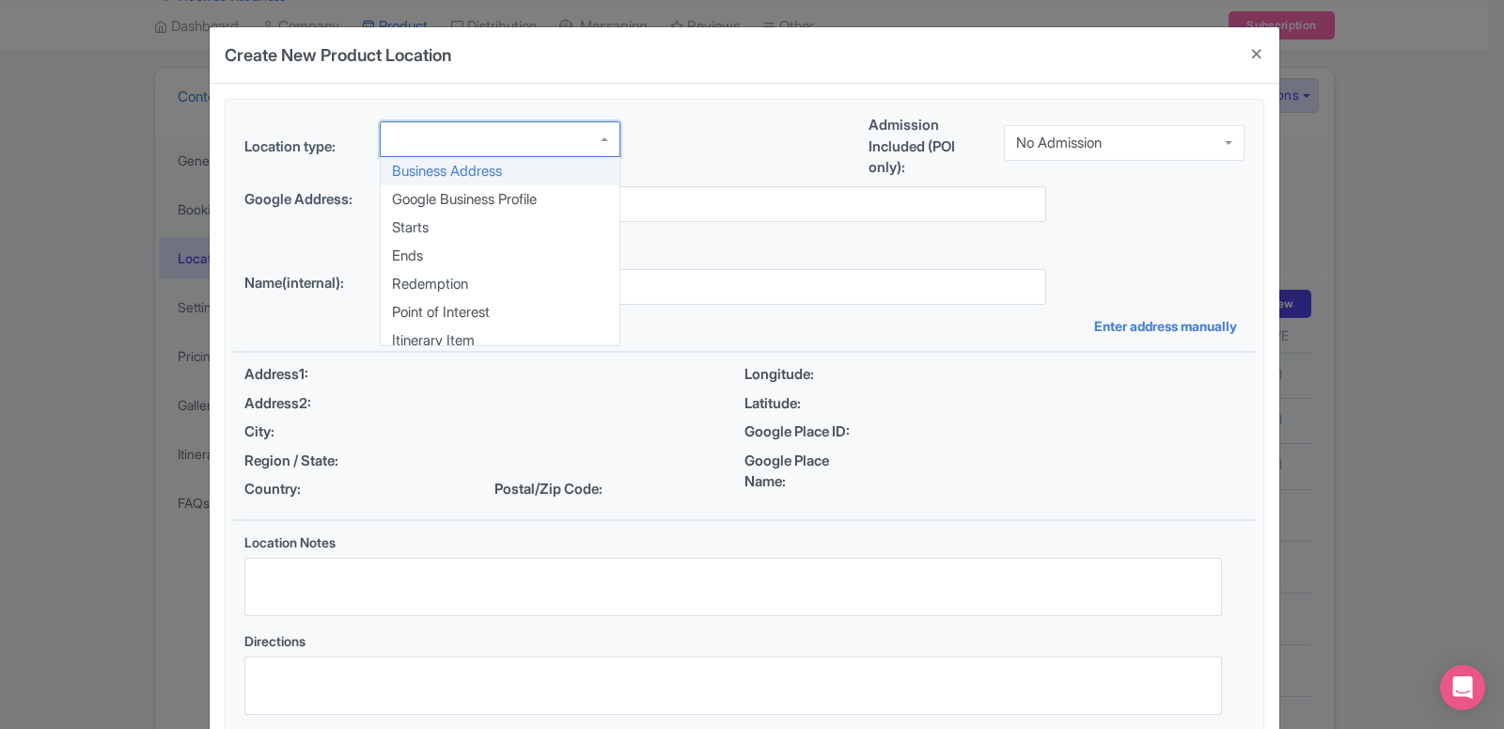
scroll to position [0, 0]
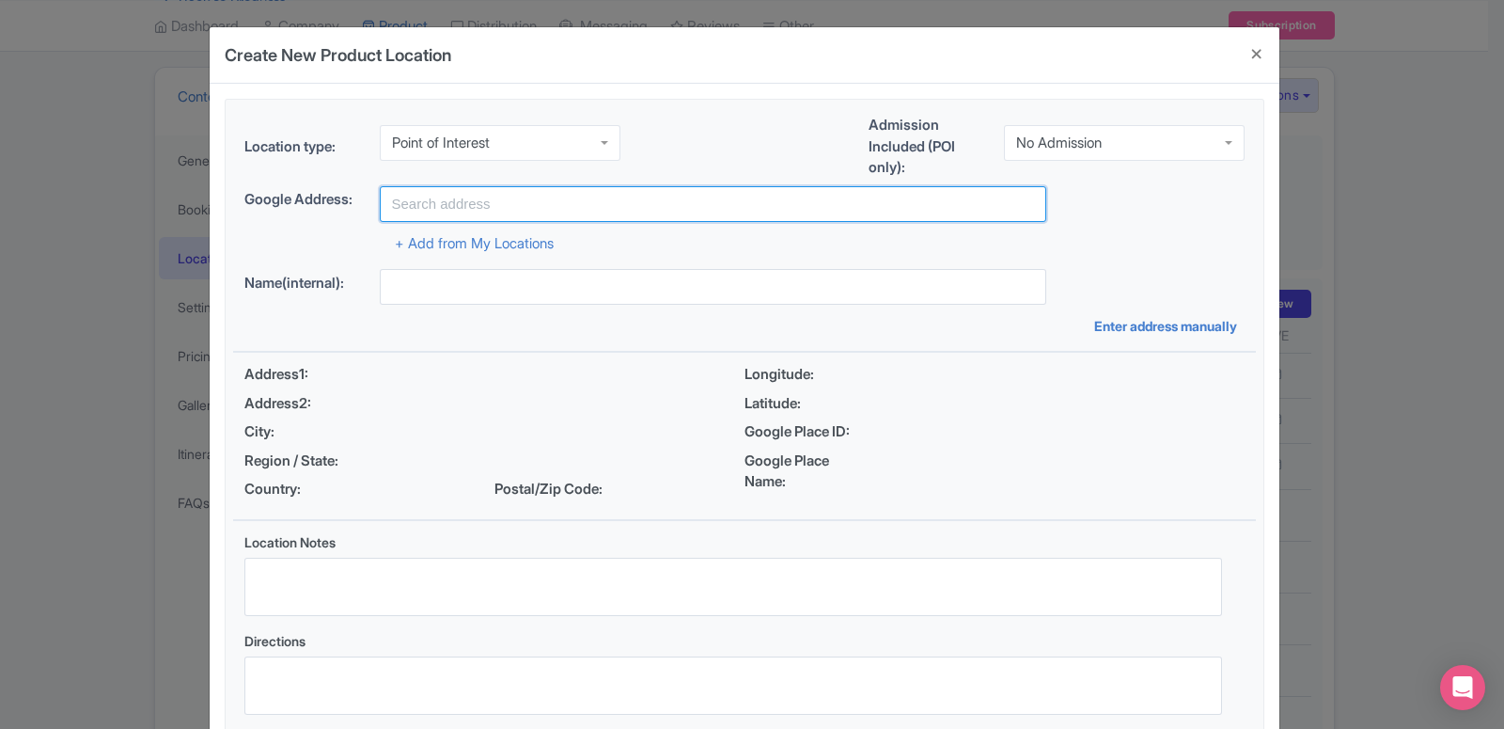
click at [459, 212] on input "text" at bounding box center [713, 204] width 666 height 36
paste input "[GEOGRAPHIC_DATA]"
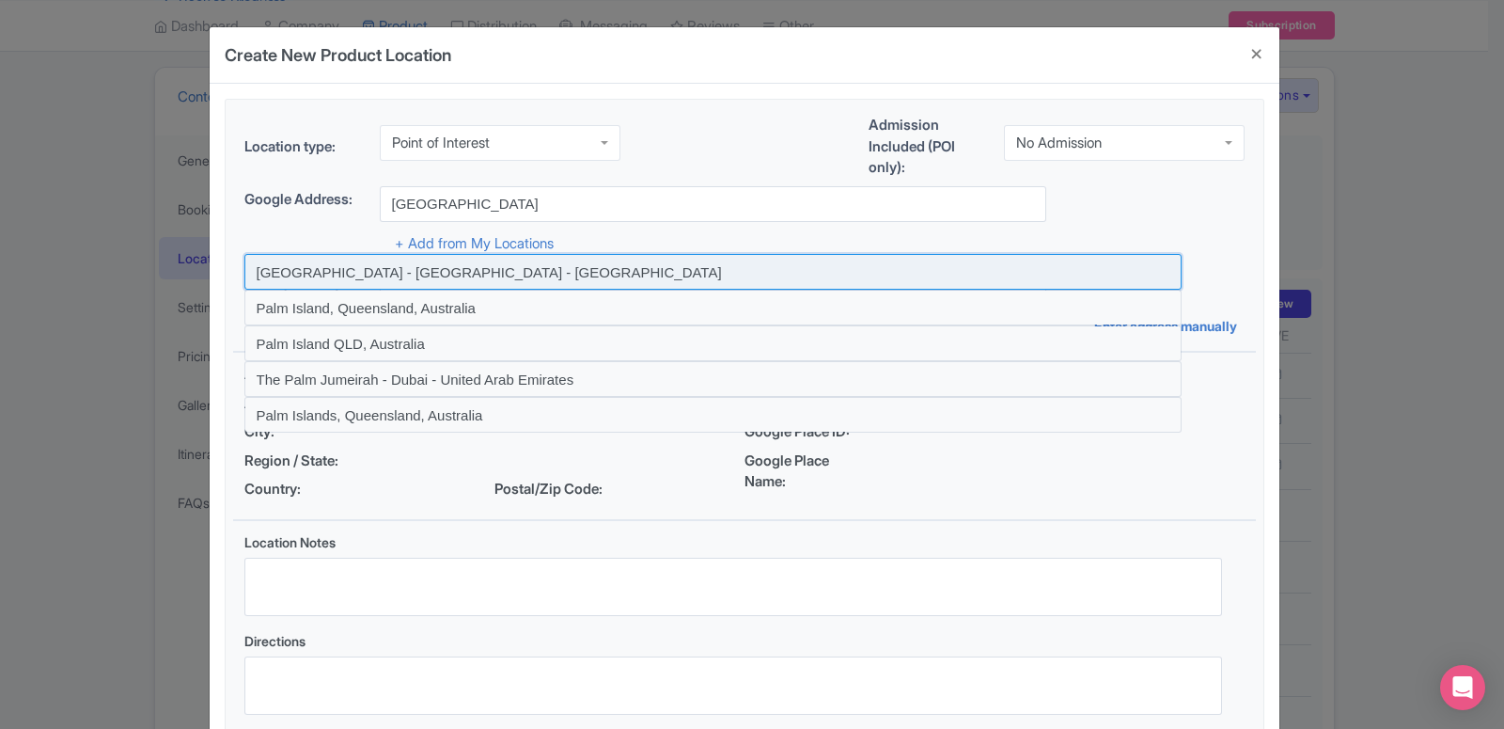
click at [380, 275] on input at bounding box center [712, 272] width 937 height 36
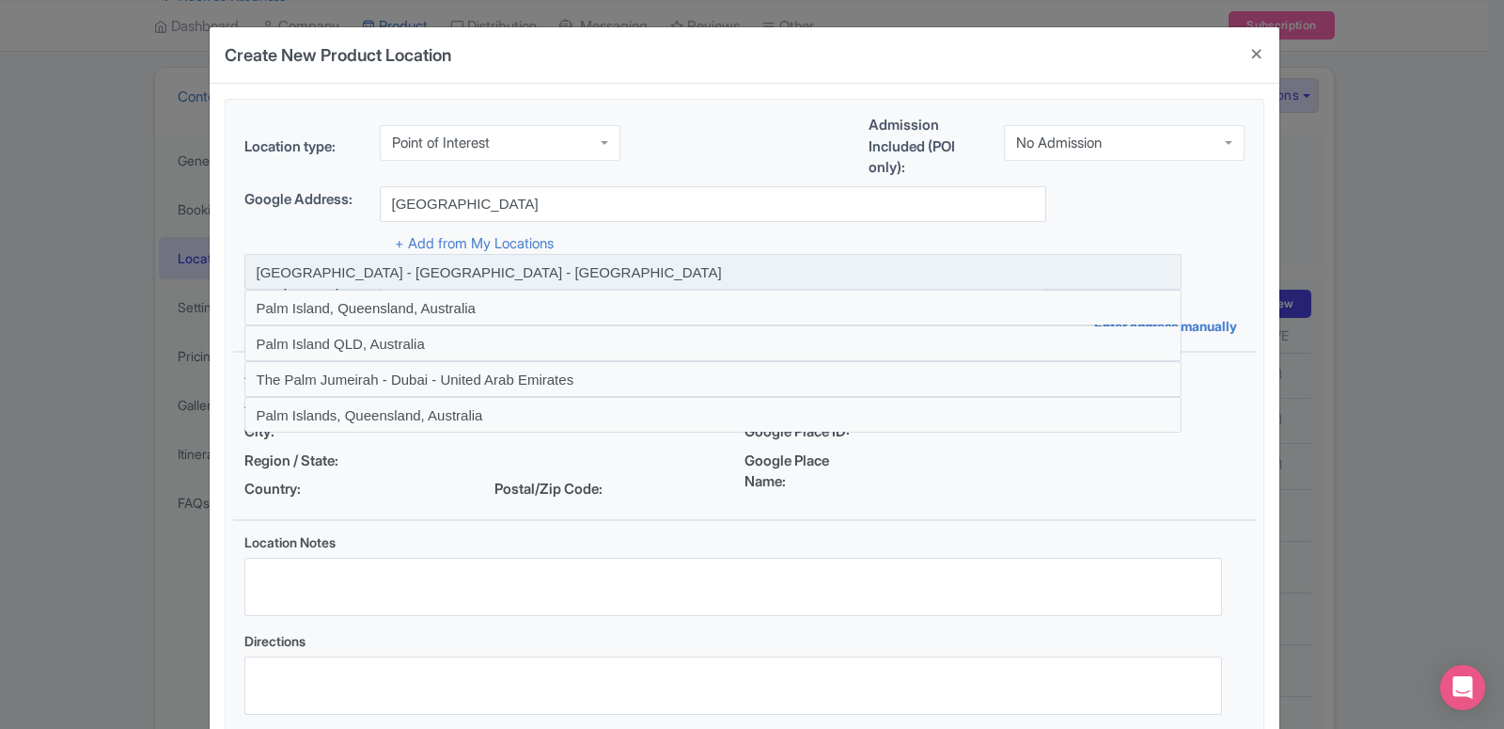
type input "[GEOGRAPHIC_DATA] - [GEOGRAPHIC_DATA] - [GEOGRAPHIC_DATA]"
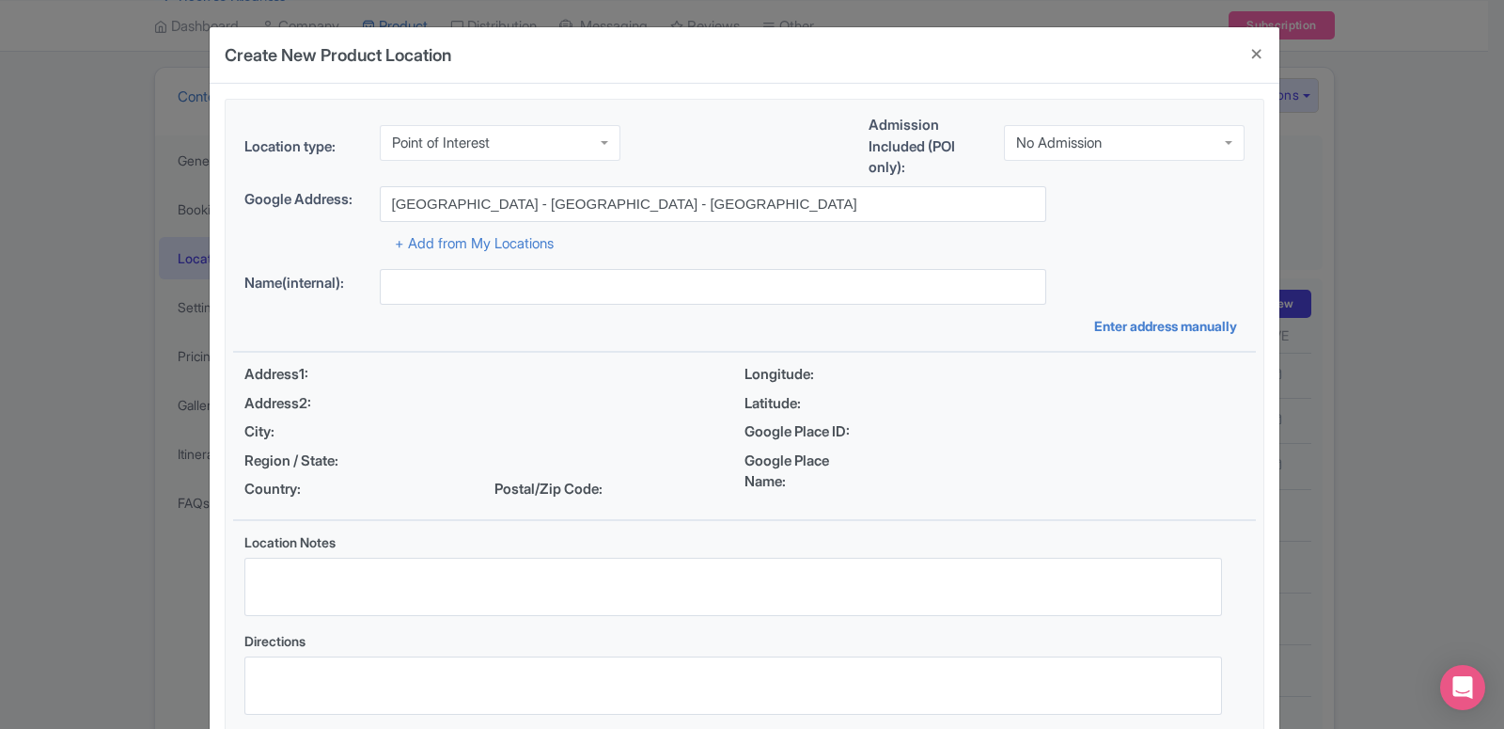
type input "[GEOGRAPHIC_DATA] - [GEOGRAPHIC_DATA] - [GEOGRAPHIC_DATA]"
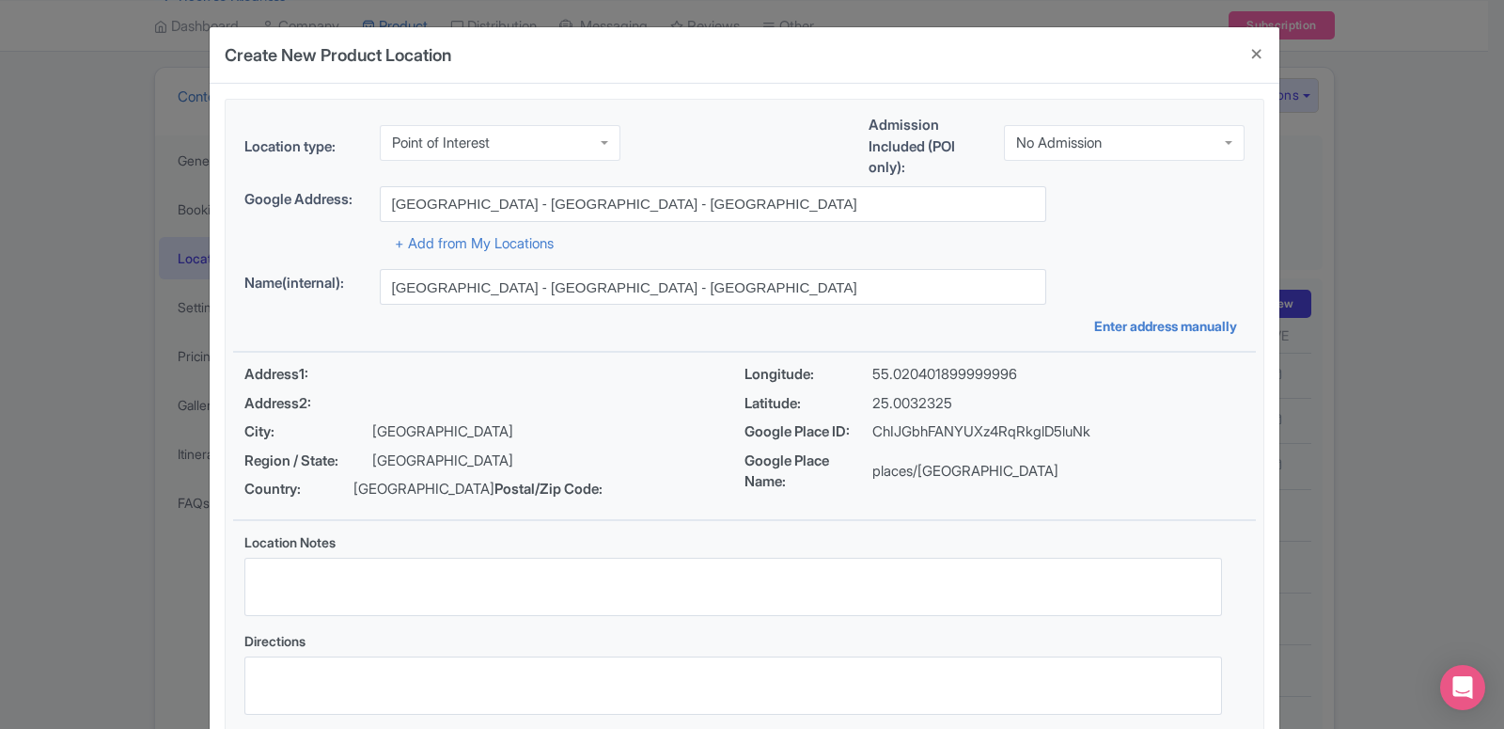
click at [1053, 152] on div "No Admission" at bounding box center [1124, 143] width 241 height 36
click at [1048, 200] on div "Location type: Point of Interest Point of Interest Business Address Google Busi…" at bounding box center [744, 420] width 1023 height 641
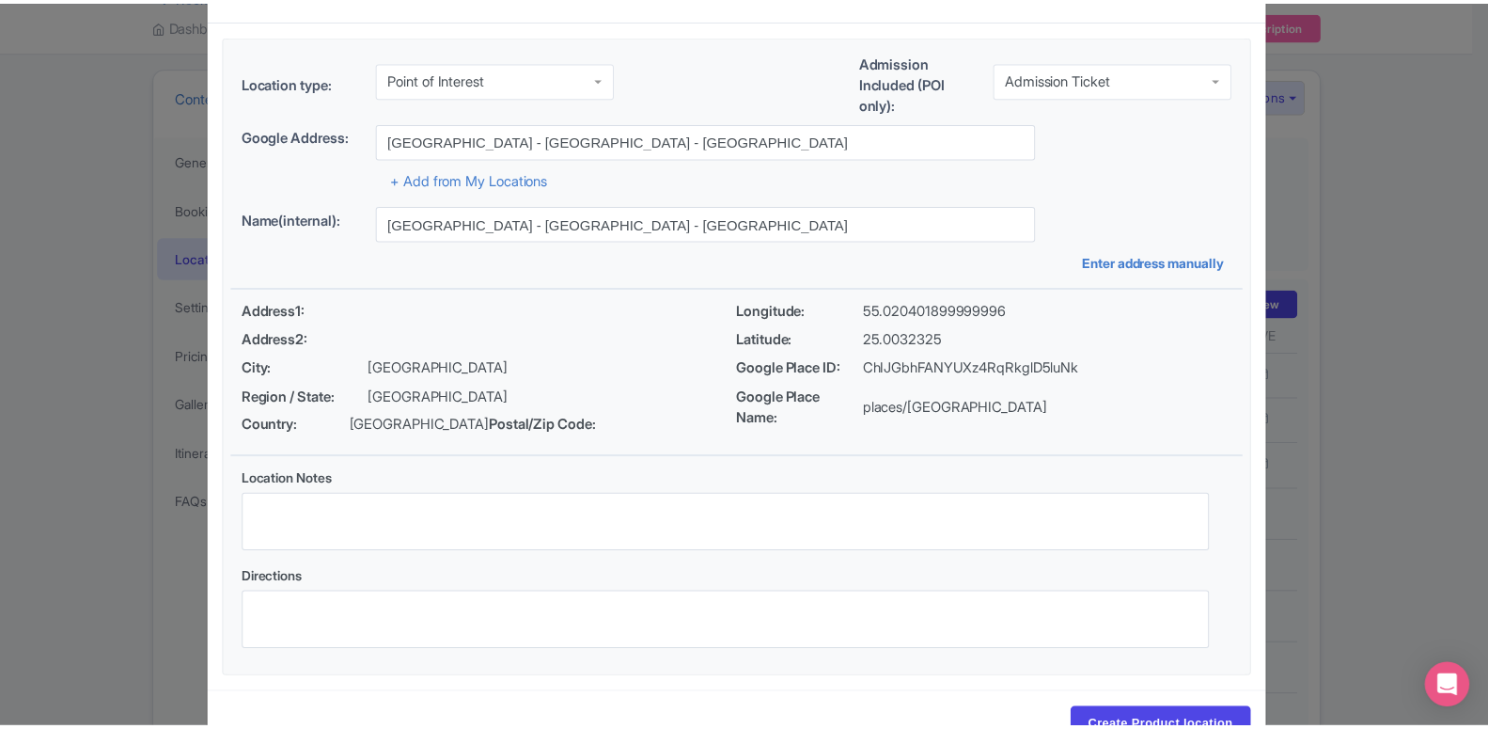
scroll to position [145, 0]
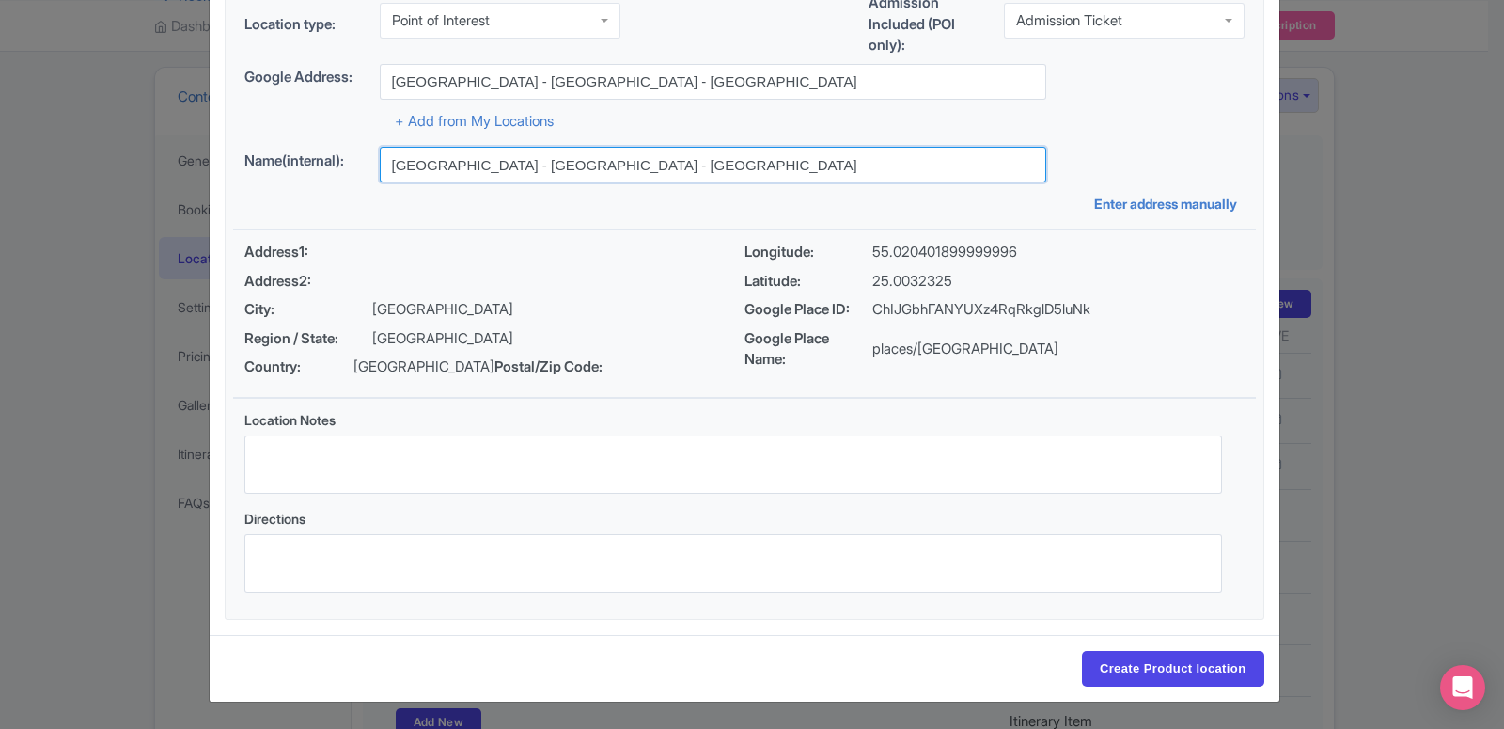
click at [497, 151] on input "[GEOGRAPHIC_DATA] - [GEOGRAPHIC_DATA] - [GEOGRAPHIC_DATA]" at bounding box center [713, 165] width 666 height 36
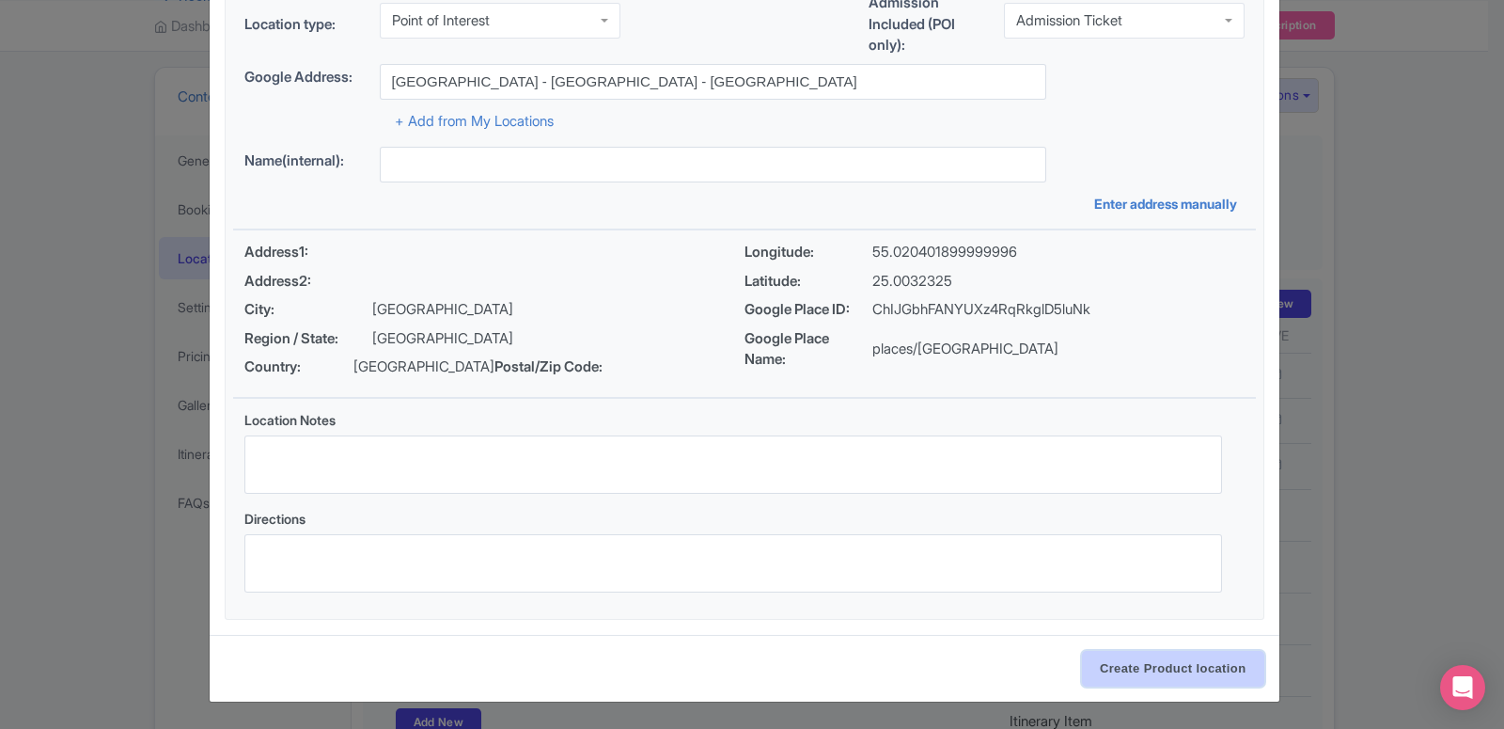
click at [1149, 666] on input "Create Product location" at bounding box center [1173, 669] width 182 height 36
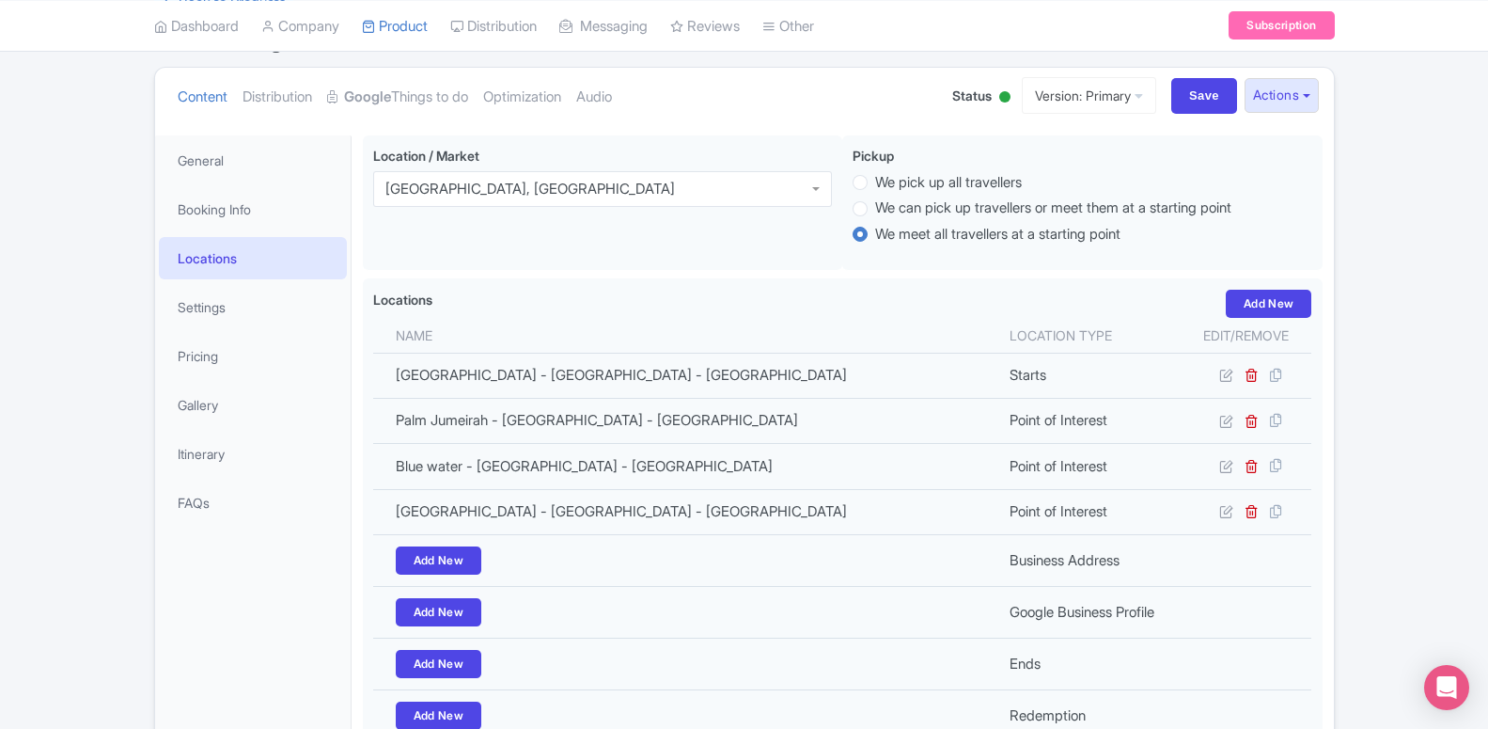
scroll to position [439, 0]
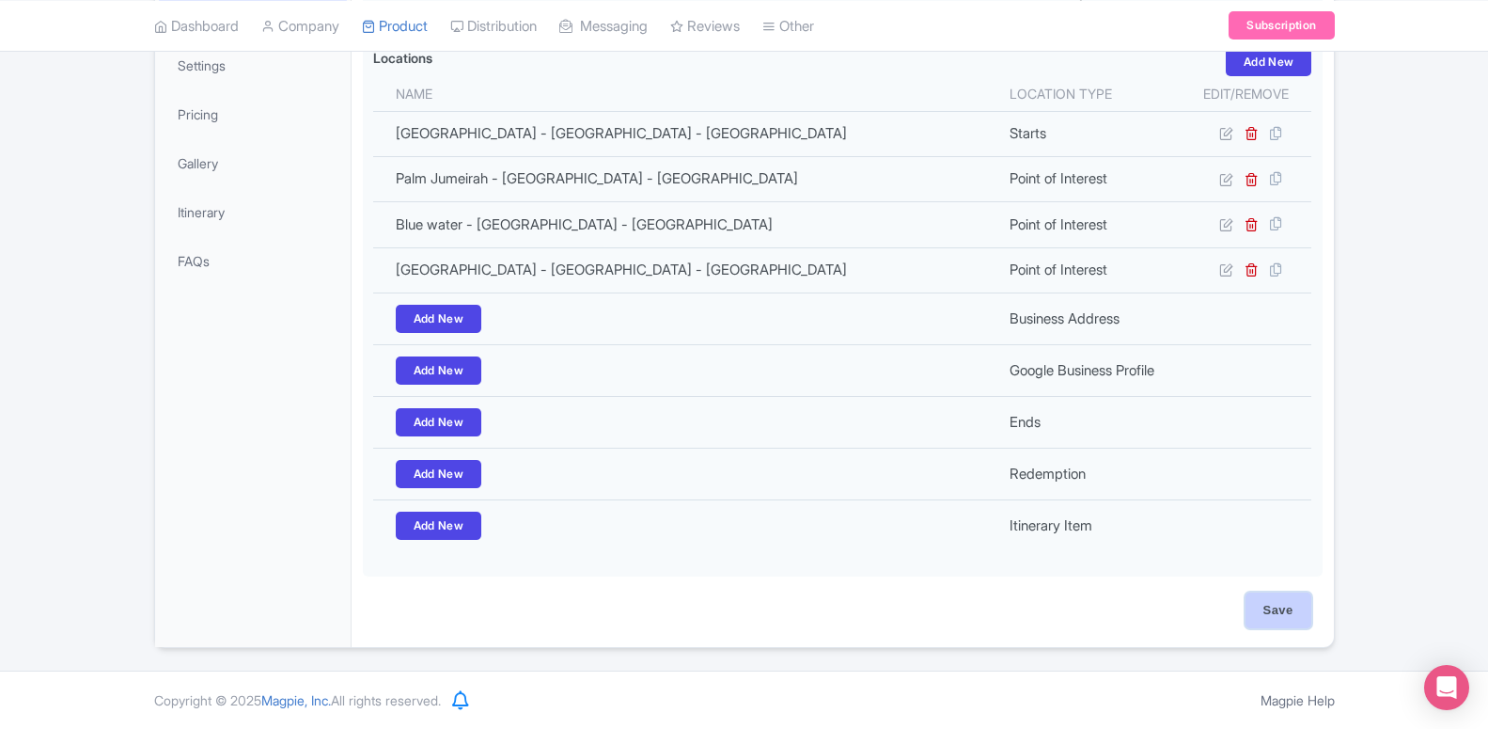
click at [1263, 623] on input "Save" at bounding box center [1279, 610] width 66 height 36
type input "Update Product"
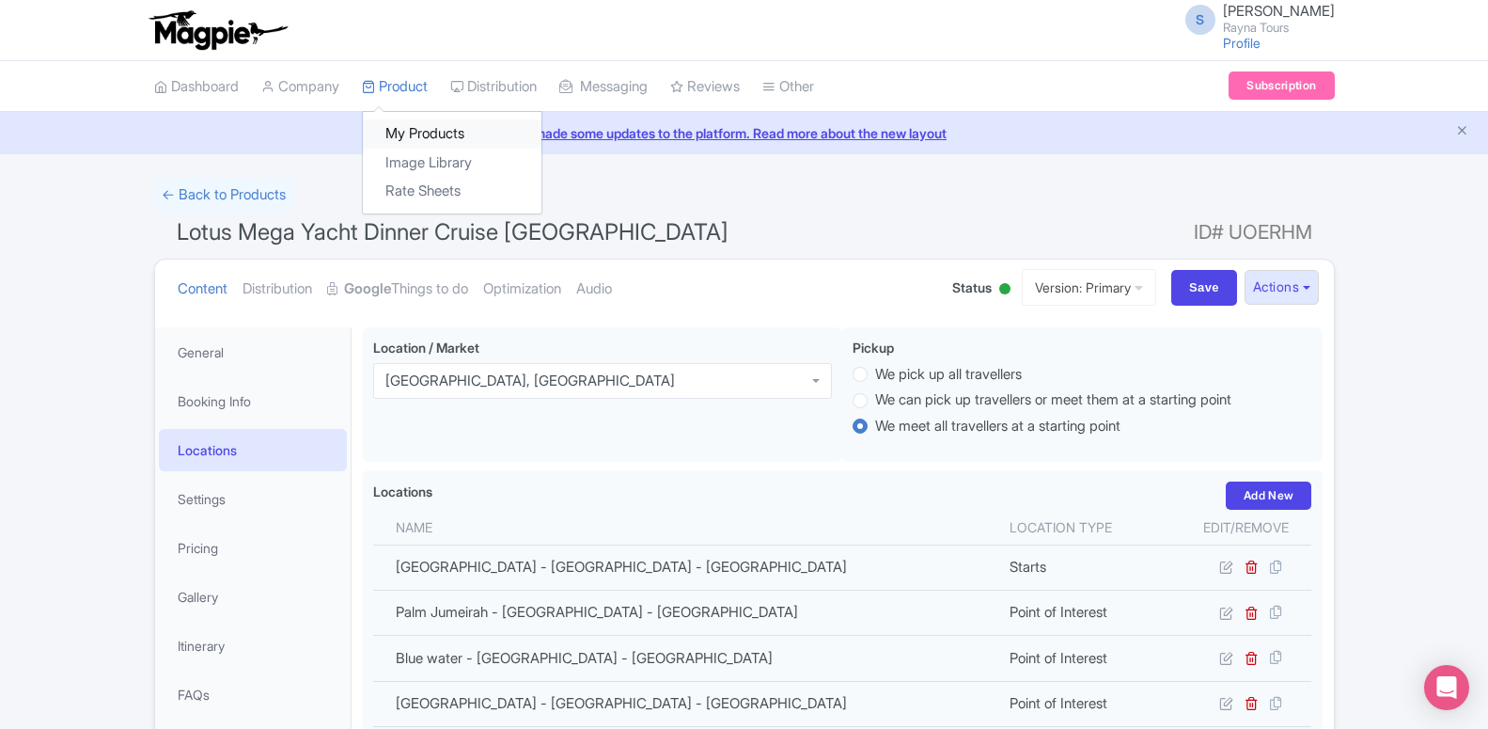
click at [412, 138] on link "My Products" at bounding box center [452, 133] width 179 height 29
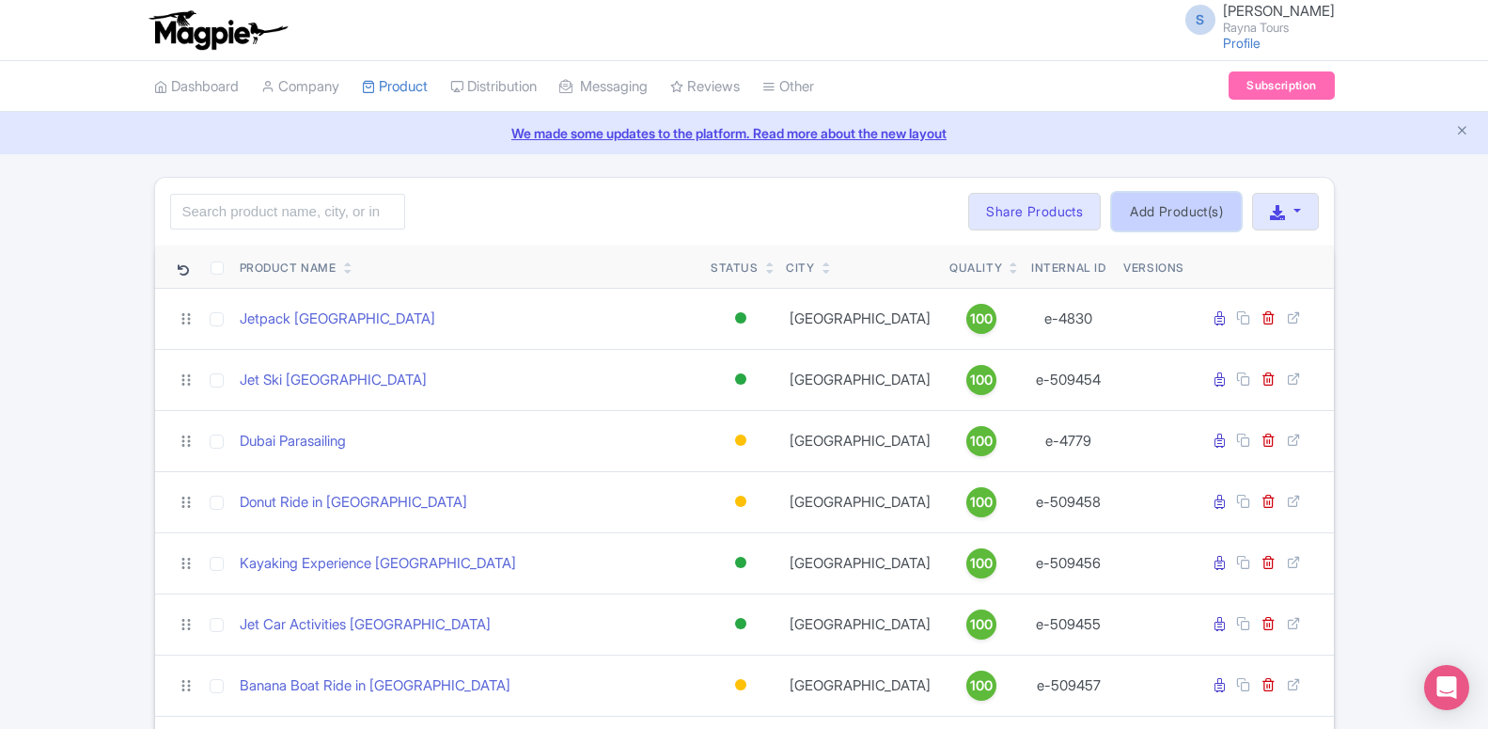
click at [1152, 210] on link "Add Product(s)" at bounding box center [1176, 212] width 129 height 38
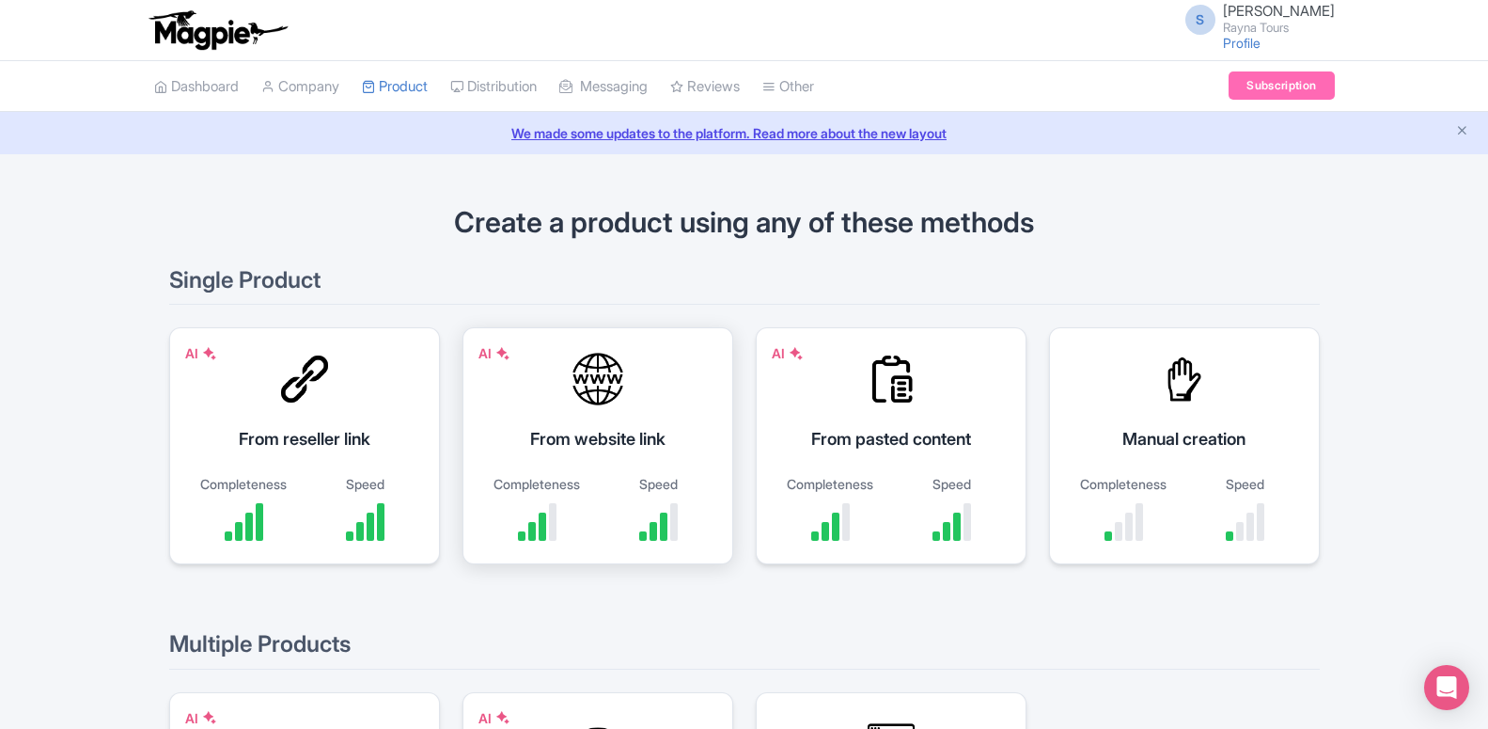
click at [610, 416] on div "AI From website link Completeness Speed" at bounding box center [597, 445] width 271 height 237
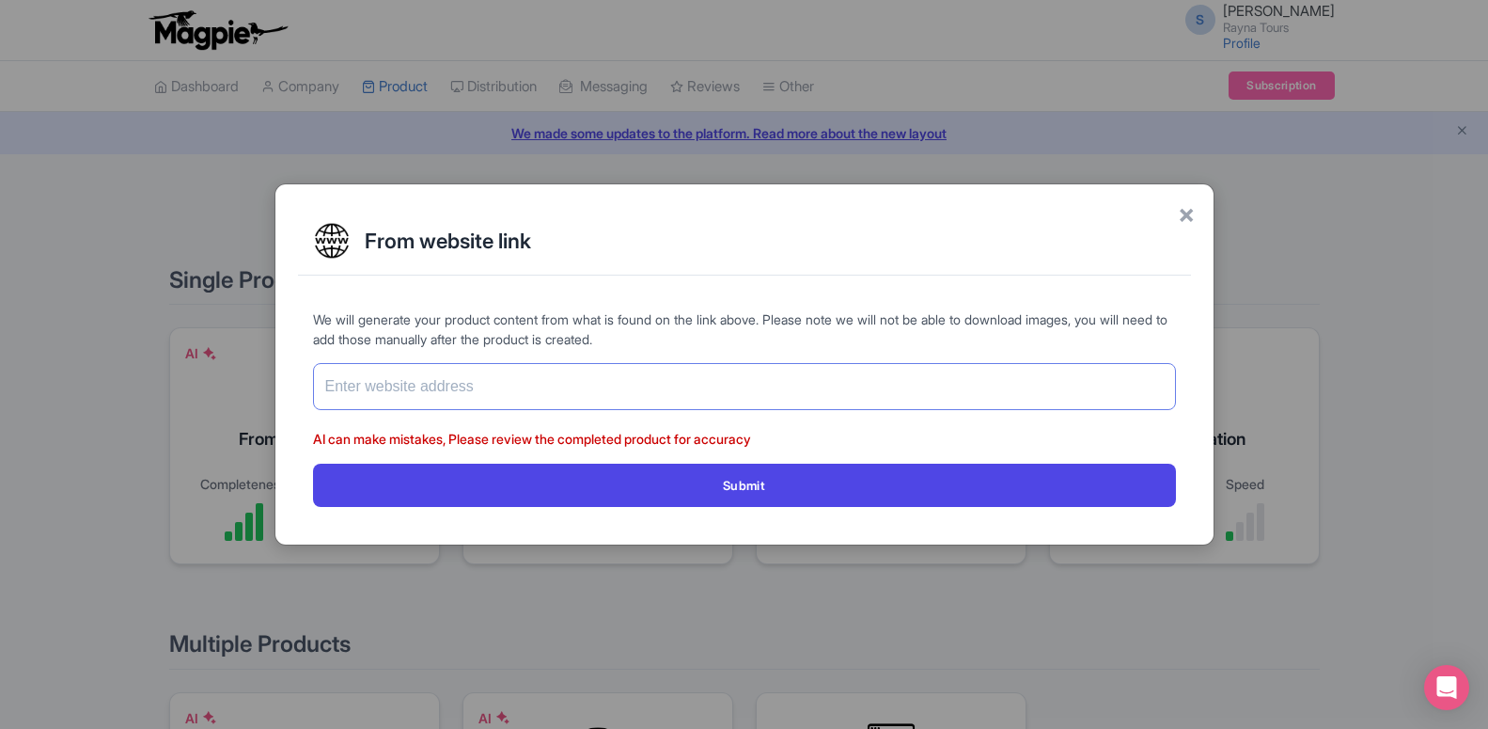
click at [509, 380] on input "text" at bounding box center [744, 386] width 863 height 47
paste input "Xclusive Superyacht Experience"
type input "Xclusive Superyacht Experience"
click at [313, 463] on button "Submit" at bounding box center [744, 484] width 863 height 42
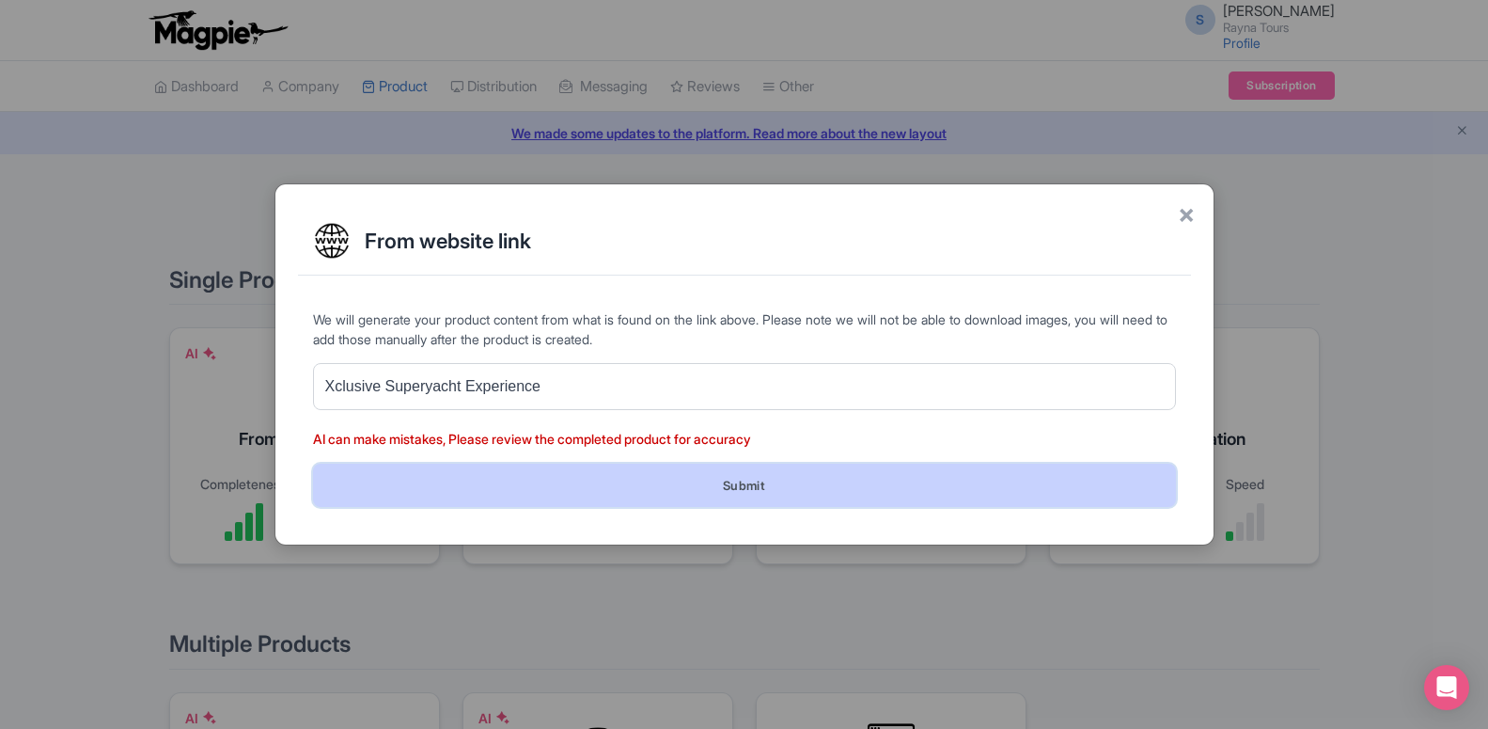
click at [585, 491] on button "Submit" at bounding box center [744, 484] width 863 height 42
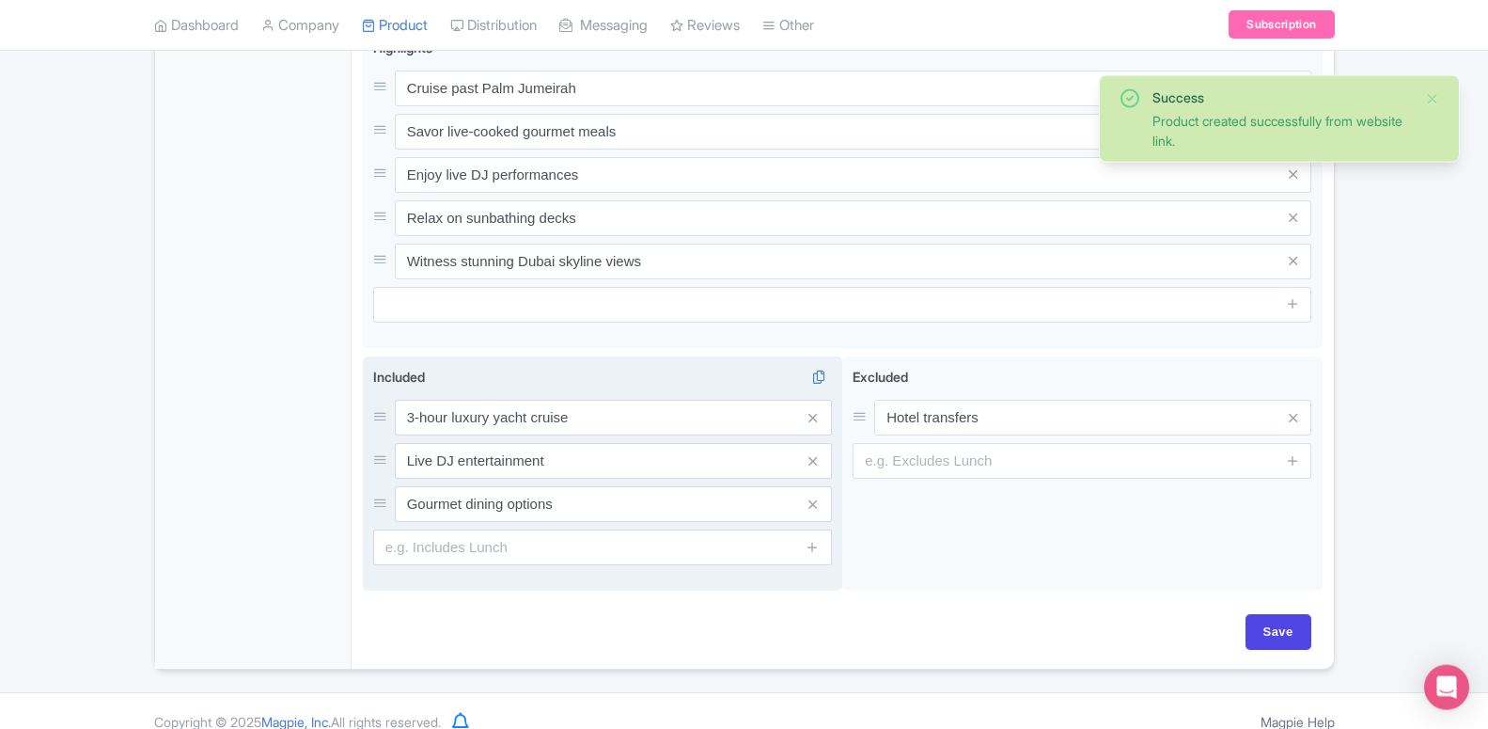
scroll to position [834, 0]
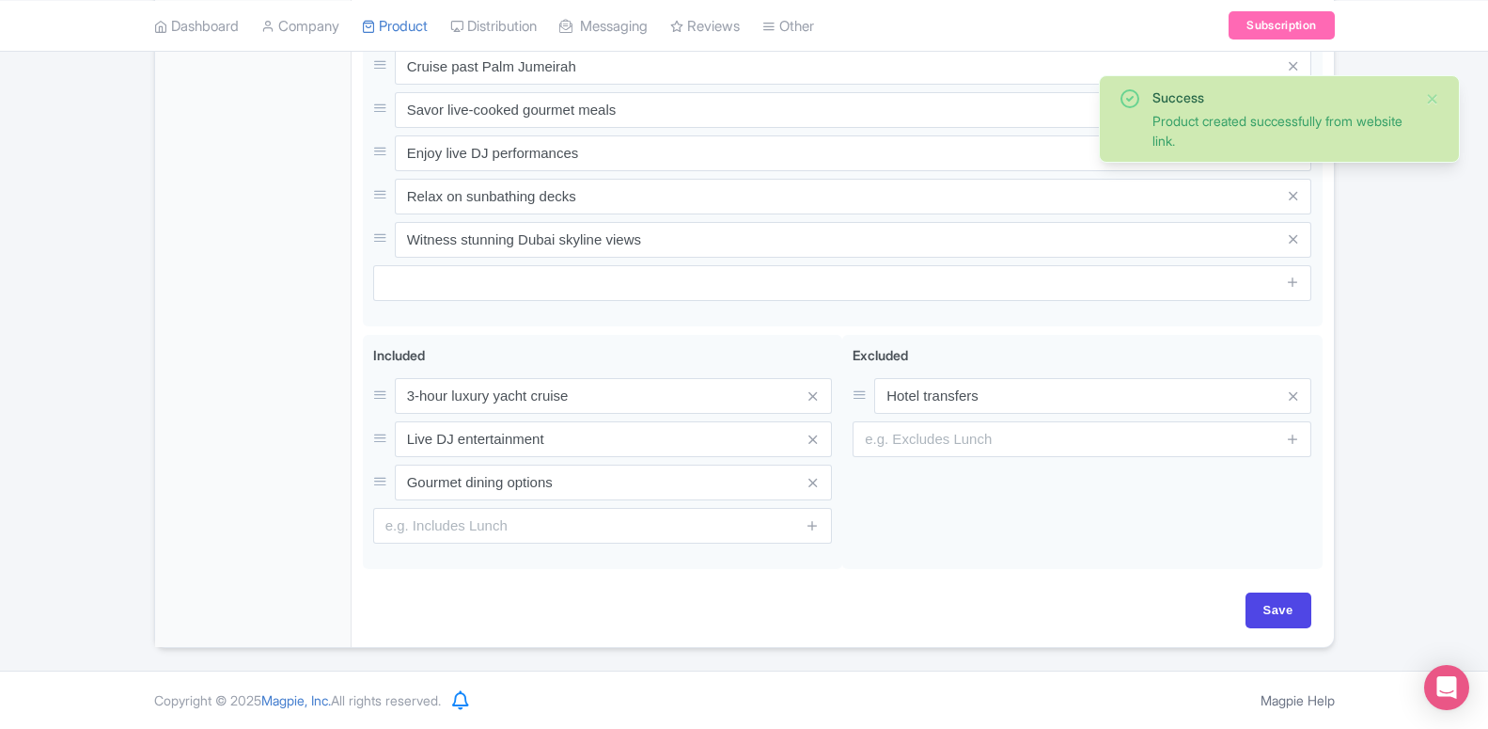
click at [1323, 612] on div "Xclusive Superyacht Experience [GEOGRAPHIC_DATA] Name * i Xclusive Superyacht E…" at bounding box center [843, 65] width 982 height 1164
click at [1289, 612] on input "Save" at bounding box center [1279, 610] width 66 height 36
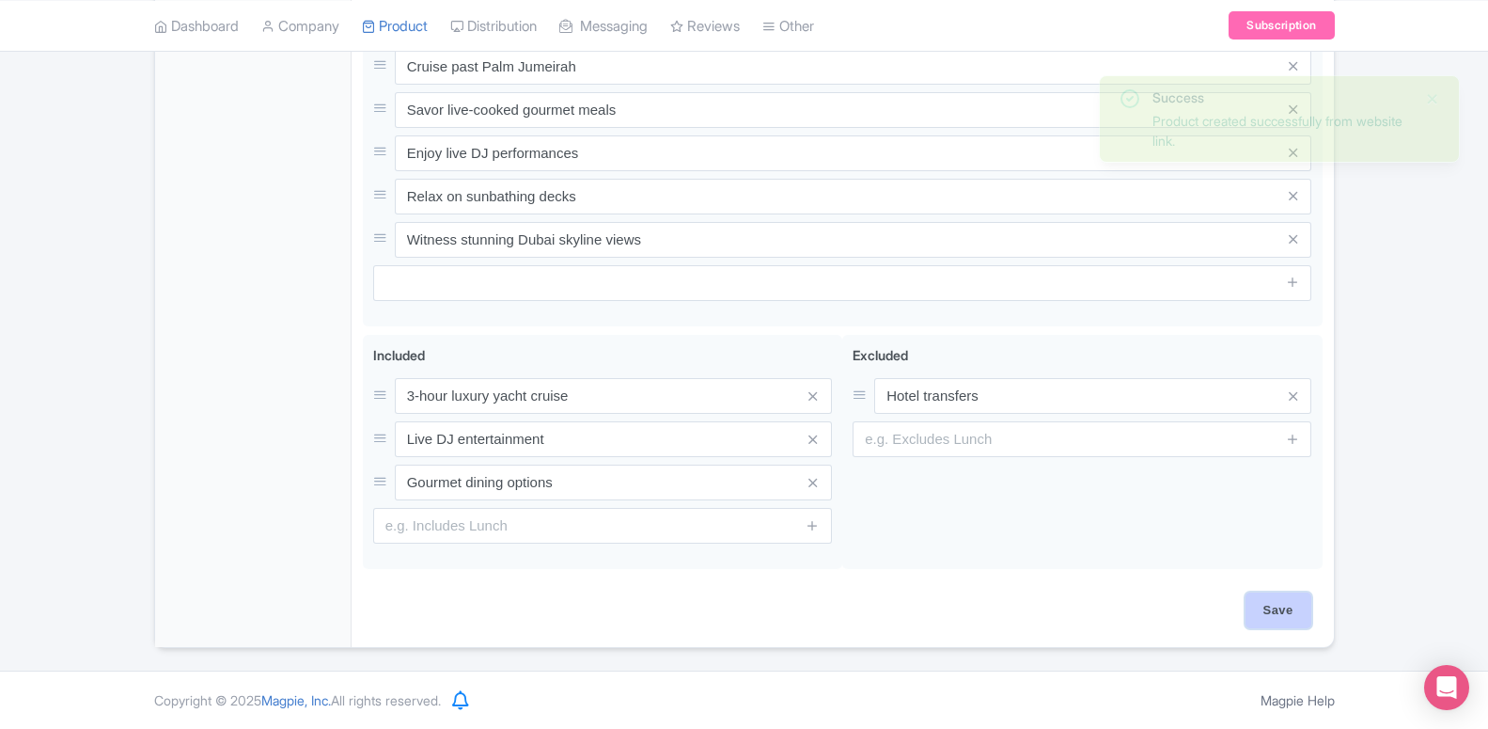
type input "Saving..."
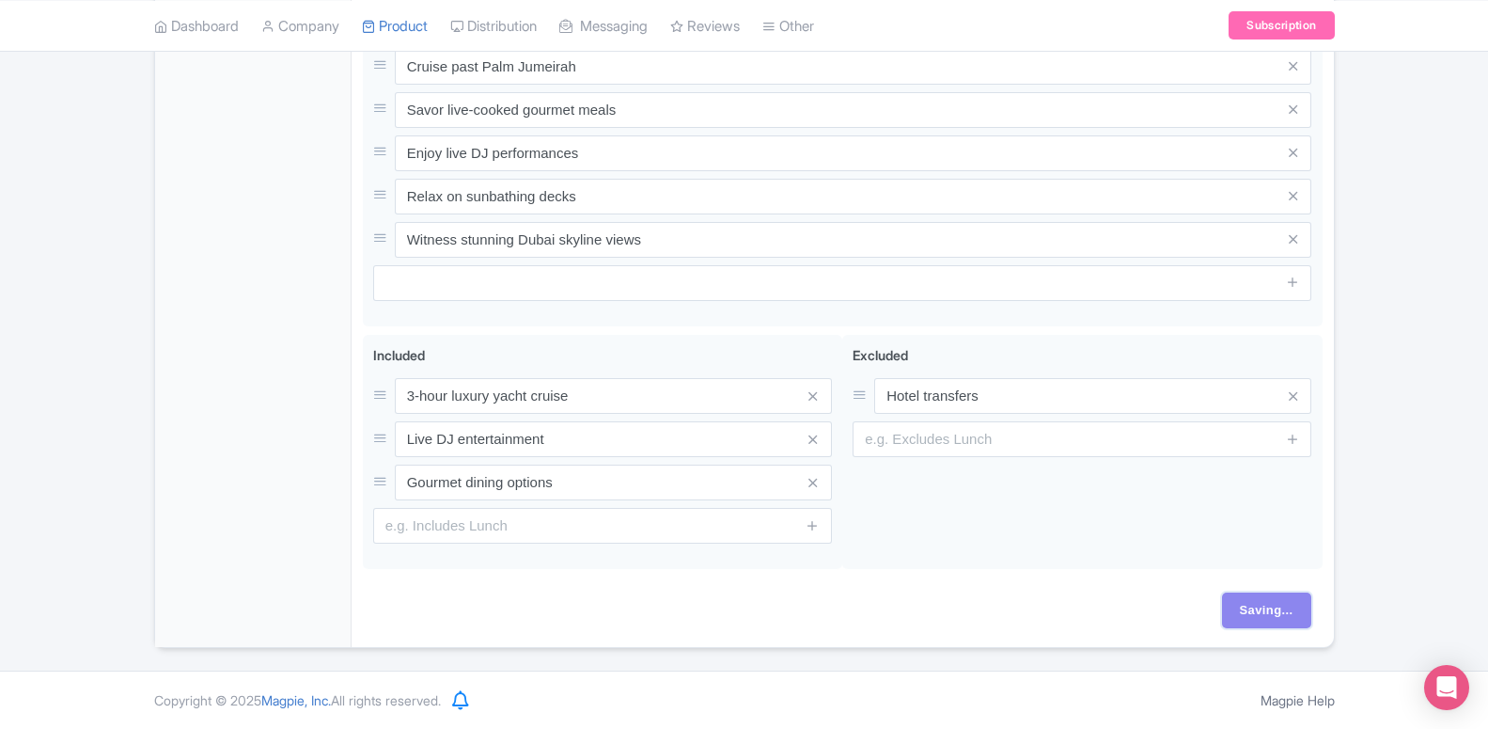
scroll to position [450, 0]
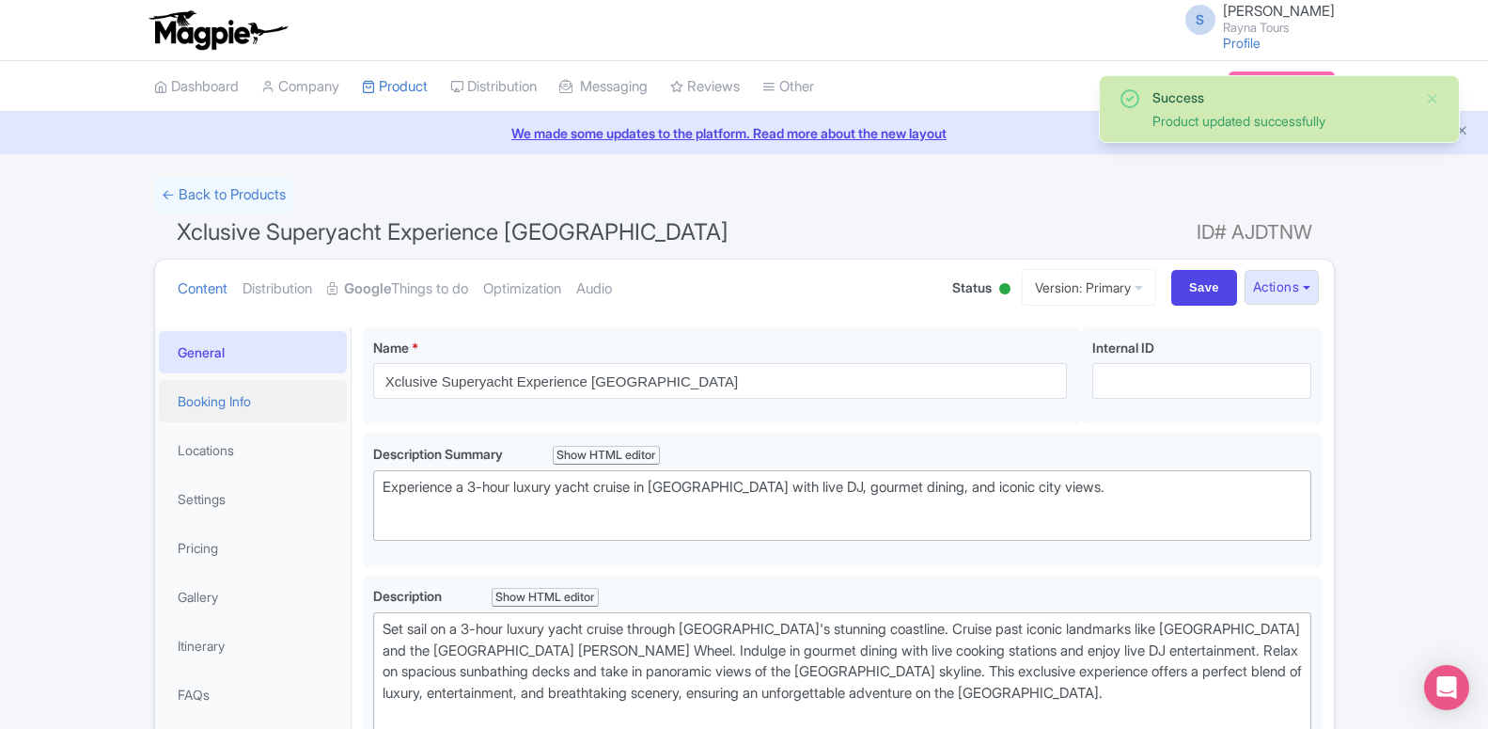
click at [232, 402] on link "Booking Info" at bounding box center [253, 401] width 188 height 42
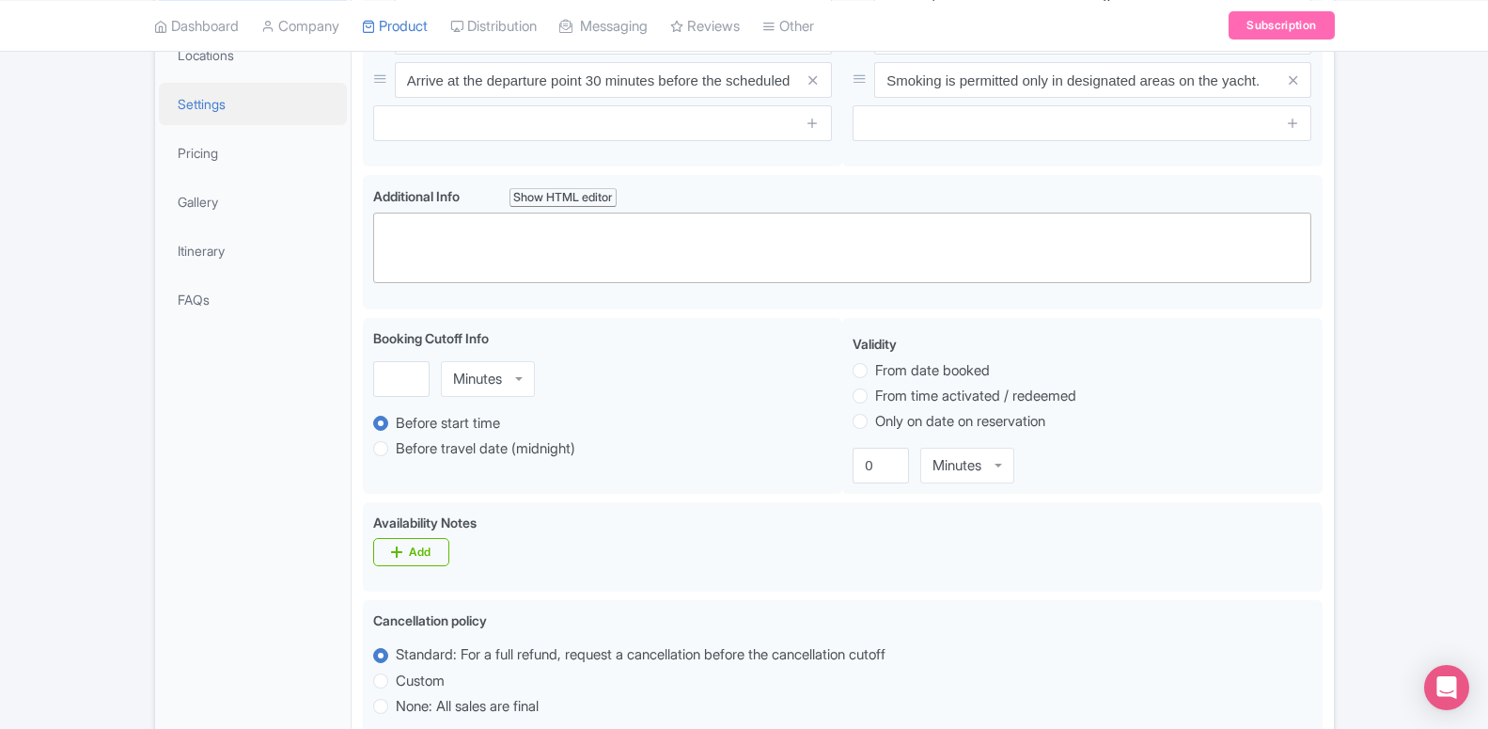
scroll to position [299, 0]
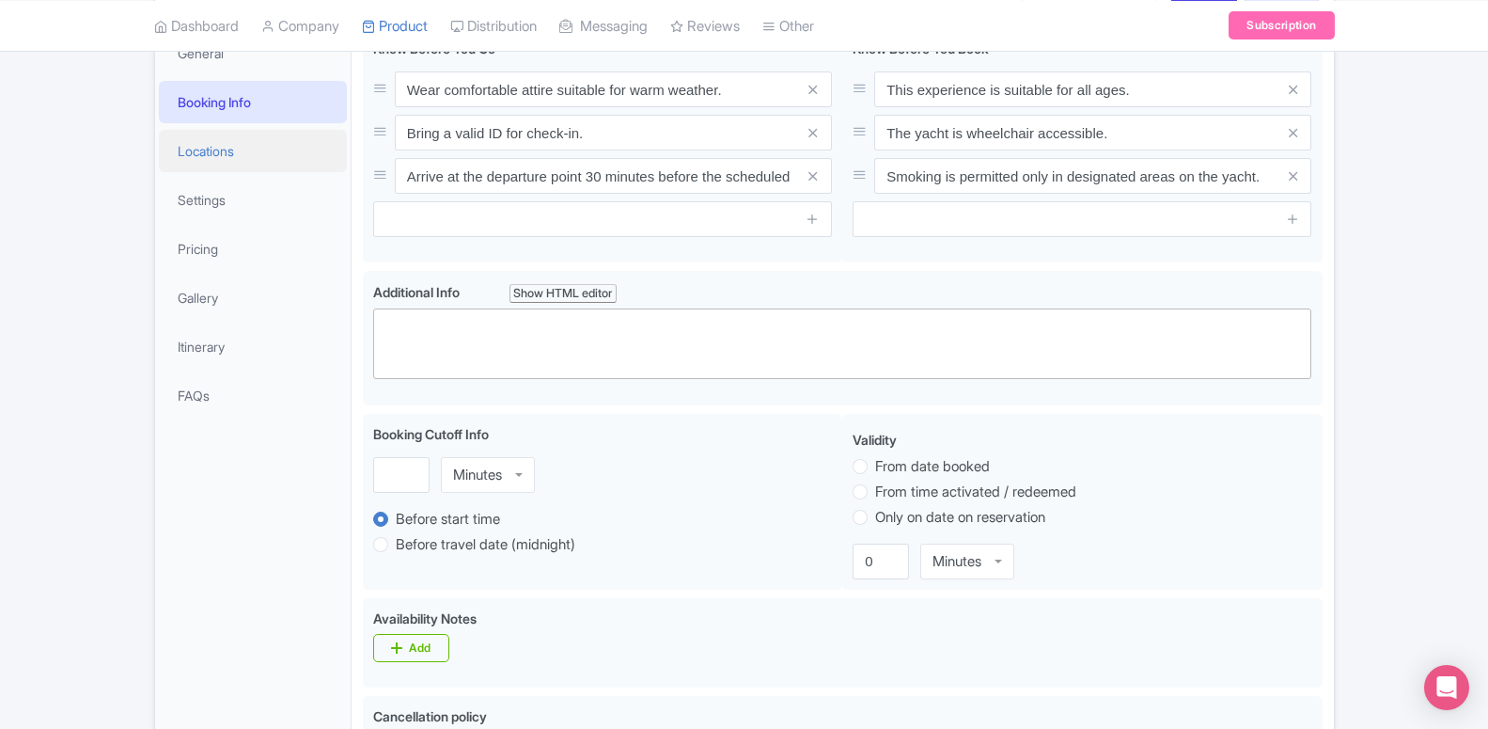
click at [214, 167] on link "Locations" at bounding box center [253, 151] width 188 height 42
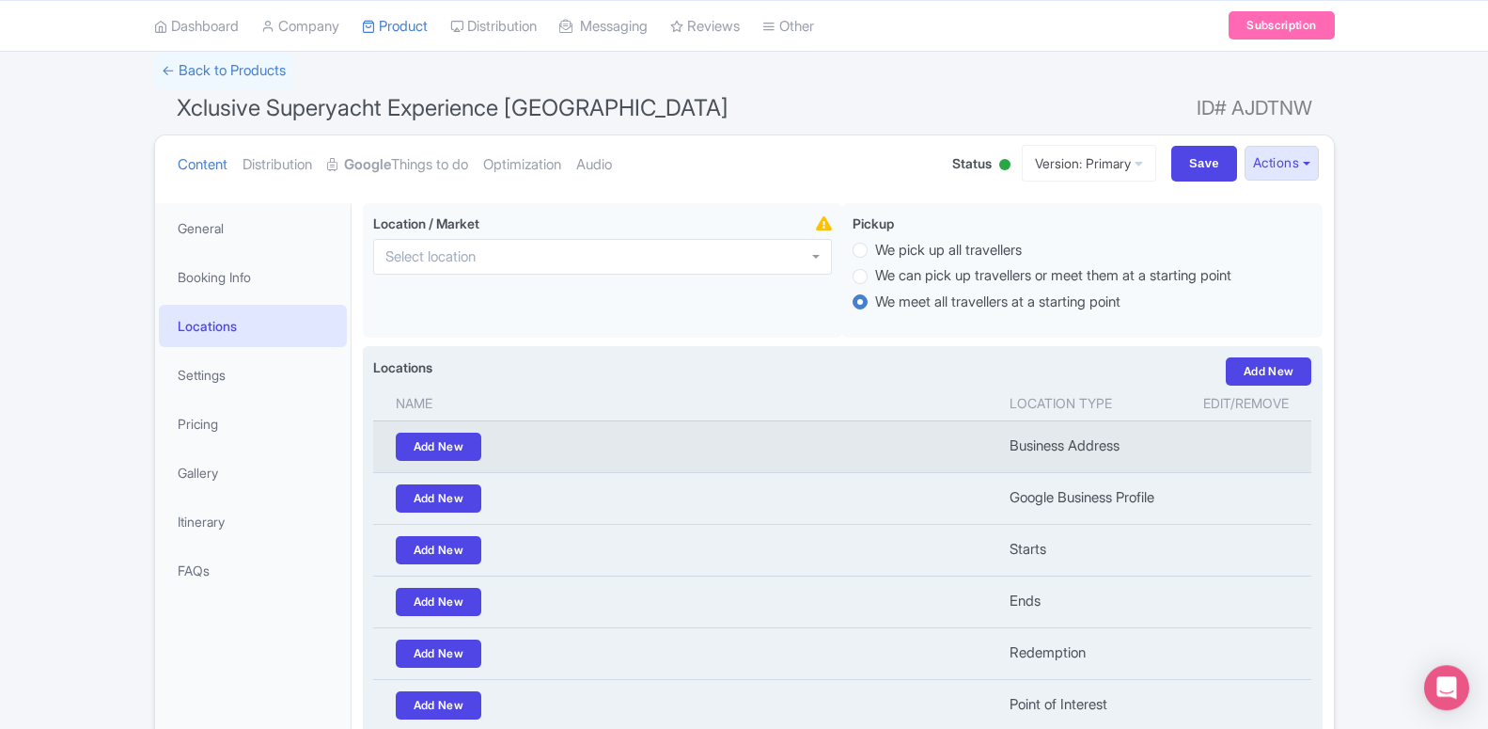
scroll to position [107, 0]
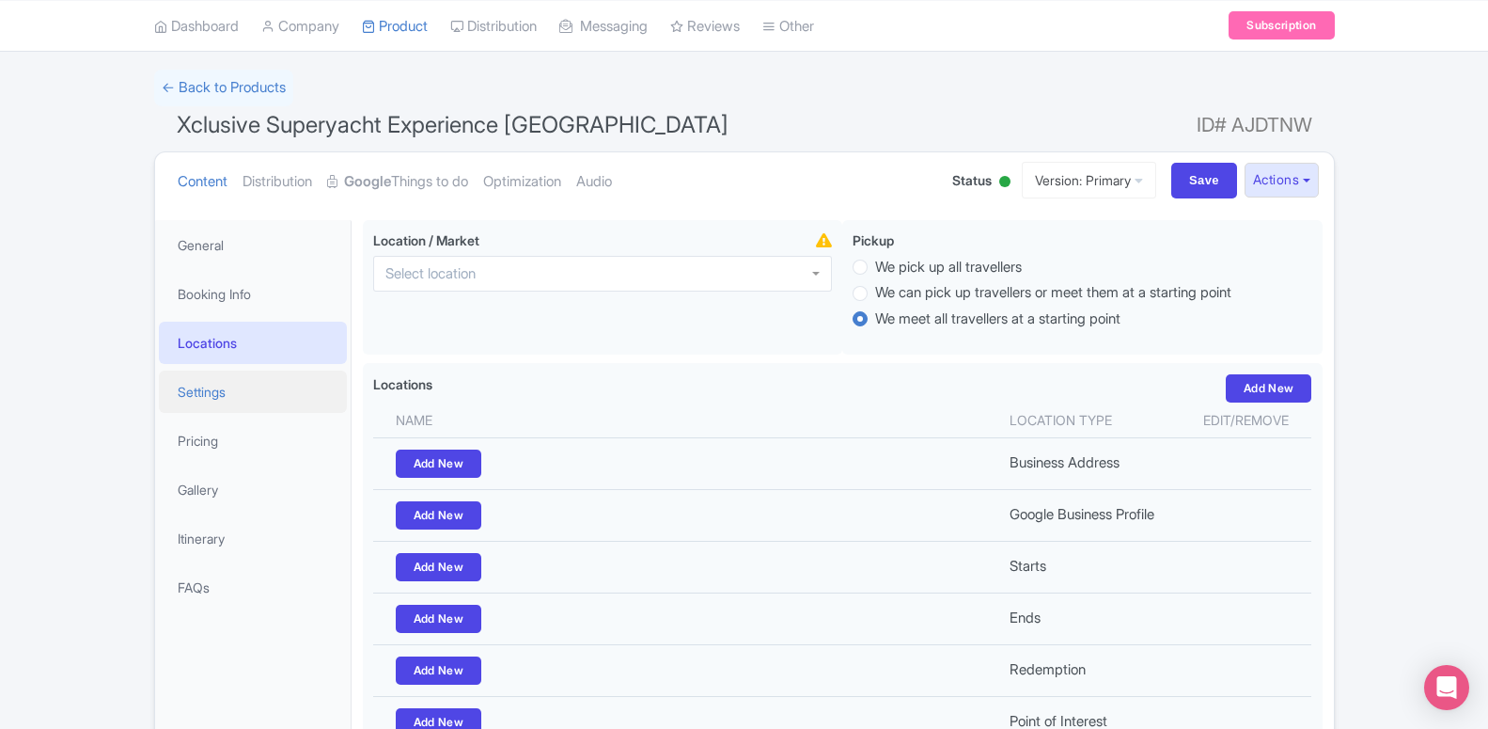
click at [187, 378] on link "Settings" at bounding box center [253, 391] width 188 height 42
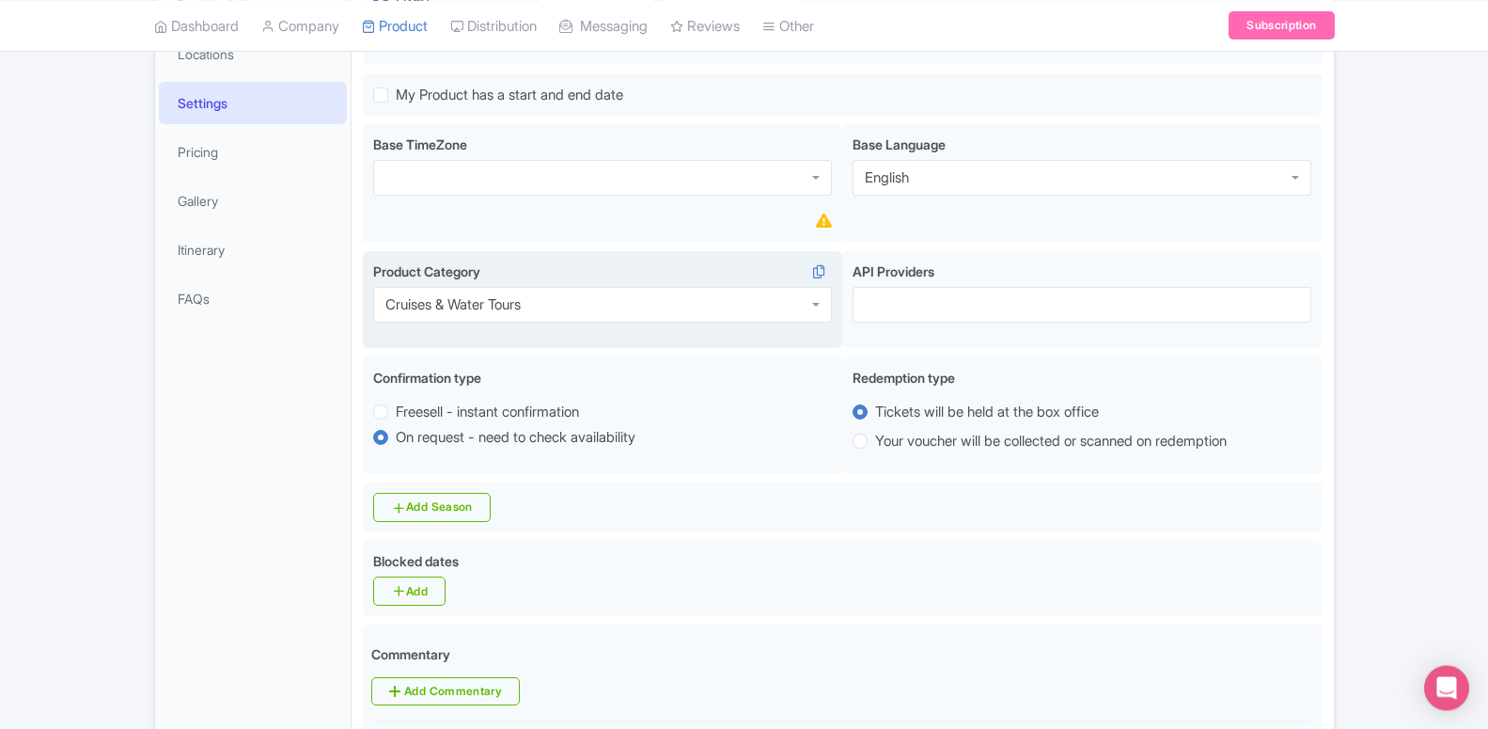
scroll to position [395, 0]
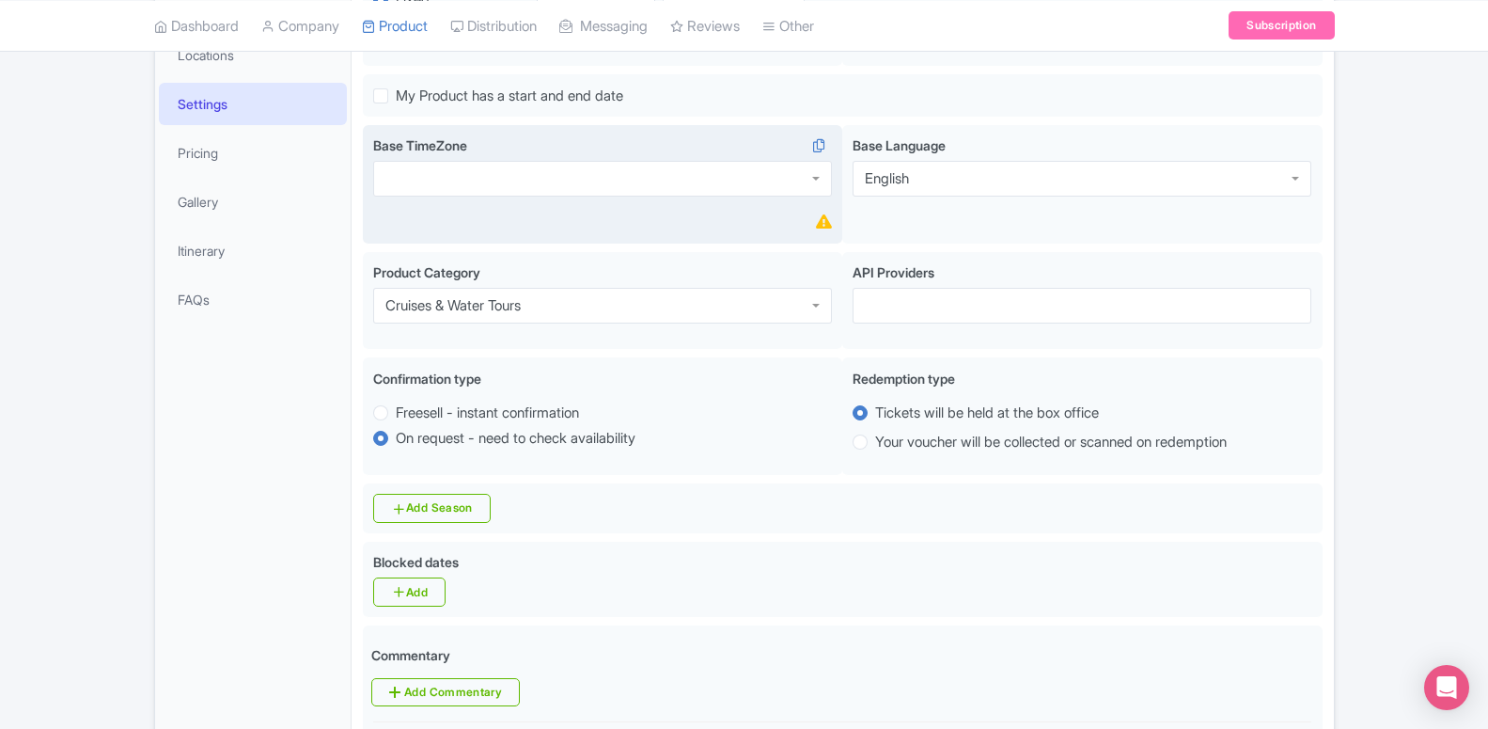
click at [551, 184] on div at bounding box center [602, 179] width 459 height 36
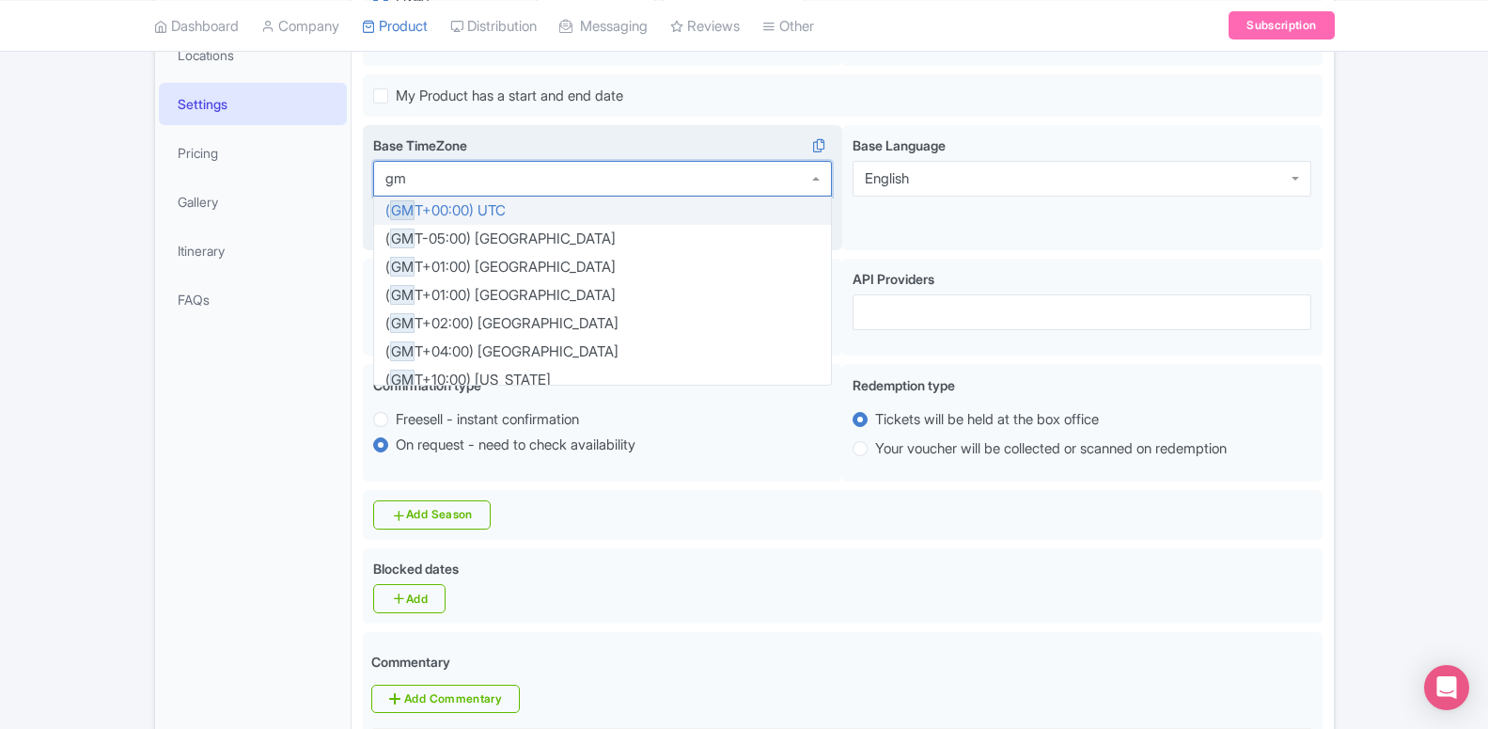
scroll to position [0, 0]
type input "gmt 4"
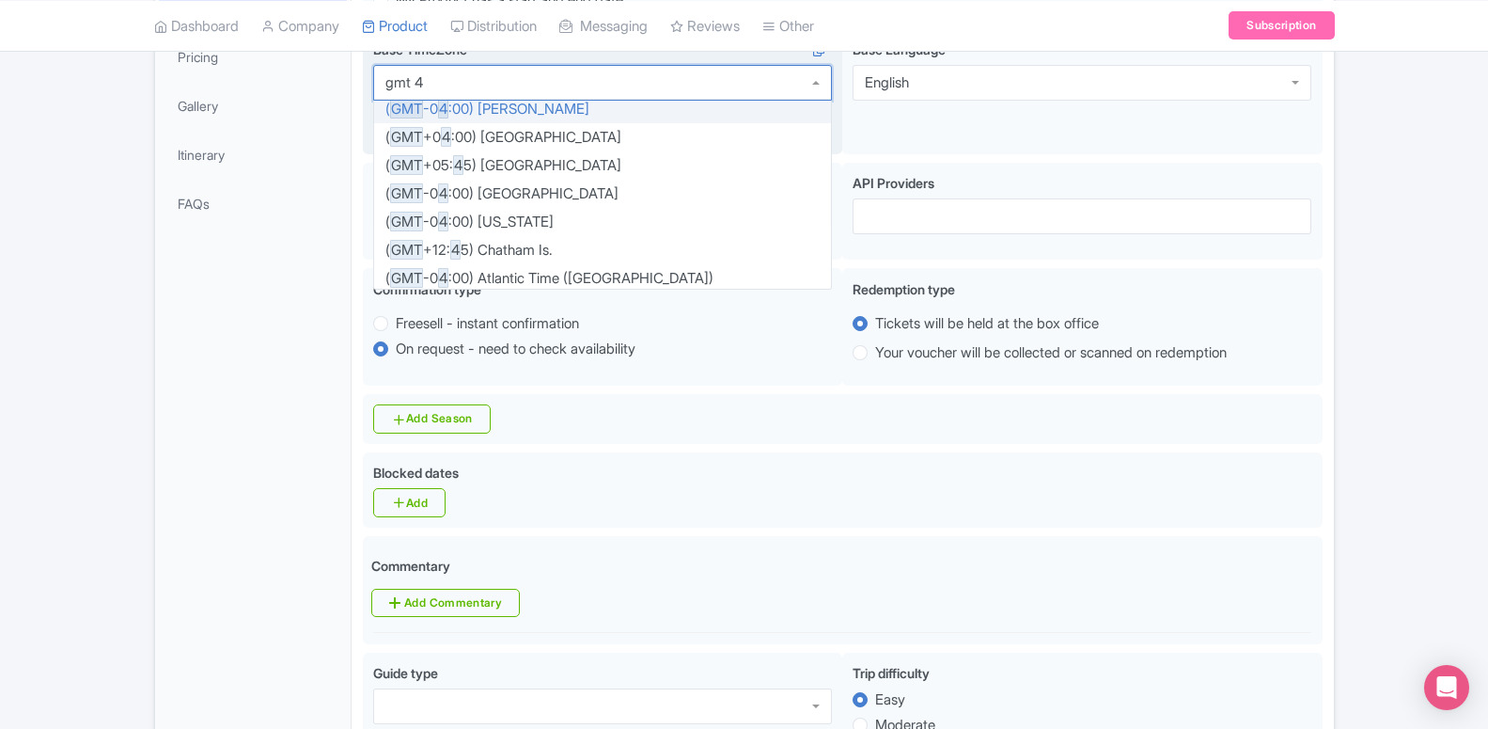
scroll to position [235, 0]
click at [512, 143] on div "Base TimeZone i ( GMT +0 4 :00) Baku ( GMT +0 4 :30) Kabul ( GMT -0 4 :00) La P…" at bounding box center [603, 92] width 480 height 126
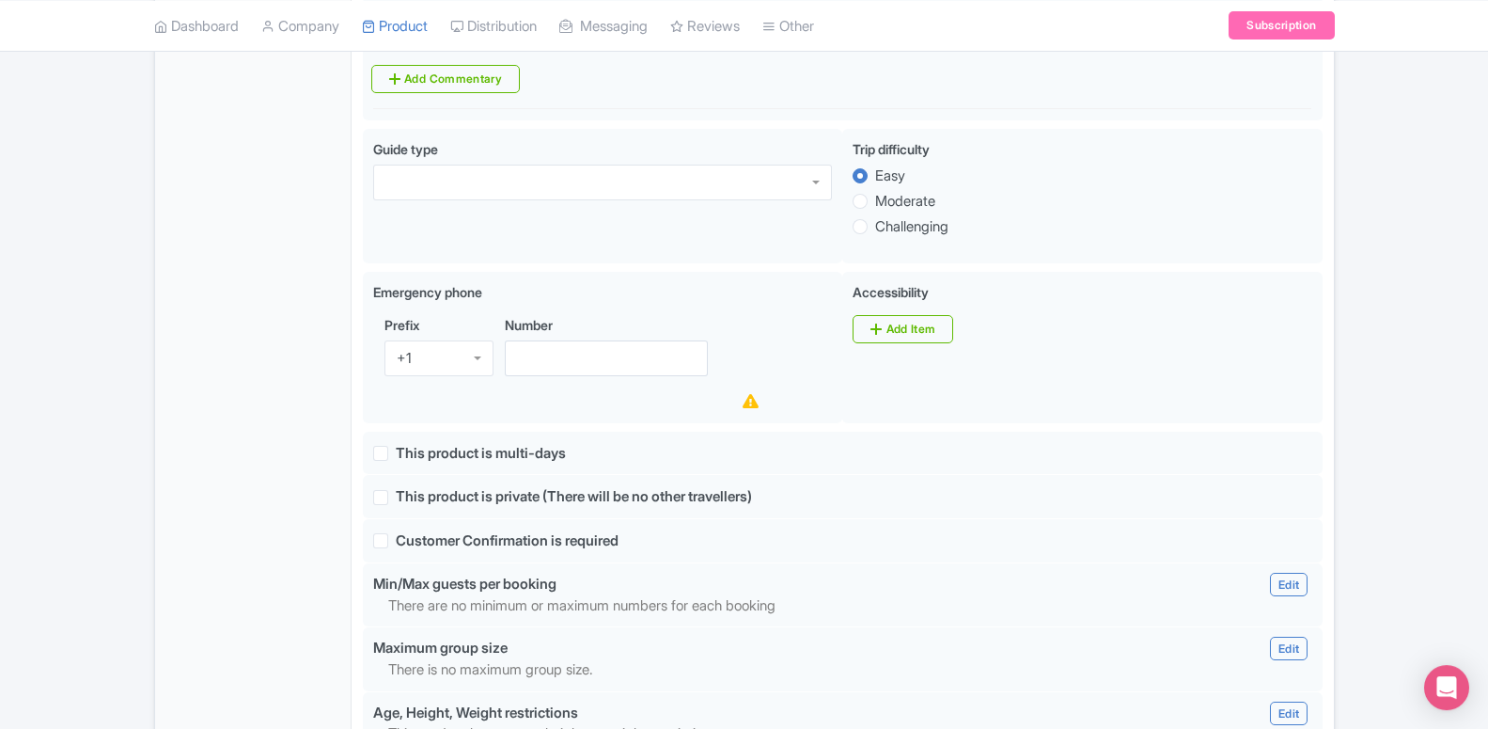
scroll to position [1066, 0]
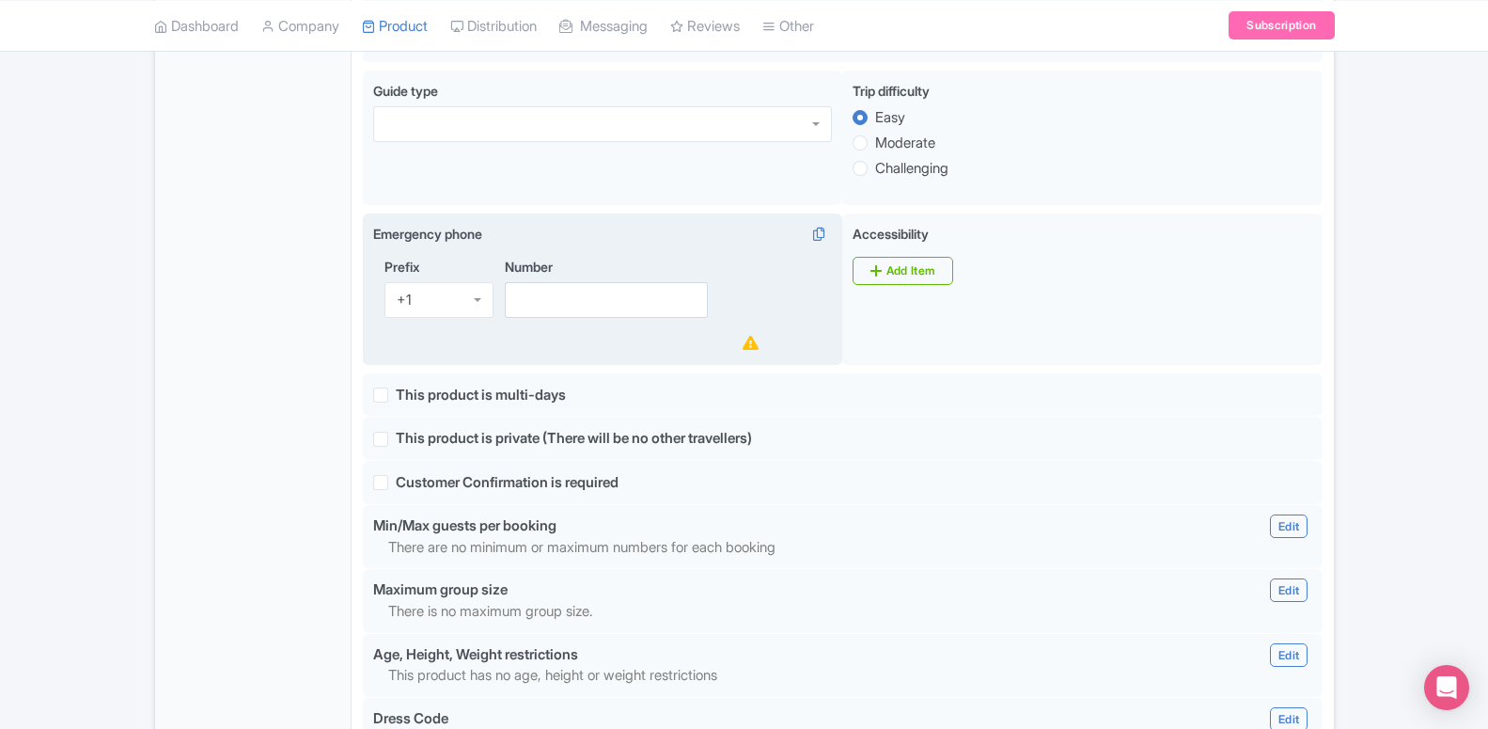
click at [440, 318] on div "+1" at bounding box center [438, 300] width 109 height 36
type input "971"
click at [604, 301] on input "Number" at bounding box center [607, 300] width 204 height 36
click at [578, 307] on input "Number" at bounding box center [607, 300] width 204 height 36
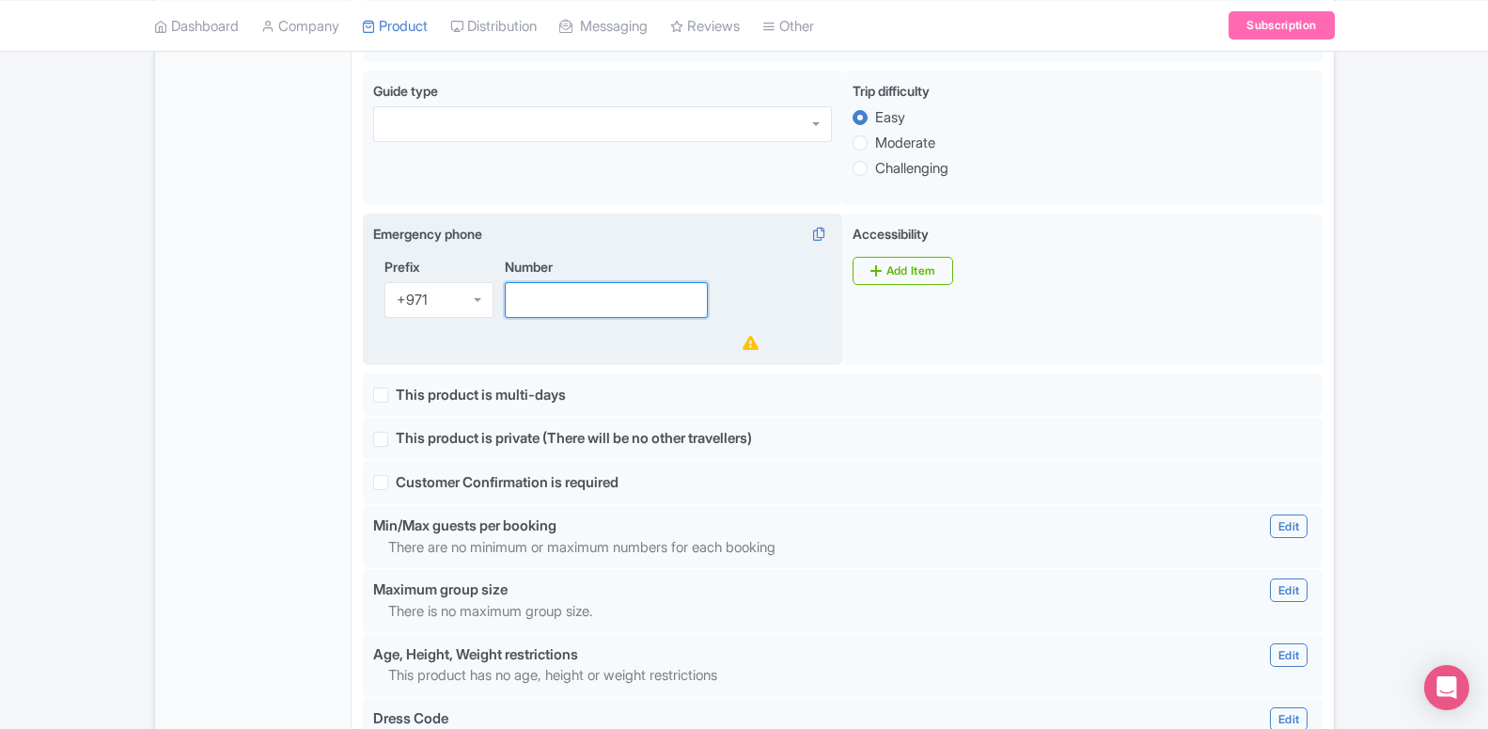
paste input "42087433"
type input "42087433"
click at [765, 354] on div "Prefix +971 +971 +1 +7 +20 +27 +30 +31 +32 +33 +34 +36 +39 +40 +41 +43 +44 +45 …" at bounding box center [602, 306] width 459 height 98
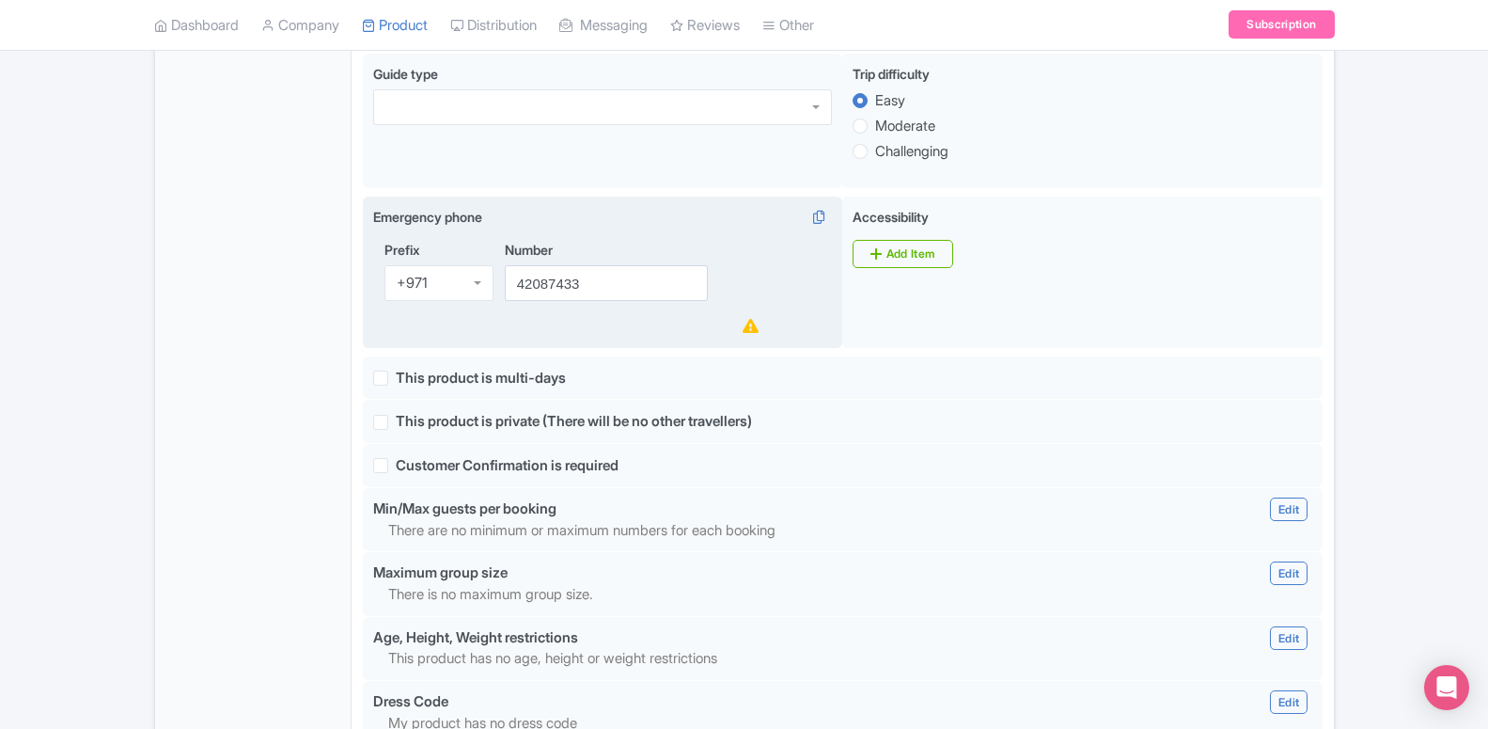
scroll to position [1066, 0]
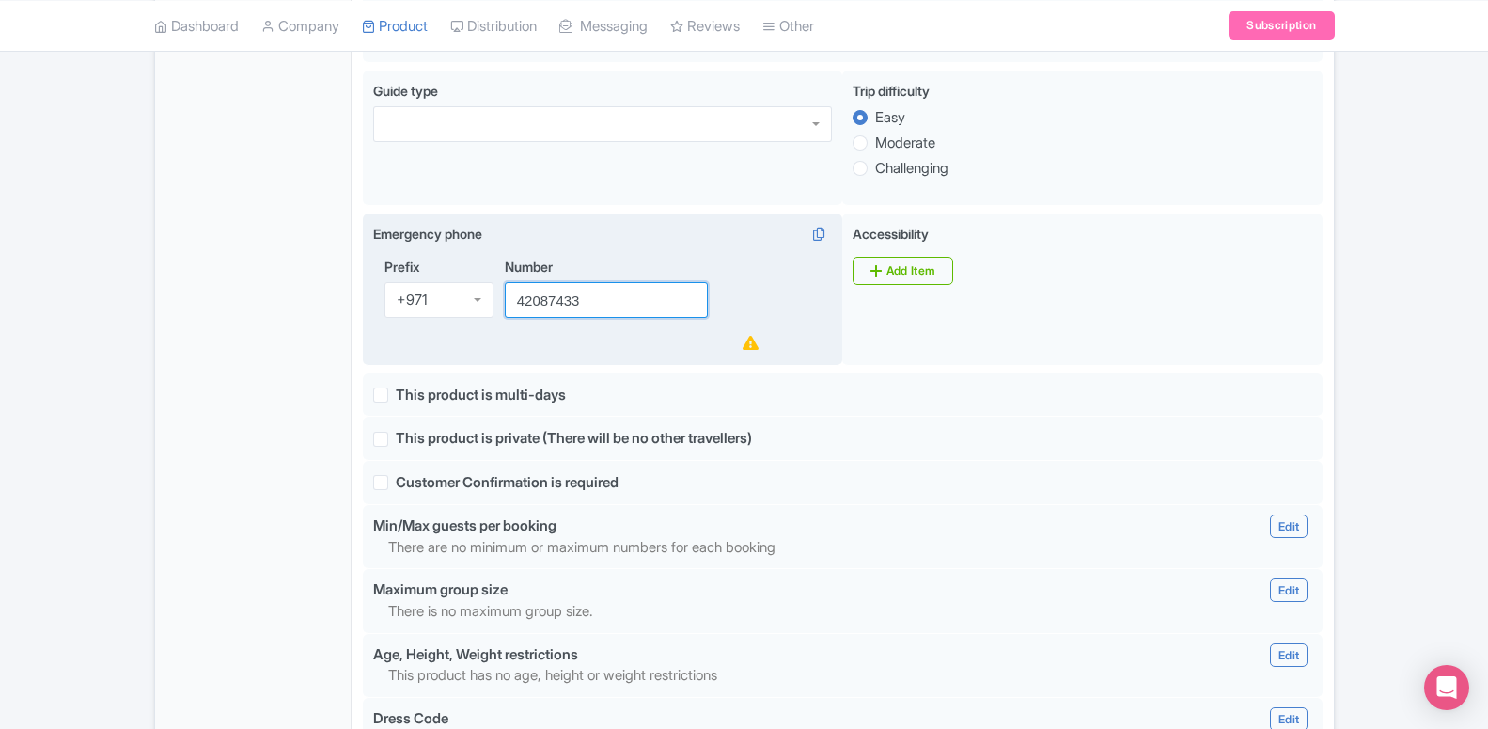
click at [522, 304] on input "42087433" at bounding box center [607, 300] width 204 height 36
click at [517, 302] on input "42087433" at bounding box center [607, 300] width 204 height 36
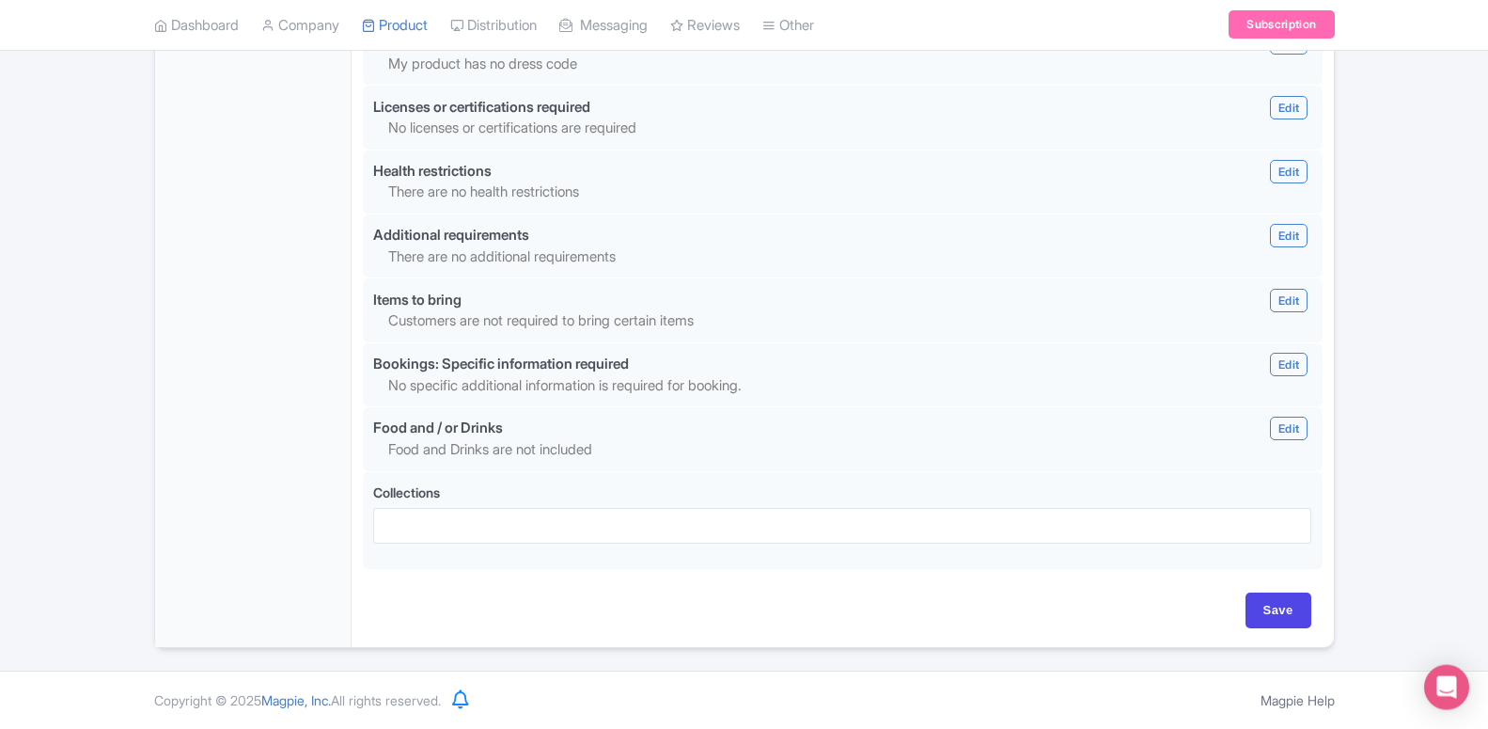
scroll to position [1755, 0]
click at [1284, 611] on input "Save" at bounding box center [1279, 610] width 66 height 36
type input "Saving..."
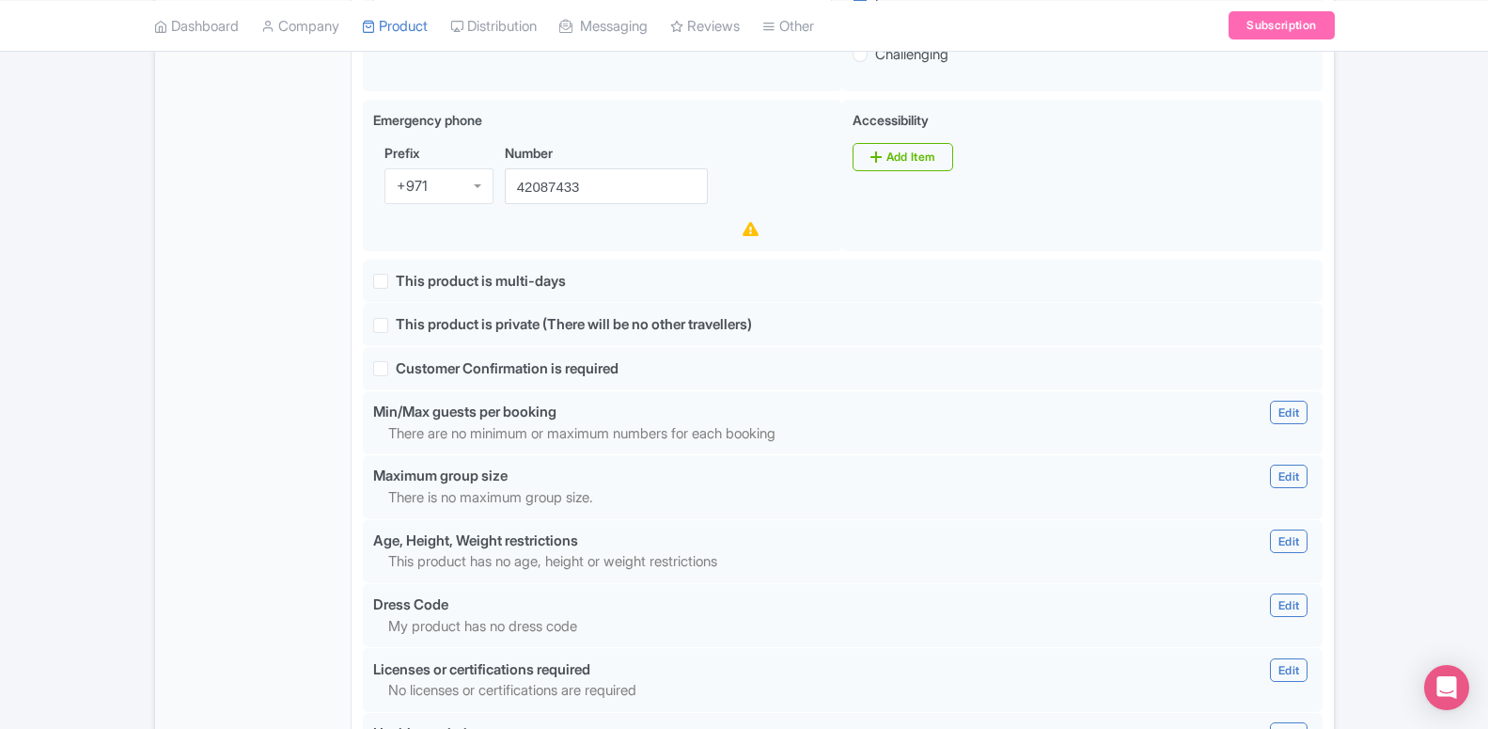
scroll to position [796, 0]
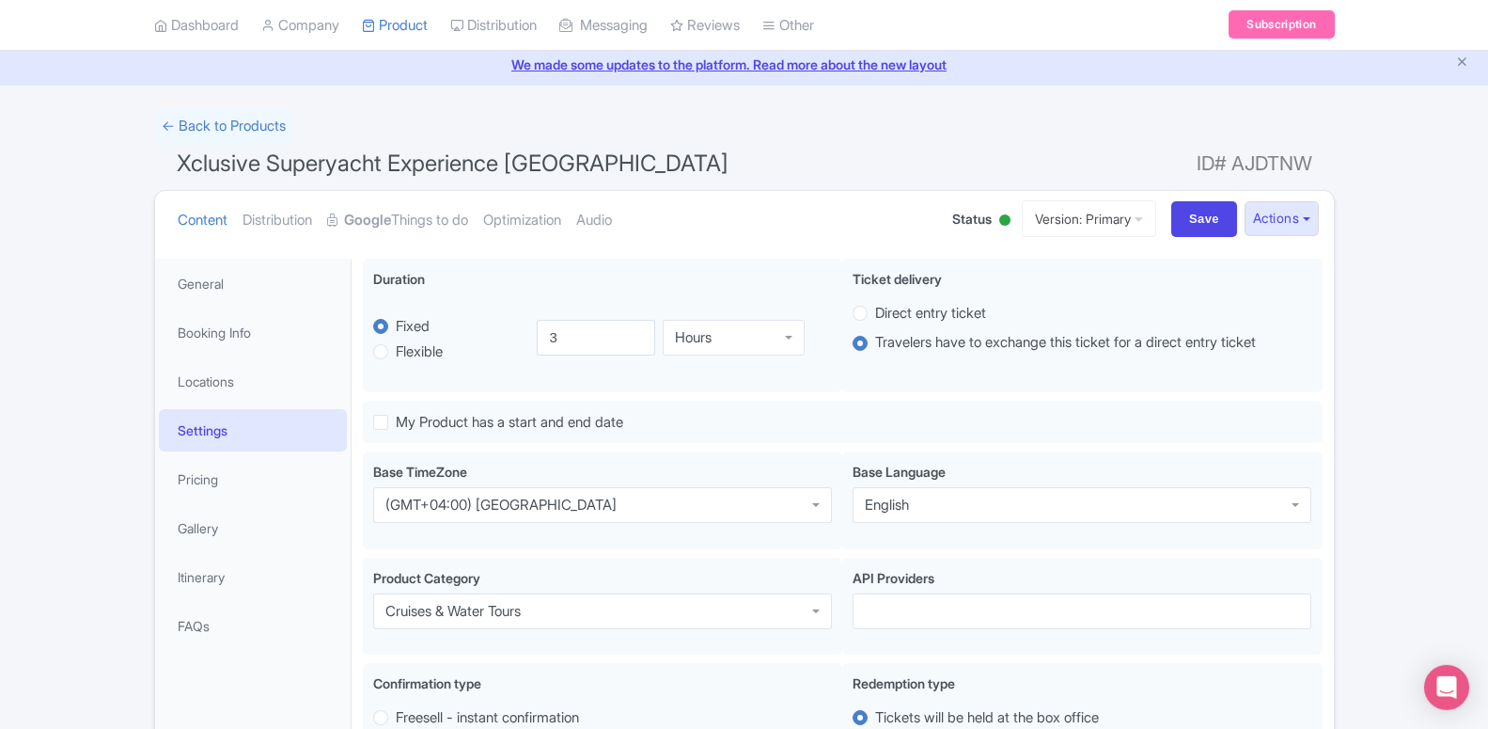
scroll to position [39, 0]
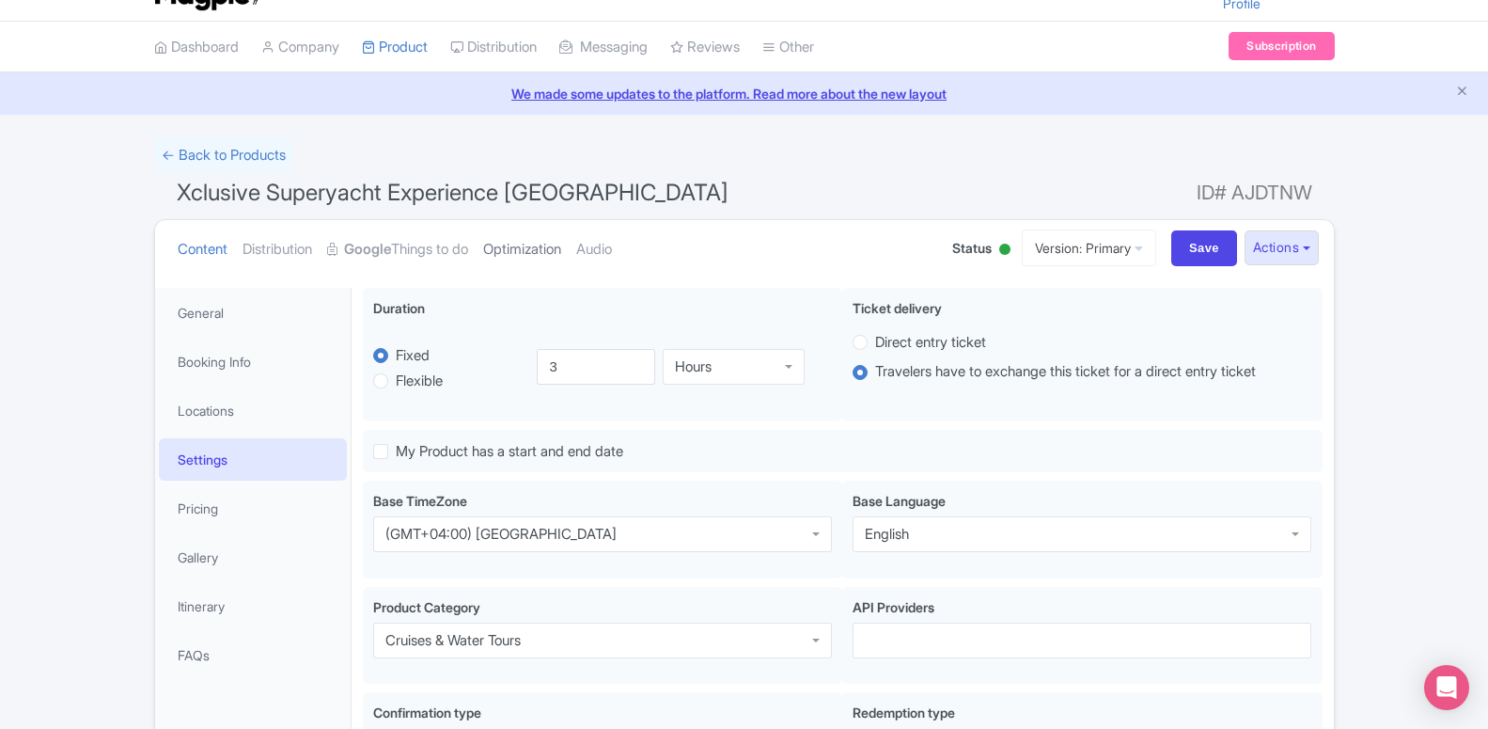
click at [556, 256] on link "Optimization" at bounding box center [522, 249] width 78 height 59
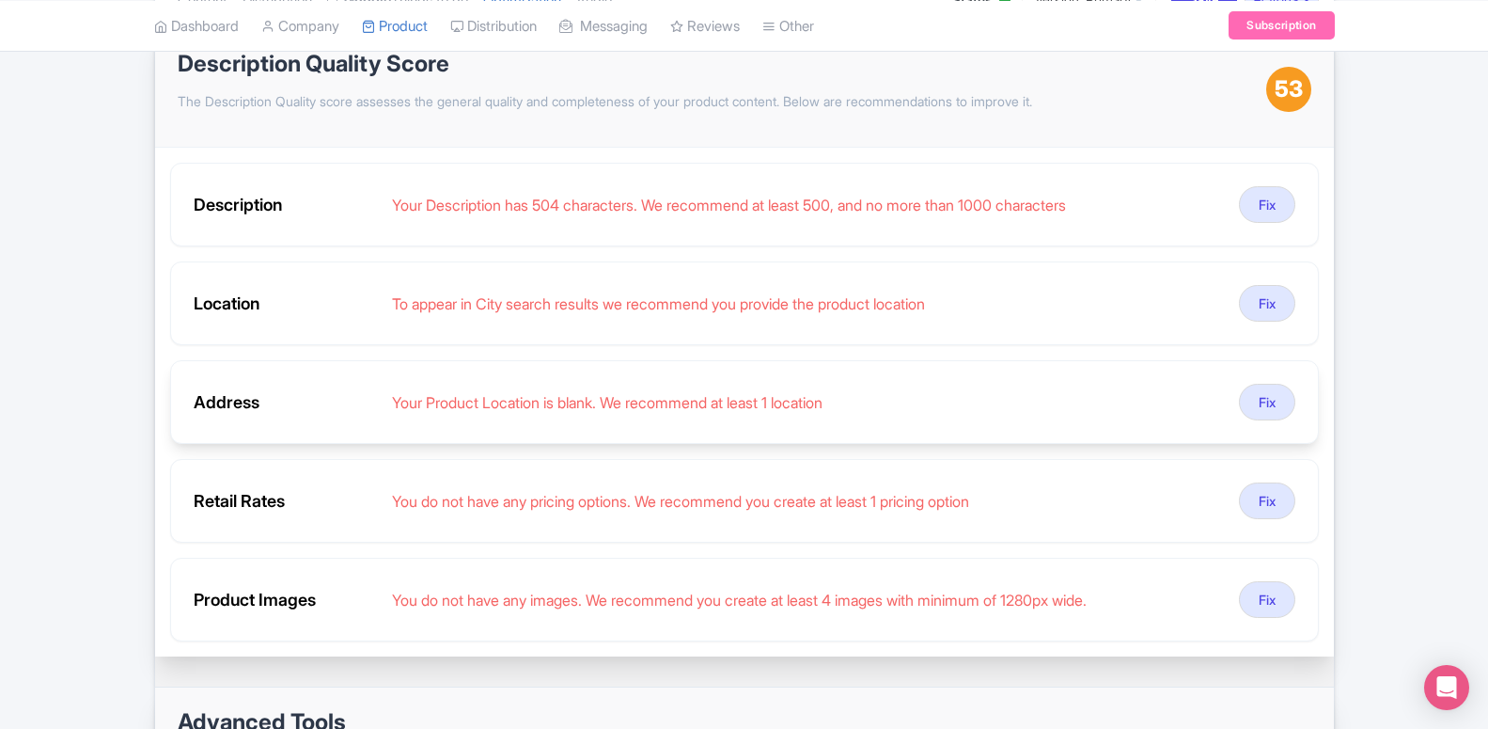
scroll to position [384, 0]
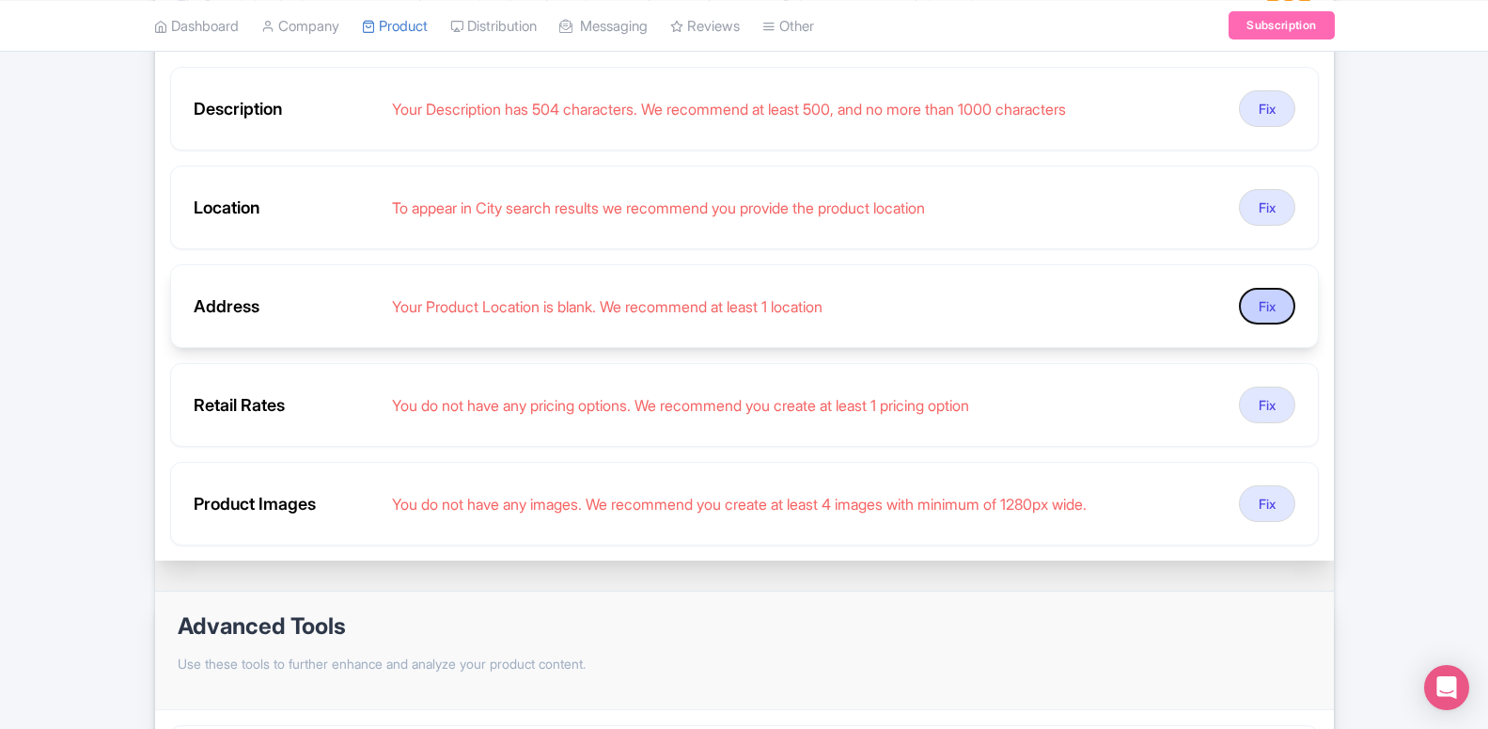
click at [1253, 307] on button "Fix" at bounding box center [1267, 306] width 56 height 37
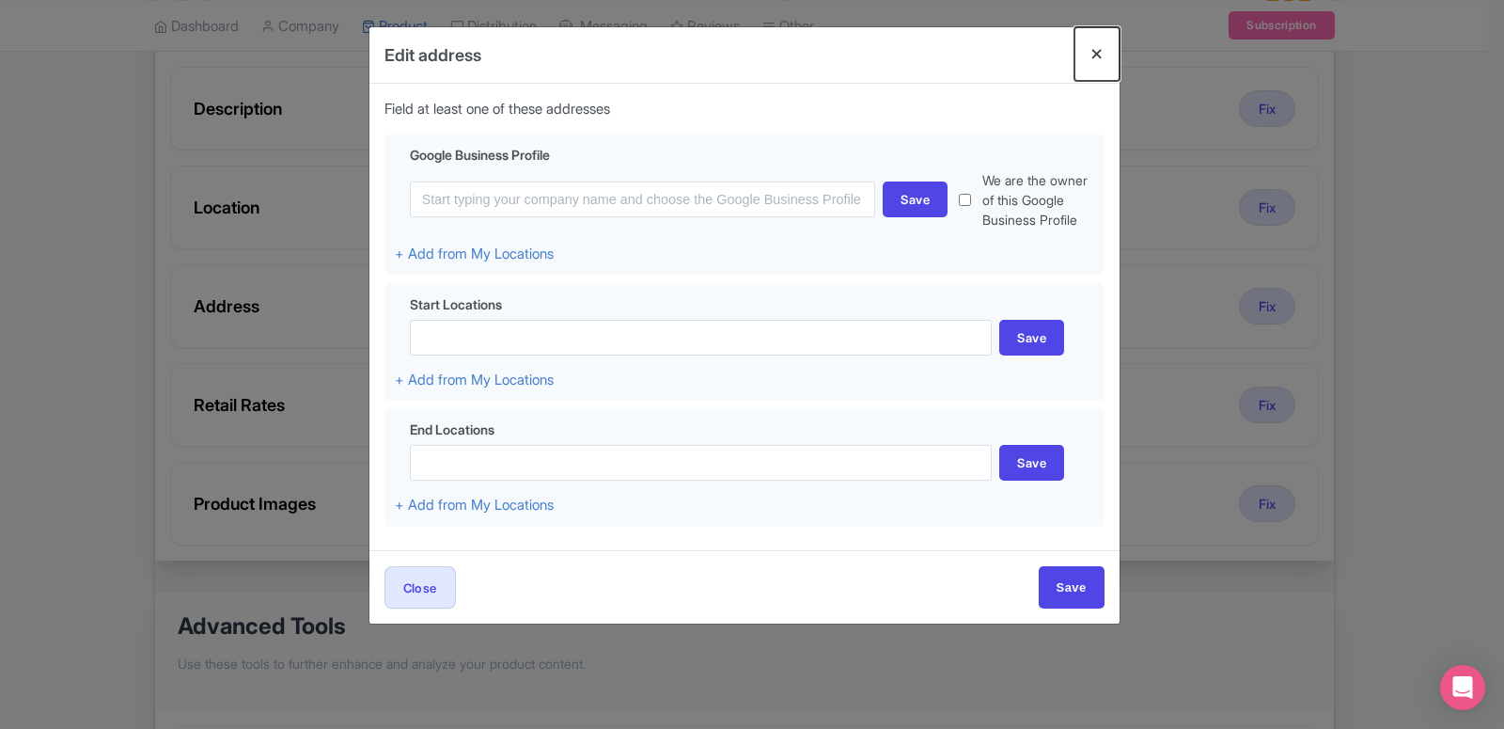
click at [1096, 58] on button "Close" at bounding box center [1096, 54] width 45 height 54
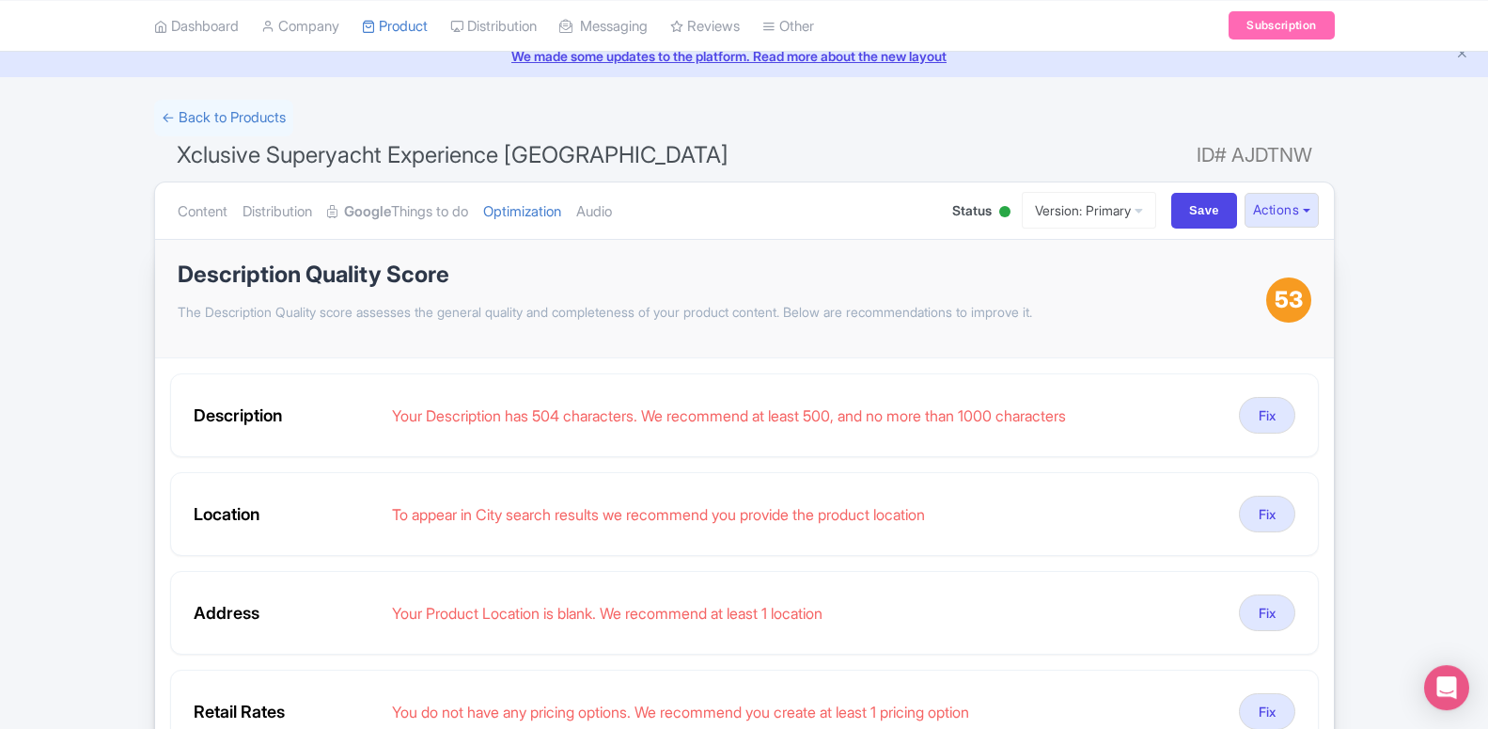
scroll to position [0, 0]
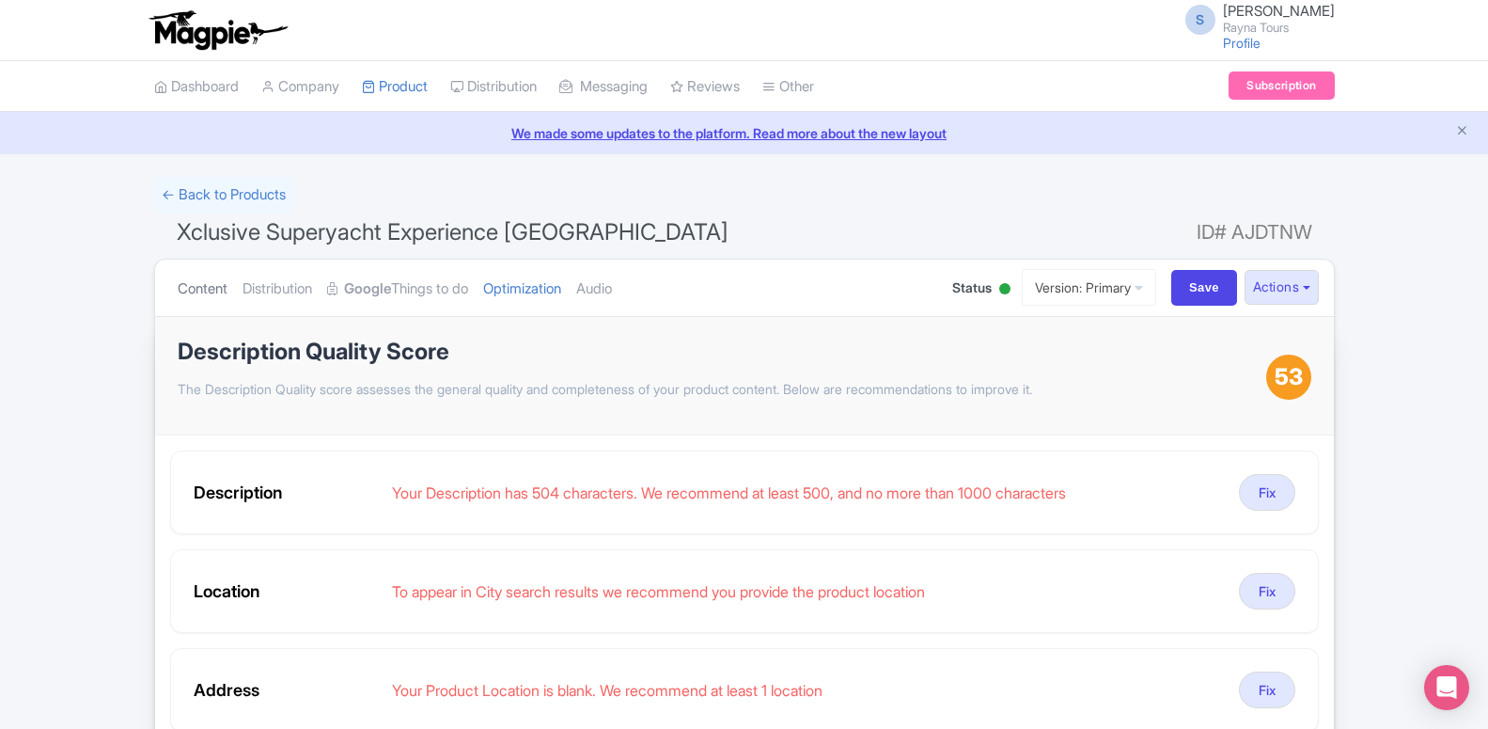
click at [215, 274] on link "Content" at bounding box center [203, 288] width 50 height 59
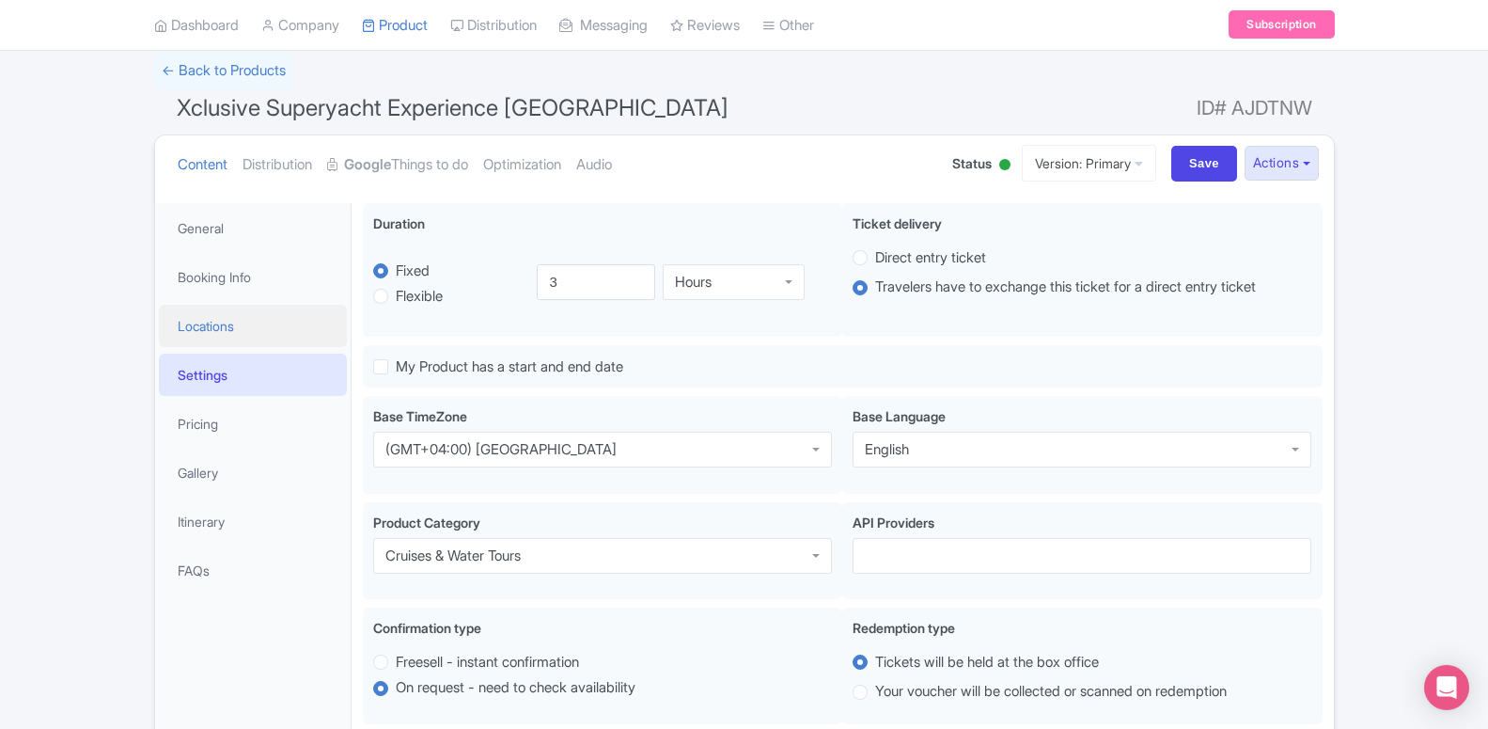
scroll to position [288, 0]
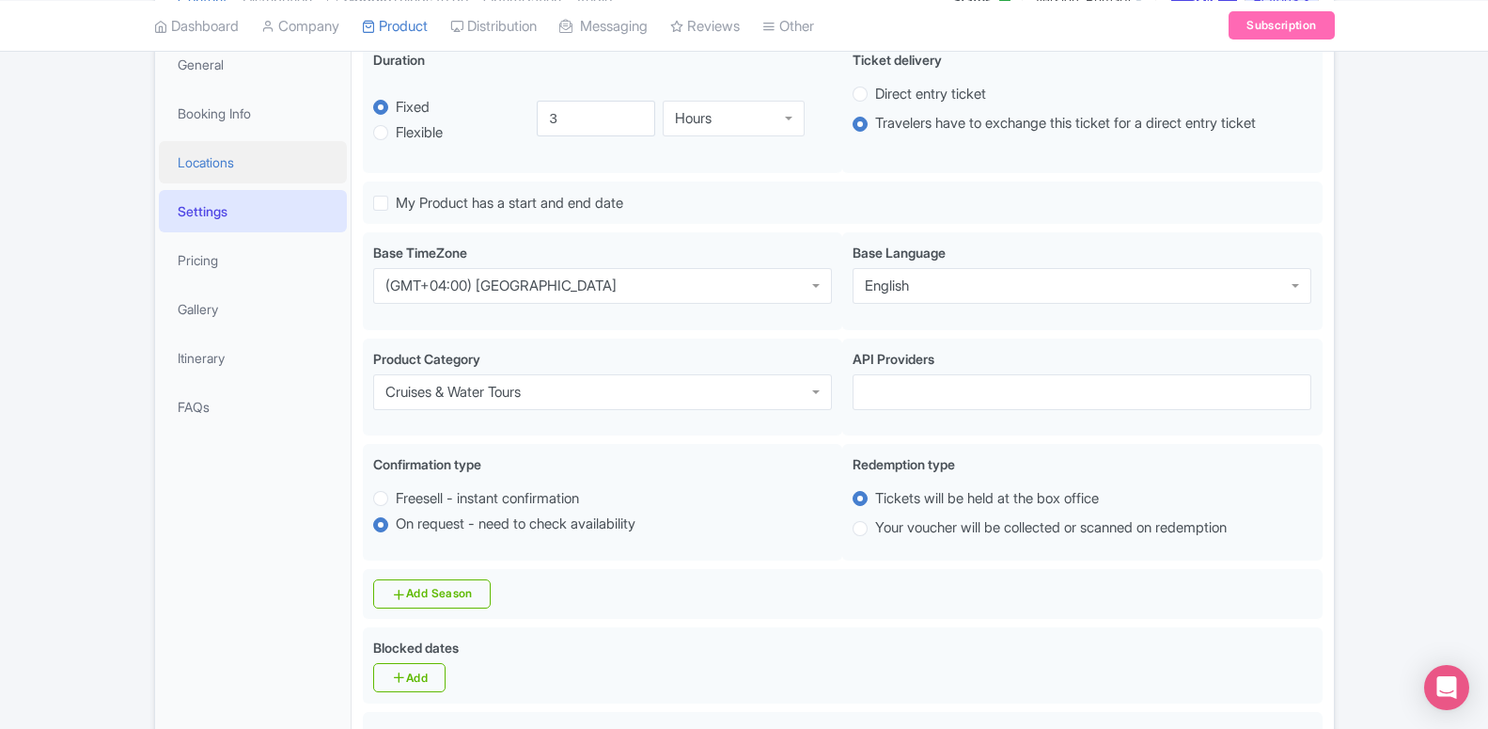
click at [234, 163] on link "Locations" at bounding box center [253, 162] width 188 height 42
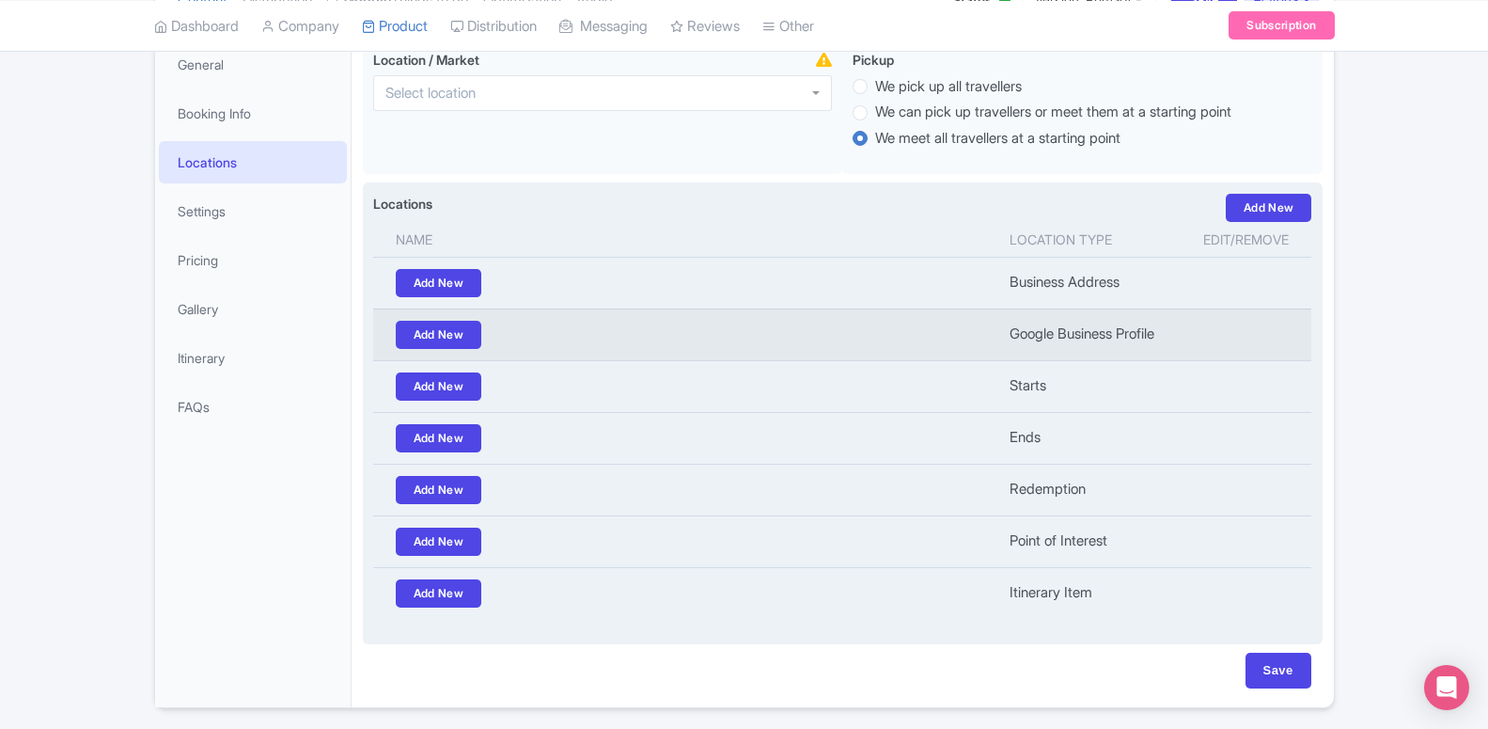
scroll to position [0, 0]
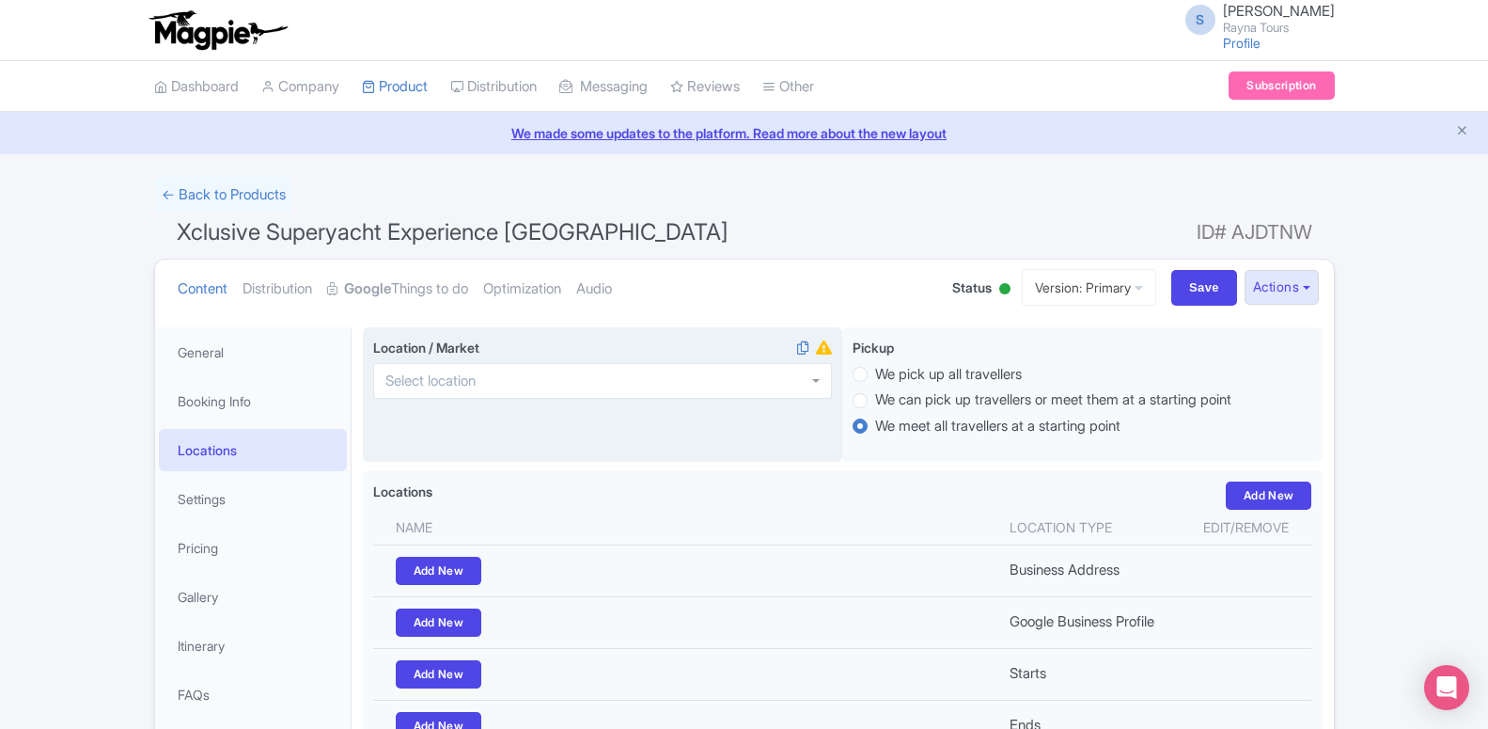
click at [609, 395] on div at bounding box center [602, 381] width 459 height 36
type input "[GEOGRAPHIC_DATA]"
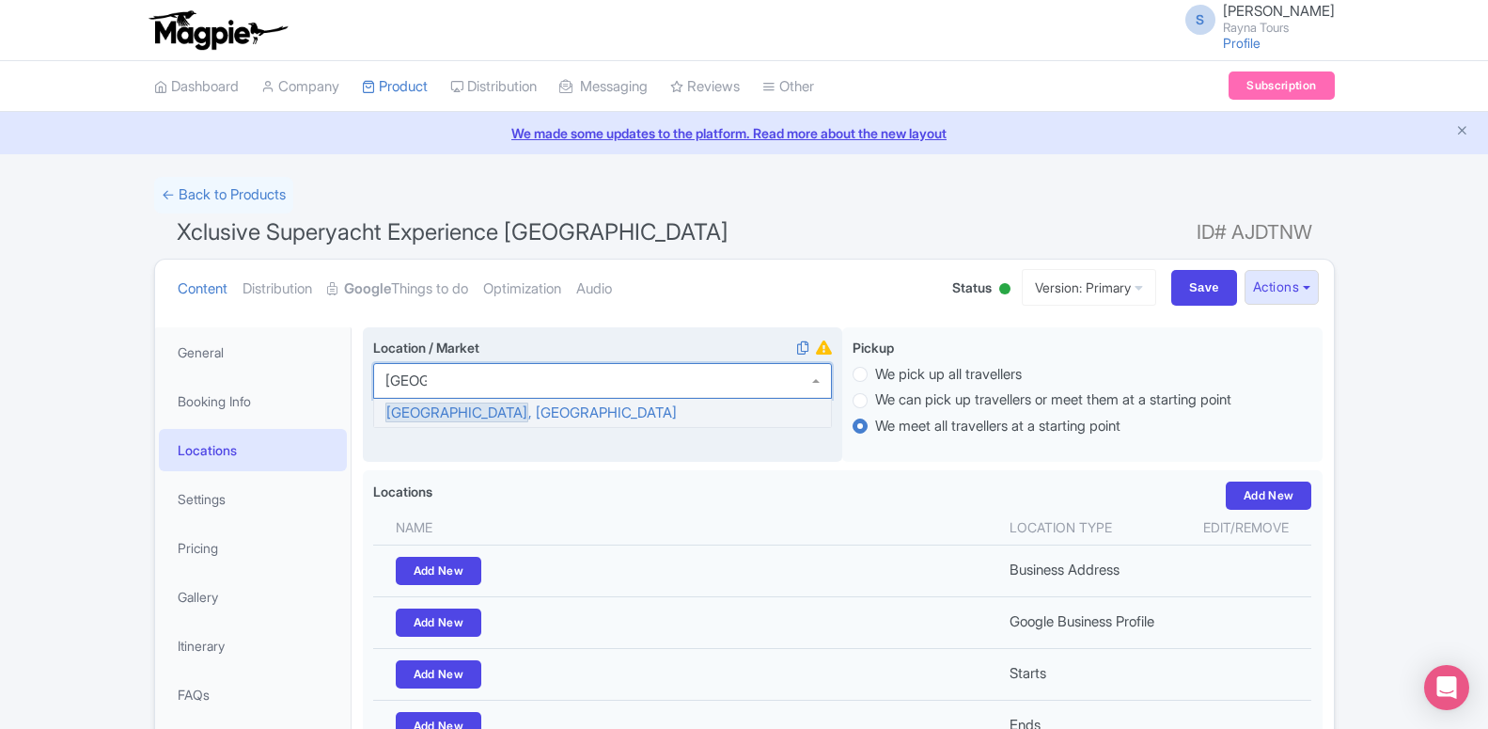
click at [518, 416] on div "Location / Market i Dubai , United Arab Emirates" at bounding box center [603, 394] width 480 height 135
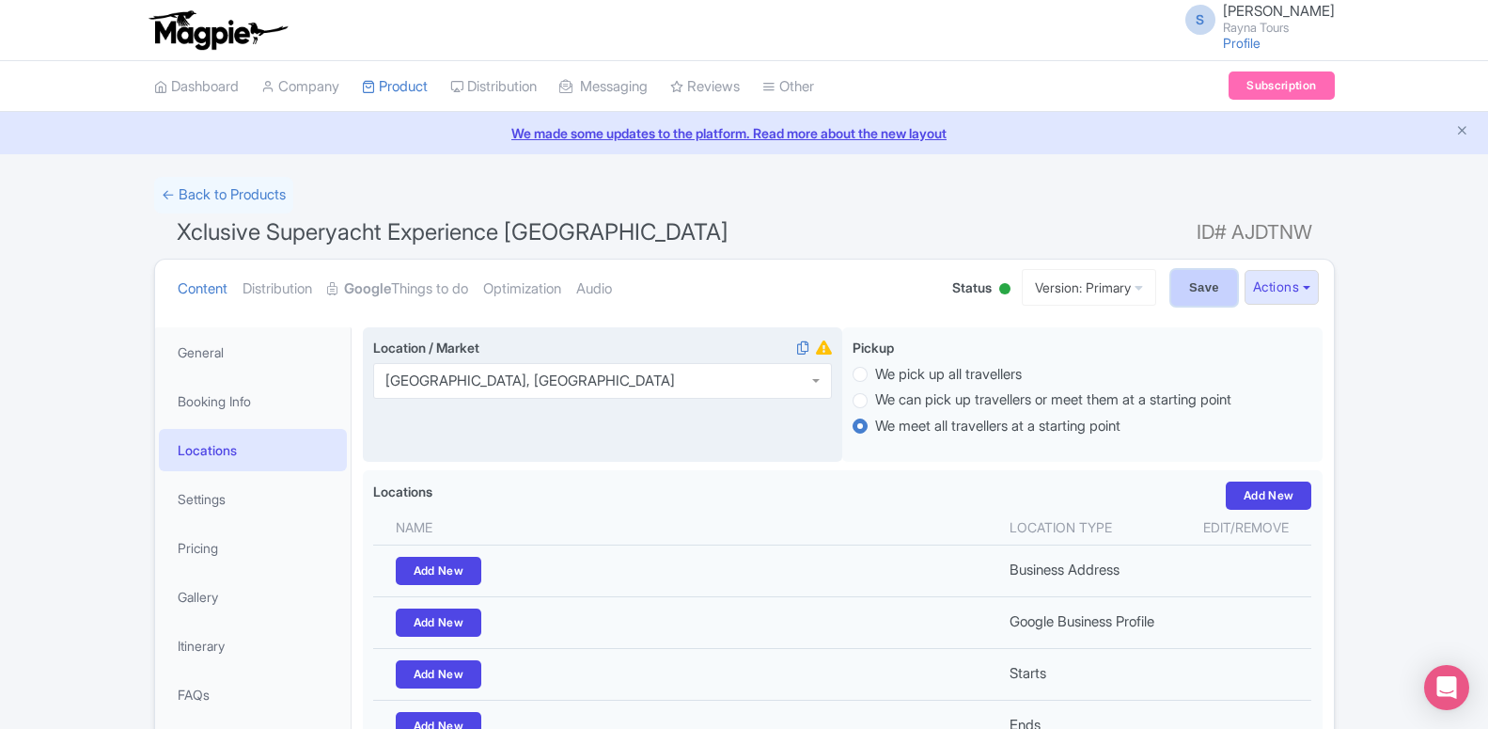
click at [1222, 292] on input "Save" at bounding box center [1204, 288] width 66 height 36
type input "Saving..."
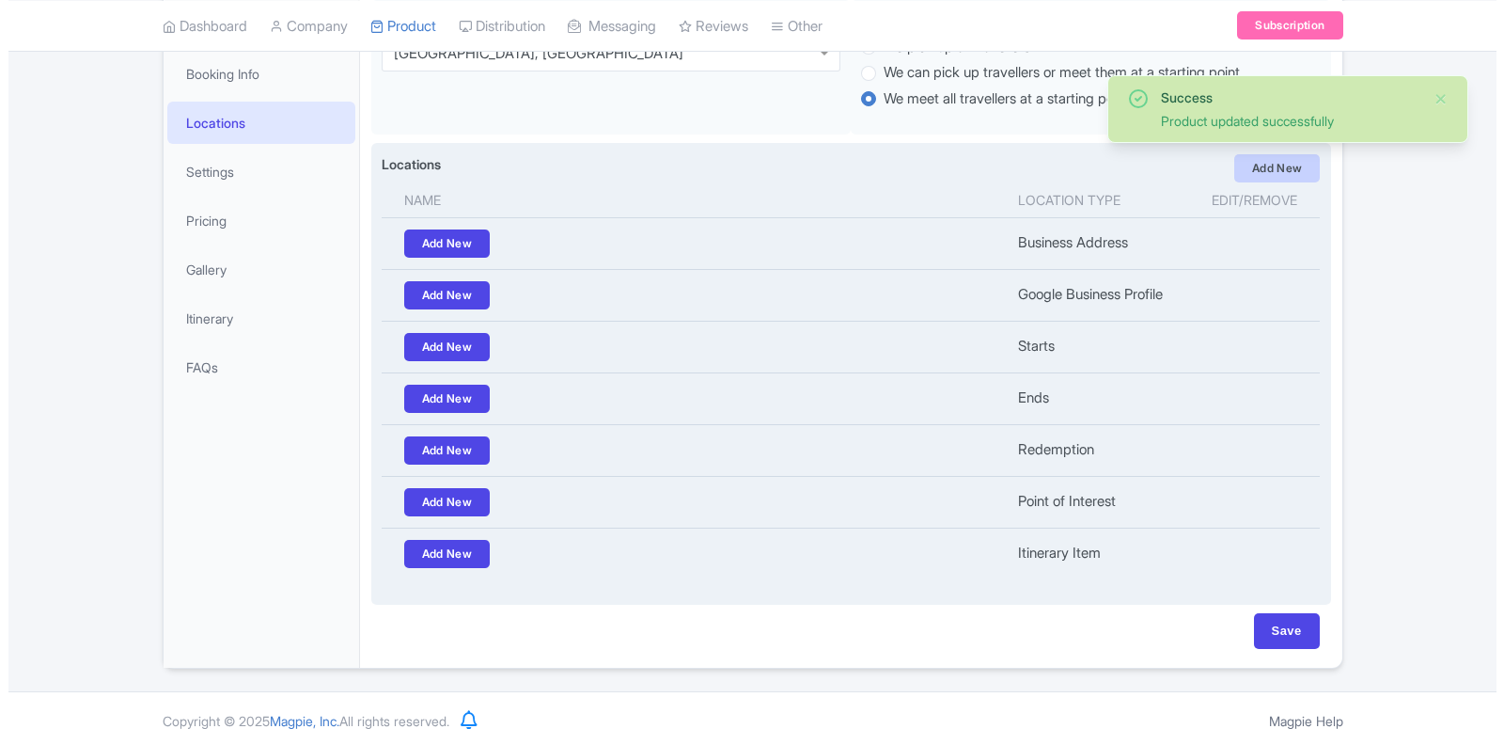
scroll to position [327, 0]
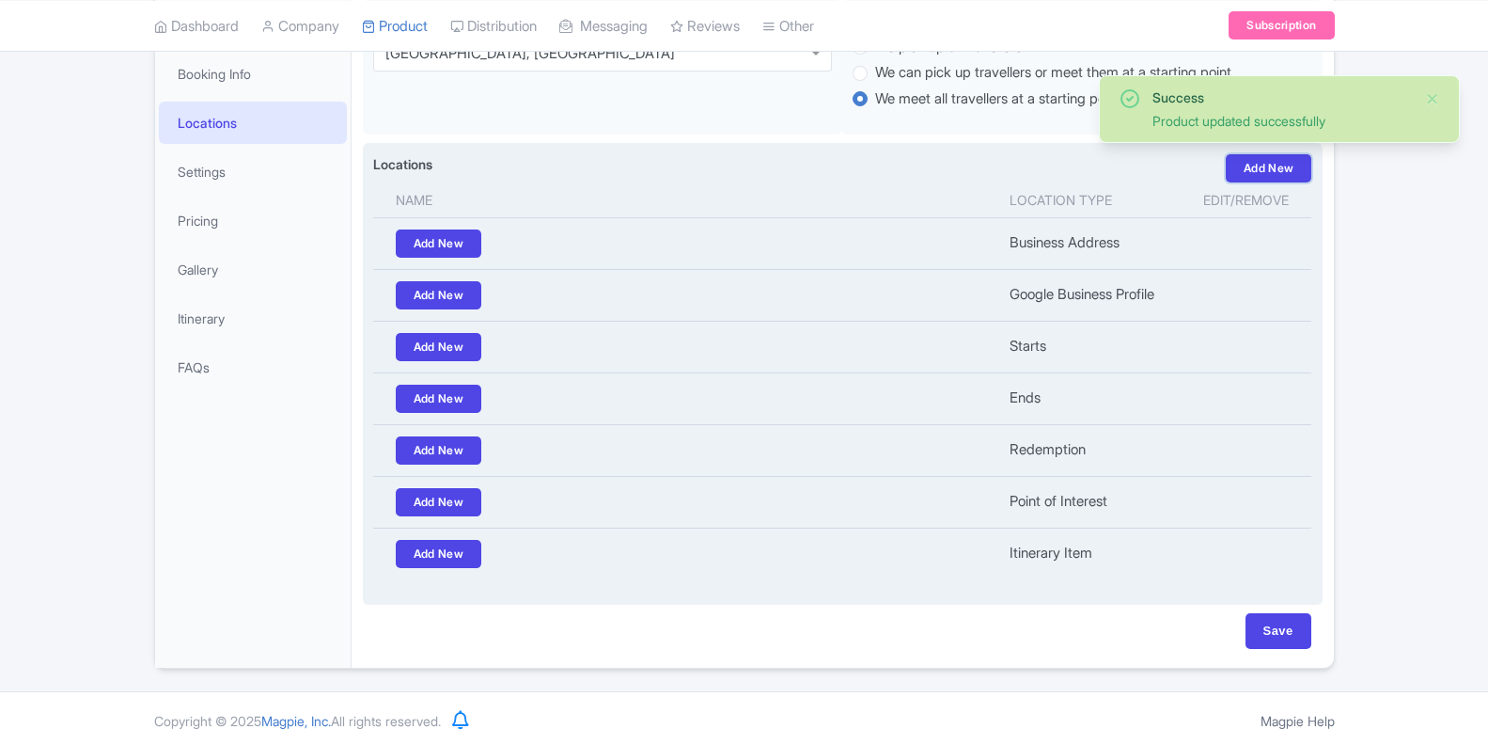
drag, startPoint x: 1291, startPoint y: 176, endPoint x: 1269, endPoint y: 175, distance: 21.6
click at [1291, 175] on link "Add New" at bounding box center [1269, 168] width 86 height 28
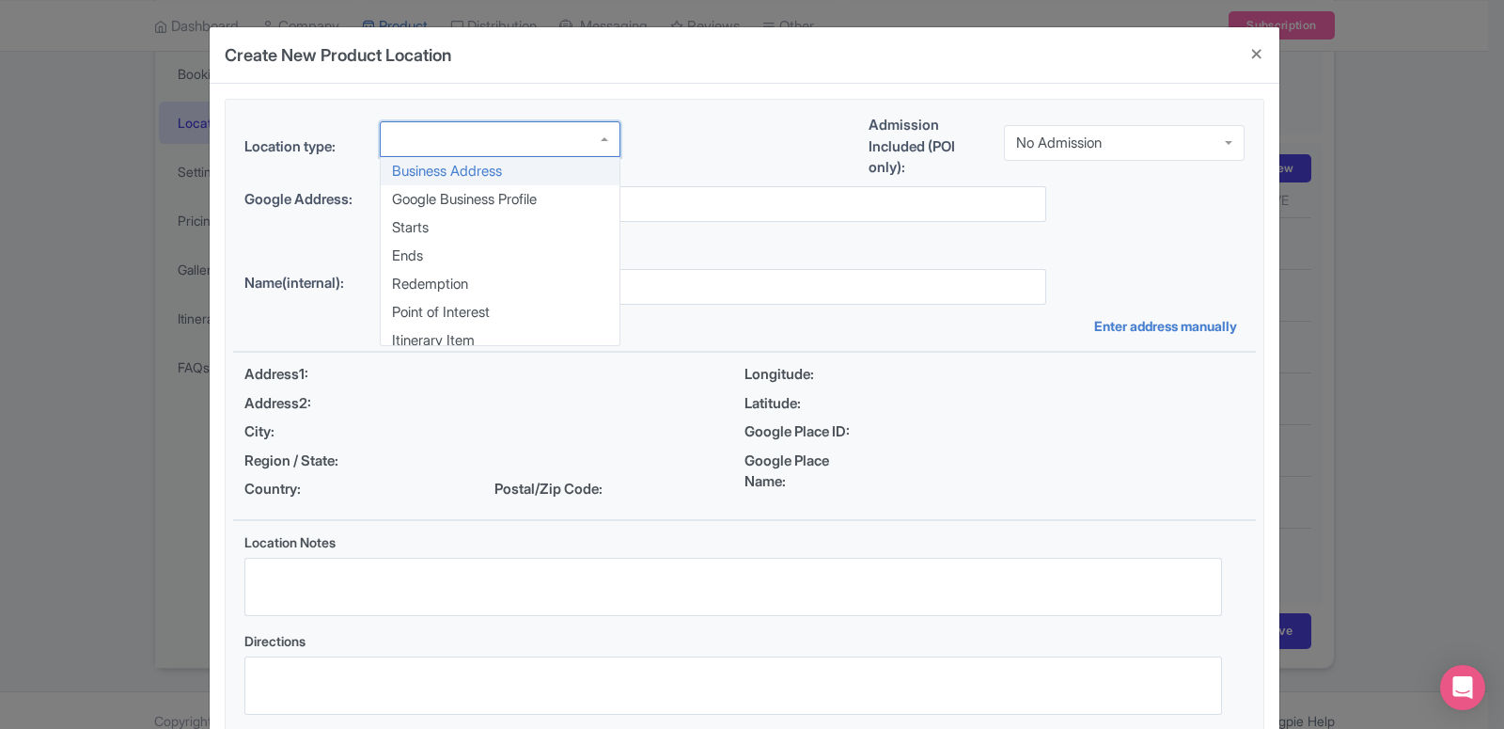
click at [485, 144] on div at bounding box center [500, 139] width 241 height 36
click at [426, 229] on div "Location type: Business Address Google Business Profile Starts Ends Redemption …" at bounding box center [744, 420] width 1023 height 641
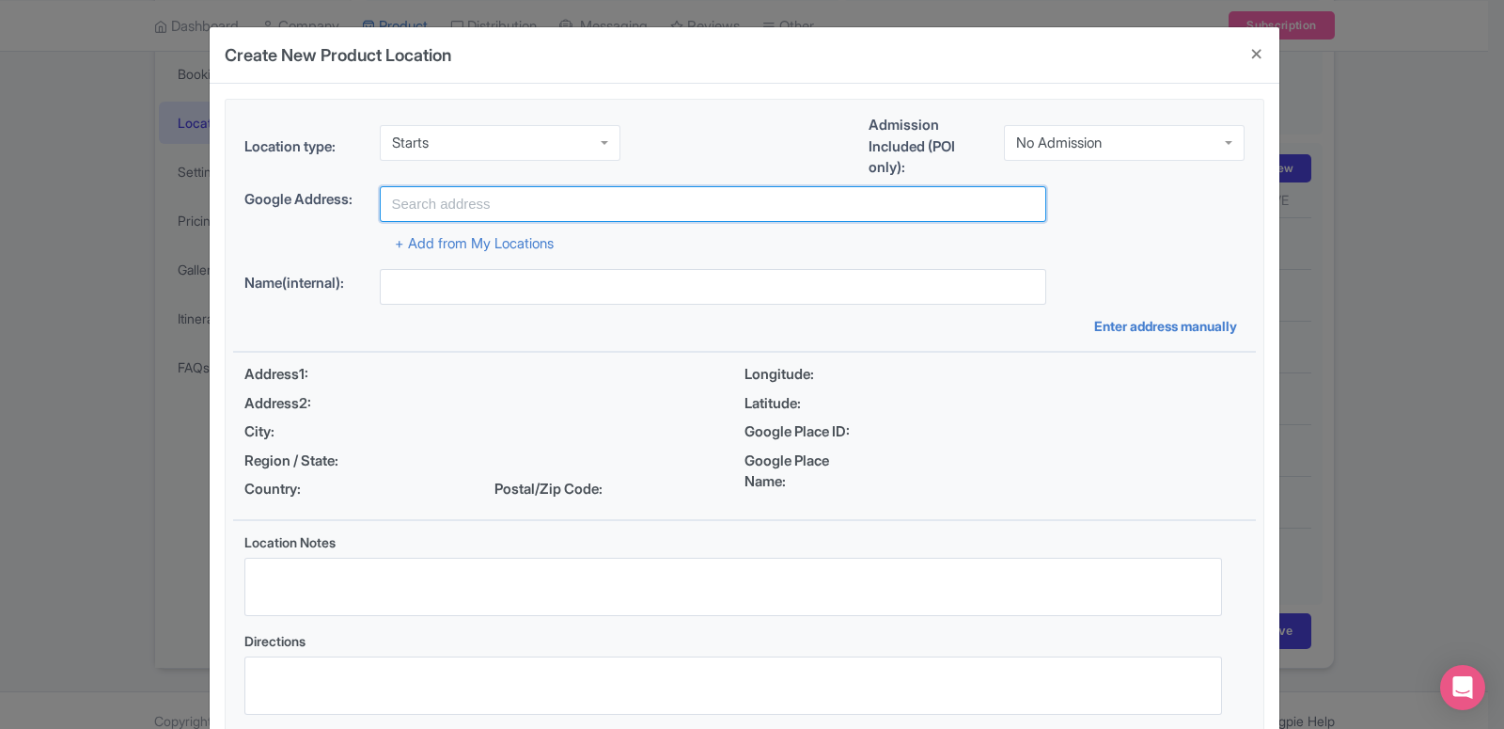
click at [478, 202] on input "text" at bounding box center [713, 204] width 666 height 36
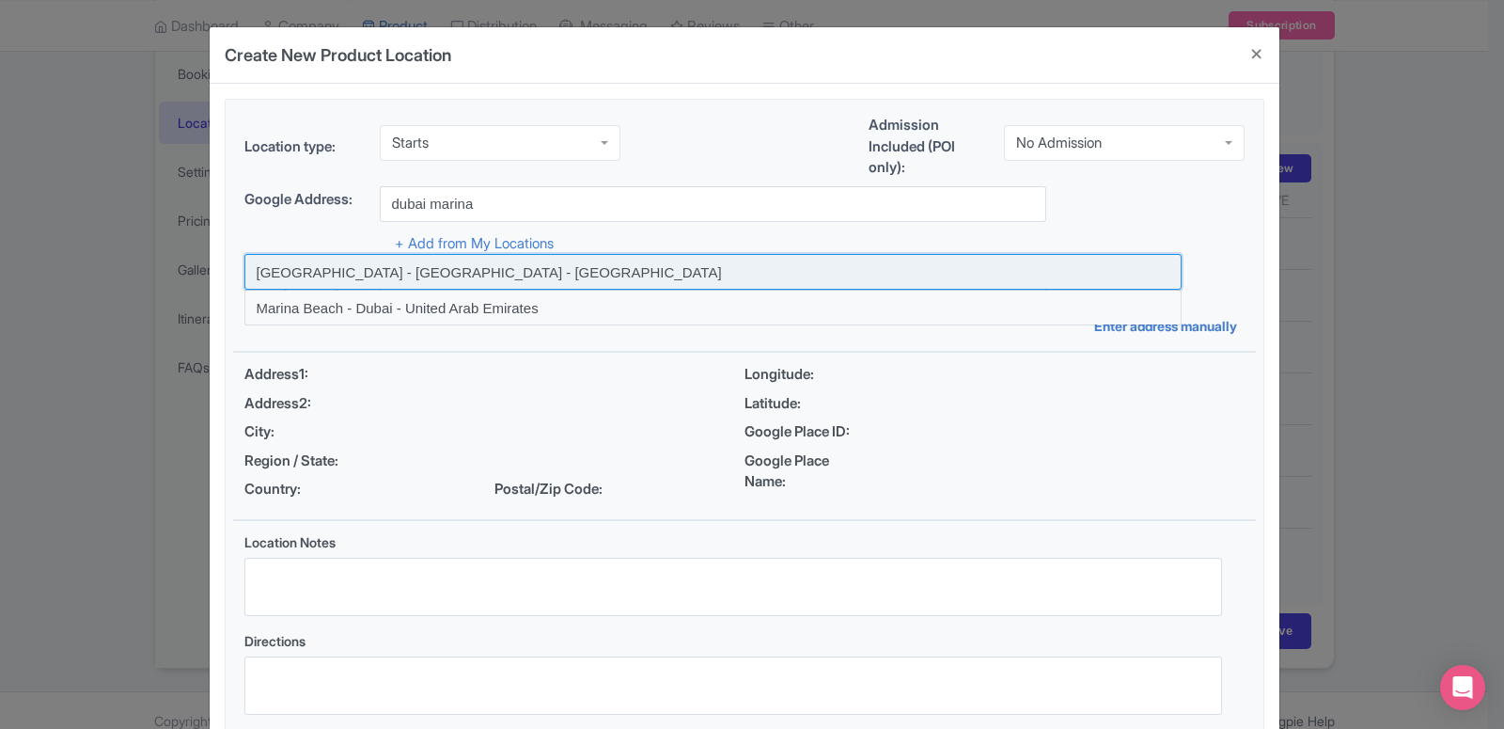
click at [447, 265] on input at bounding box center [712, 272] width 937 height 36
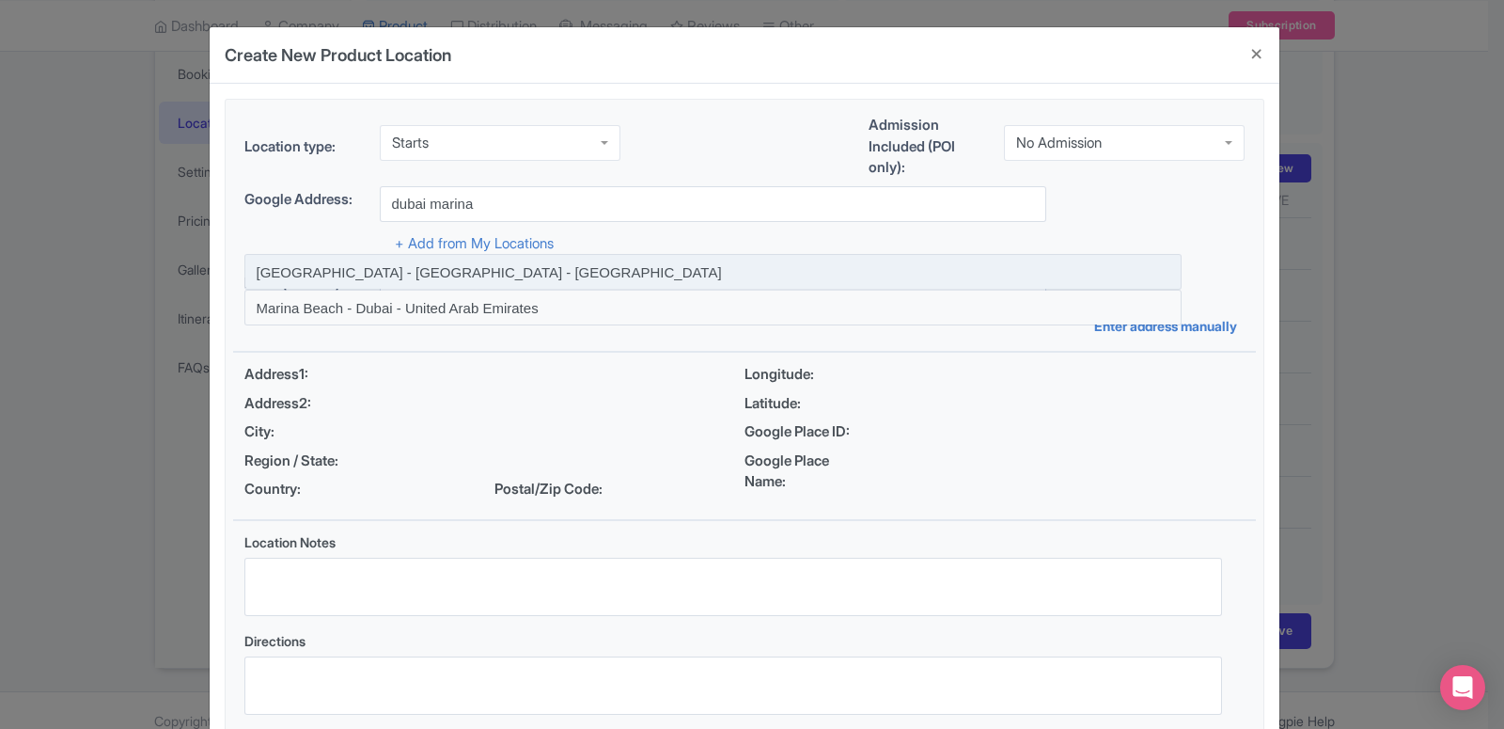
type input "[GEOGRAPHIC_DATA] - [GEOGRAPHIC_DATA] - [GEOGRAPHIC_DATA]"
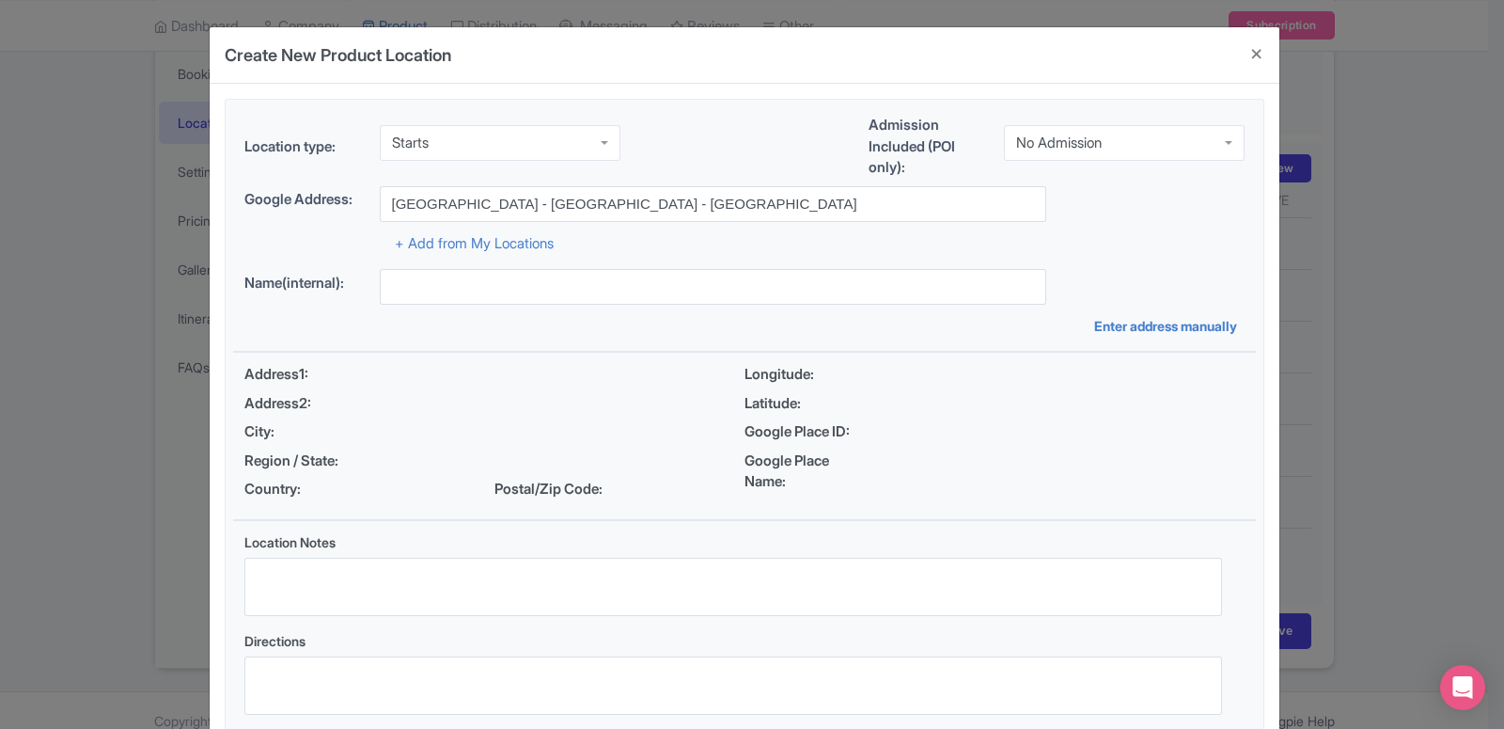
type input "[GEOGRAPHIC_DATA] - [GEOGRAPHIC_DATA] - [GEOGRAPHIC_DATA]"
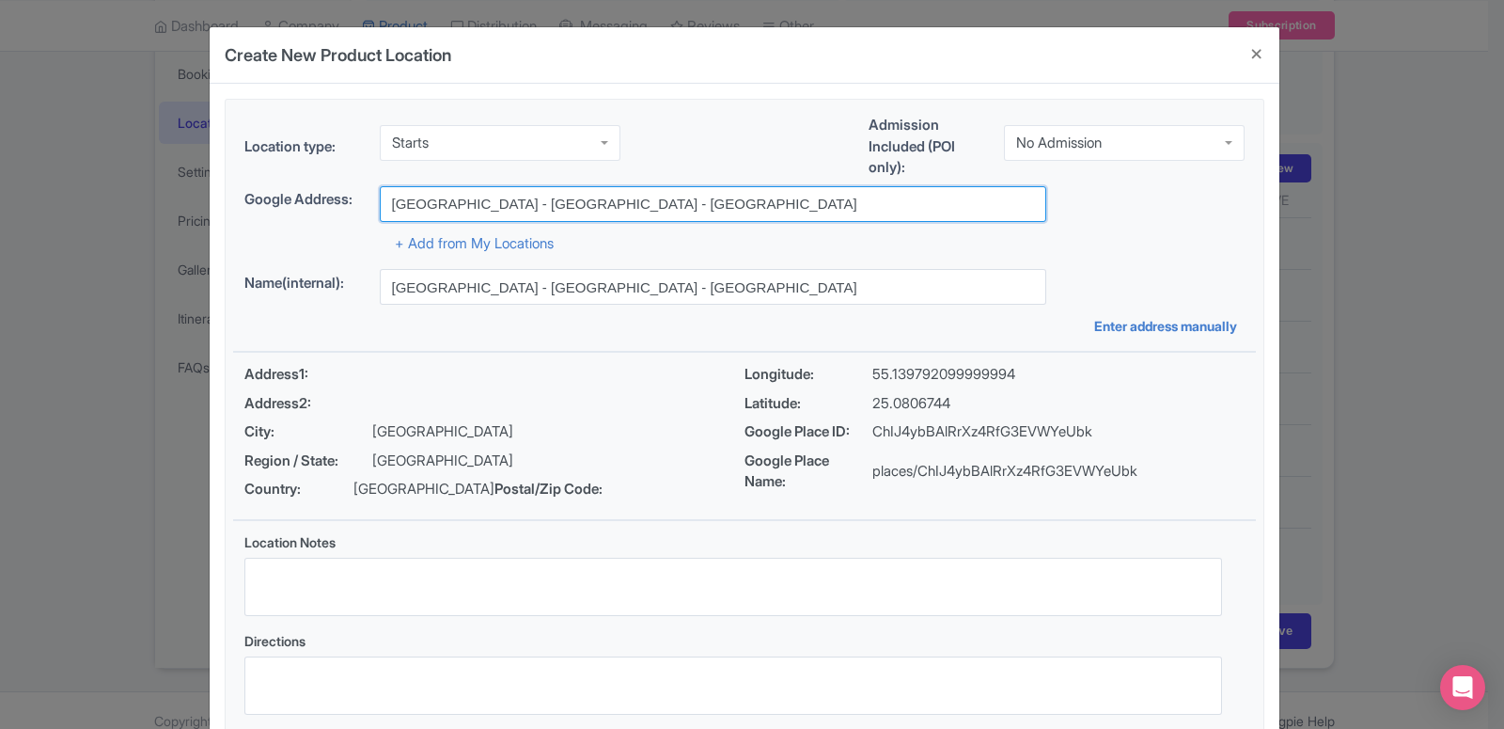
click at [439, 205] on input "[GEOGRAPHIC_DATA] - [GEOGRAPHIC_DATA] - [GEOGRAPHIC_DATA]" at bounding box center [713, 204] width 666 height 36
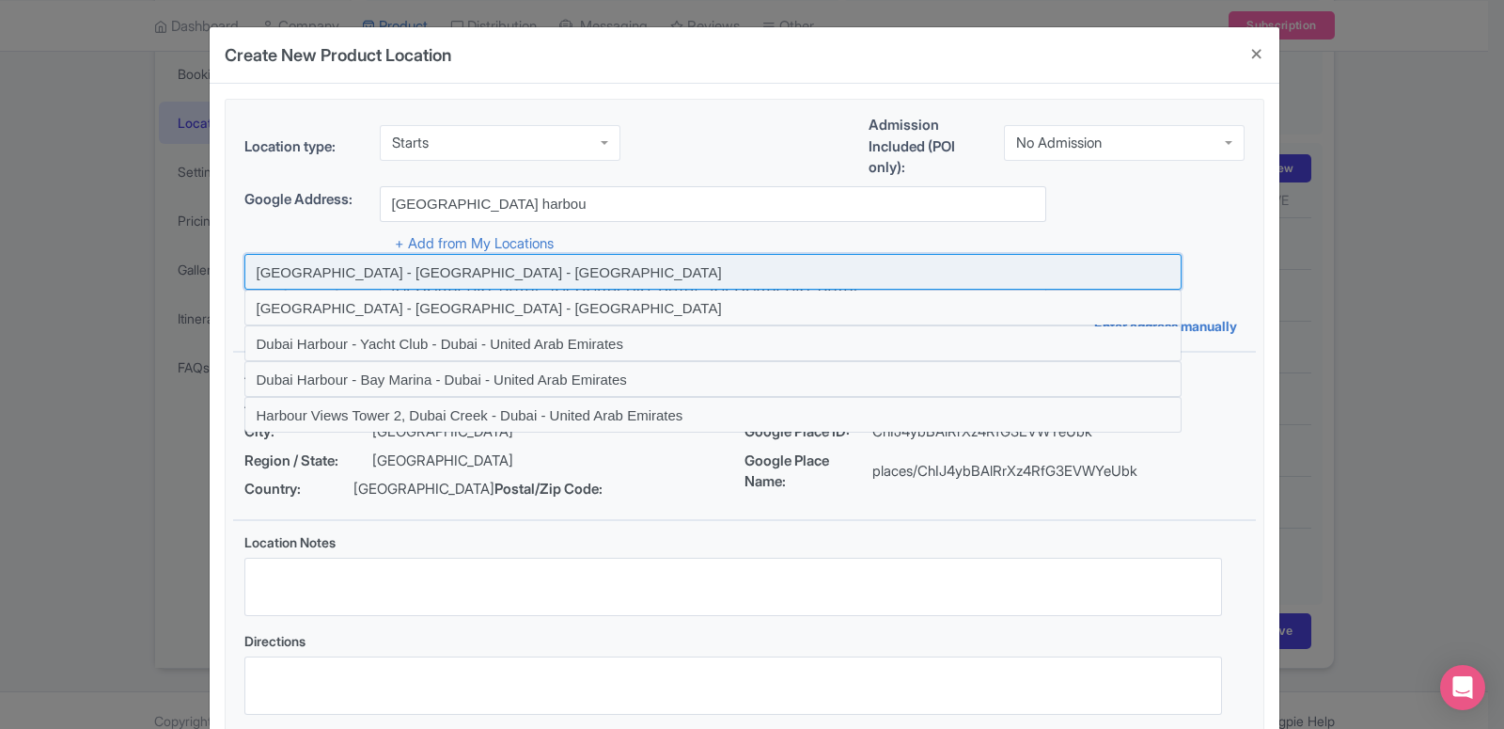
click at [395, 270] on input at bounding box center [712, 272] width 937 height 36
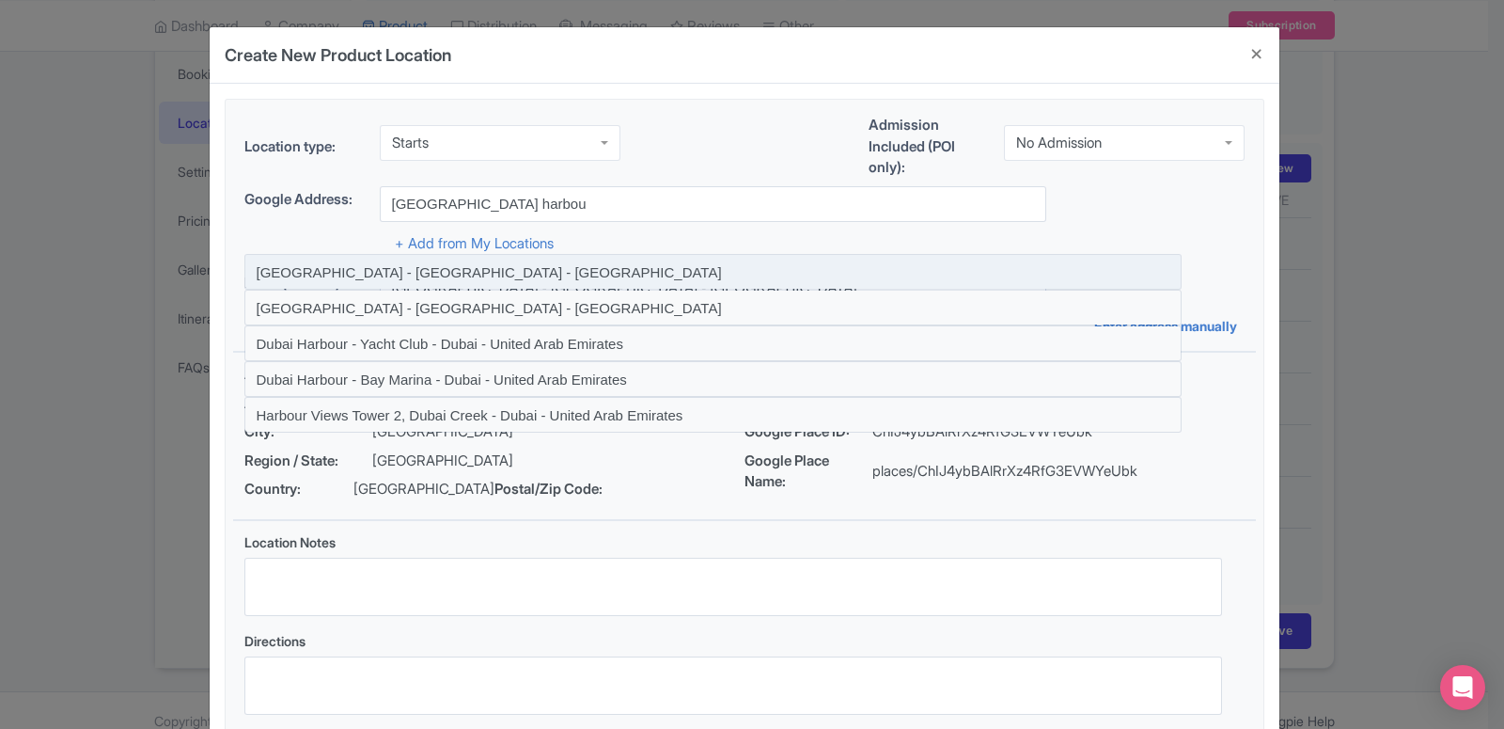
type input "[GEOGRAPHIC_DATA] - [GEOGRAPHIC_DATA] - [GEOGRAPHIC_DATA]"
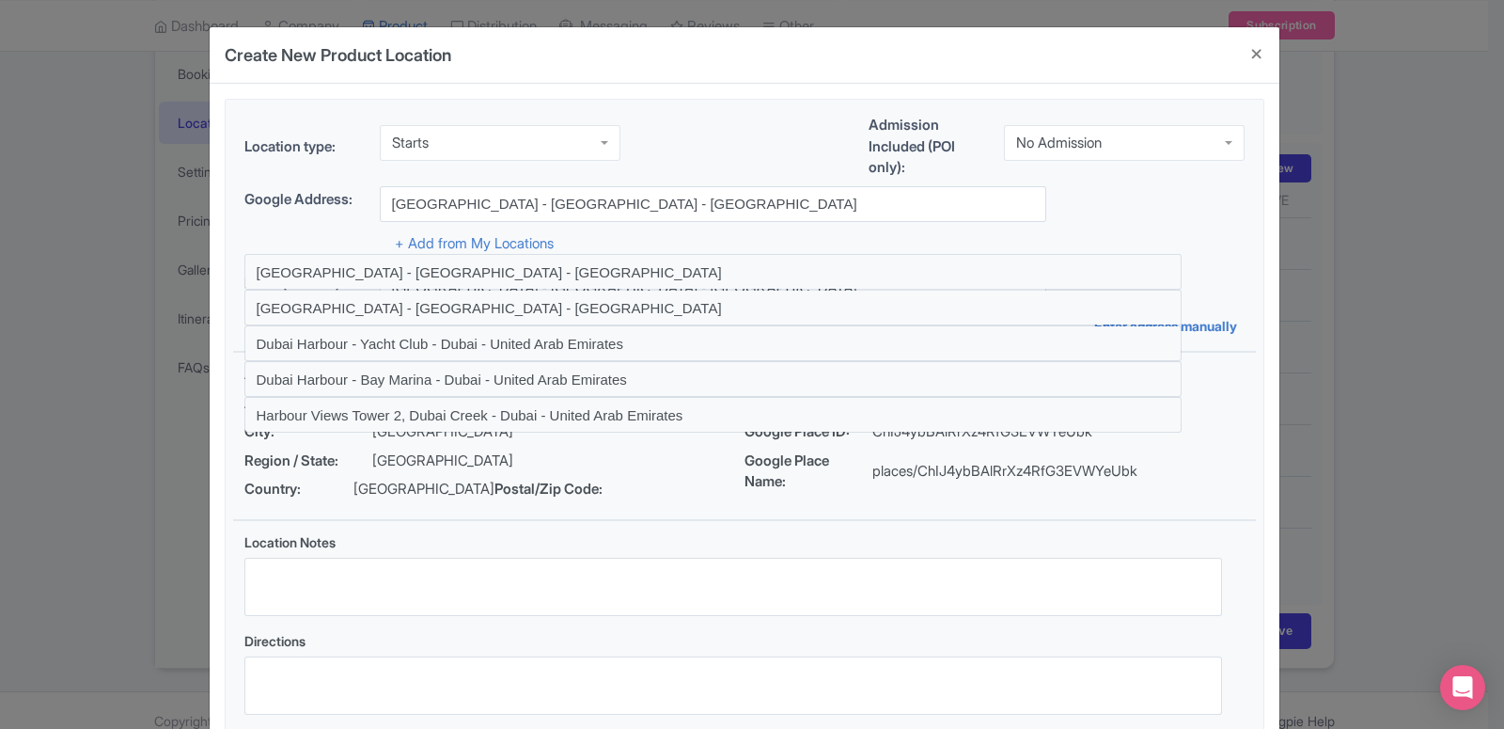
type input "[GEOGRAPHIC_DATA] - [GEOGRAPHIC_DATA] - [GEOGRAPHIC_DATA]"
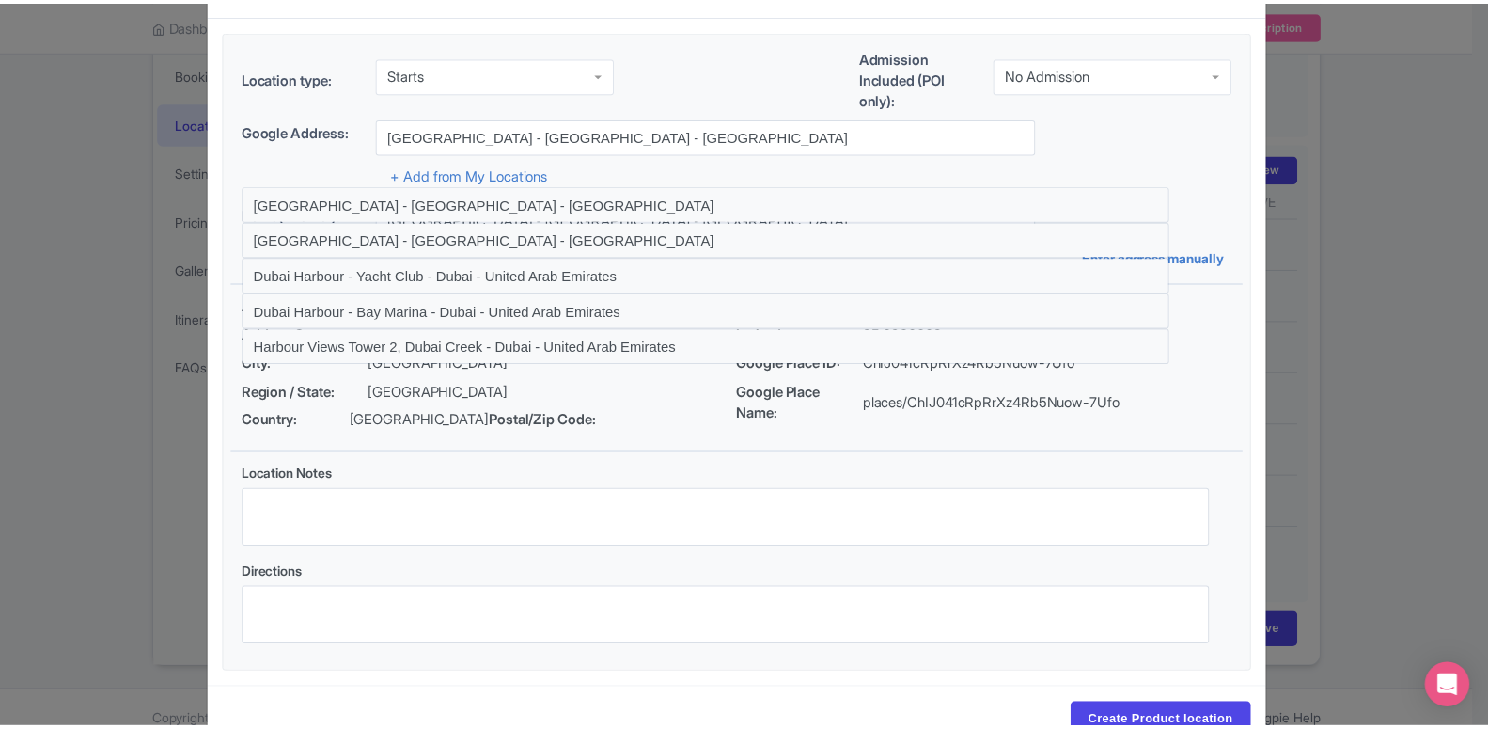
scroll to position [145, 0]
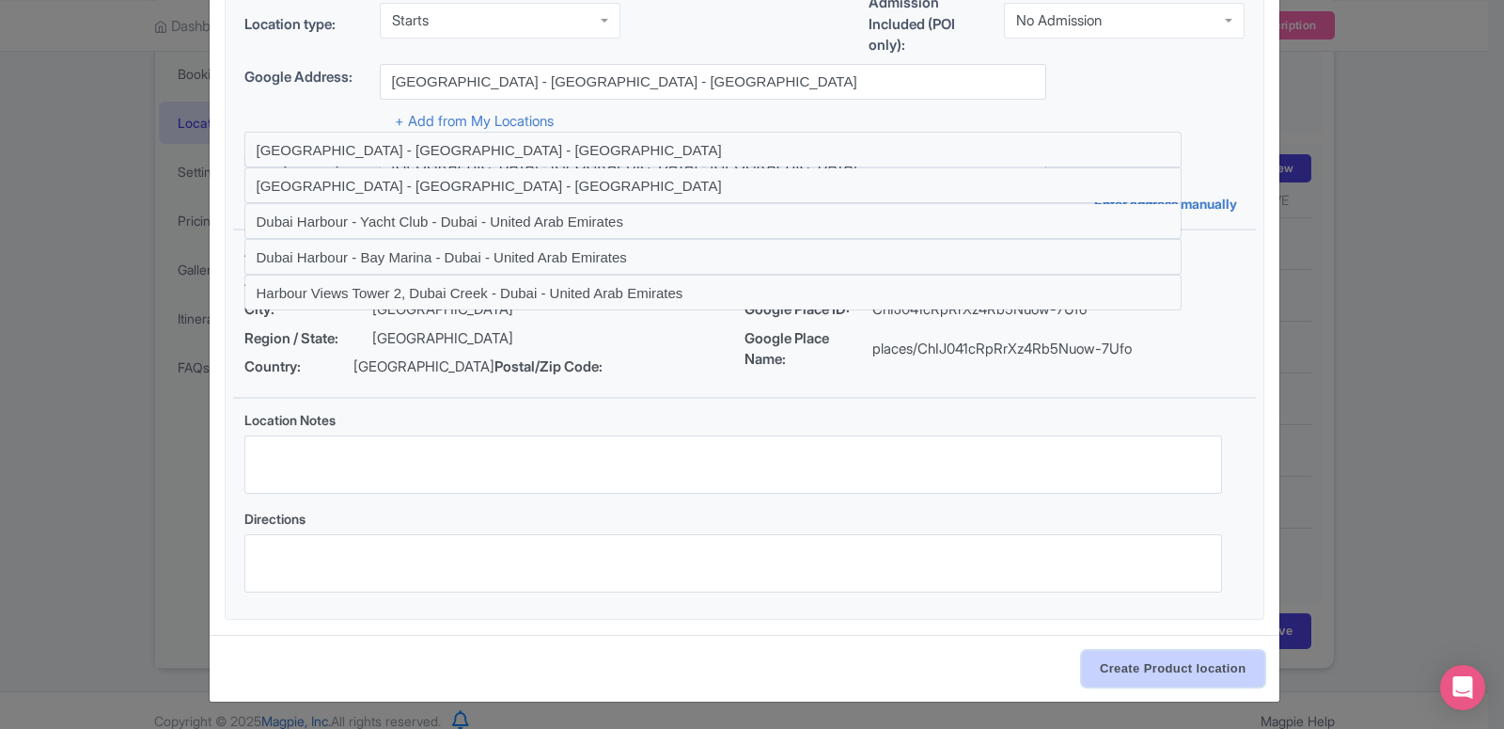
click at [1181, 673] on input "Create Product location" at bounding box center [1173, 669] width 182 height 36
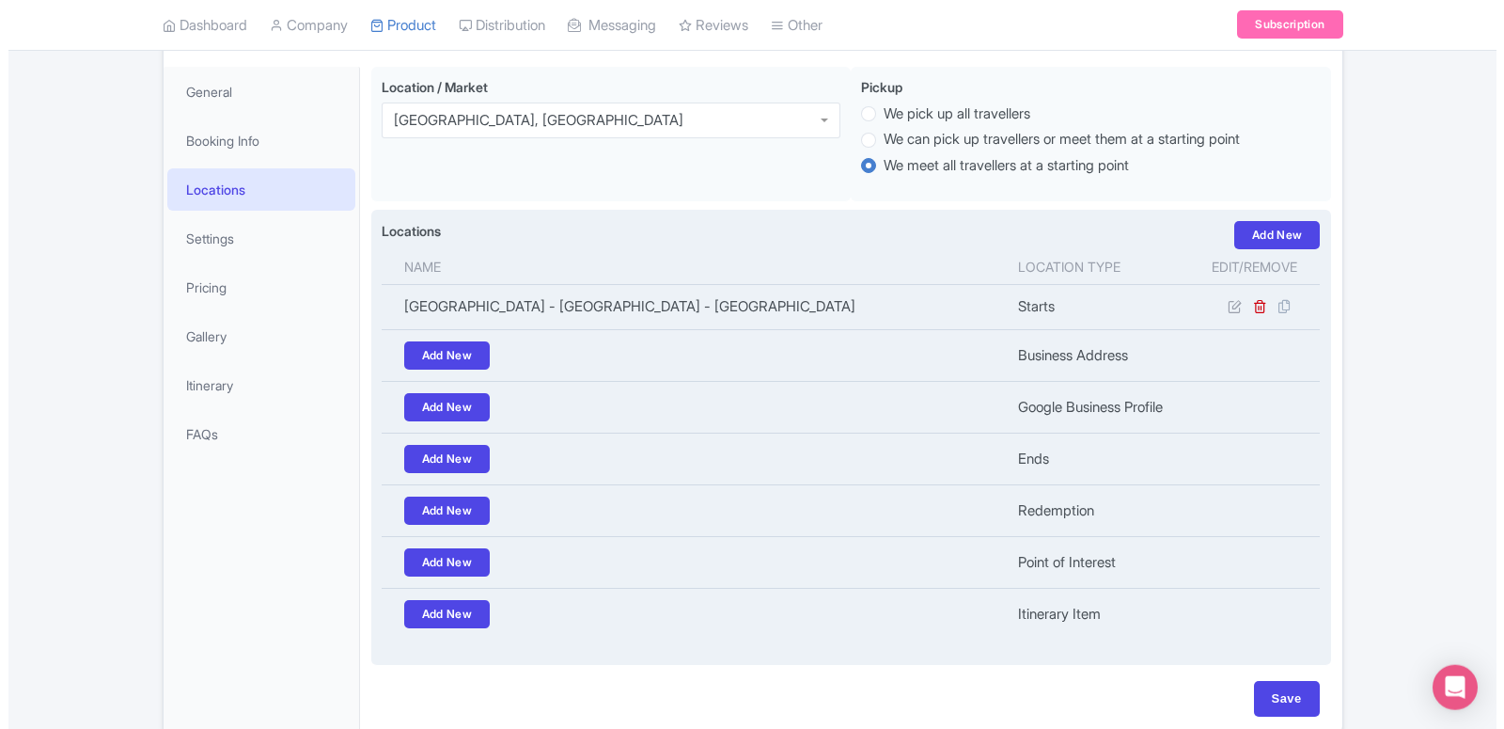
scroll to position [231, 0]
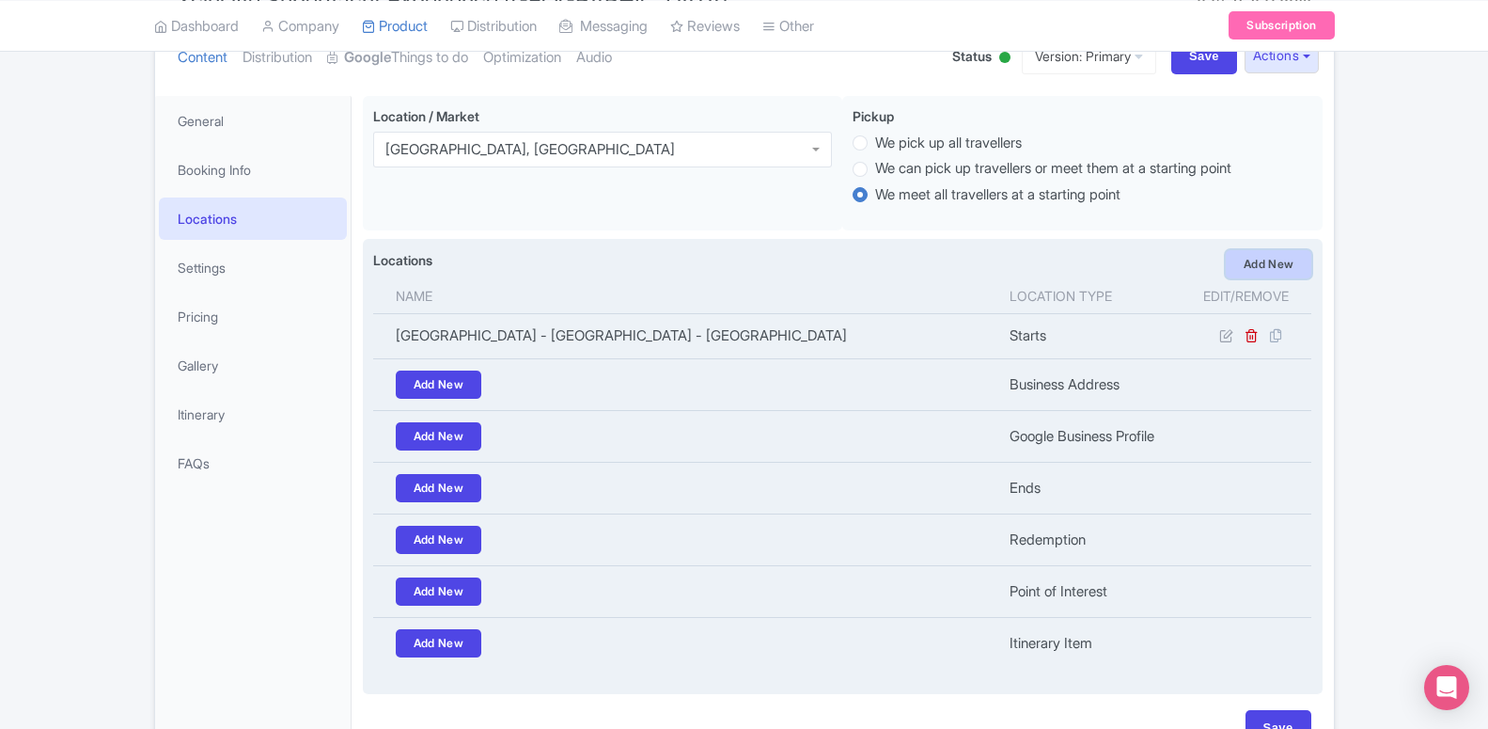
click at [1236, 271] on link "Add New" at bounding box center [1269, 264] width 86 height 28
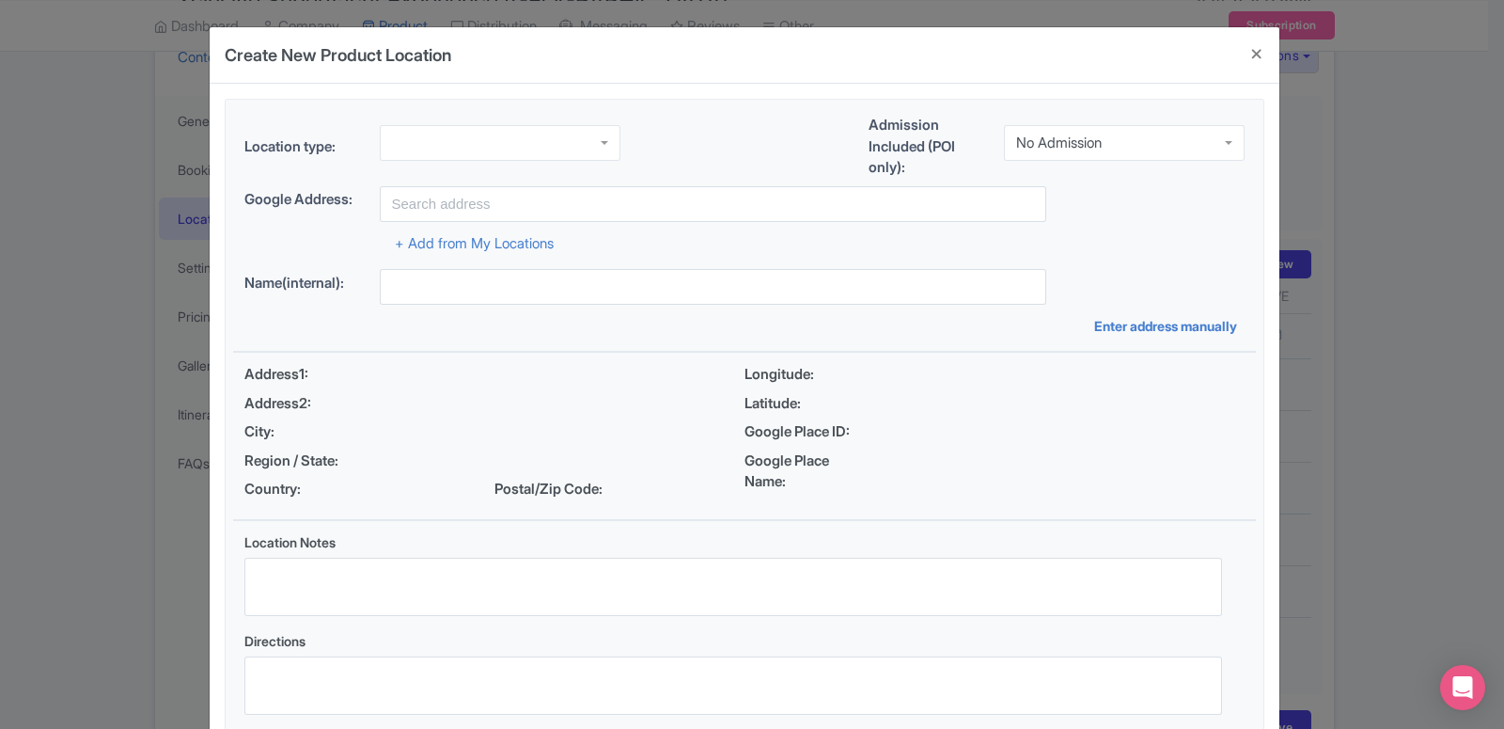
click at [471, 144] on div at bounding box center [500, 143] width 241 height 36
click at [444, 308] on div "Location type: Point of Interest Point of Interest Business Address Google Busi…" at bounding box center [744, 420] width 1023 height 641
click at [1102, 148] on input "select-one" at bounding box center [1104, 142] width 4 height 17
click at [1086, 201] on div "Location type: Point of Interest Point of Interest Business Address Google Busi…" at bounding box center [744, 420] width 1023 height 641
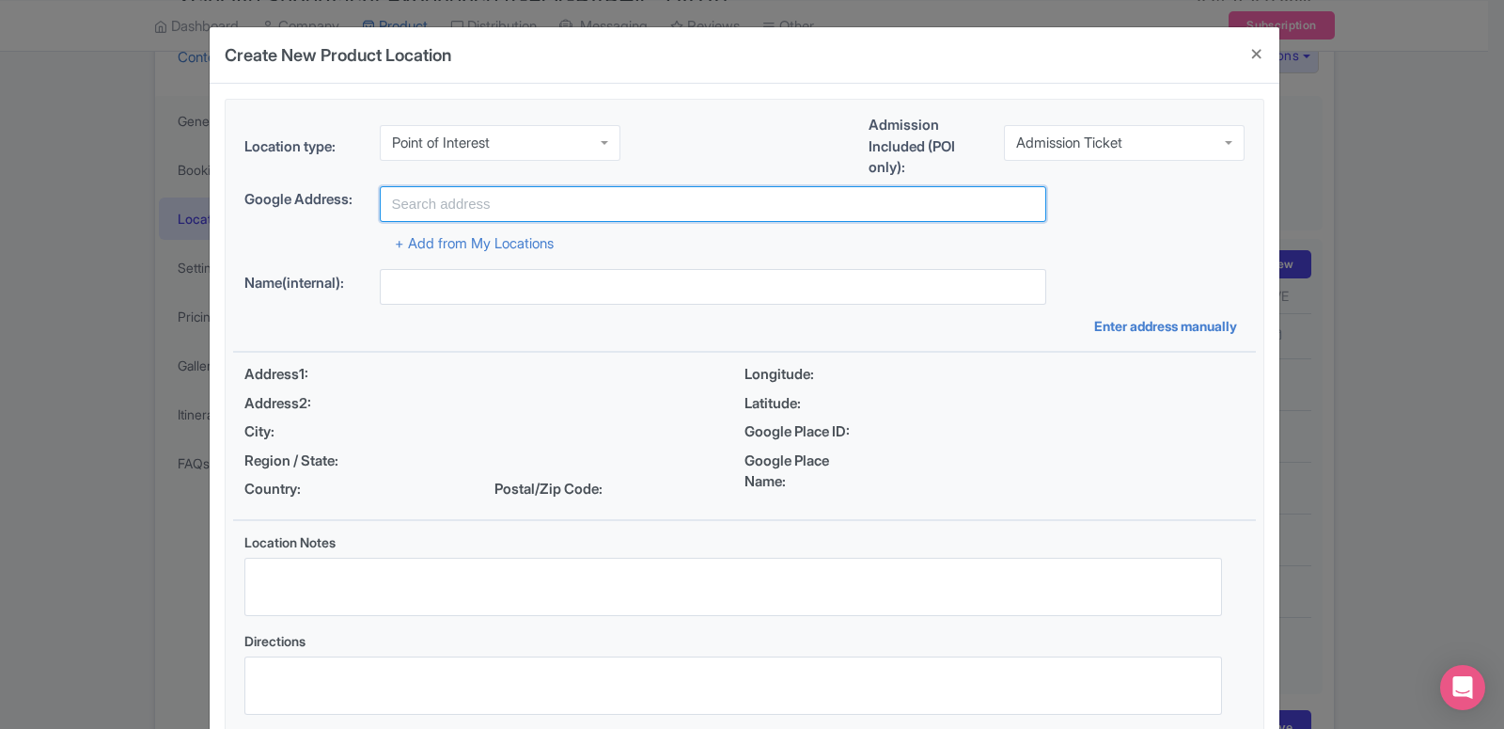
click at [658, 215] on input "text" at bounding box center [713, 204] width 666 height 36
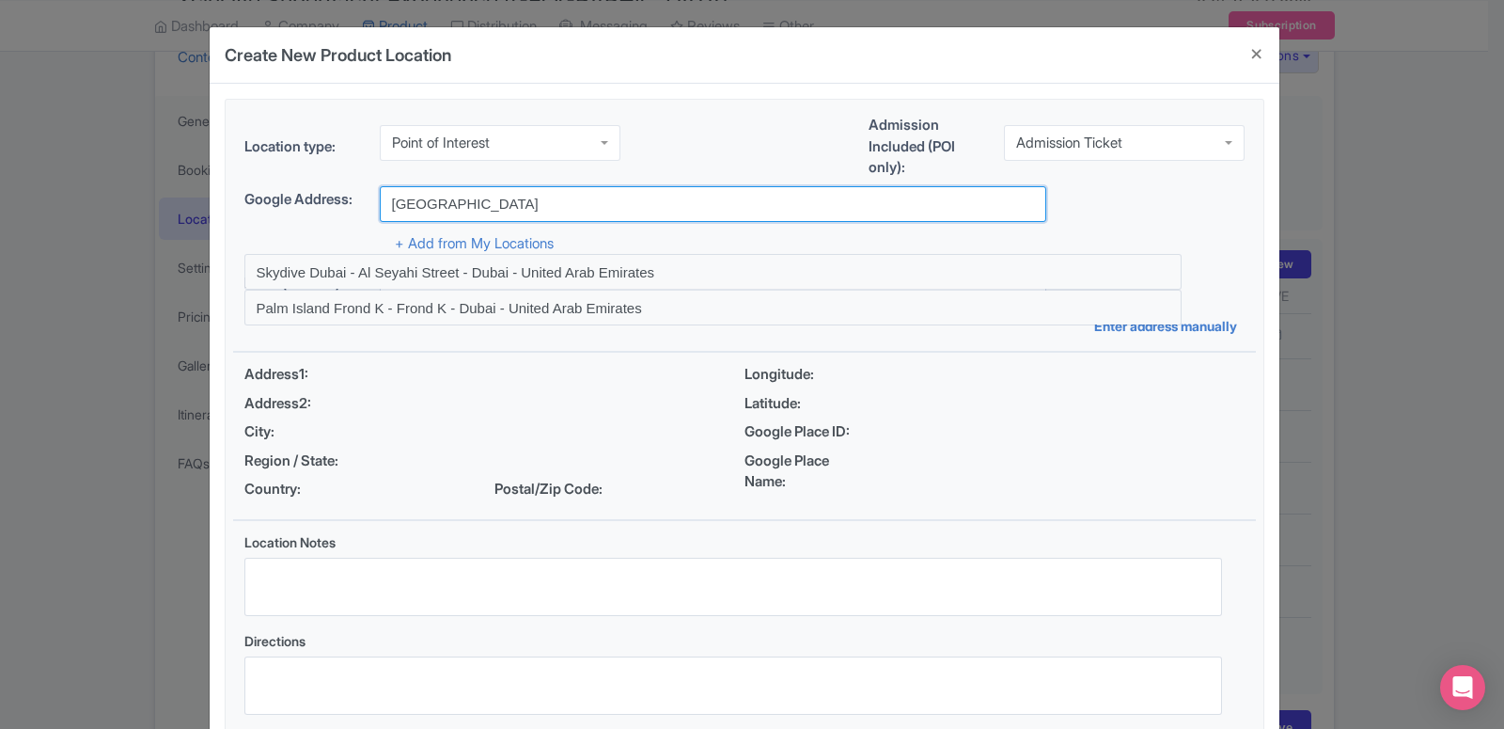
drag, startPoint x: 417, startPoint y: 205, endPoint x: 452, endPoint y: 226, distance: 40.5
click at [452, 222] on input "[GEOGRAPHIC_DATA]" at bounding box center [713, 204] width 666 height 36
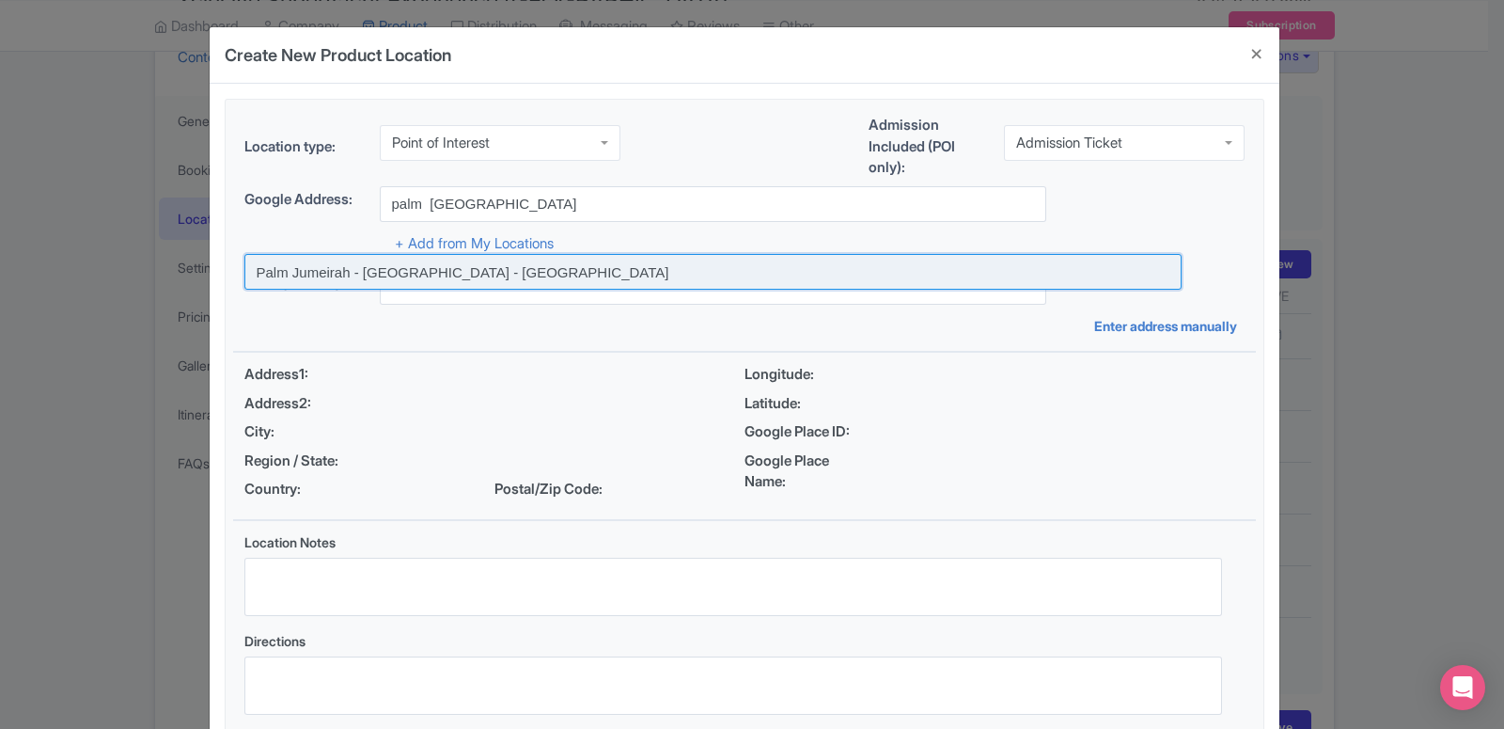
click at [442, 271] on input at bounding box center [712, 272] width 937 height 36
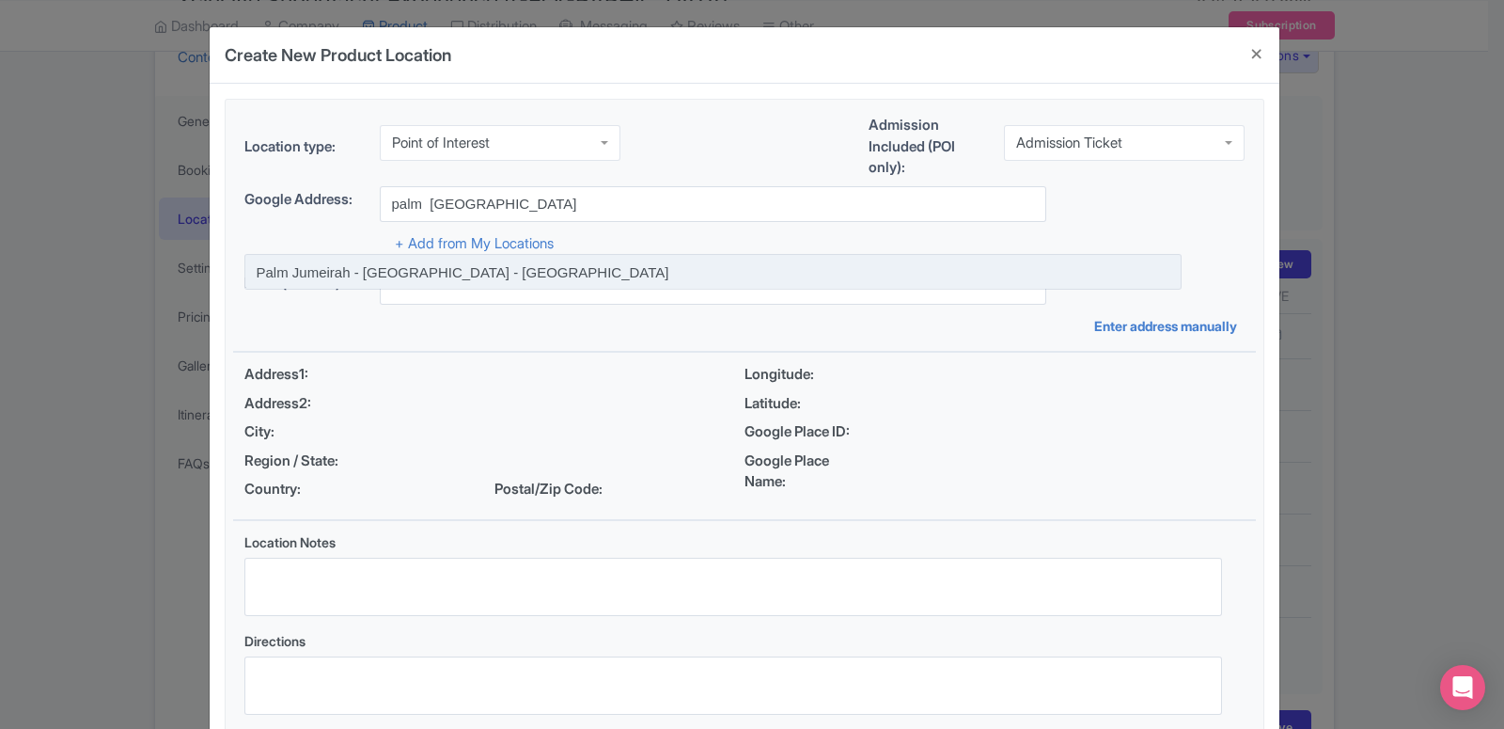
type input "Palm Jumeirah - [GEOGRAPHIC_DATA] - [GEOGRAPHIC_DATA]"
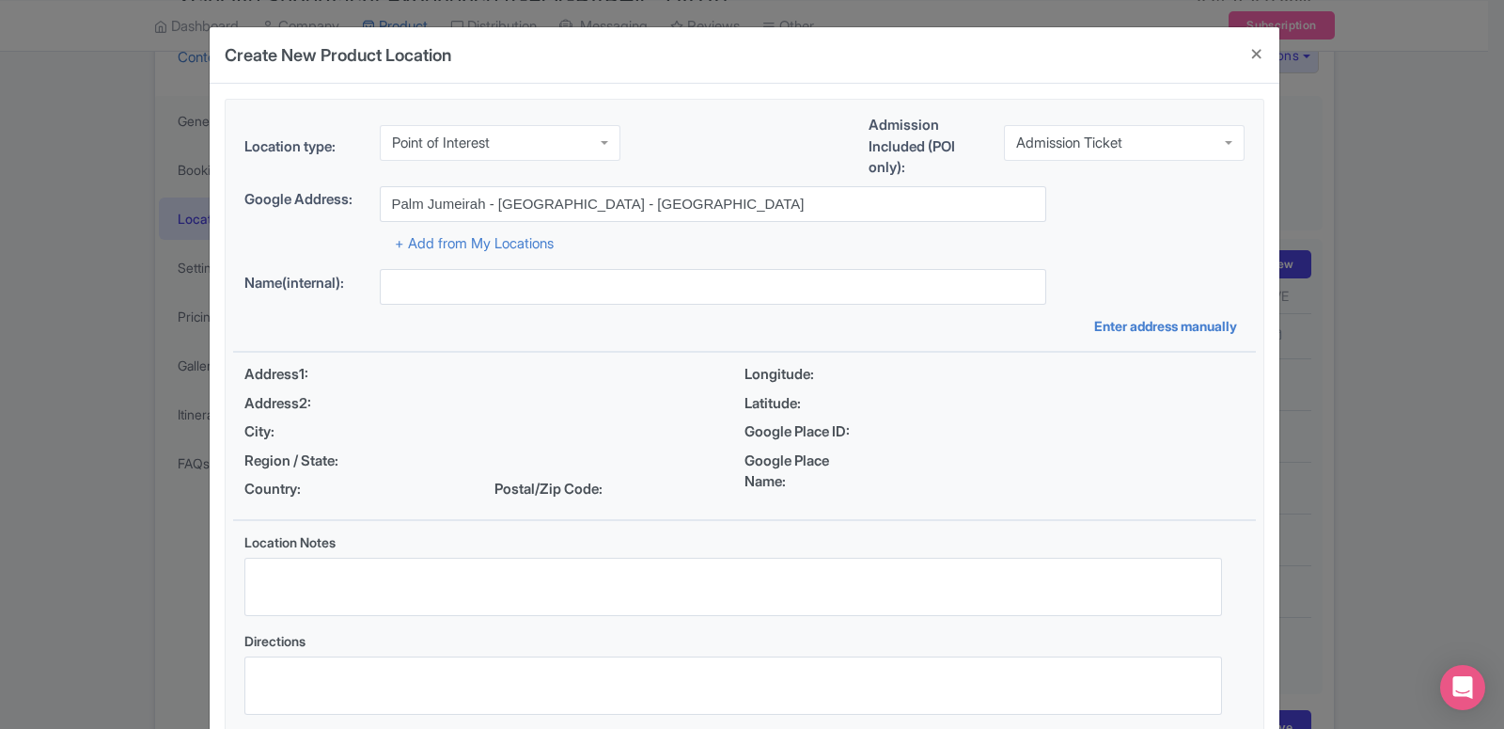
type input "Palm Jumeirah - [GEOGRAPHIC_DATA] - [GEOGRAPHIC_DATA]"
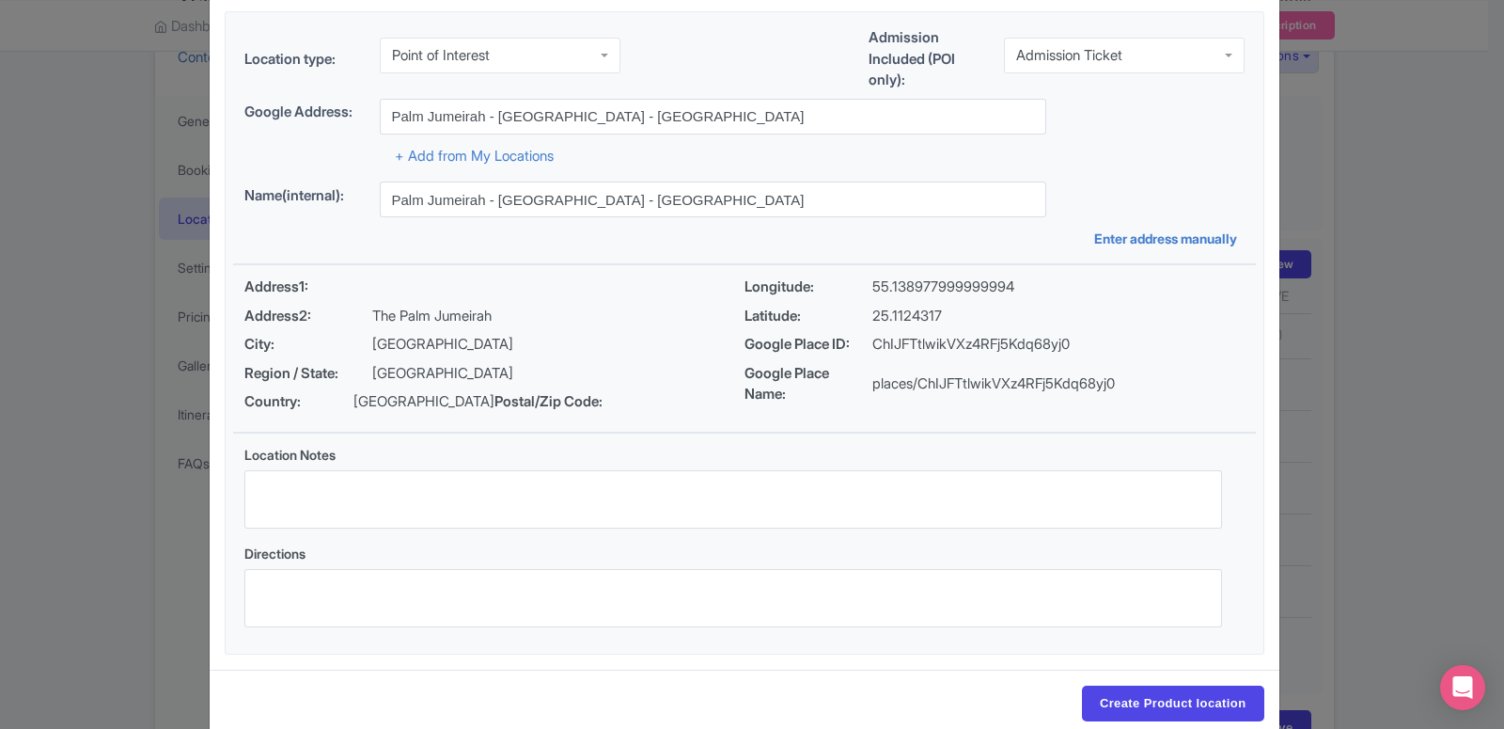
scroll to position [145, 0]
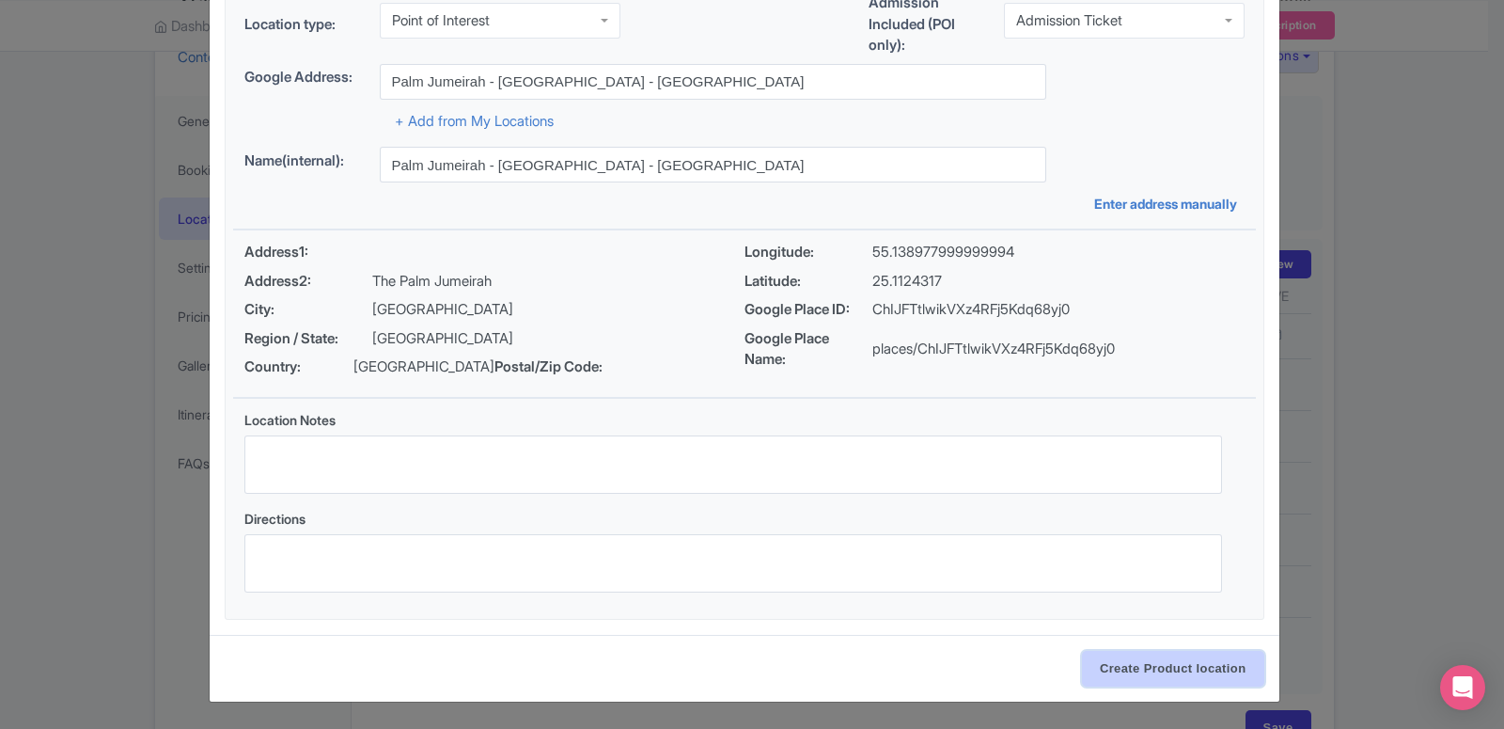
click at [1093, 657] on input "Create Product location" at bounding box center [1173, 669] width 182 height 36
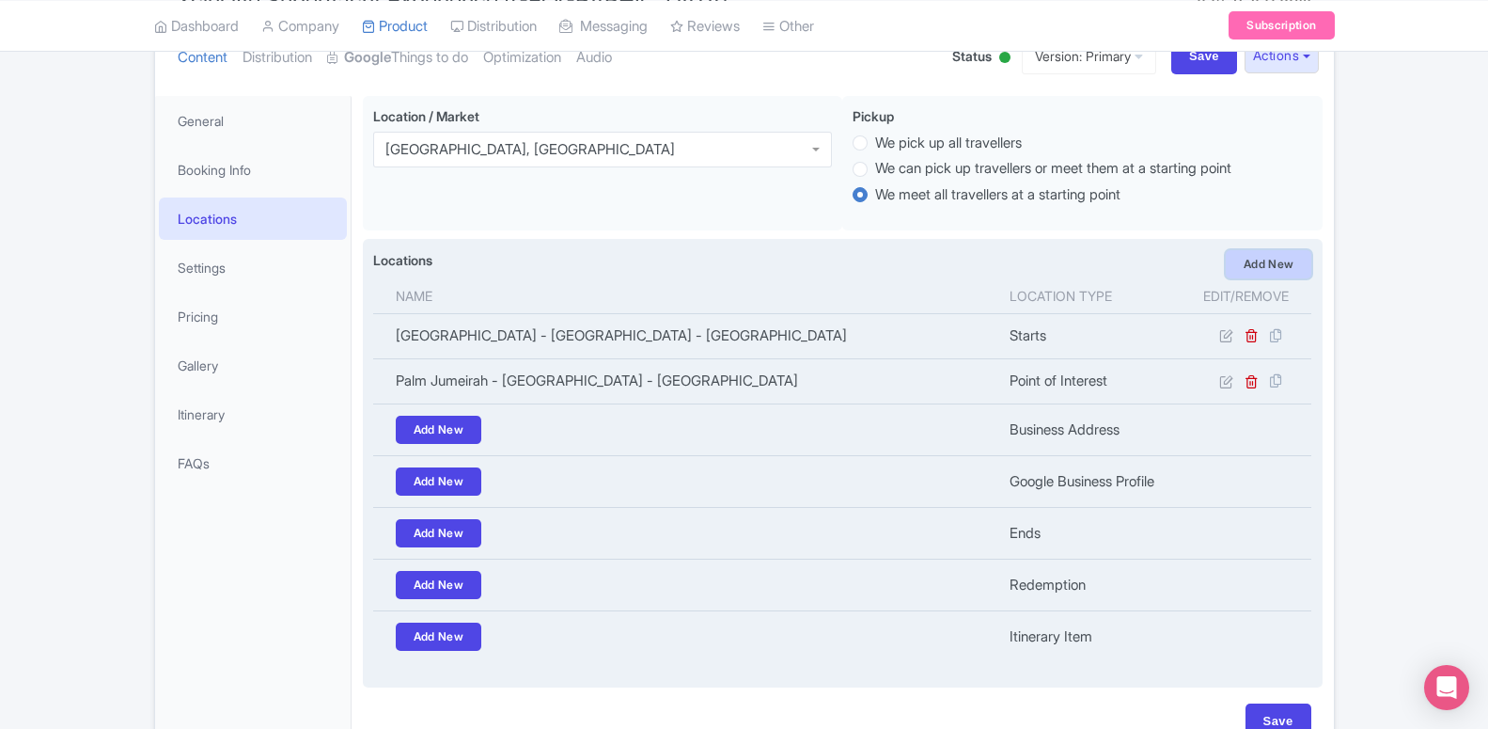
click at [1249, 263] on link "Add New" at bounding box center [1269, 264] width 86 height 28
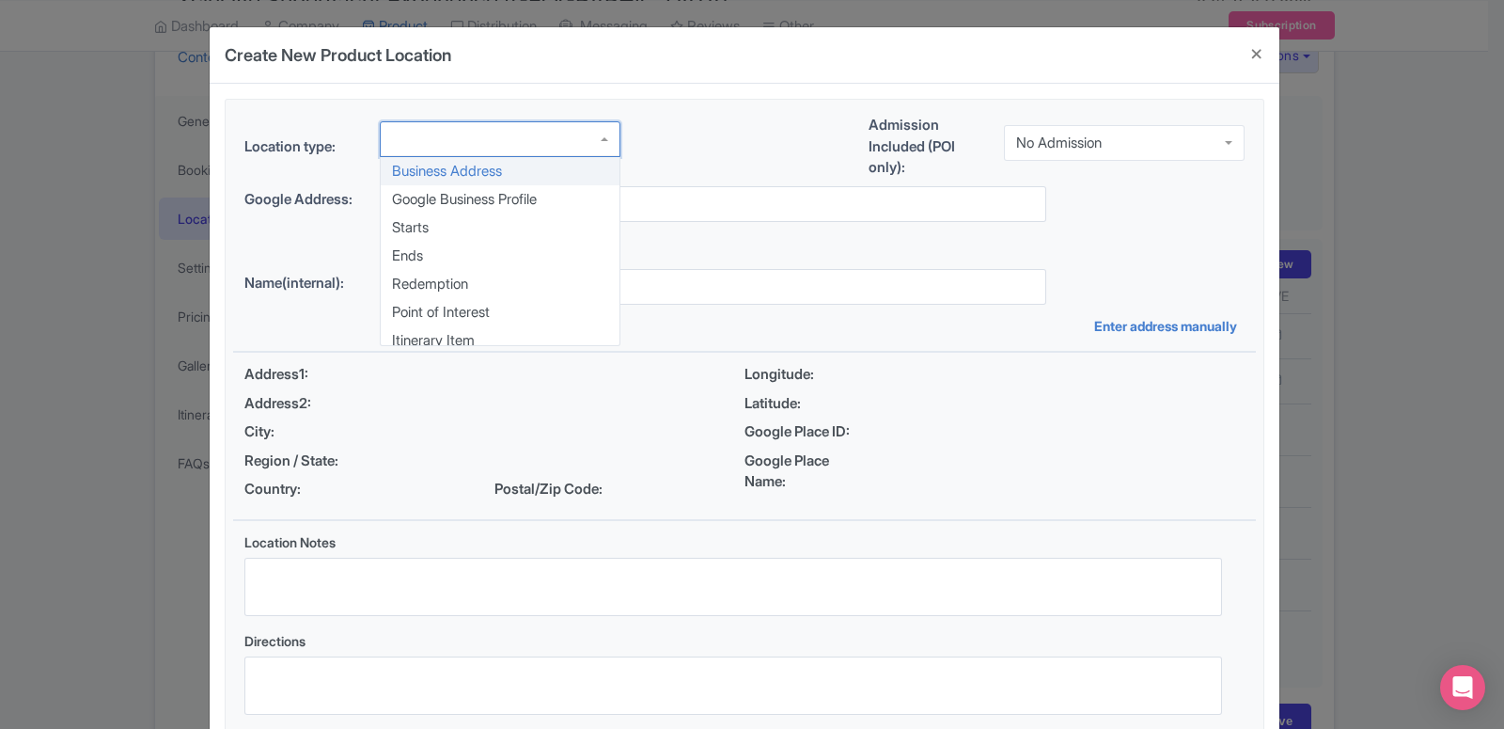
click at [448, 143] on div at bounding box center [500, 139] width 241 height 36
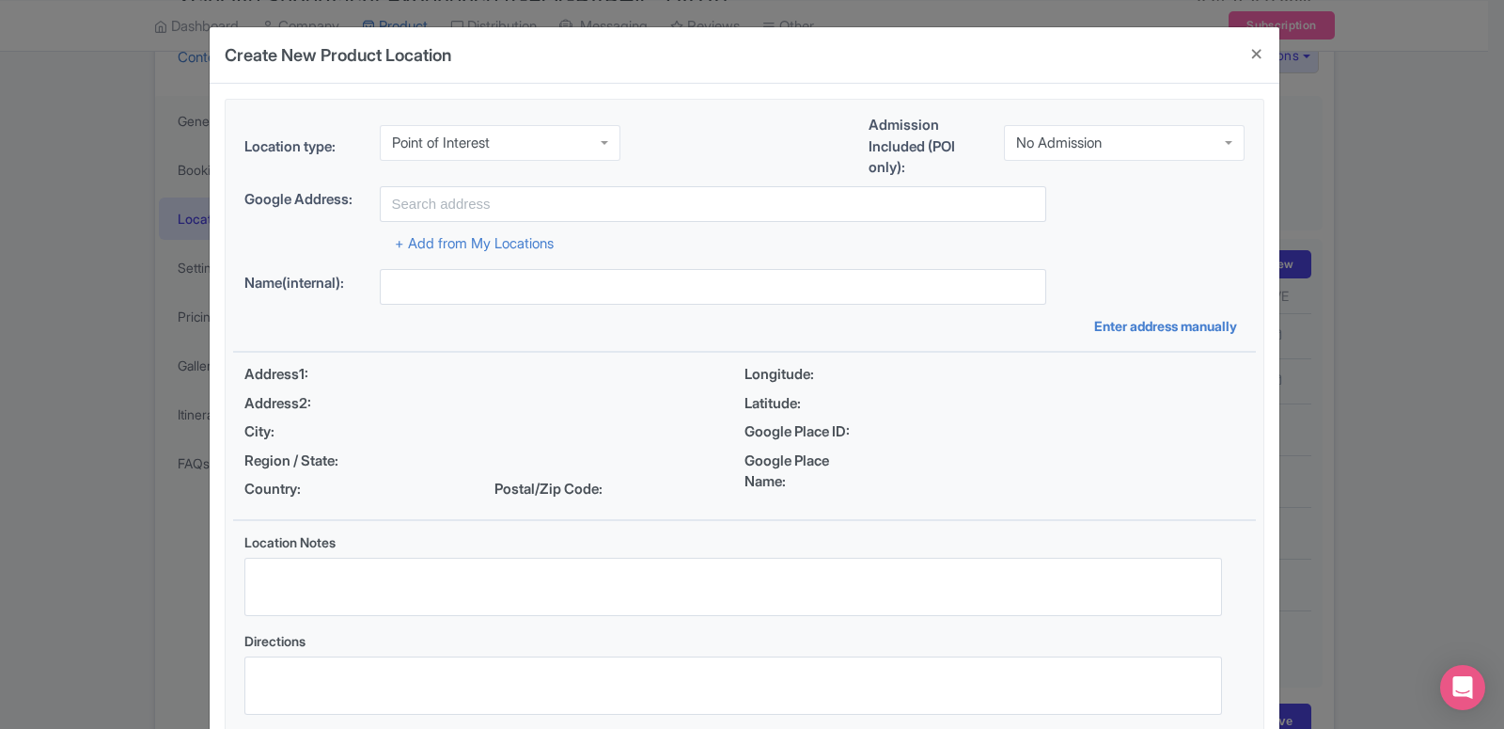
click at [462, 305] on div "Location type: Point of Interest Point of Interest Business Address Google Busi…" at bounding box center [744, 420] width 1023 height 641
click at [1045, 142] on div "No Admission" at bounding box center [1059, 142] width 86 height 17
click at [1056, 194] on div "Location type: Point of Interest Point of Interest Business Address Google Busi…" at bounding box center [744, 420] width 1023 height 641
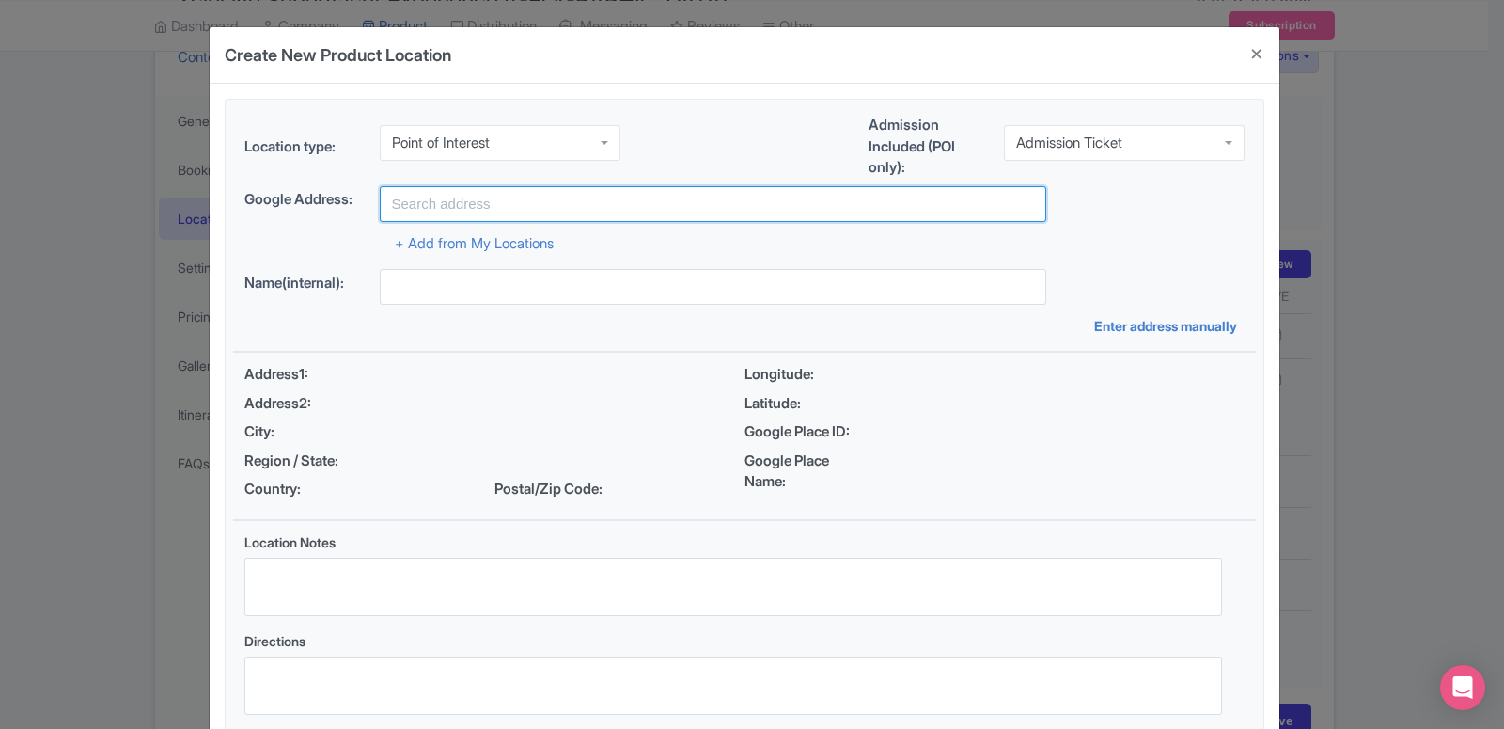
click at [577, 207] on input "text" at bounding box center [713, 204] width 666 height 36
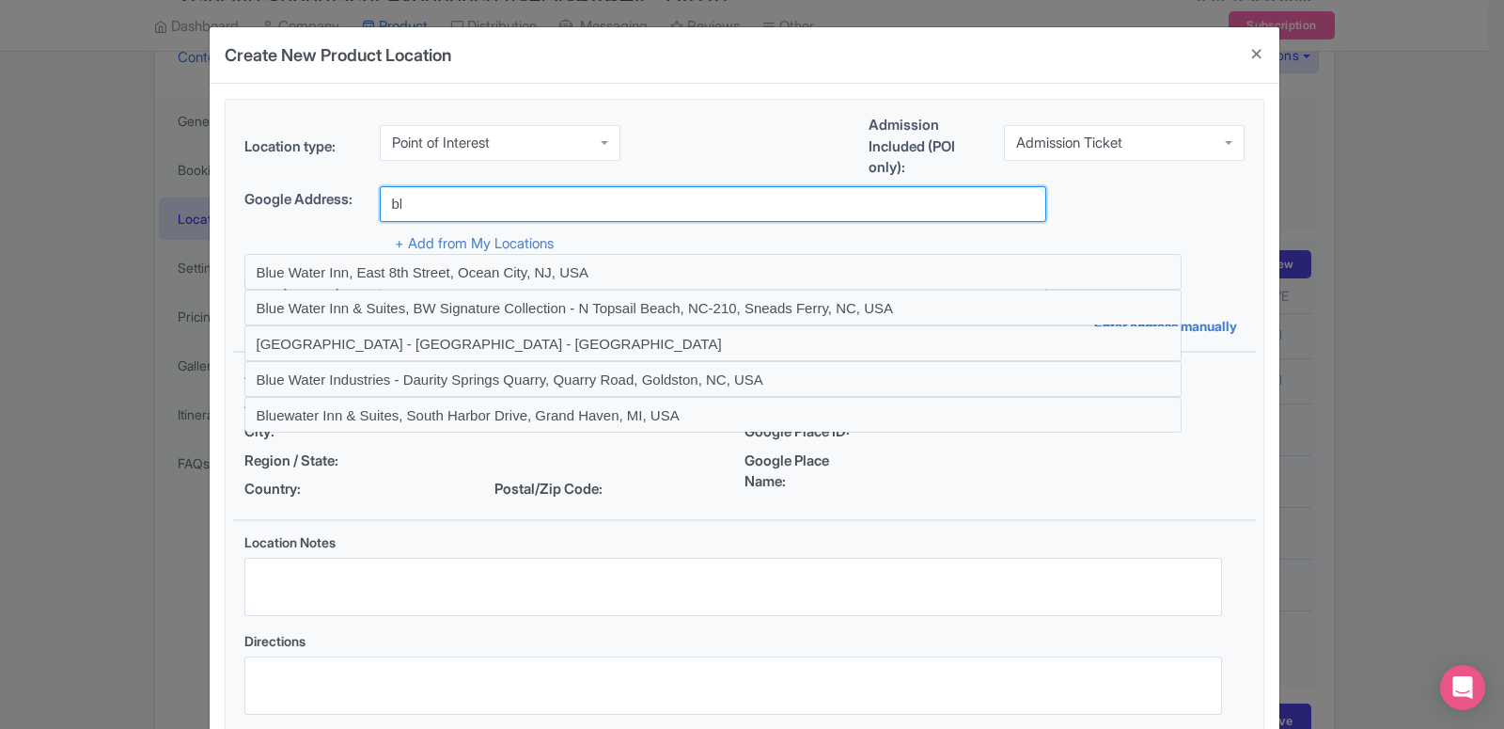
type input "b"
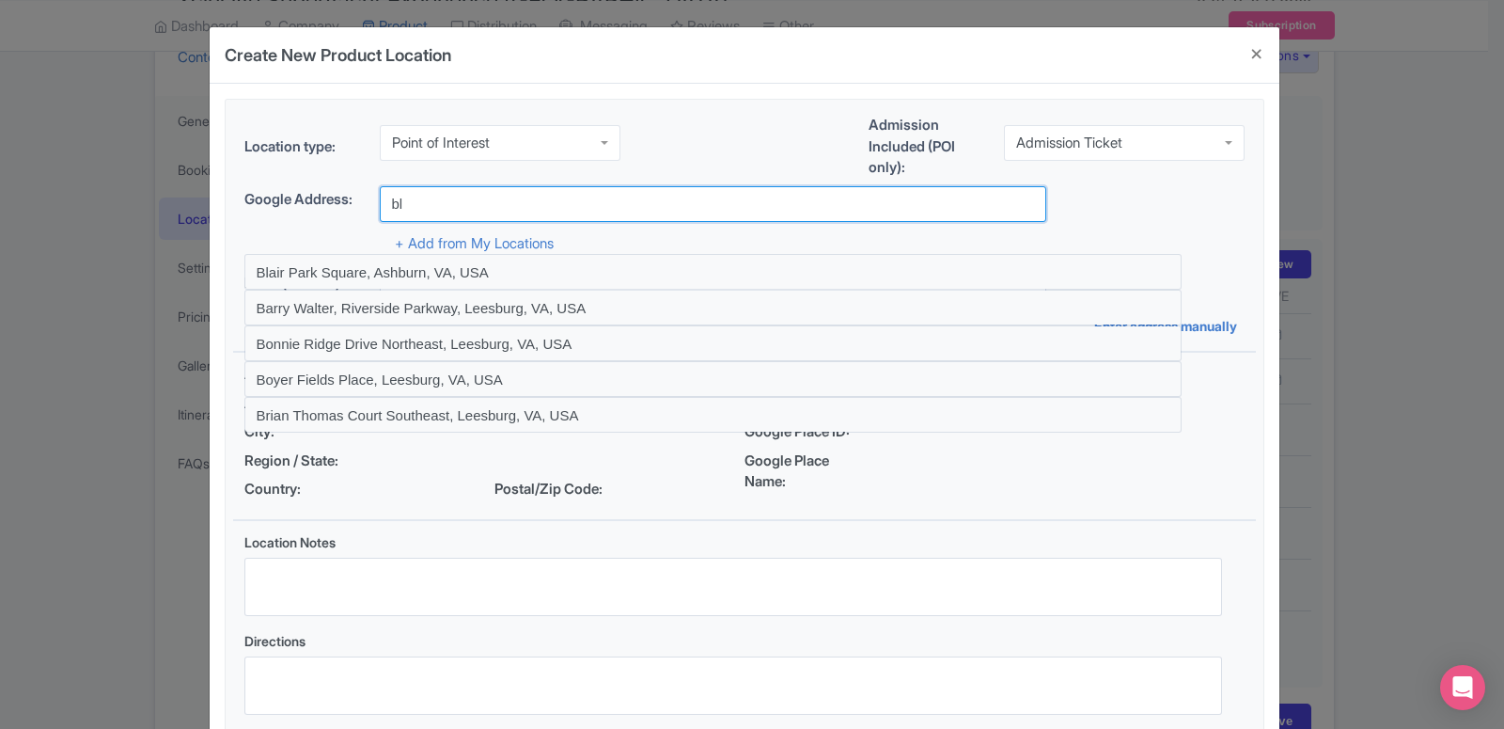
type input "b"
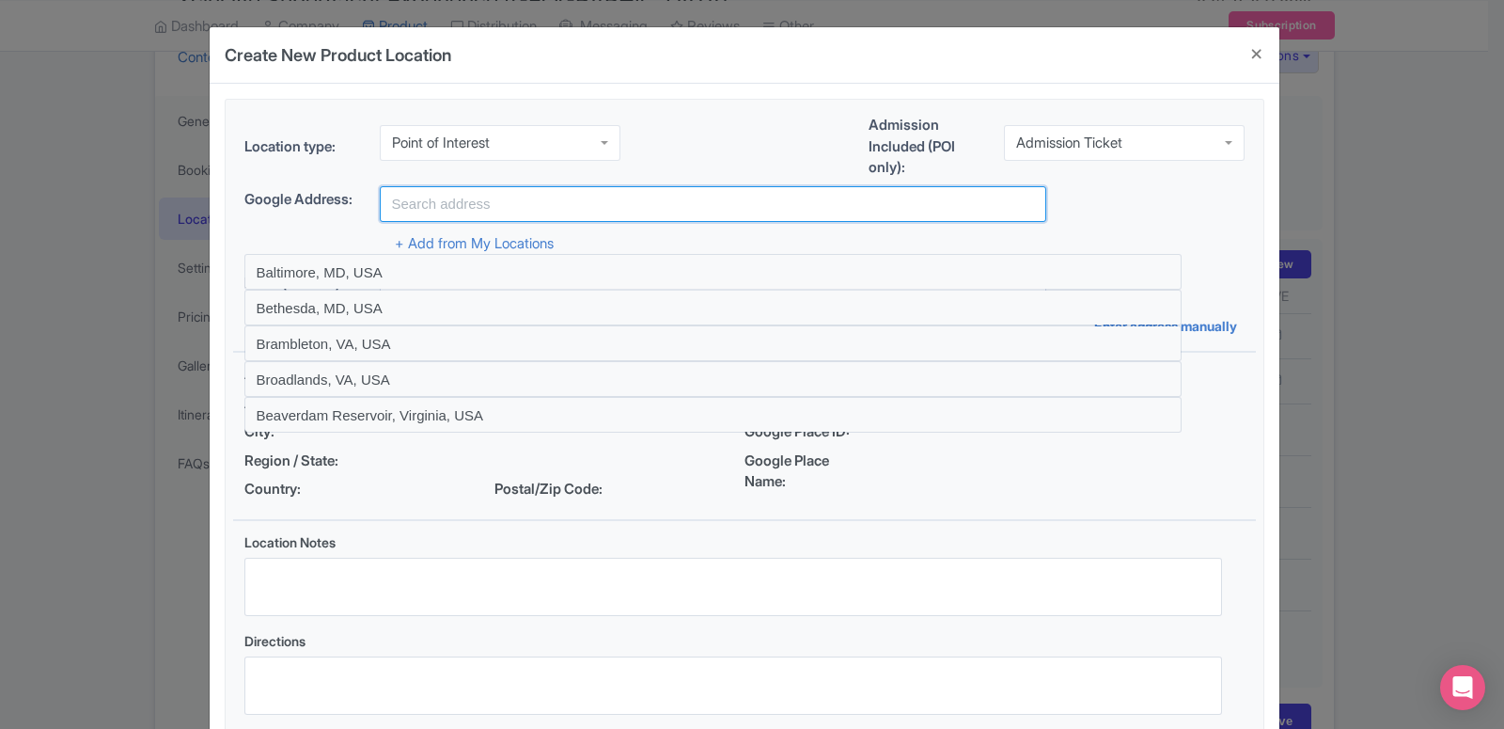
type input "b"
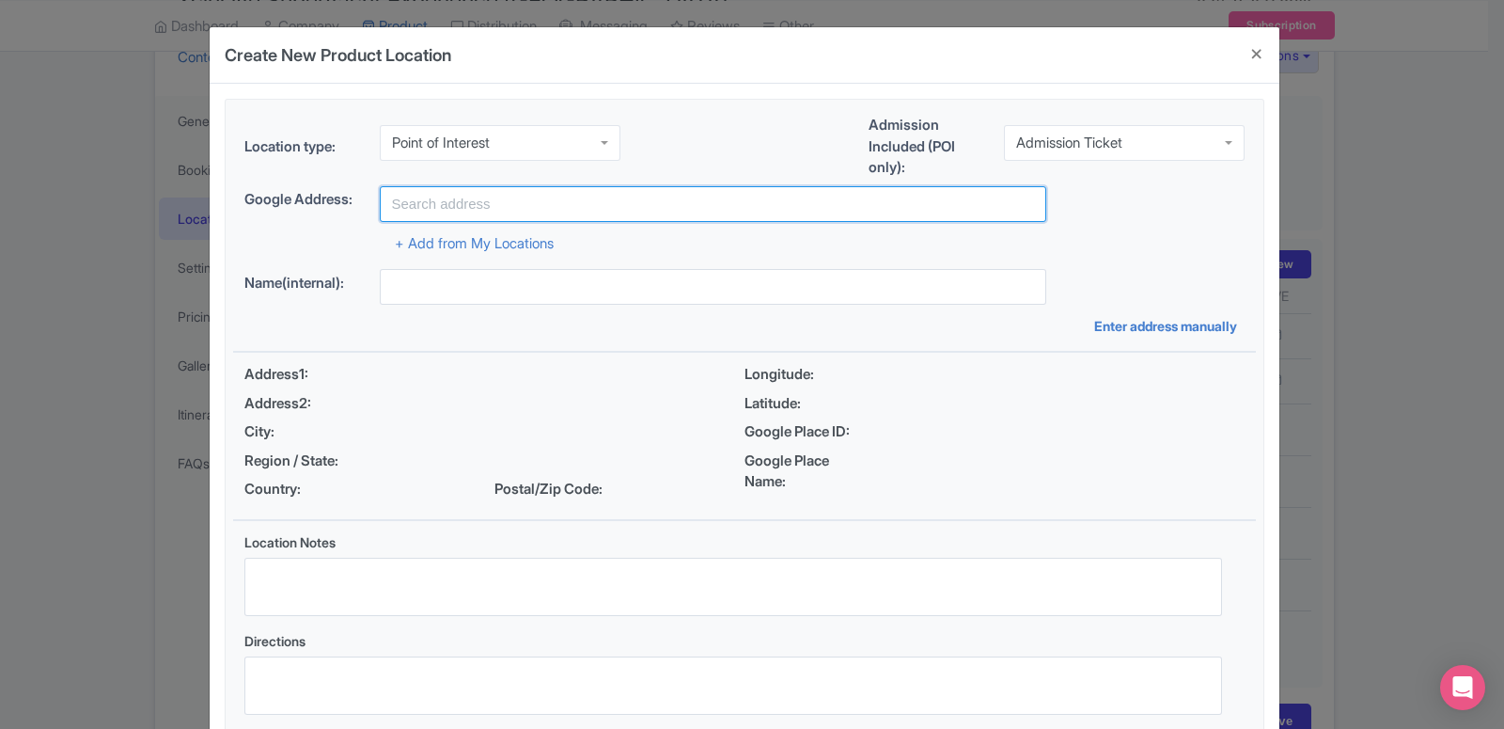
click at [460, 198] on input "text" at bounding box center [713, 204] width 666 height 36
click at [380, 206] on input "text" at bounding box center [713, 204] width 666 height 36
type input "b"
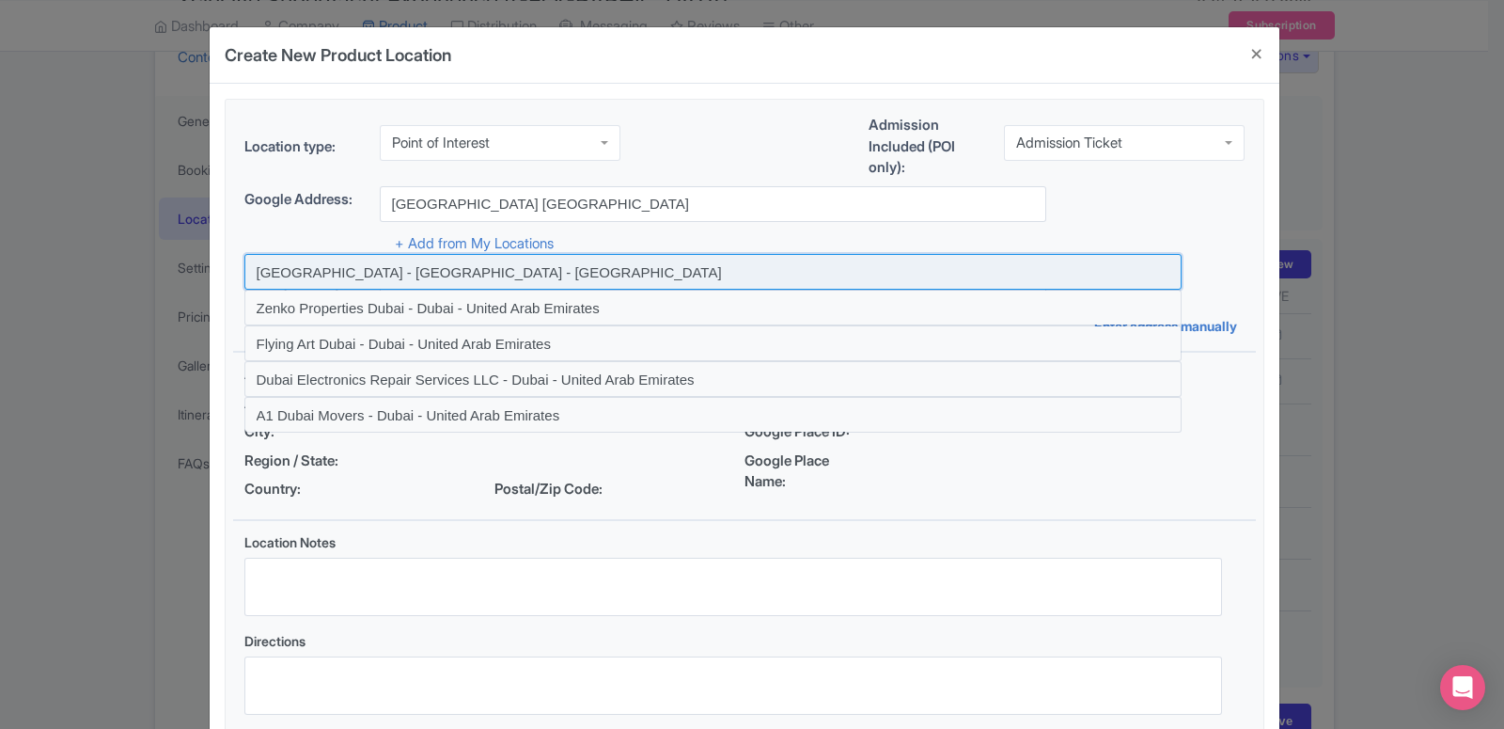
click at [351, 280] on input at bounding box center [712, 272] width 937 height 36
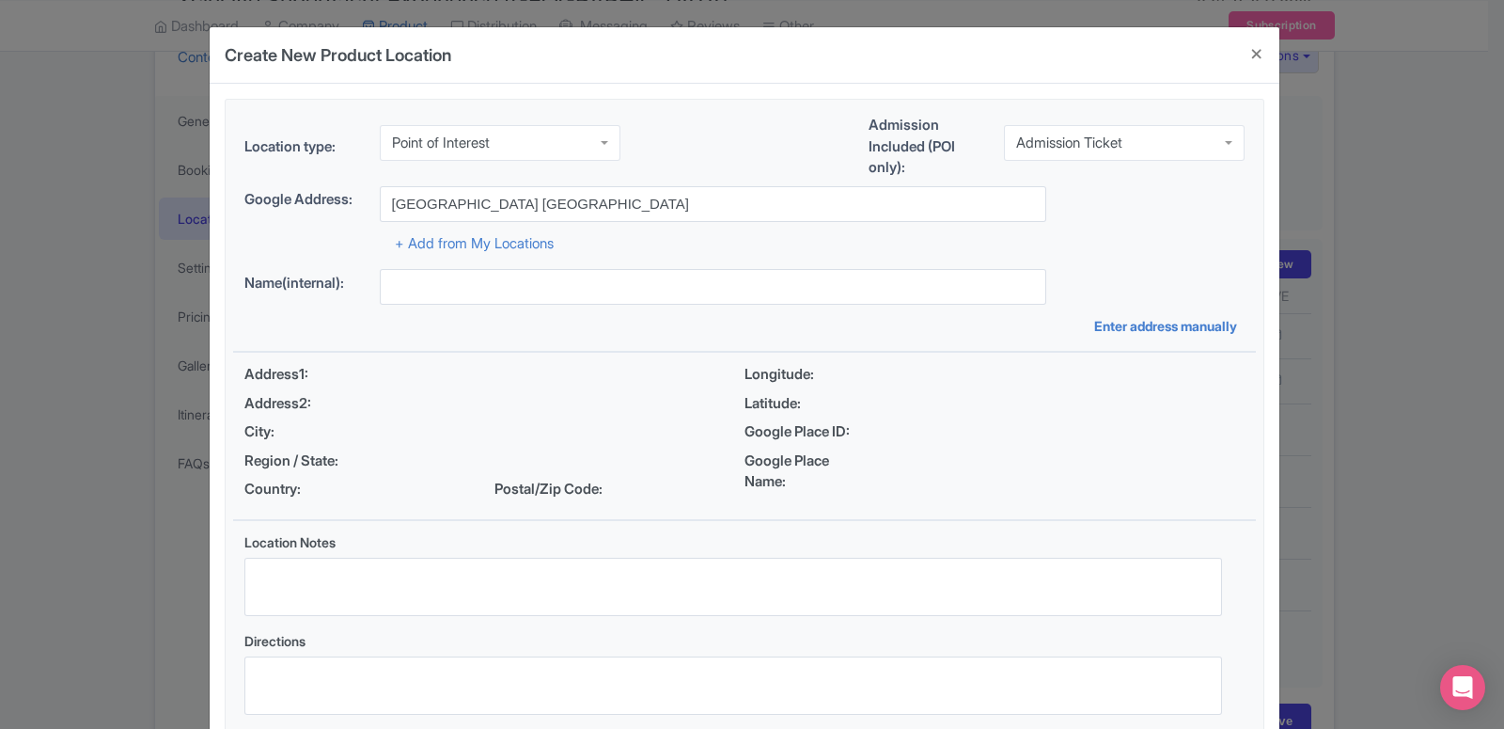
type input "[GEOGRAPHIC_DATA] - [GEOGRAPHIC_DATA] - [GEOGRAPHIC_DATA]"
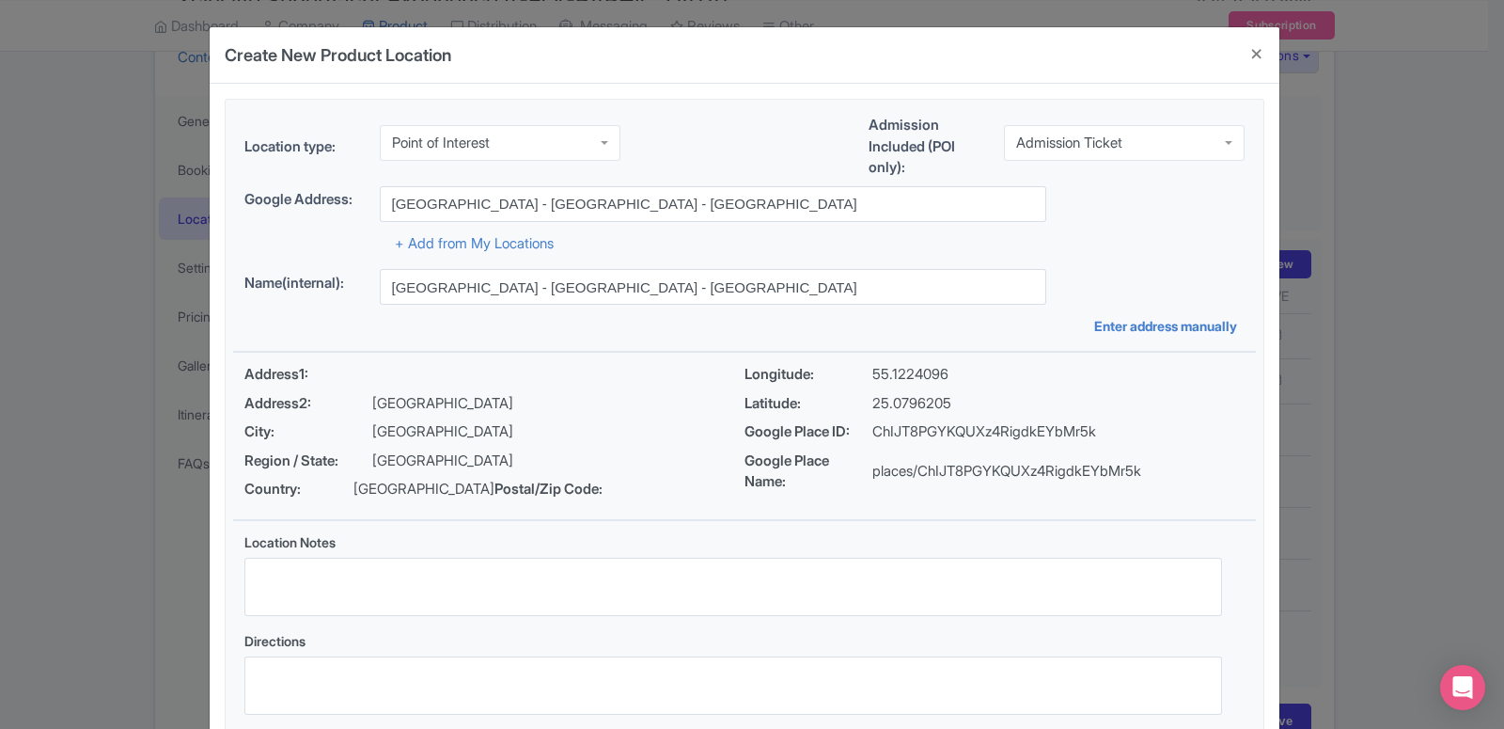
scroll to position [145, 0]
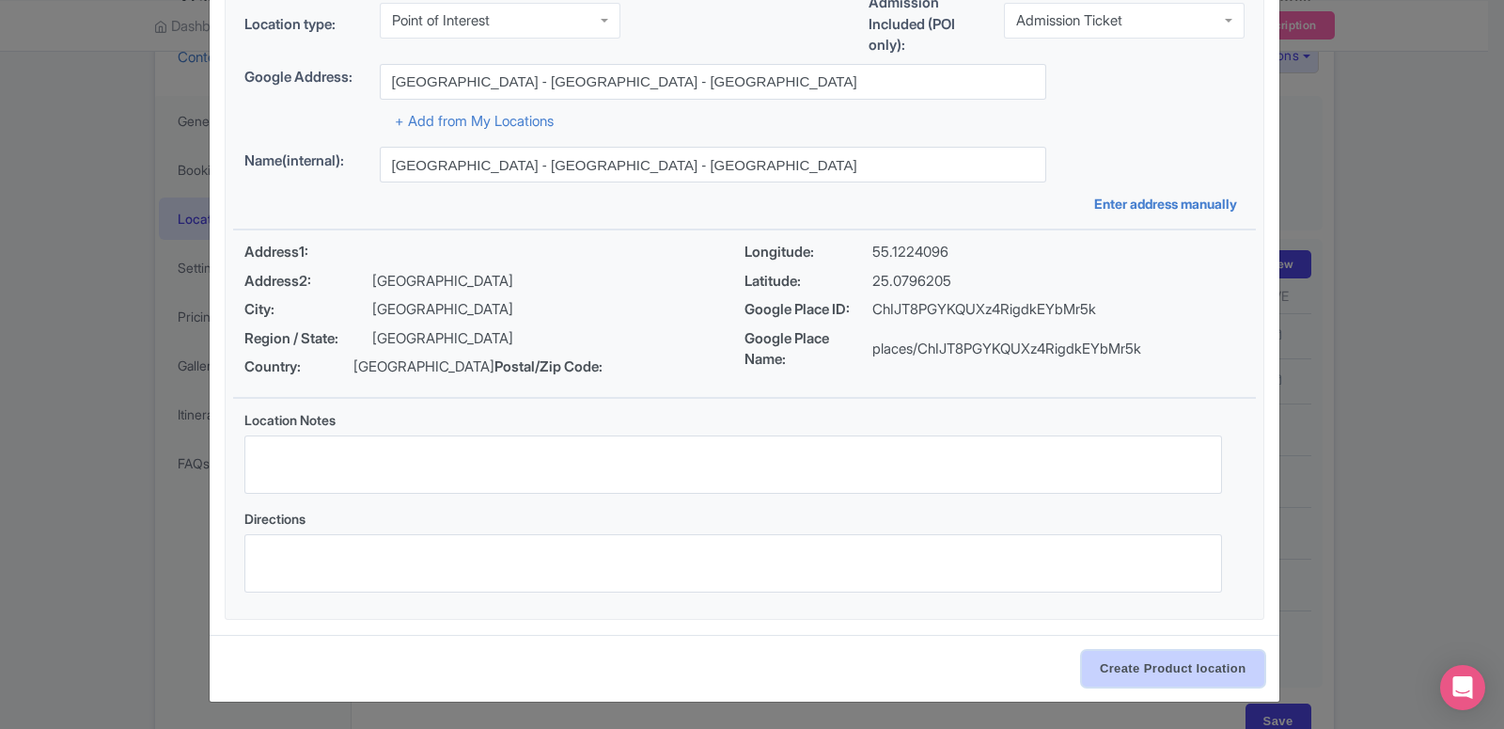
click at [1145, 665] on input "Create Product location" at bounding box center [1173, 669] width 182 height 36
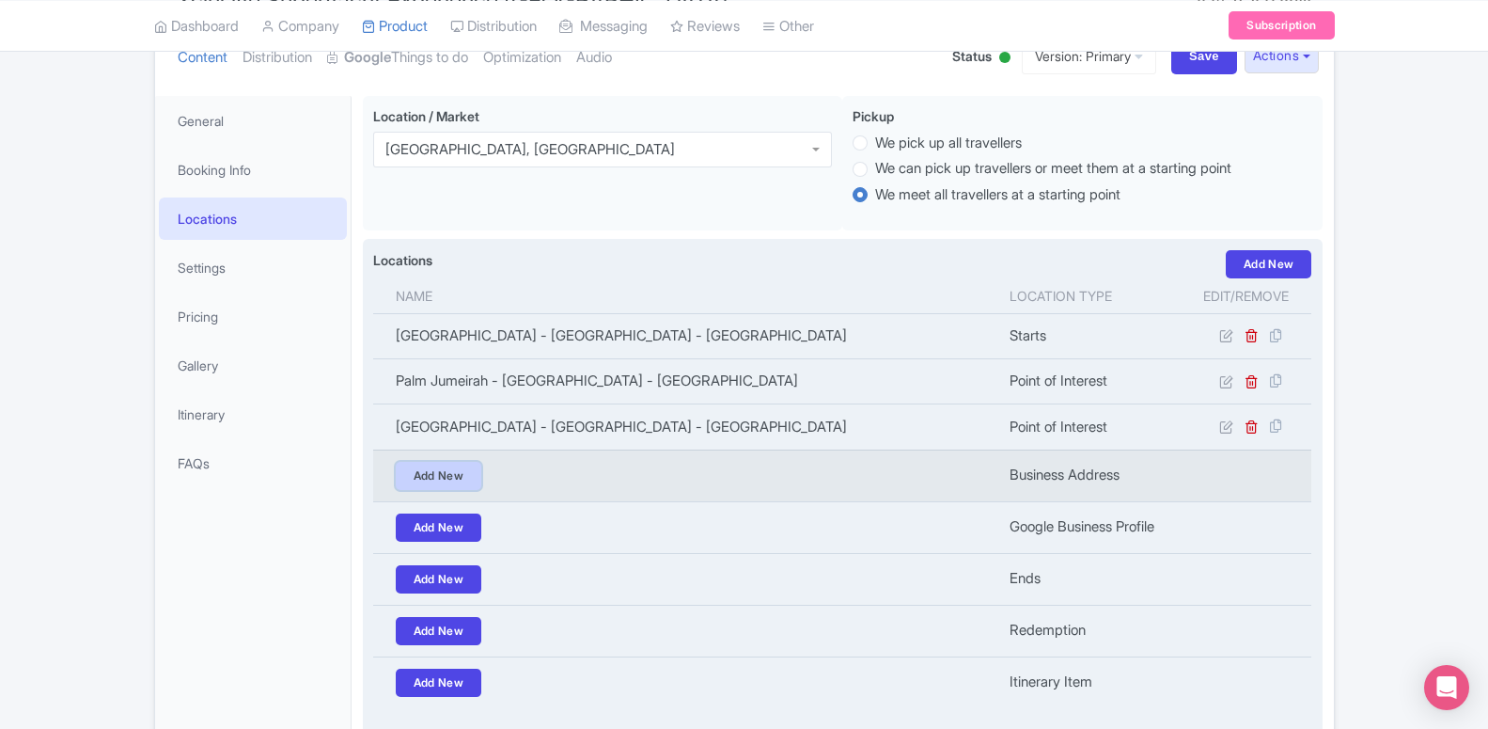
click at [461, 485] on link "Add New" at bounding box center [439, 476] width 86 height 28
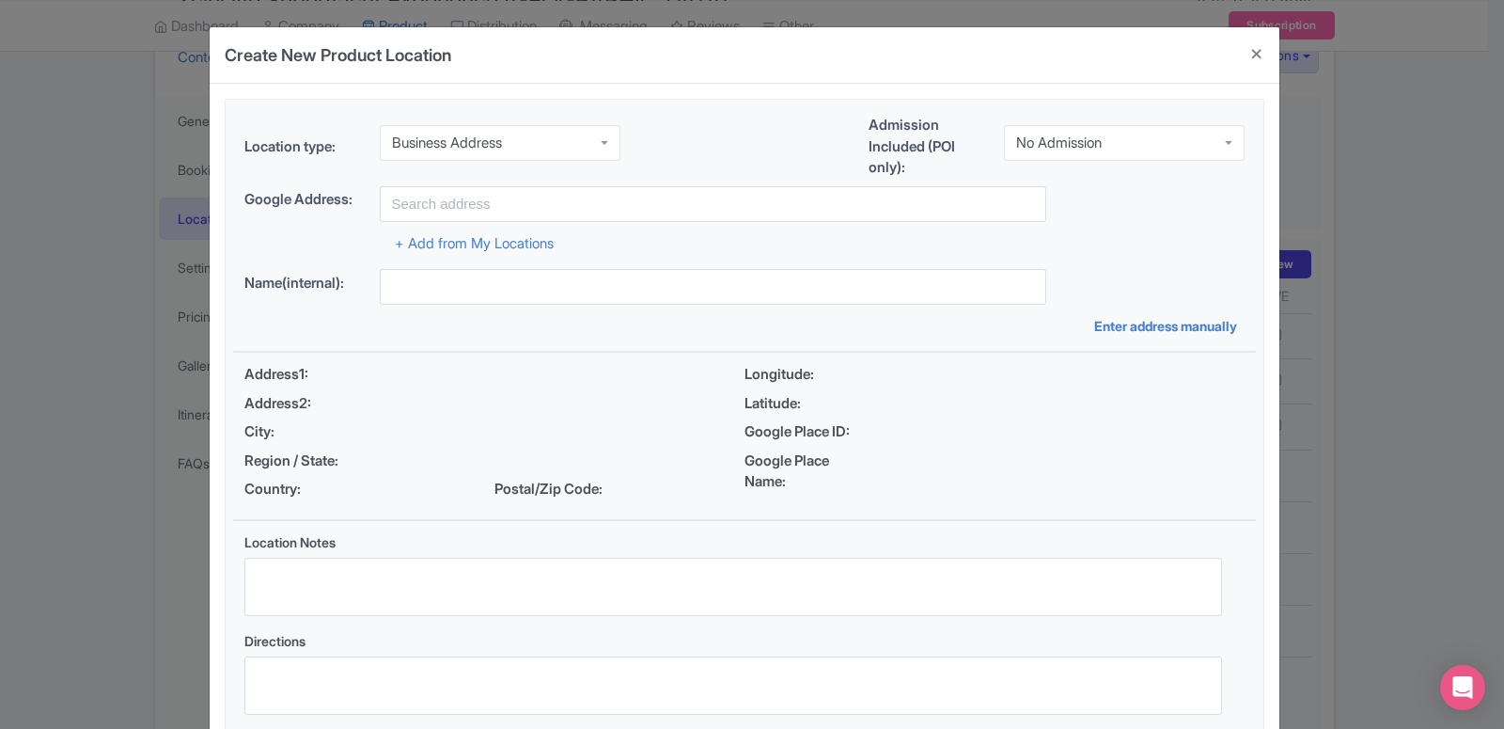
click at [449, 142] on div "Business Address" at bounding box center [447, 142] width 110 height 17
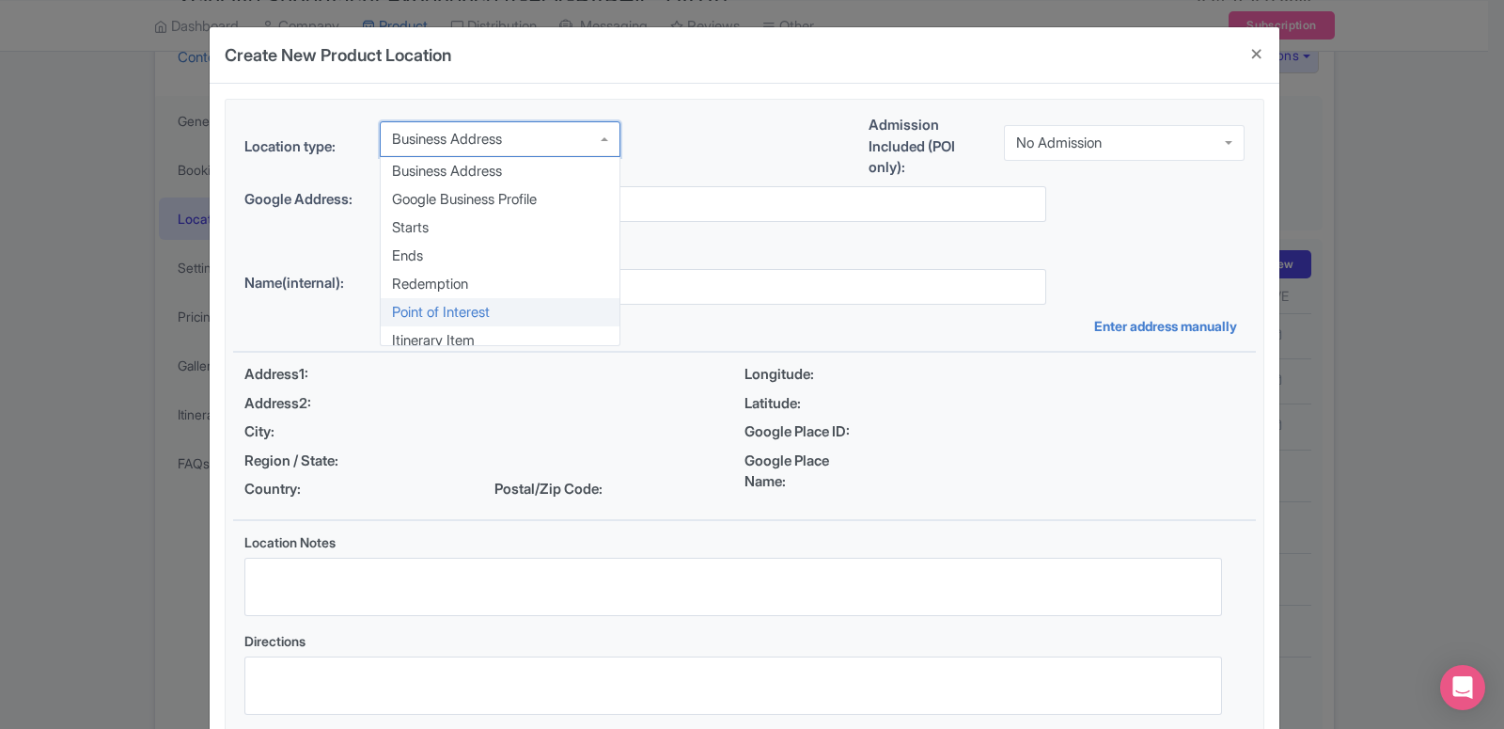
click at [462, 321] on div "Location type: Business Address Business Address Business Address Google Busine…" at bounding box center [744, 420] width 1023 height 641
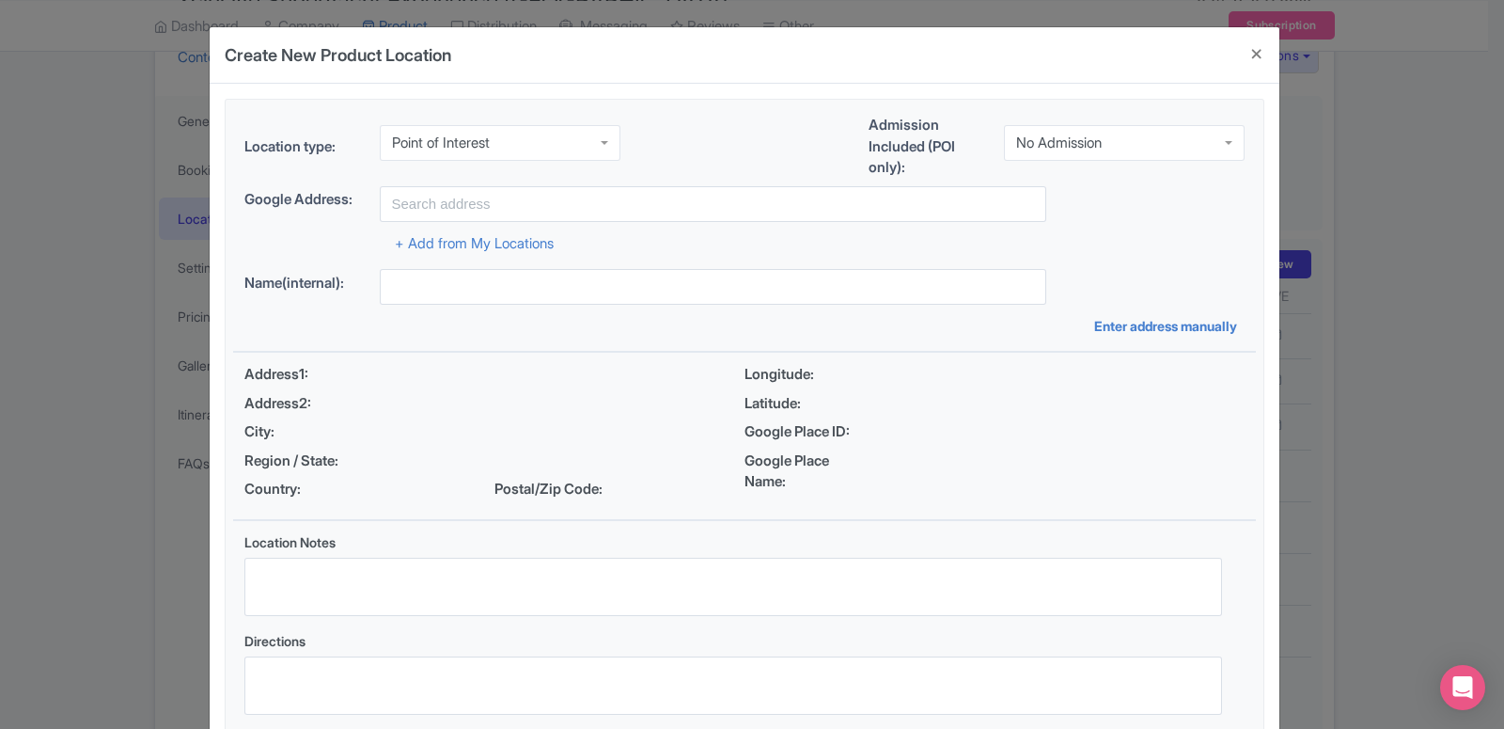
click at [1060, 128] on div "No Admission" at bounding box center [1124, 143] width 241 height 36
click at [1076, 197] on div "Location type: Point of Interest Point of Interest Business Address Google Busi…" at bounding box center [744, 420] width 1023 height 641
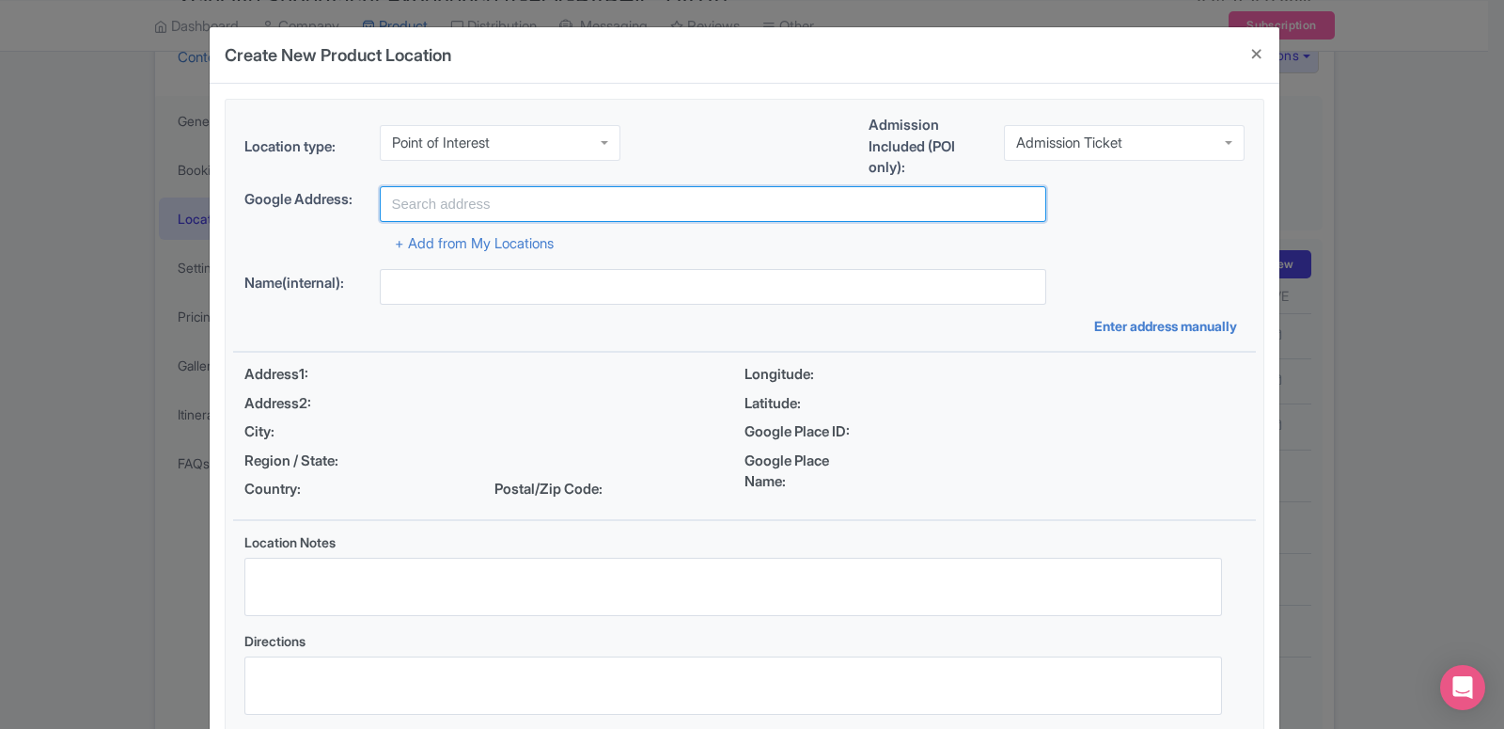
click at [557, 213] on input "text" at bounding box center [713, 204] width 666 height 36
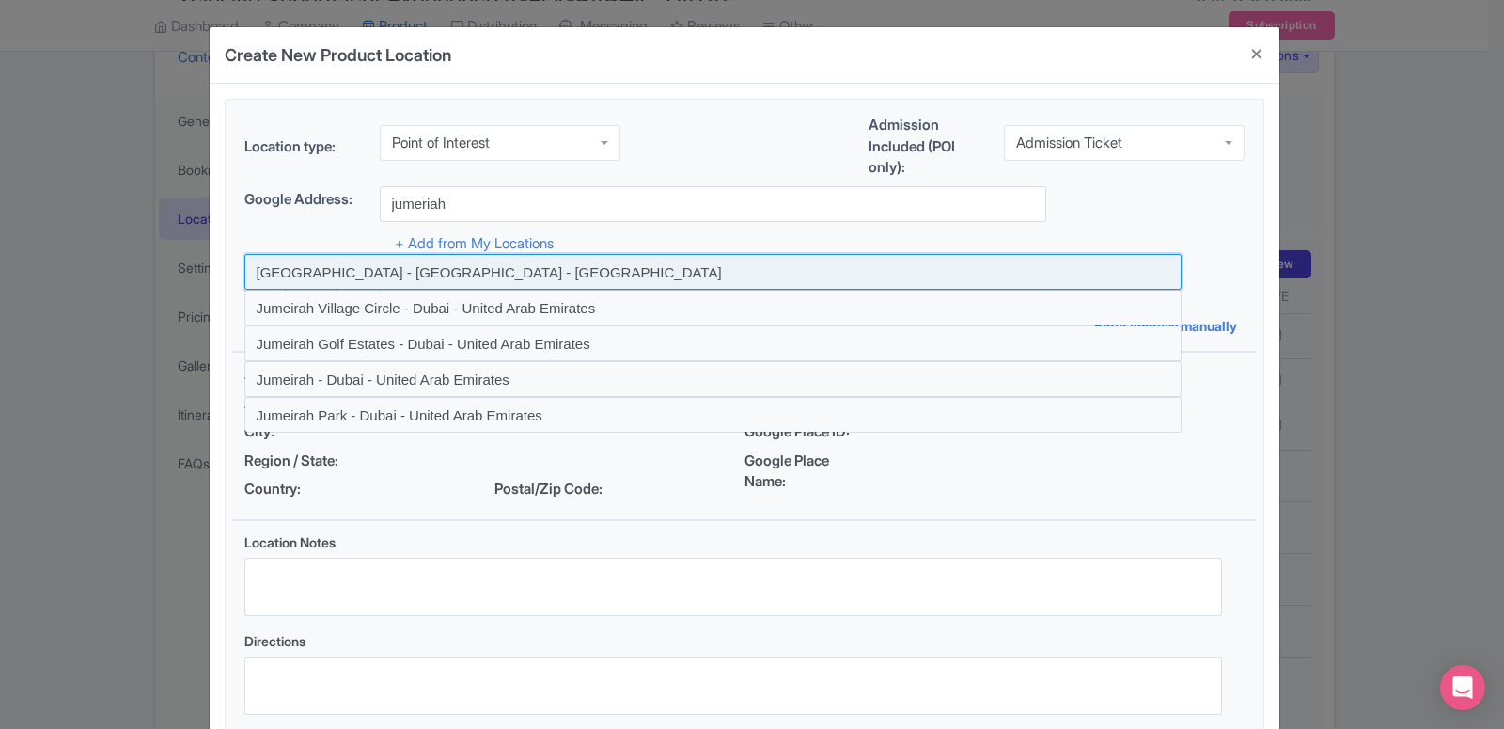
click at [462, 276] on input at bounding box center [712, 272] width 937 height 36
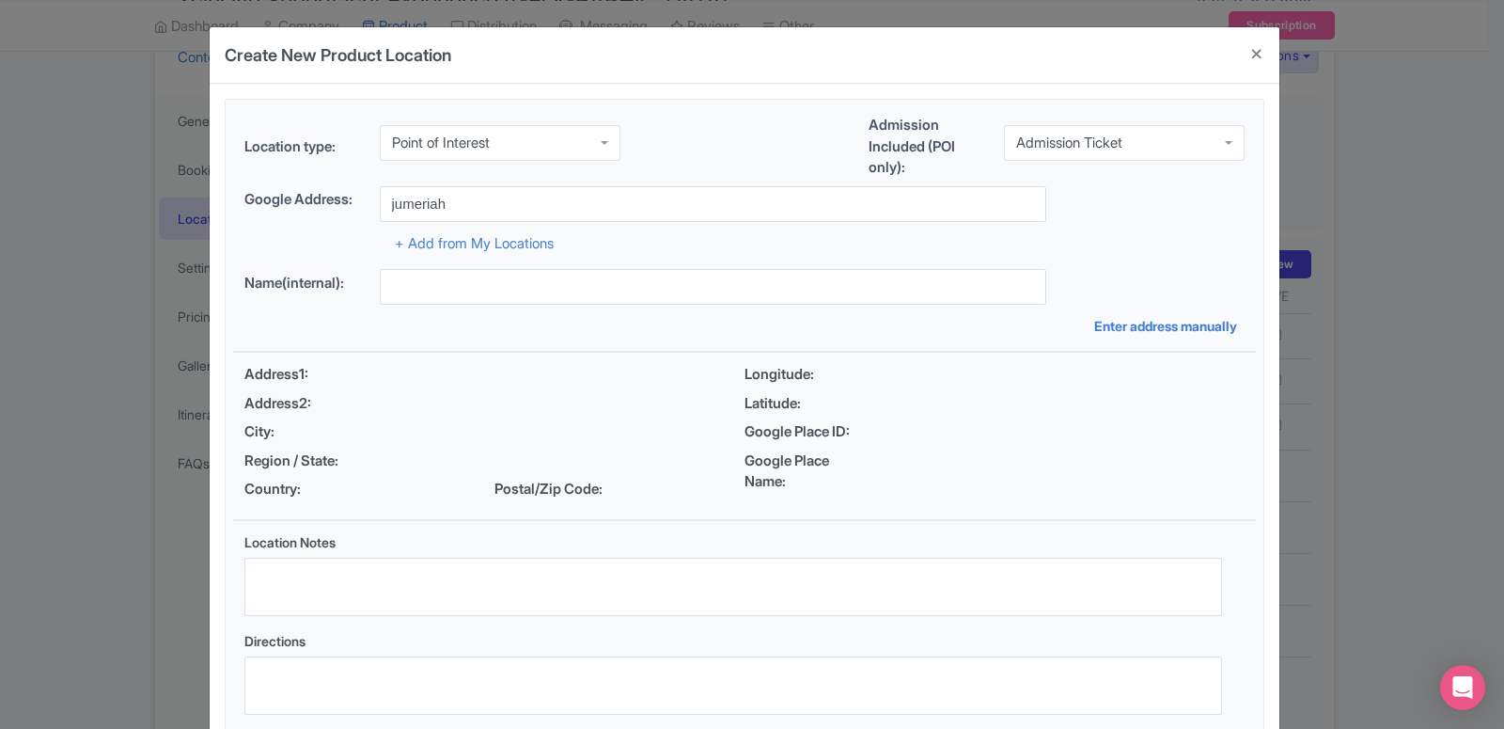
type input "[GEOGRAPHIC_DATA] - [GEOGRAPHIC_DATA] - [GEOGRAPHIC_DATA]"
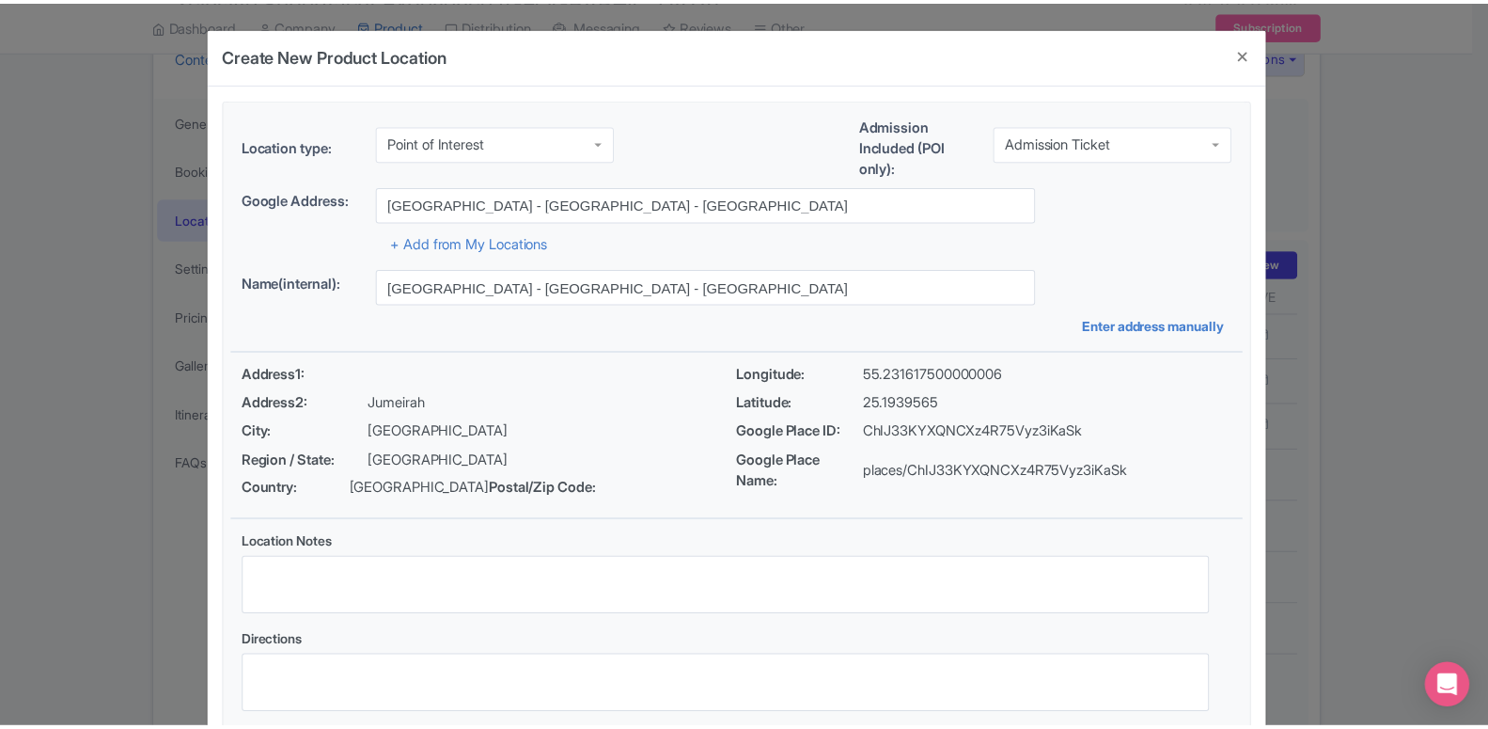
scroll to position [145, 0]
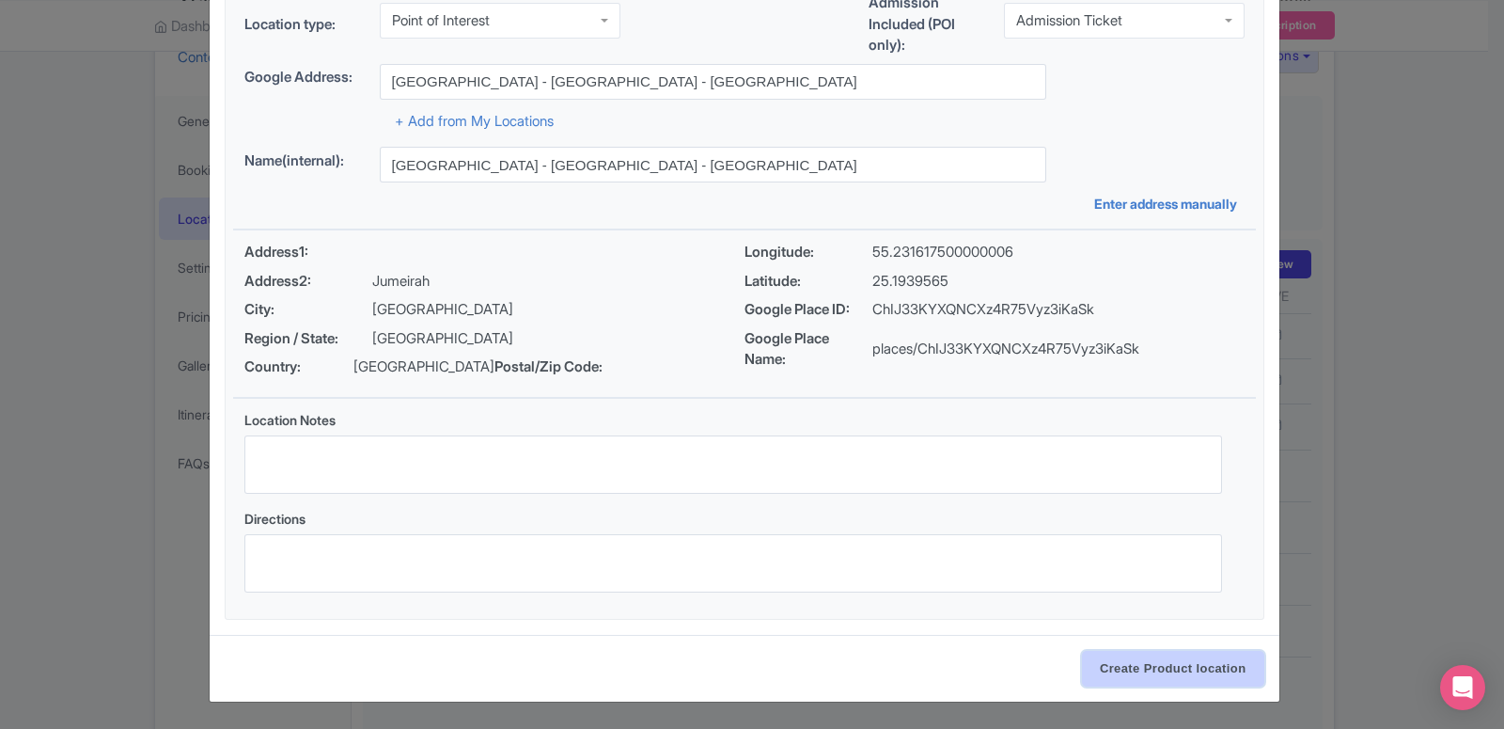
click at [1156, 668] on input "Create Product location" at bounding box center [1173, 669] width 182 height 36
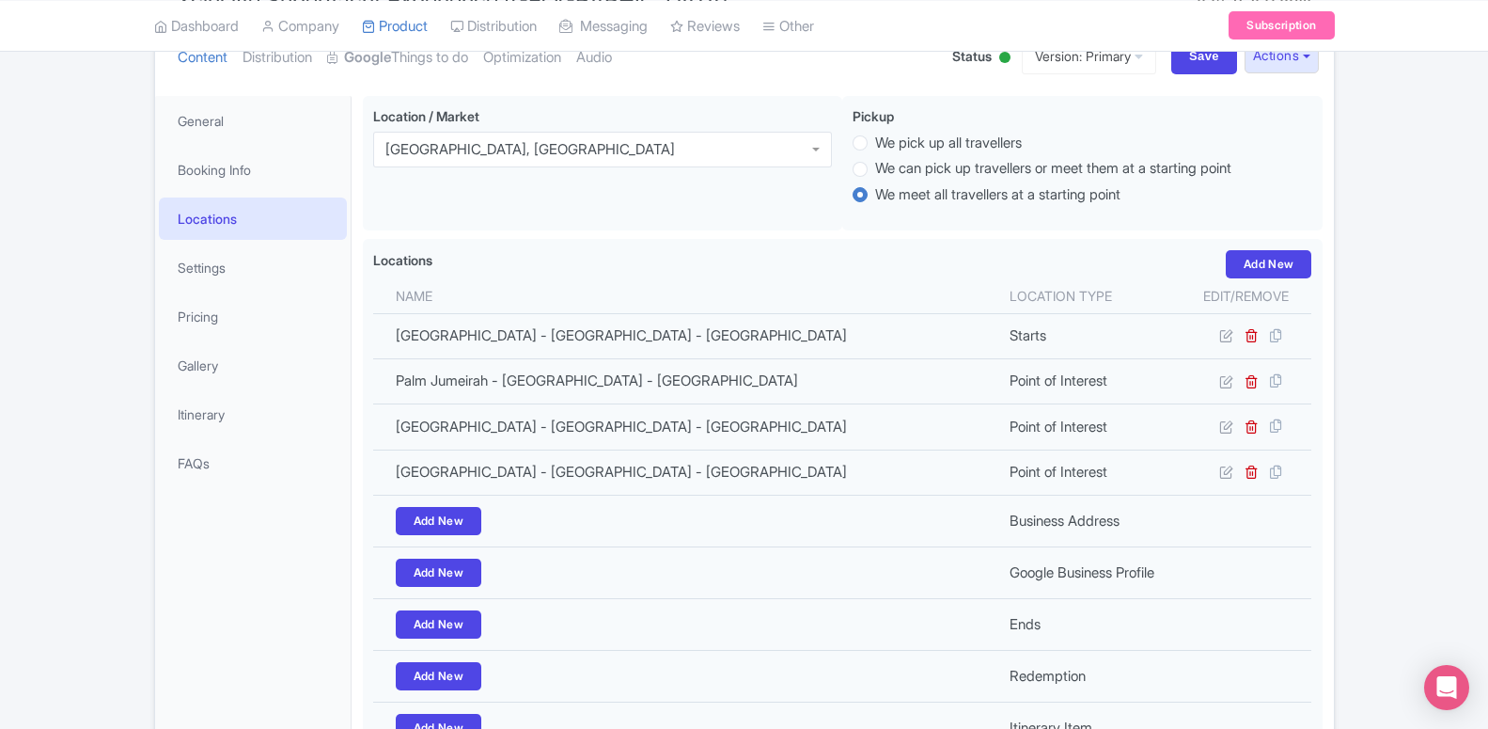
scroll to position [439, 0]
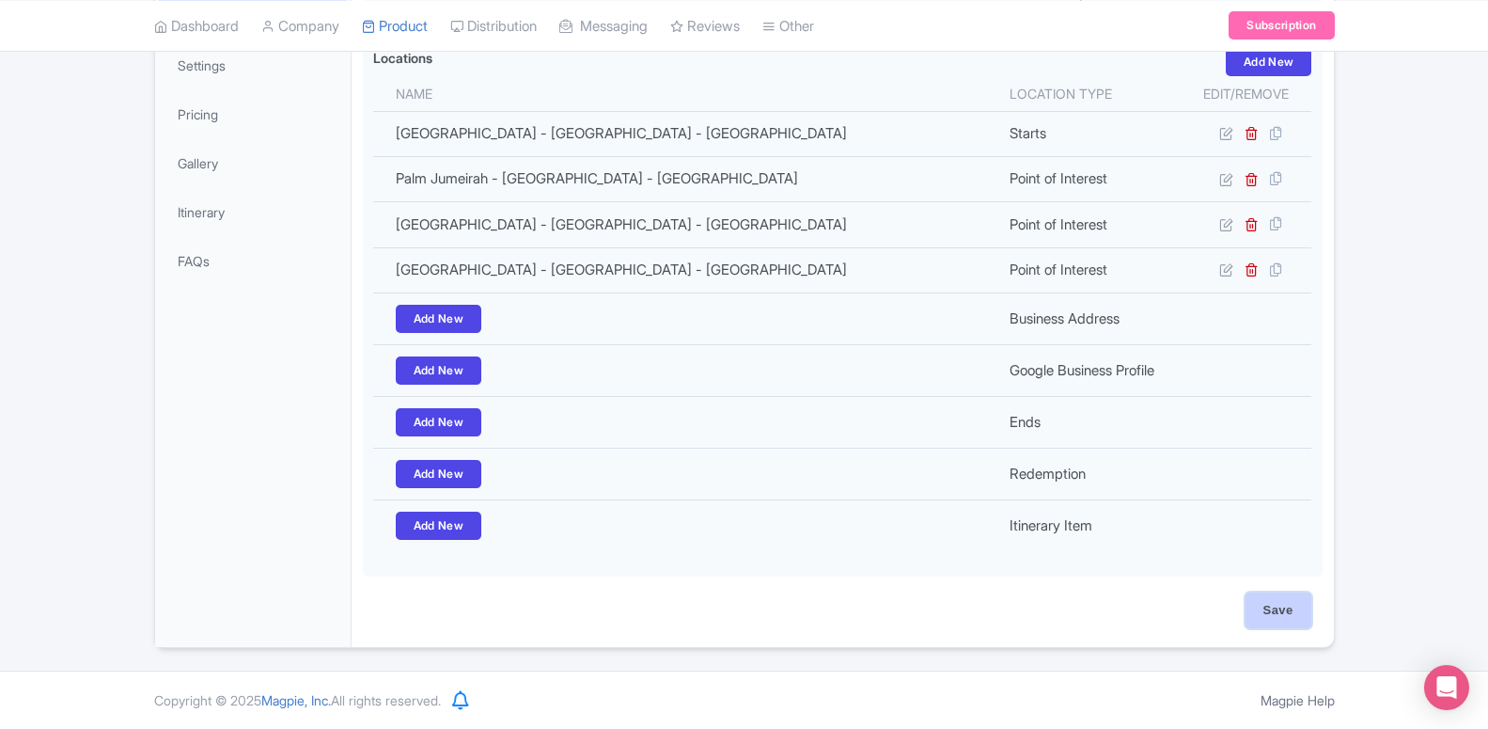
click at [1292, 610] on input "Save" at bounding box center [1279, 610] width 66 height 36
type input "Update Product"
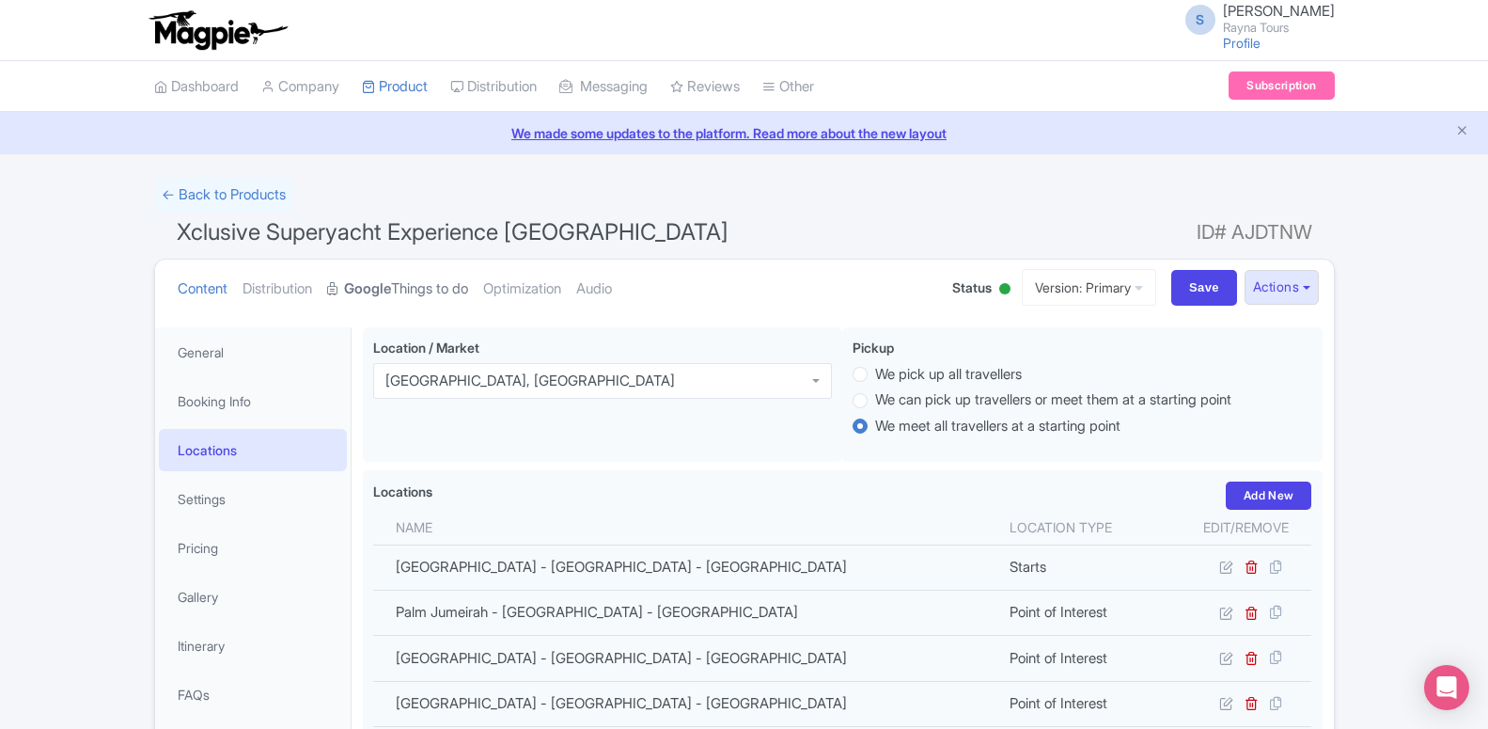
click at [432, 299] on link "Google Things to do" at bounding box center [397, 288] width 141 height 59
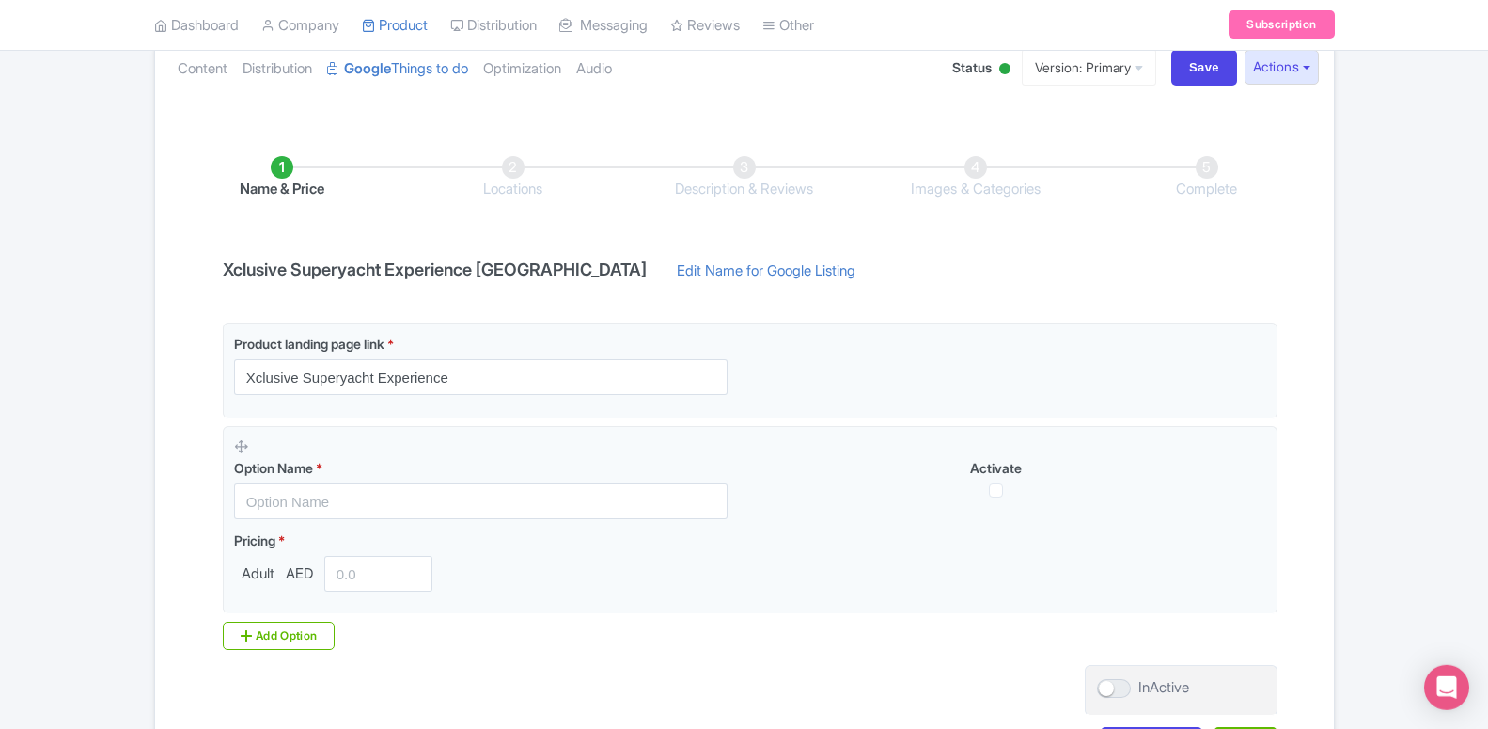
scroll to position [288, 0]
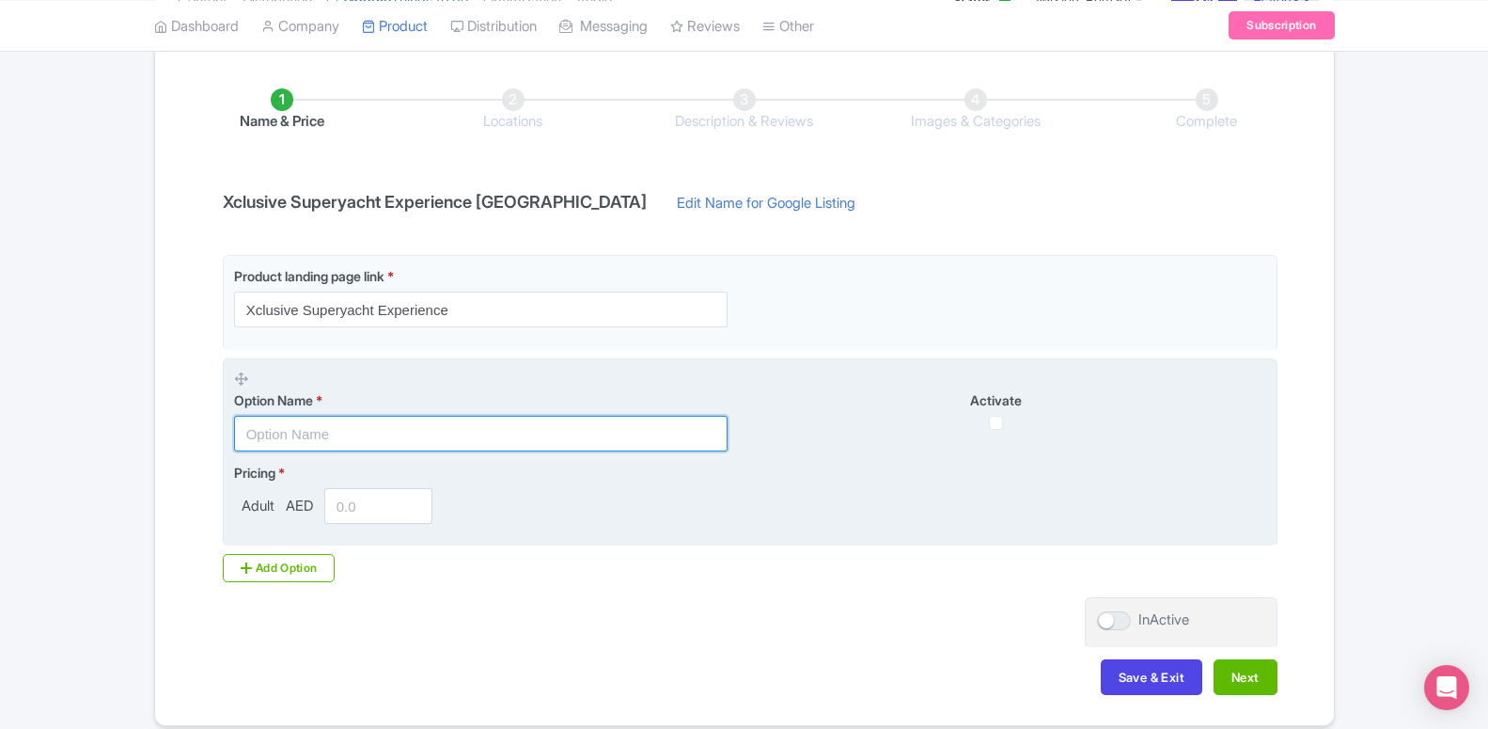
click at [269, 431] on input "text" at bounding box center [481, 433] width 494 height 36
paste input "Brunch Xclusive Superyacht Tour"
type input "Brunch Xclusive Superyacht Tour"
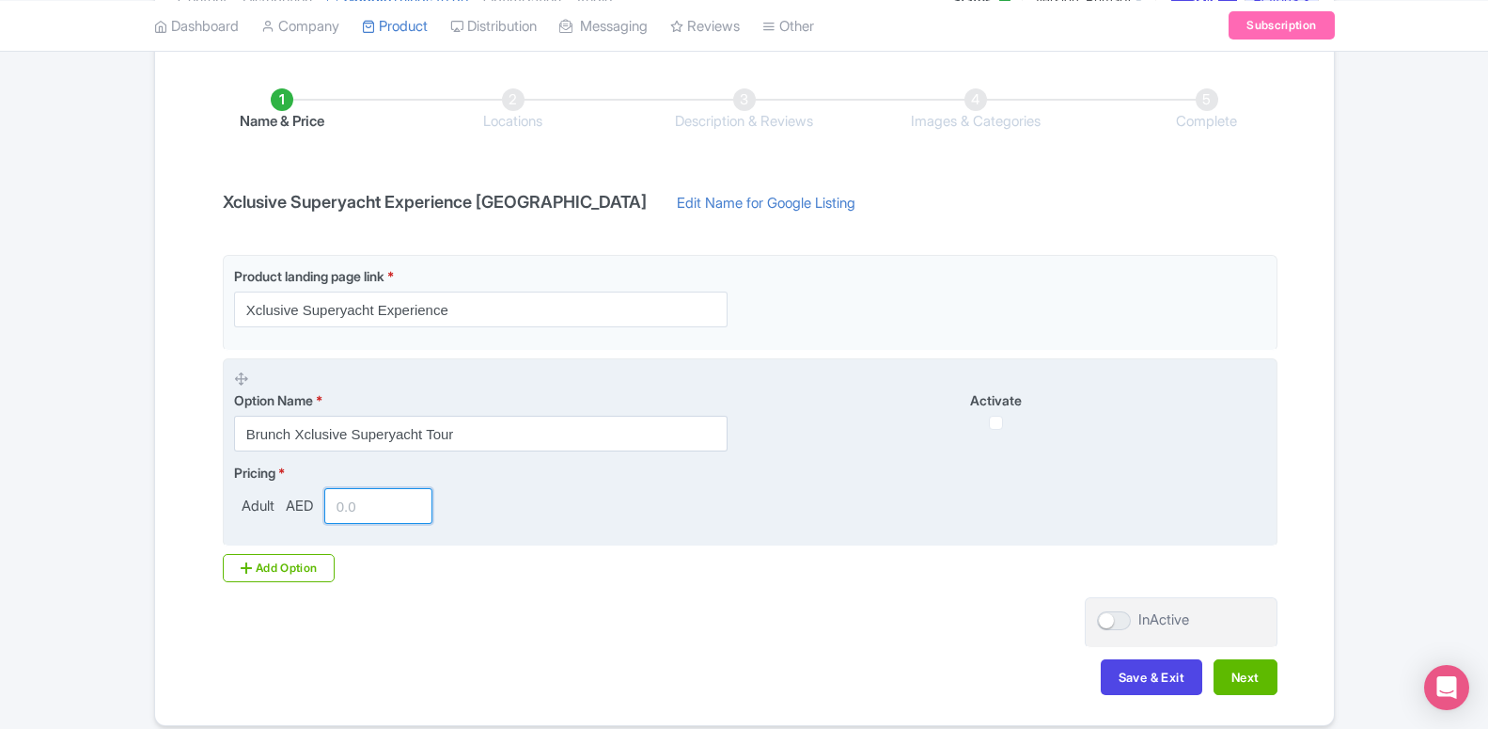
click at [376, 507] on input "number" at bounding box center [378, 506] width 109 height 36
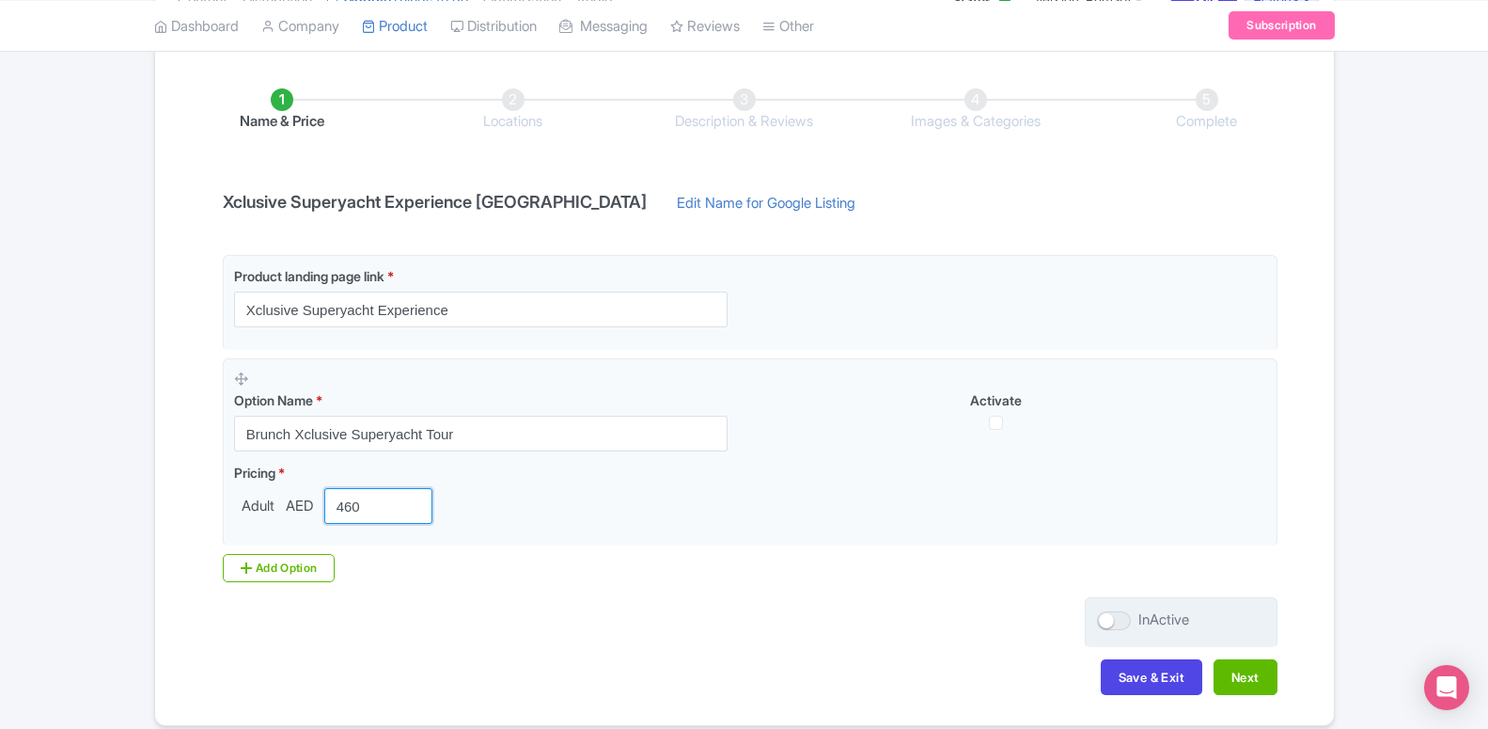
type input "460"
click at [1100, 627] on div at bounding box center [1114, 620] width 34 height 19
click at [1100, 626] on input "InActive" at bounding box center [1103, 620] width 12 height 12
checkbox input "true"
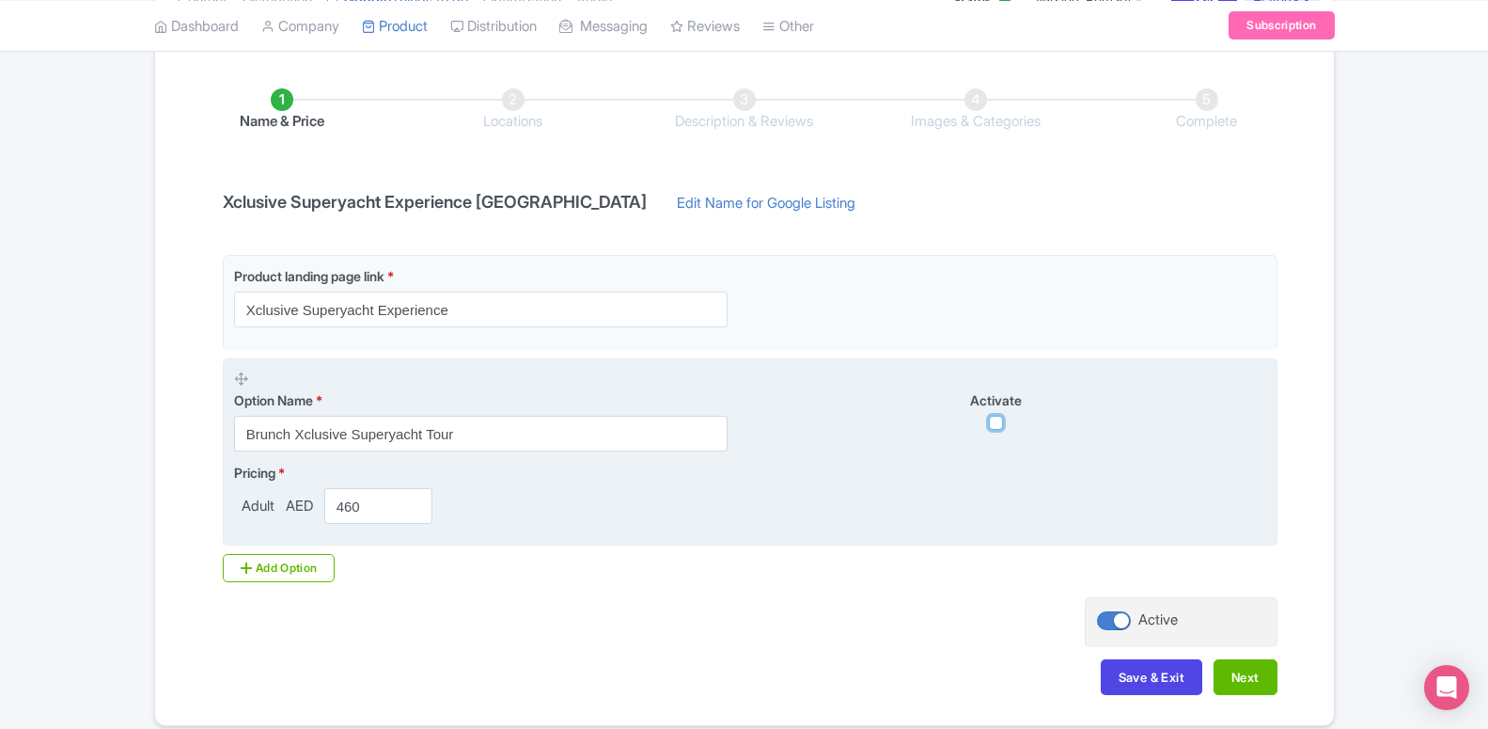
click at [1001, 420] on input "checkbox" at bounding box center [996, 422] width 14 height 14
checkbox input "true"
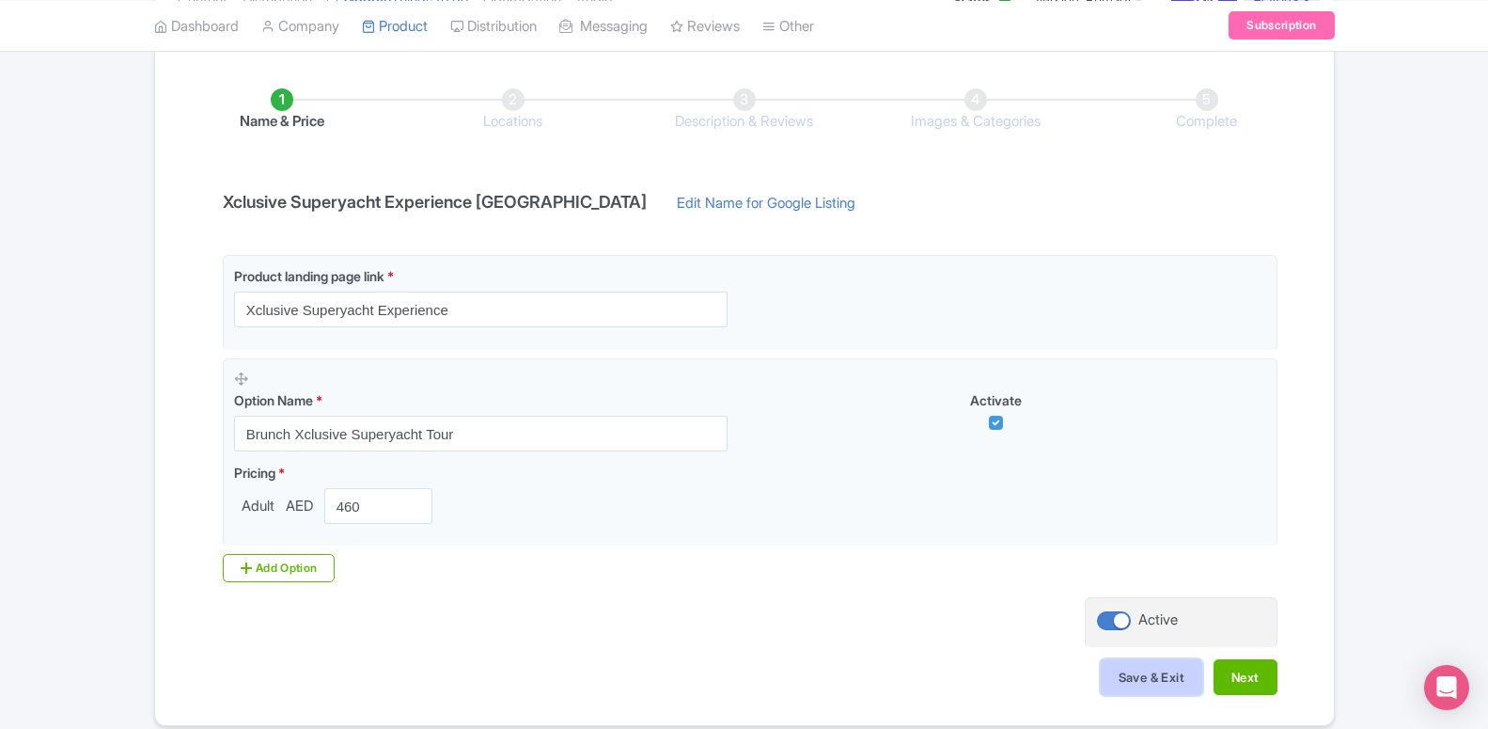
click at [1154, 675] on button "Save & Exit" at bounding box center [1152, 677] width 102 height 36
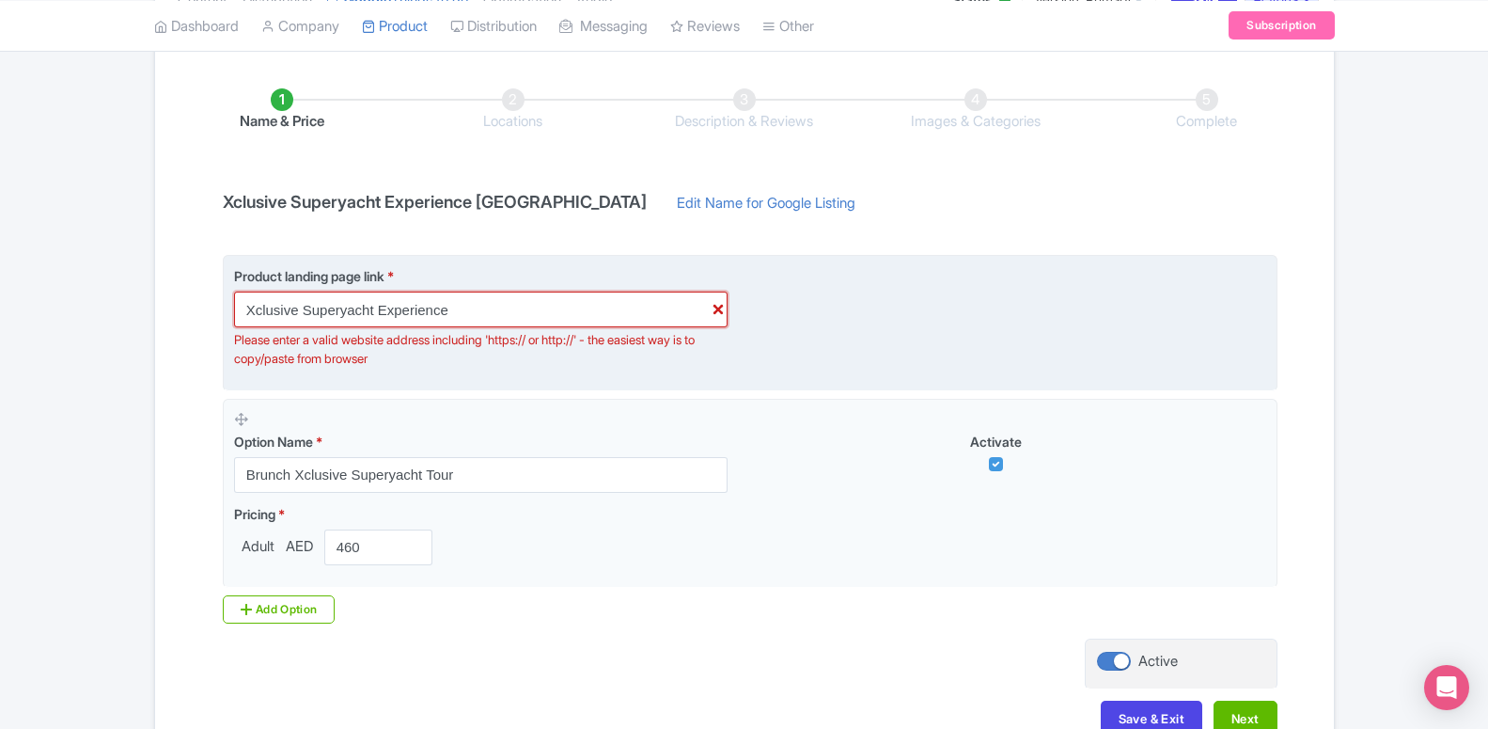
click at [320, 309] on input "Xclusive Superyacht Experience" at bounding box center [481, 309] width 494 height 36
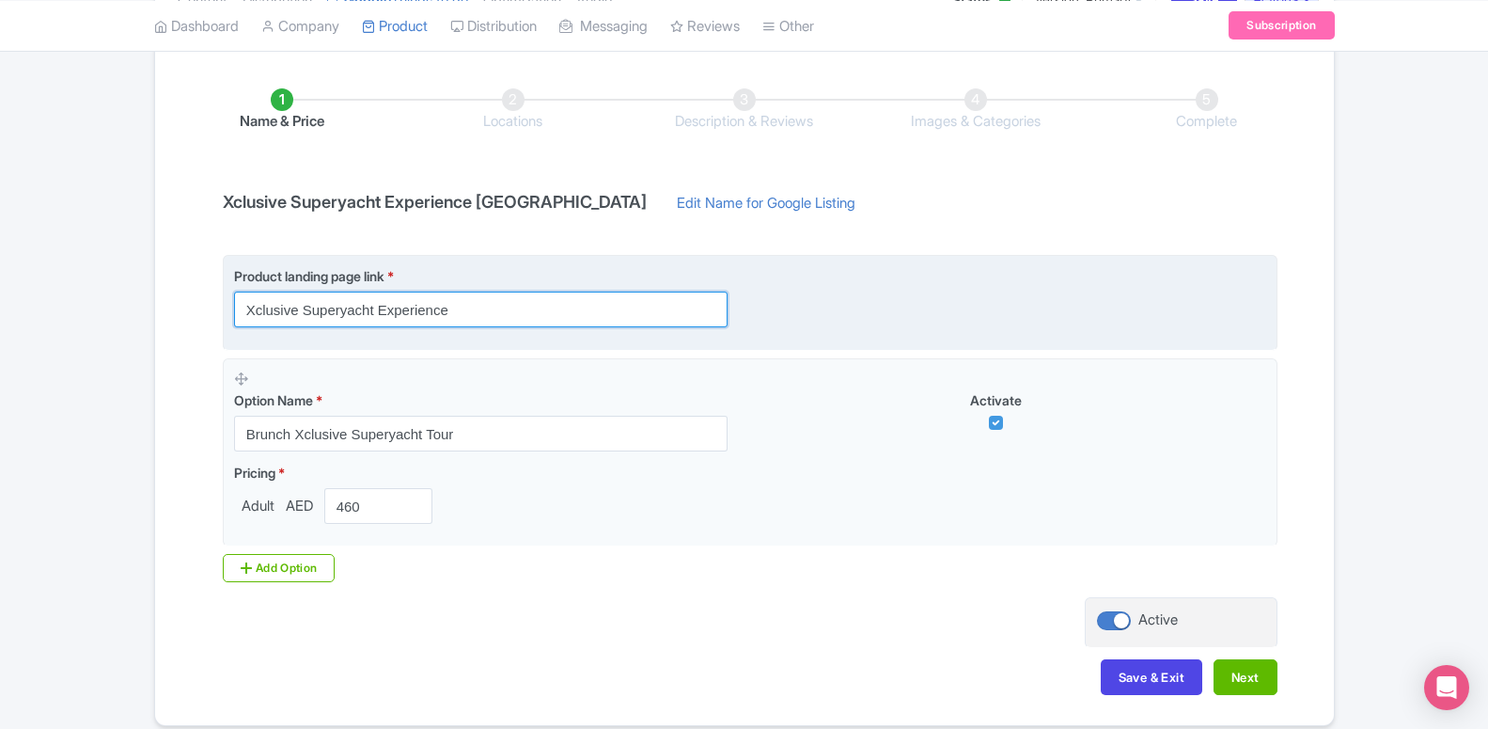
paste input "[URL][DOMAIN_NAME]"
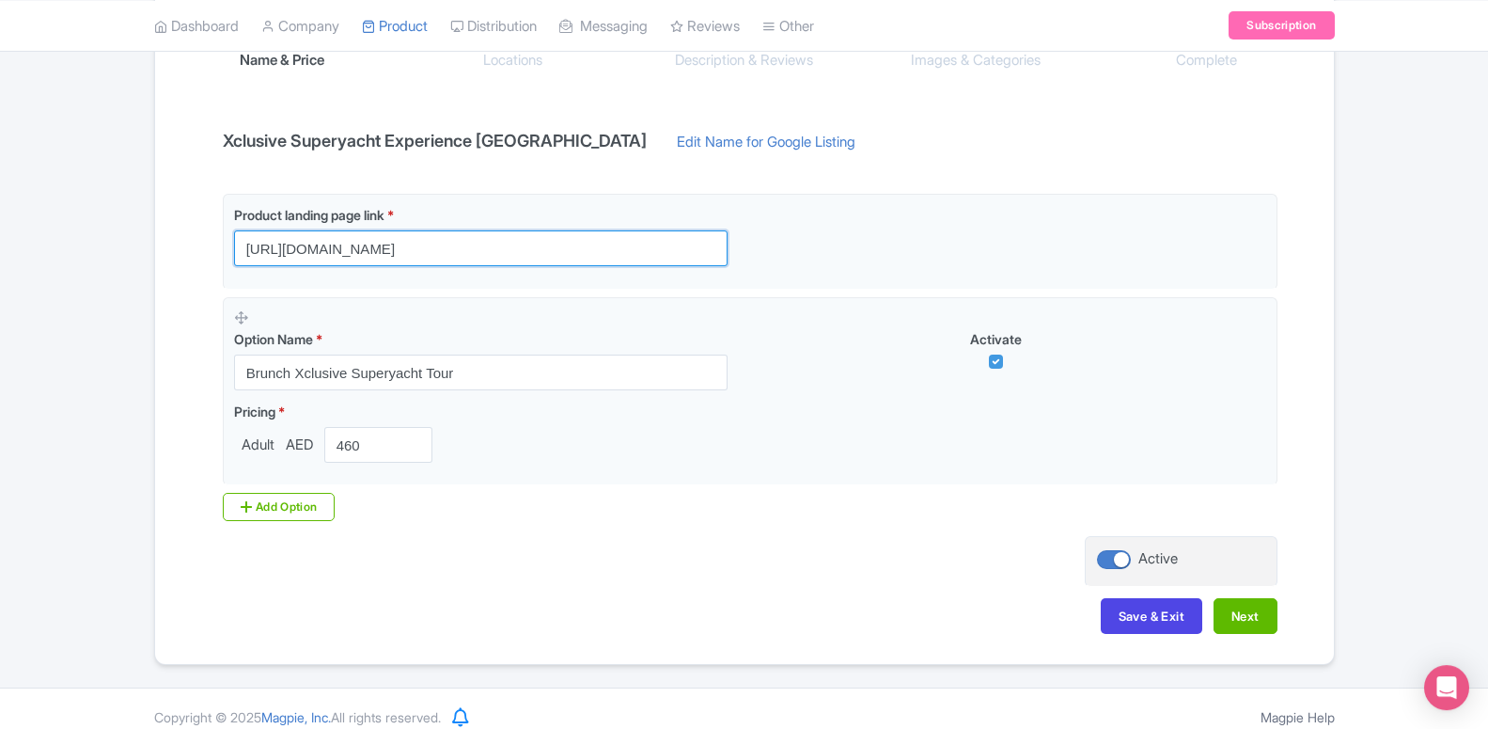
scroll to position [366, 0]
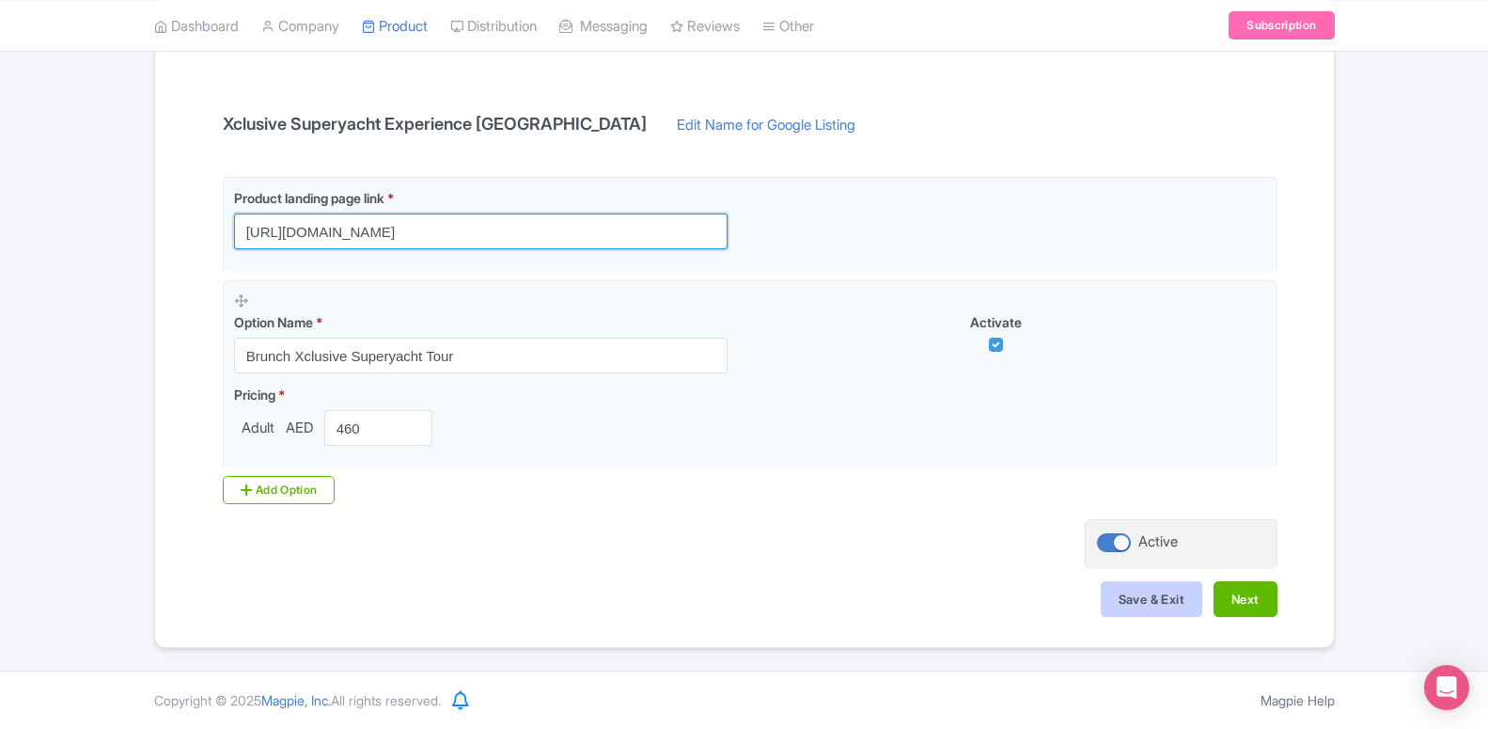
type input "[URL][DOMAIN_NAME]"
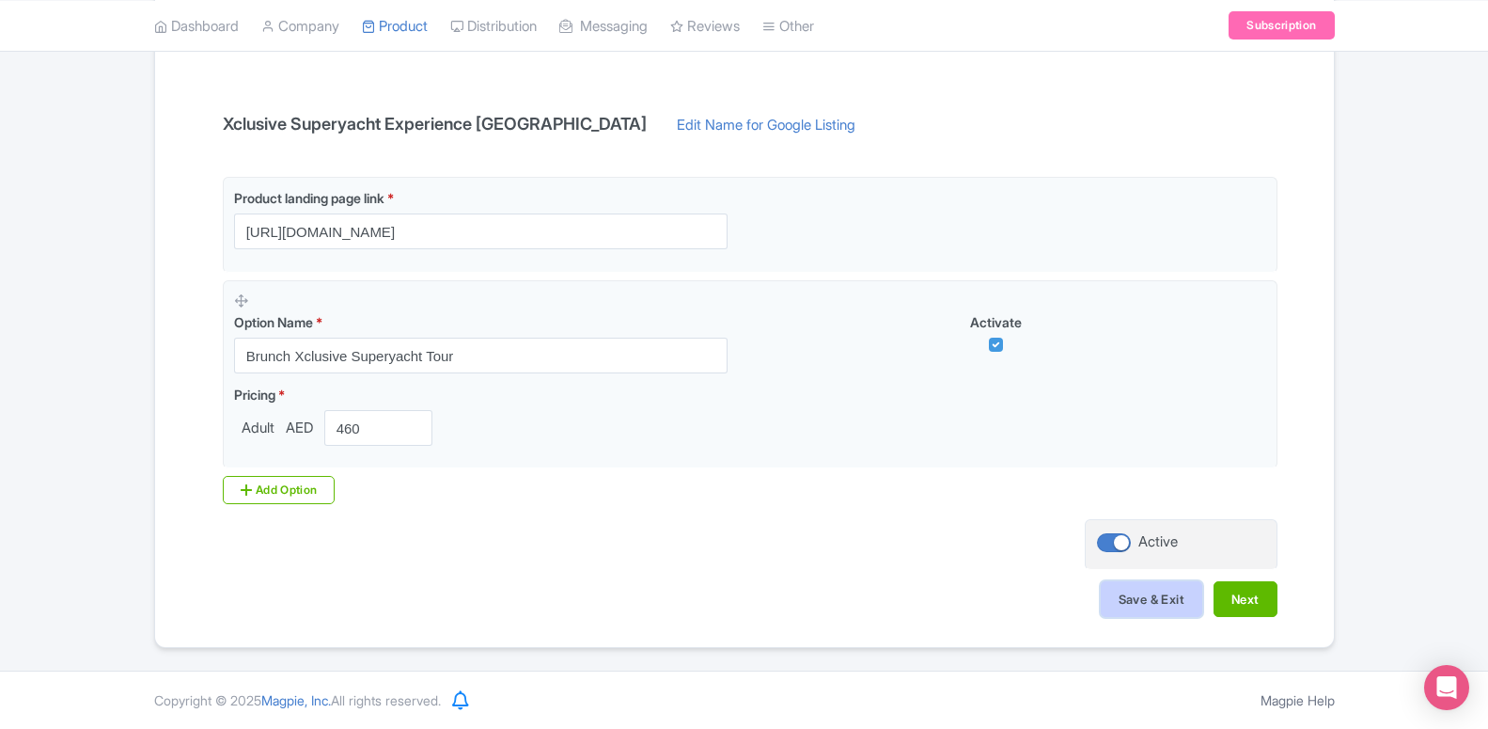
click at [1152, 591] on button "Save & Exit" at bounding box center [1152, 599] width 102 height 36
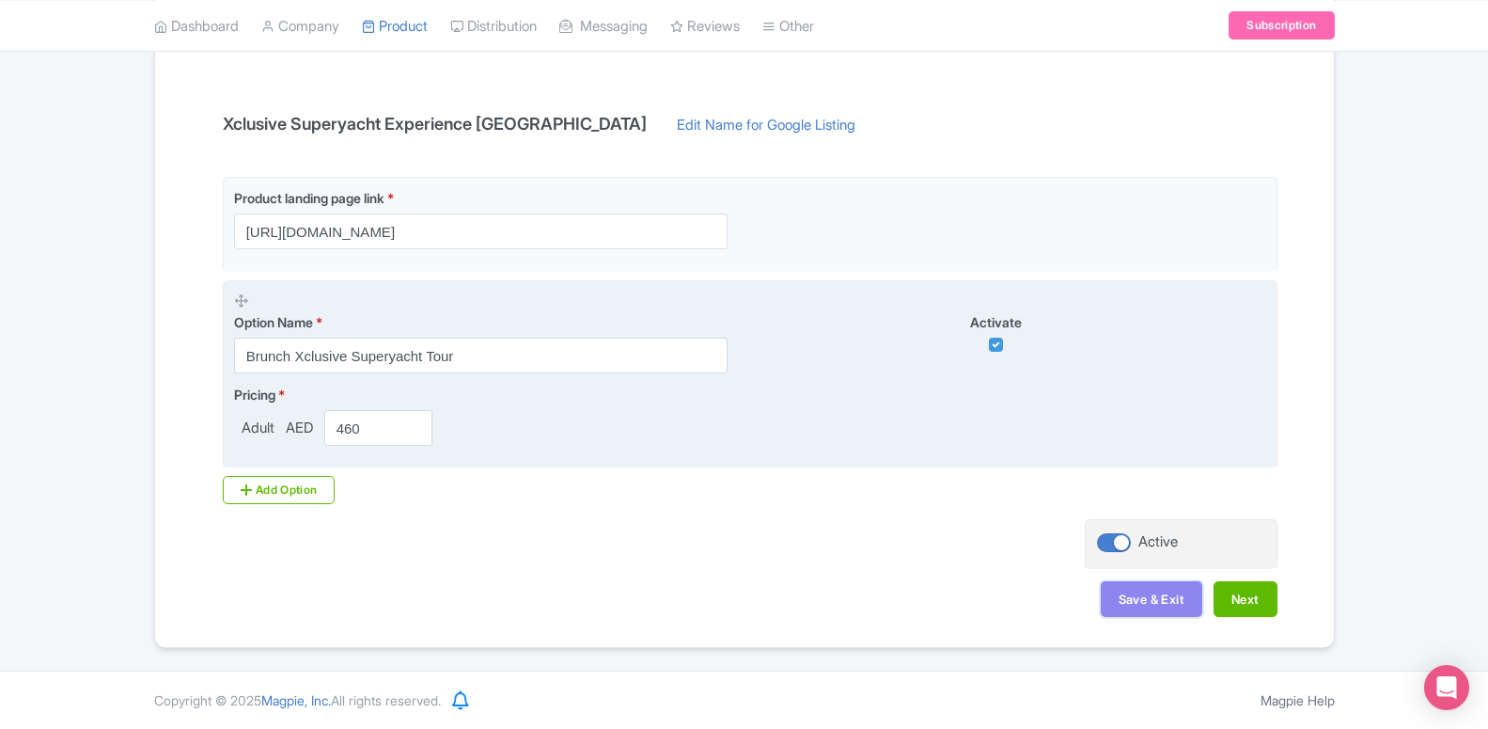
scroll to position [174, 0]
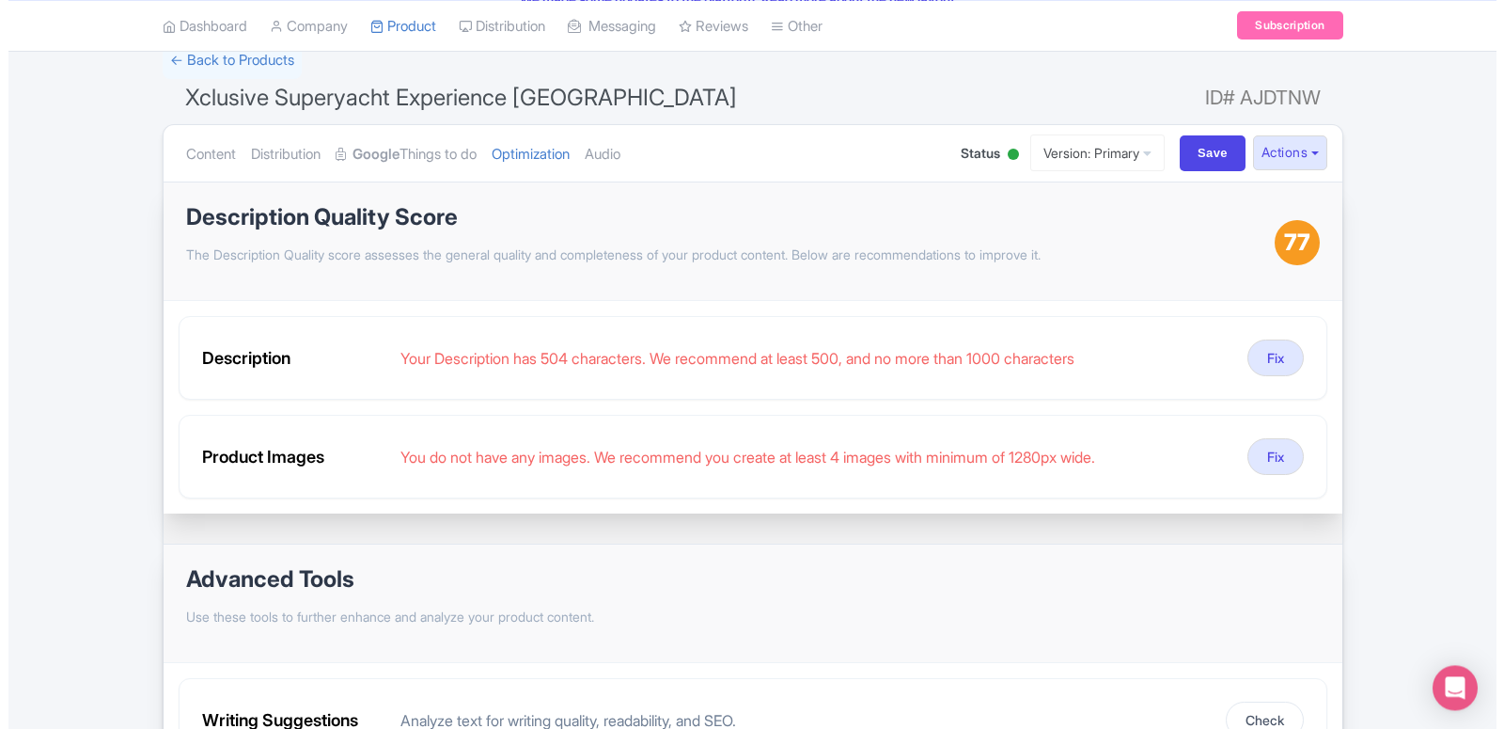
scroll to position [192, 0]
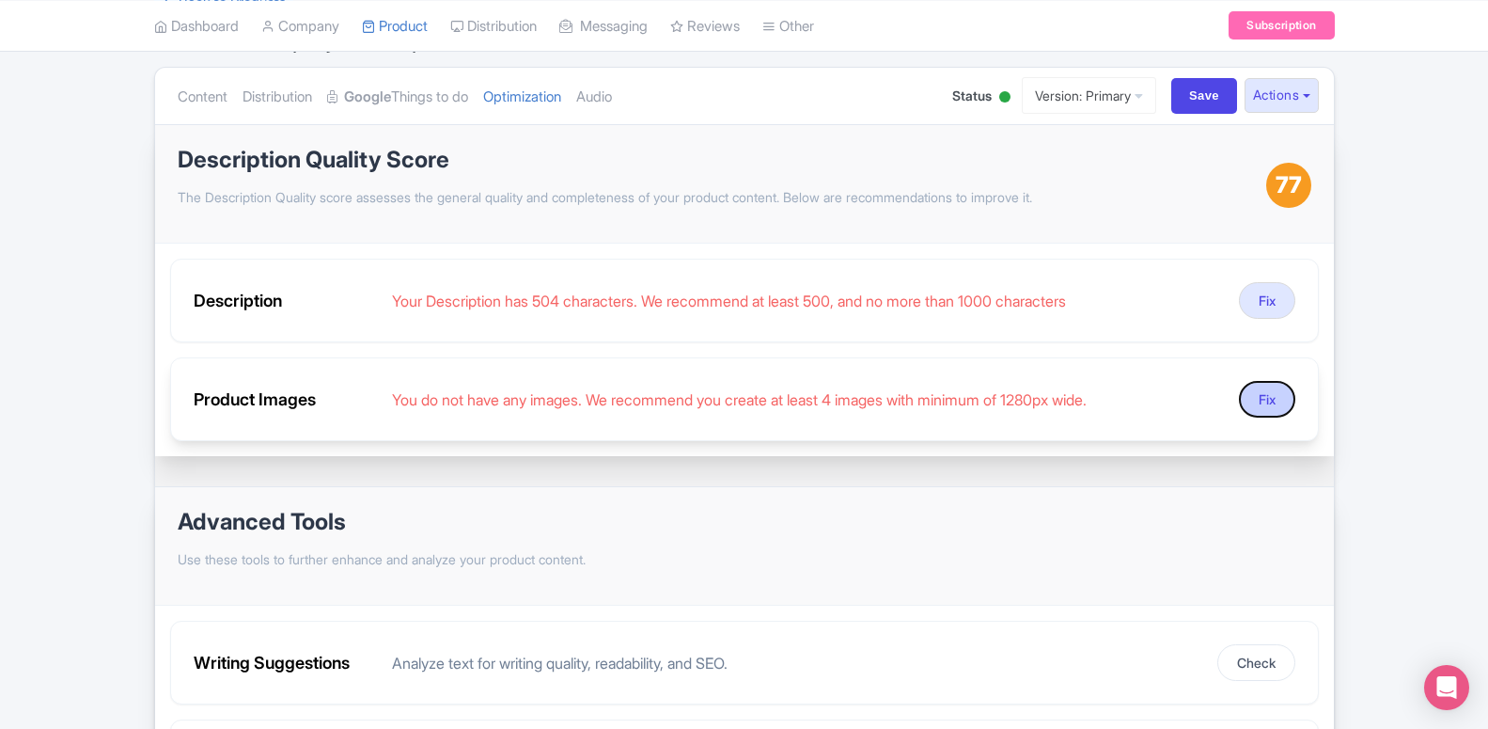
click at [1277, 395] on button "Fix" at bounding box center [1267, 399] width 56 height 37
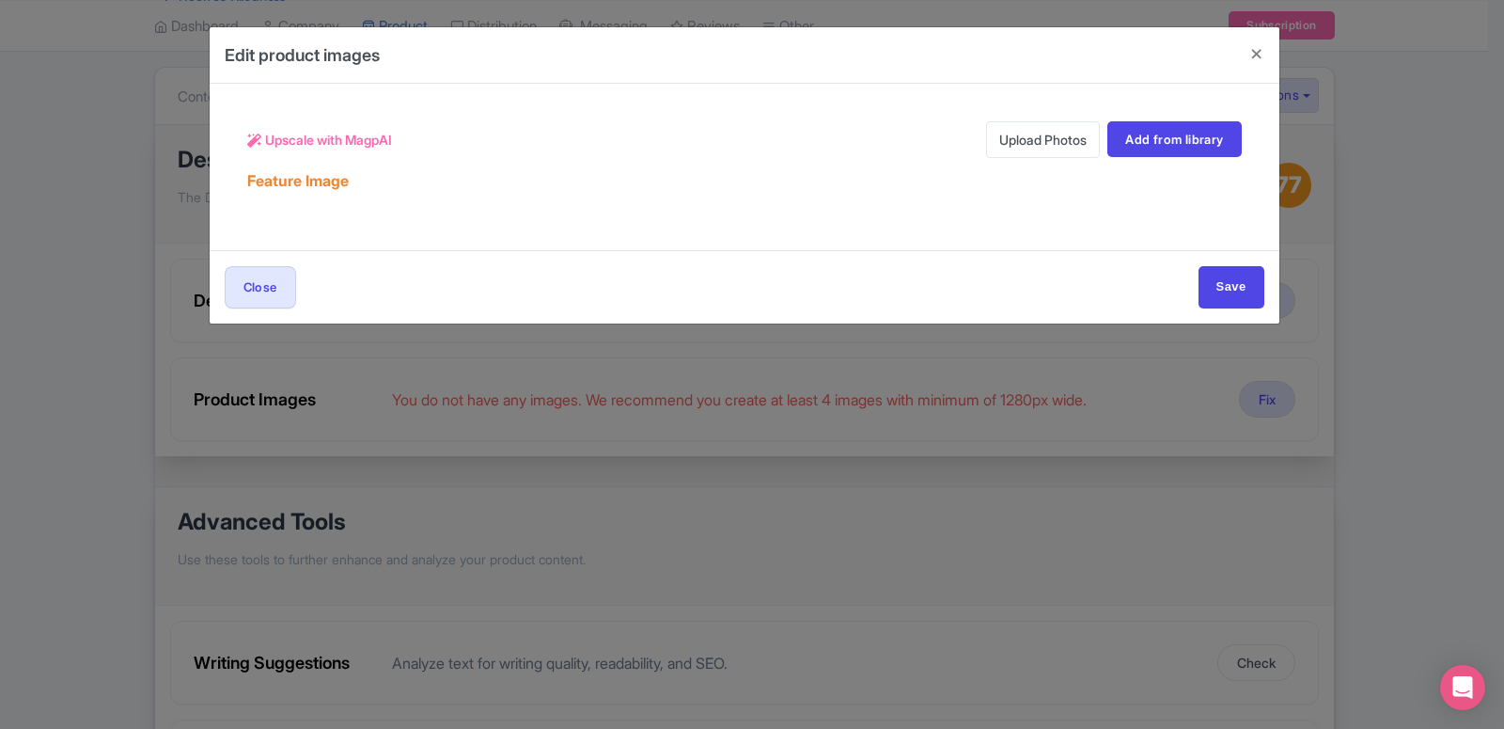
click at [1059, 151] on link "Upload Photos" at bounding box center [1043, 139] width 114 height 37
click at [1226, 289] on input "Save" at bounding box center [1232, 287] width 66 height 42
type input "Saving..."
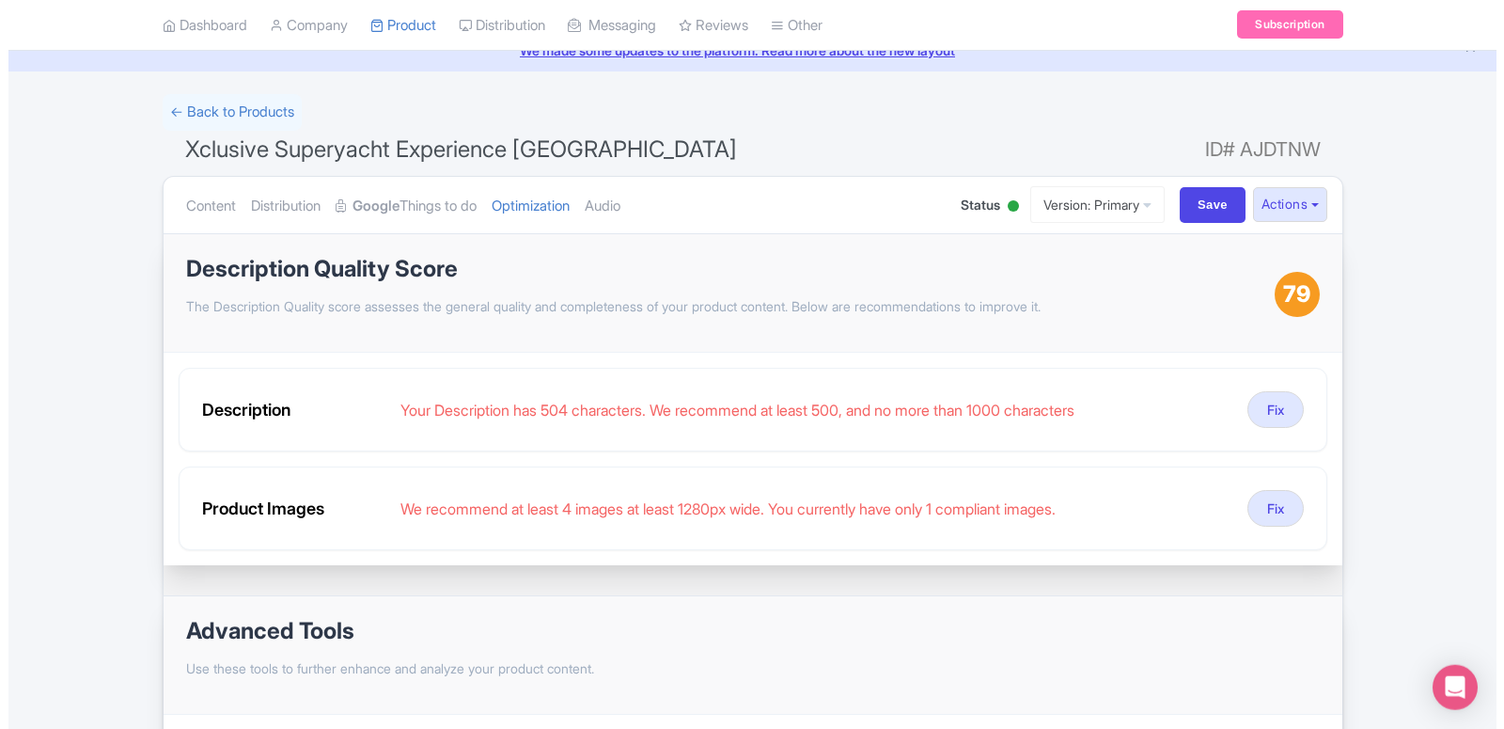
scroll to position [288, 0]
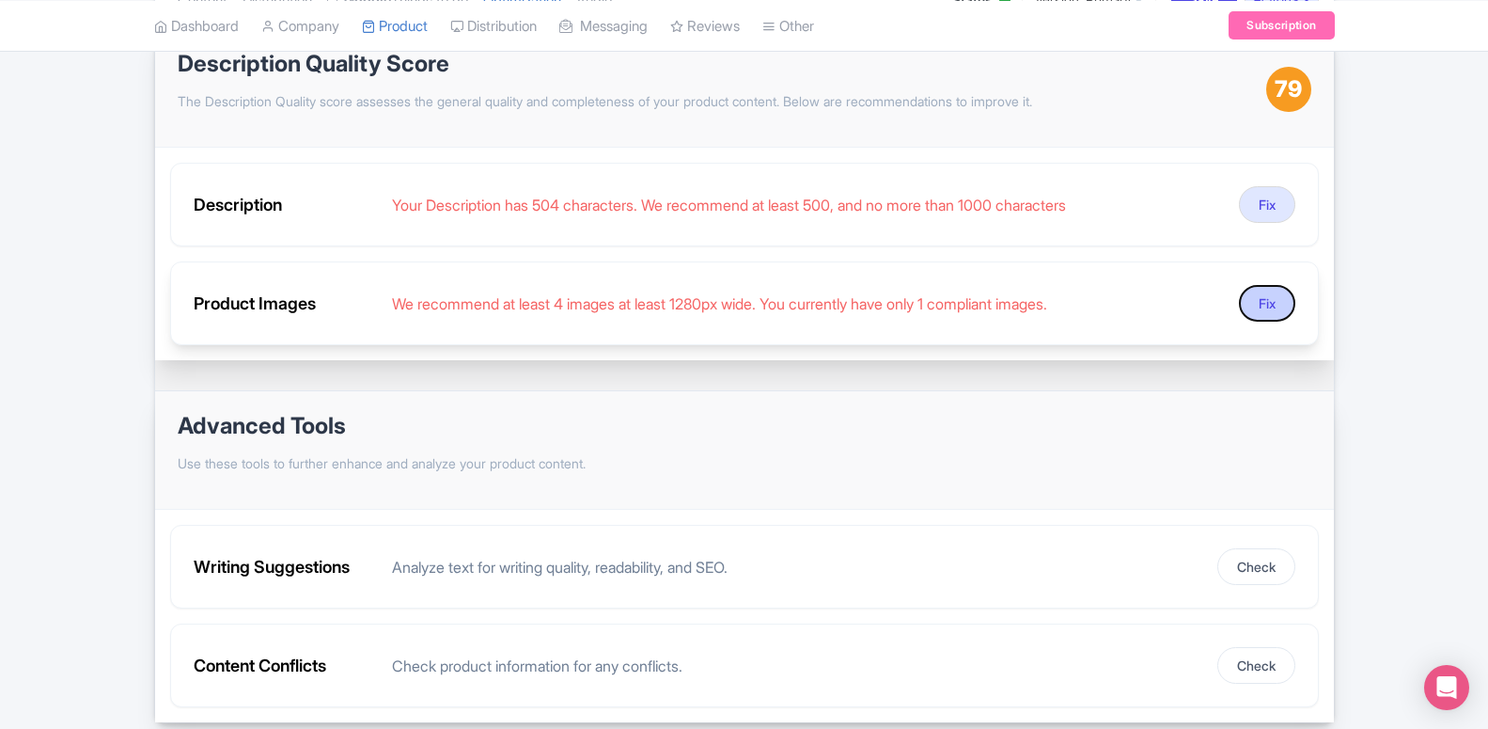
click at [1249, 302] on button "Fix" at bounding box center [1267, 303] width 56 height 37
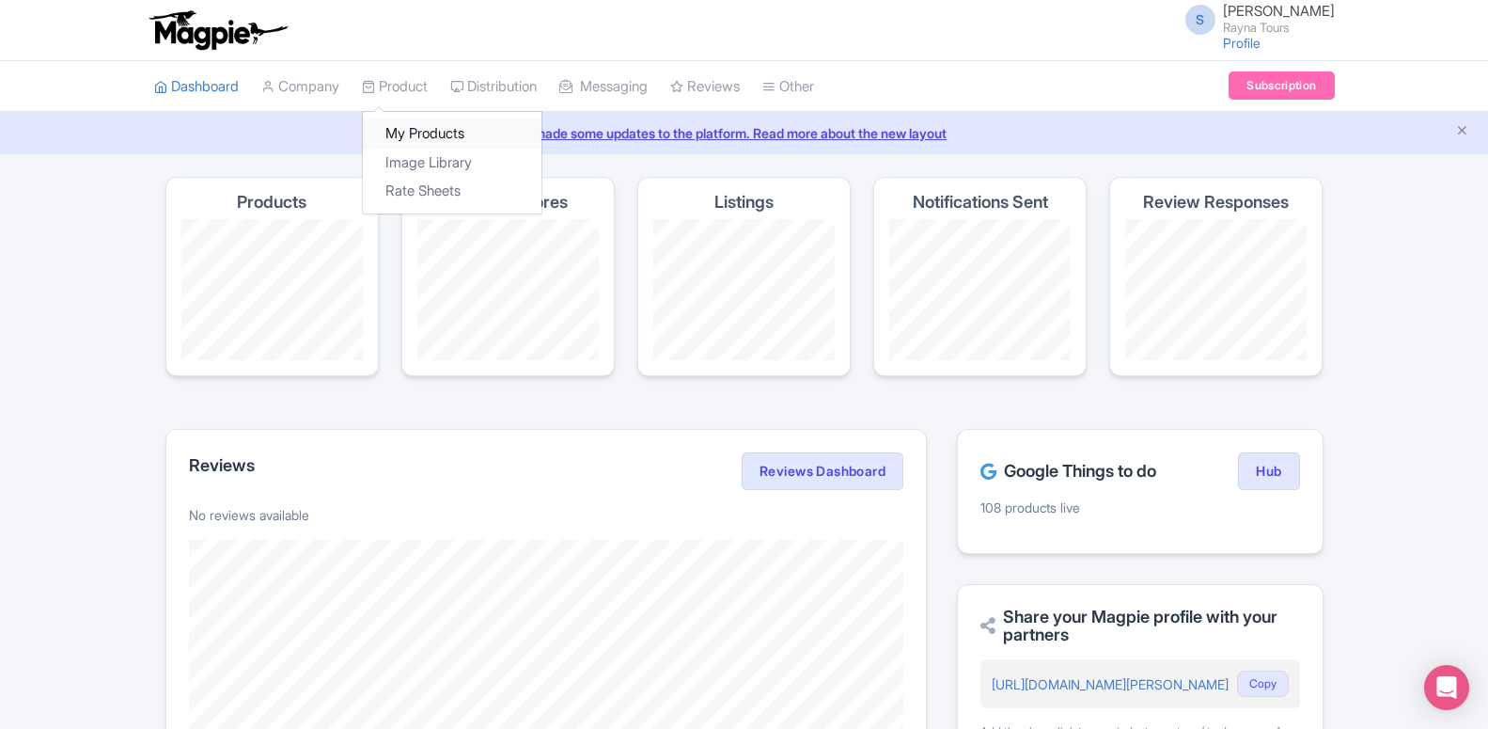
click at [415, 120] on link "My Products" at bounding box center [452, 133] width 179 height 29
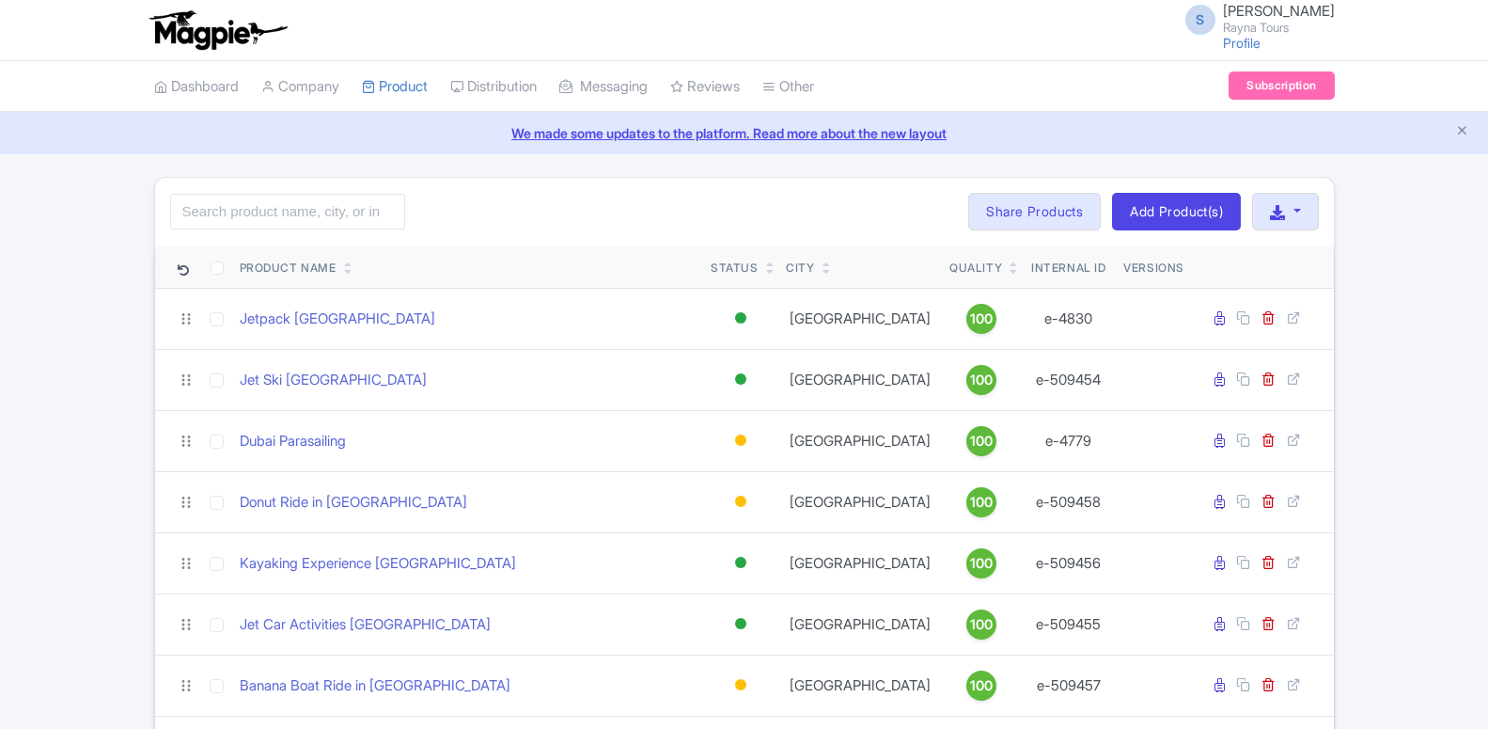
click at [364, 207] on input "search" at bounding box center [287, 212] width 235 height 36
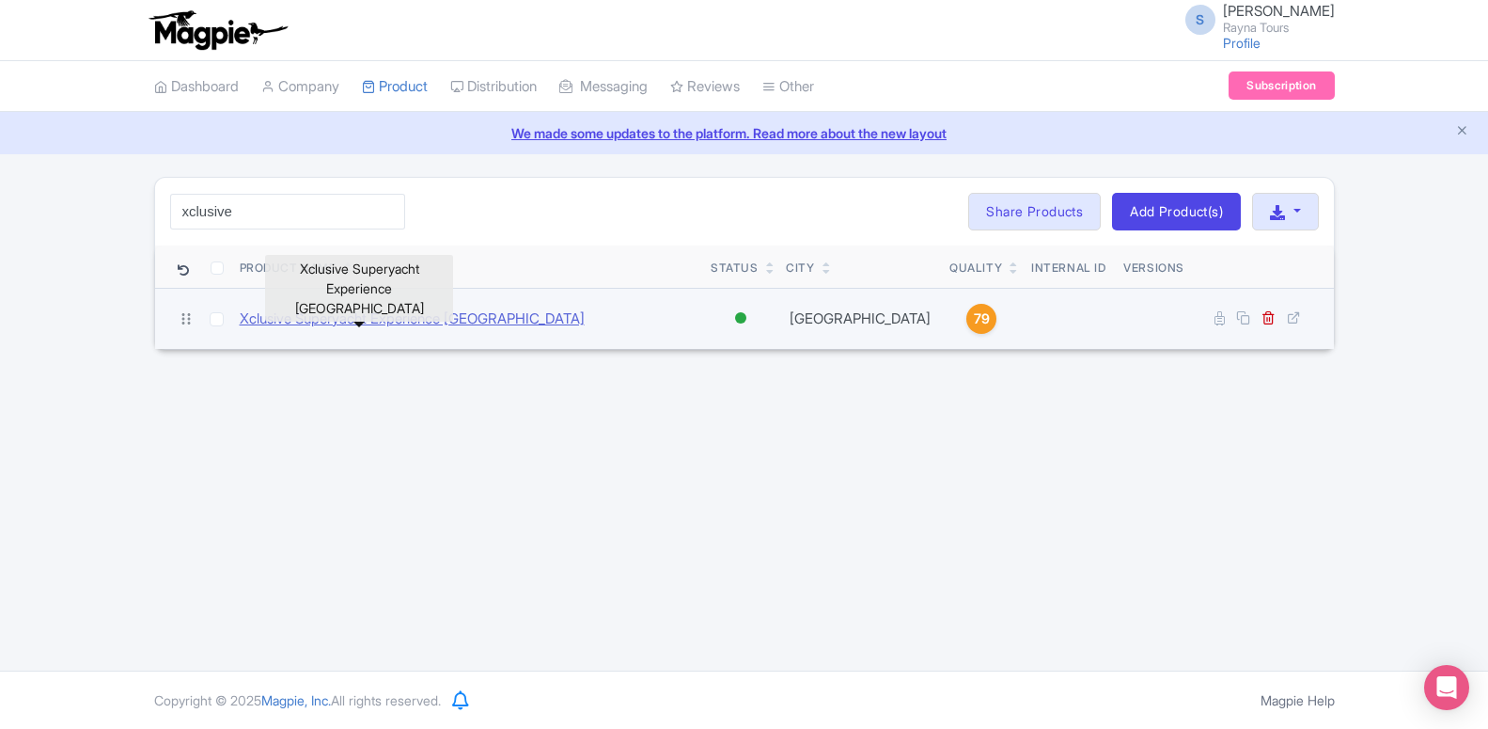
type input "xclusive"
click at [372, 319] on link "Xclusive Superyacht Experience [GEOGRAPHIC_DATA]" at bounding box center [412, 319] width 345 height 22
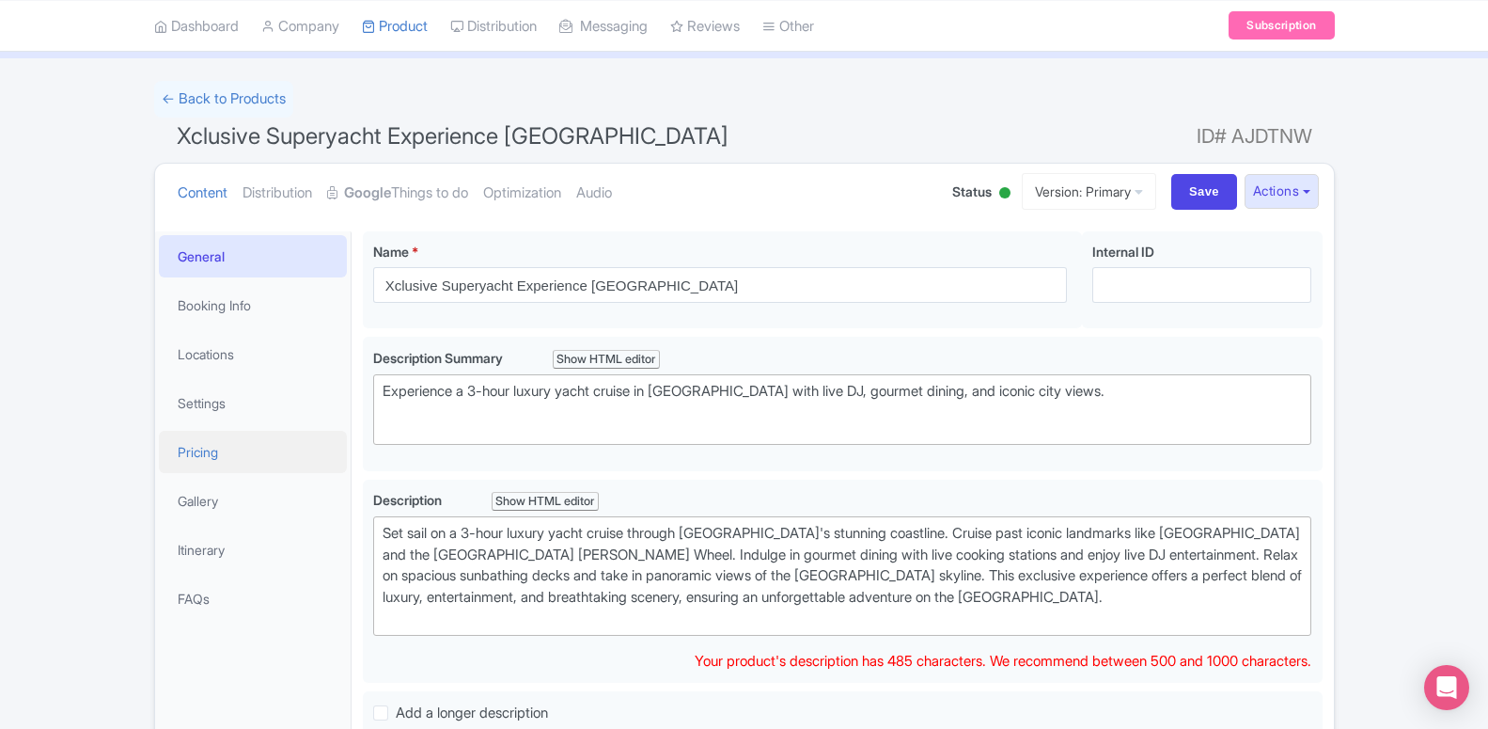
scroll to position [96, 0]
click at [221, 513] on link "Gallery" at bounding box center [253, 500] width 188 height 42
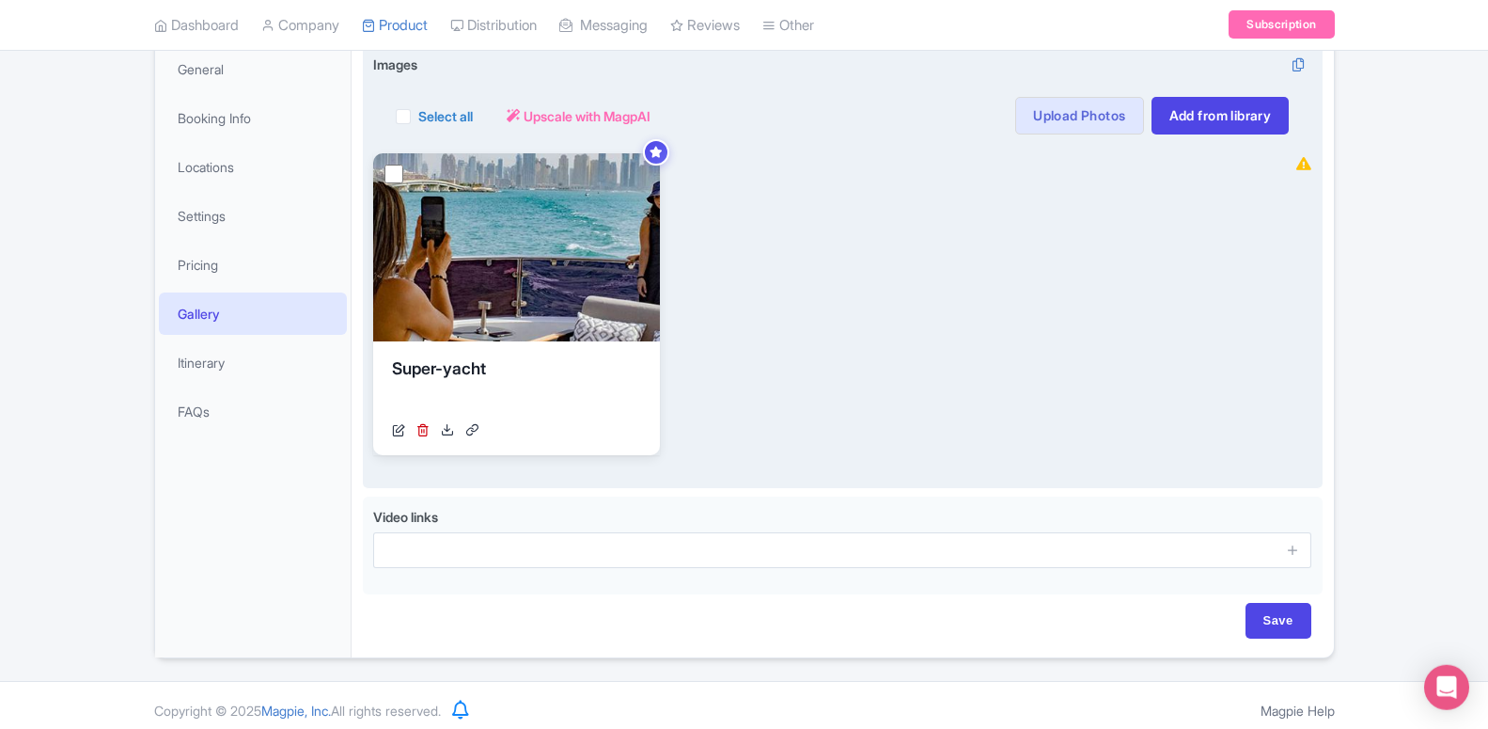
scroll to position [286, 0]
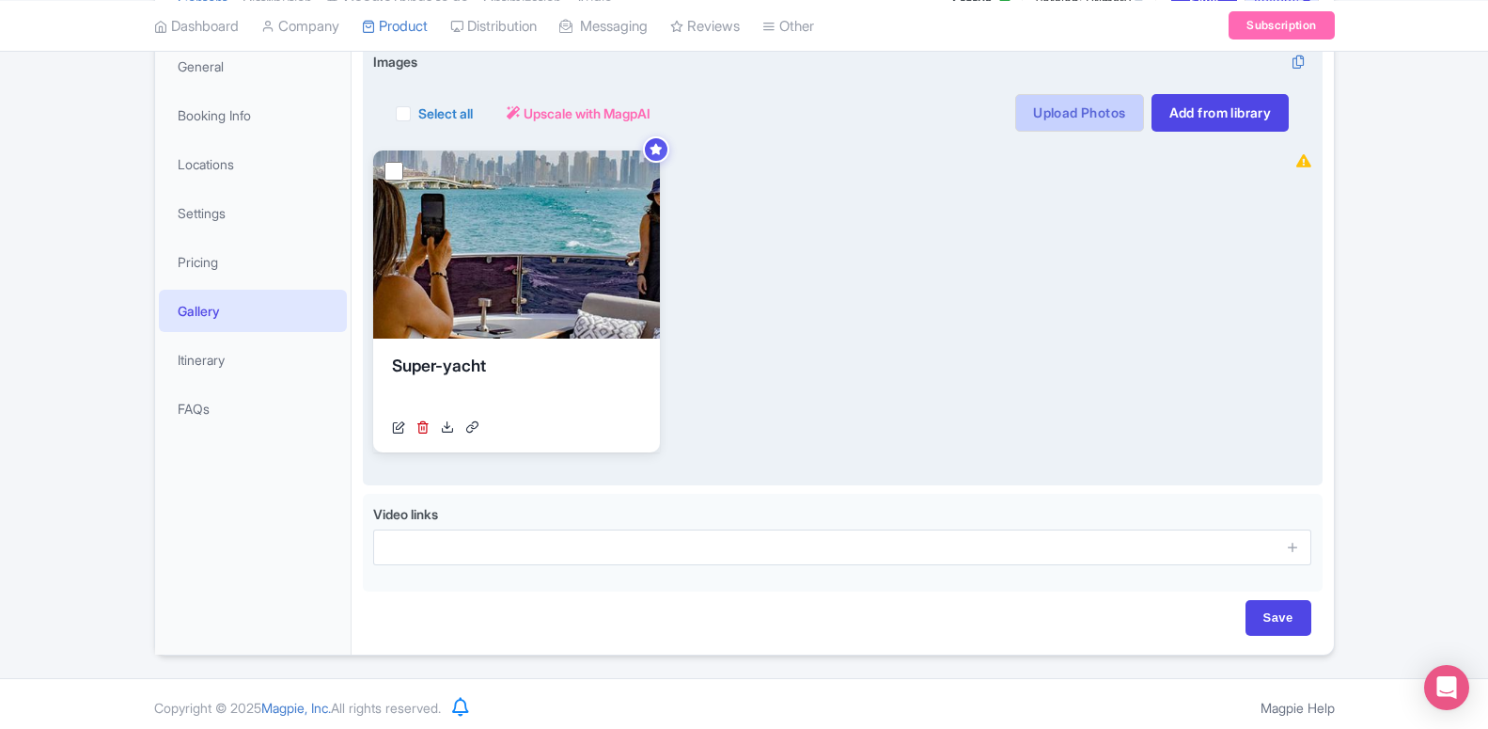
click at [1086, 108] on link "Upload Photos" at bounding box center [1079, 113] width 128 height 38
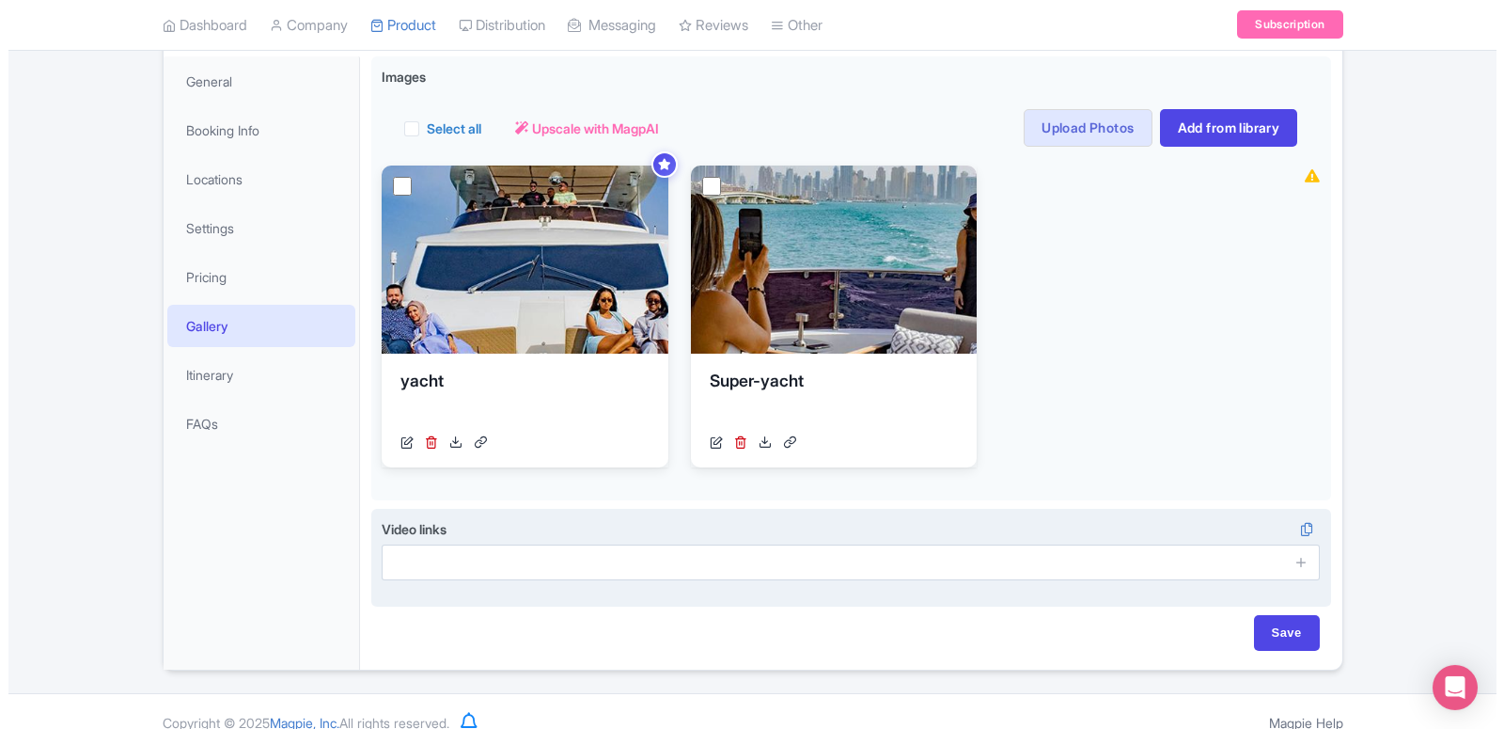
scroll to position [286, 0]
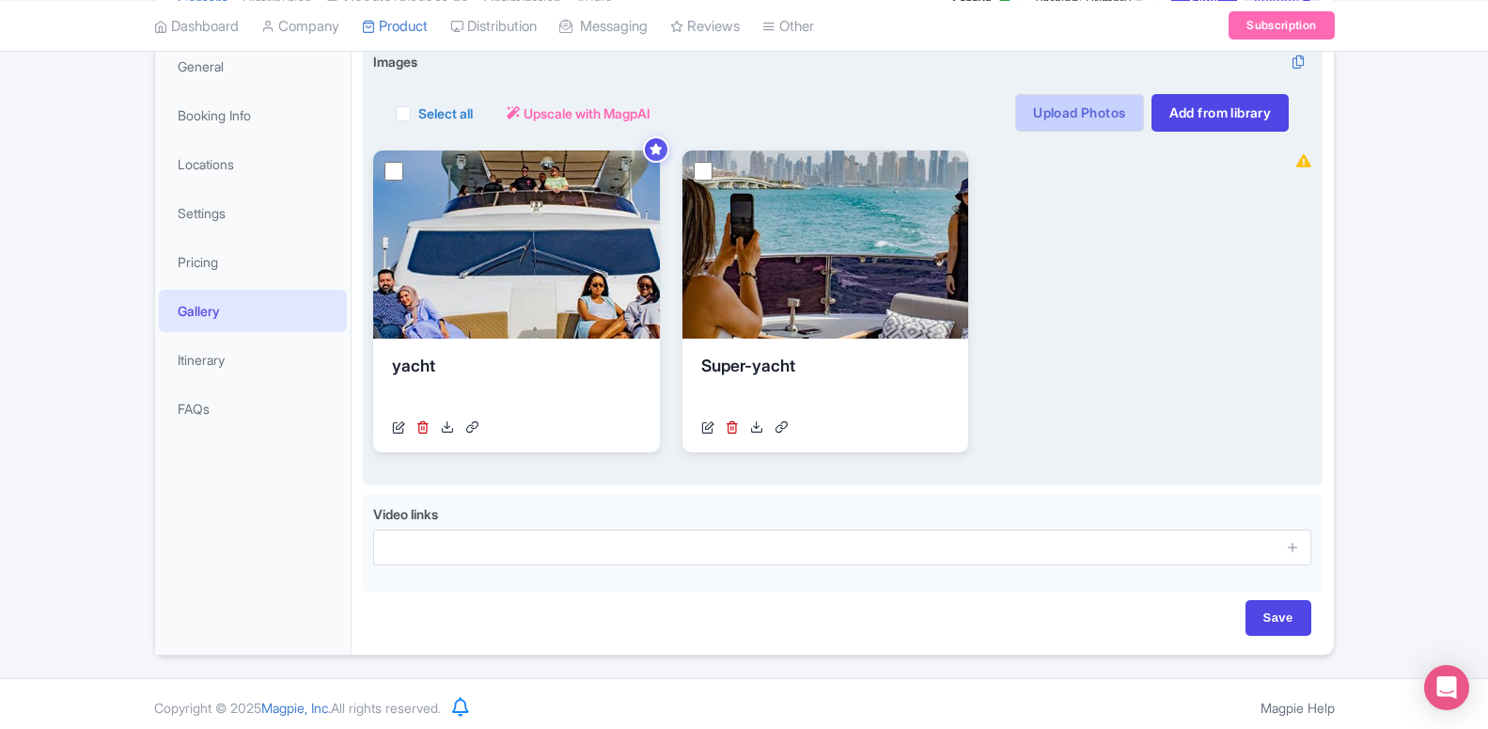
click at [1101, 115] on link "Upload Photos" at bounding box center [1079, 113] width 128 height 38
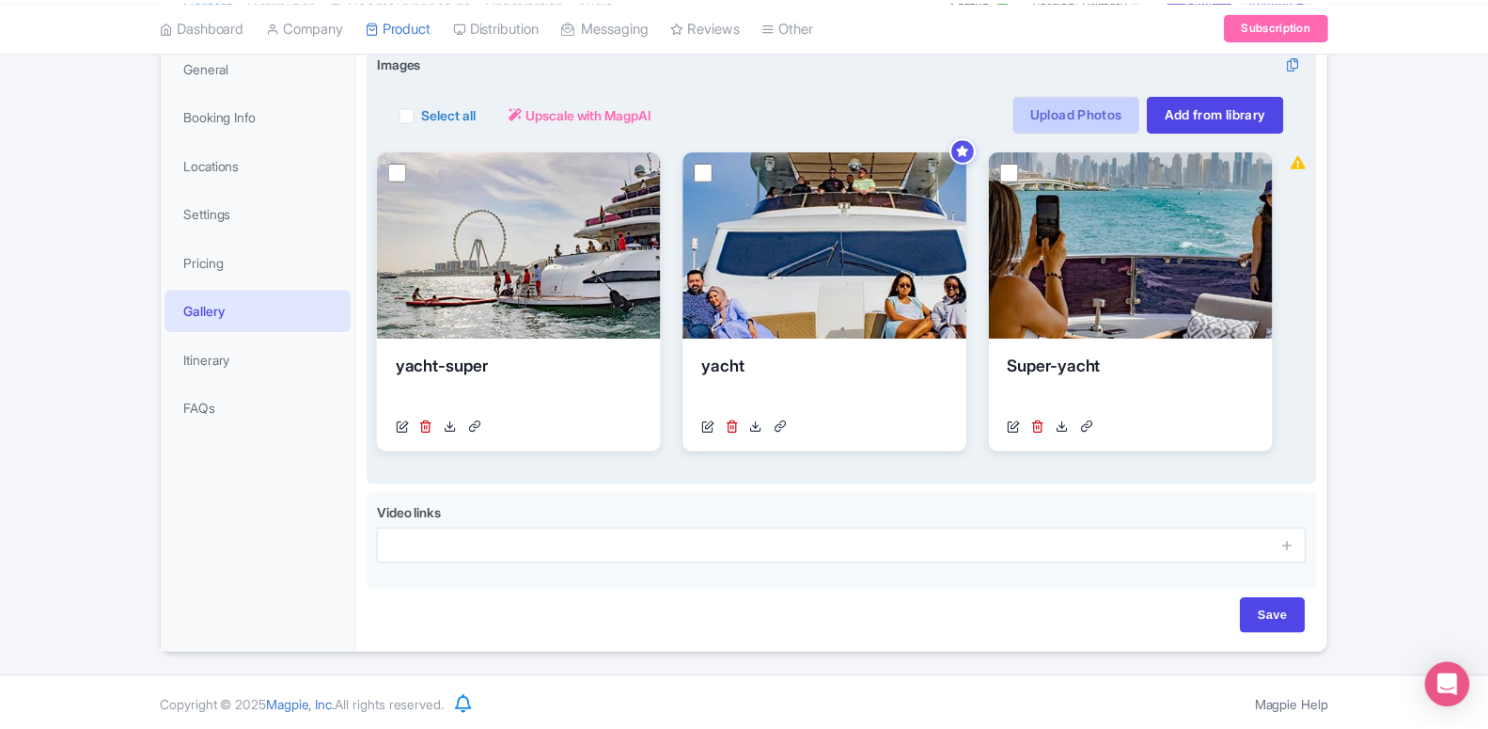
scroll to position [293, 0]
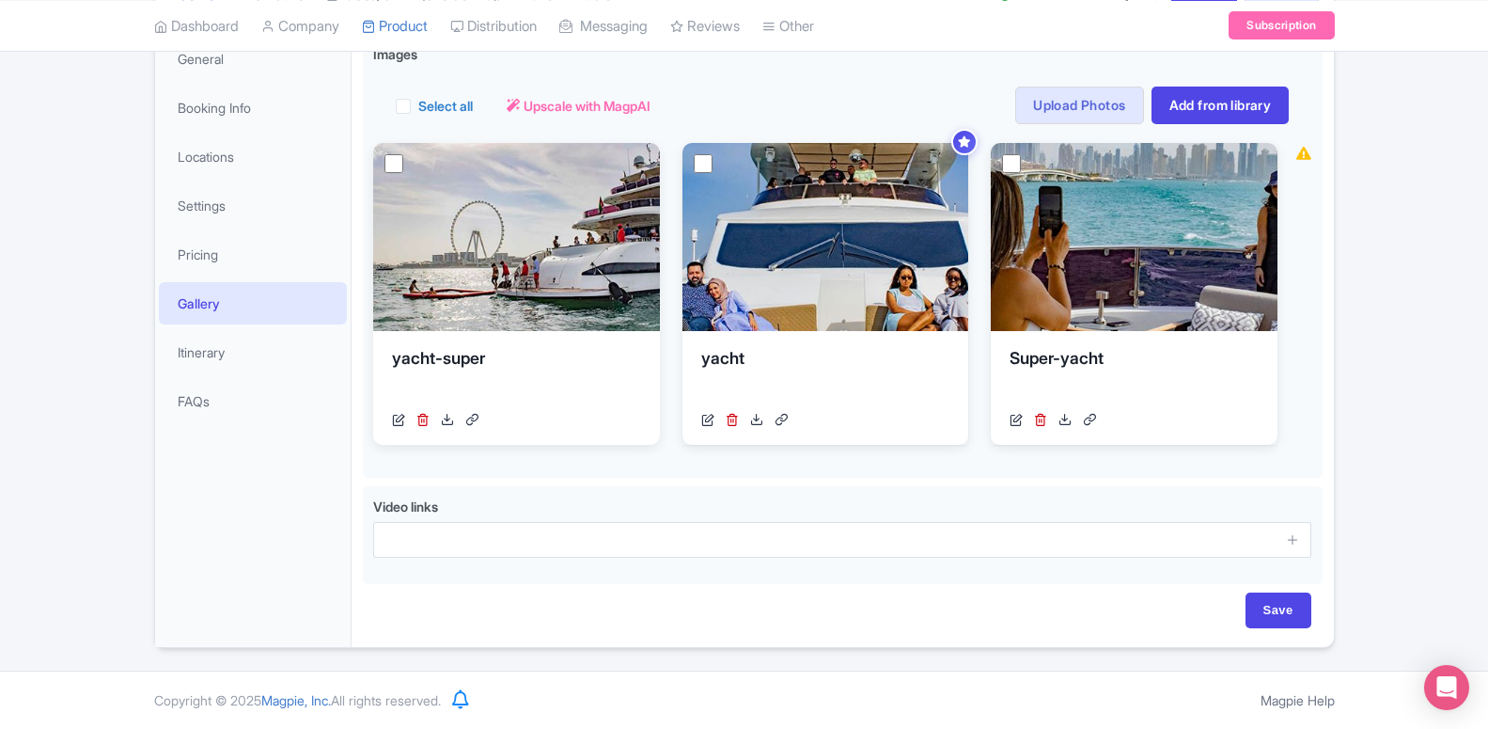
click at [1298, 632] on div "Save" at bounding box center [843, 619] width 960 height 55
click at [1290, 610] on input "Save" at bounding box center [1279, 610] width 66 height 36
type input "Saving..."
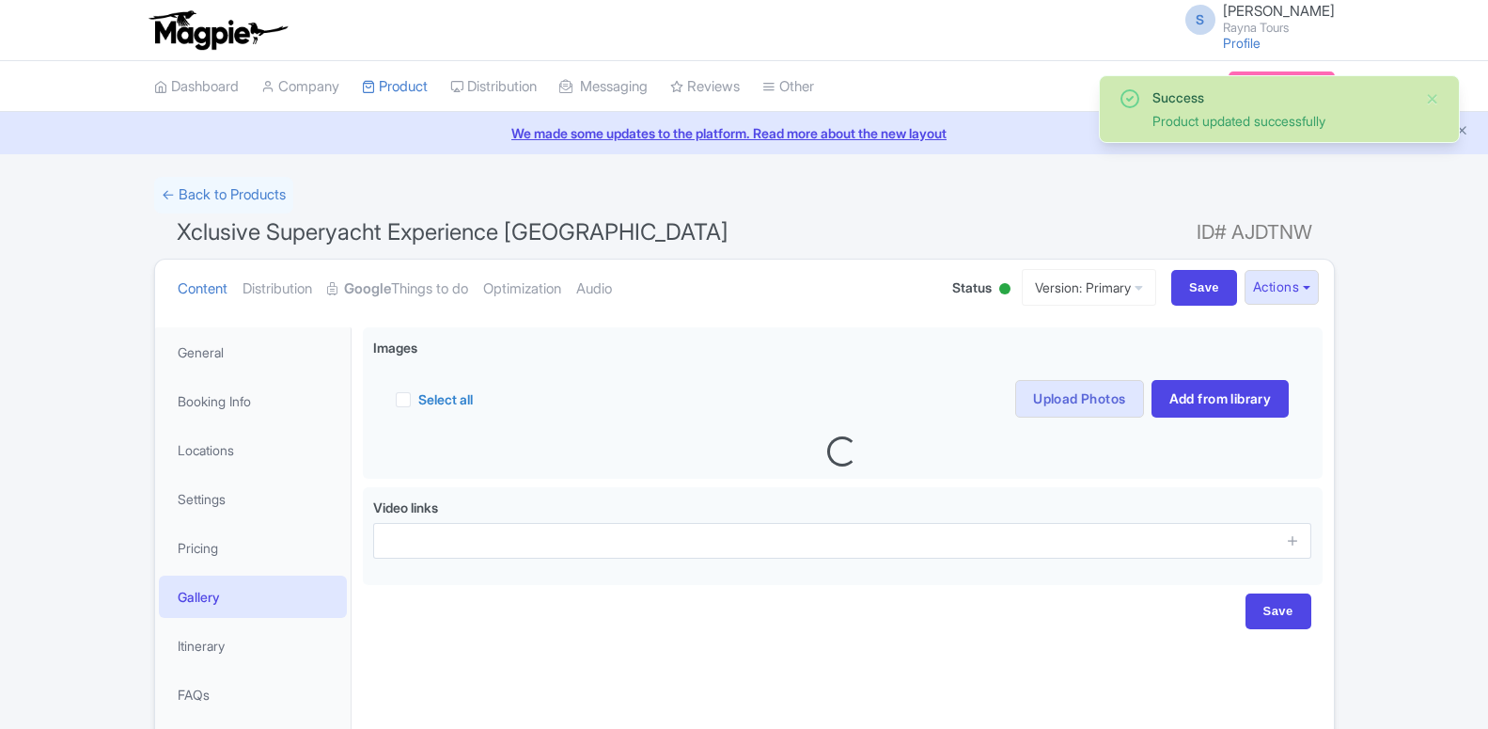
scroll to position [94, 0]
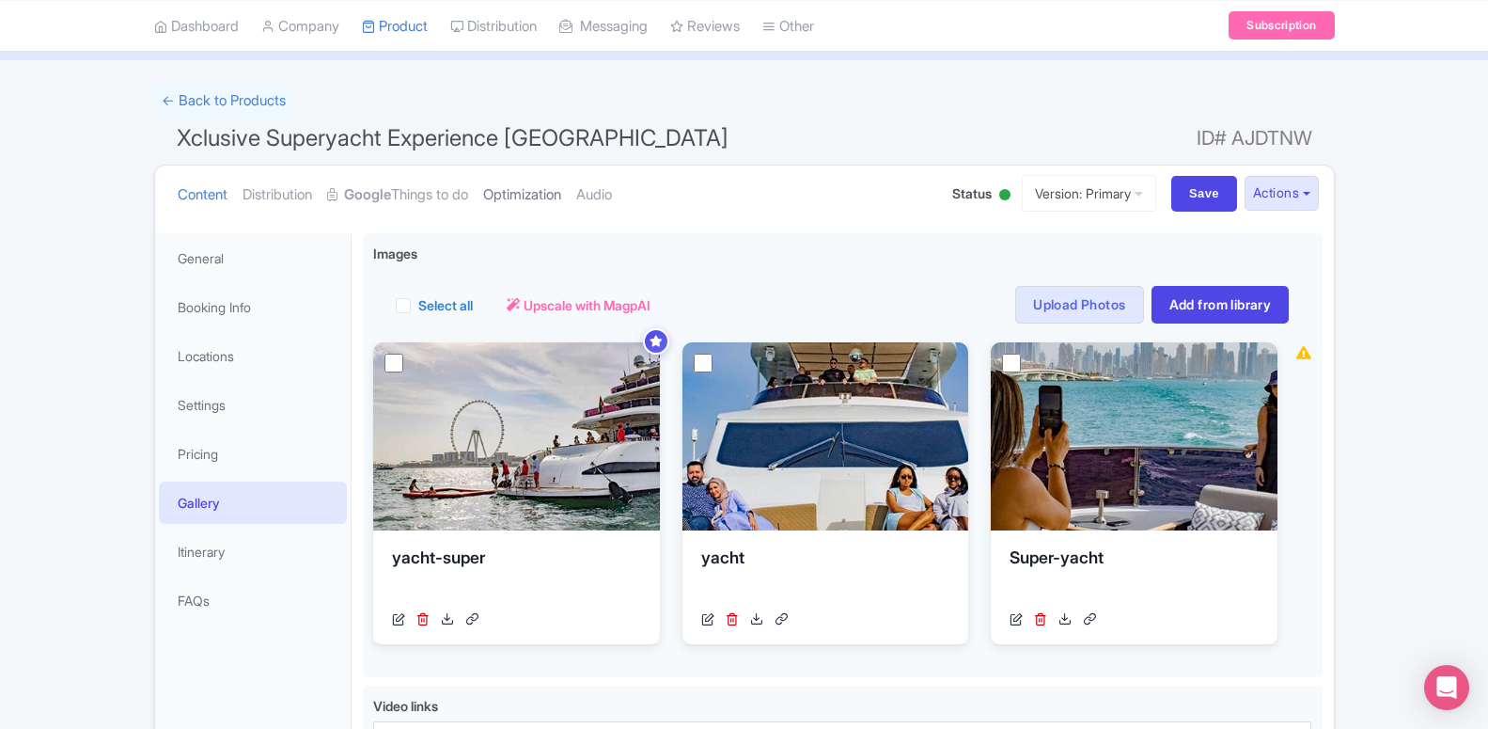
click at [548, 188] on link "Optimization" at bounding box center [522, 194] width 78 height 59
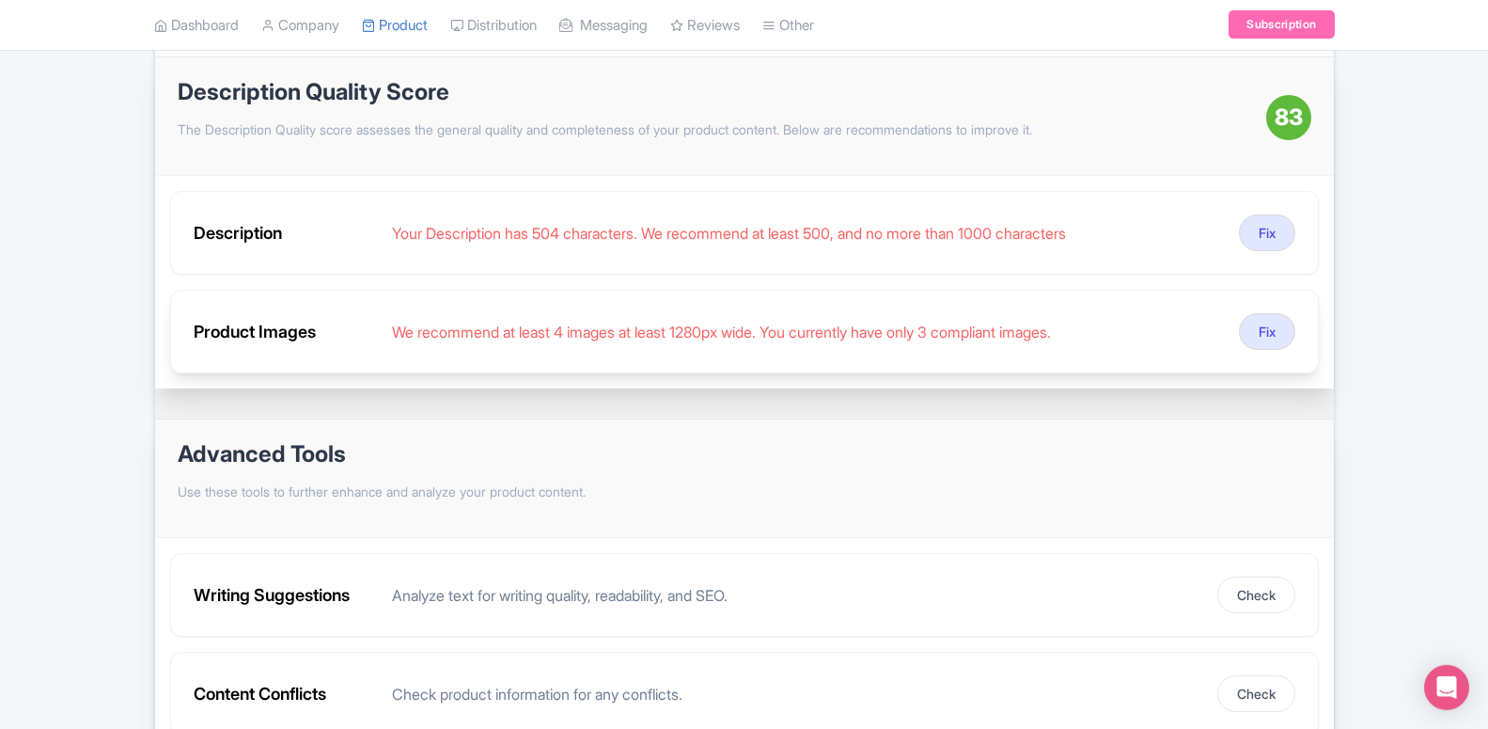
scroll to position [288, 0]
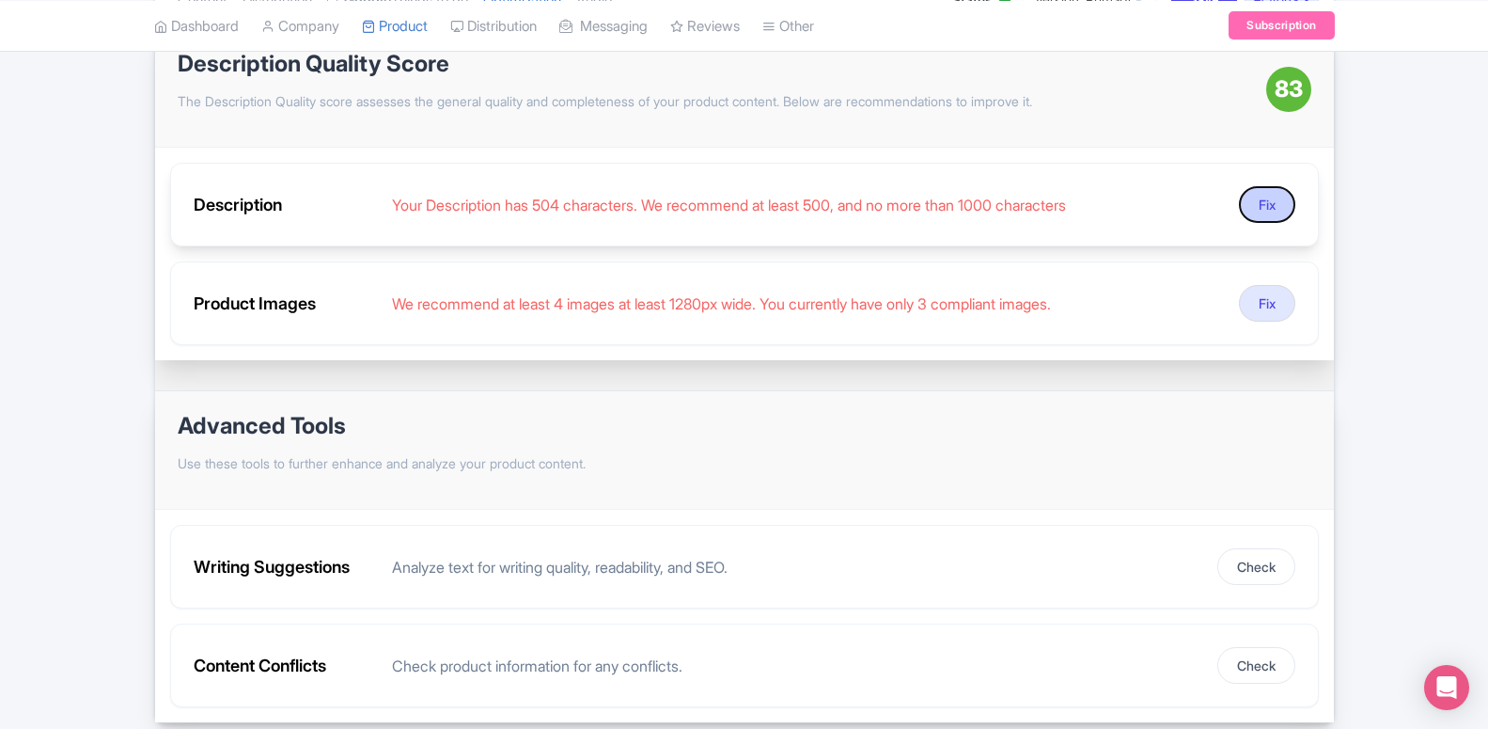
click at [1252, 198] on button "Fix" at bounding box center [1267, 204] width 56 height 37
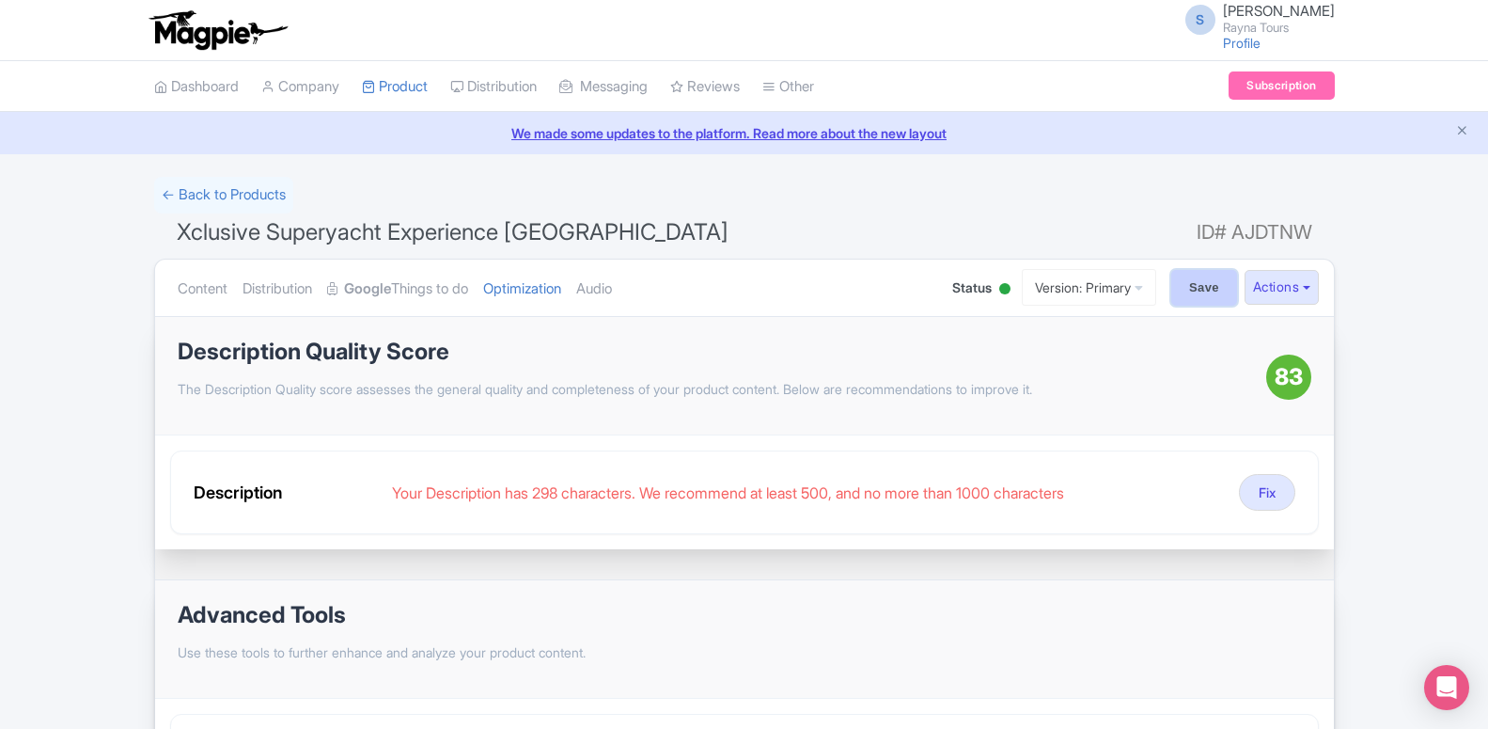
click at [1226, 290] on input "Save" at bounding box center [1204, 288] width 66 height 36
type input "Saving..."
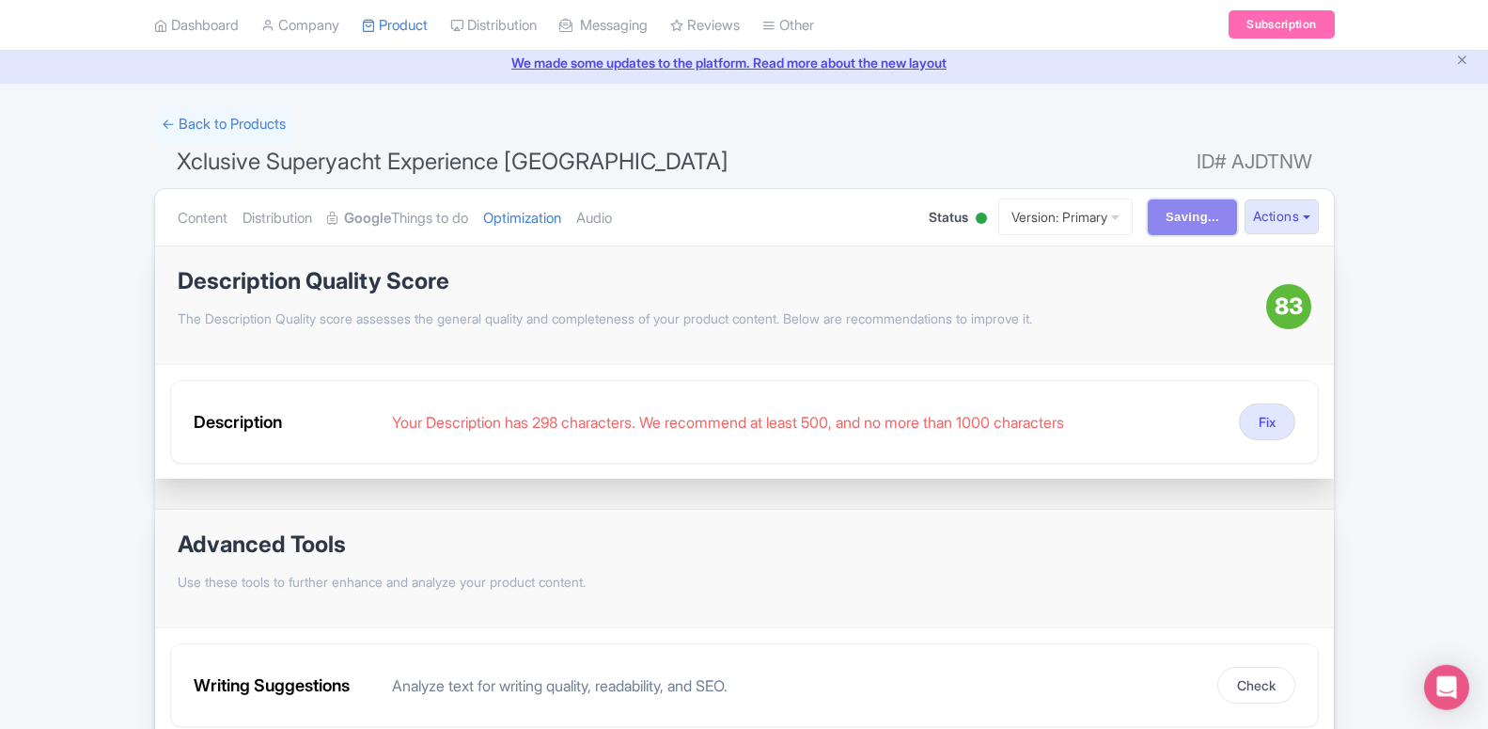
scroll to position [96, 0]
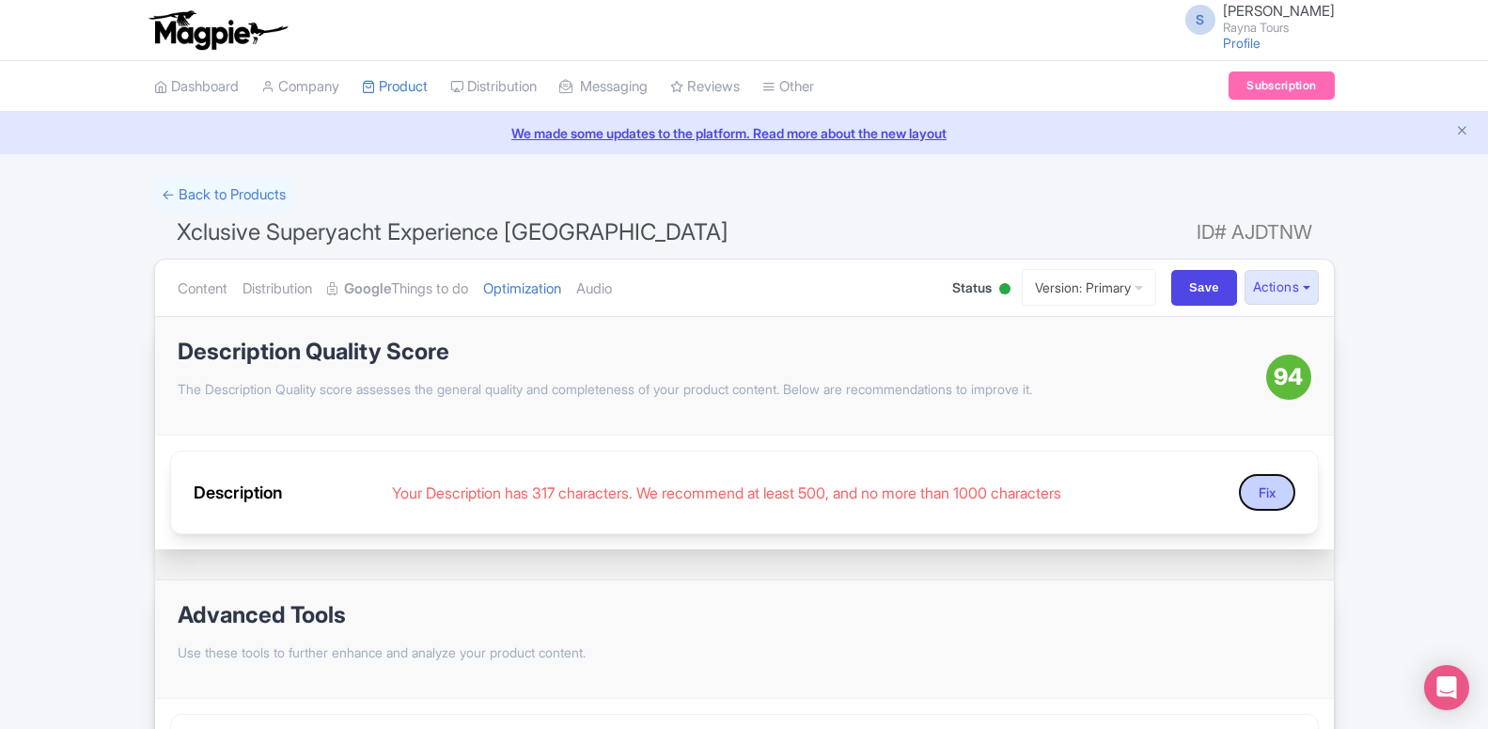
click at [1250, 493] on button "Fix" at bounding box center [1267, 492] width 56 height 37
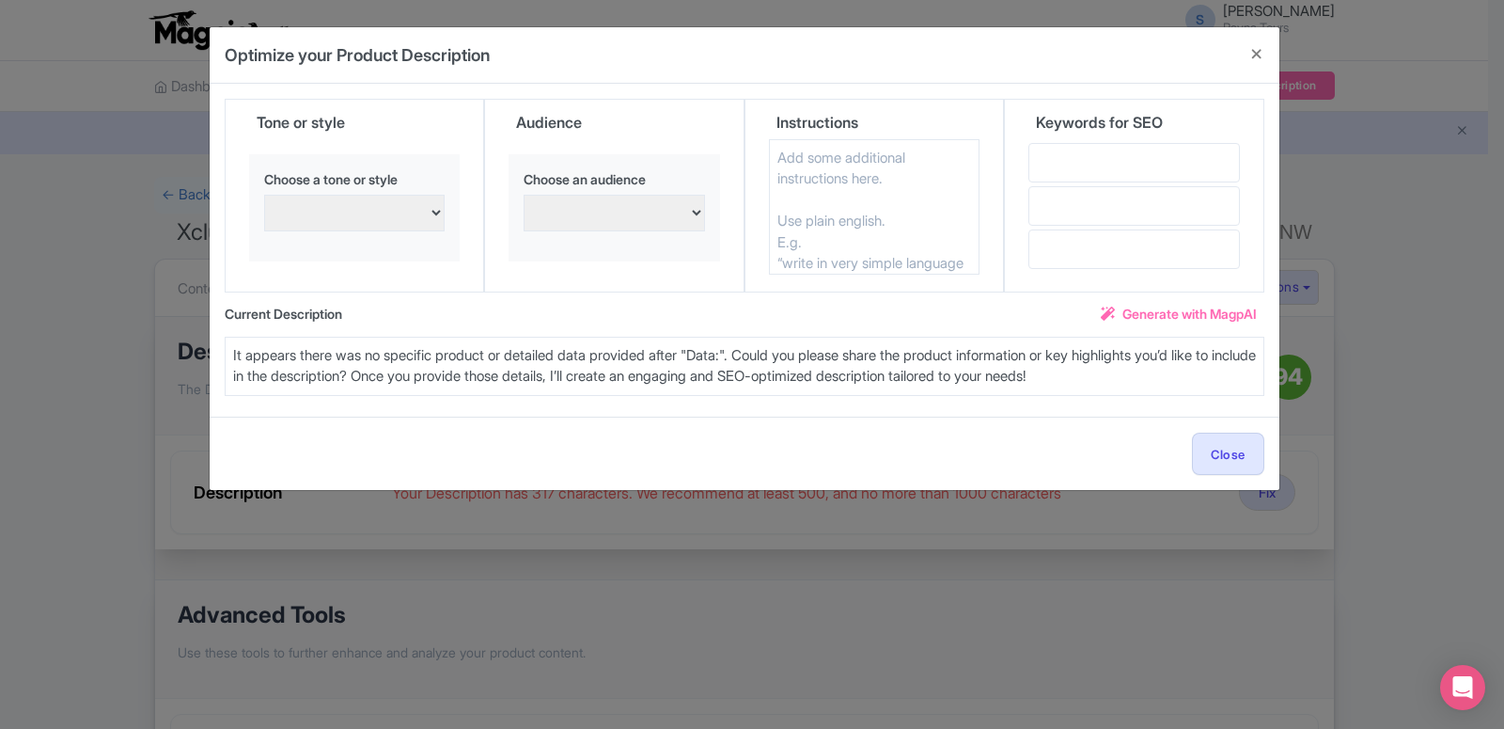
click at [1130, 310] on span "Generate with MagpAI" at bounding box center [1189, 314] width 134 height 20
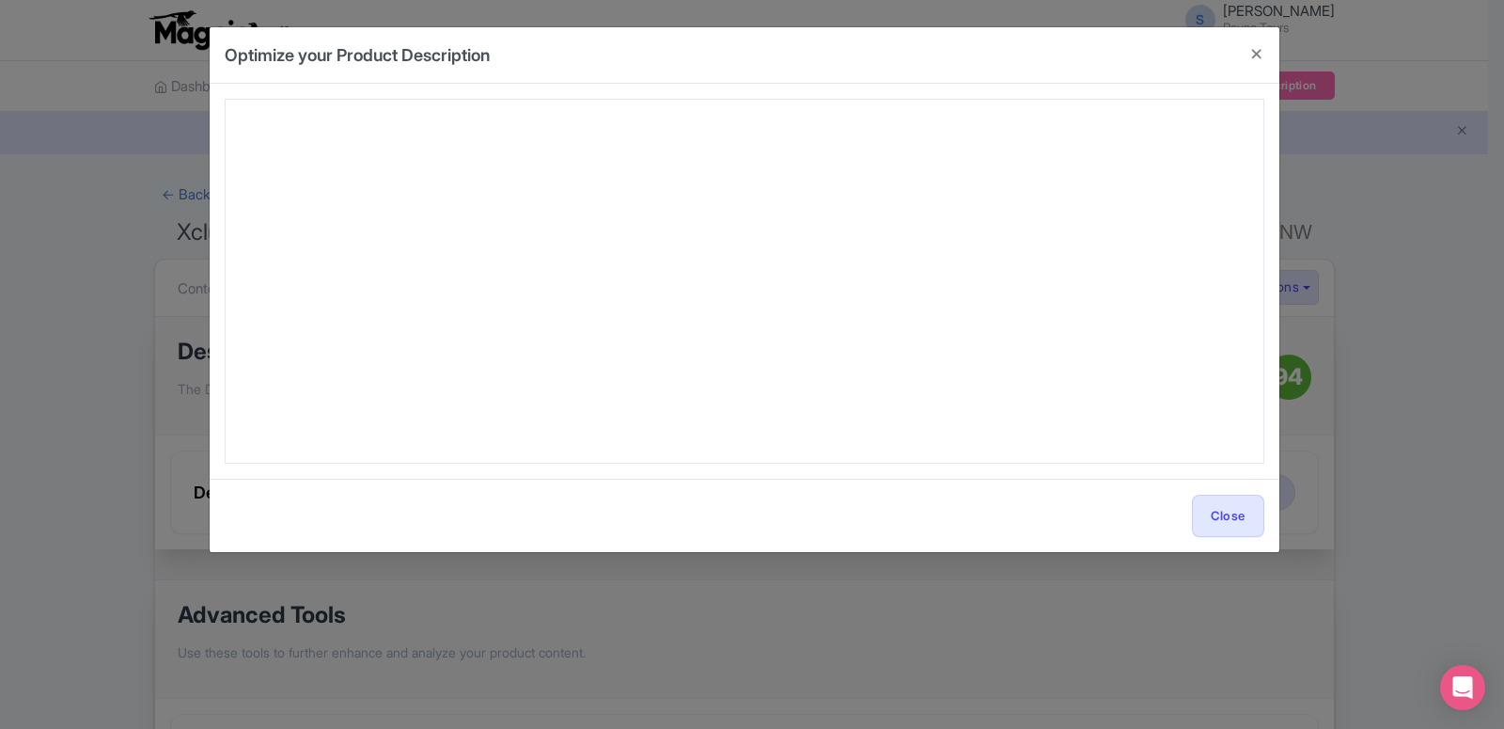
type textarea "Set sail on the ultimate luxury journey with the Xclusive Superyacht Experience…"
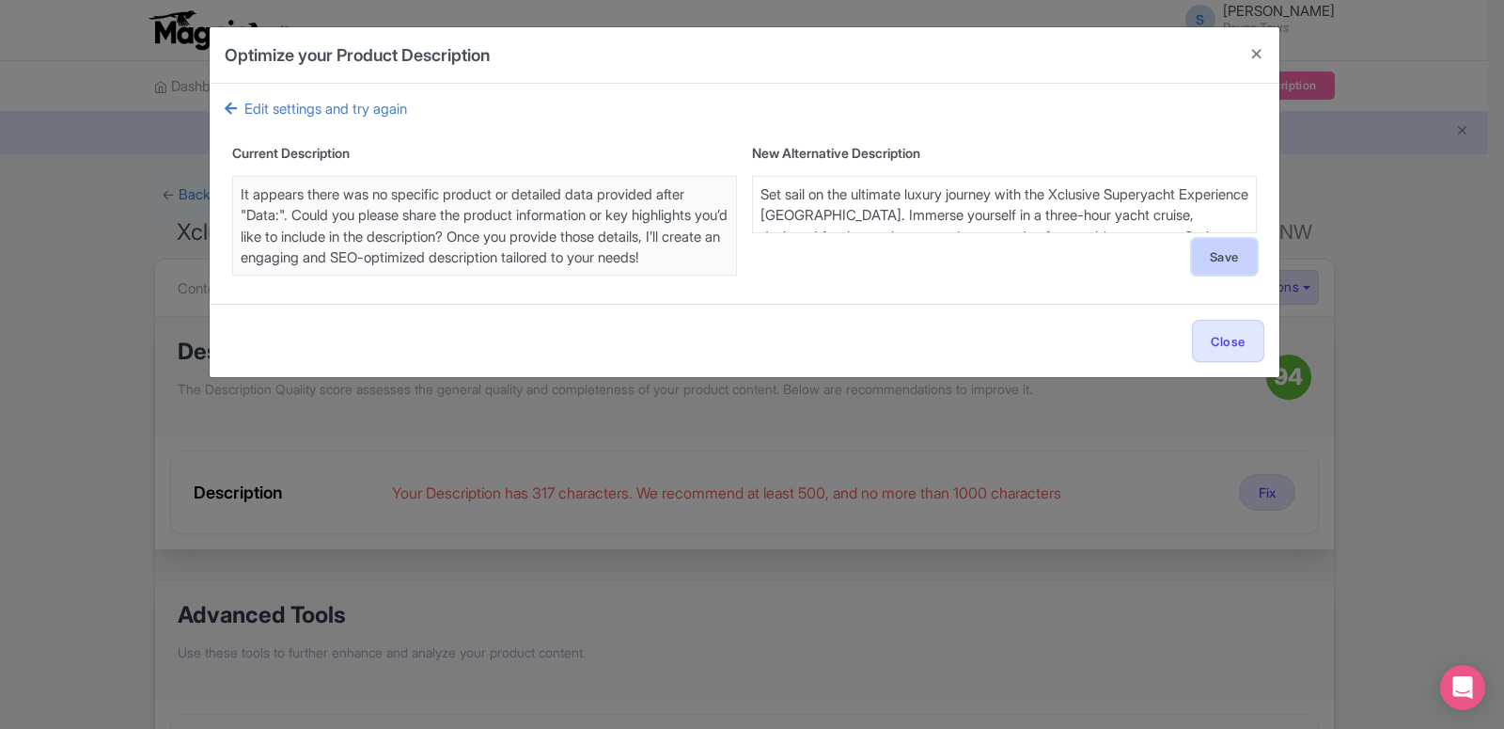
click at [1205, 255] on button "Save" at bounding box center [1224, 257] width 65 height 36
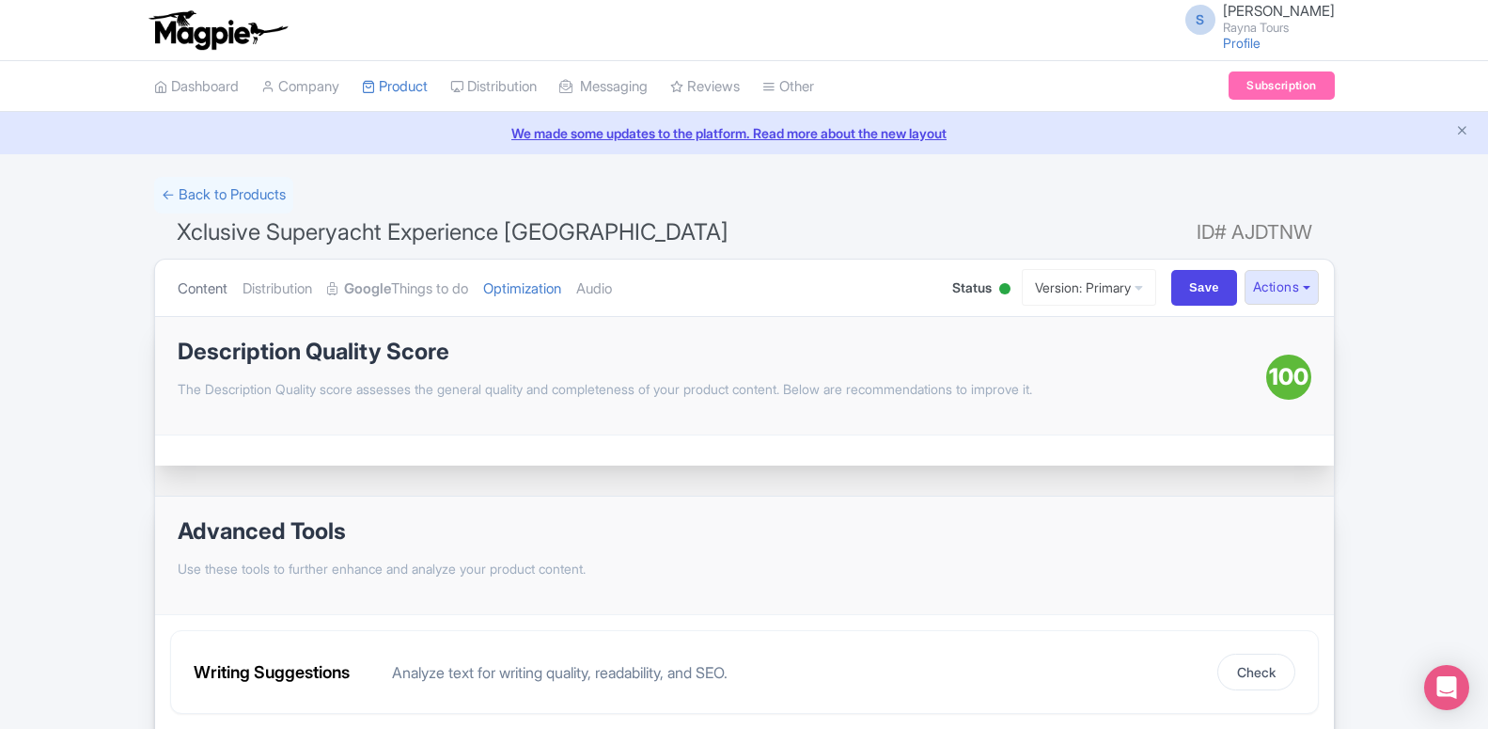
click at [213, 280] on link "Content" at bounding box center [203, 288] width 50 height 59
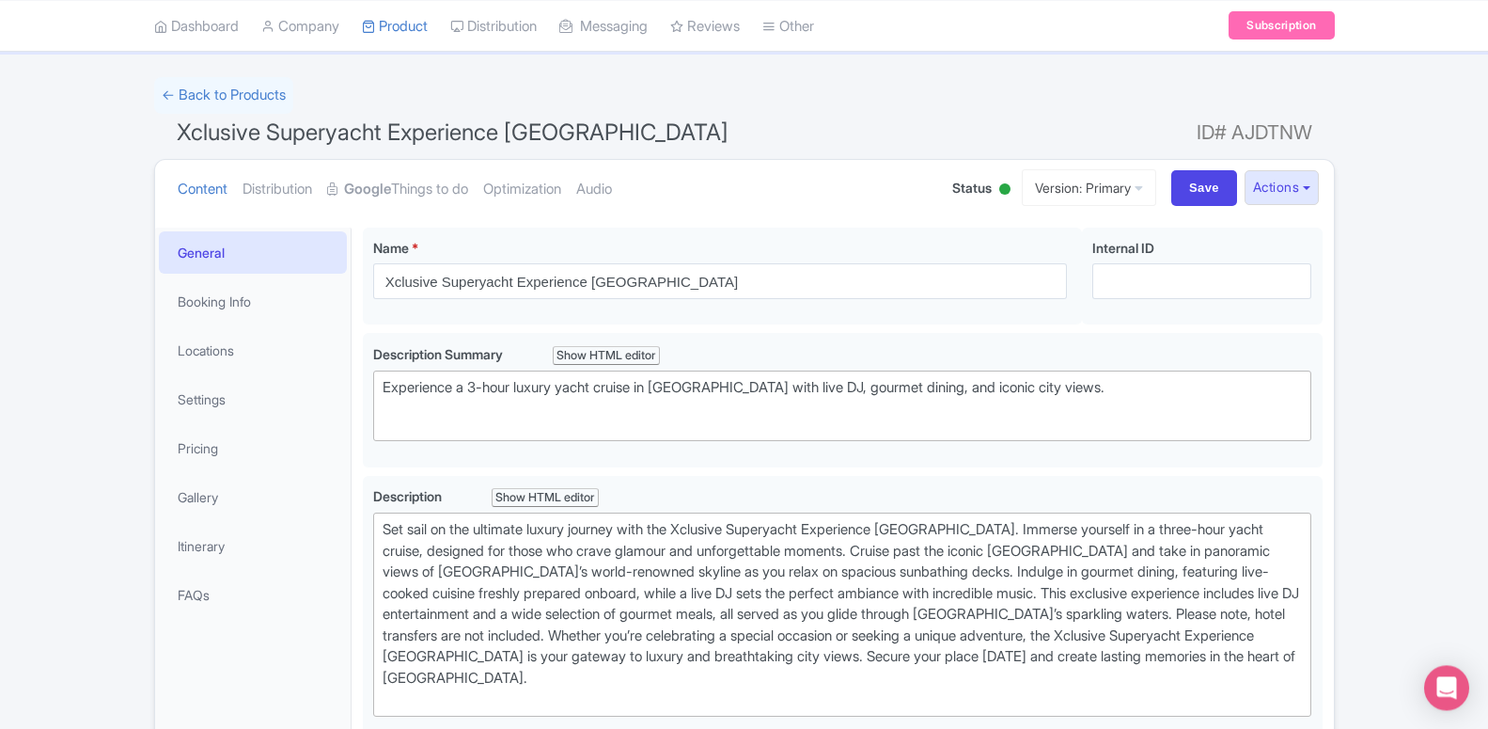
scroll to position [96, 0]
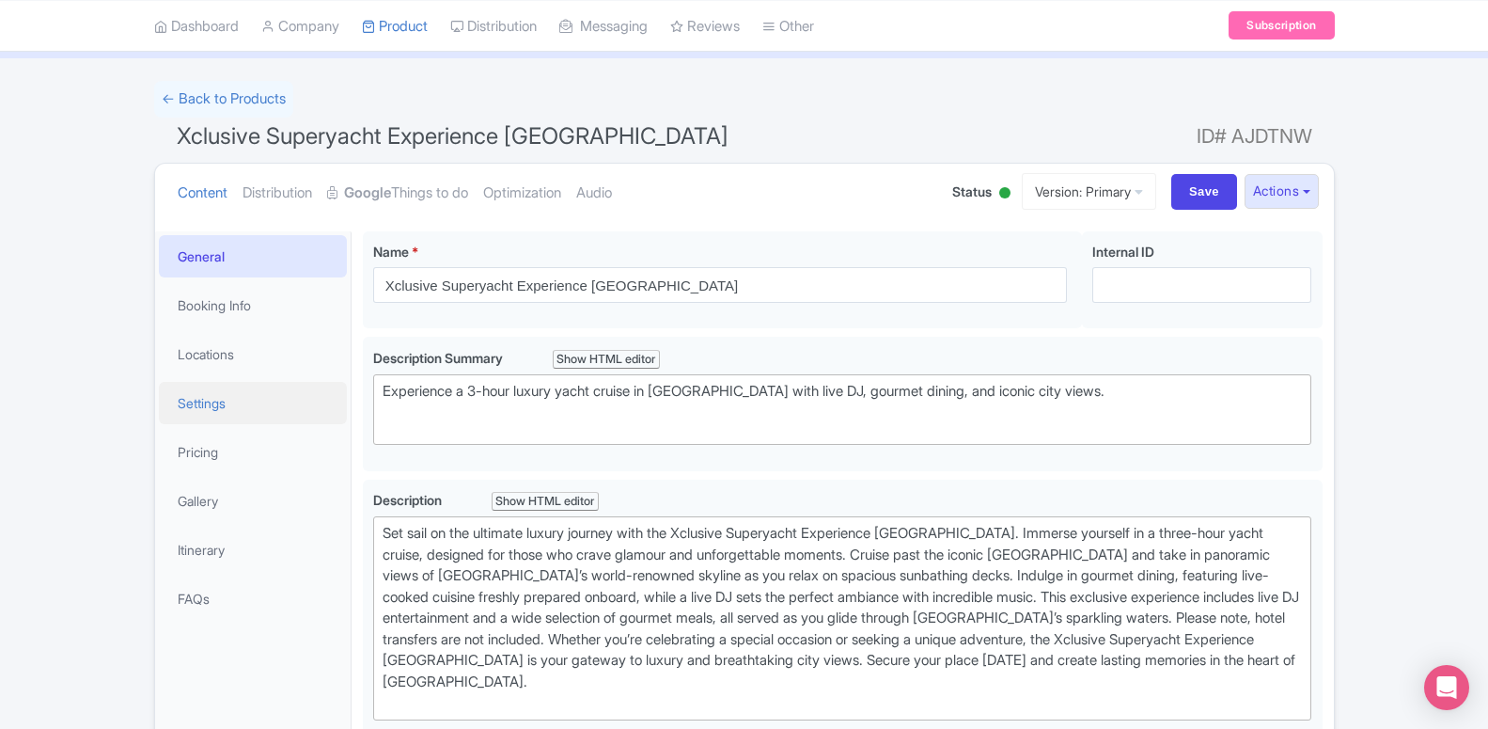
click at [212, 407] on link "Settings" at bounding box center [253, 403] width 188 height 42
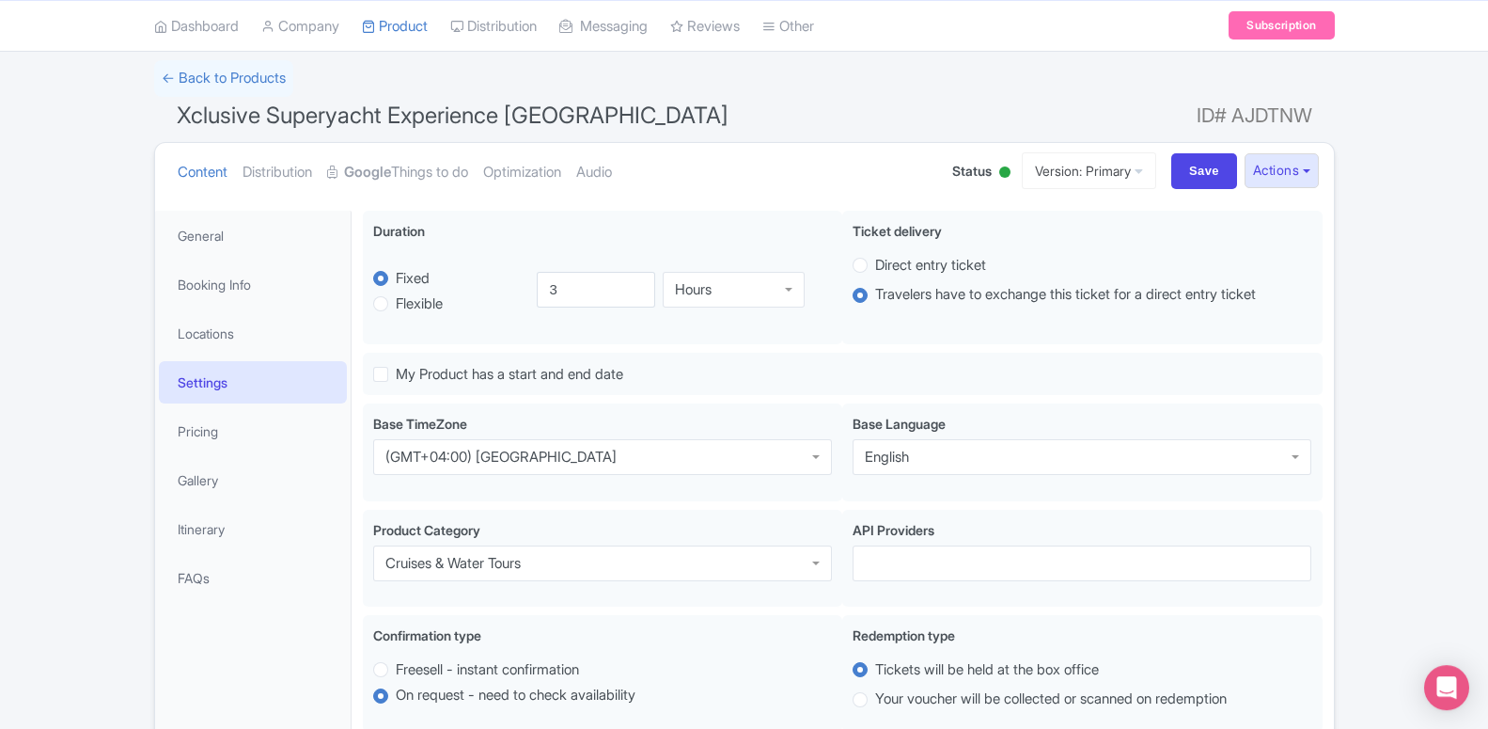
scroll to position [0, 0]
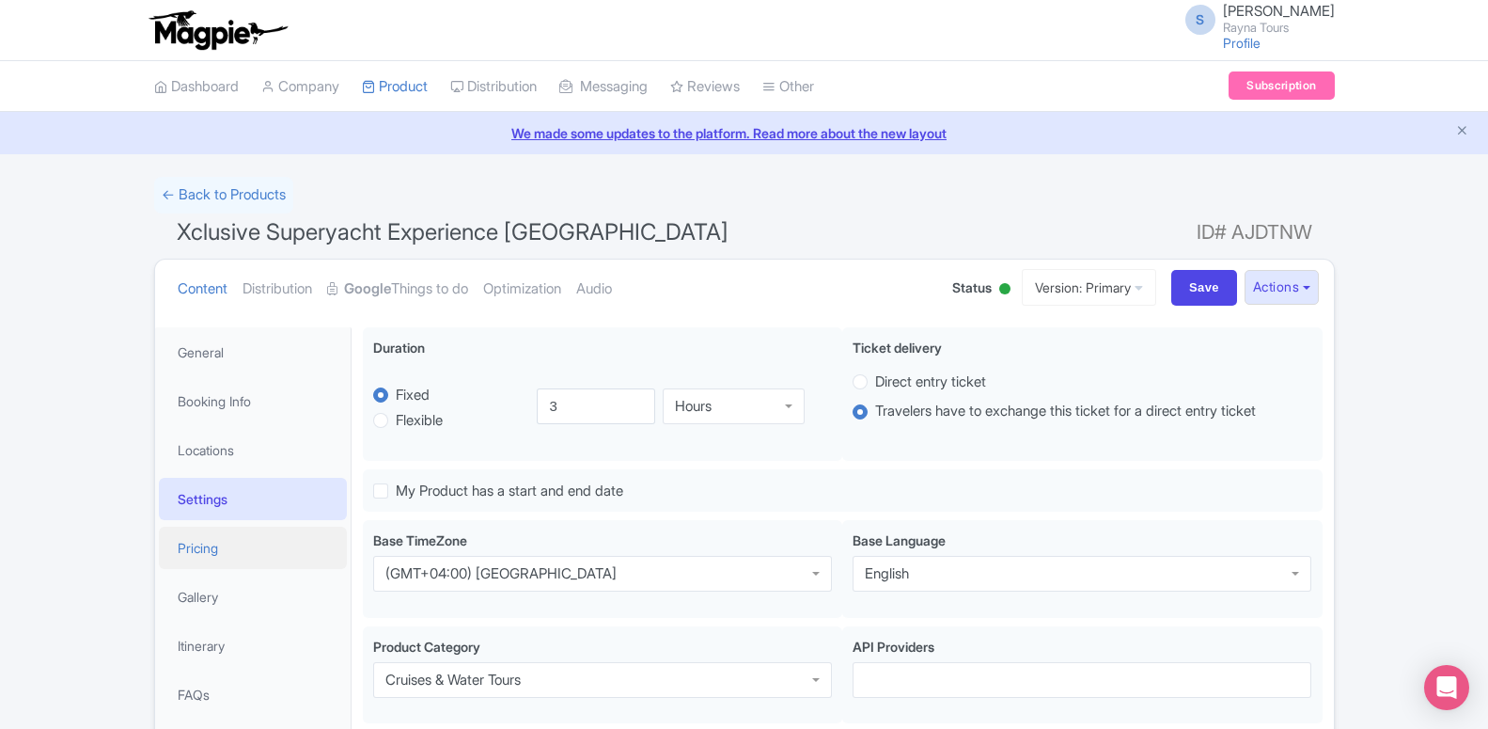
click at [223, 556] on link "Pricing" at bounding box center [253, 547] width 188 height 42
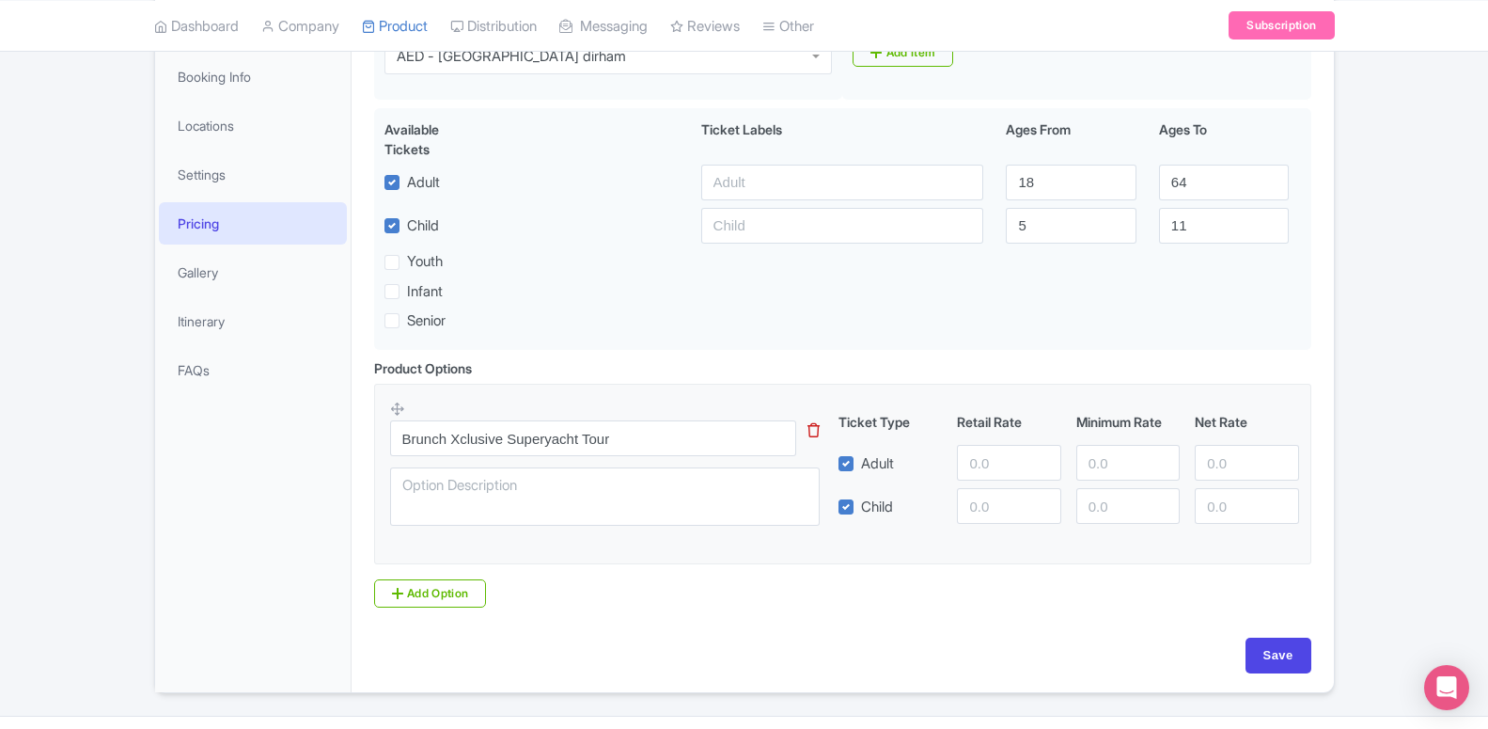
scroll to position [375, 0]
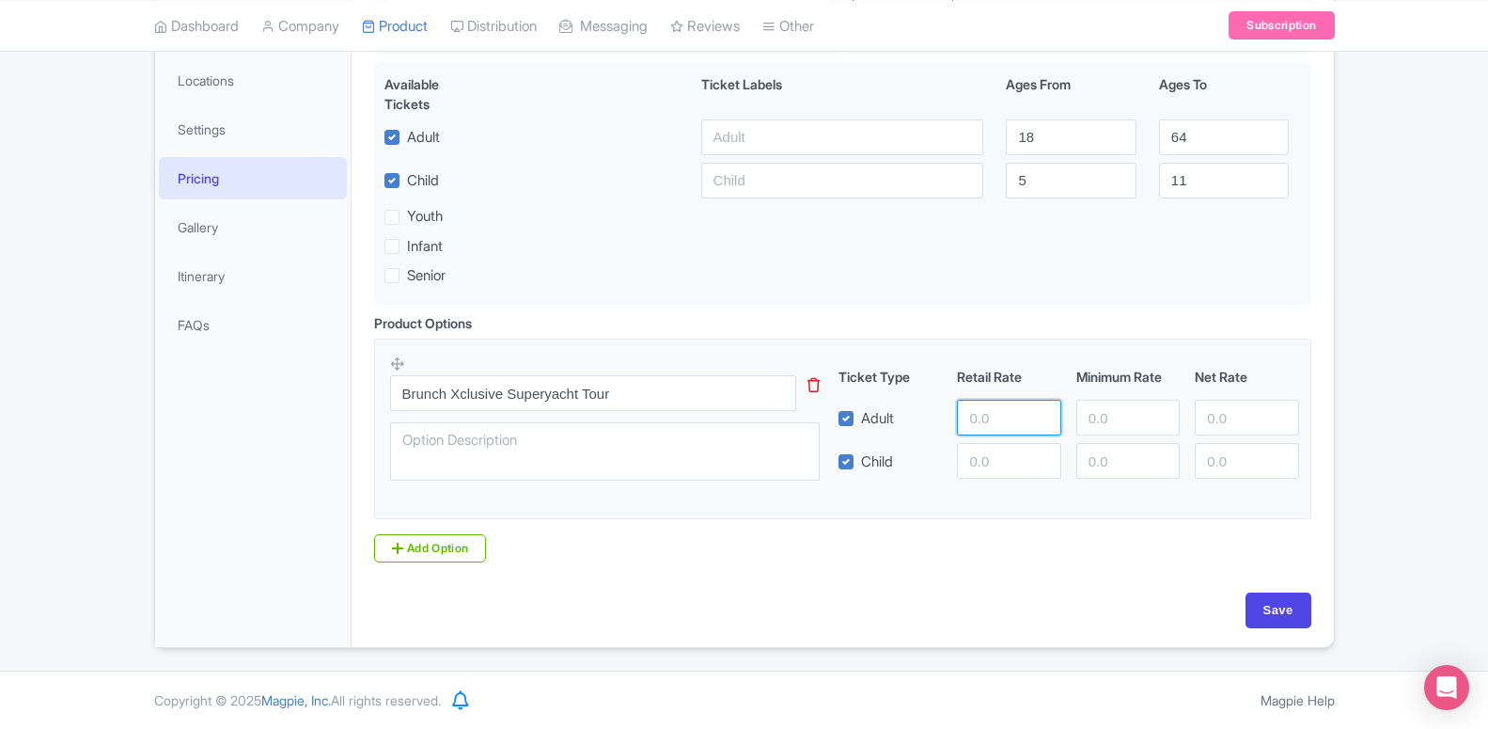
click at [968, 418] on input "number" at bounding box center [1008, 418] width 103 height 36
type input "460"
click at [1107, 420] on input "number" at bounding box center [1127, 418] width 103 height 36
click at [1012, 460] on input "number" at bounding box center [1008, 461] width 103 height 36
type input "210"
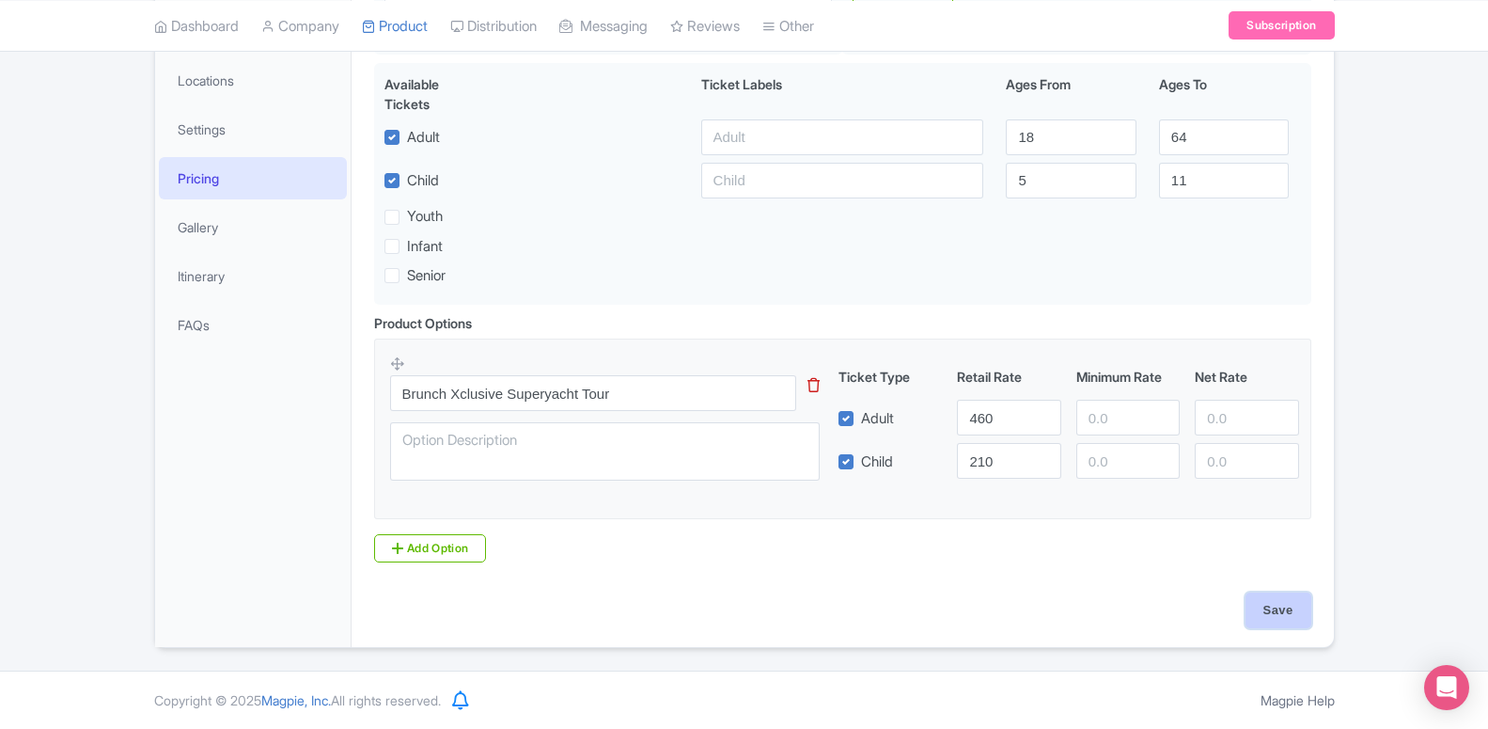
click at [1273, 619] on input "Save" at bounding box center [1279, 610] width 66 height 36
type input "Saving..."
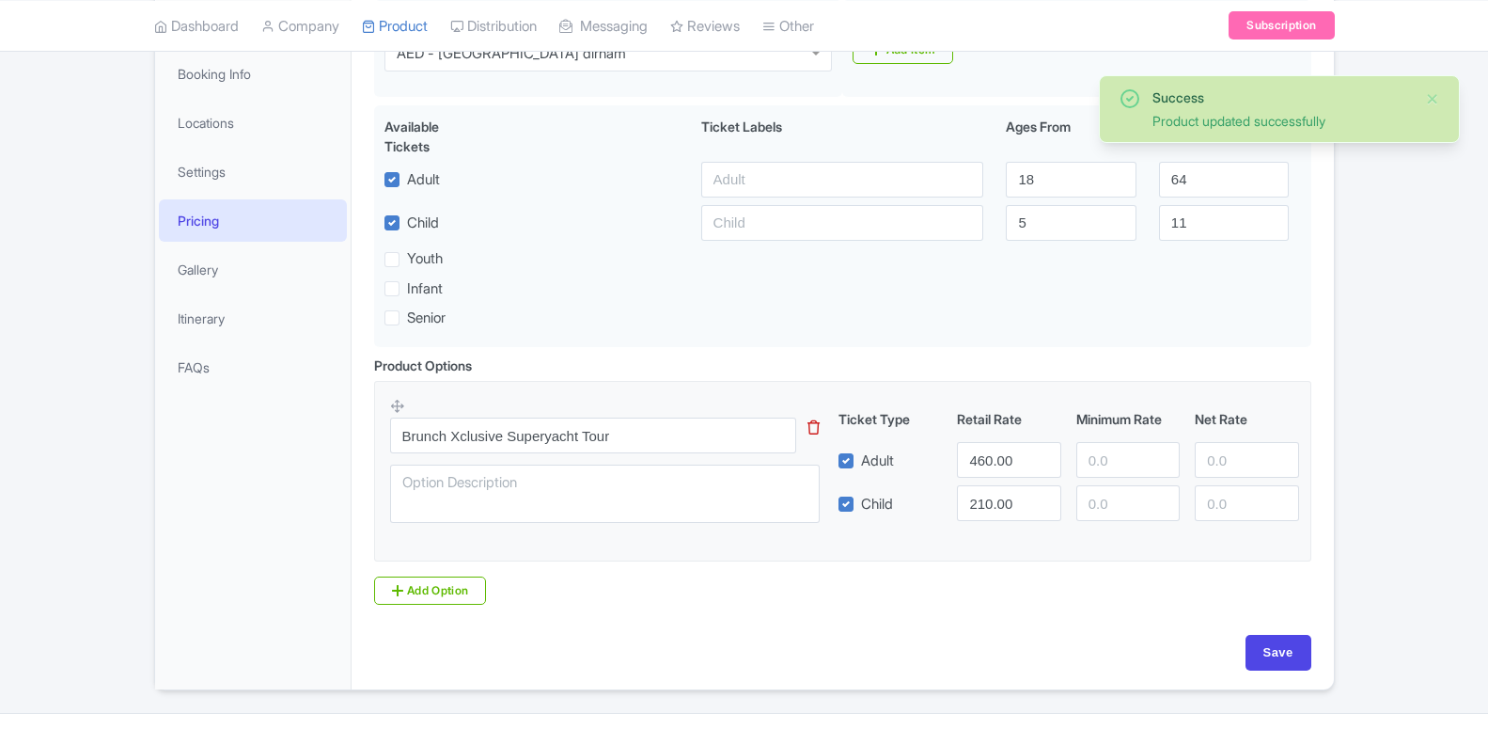
scroll to position [327, 0]
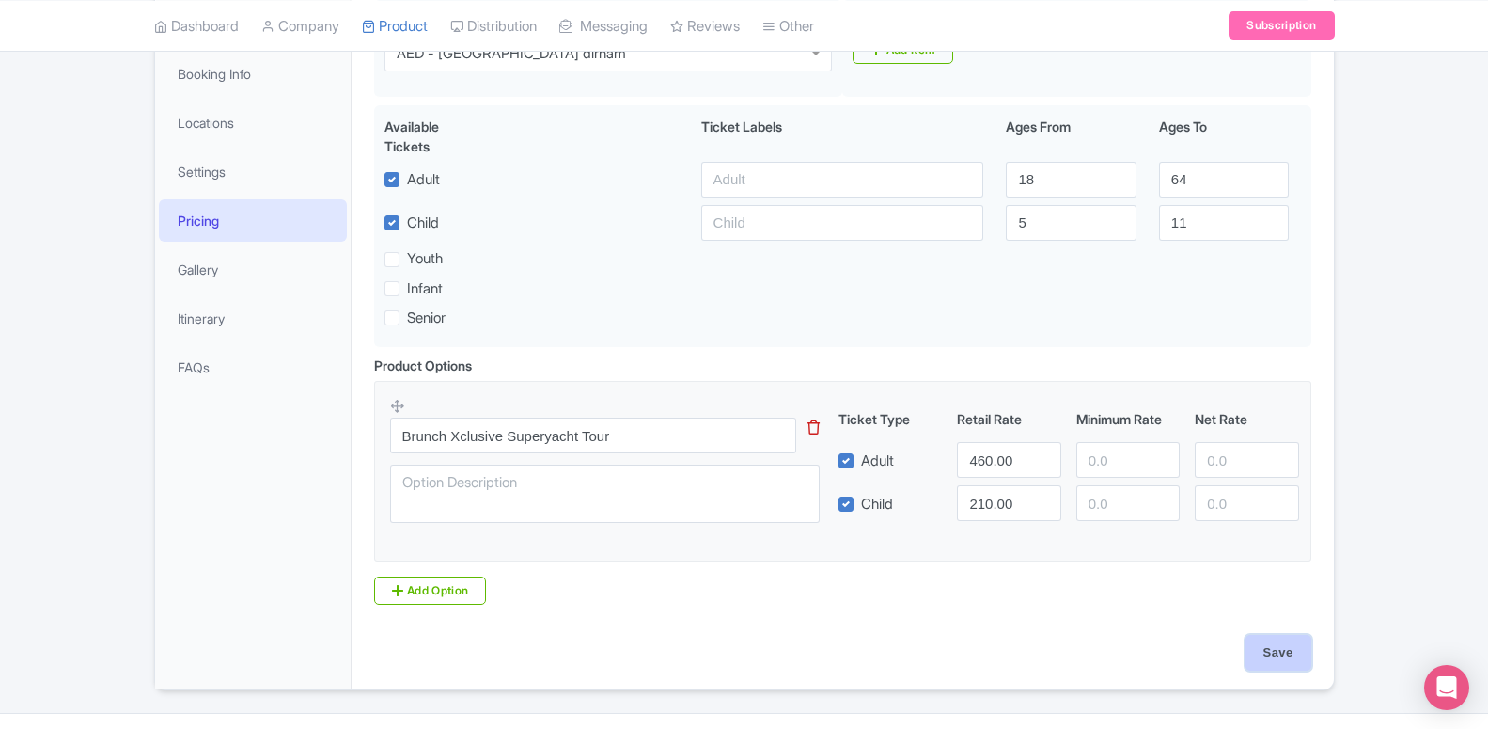
click at [1283, 664] on input "Save" at bounding box center [1279, 653] width 66 height 36
type input "Saving..."
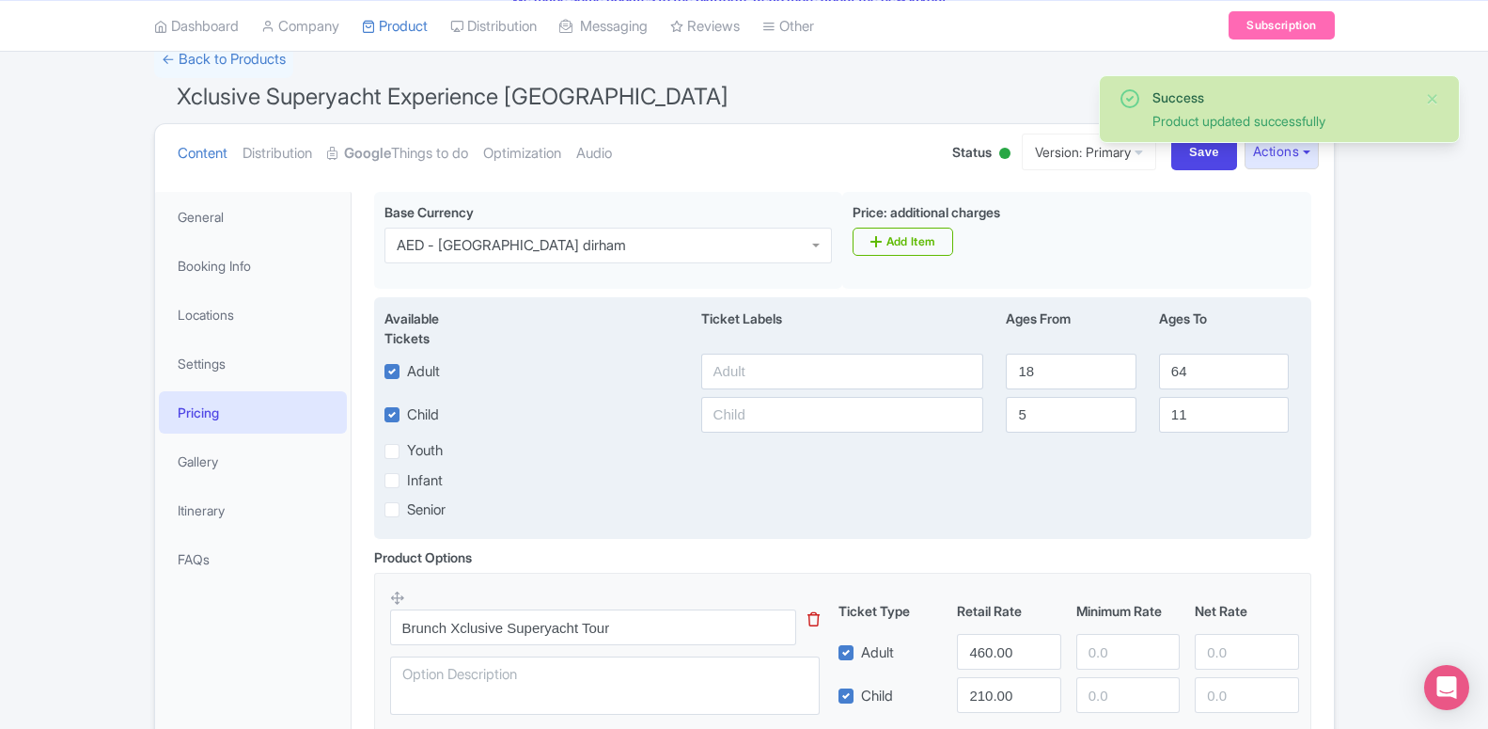
scroll to position [39, 0]
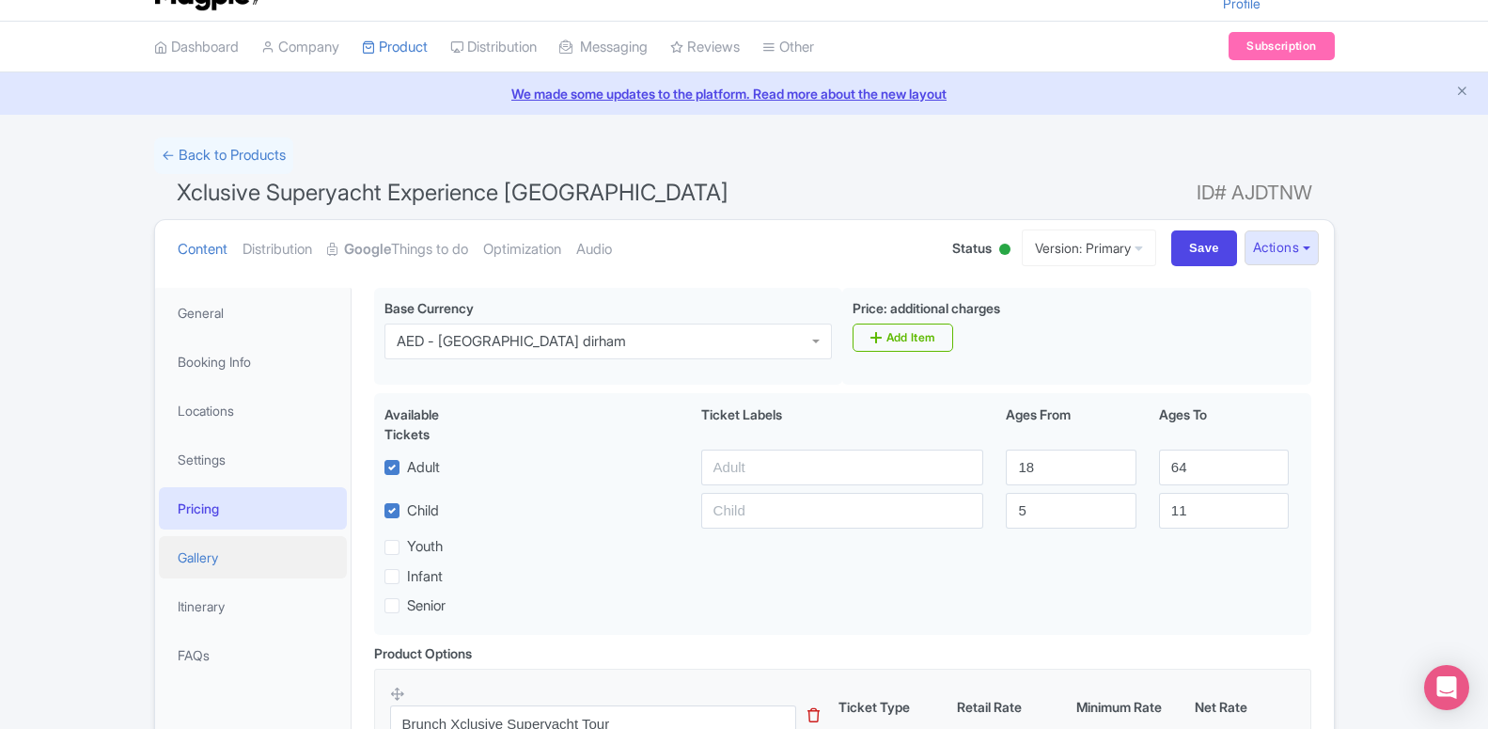
click at [265, 563] on link "Gallery" at bounding box center [253, 557] width 188 height 42
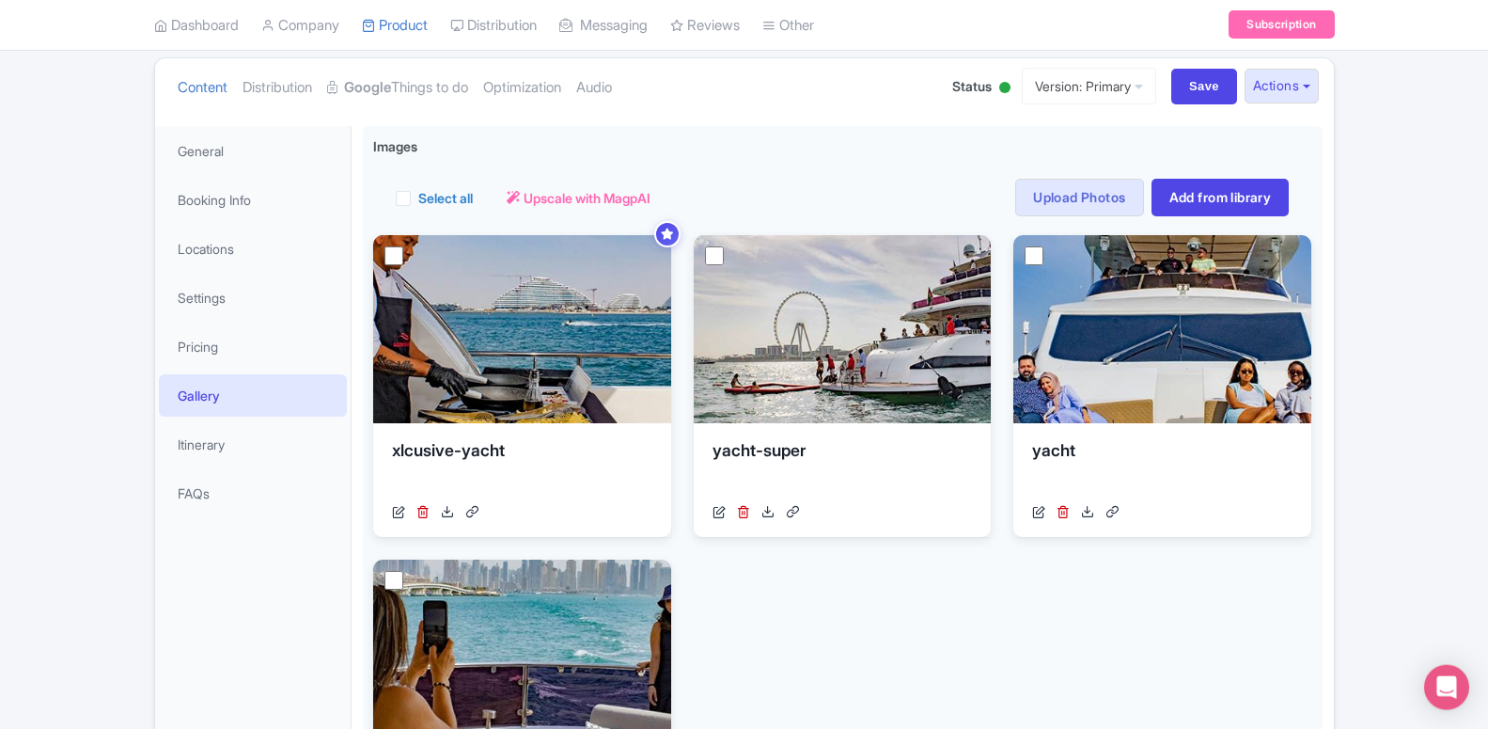
scroll to position [286, 0]
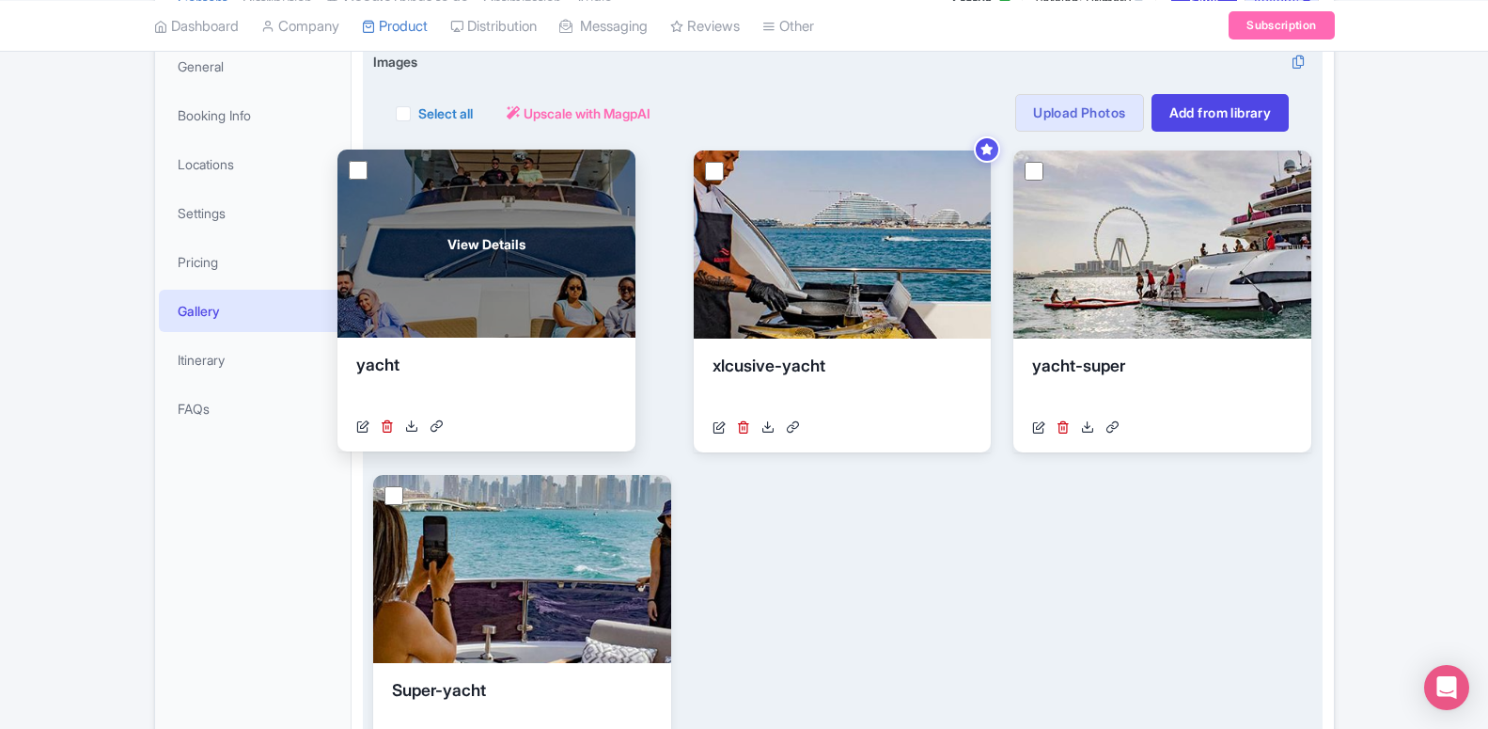
drag, startPoint x: 1155, startPoint y: 256, endPoint x: 479, endPoint y: 255, distance: 675.9
click at [479, 255] on div "View Details" at bounding box center [486, 243] width 298 height 188
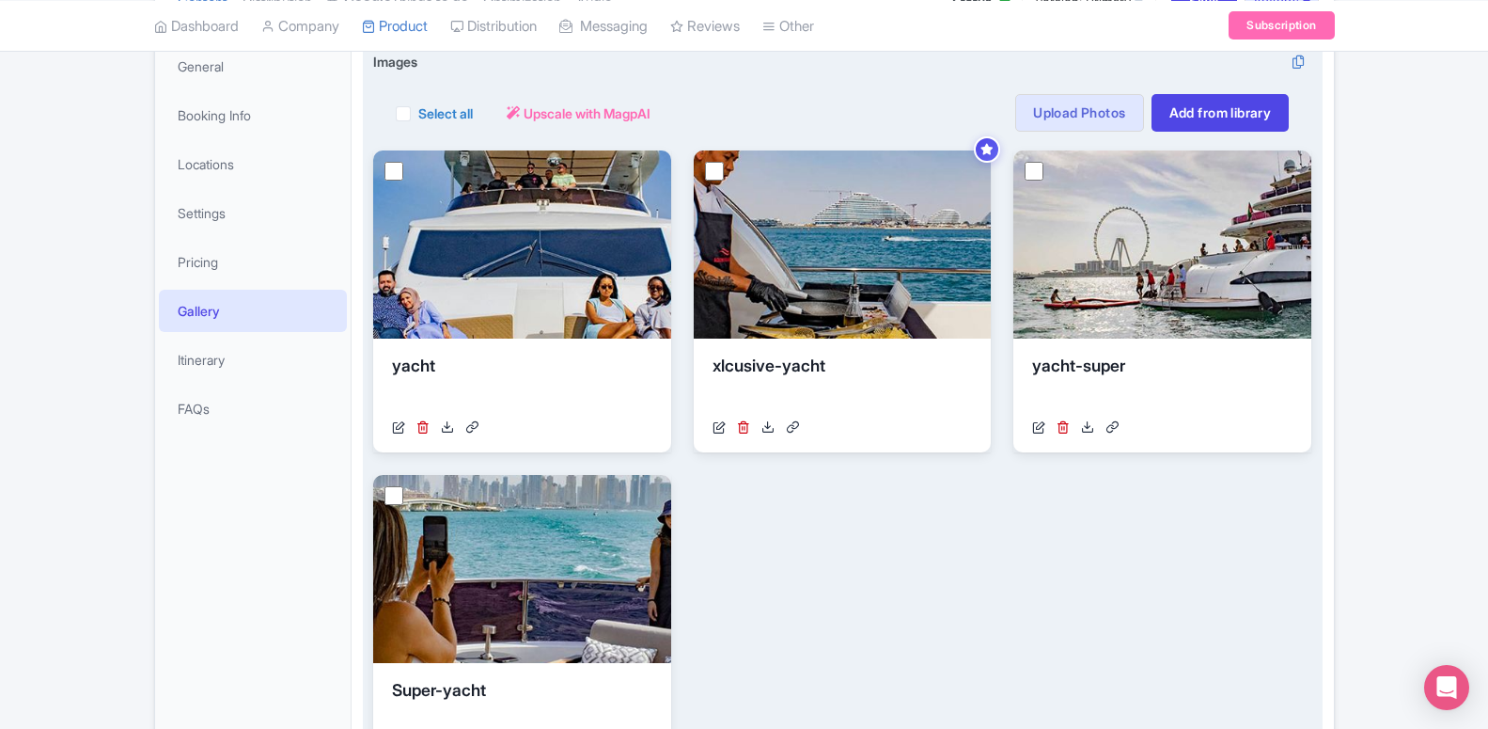
scroll to position [618, 0]
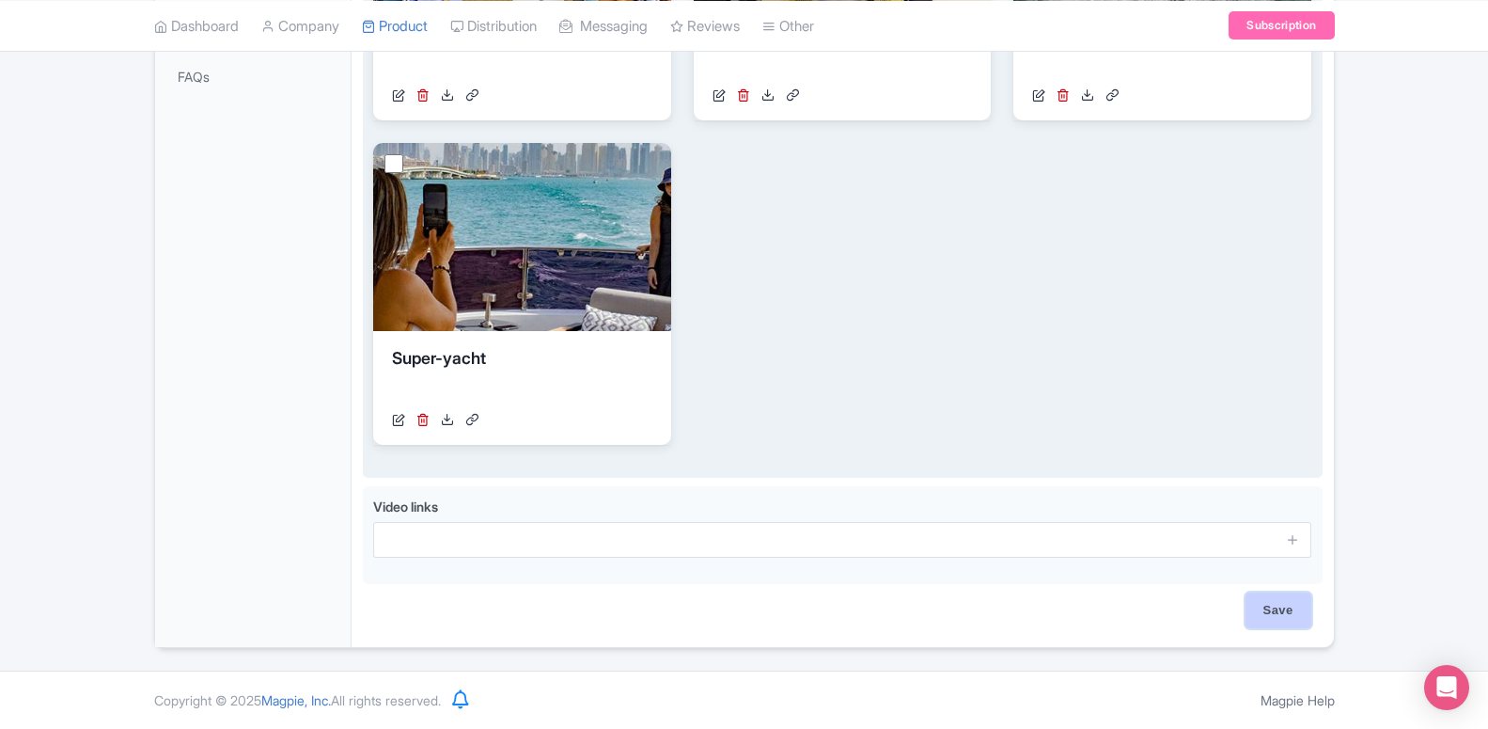
click at [1285, 604] on input "Save" at bounding box center [1279, 610] width 66 height 36
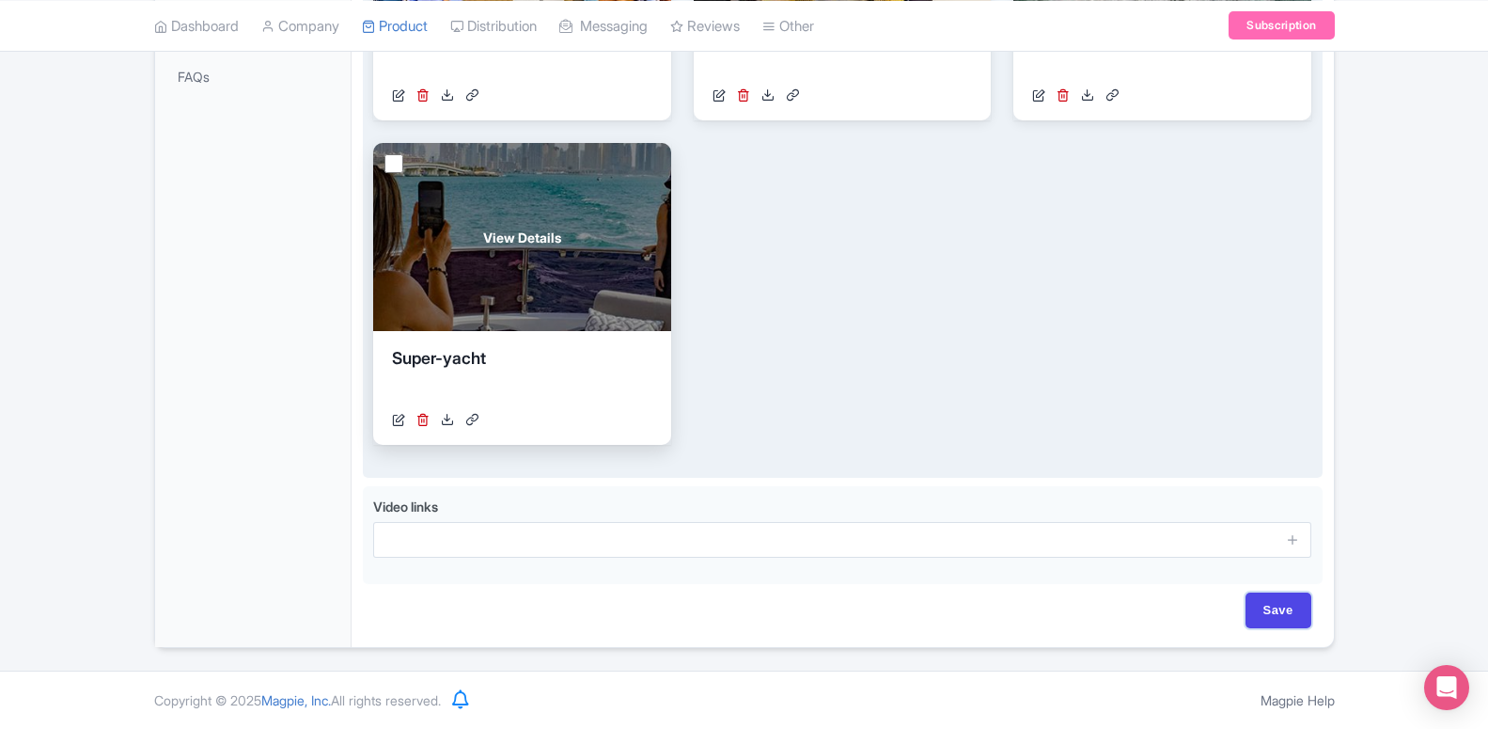
type input "Saving..."
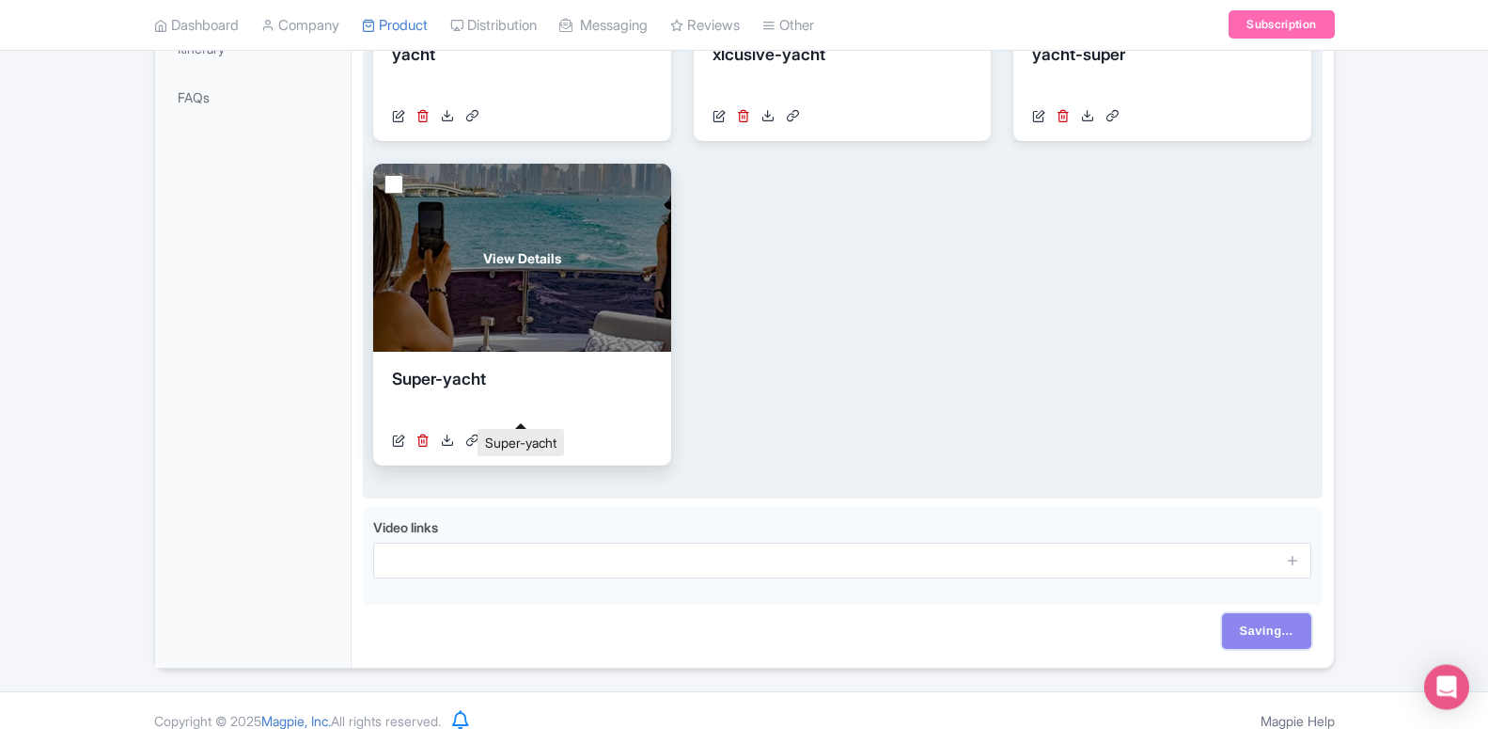
scroll to position [234, 0]
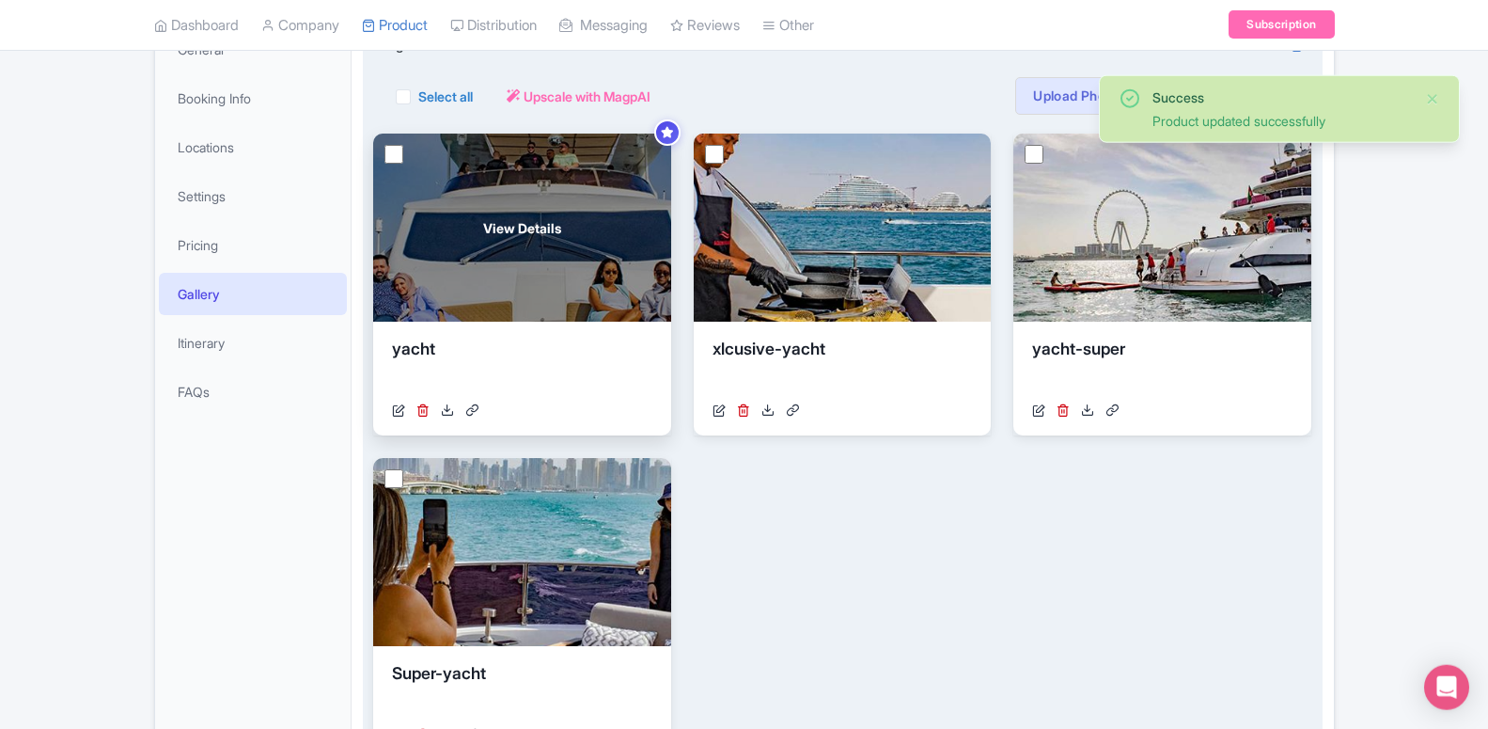
scroll to position [382, 0]
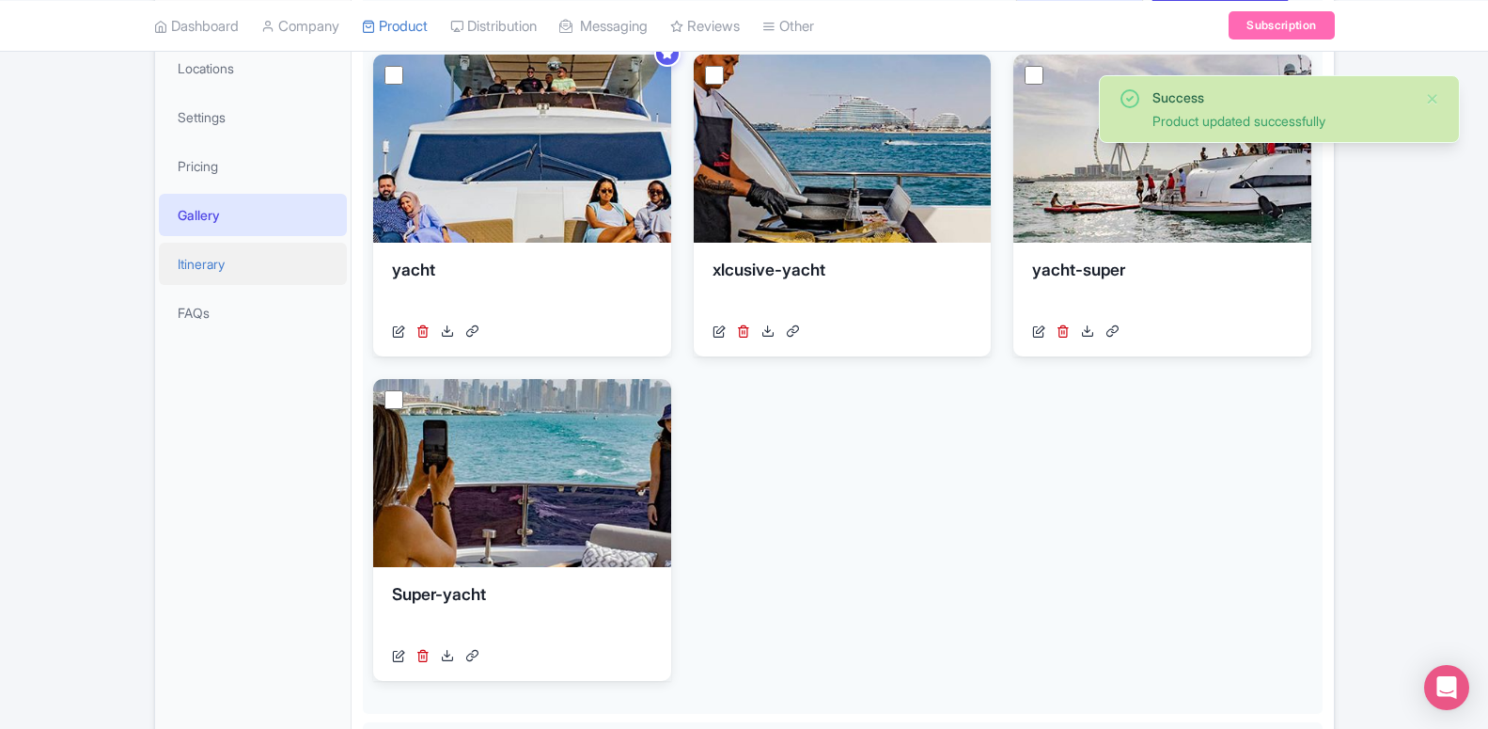
click at [234, 254] on link "Itinerary" at bounding box center [253, 264] width 188 height 42
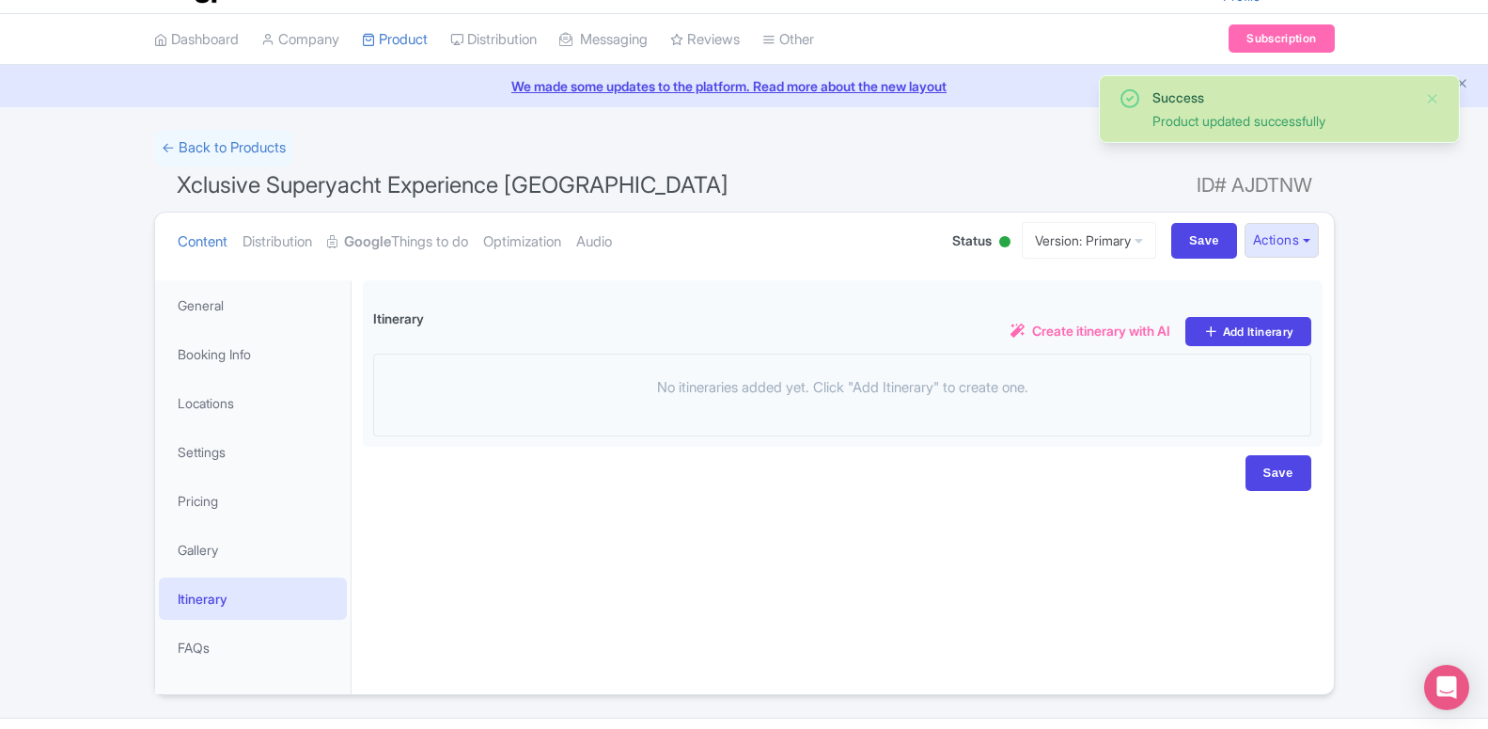
scroll to position [0, 0]
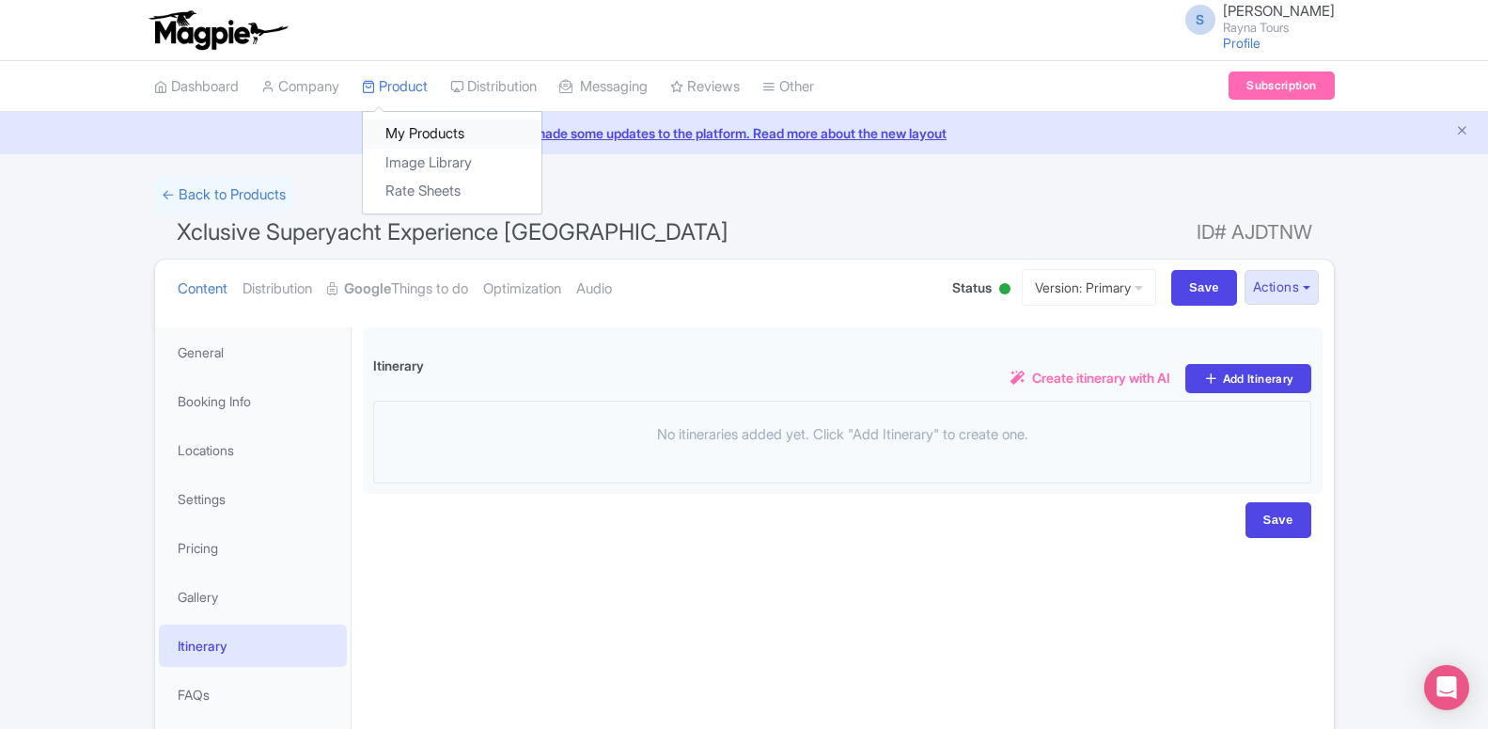
click at [408, 131] on link "My Products" at bounding box center [452, 133] width 179 height 29
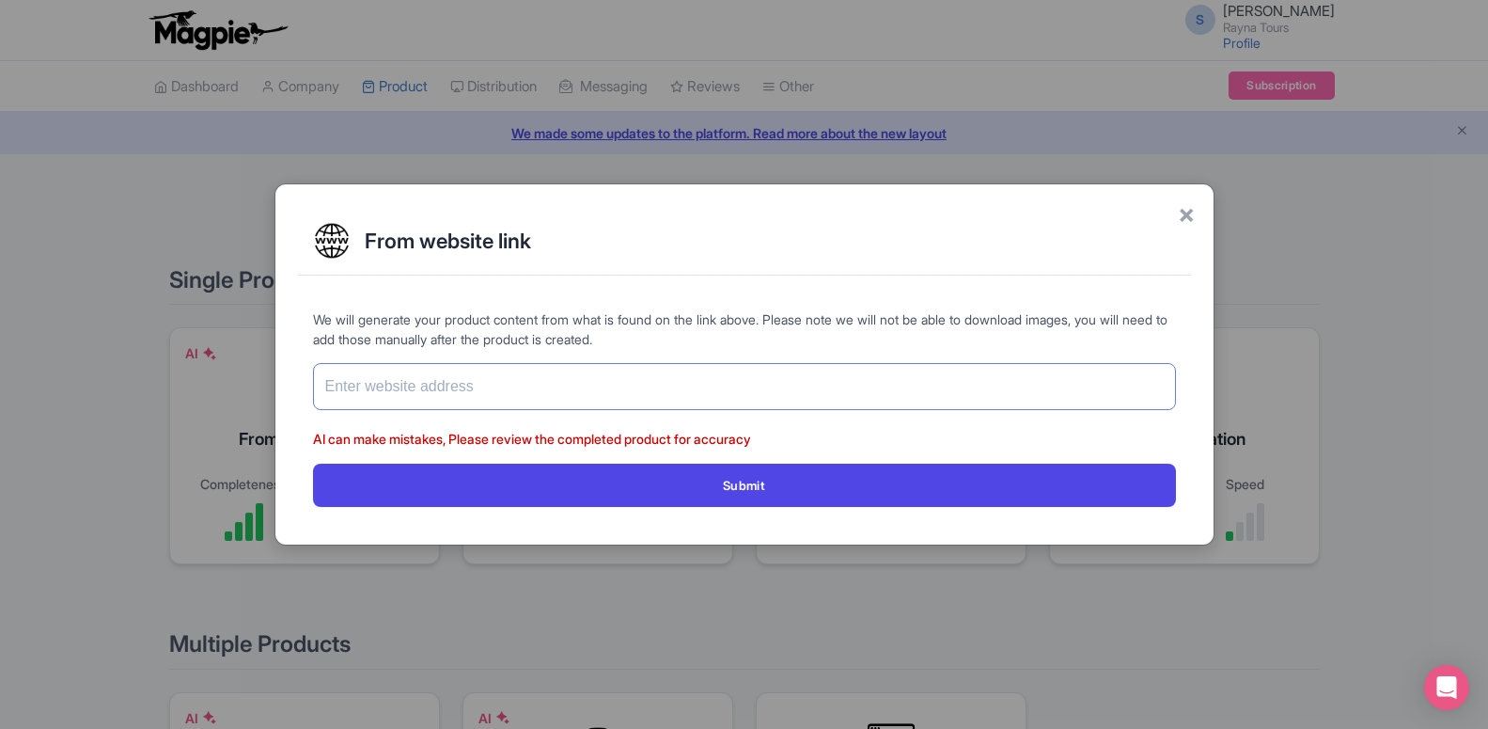
click at [545, 380] on input "text" at bounding box center [744, 386] width 863 height 47
paste input "[URL][DOMAIN_NAME]"
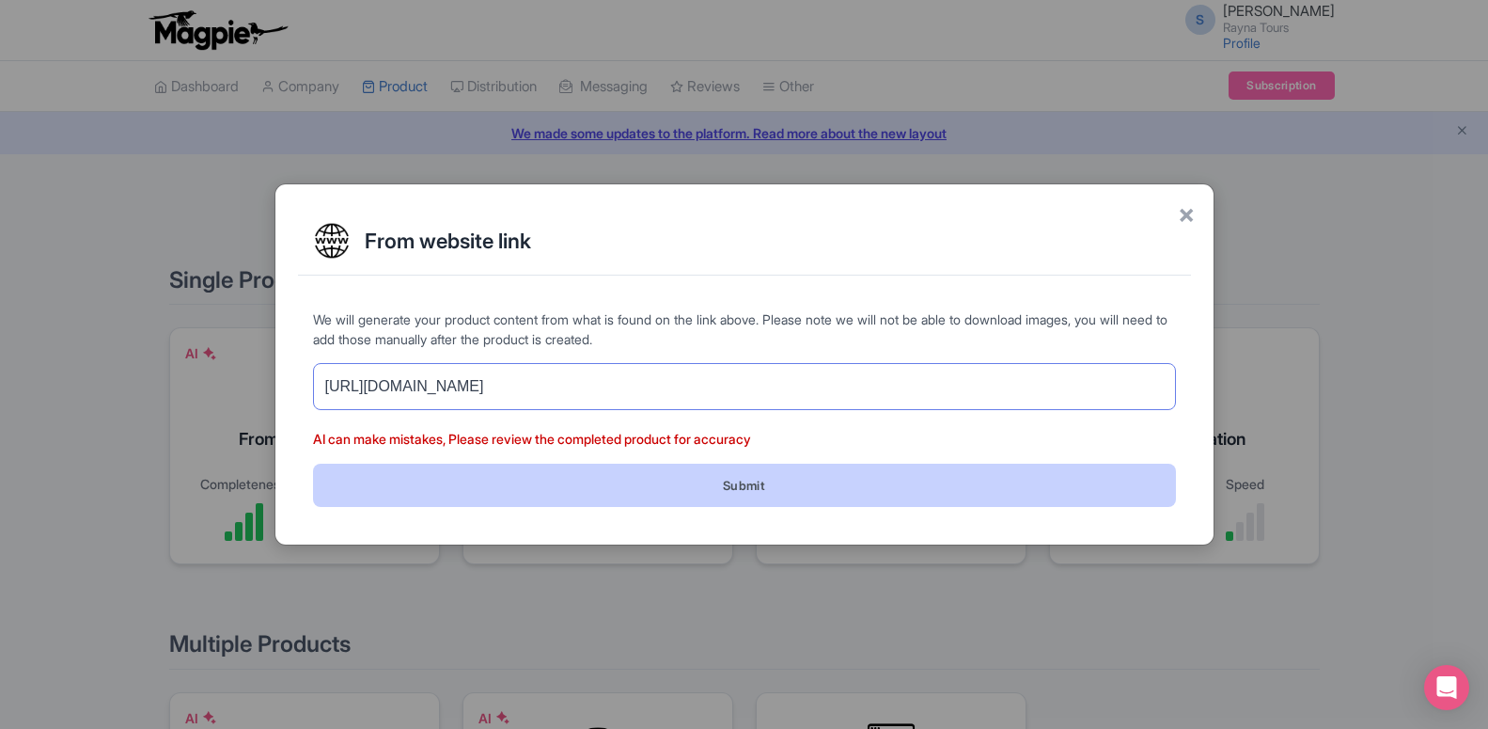
type input "[URL][DOMAIN_NAME]"
click at [729, 475] on button "Submit" at bounding box center [744, 484] width 863 height 42
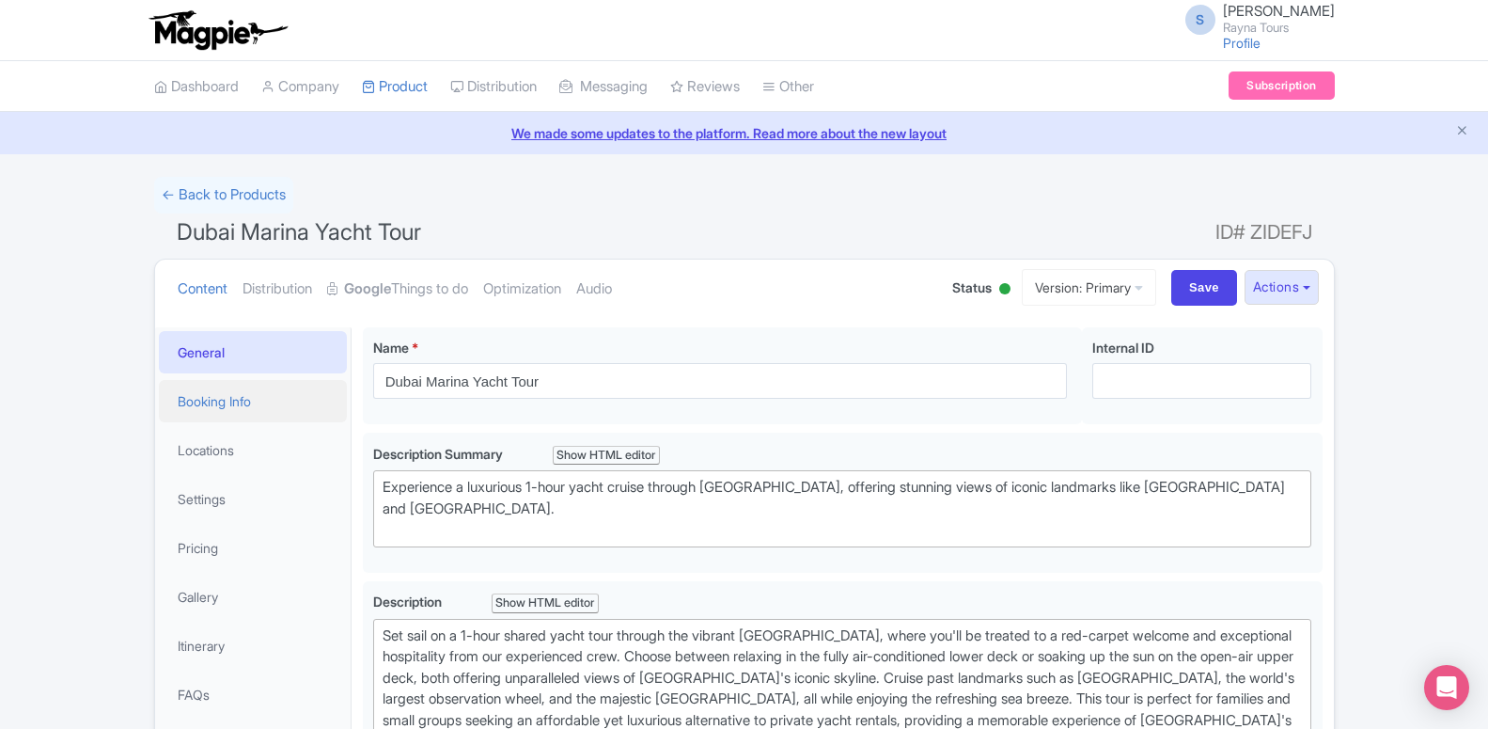
click at [288, 398] on link "Booking Info" at bounding box center [253, 401] width 188 height 42
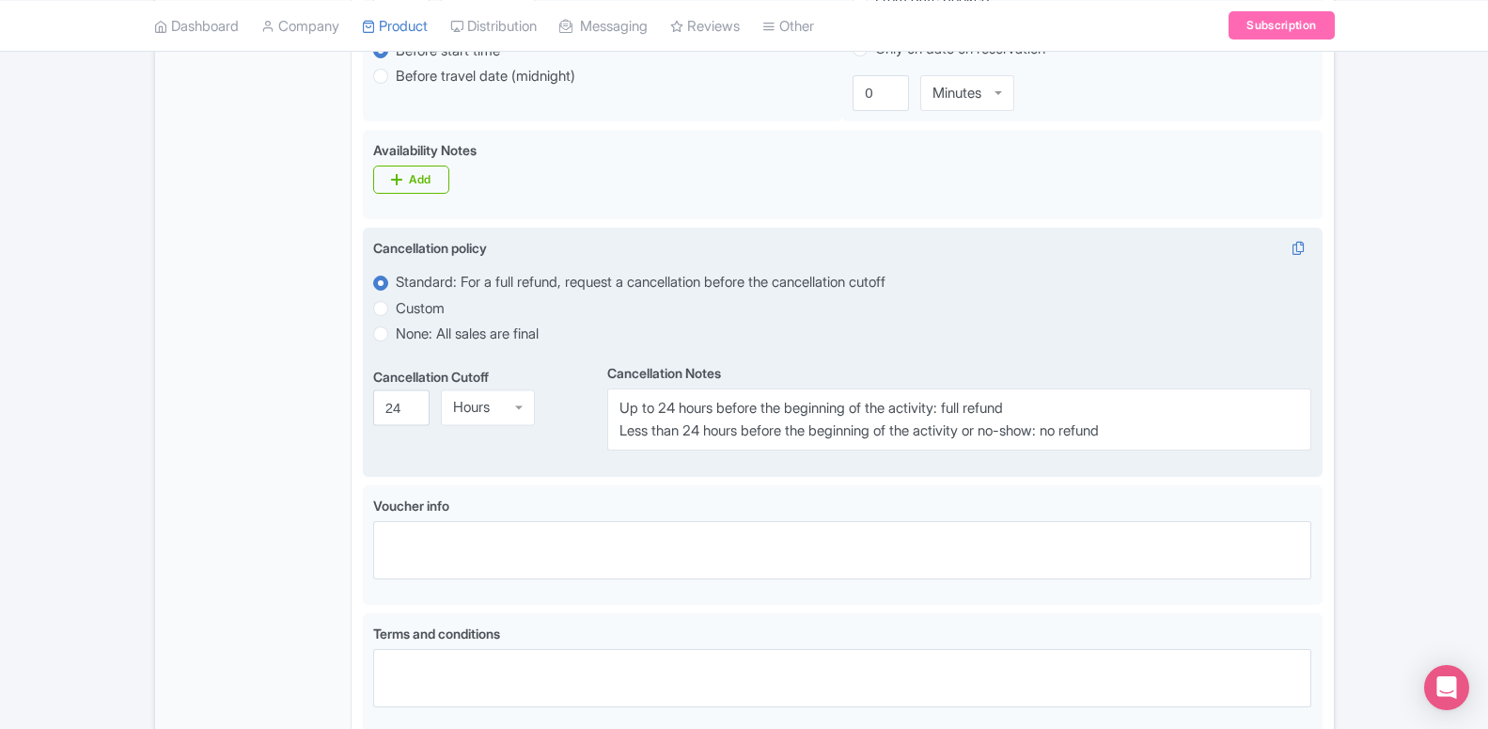
scroll to position [1055, 0]
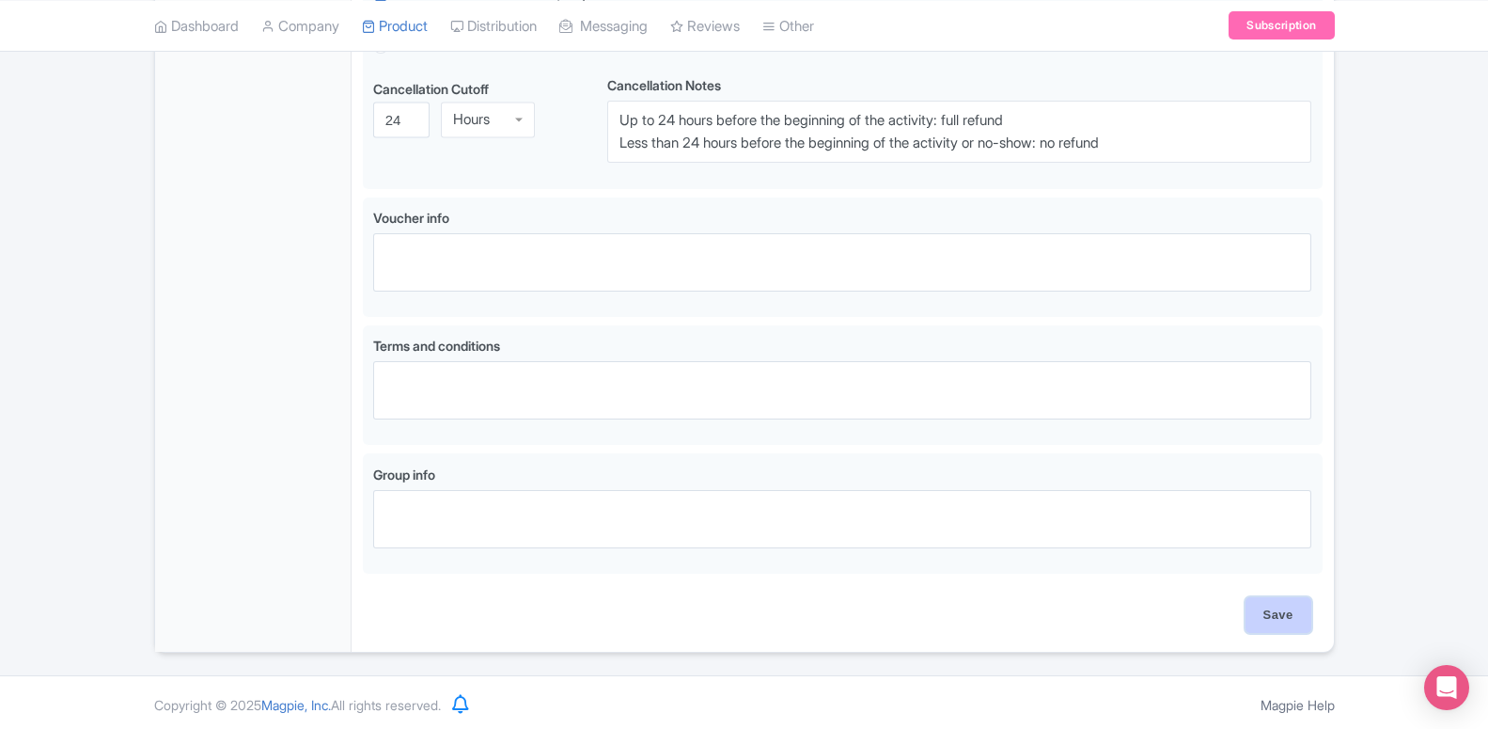
click at [1291, 612] on input "Save" at bounding box center [1279, 615] width 66 height 36
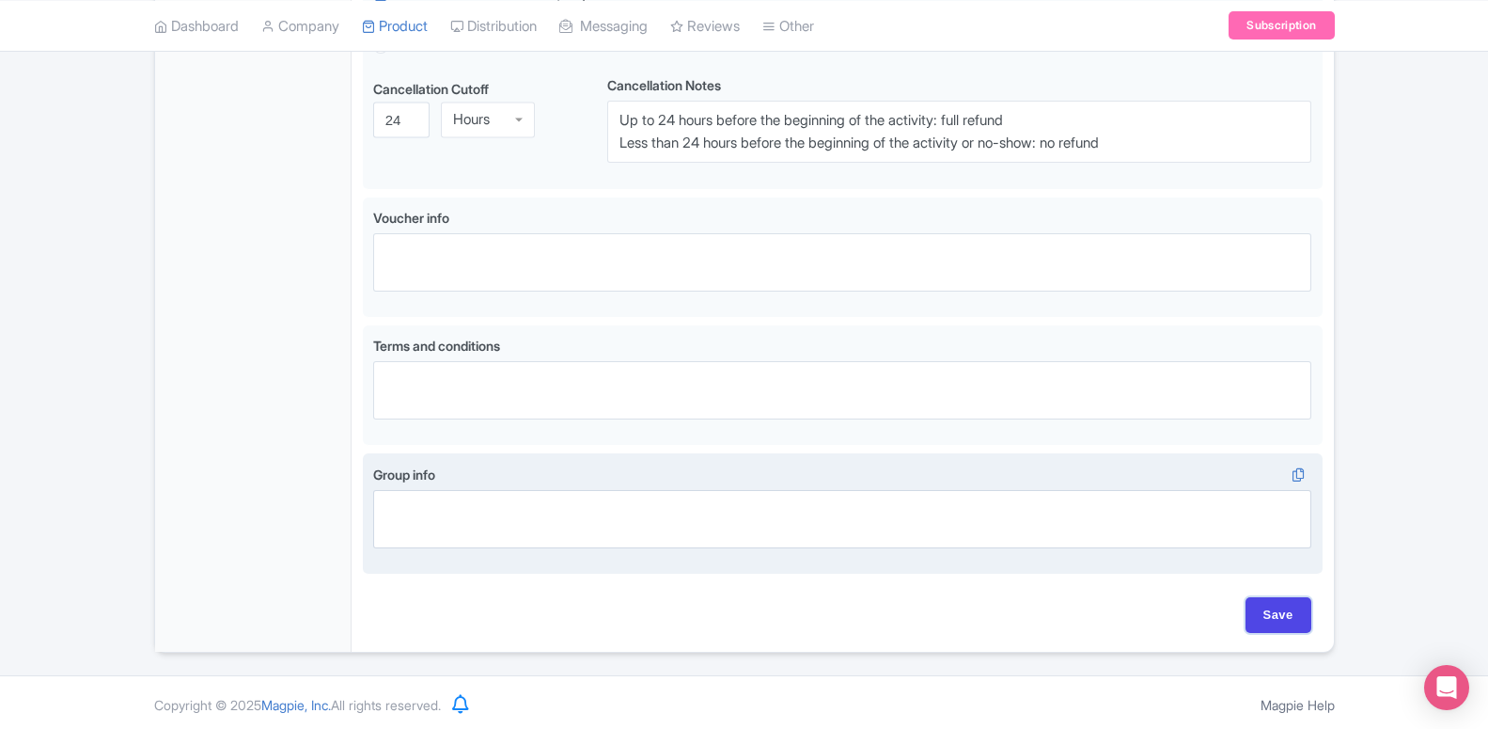
type input "Saving..."
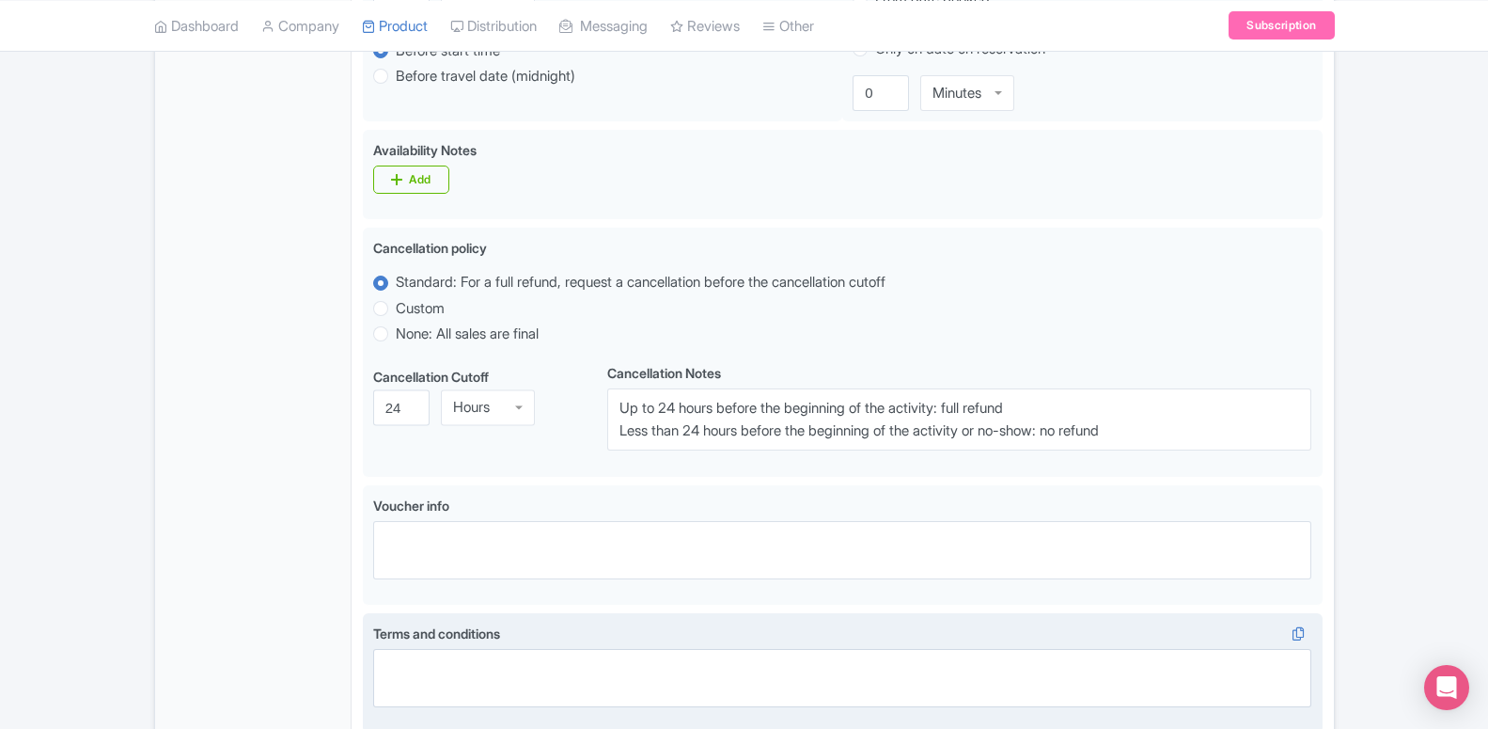
scroll to position [671, 0]
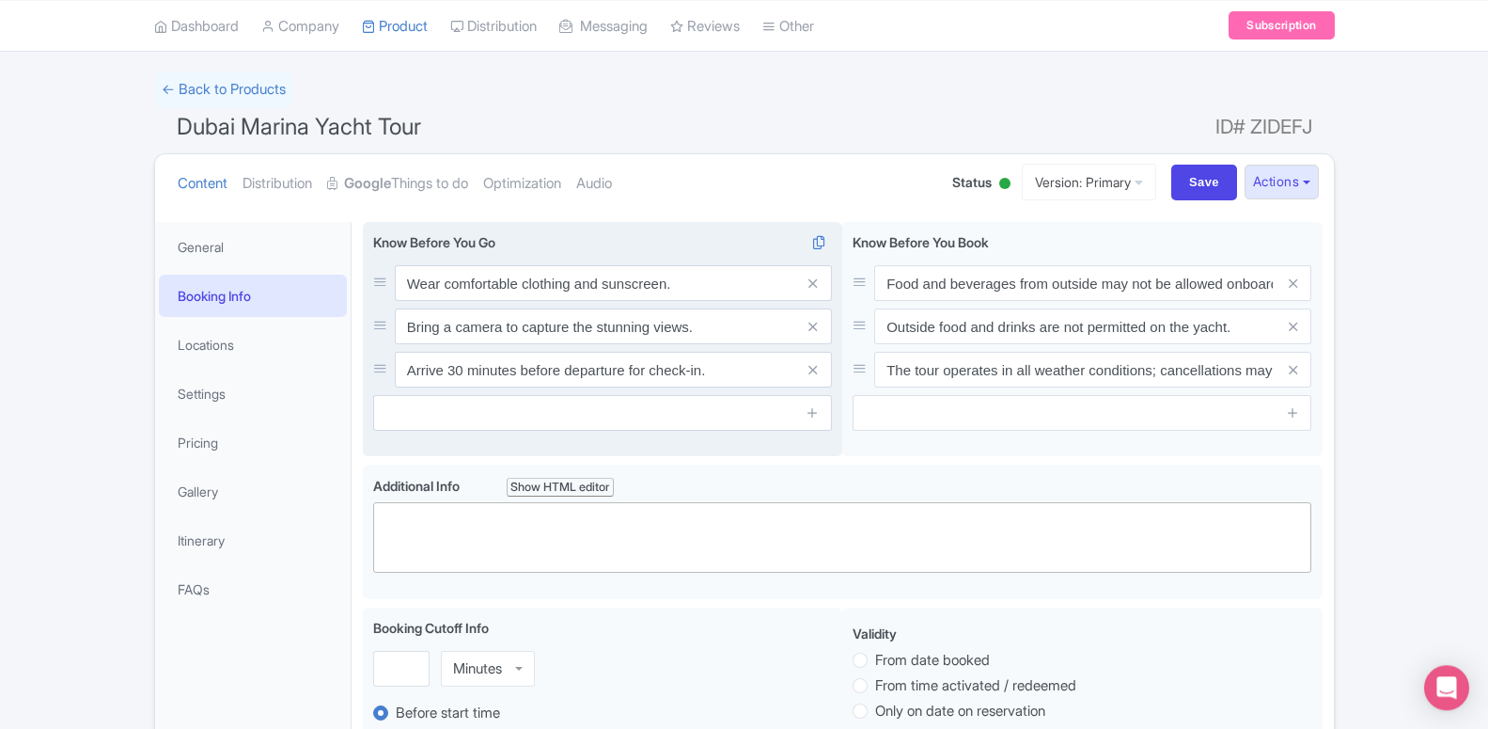
scroll to position [192, 0]
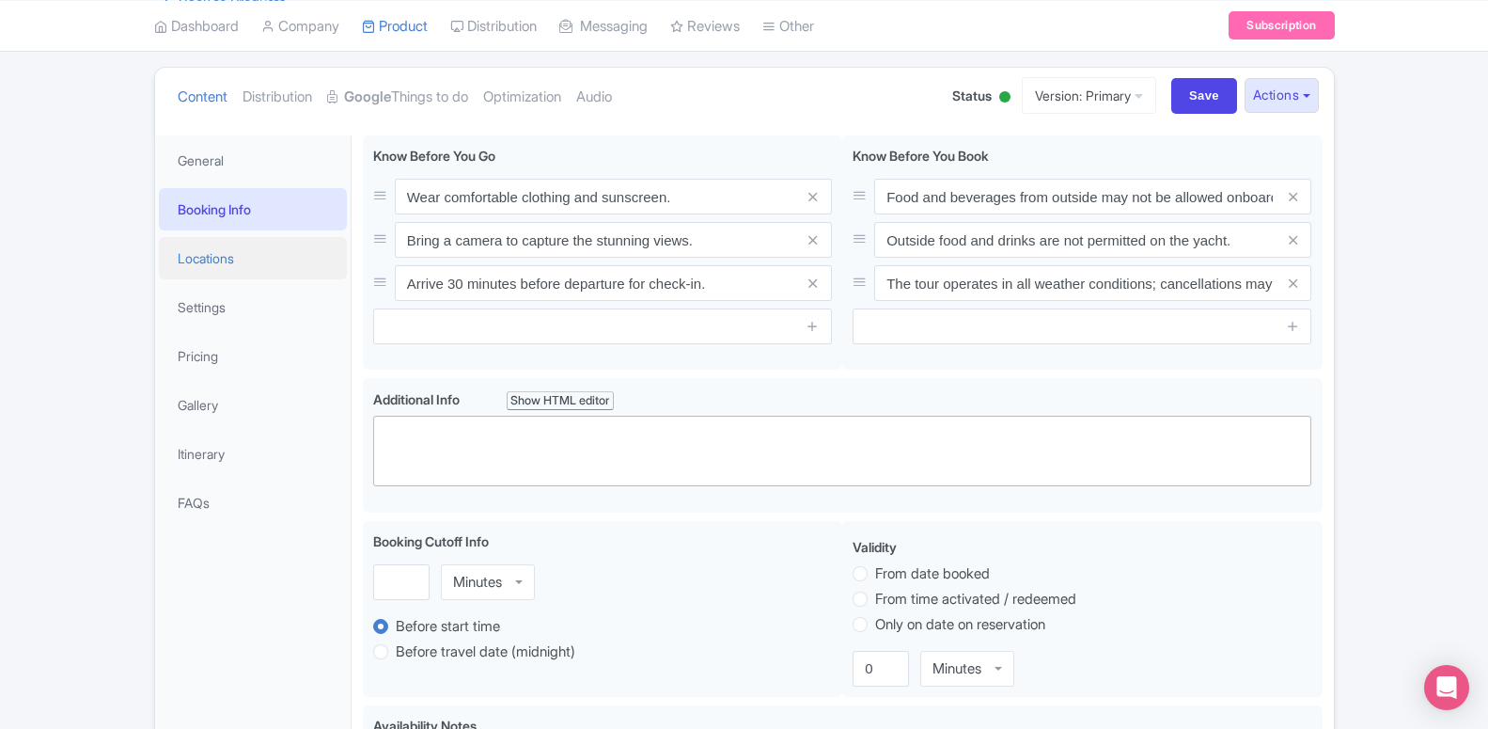
click at [215, 262] on link "Locations" at bounding box center [253, 258] width 188 height 42
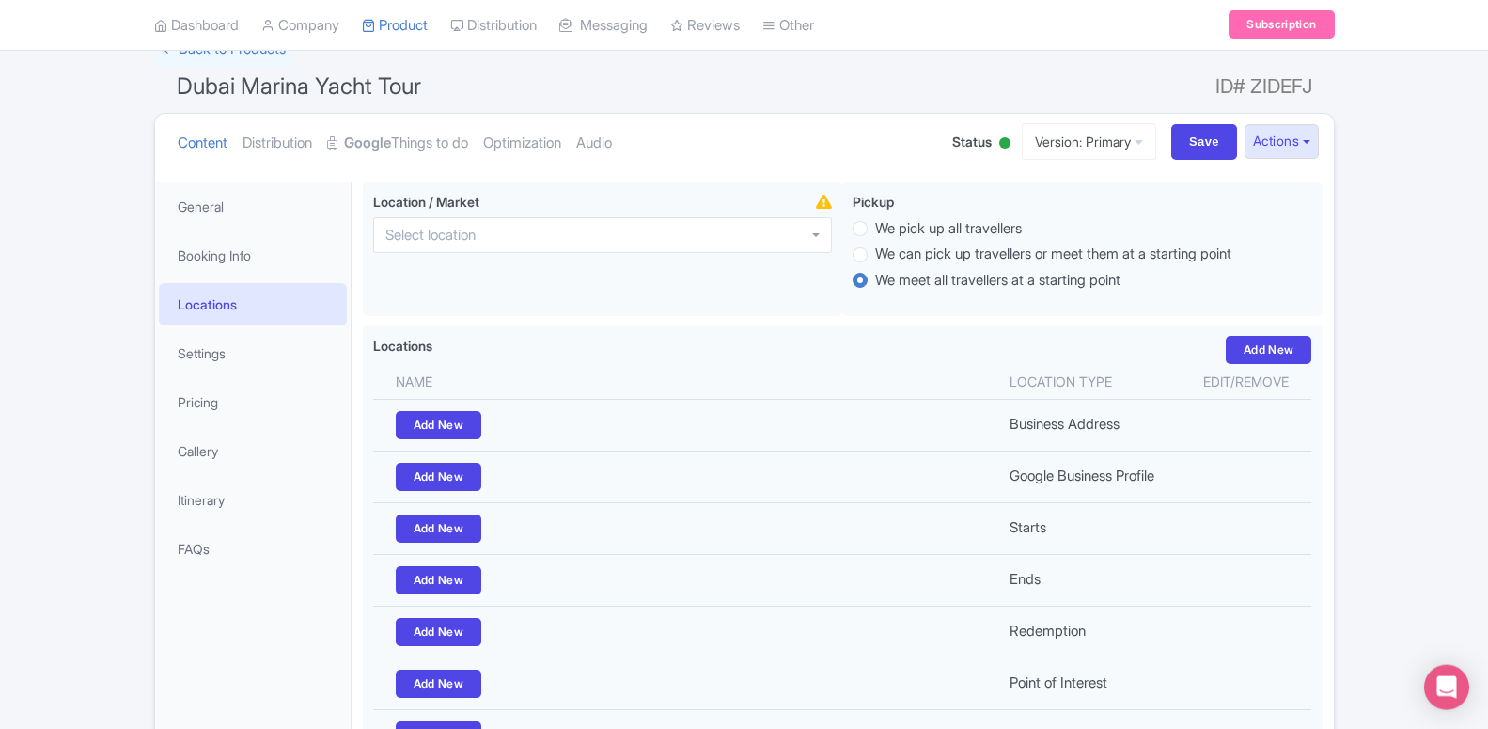
scroll to position [96, 0]
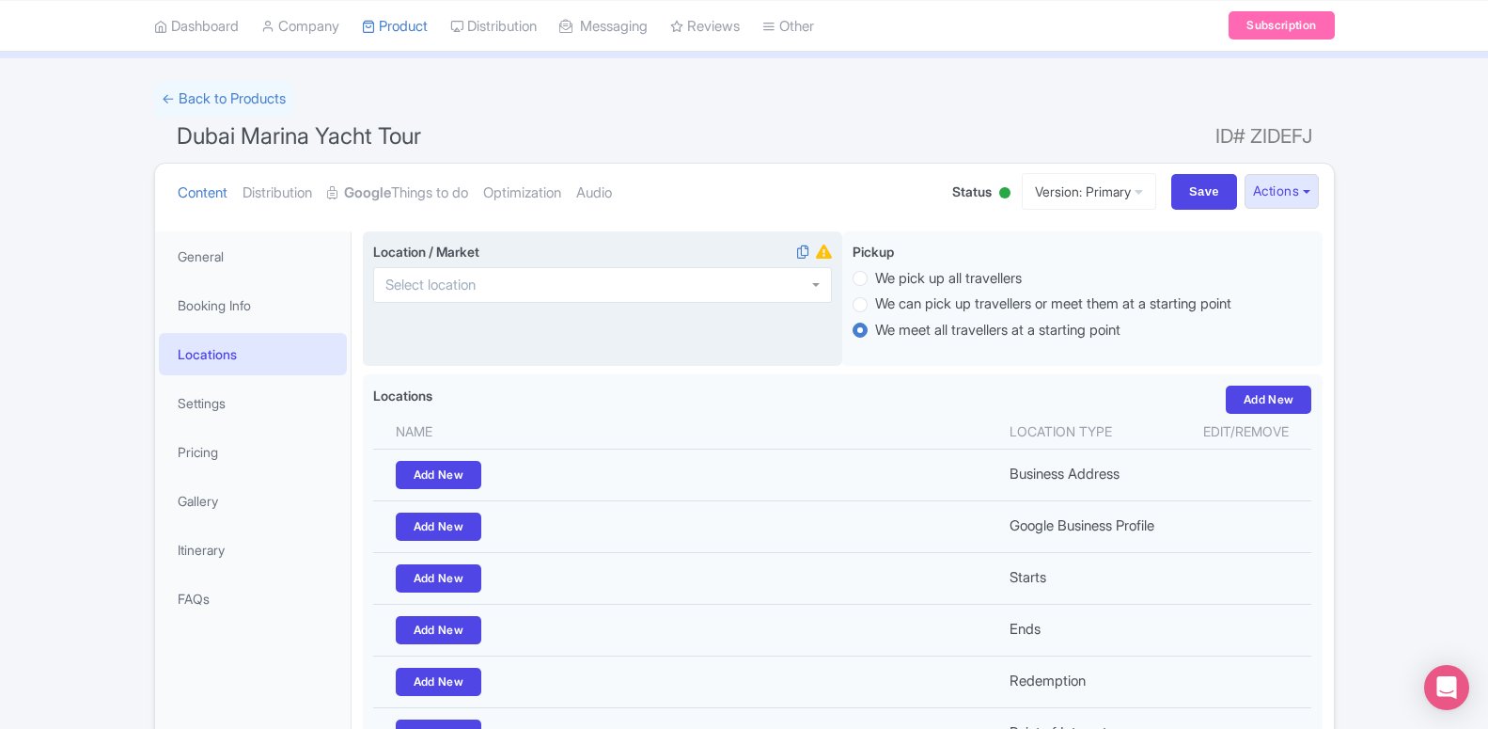
click at [600, 275] on div at bounding box center [602, 285] width 459 height 36
type input "dubai"
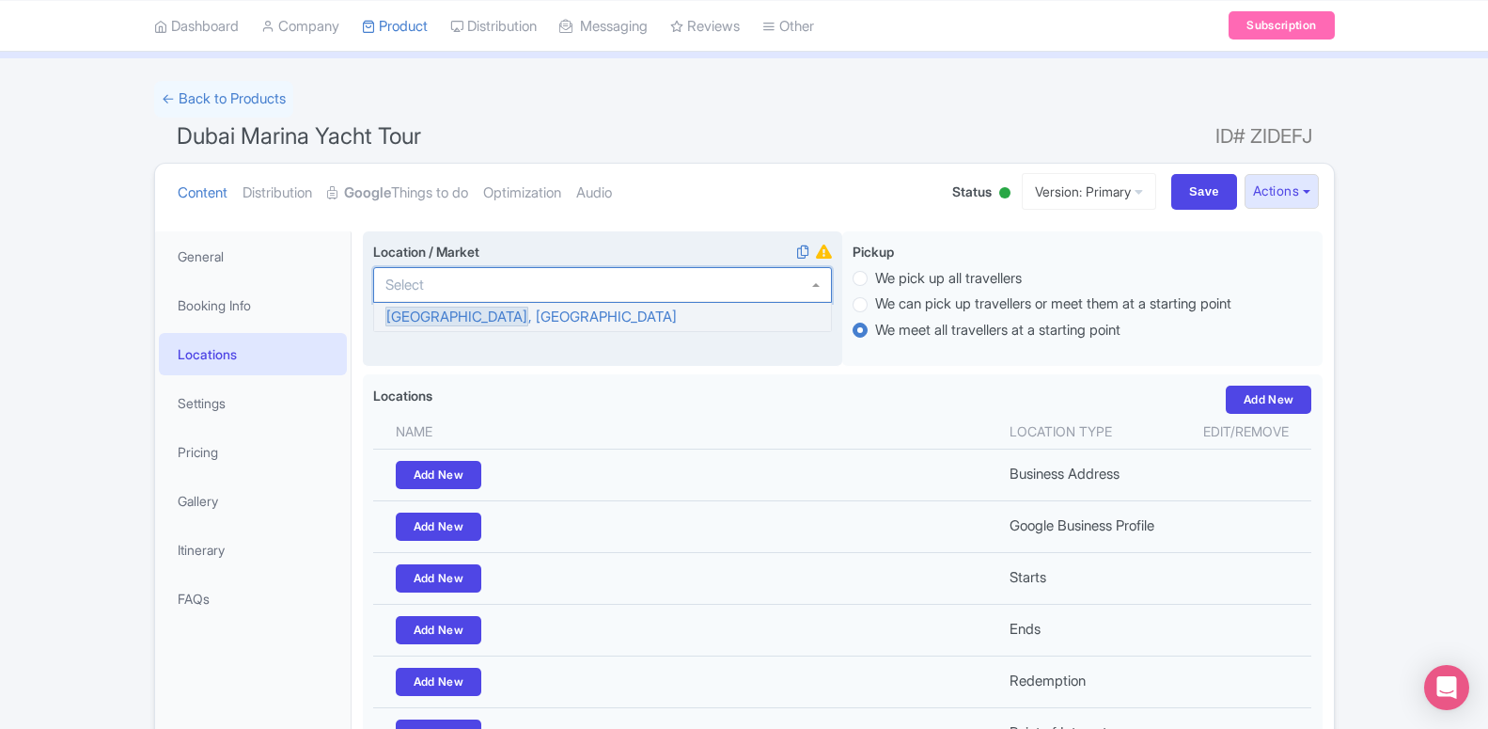
click at [462, 320] on div "Location / Market i Dubai , United Arab Emirates" at bounding box center [603, 298] width 480 height 135
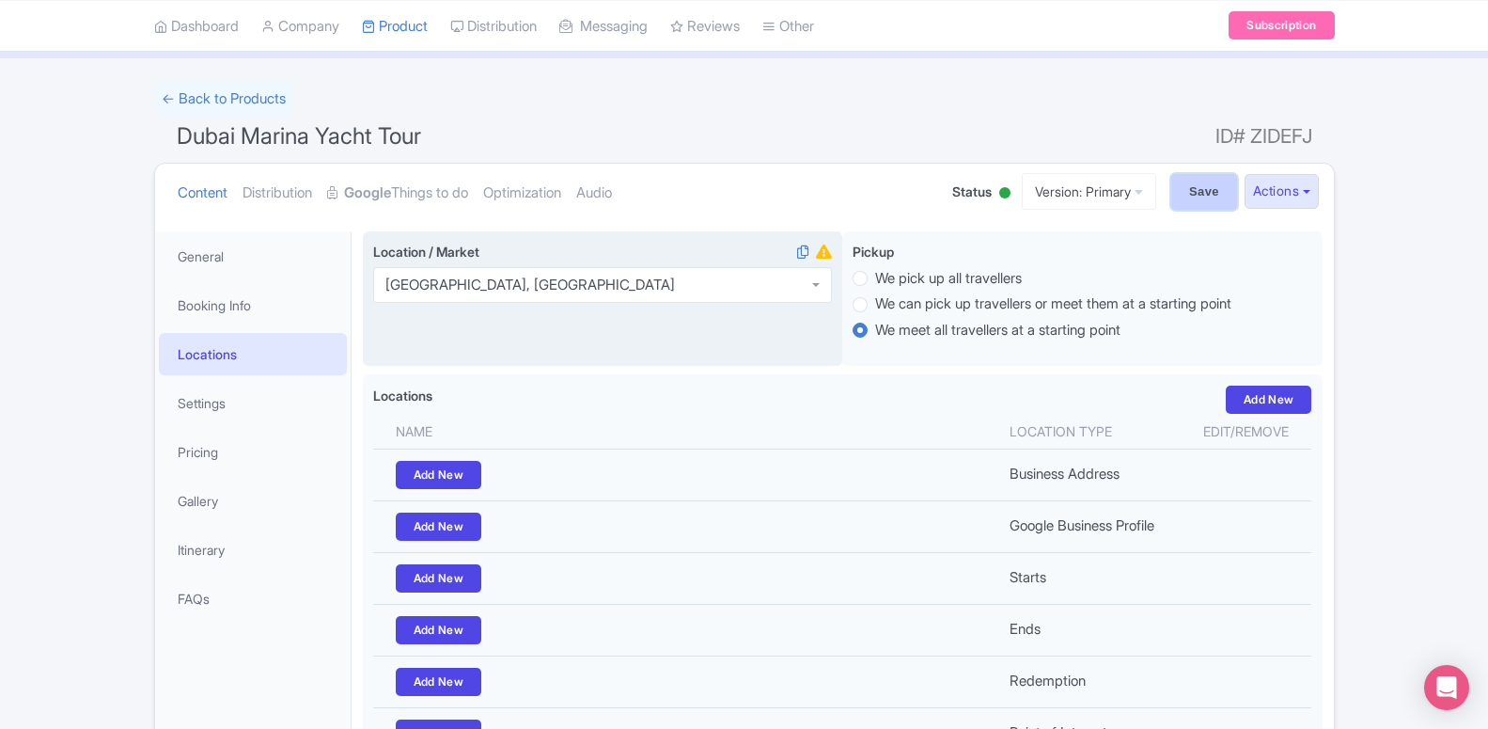
click at [1227, 196] on input "Save" at bounding box center [1204, 192] width 66 height 36
type input "Saving..."
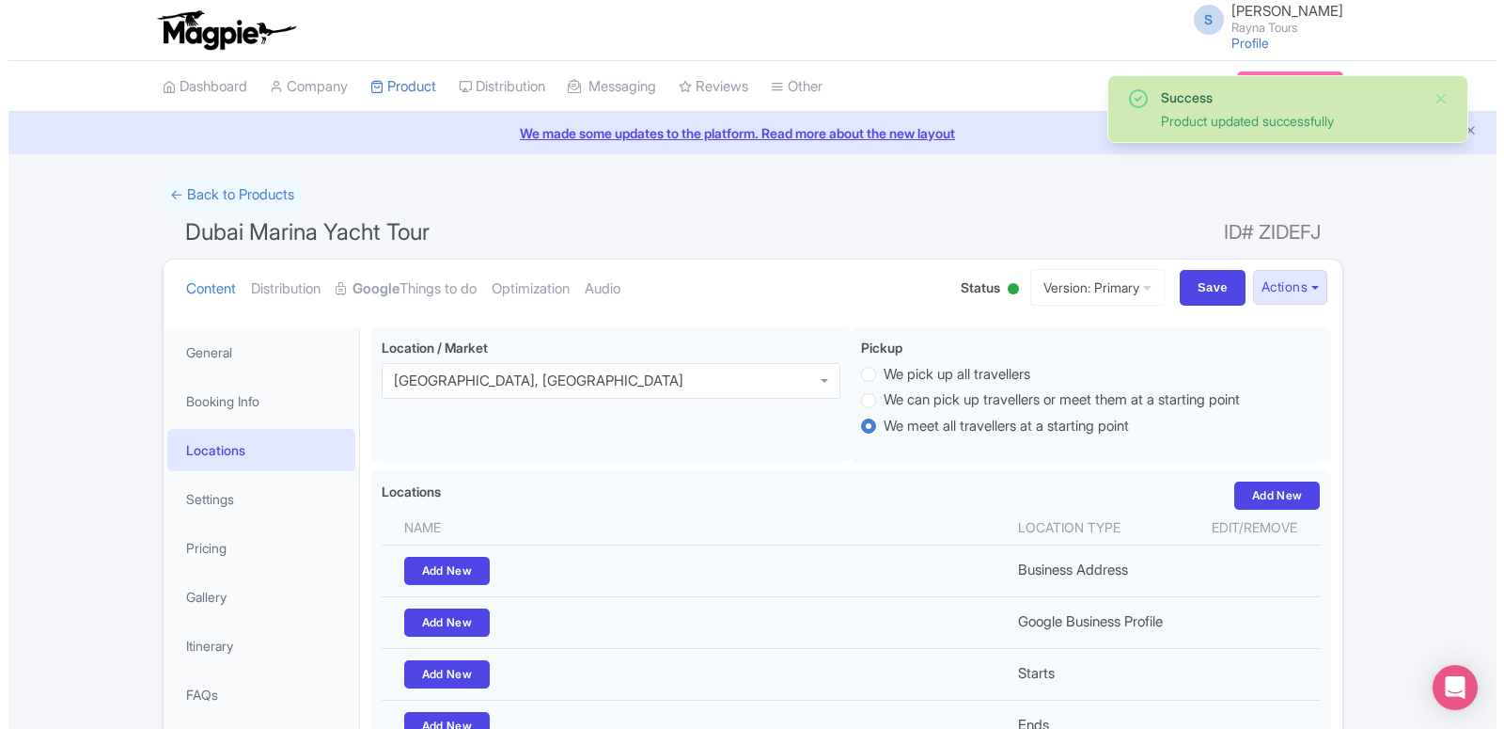
scroll to position [166, 0]
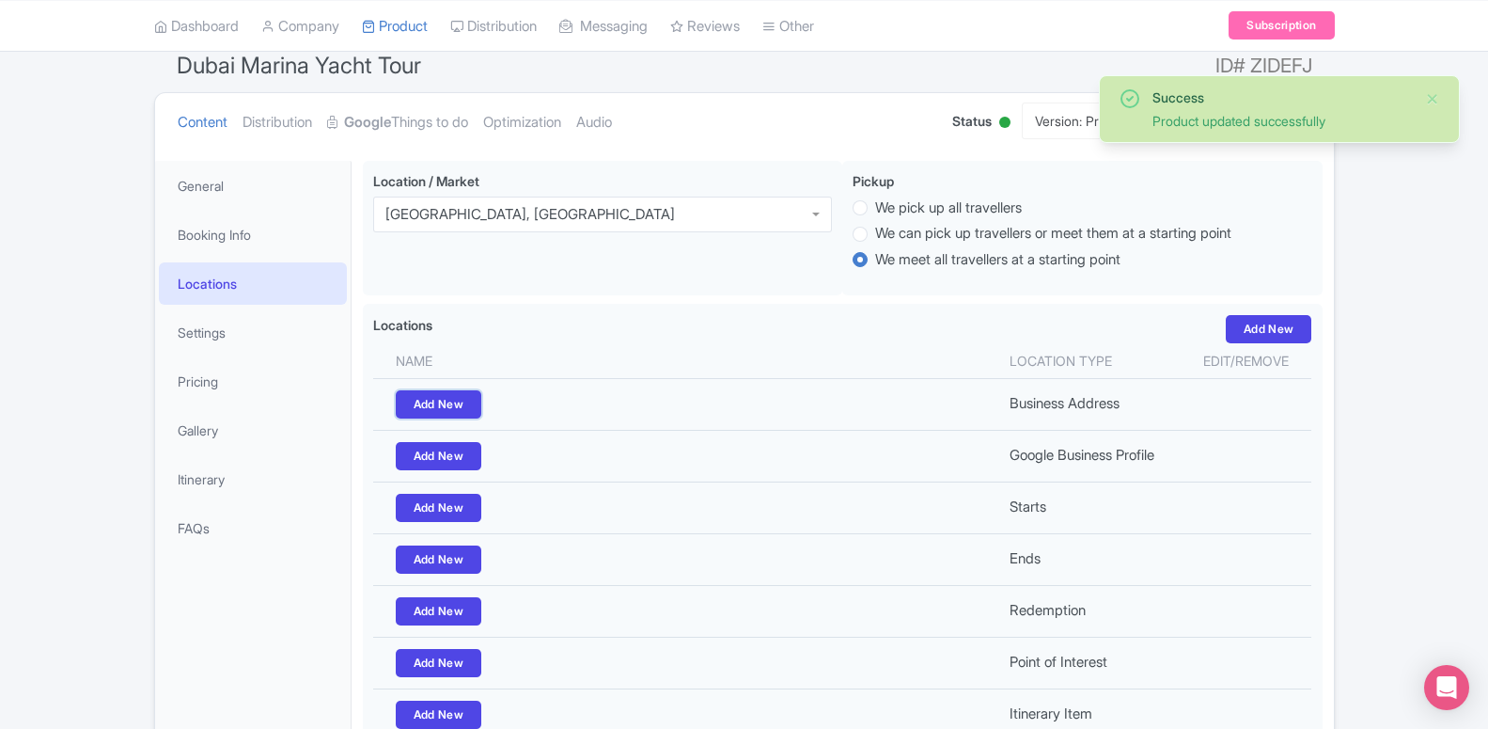
click at [445, 406] on link "Add New" at bounding box center [439, 404] width 86 height 28
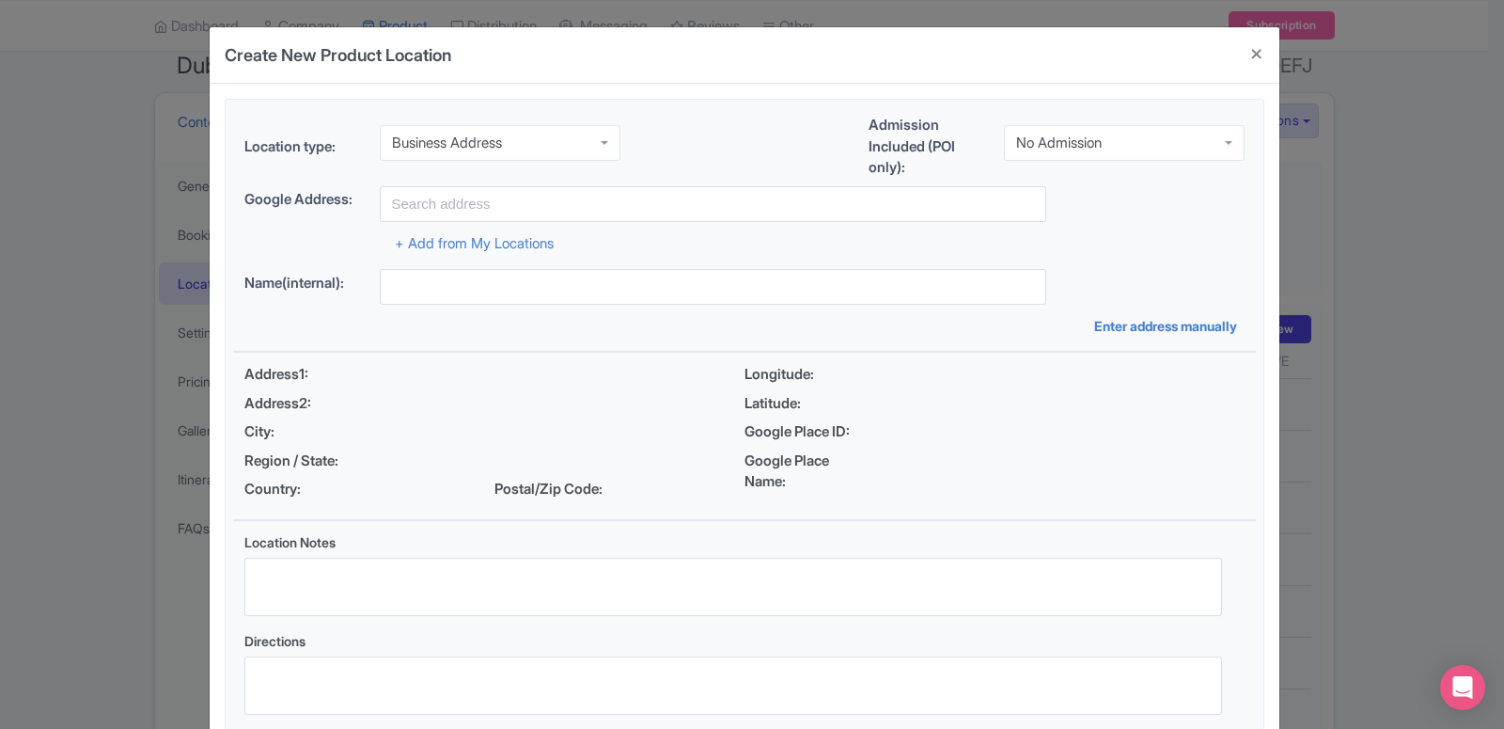
click at [470, 130] on div "Business Address" at bounding box center [500, 143] width 241 height 36
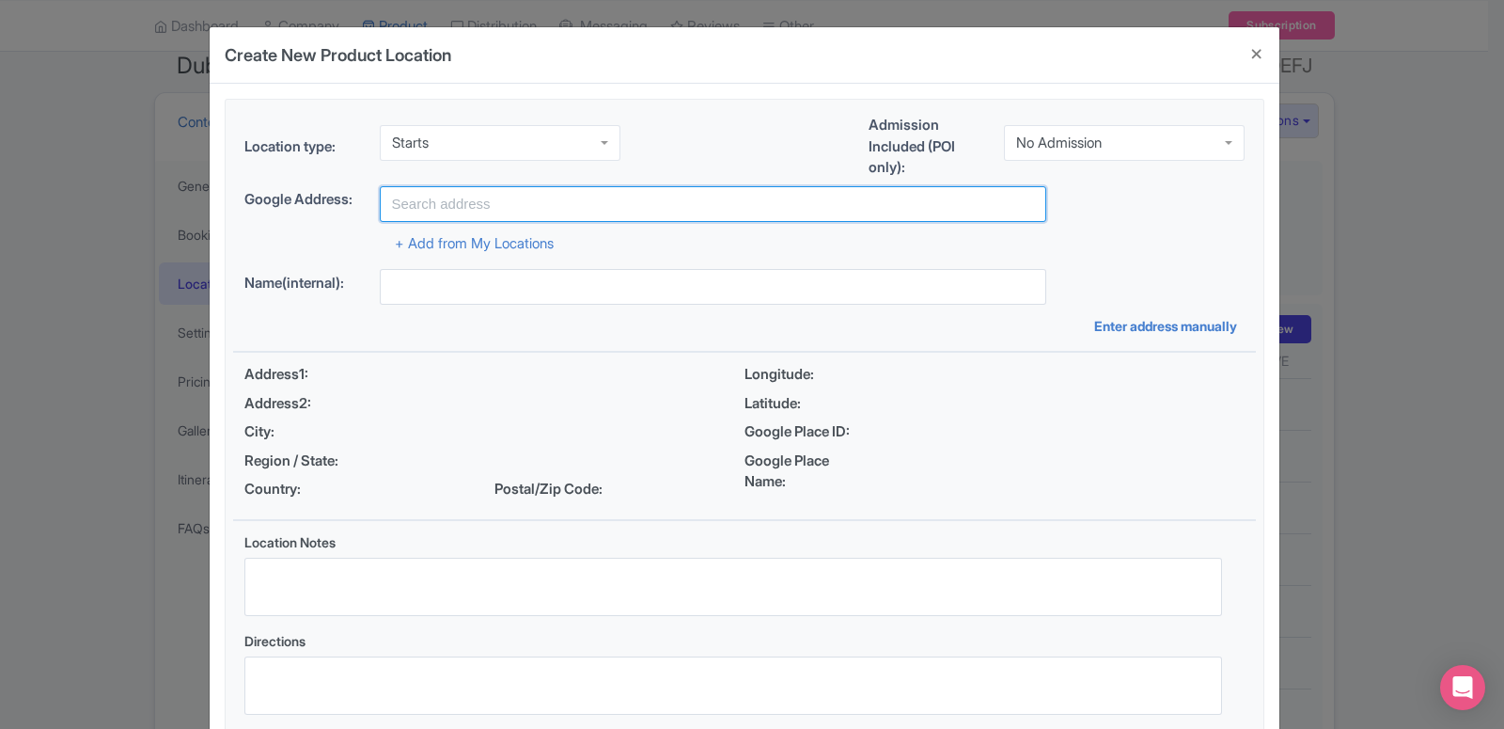
click at [465, 212] on input "text" at bounding box center [713, 204] width 666 height 36
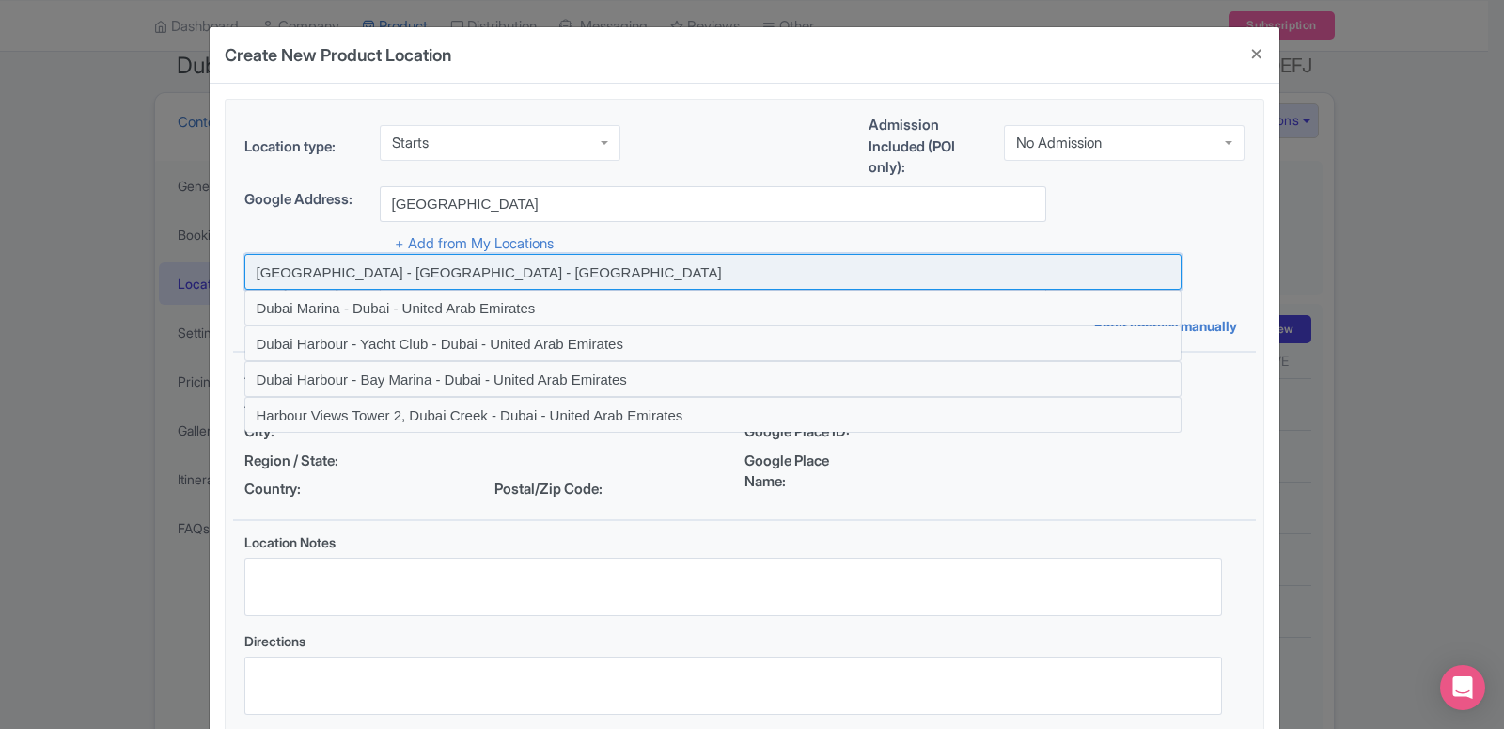
click at [422, 273] on input at bounding box center [712, 272] width 937 height 36
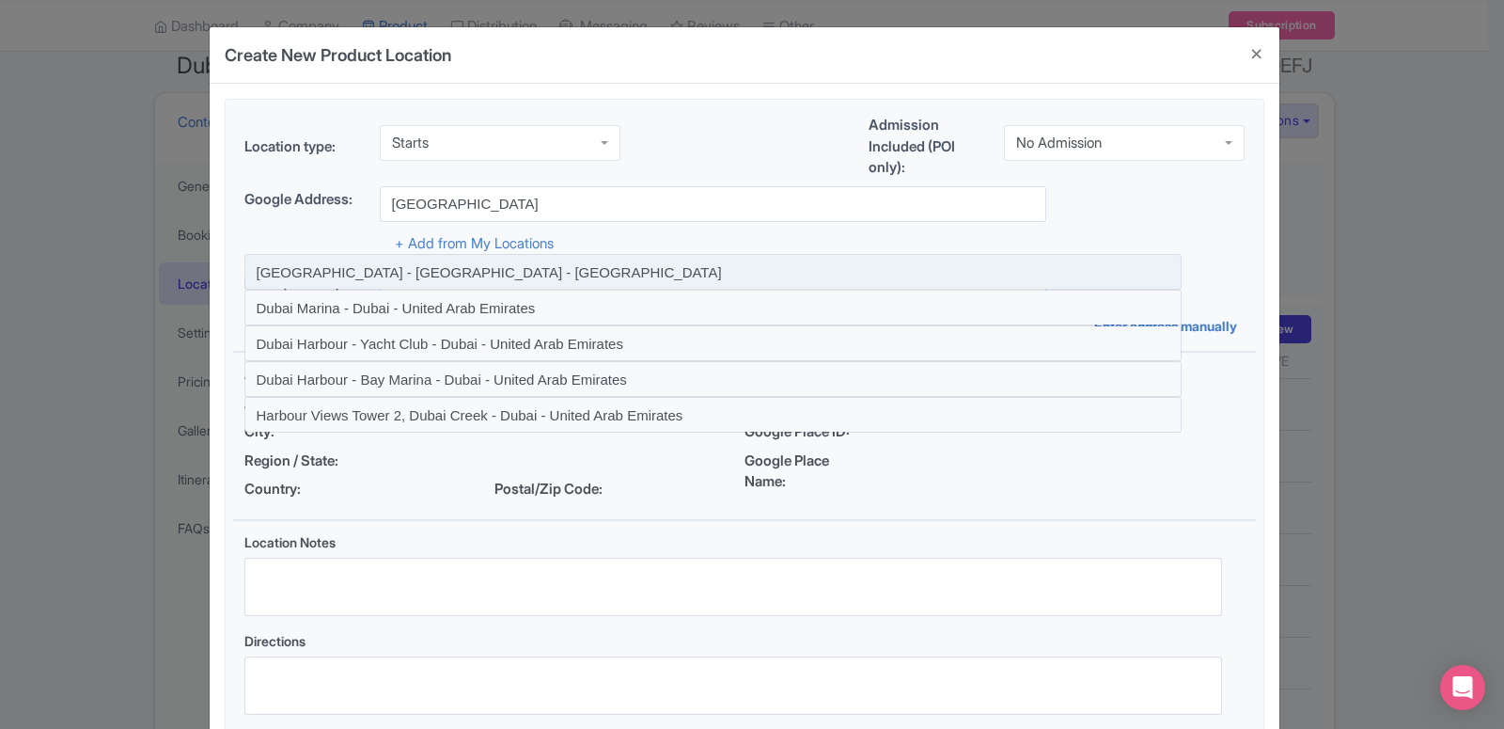
type input "[GEOGRAPHIC_DATA] - [GEOGRAPHIC_DATA] - [GEOGRAPHIC_DATA]"
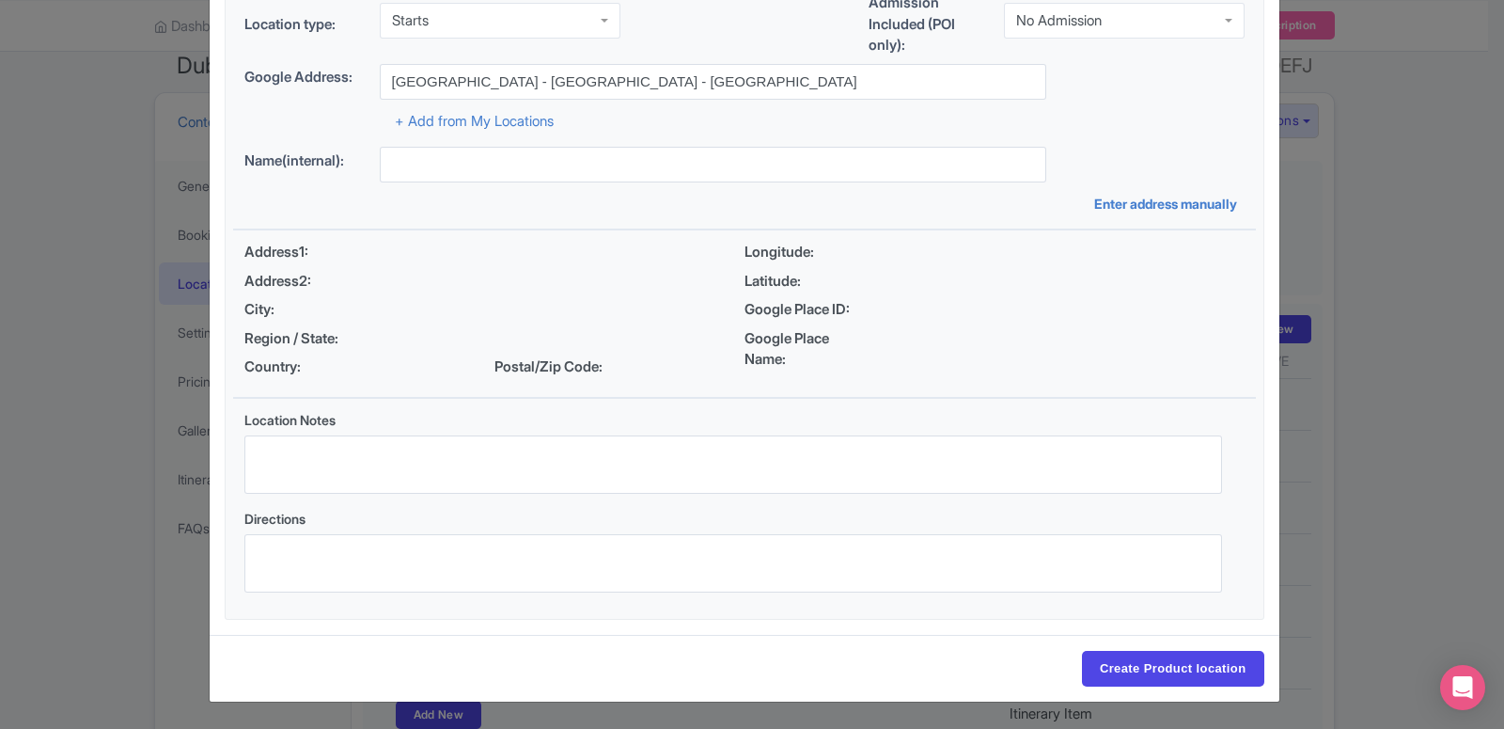
type input "[GEOGRAPHIC_DATA] - [GEOGRAPHIC_DATA] - [GEOGRAPHIC_DATA]"
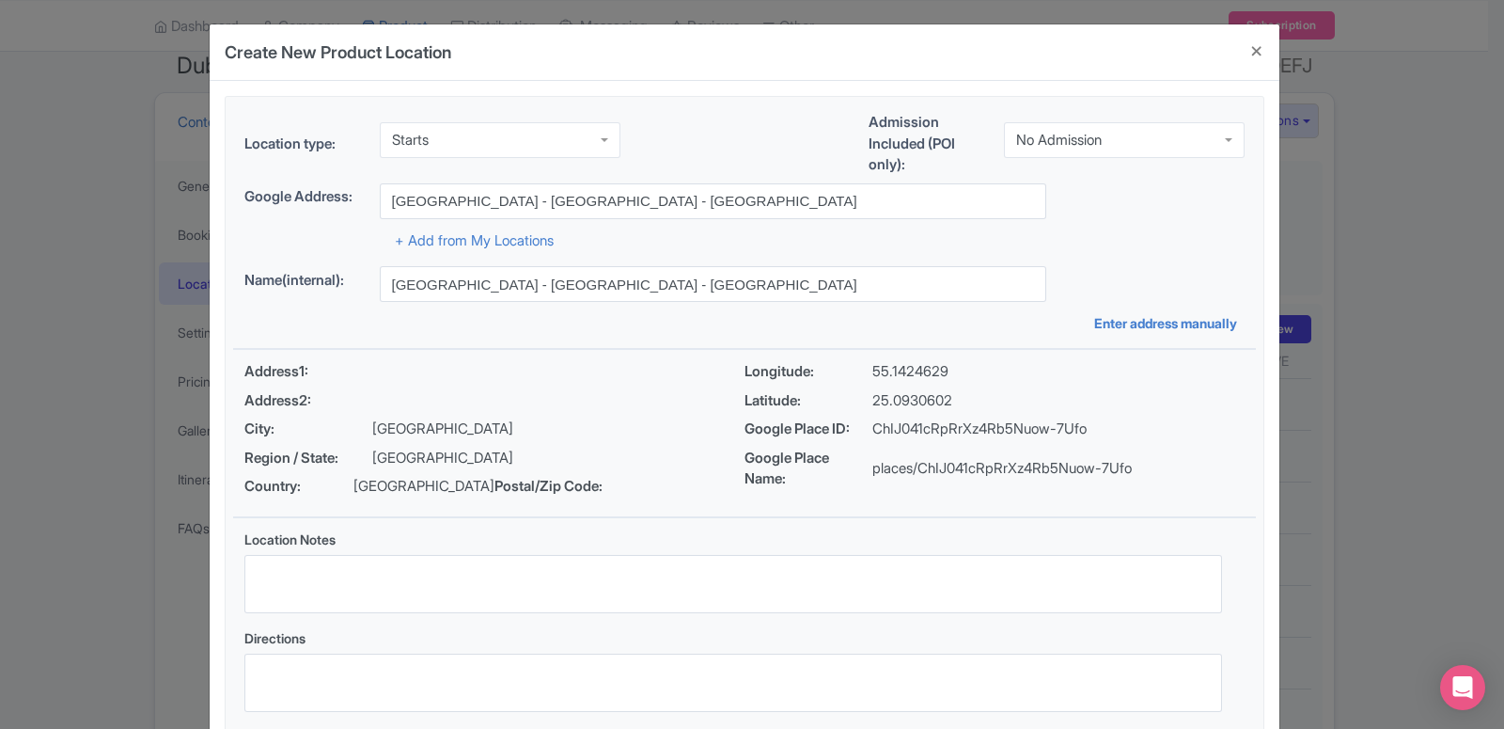
scroll to position [0, 0]
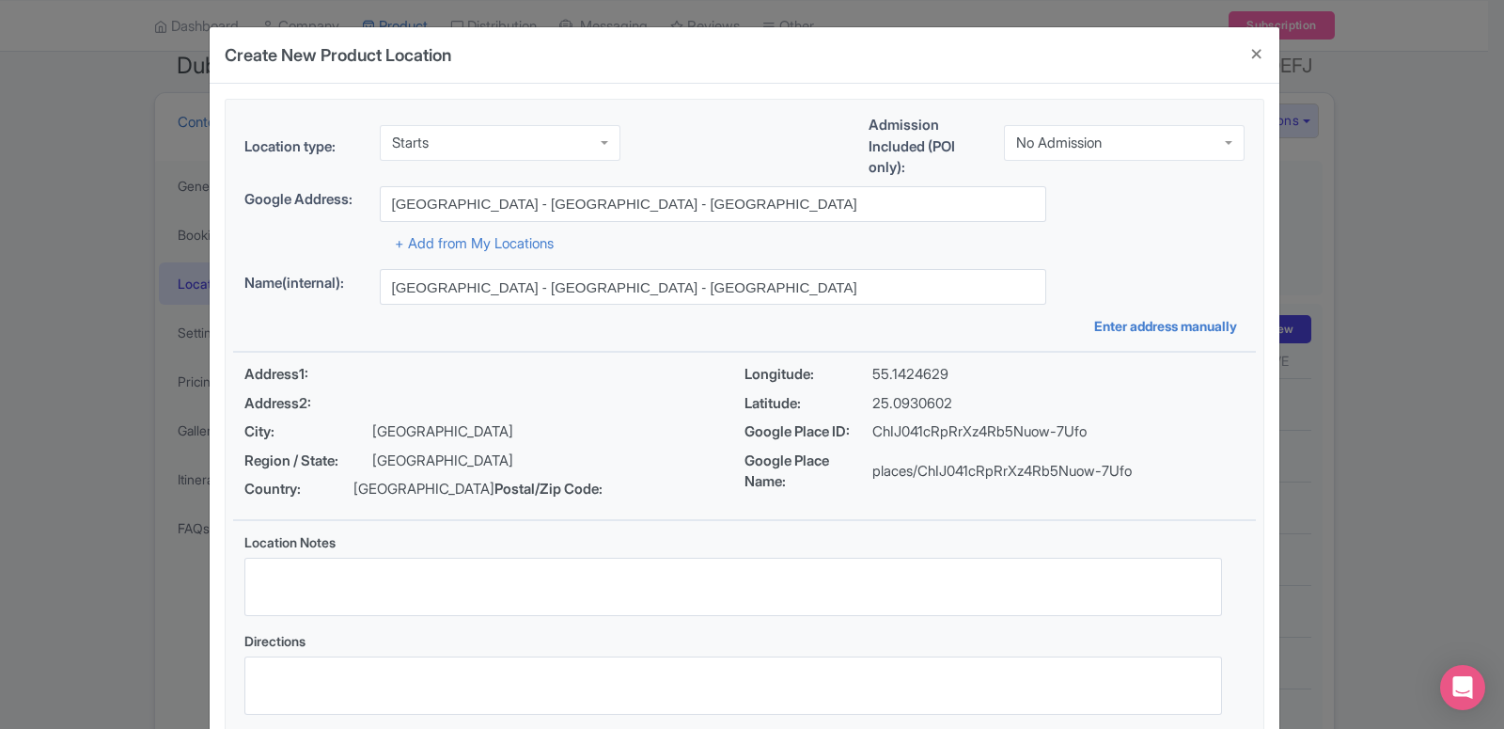
click at [1066, 129] on div "No Admission" at bounding box center [1124, 143] width 241 height 36
click at [1056, 206] on div "Location type: Starts Starts Business Address Google Business Profile Starts En…" at bounding box center [744, 420] width 1023 height 641
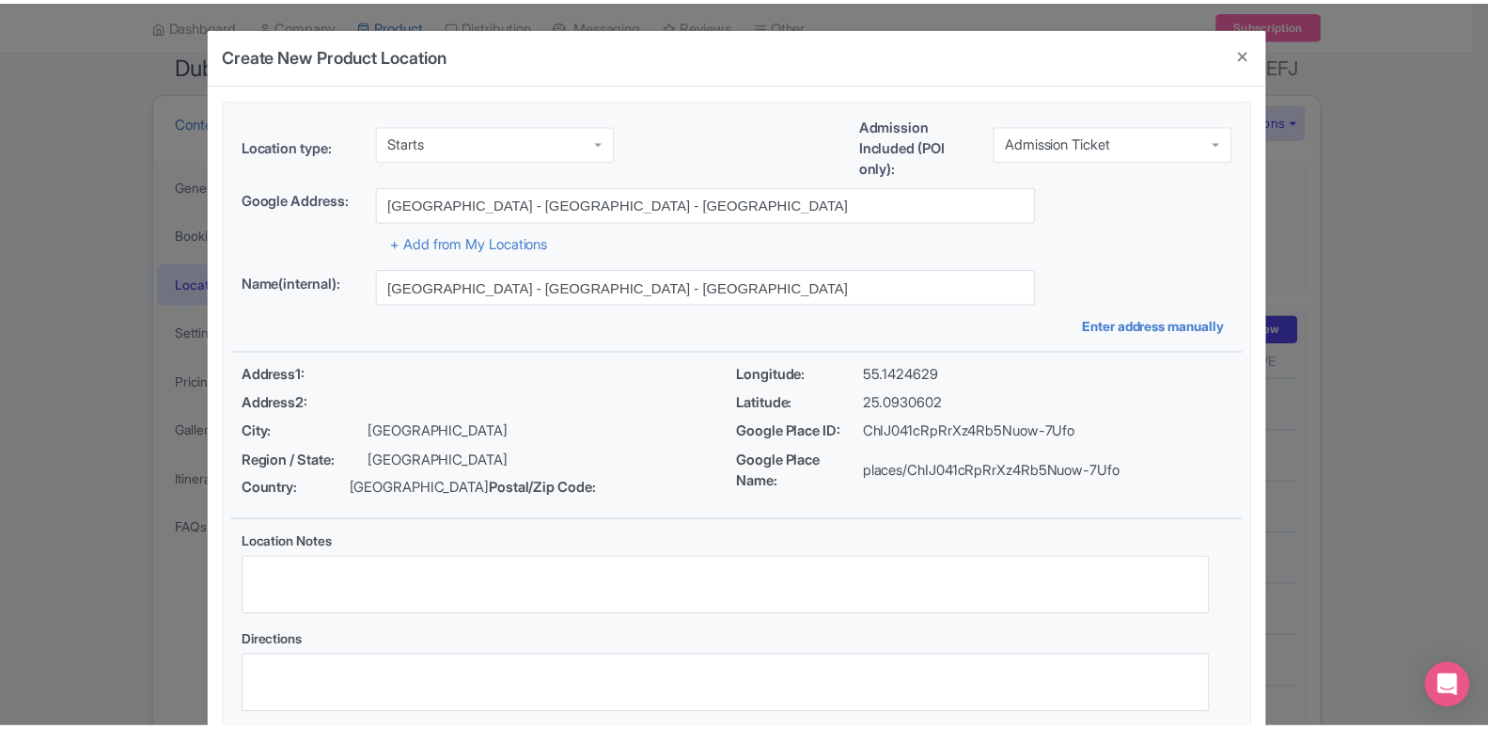
scroll to position [145, 0]
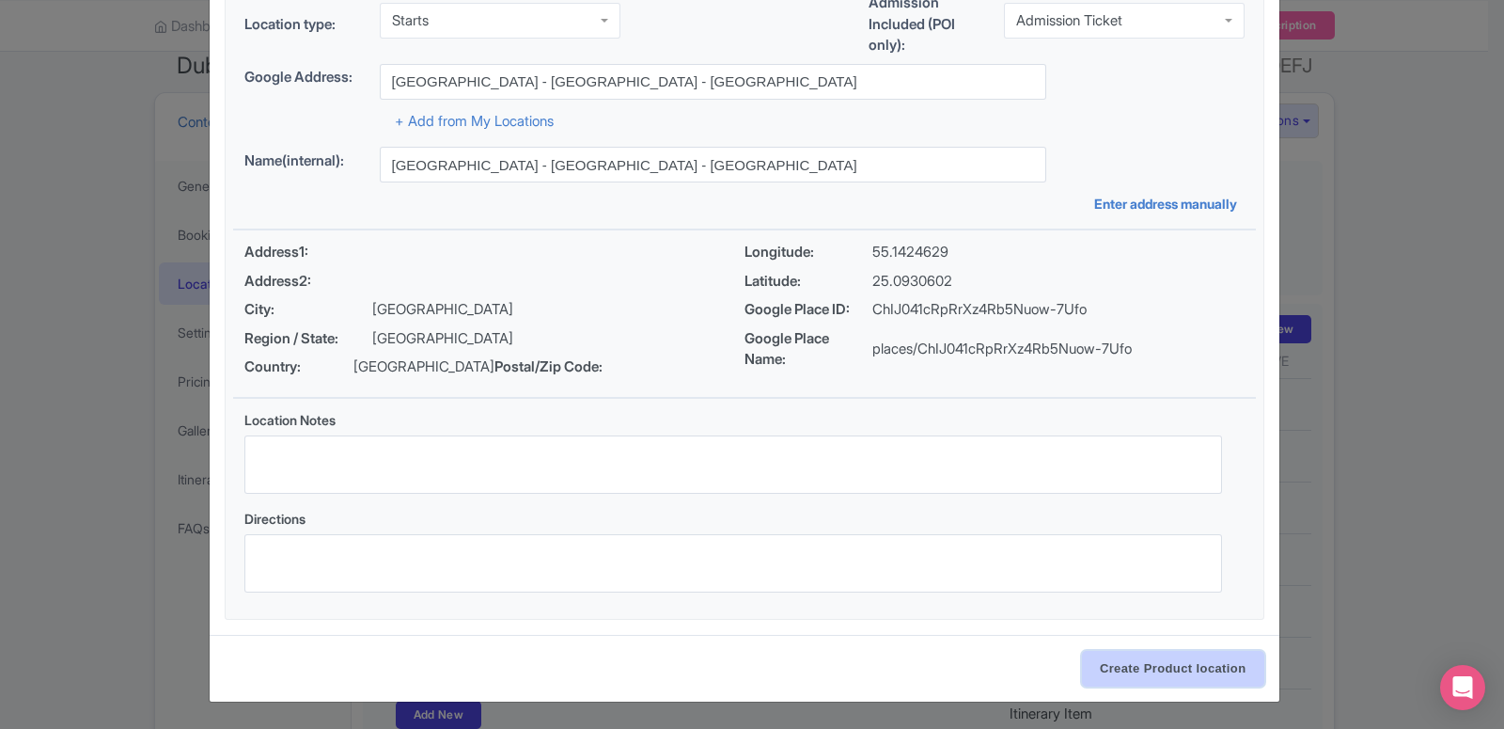
click at [1150, 662] on input "Create Product location" at bounding box center [1173, 669] width 182 height 36
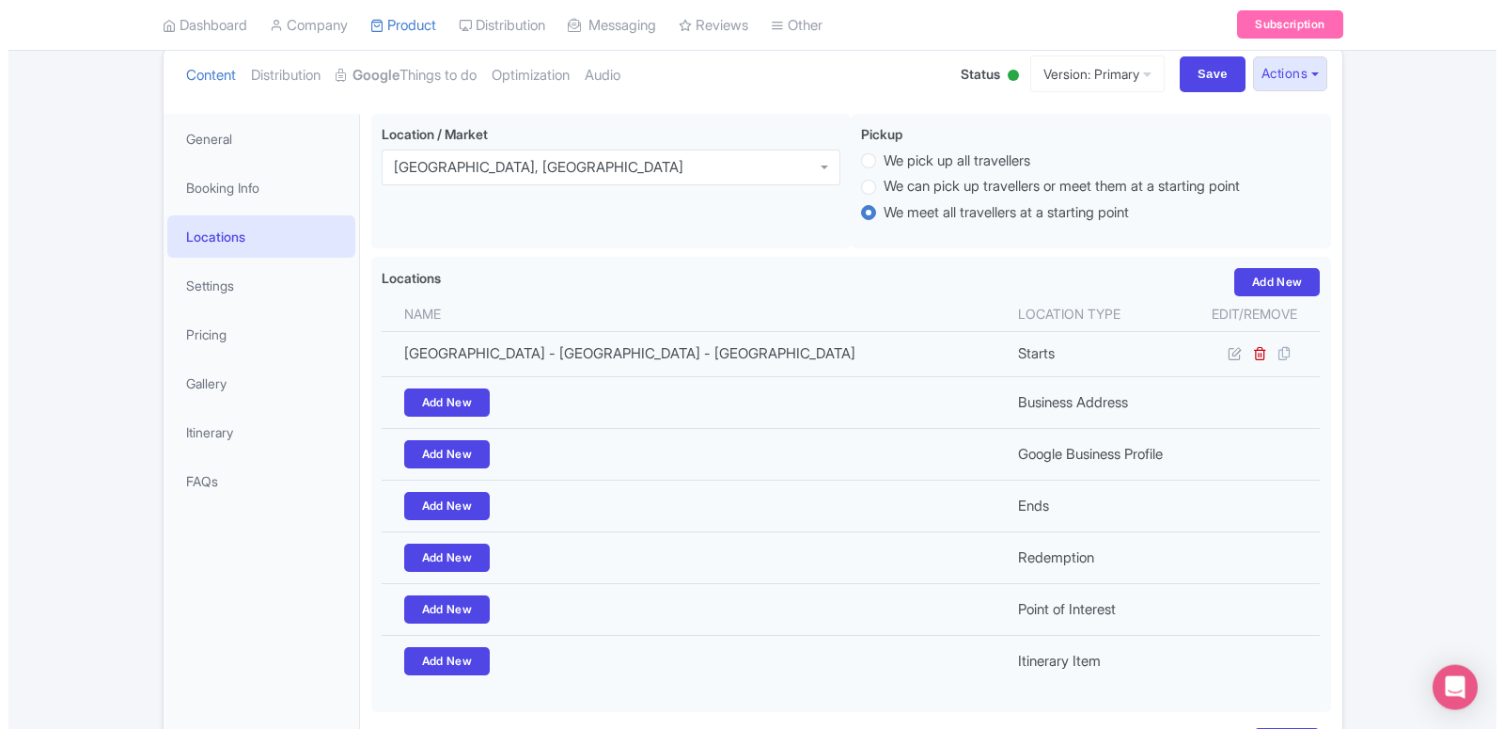
scroll to position [262, 0]
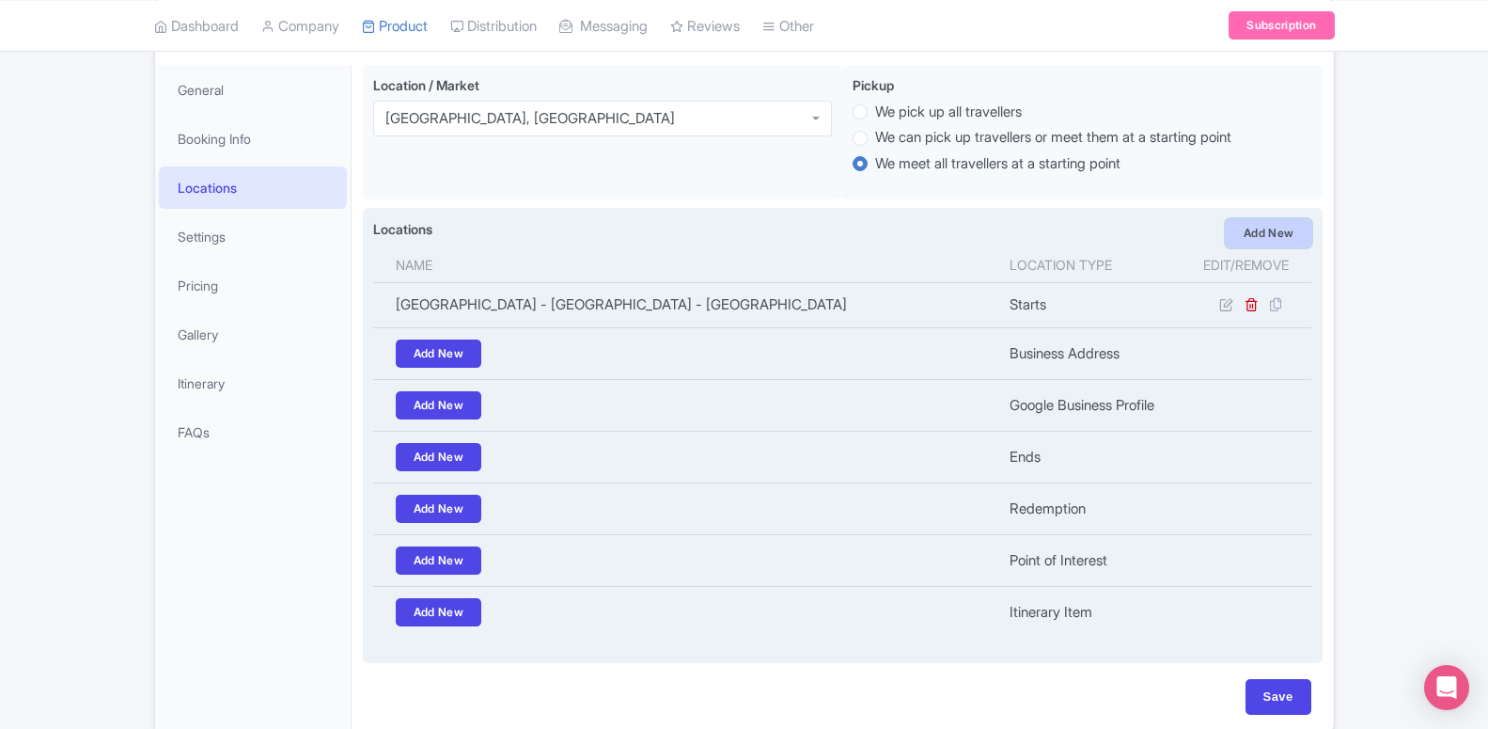
click at [1249, 242] on link "Add New" at bounding box center [1269, 233] width 86 height 28
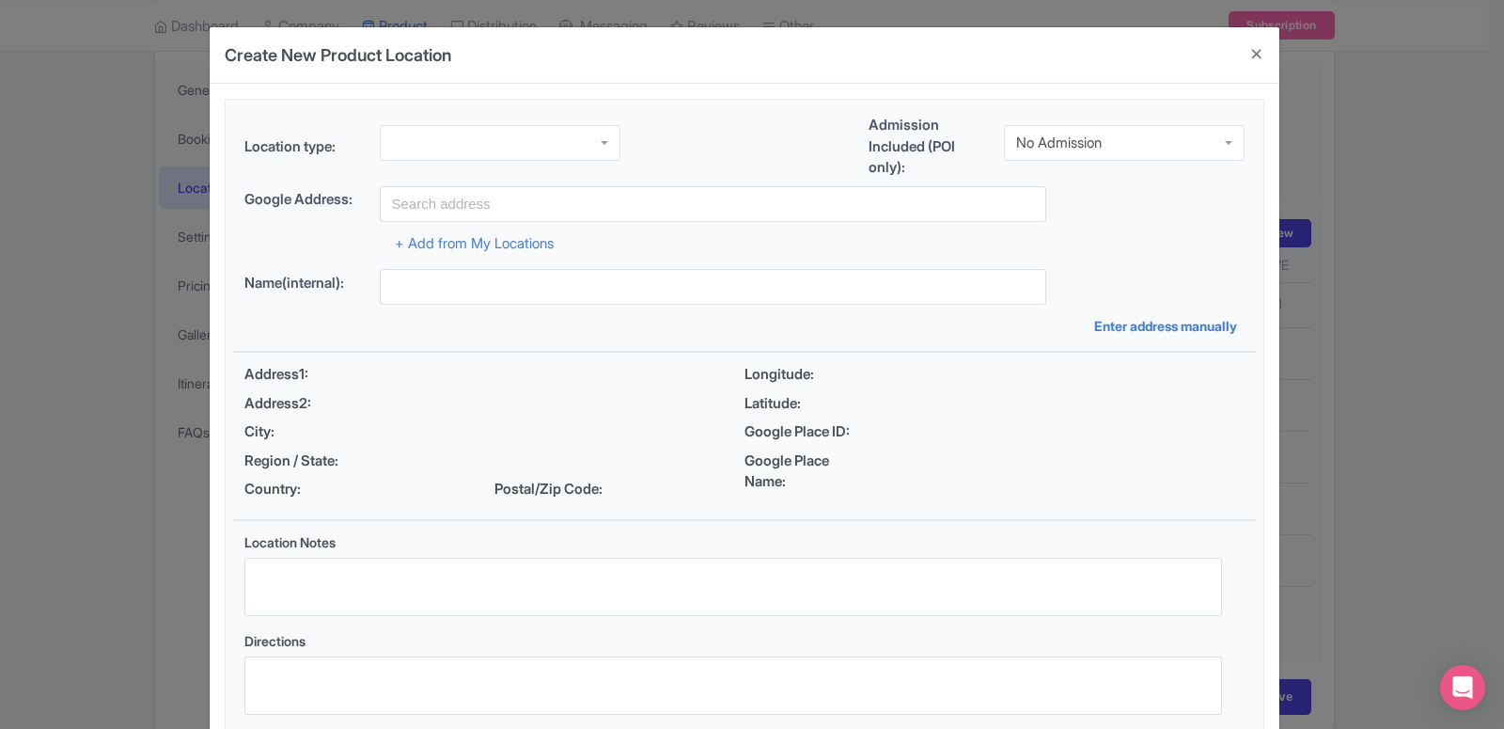
click at [414, 136] on div at bounding box center [500, 143] width 241 height 36
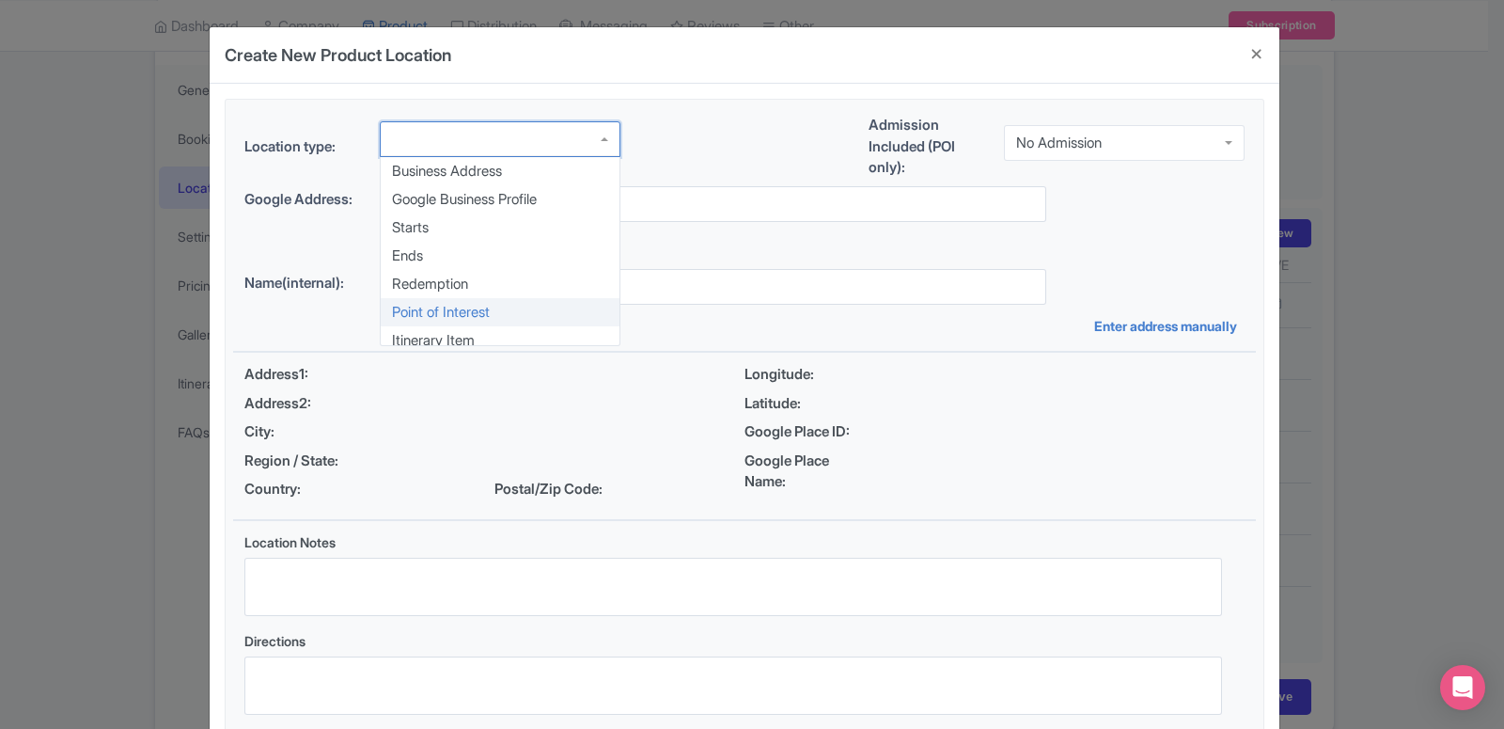
click at [411, 306] on div "Location type: Business Address Google Business Profile Starts Ends Redemption …" at bounding box center [744, 420] width 1023 height 641
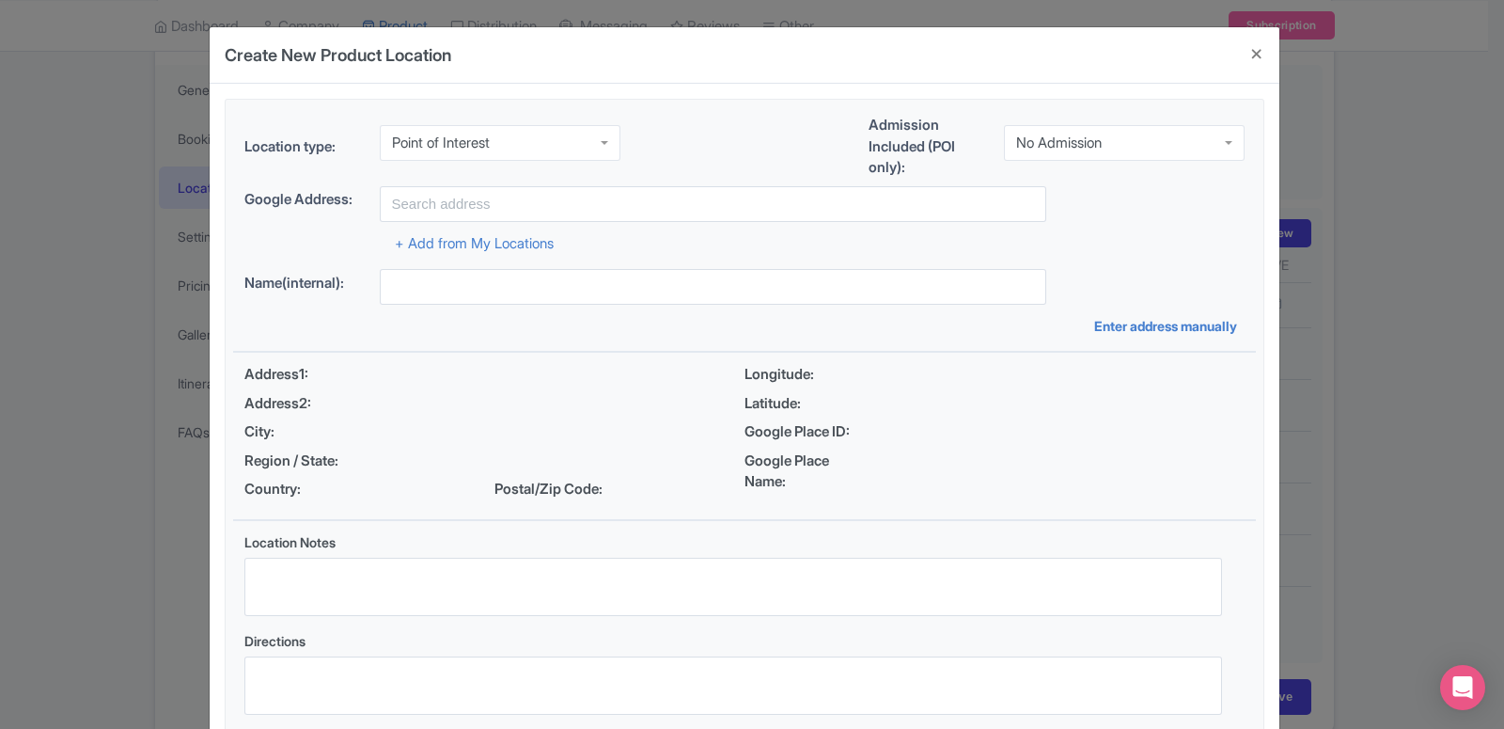
click at [1062, 143] on div "No Admission" at bounding box center [1059, 142] width 86 height 17
click at [1061, 199] on div "Location type: Point of Interest Point of Interest Business Address Google Busi…" at bounding box center [744, 420] width 1023 height 641
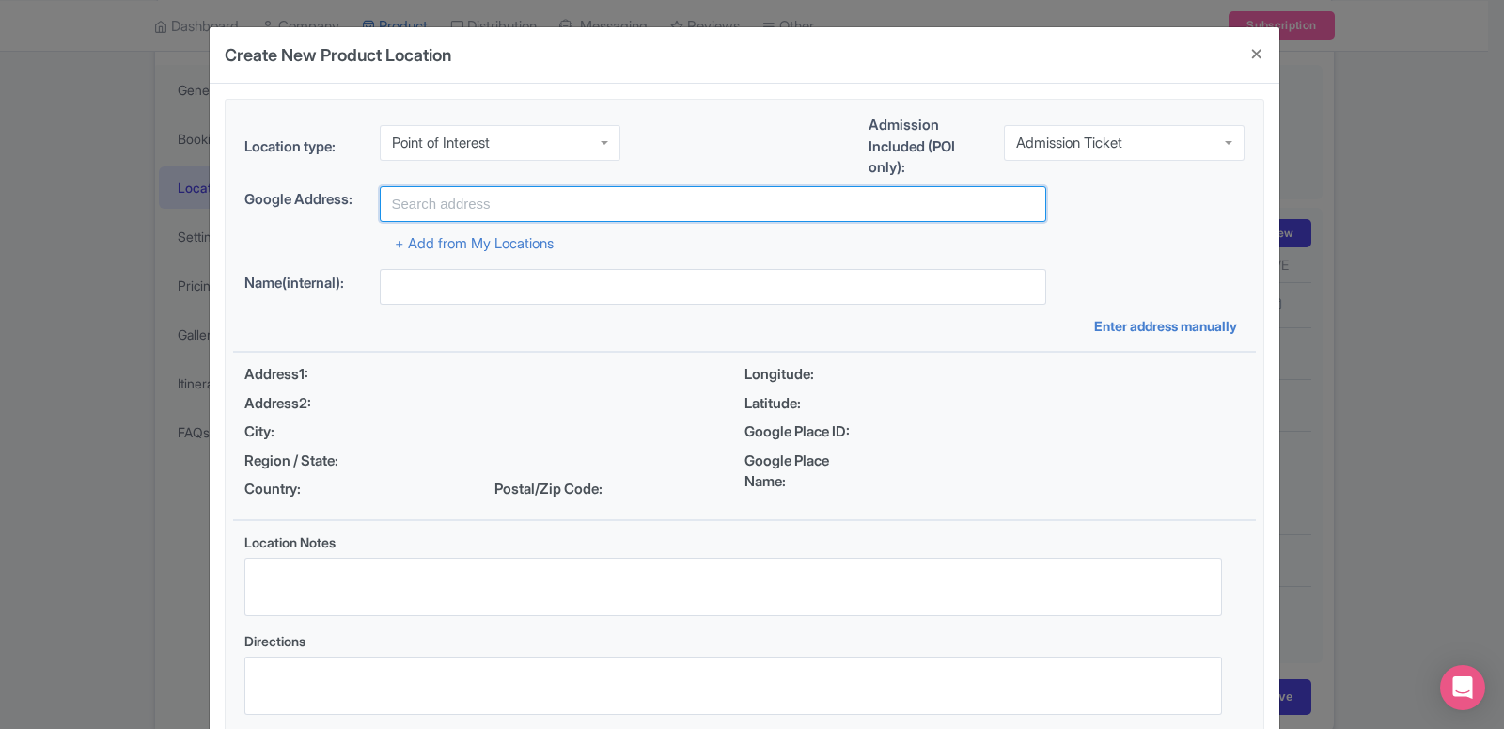
click at [676, 205] on input "text" at bounding box center [713, 204] width 666 height 36
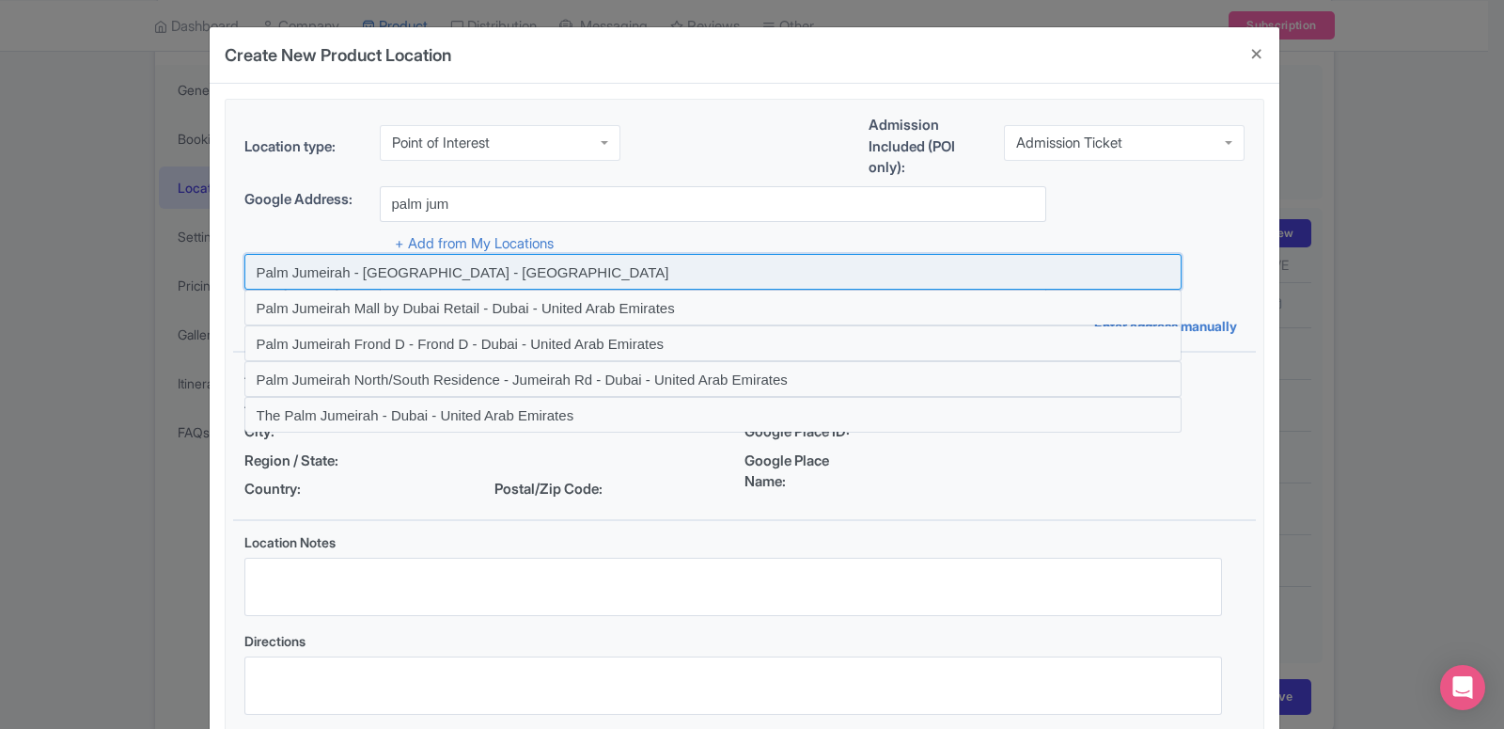
click at [358, 274] on input at bounding box center [712, 272] width 937 height 36
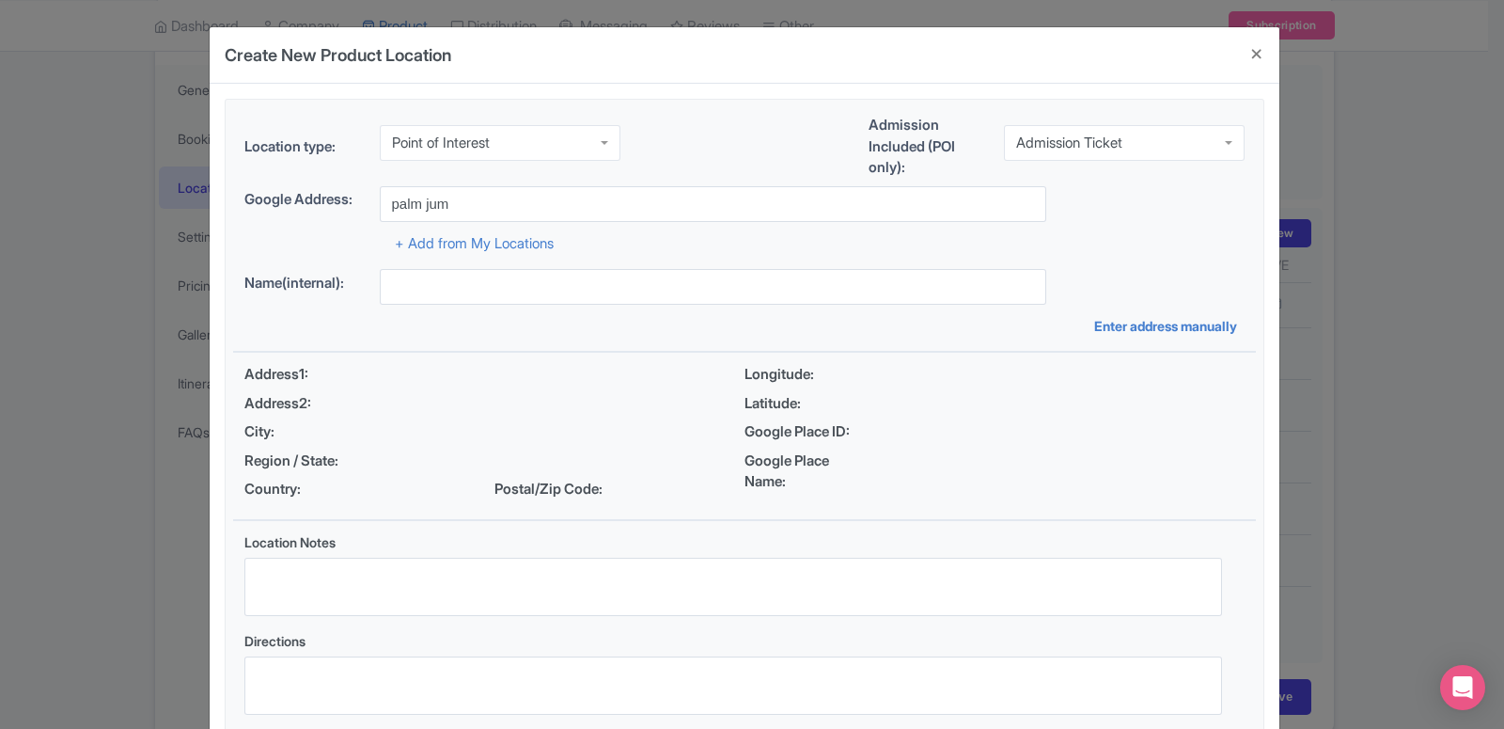
type input "Palm Jumeirah - Dubai - United Arab Emirates"
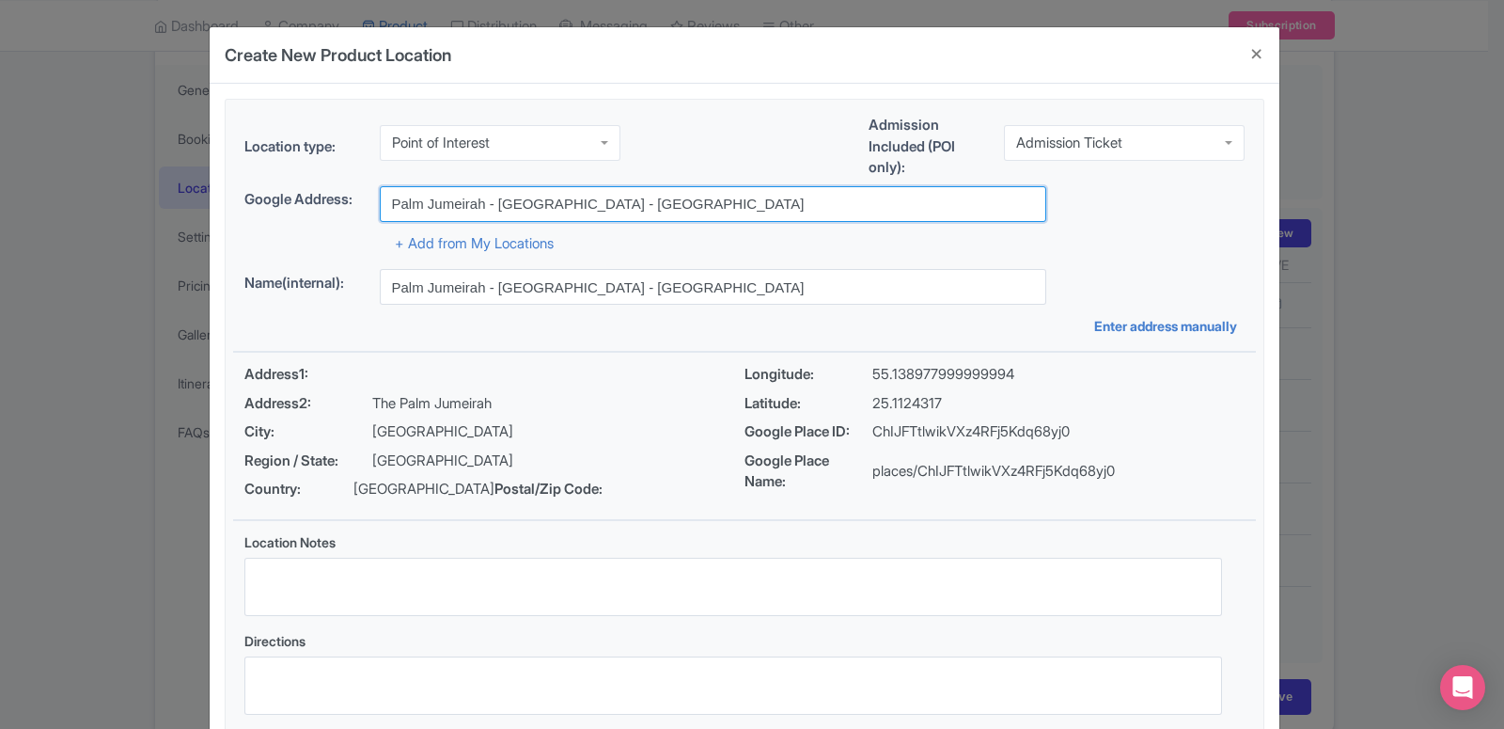
click at [453, 202] on input "Palm Jumeirah - Dubai - United Arab Emirates" at bounding box center [713, 204] width 666 height 36
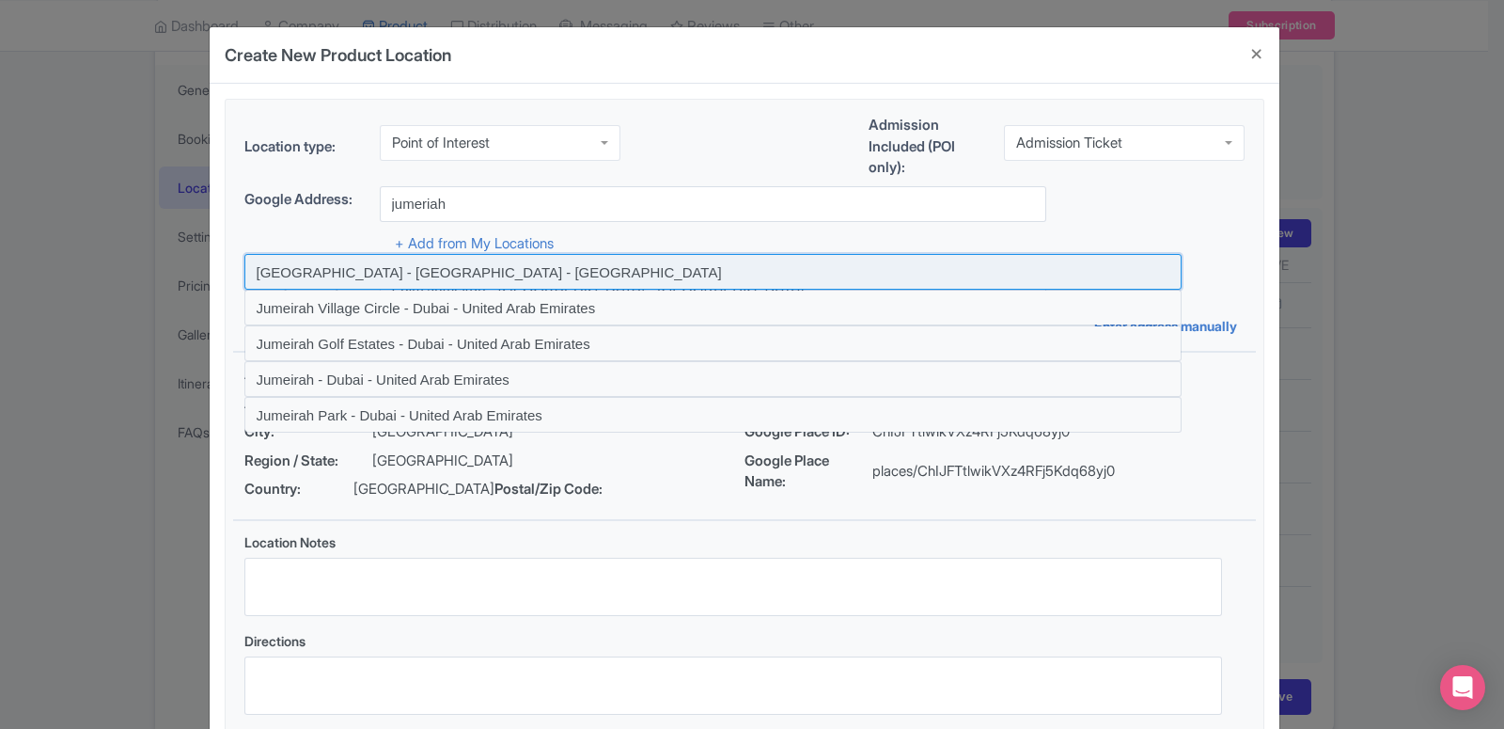
click at [430, 264] on input at bounding box center [712, 272] width 937 height 36
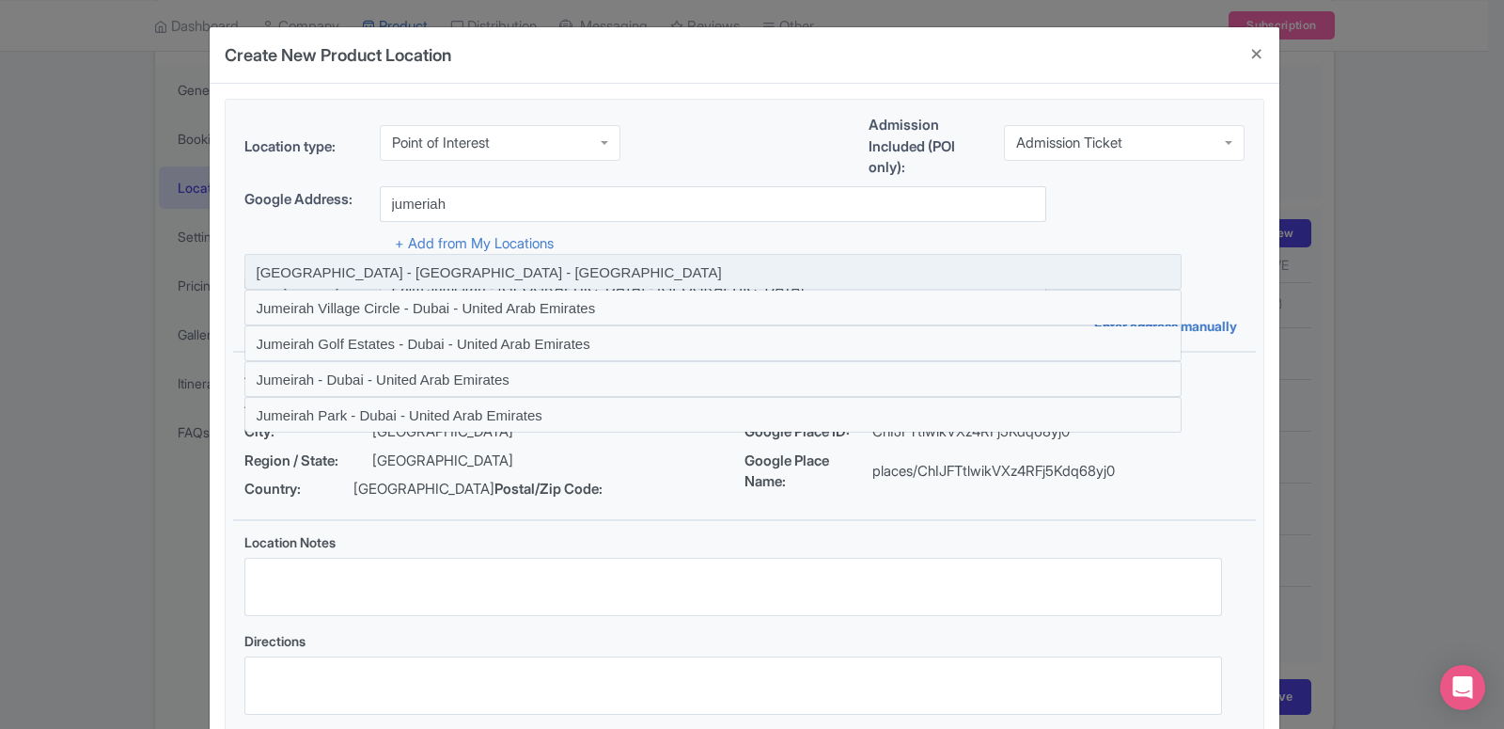
type input "Jumeirah Beach - Dubai - United Arab Emirates"
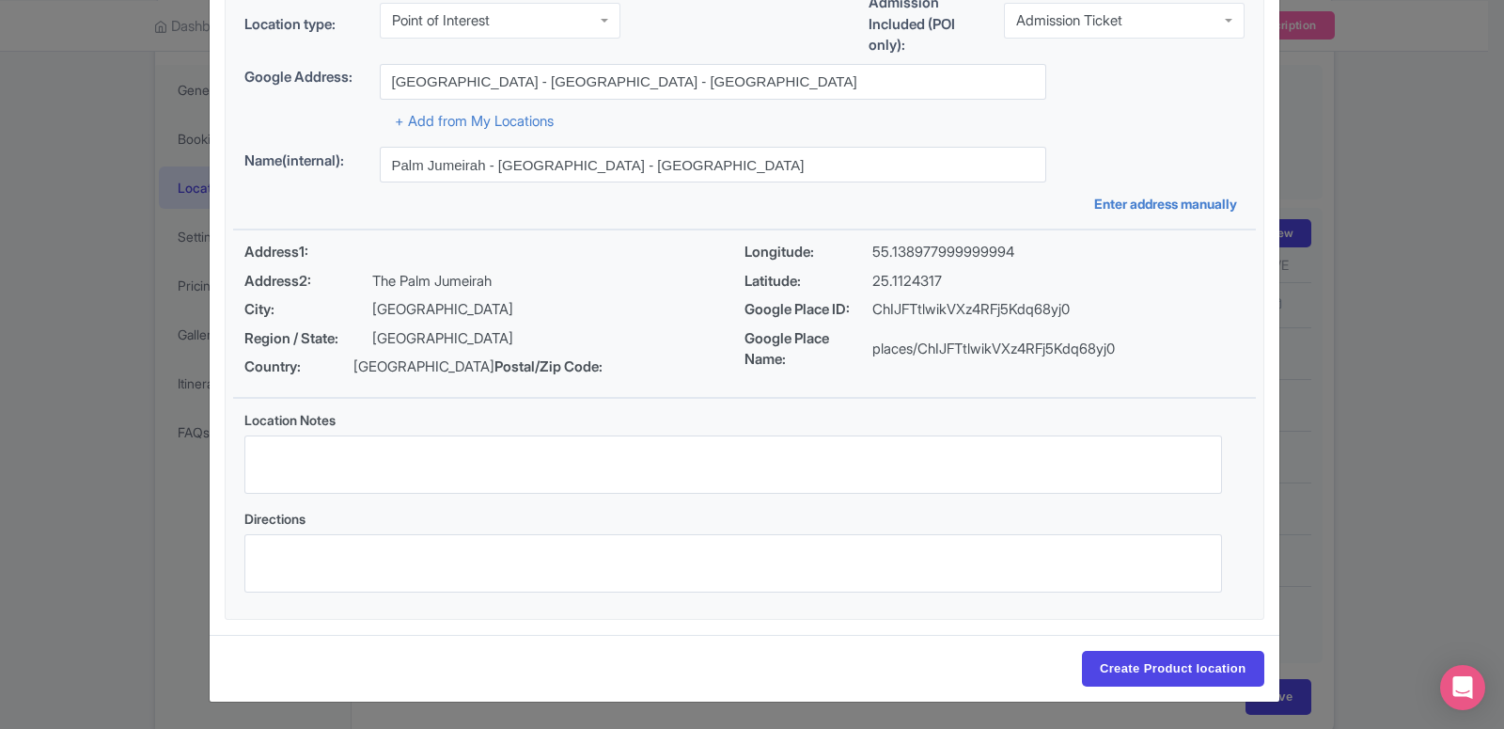
type input "Jumeirah Beach - Dubai - United Arab Emirates"
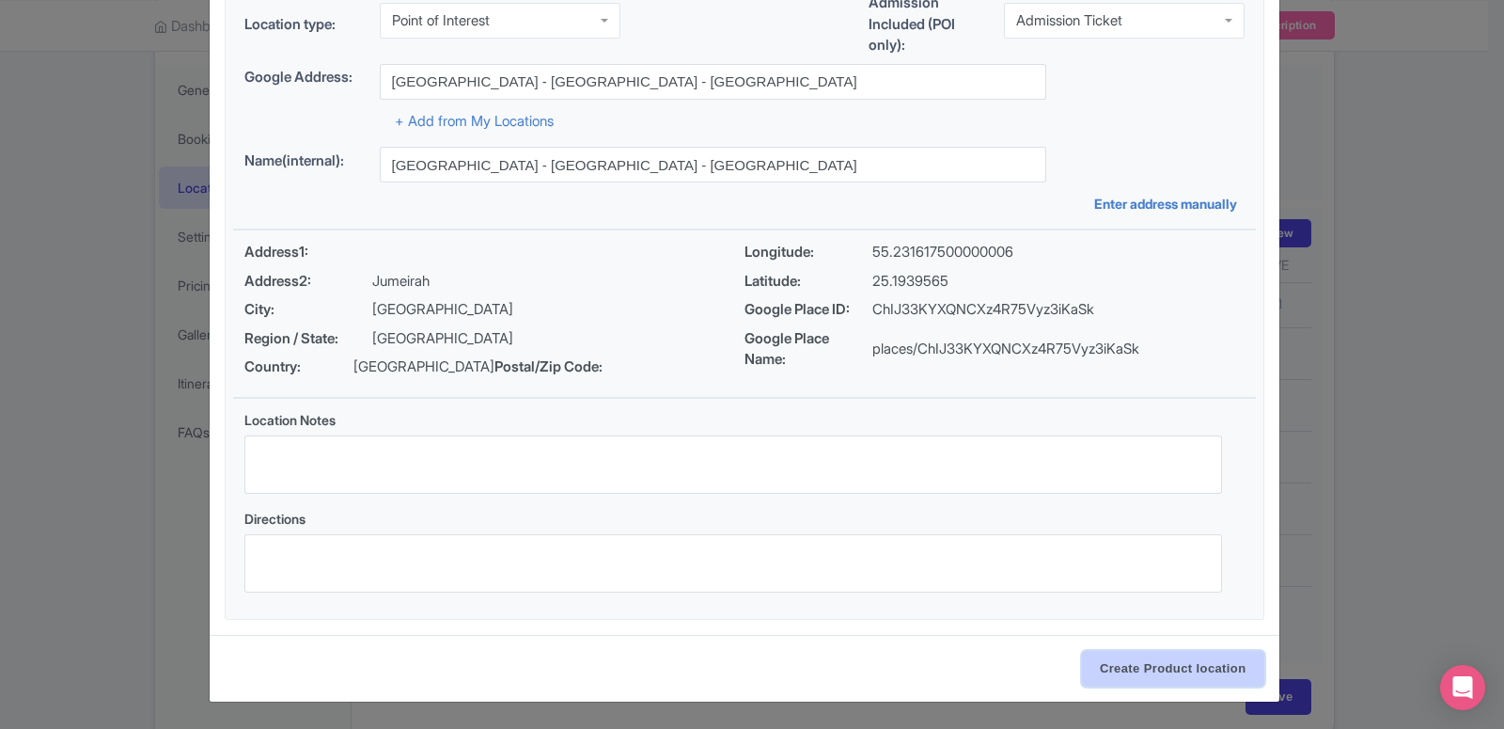
click at [1161, 660] on input "Create Product location" at bounding box center [1173, 669] width 182 height 36
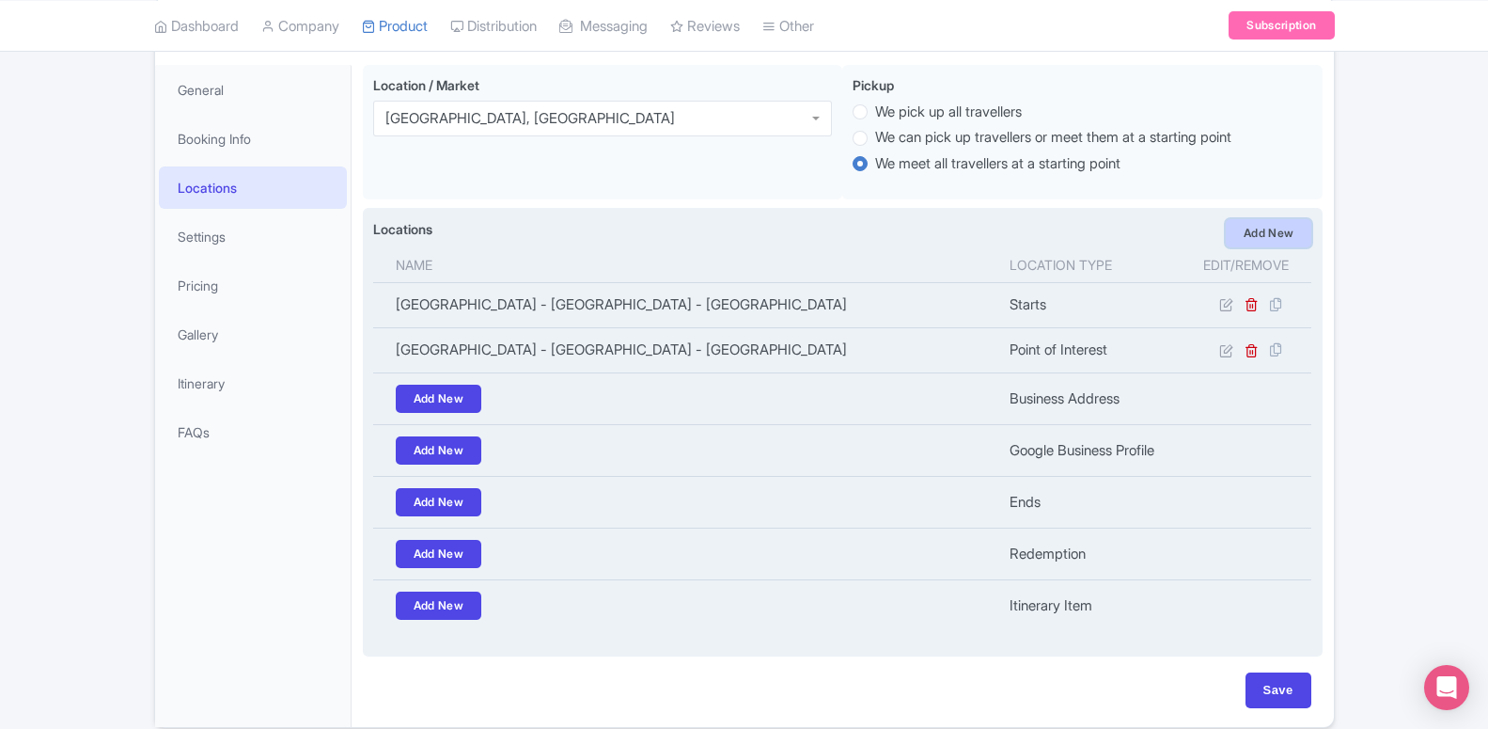
click at [1275, 244] on link "Add New" at bounding box center [1269, 233] width 86 height 28
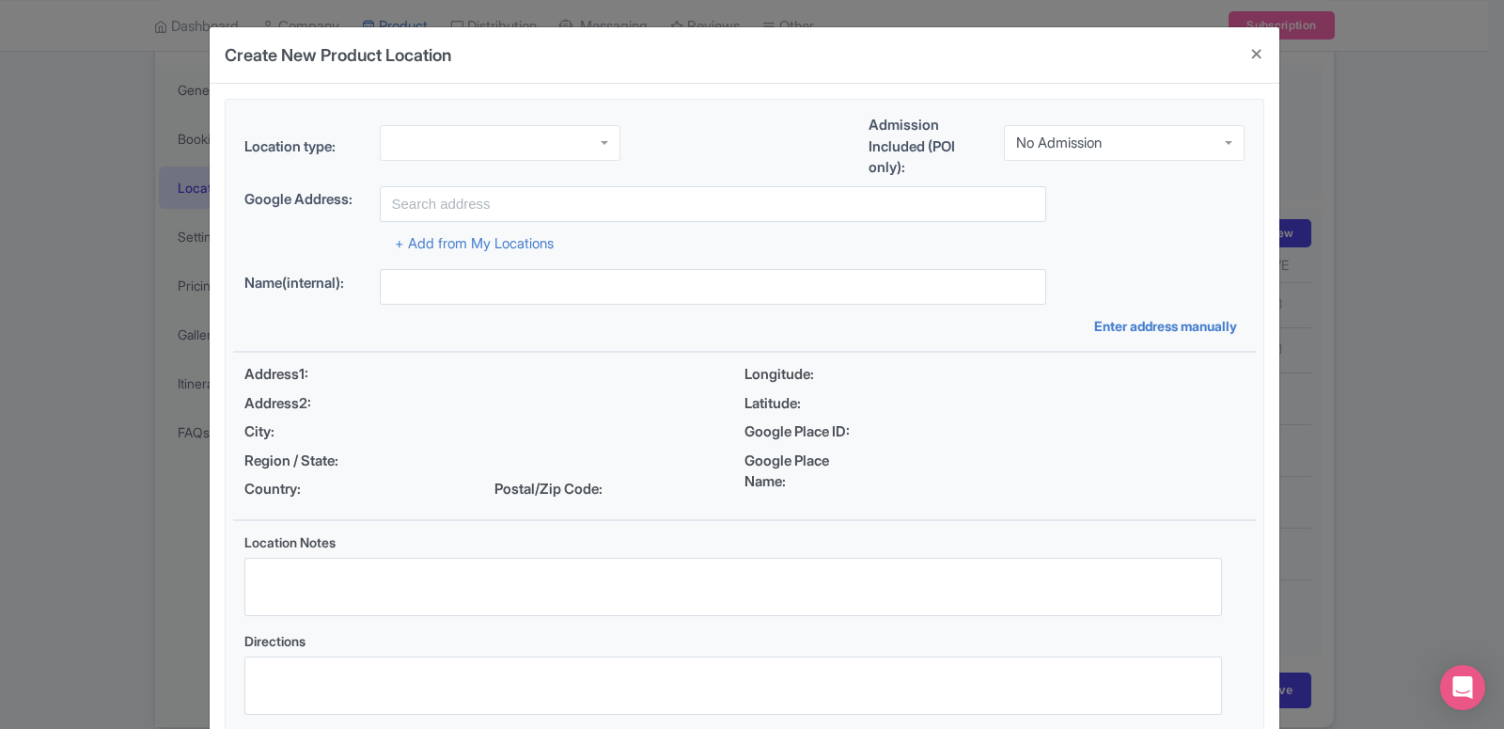
click at [465, 134] on div at bounding box center [500, 143] width 241 height 36
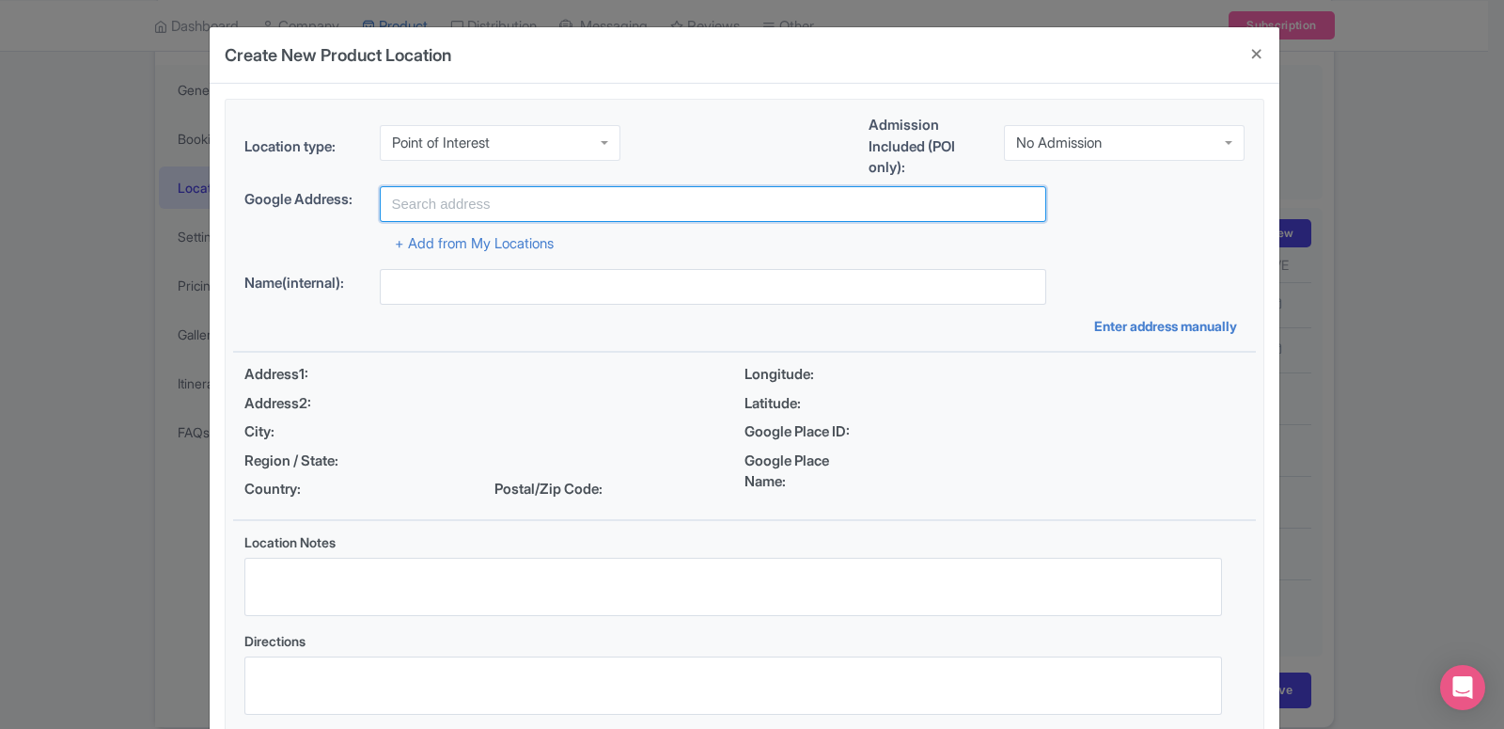
click at [436, 207] on input "text" at bounding box center [713, 204] width 666 height 36
type input "d"
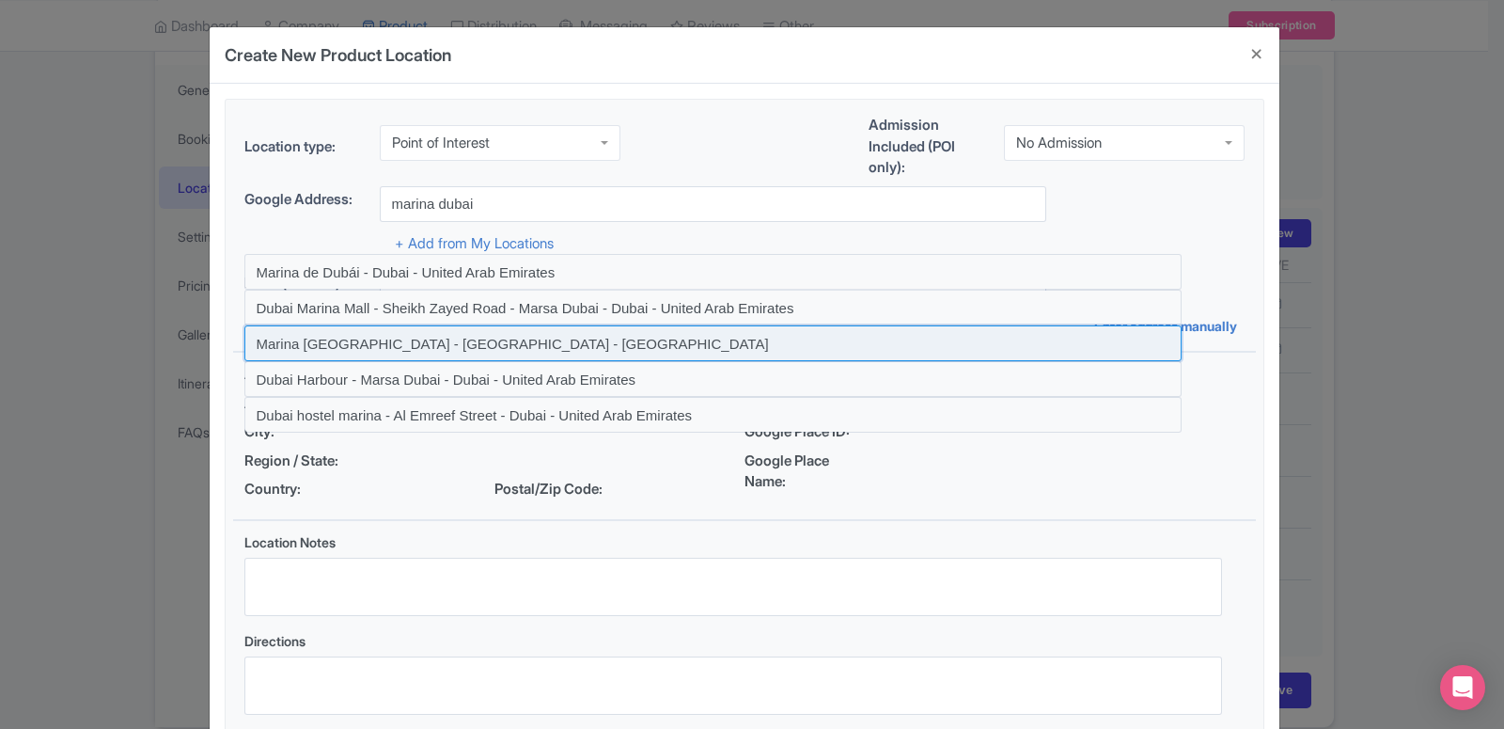
click at [422, 335] on input at bounding box center [712, 343] width 937 height 36
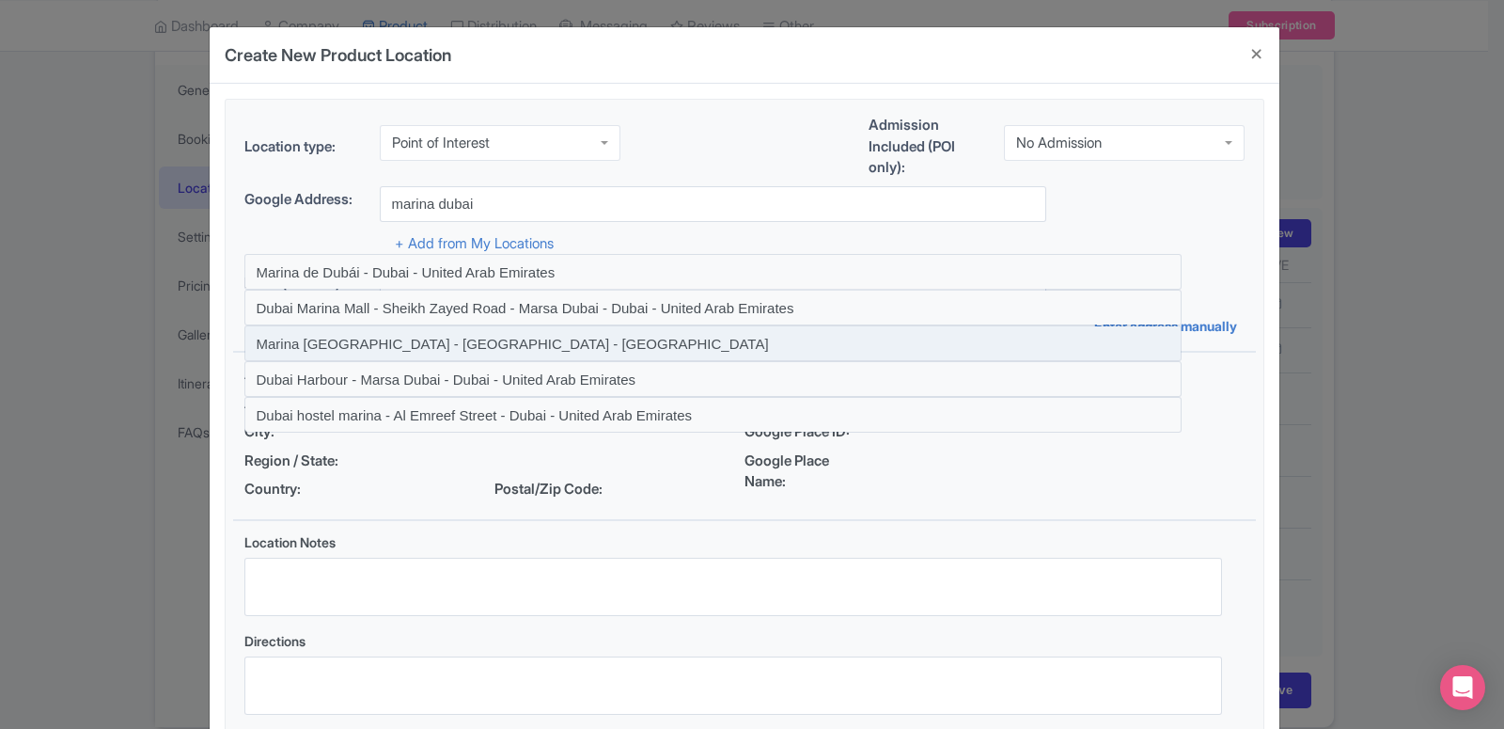
type input "Marina dubai - Dubai - United Arab Emirates"
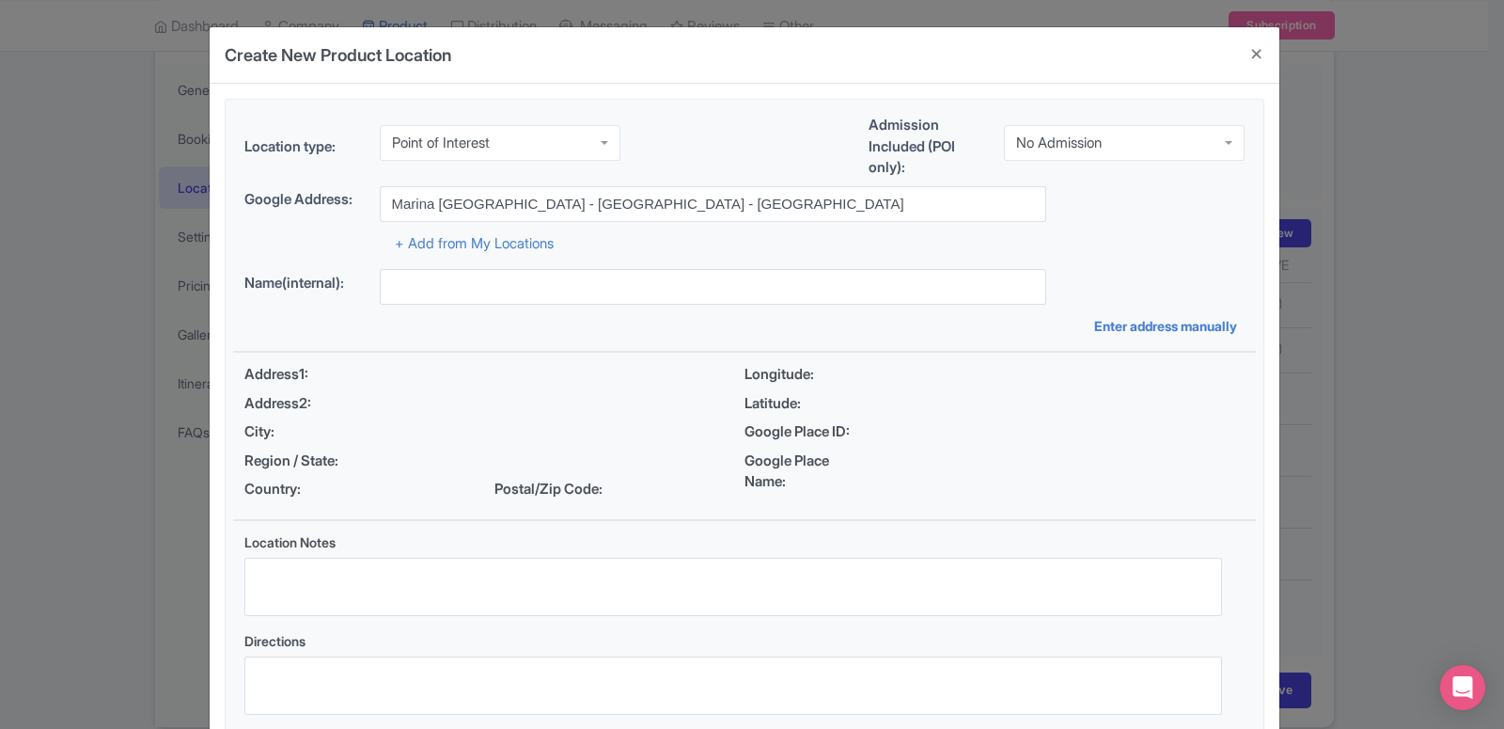
type input "Marina dubai - Dubai - United Arab Emirates"
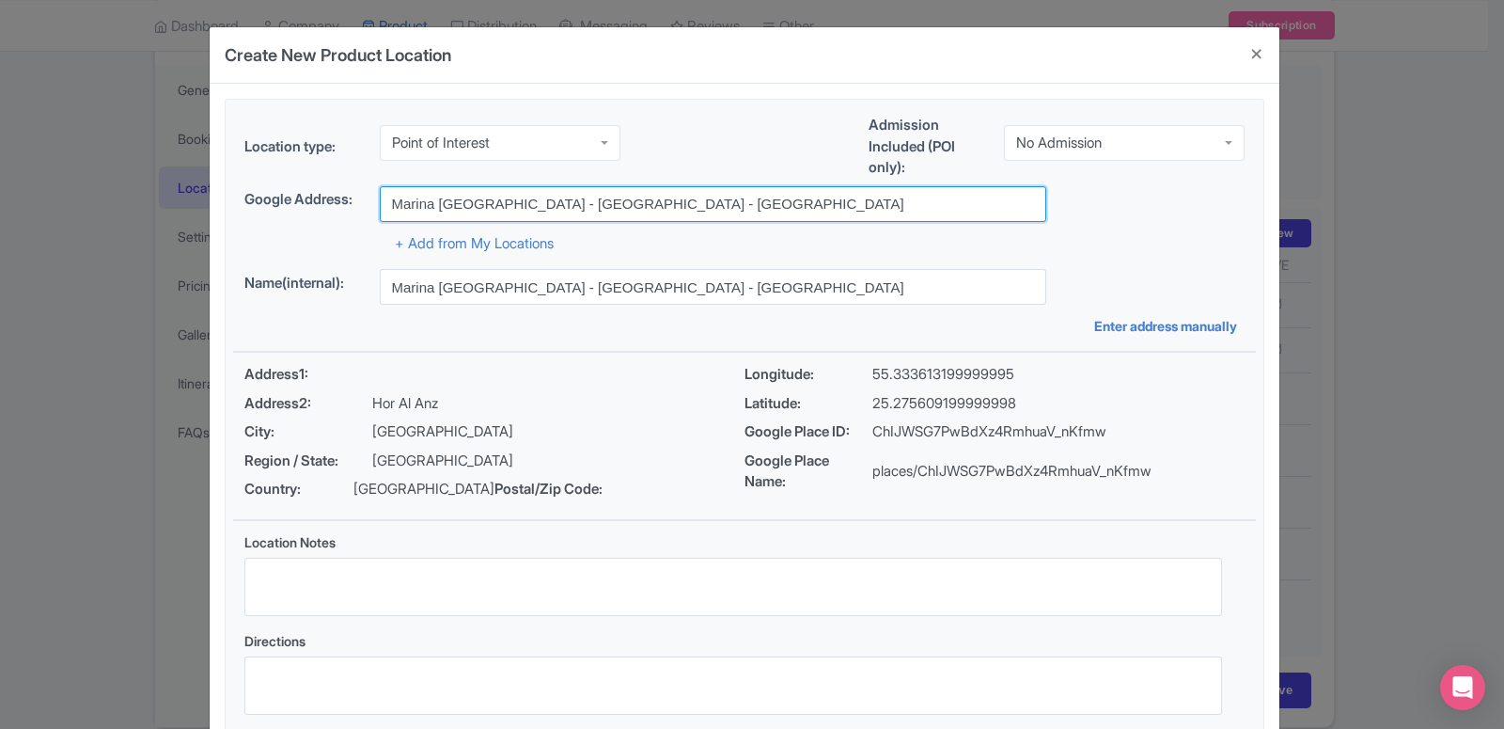
click at [432, 208] on input "Marina dubai - Dubai - United Arab Emirates" at bounding box center [713, 204] width 666 height 36
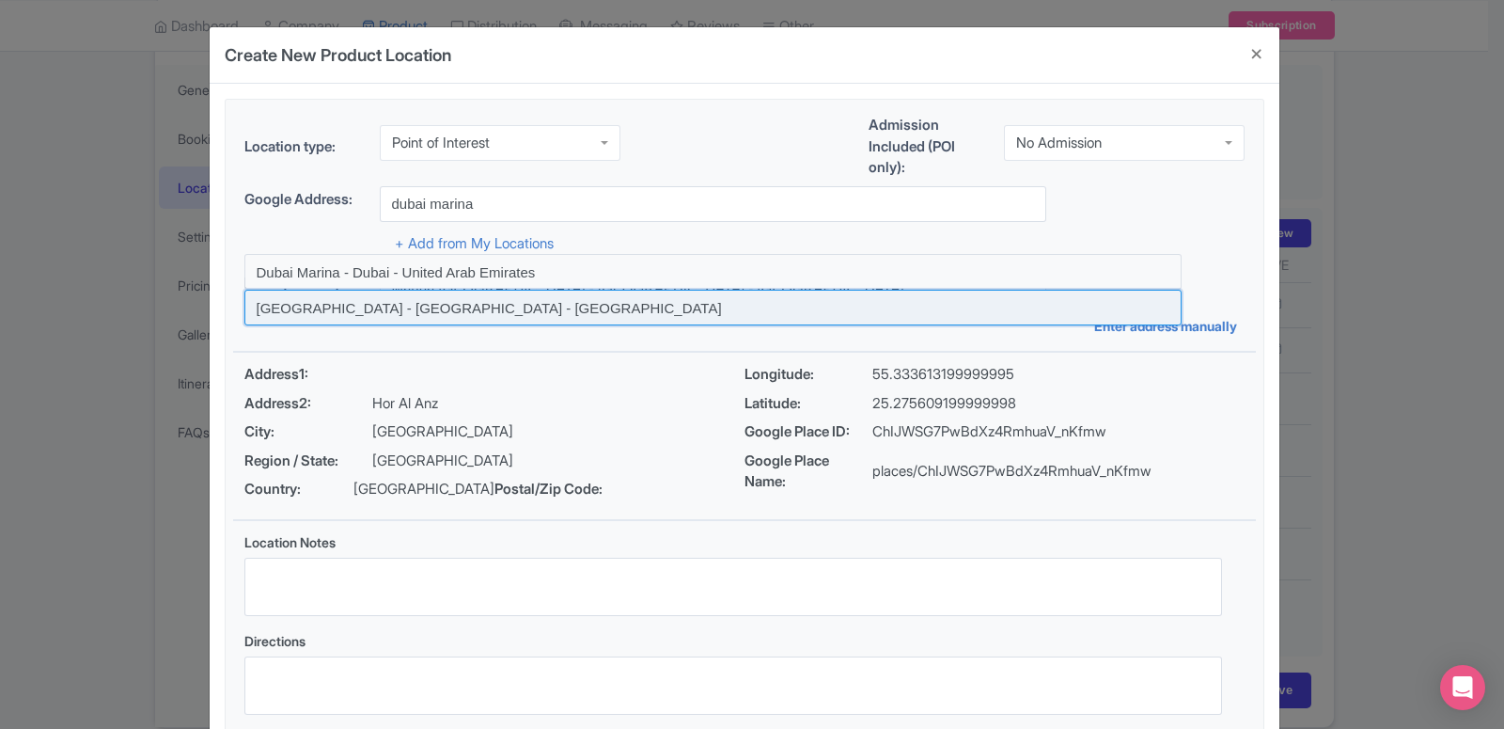
click at [381, 308] on input at bounding box center [712, 308] width 937 height 36
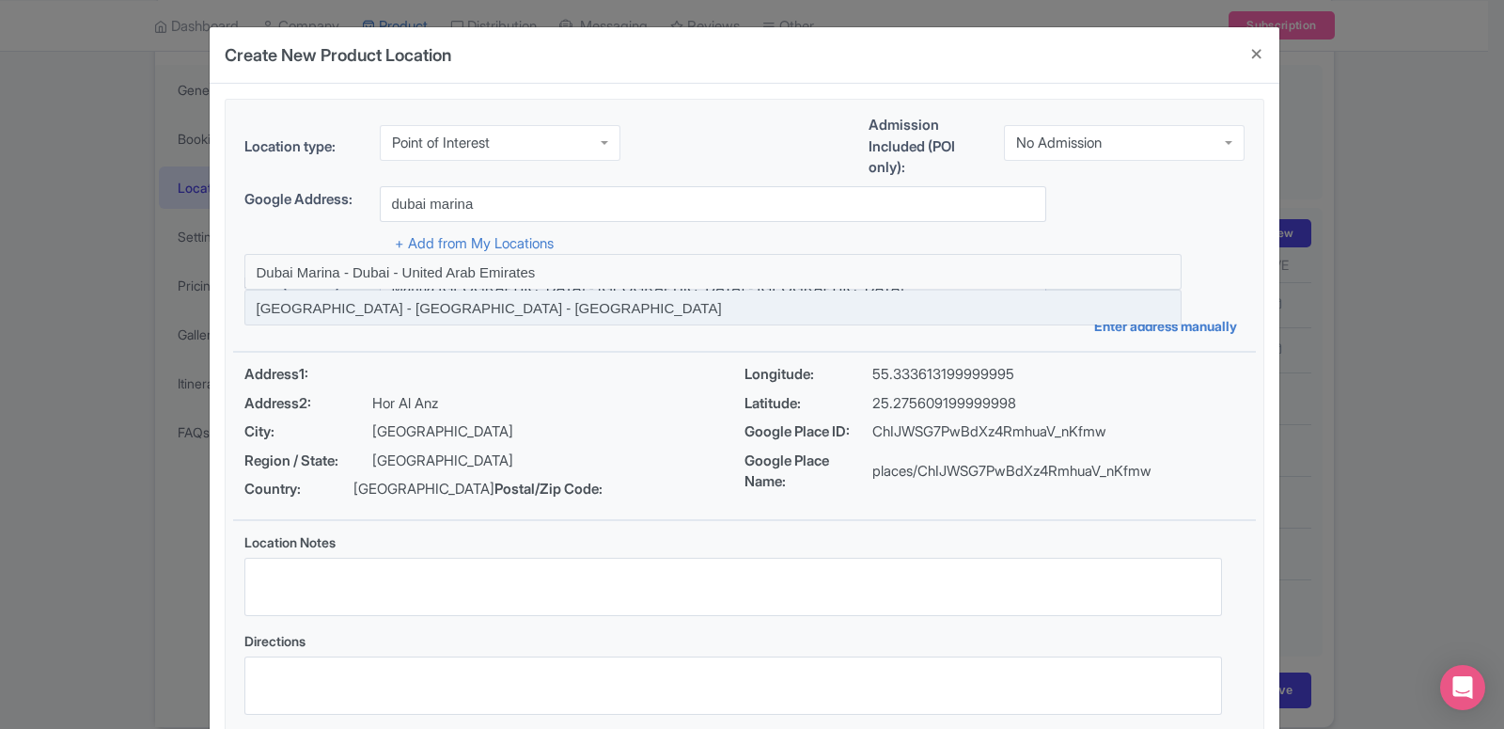
type input "Marina Beach - Dubai - United Arab Emirates"
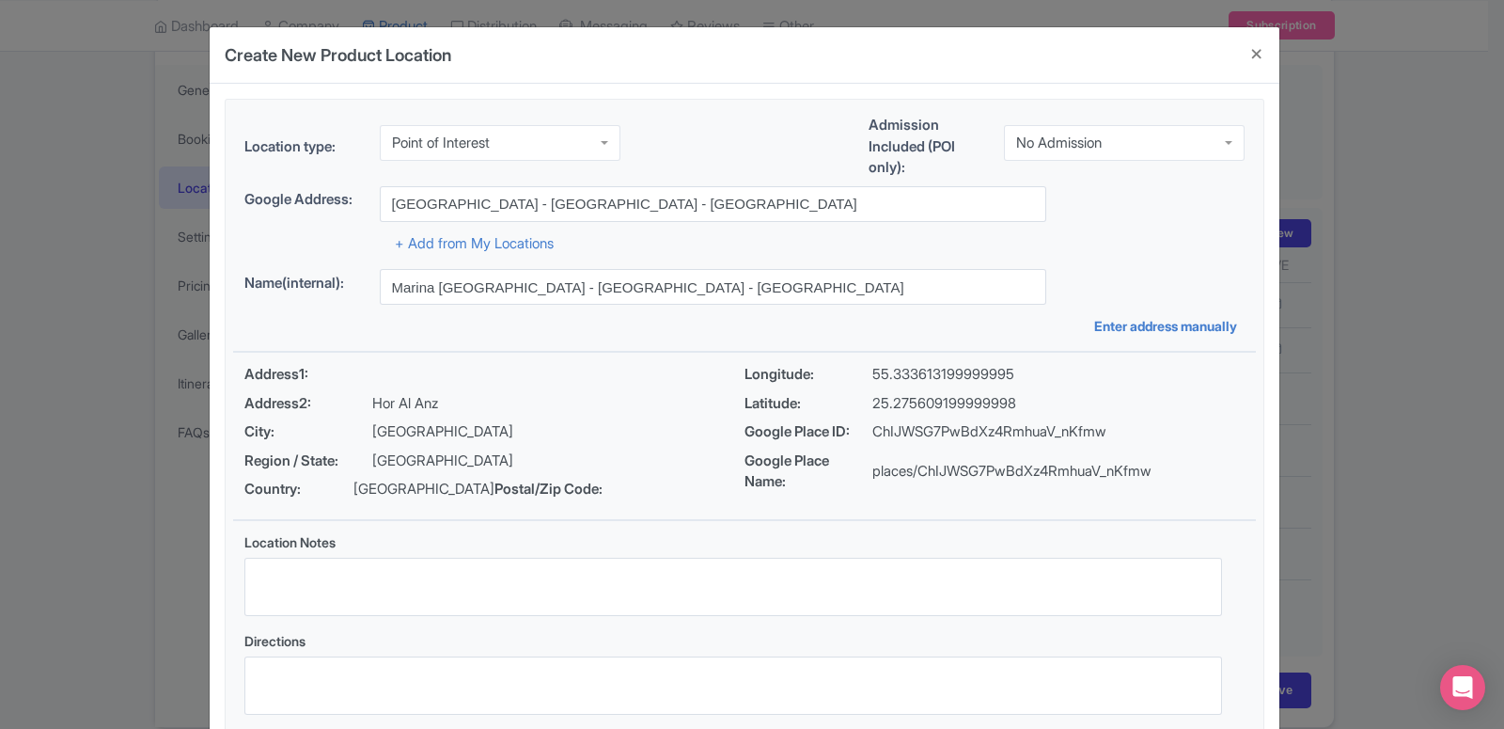
type input "Marina Beach - Dubai - United Arab Emirates"
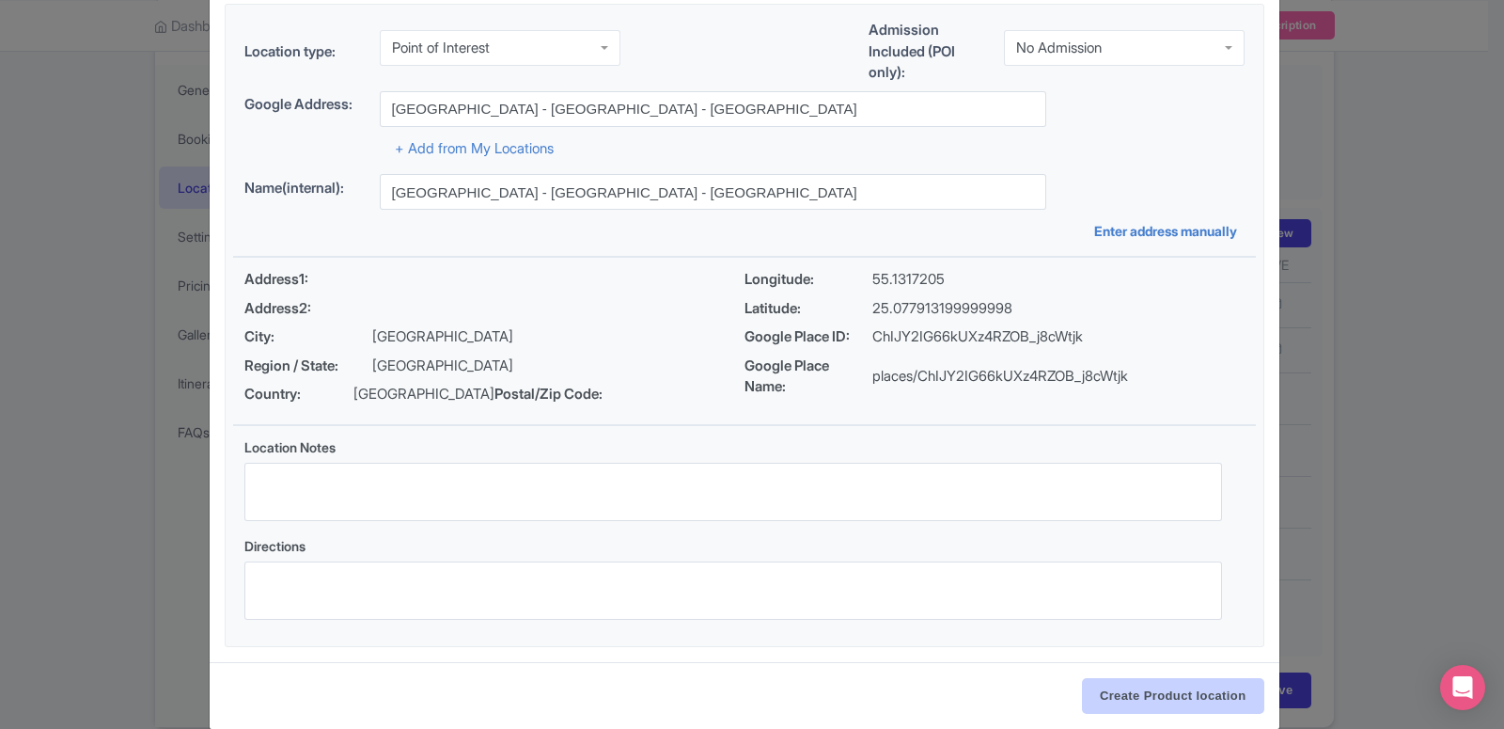
scroll to position [145, 0]
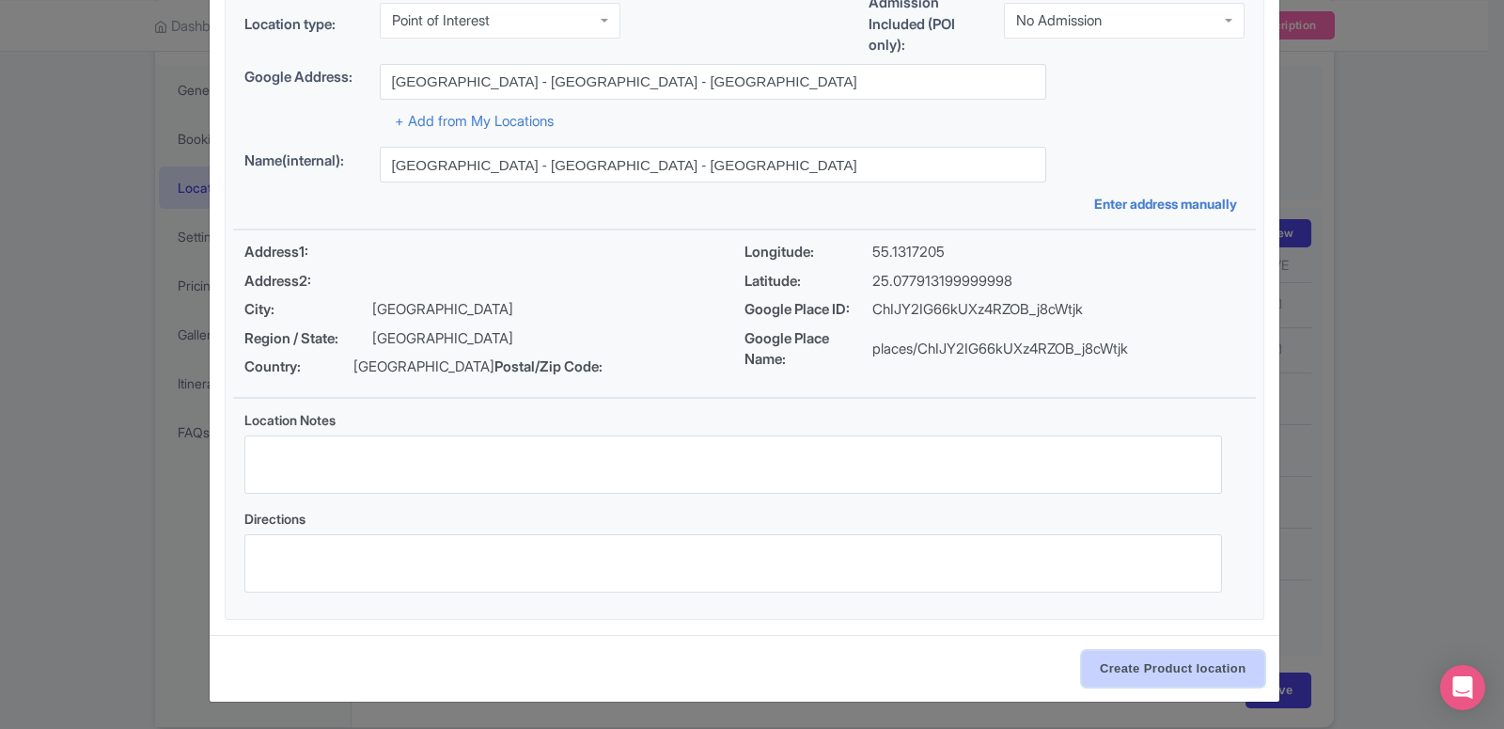
click at [1156, 685] on input "Create Product location" at bounding box center [1173, 669] width 182 height 36
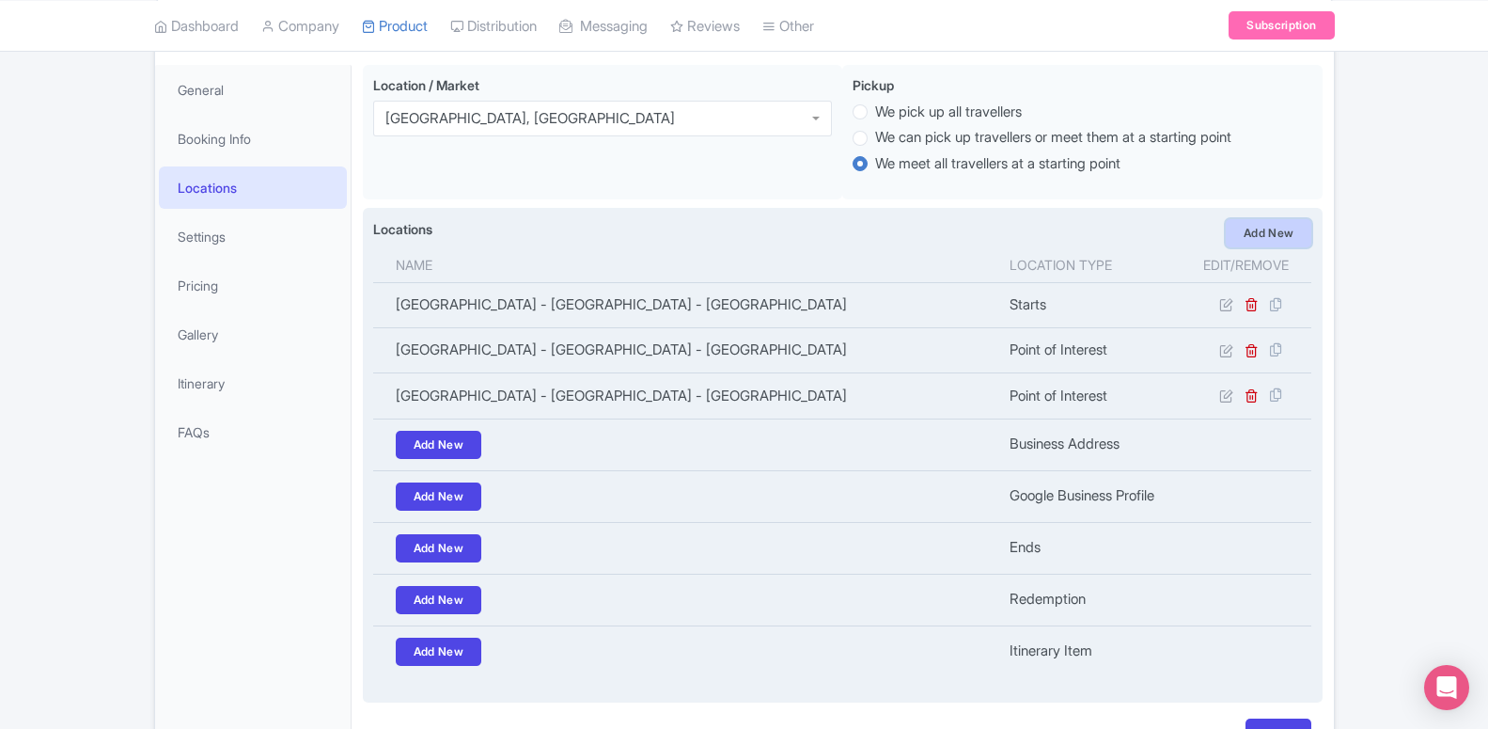
click at [1263, 247] on link "Add New" at bounding box center [1269, 233] width 86 height 28
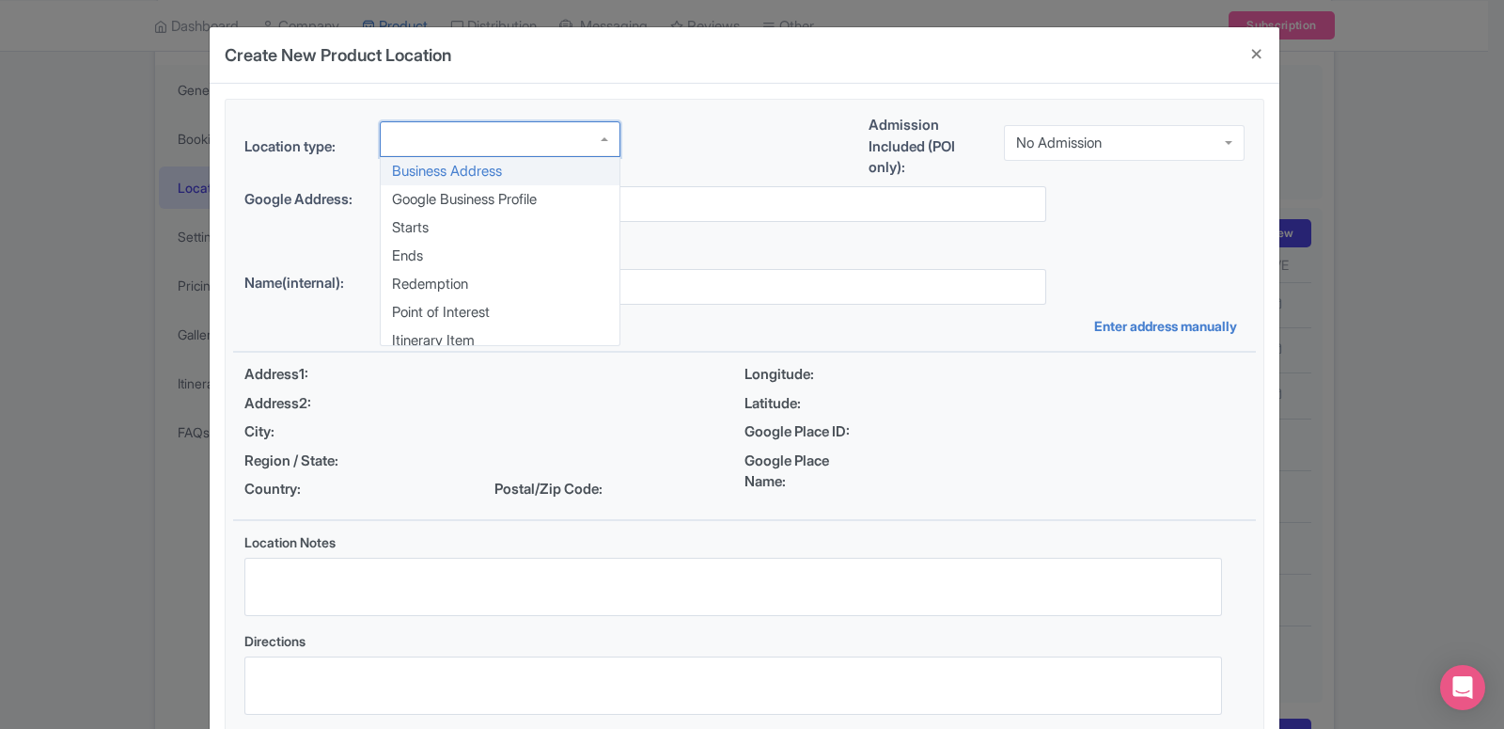
click at [428, 149] on div at bounding box center [500, 139] width 241 height 36
click at [449, 315] on div "Location type: Business Address Google Business Profile Starts Ends Redemption …" at bounding box center [744, 420] width 1023 height 641
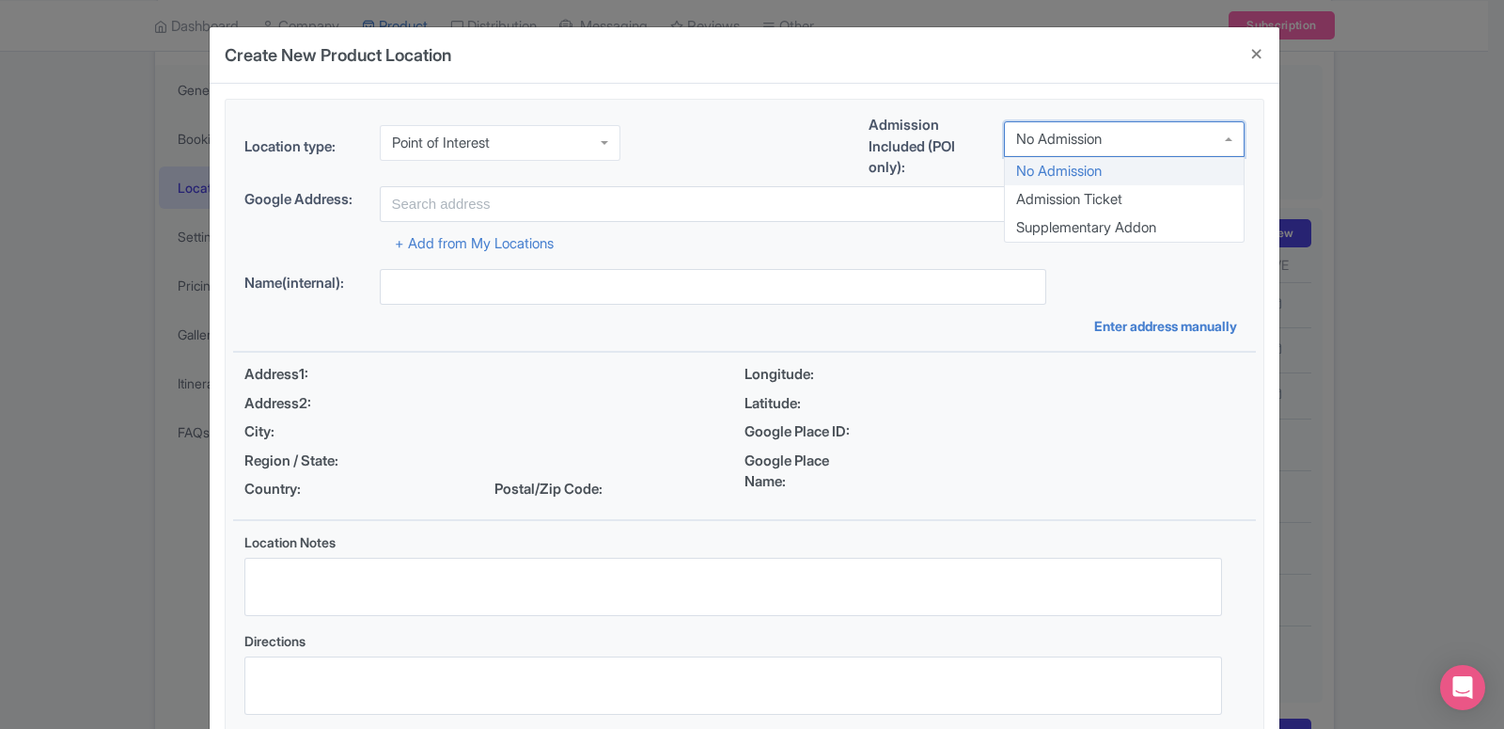
click at [1103, 156] on div "No Admission" at bounding box center [1124, 139] width 241 height 36
click at [1096, 202] on div "Location type: Point of Interest Point of Interest Business Address Google Busi…" at bounding box center [744, 420] width 1023 height 641
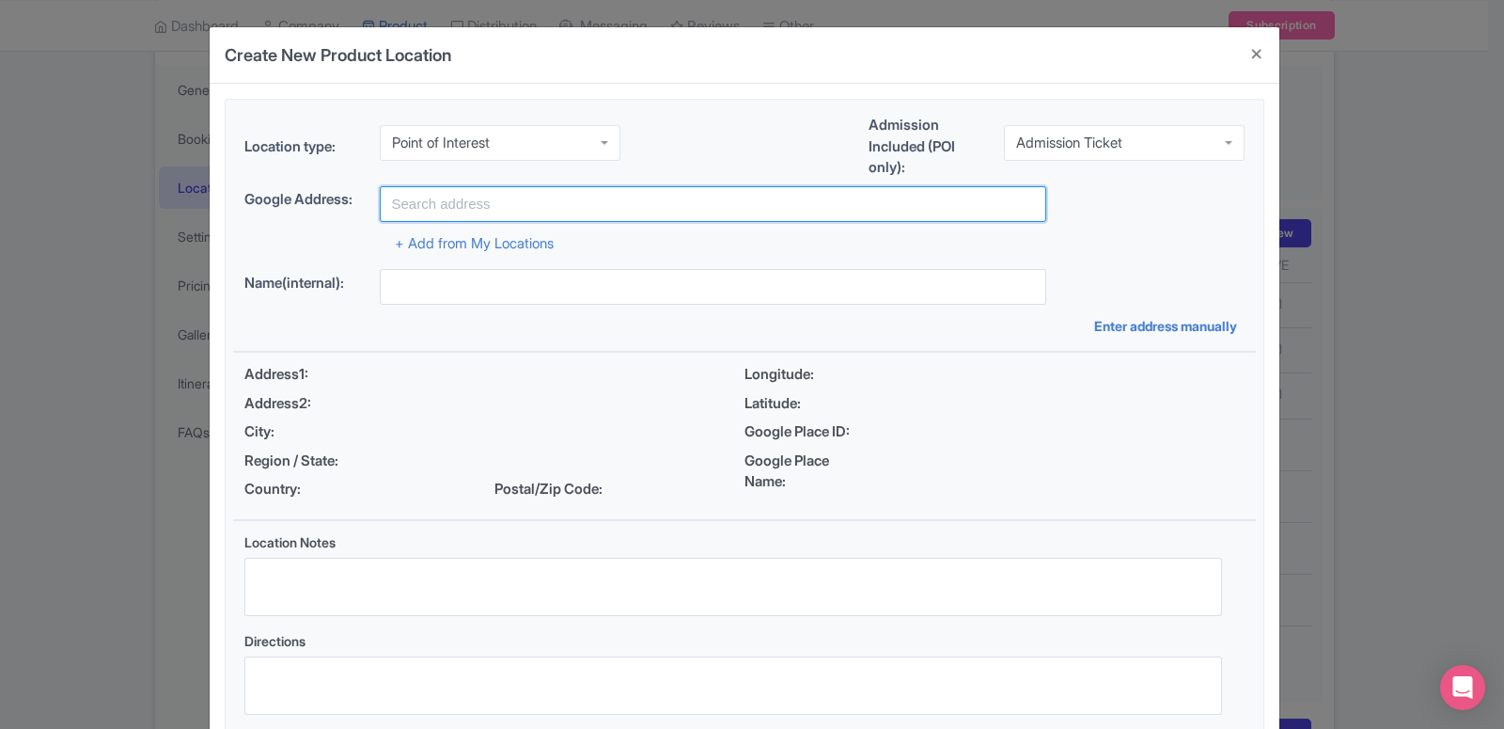
click at [604, 218] on input "text" at bounding box center [713, 204] width 666 height 36
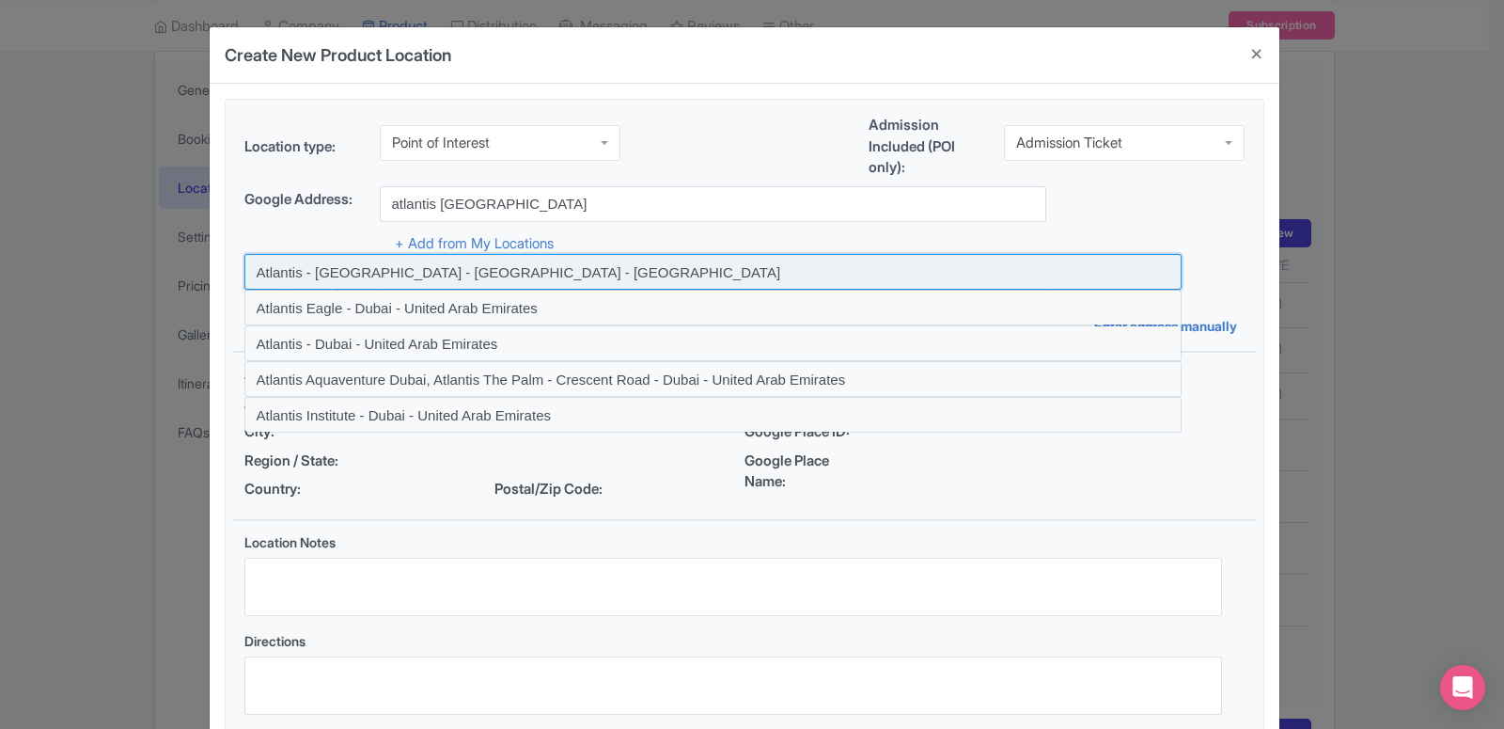
click at [558, 286] on input at bounding box center [712, 272] width 937 height 36
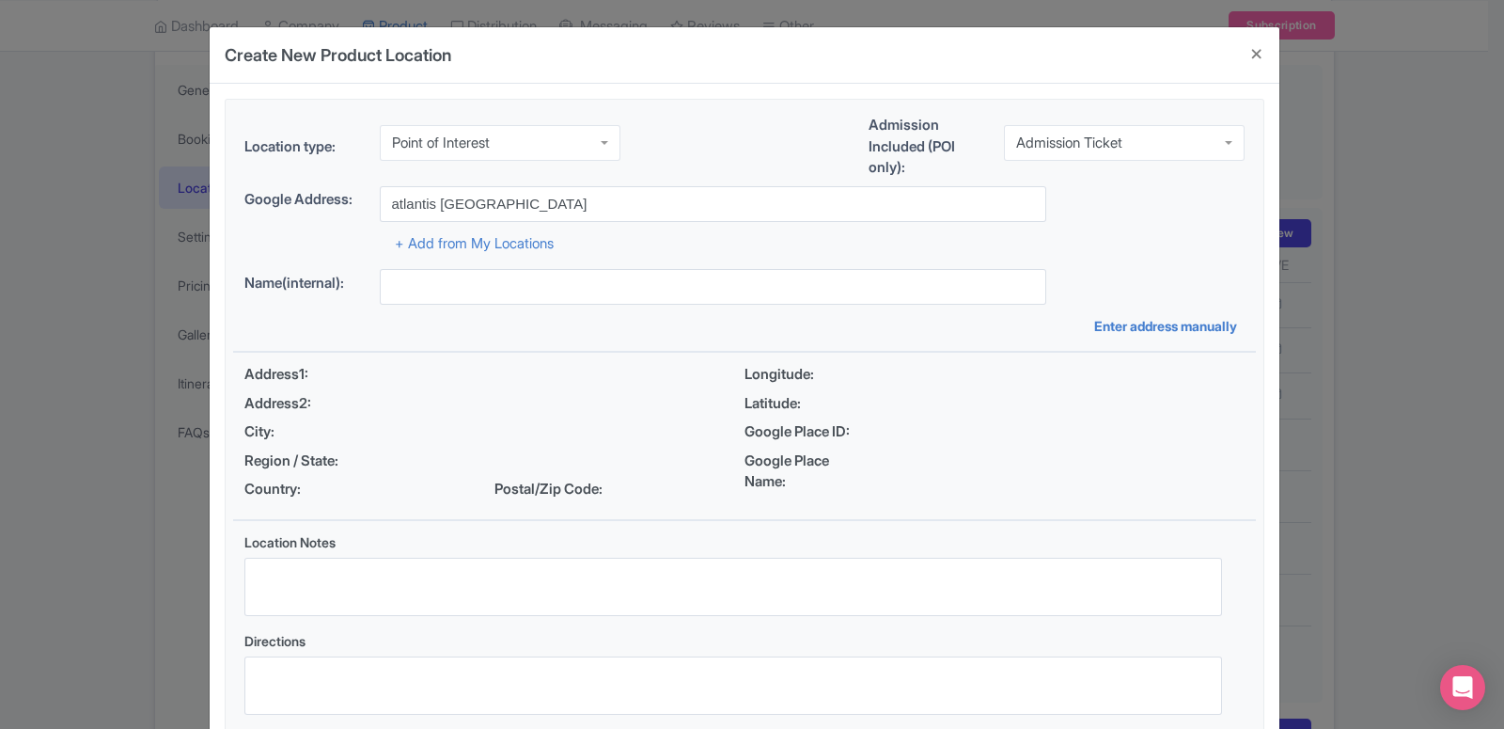
type input "Atlantis - The Palm - Crescent Road - Dubai - United Arab Emirates"
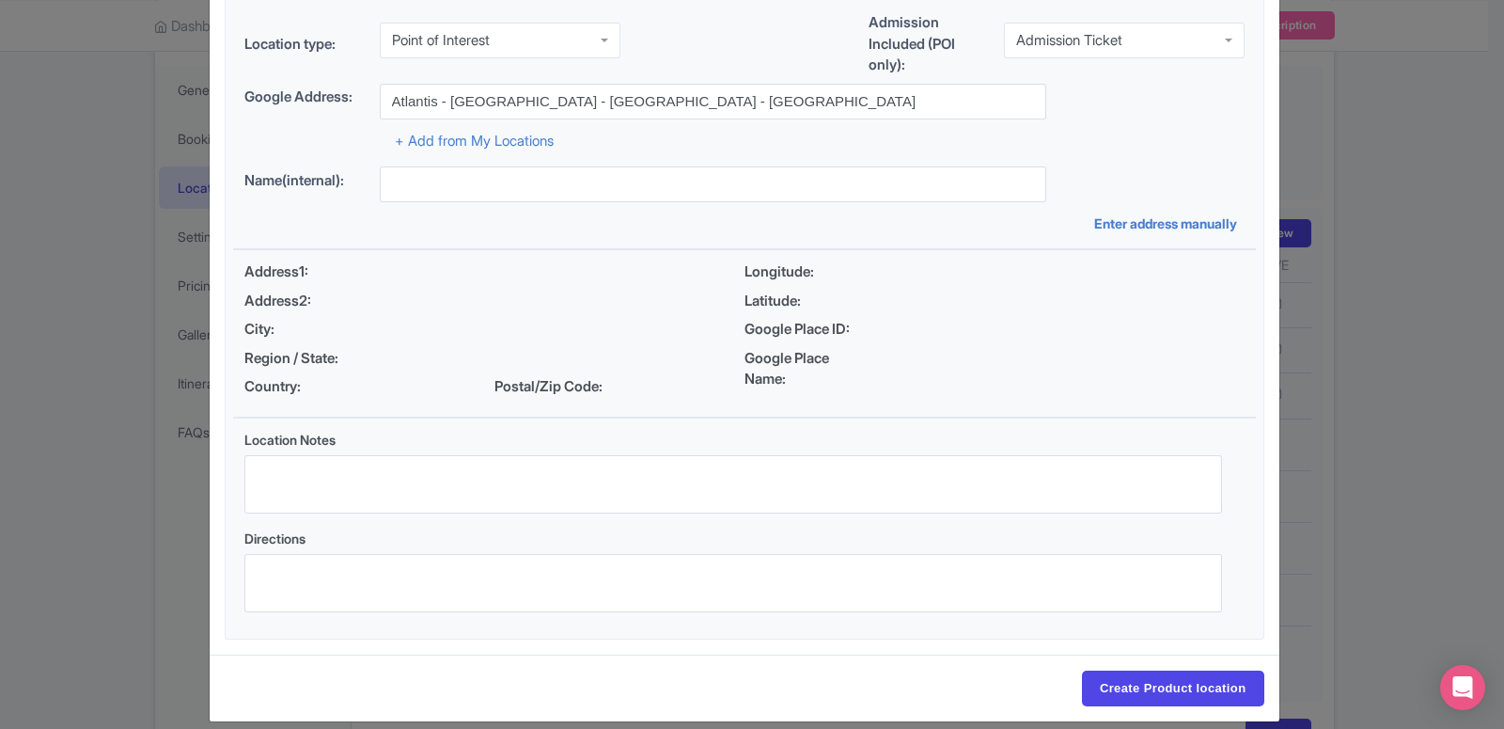
type input "Atlantis - The Palm - Crescent Road - Dubai - United Arab Emirates"
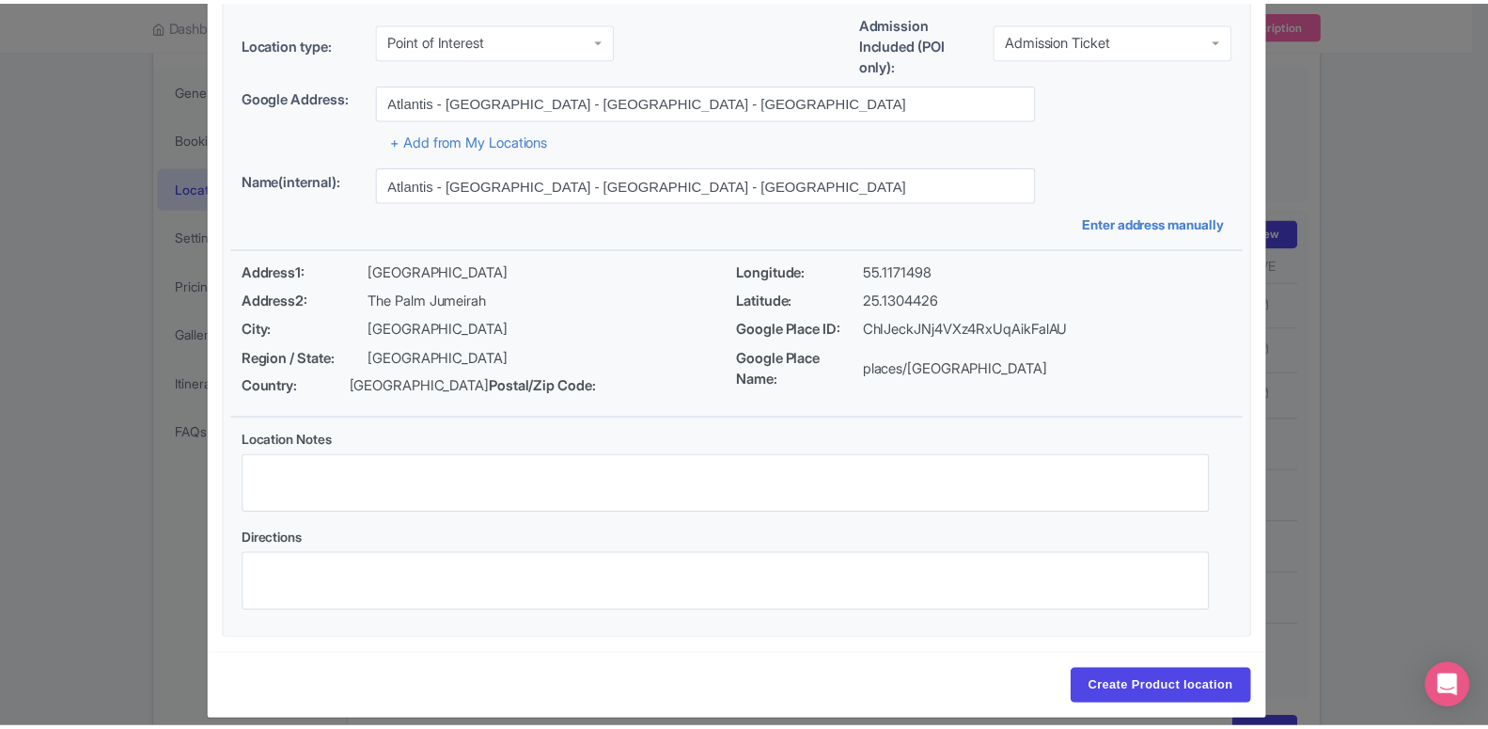
scroll to position [123, 0]
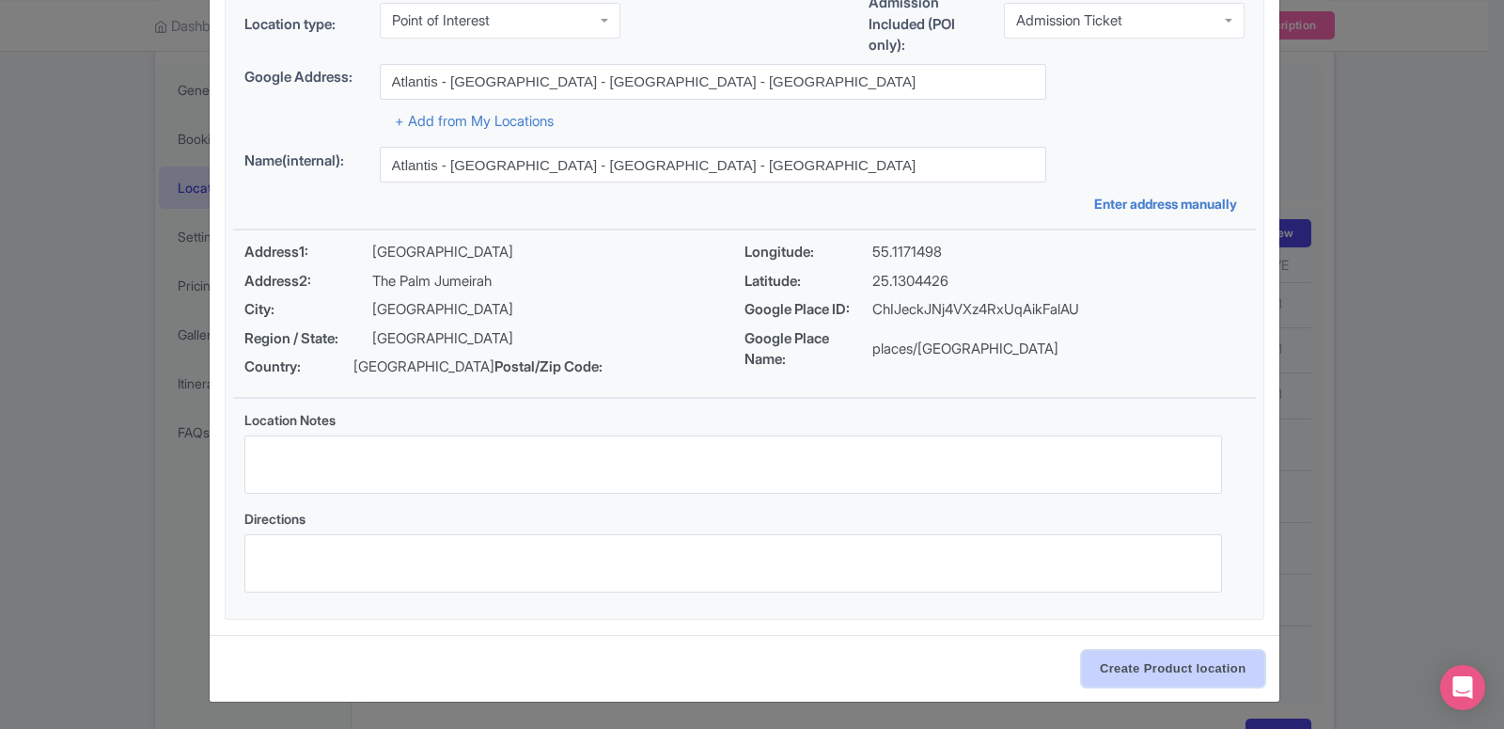
click at [1176, 684] on input "Create Product location" at bounding box center [1173, 669] width 182 height 36
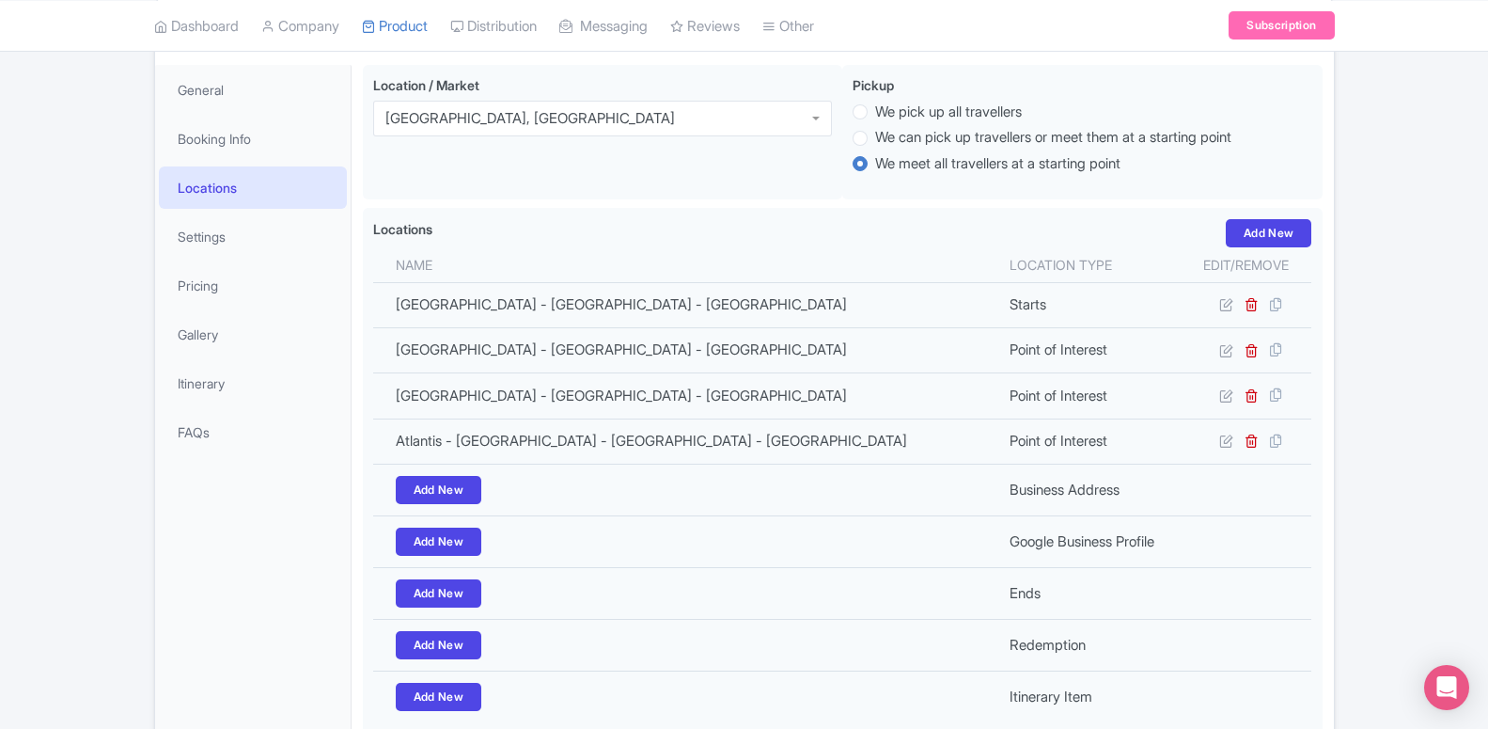
scroll to position [439, 0]
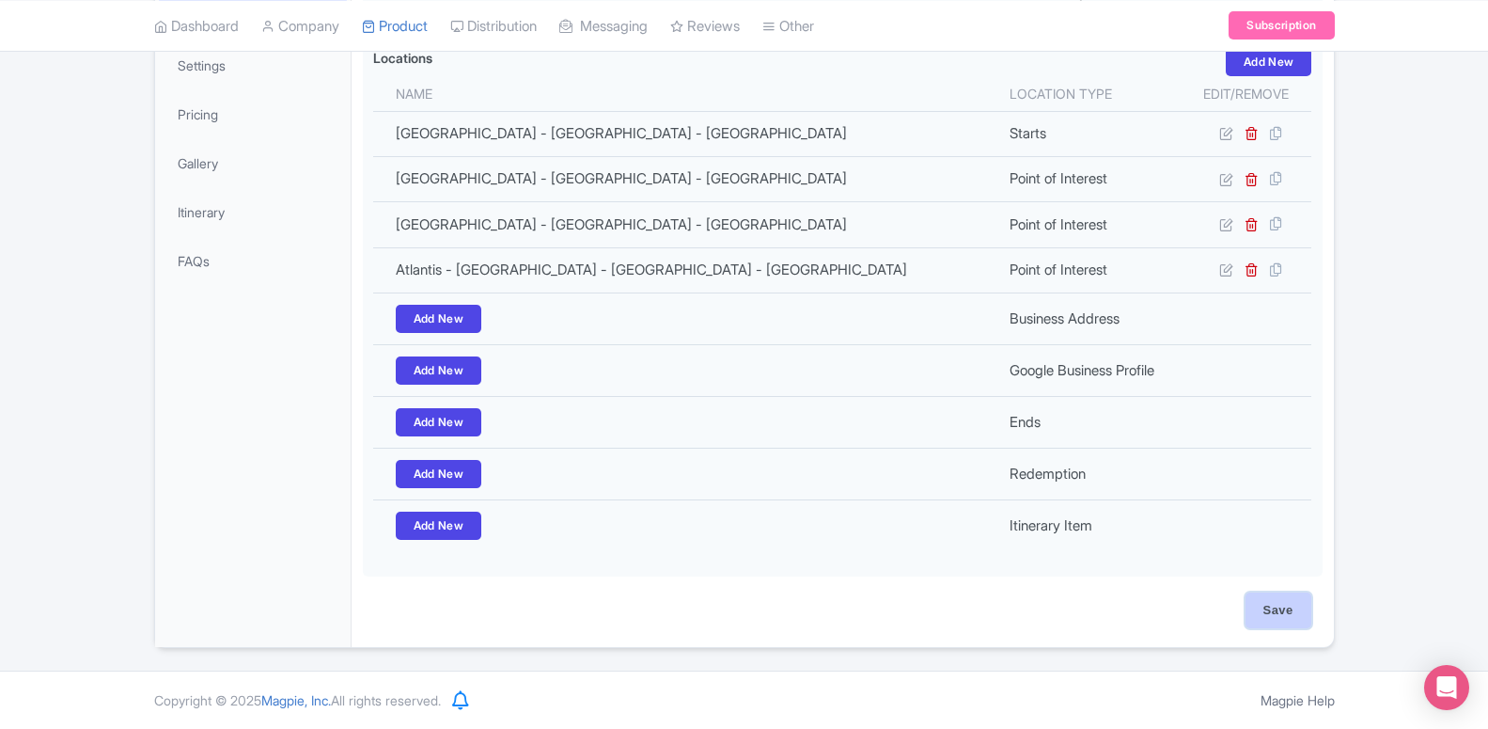
click at [1300, 616] on input "Save" at bounding box center [1279, 610] width 66 height 36
type input "Update Product"
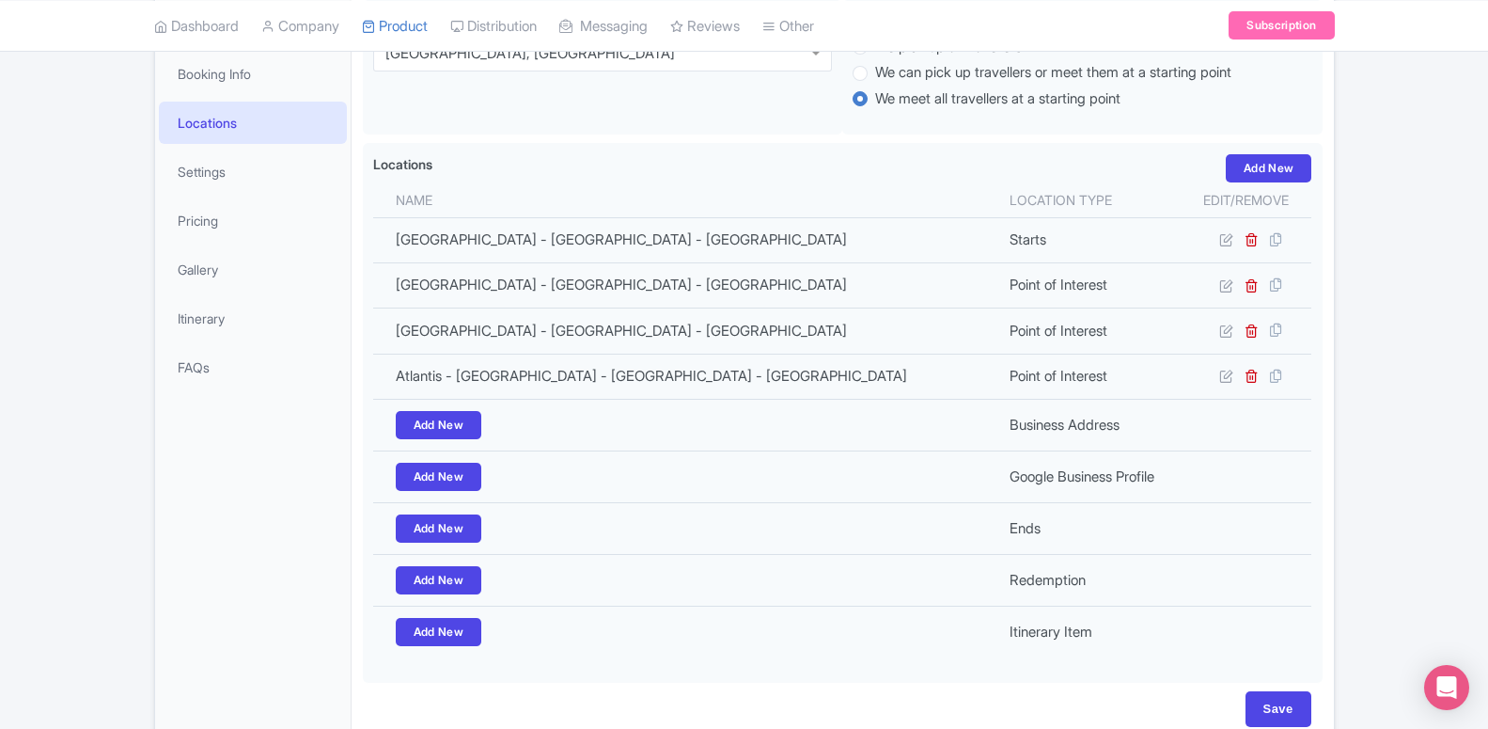
scroll to position [327, 0]
